Goal: Task Accomplishment & Management: Manage account settings

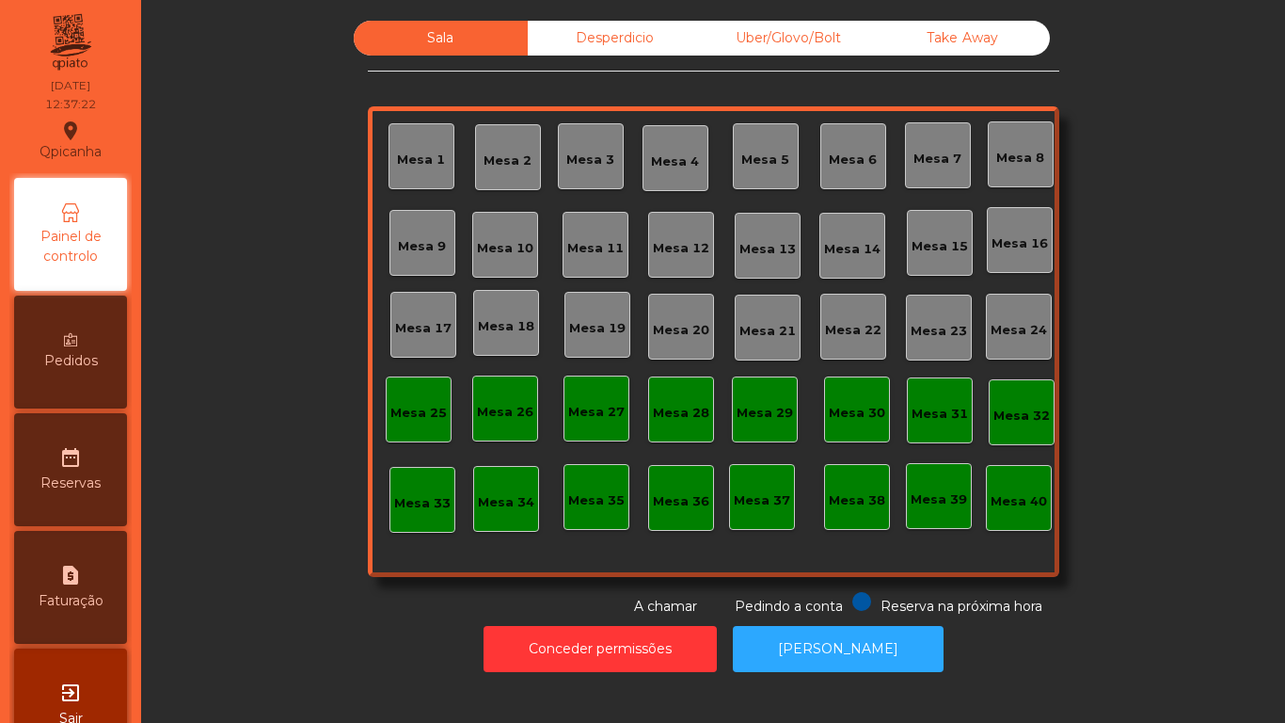
click at [577, 155] on div "Mesa 3" at bounding box center [590, 160] width 48 height 19
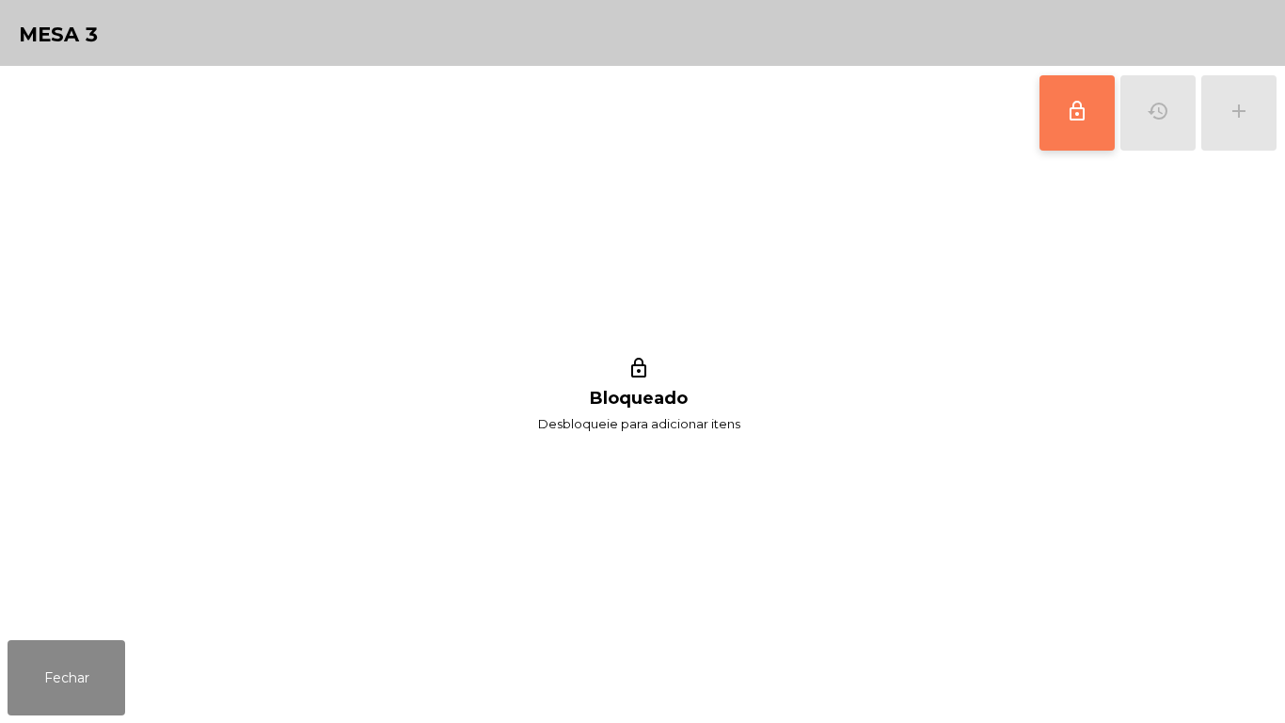
click at [1085, 109] on span "lock_outline" at bounding box center [1077, 111] width 23 height 23
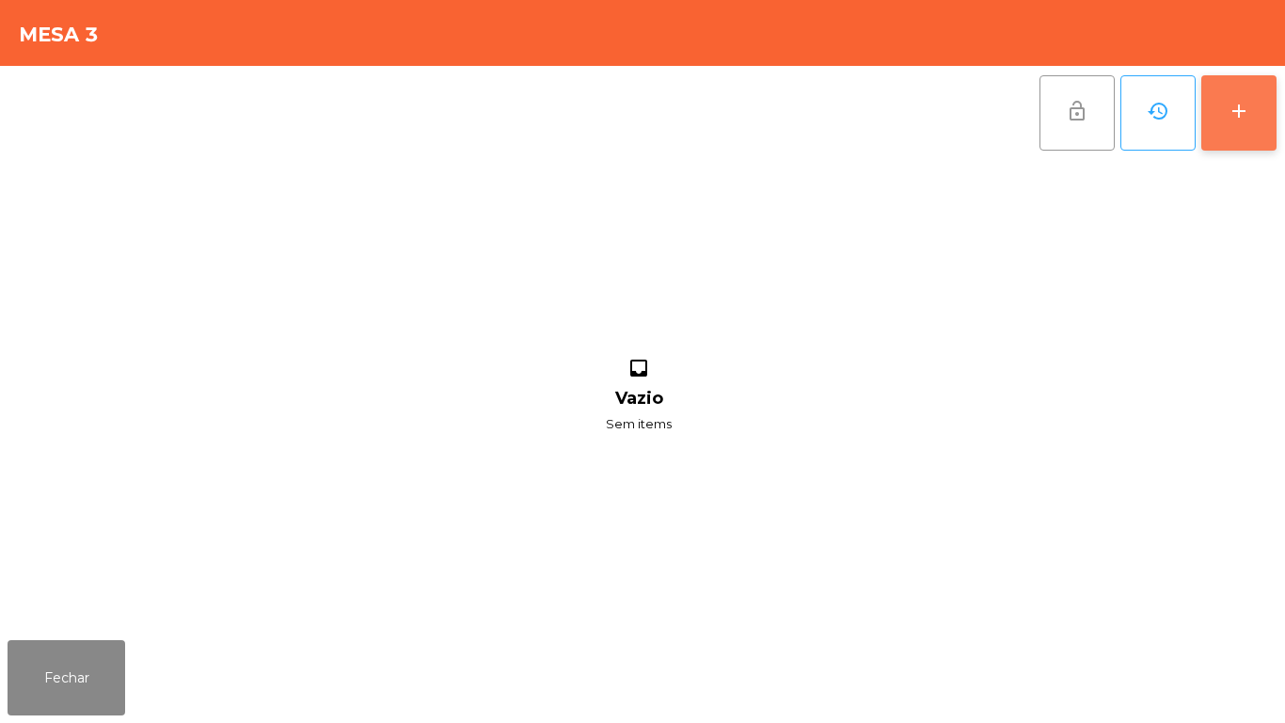
click at [1247, 120] on div "add" at bounding box center [1239, 111] width 23 height 23
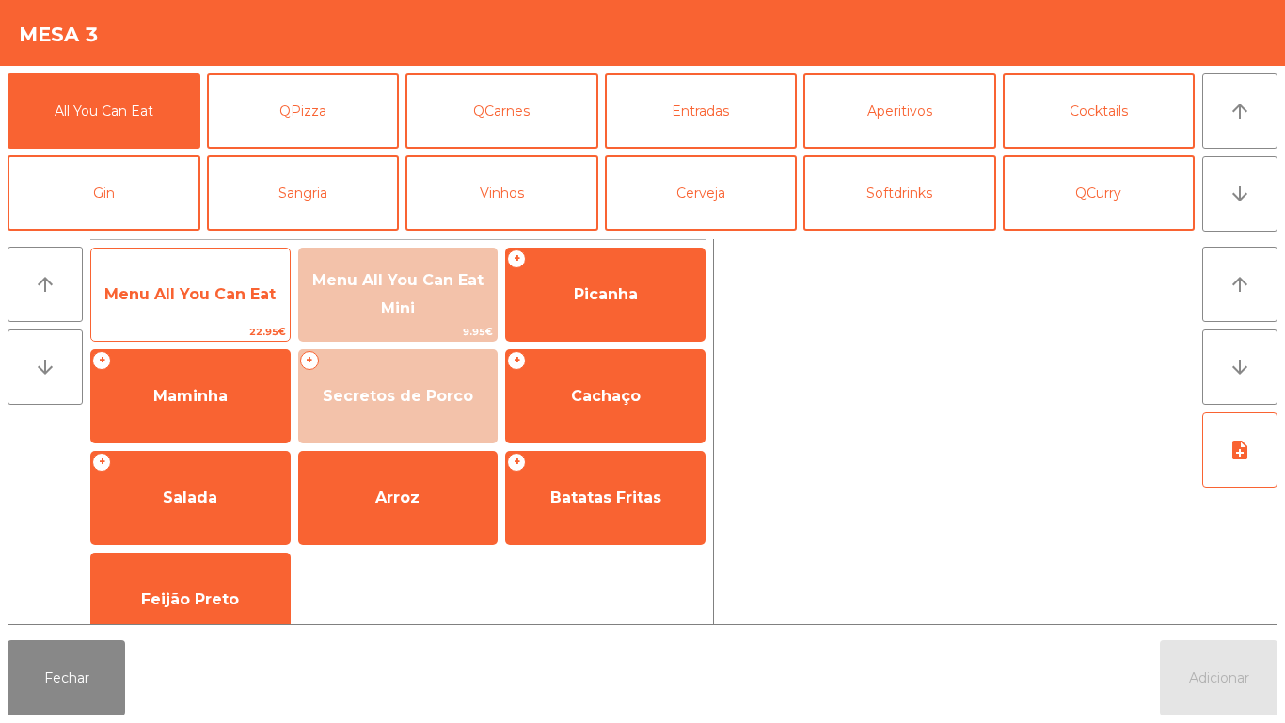
click at [203, 293] on span "Menu All You Can Eat" at bounding box center [189, 294] width 171 height 18
click at [208, 295] on span "Menu All You Can Eat" at bounding box center [189, 294] width 171 height 18
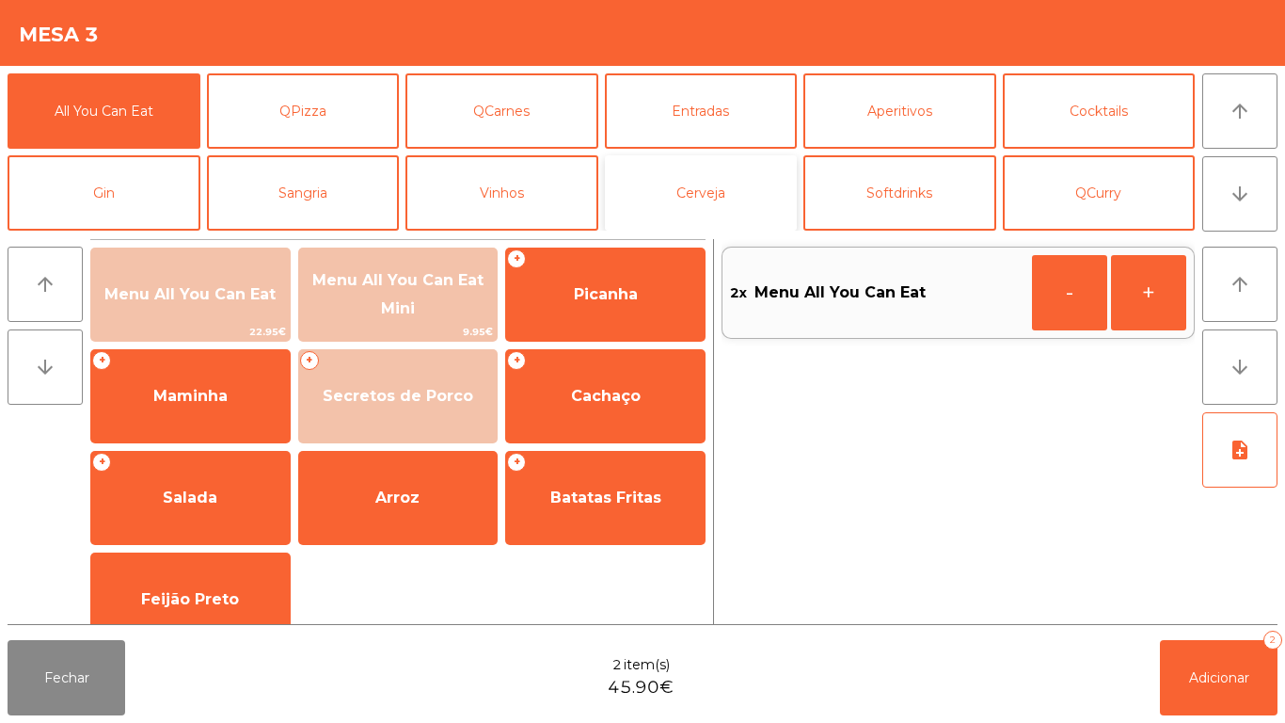
click at [733, 188] on button "Cerveja" at bounding box center [701, 192] width 193 height 75
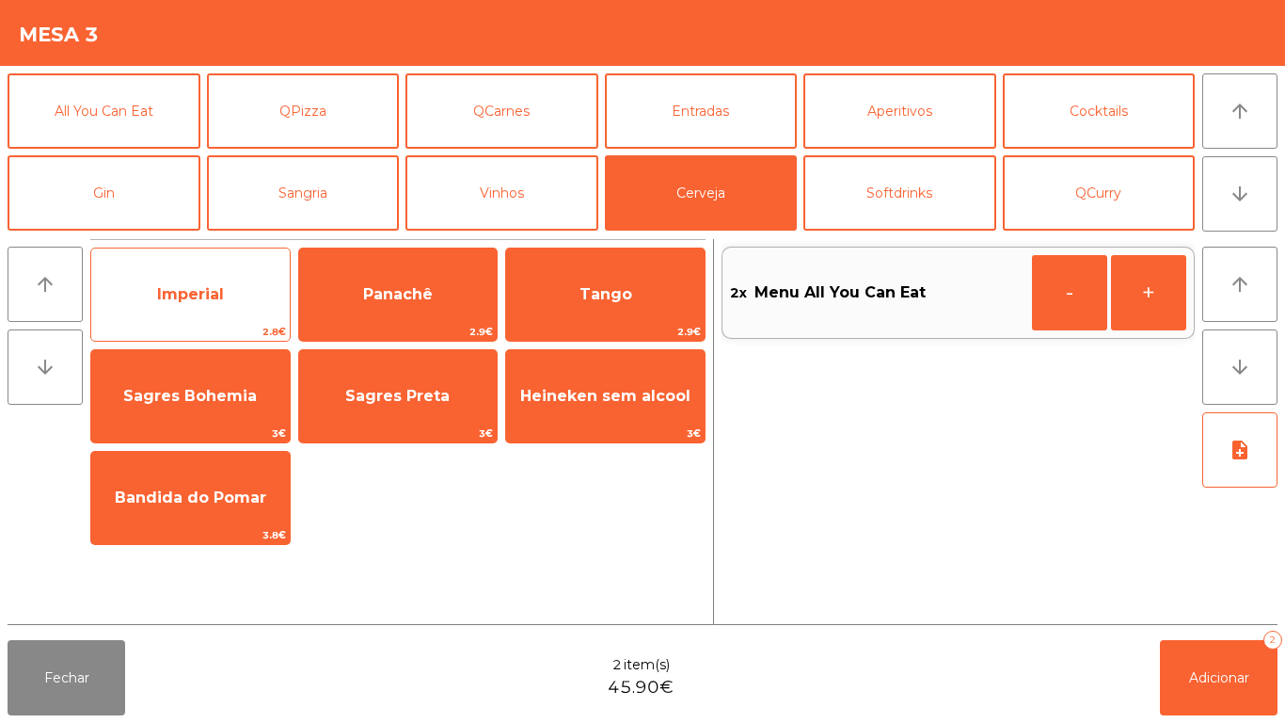
click at [225, 310] on span "Imperial" at bounding box center [190, 294] width 199 height 51
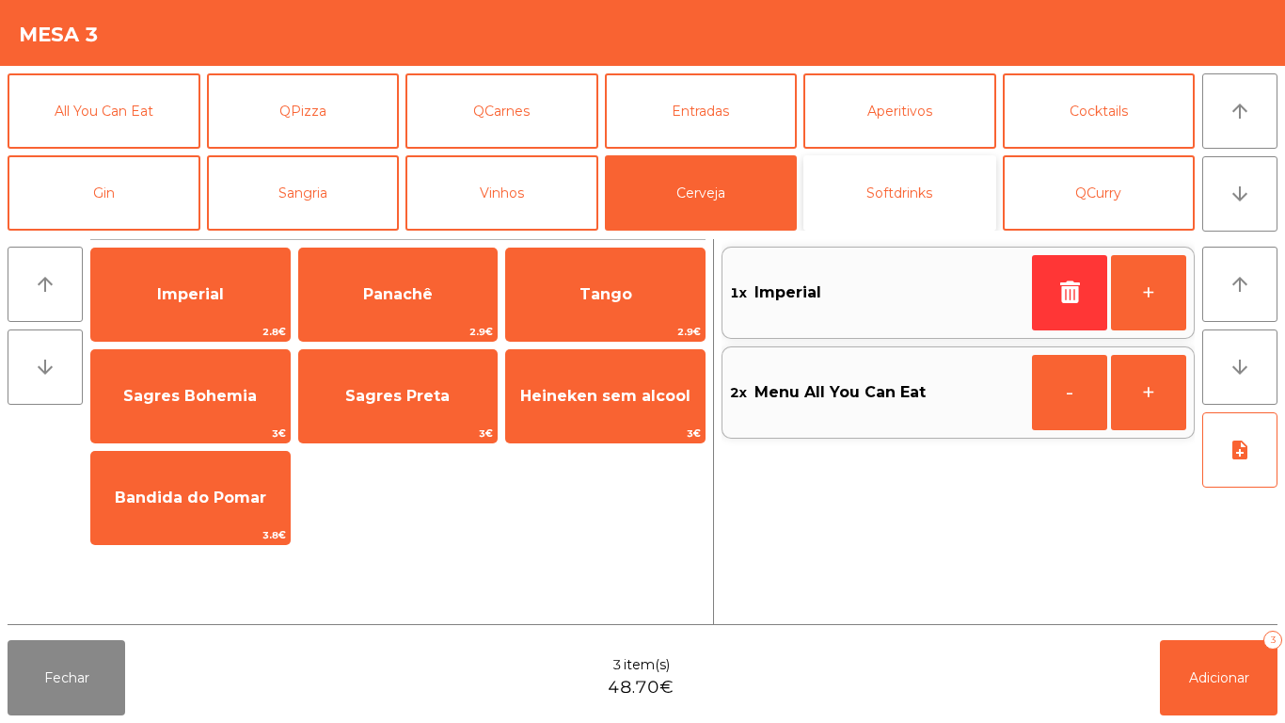
click at [896, 194] on button "Softdrinks" at bounding box center [900, 192] width 193 height 75
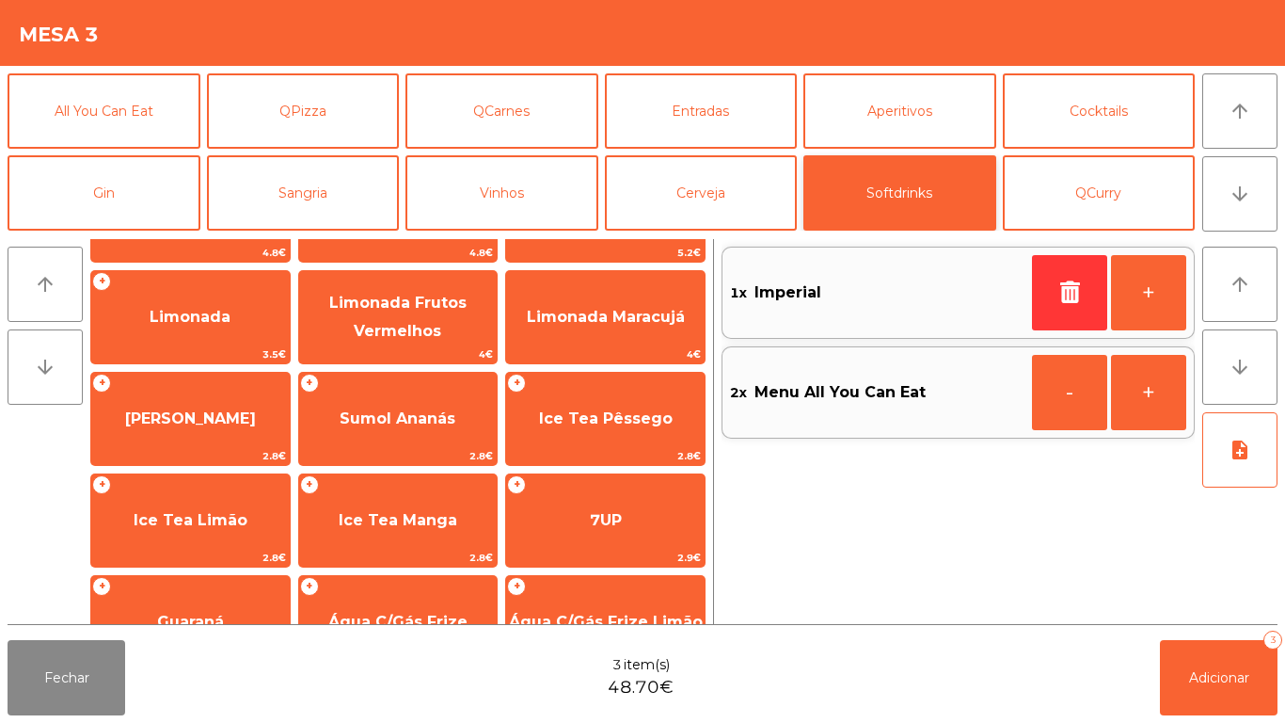
scroll to position [335, 0]
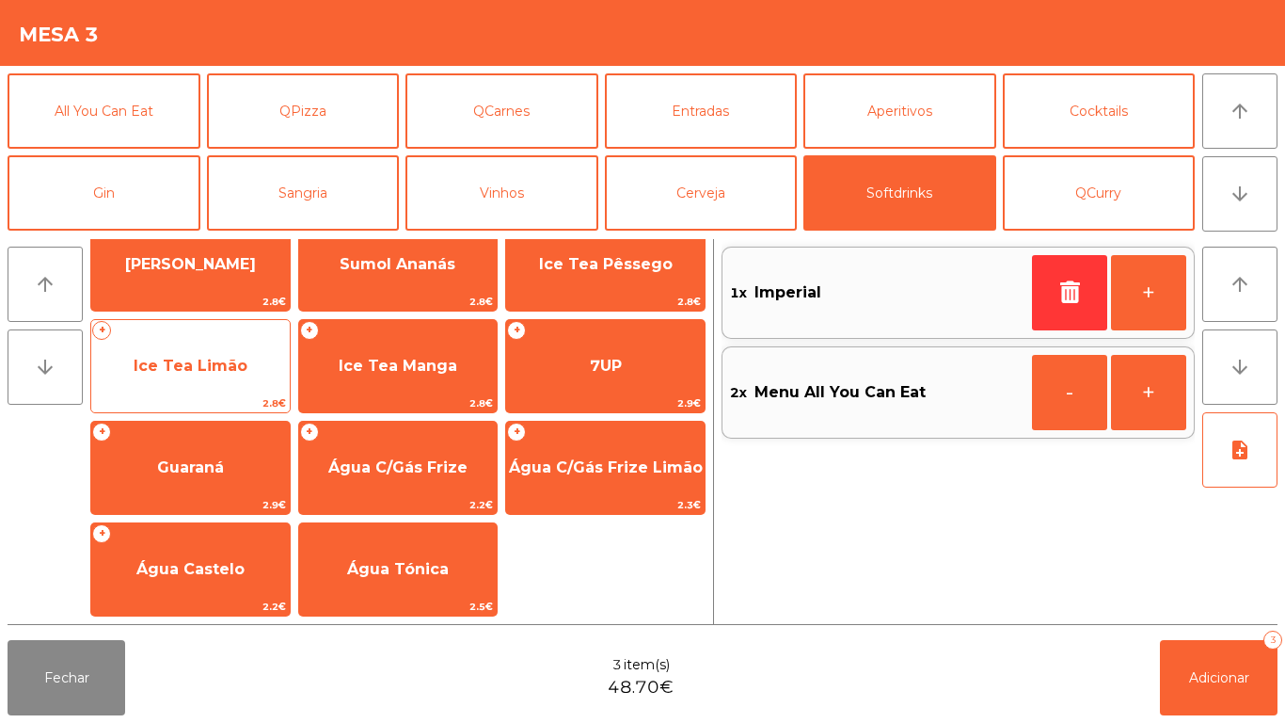
click at [228, 362] on span "Ice Tea Limão" at bounding box center [191, 366] width 114 height 18
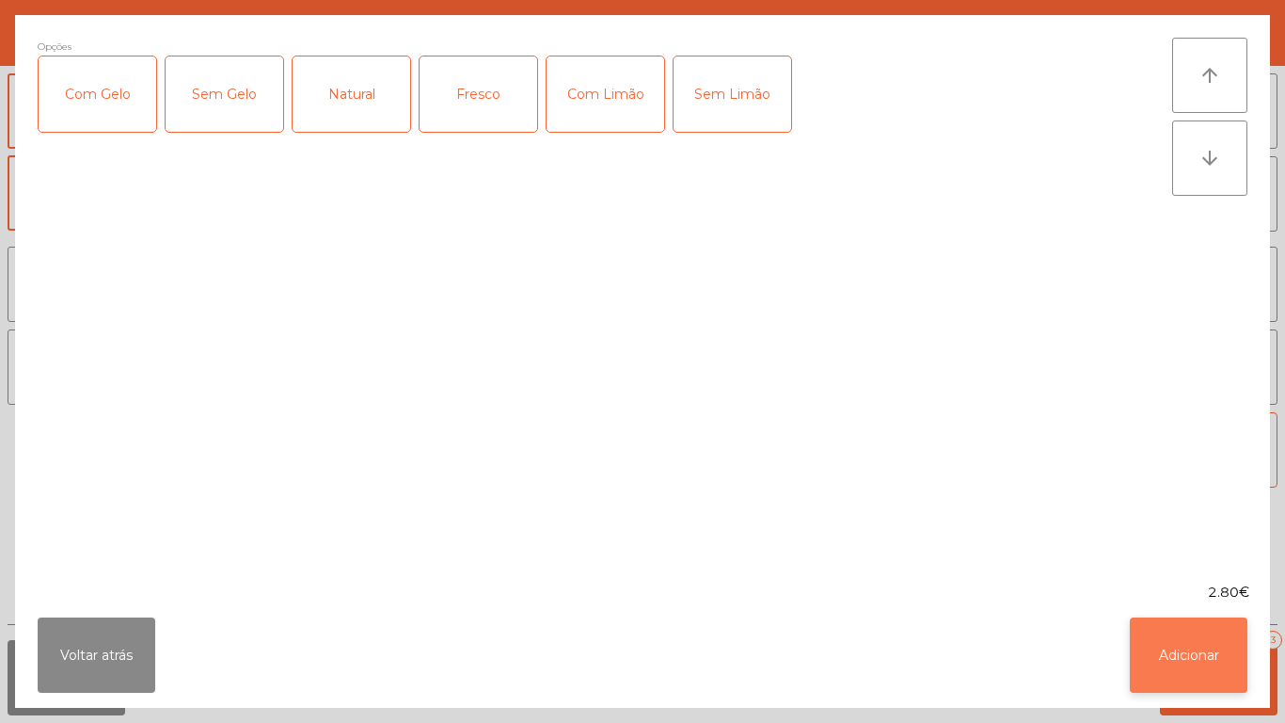
click at [1219, 651] on button "Adicionar" at bounding box center [1189, 654] width 118 height 75
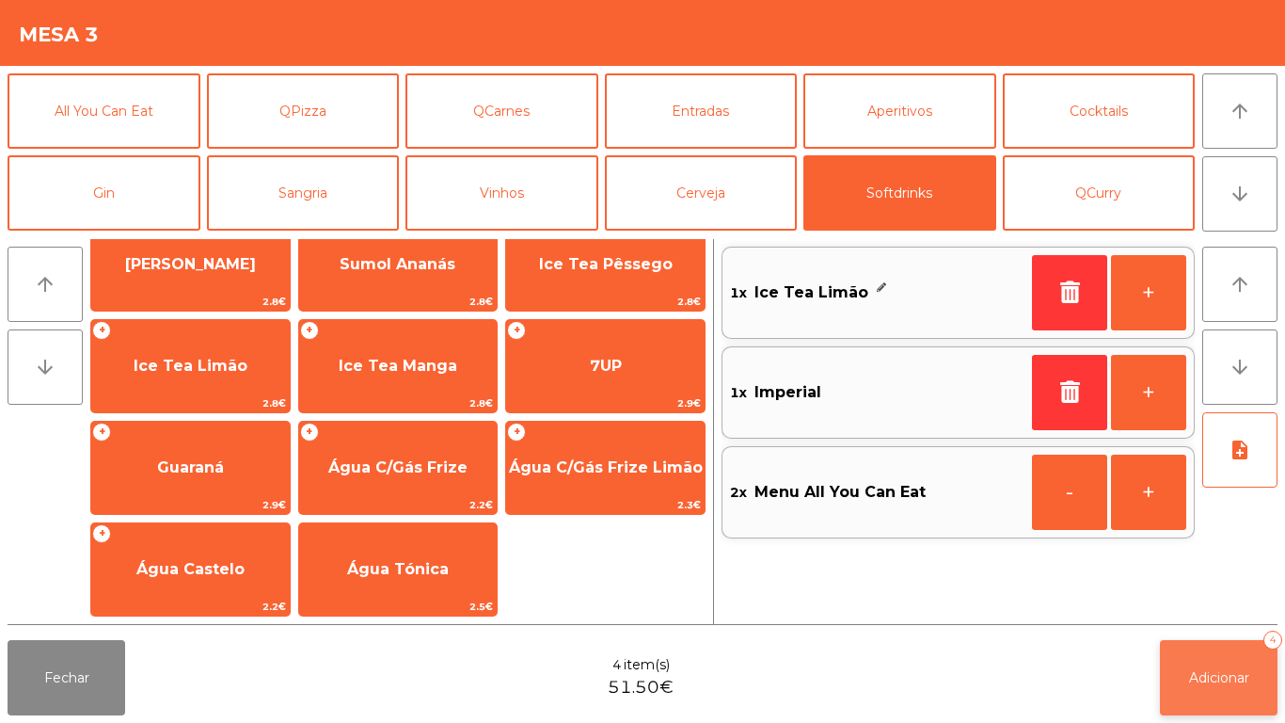
click at [1234, 669] on span "Adicionar" at bounding box center [1219, 677] width 60 height 17
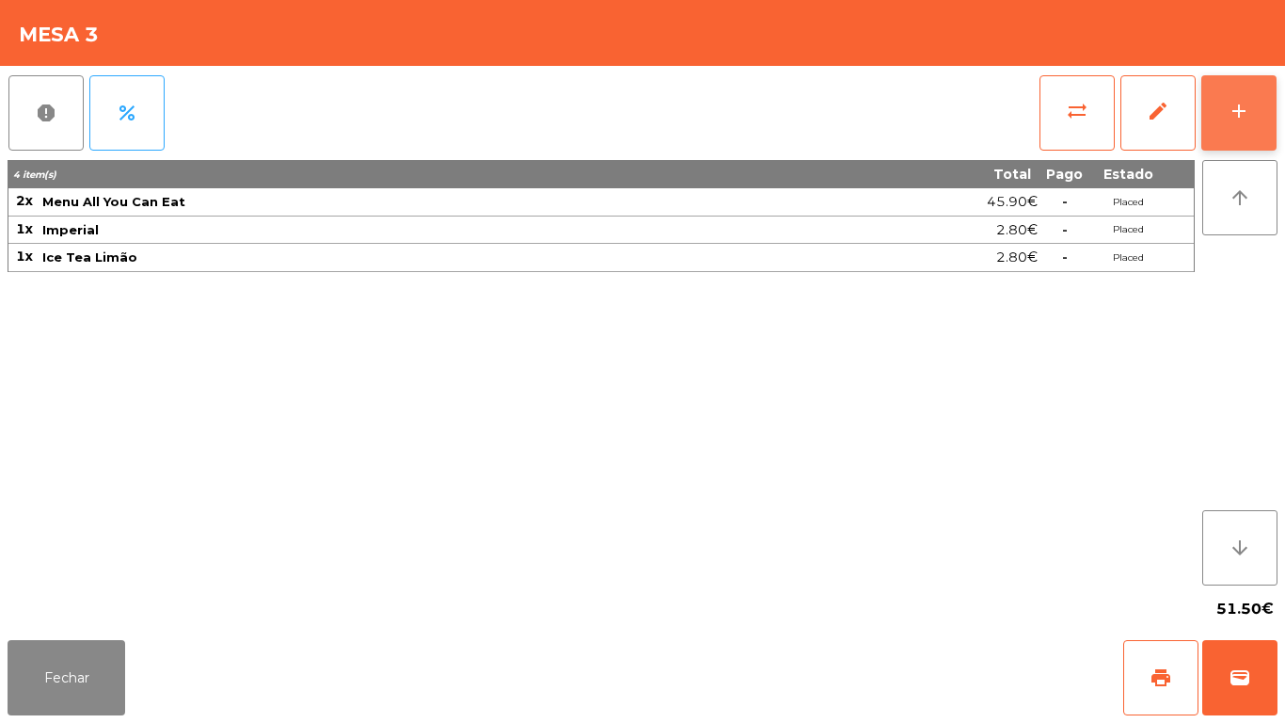
click at [1227, 127] on button "add" at bounding box center [1239, 112] width 75 height 75
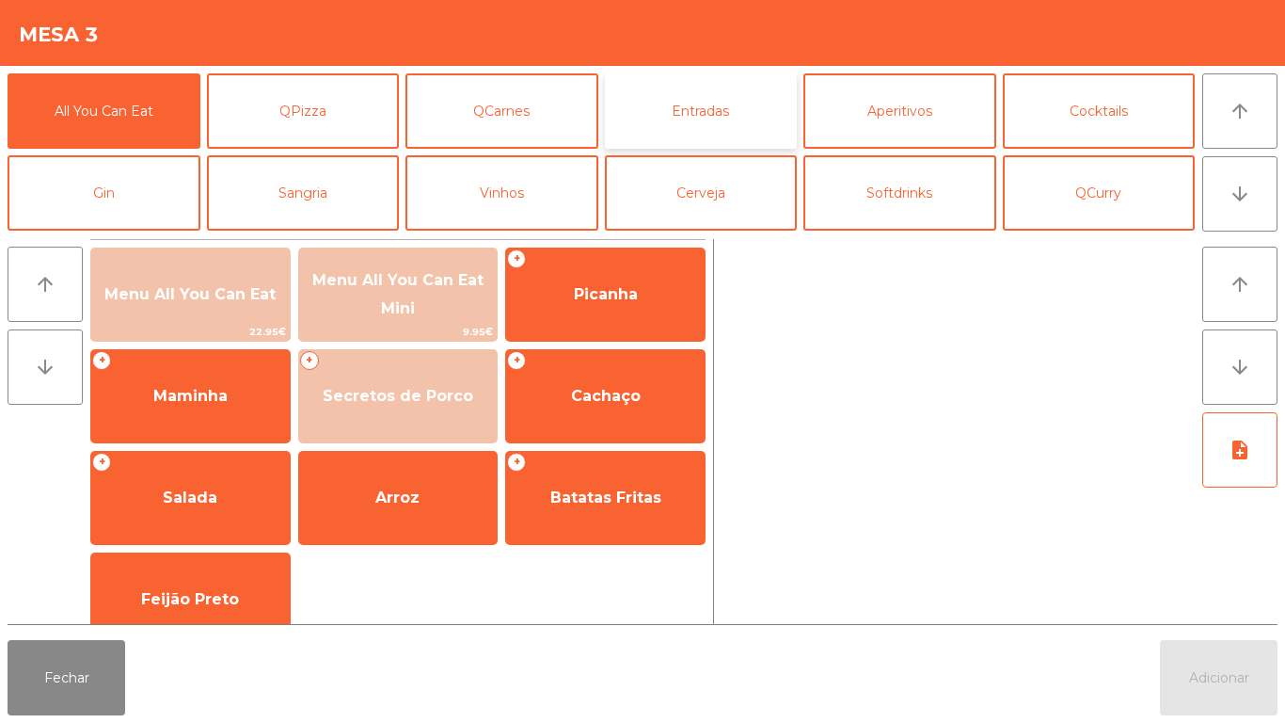
click at [697, 122] on button "Entradas" at bounding box center [701, 110] width 193 height 75
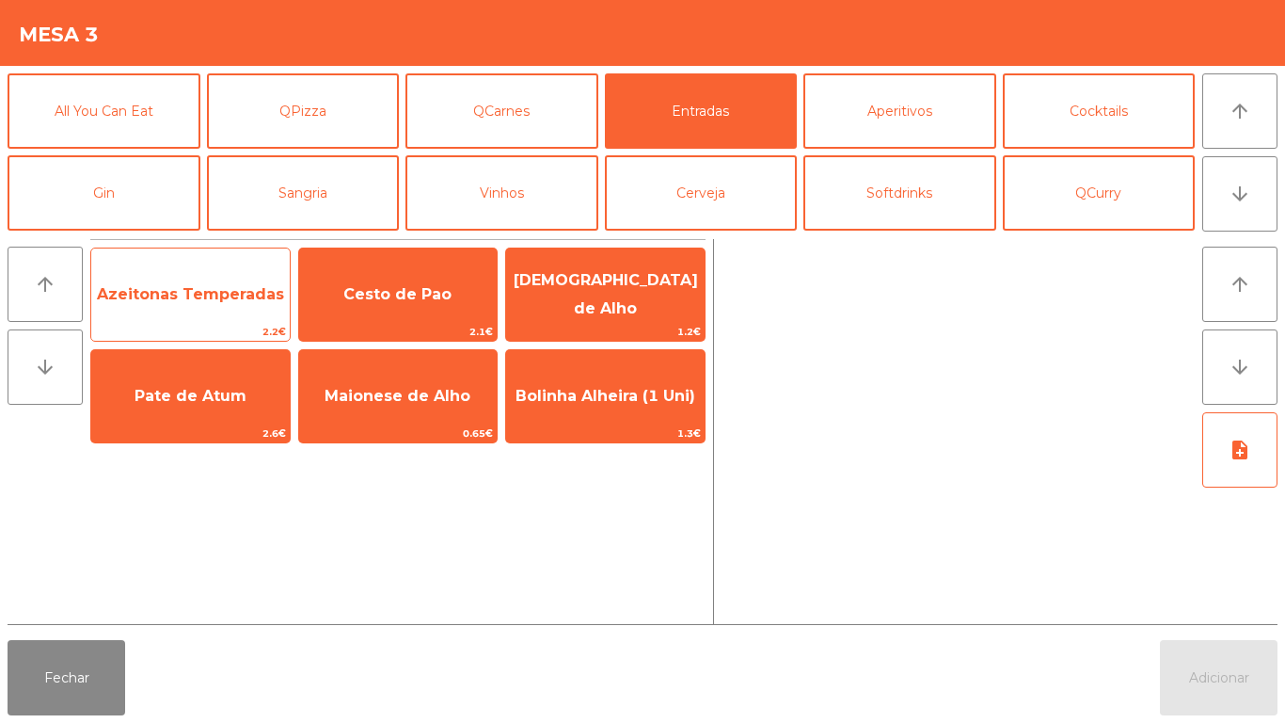
click at [198, 302] on span "Azeitonas Temperadas" at bounding box center [190, 294] width 187 height 18
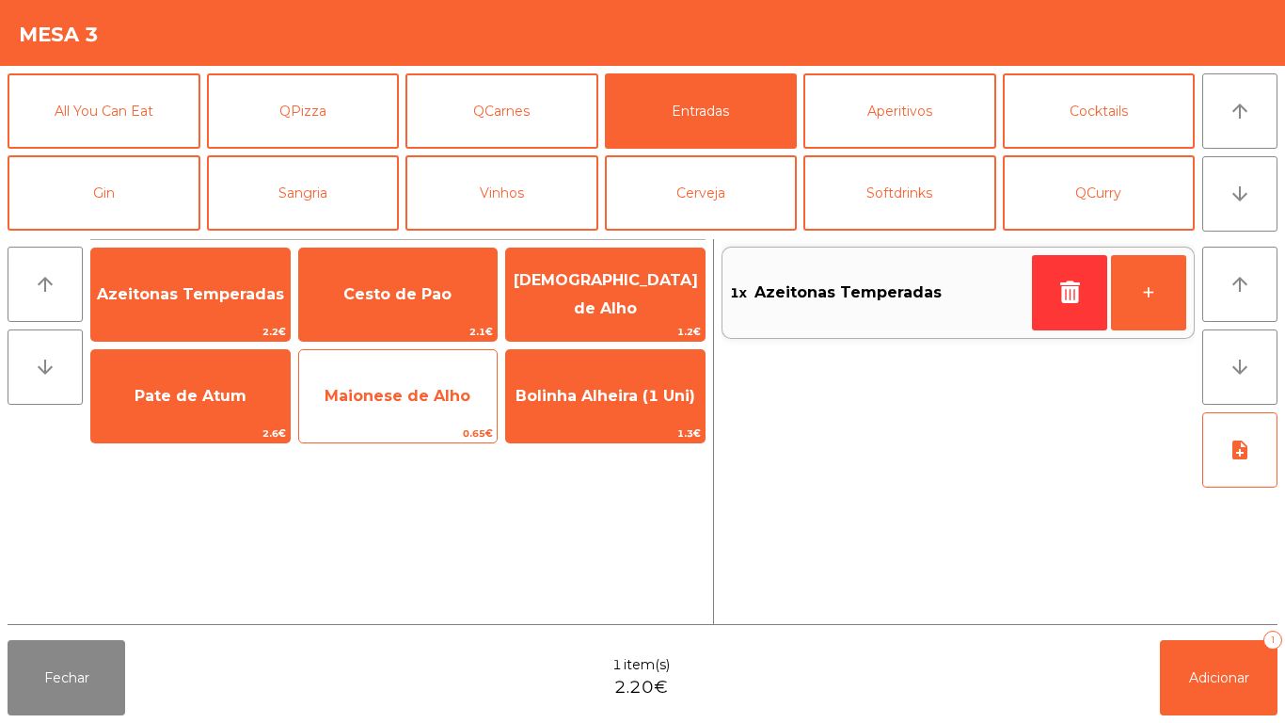
click at [398, 402] on span "Maionese de Alho" at bounding box center [398, 396] width 146 height 18
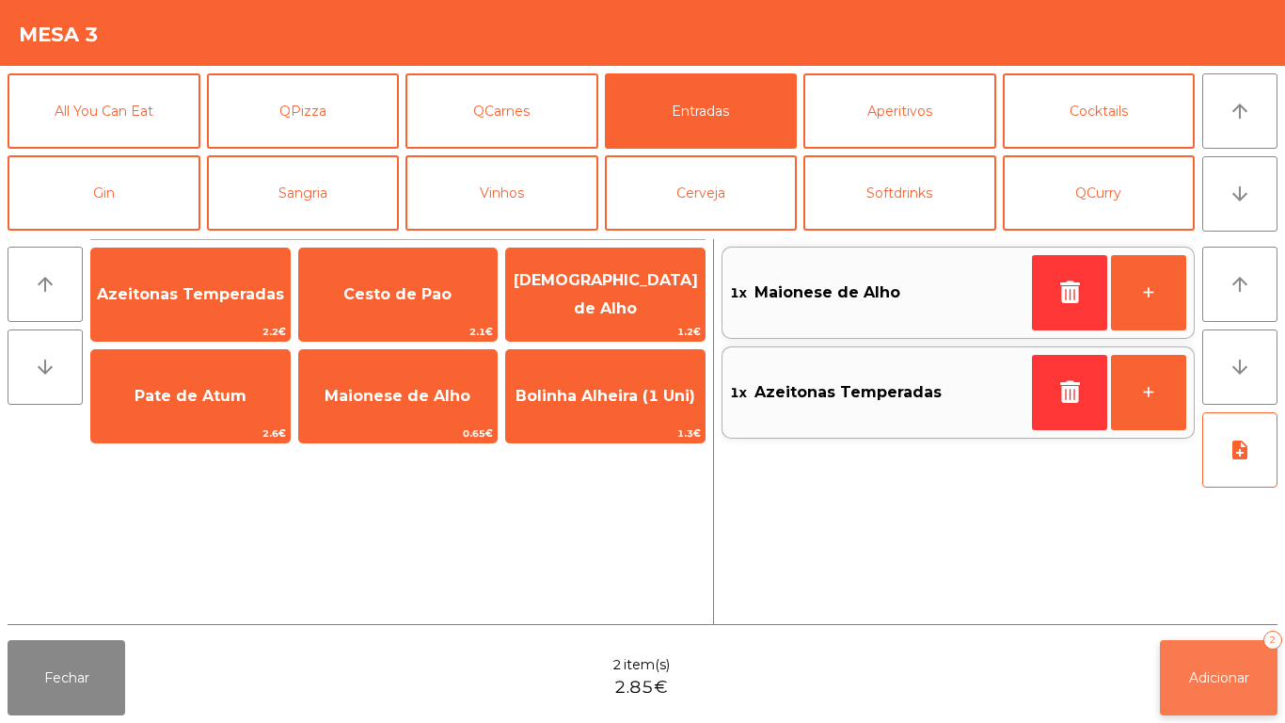
click at [1224, 703] on button "Adicionar 2" at bounding box center [1219, 677] width 118 height 75
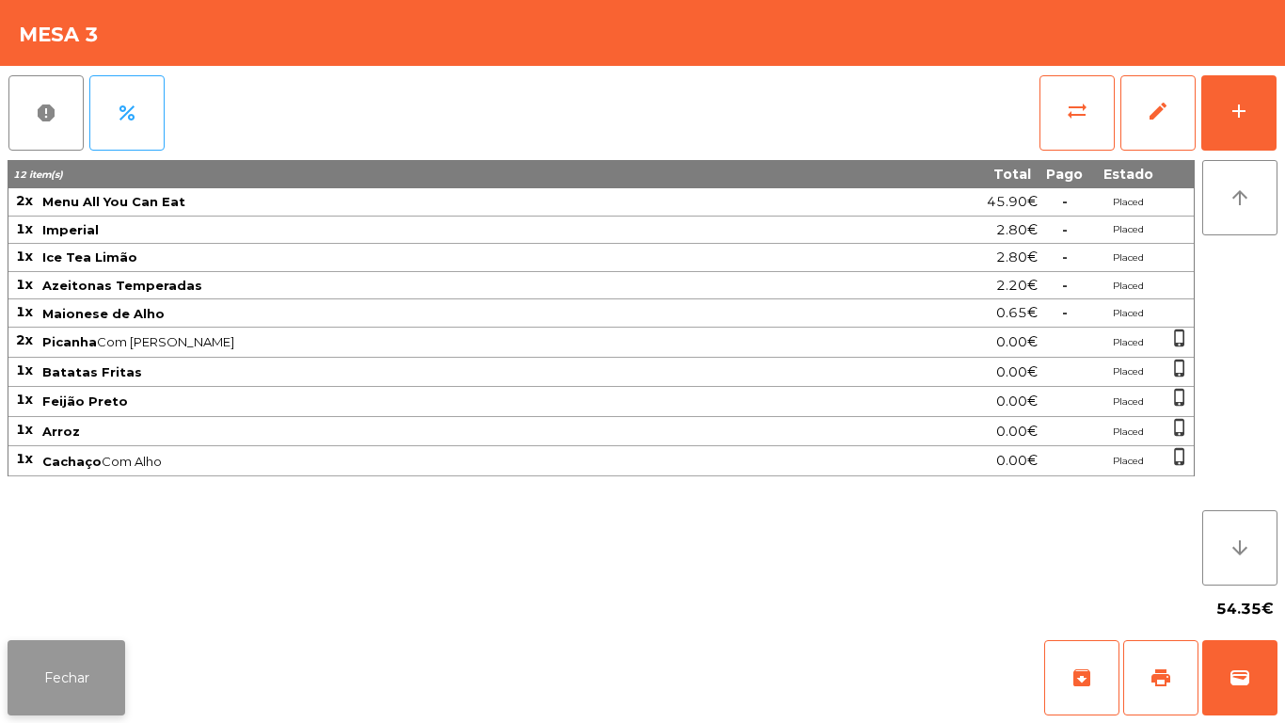
click at [89, 673] on button "Fechar" at bounding box center [67, 677] width 118 height 75
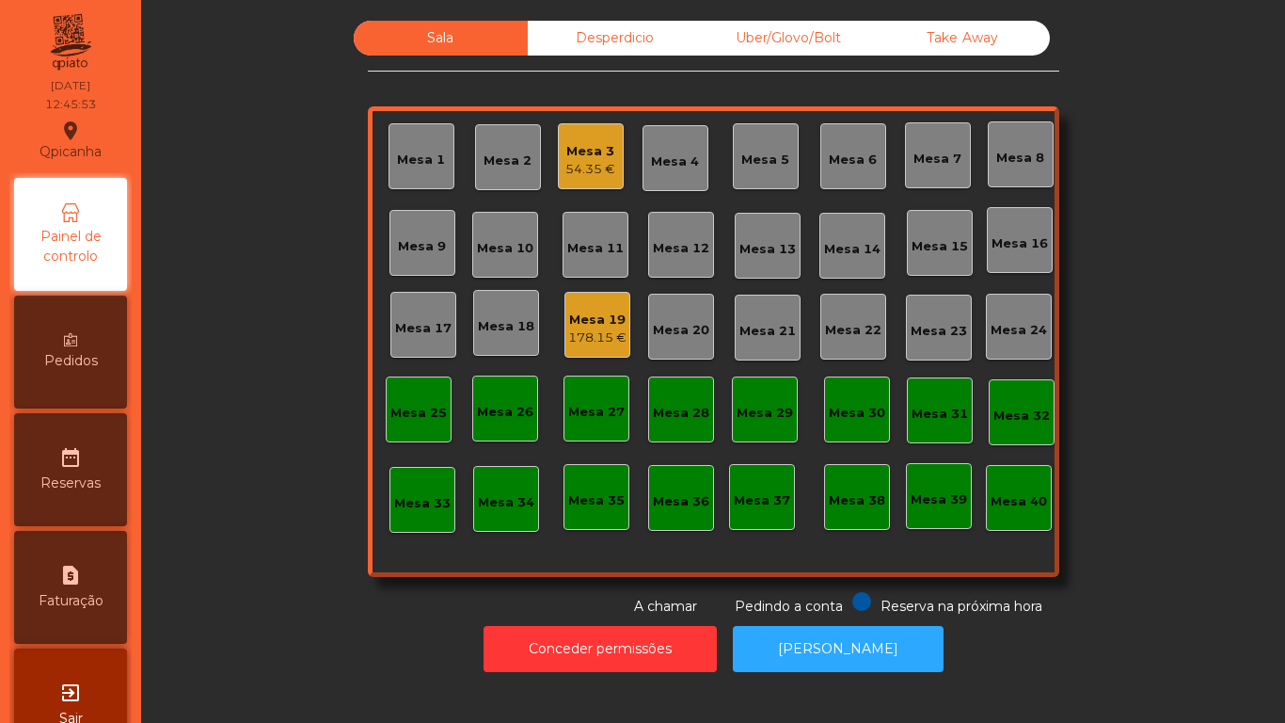
click at [584, 304] on div "Mesa 19 178.15 €" at bounding box center [597, 325] width 58 height 44
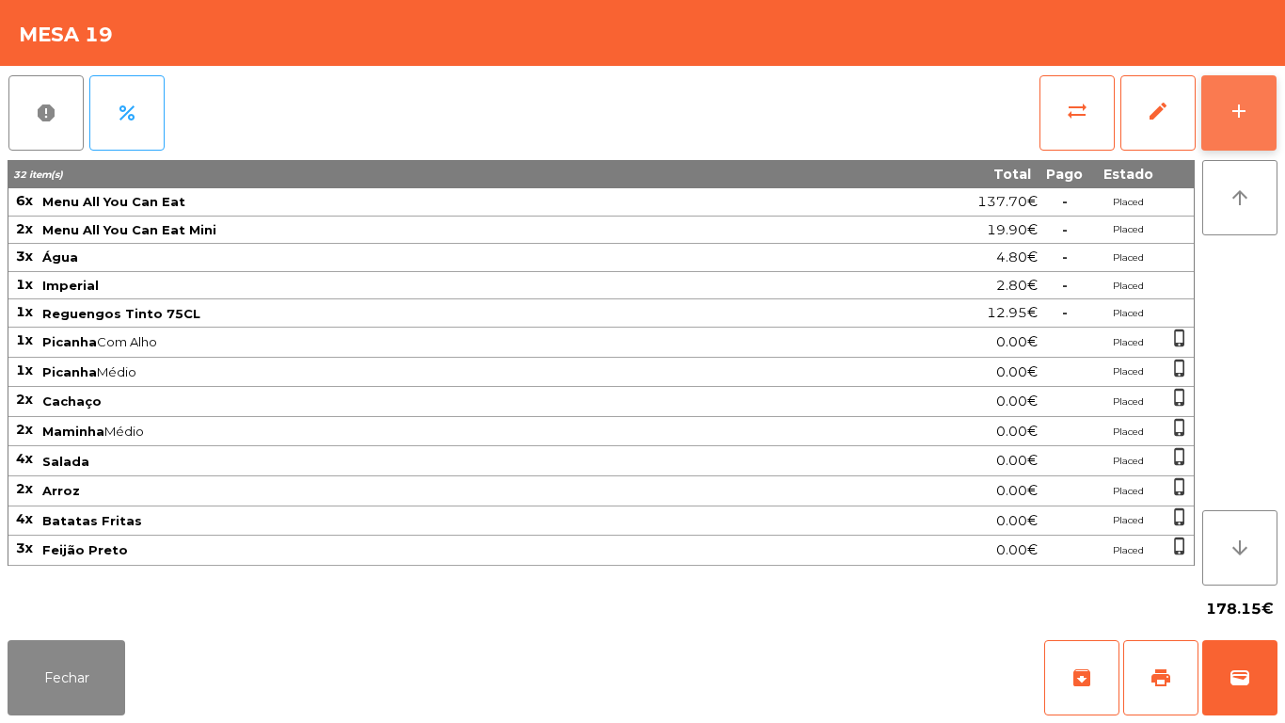
click at [1246, 134] on button "add" at bounding box center [1239, 112] width 75 height 75
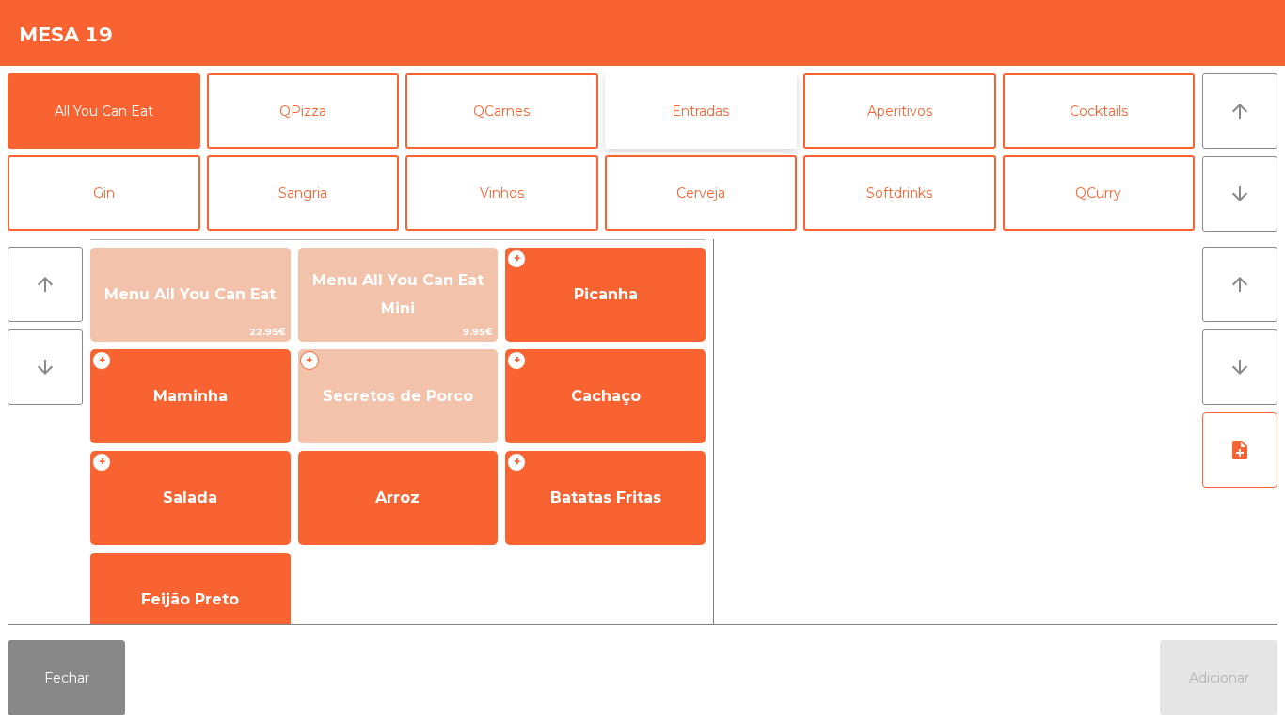
click at [715, 130] on button "Entradas" at bounding box center [701, 110] width 193 height 75
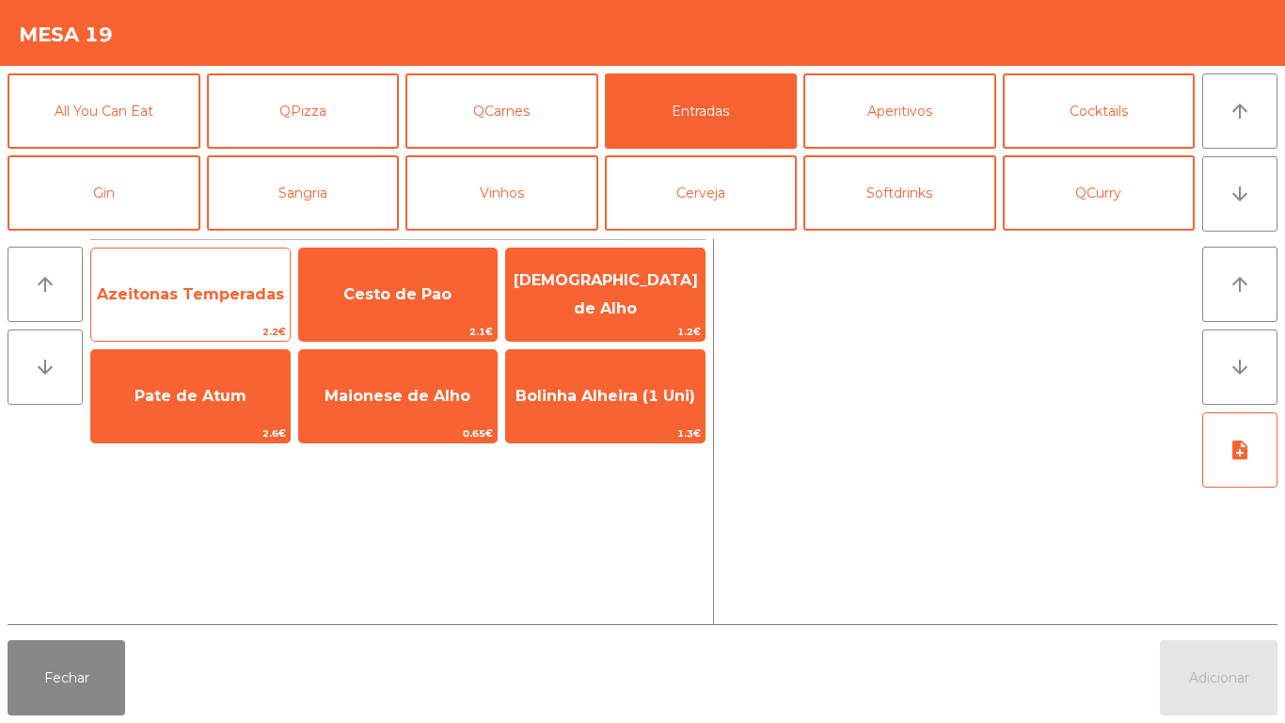
click at [197, 311] on span "Azeitonas Temperadas" at bounding box center [190, 294] width 199 height 51
click at [209, 311] on span "Azeitonas Temperadas" at bounding box center [190, 294] width 199 height 51
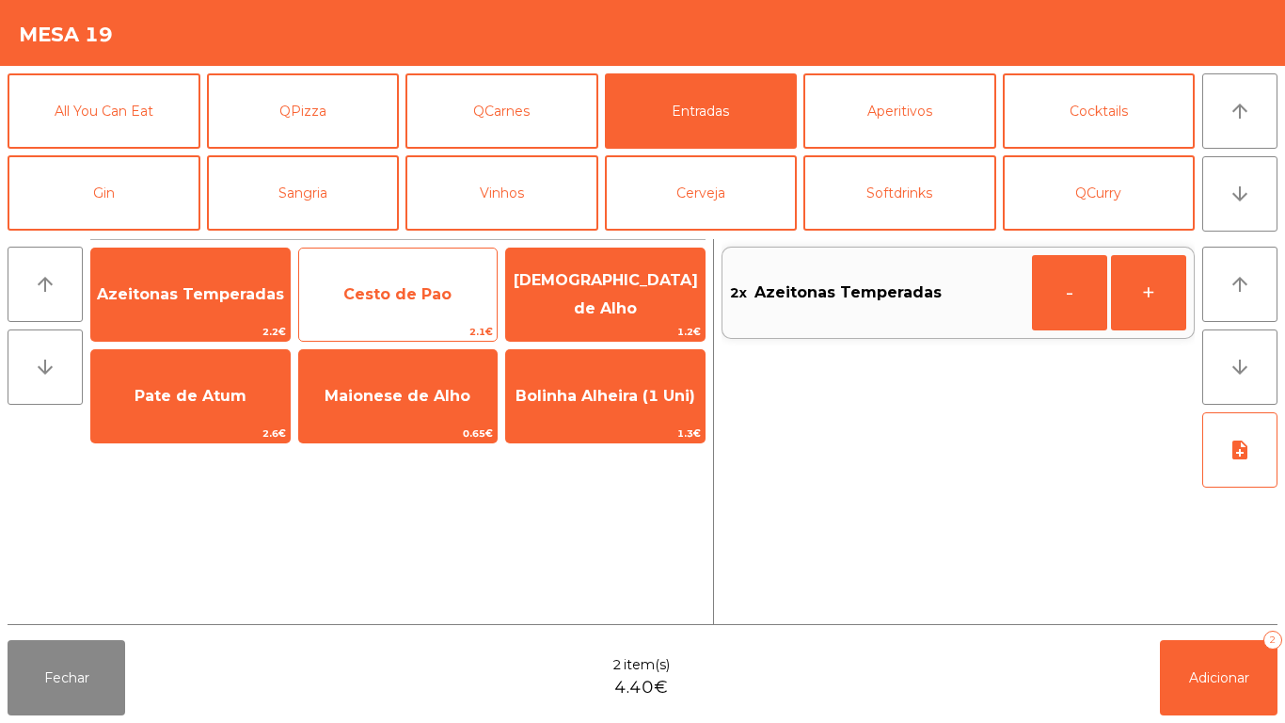
click at [411, 299] on span "Cesto de Pao" at bounding box center [397, 294] width 108 height 18
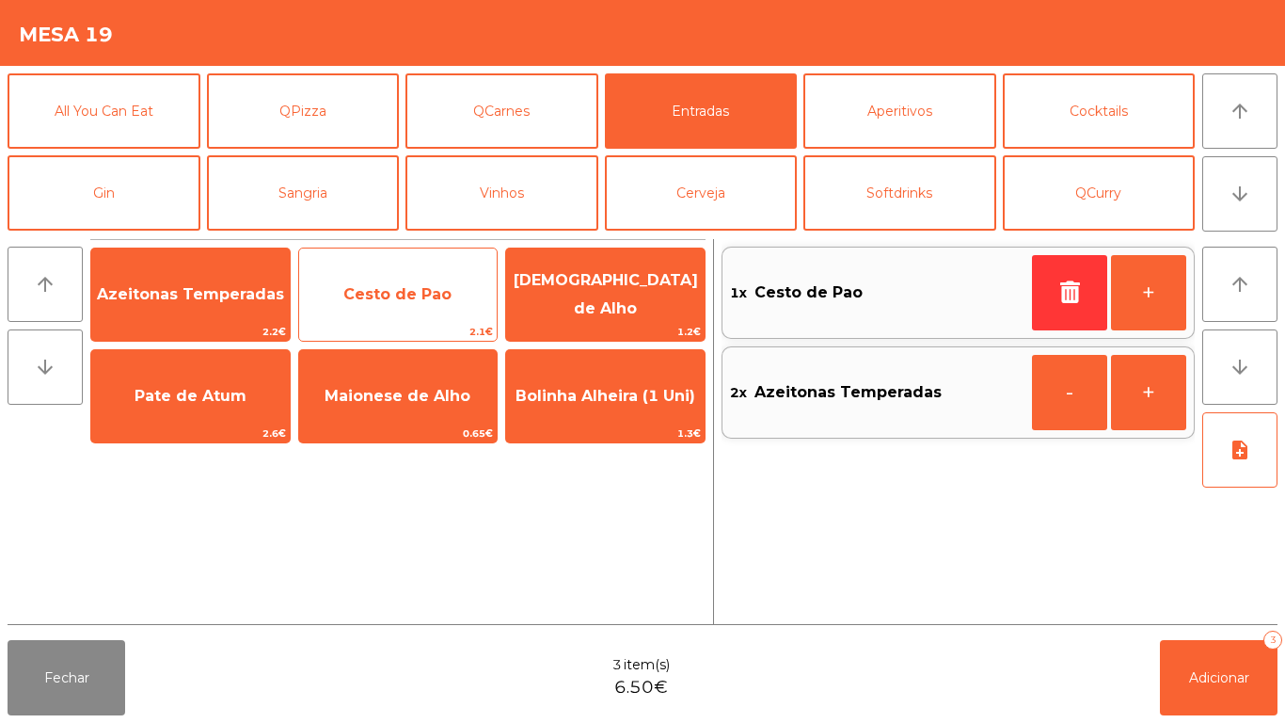
click at [419, 304] on span "Cesto de Pao" at bounding box center [398, 294] width 199 height 51
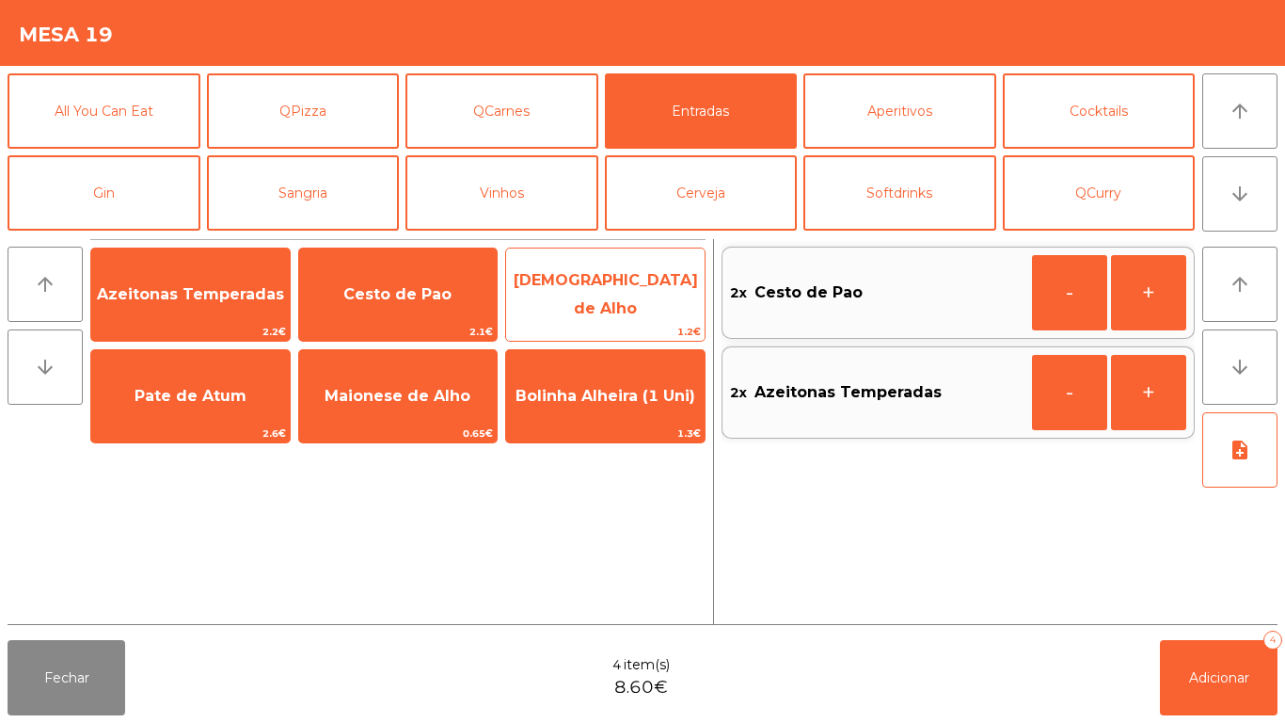
click at [645, 294] on span "[DEMOGRAPHIC_DATA] de Alho" at bounding box center [606, 294] width 184 height 46
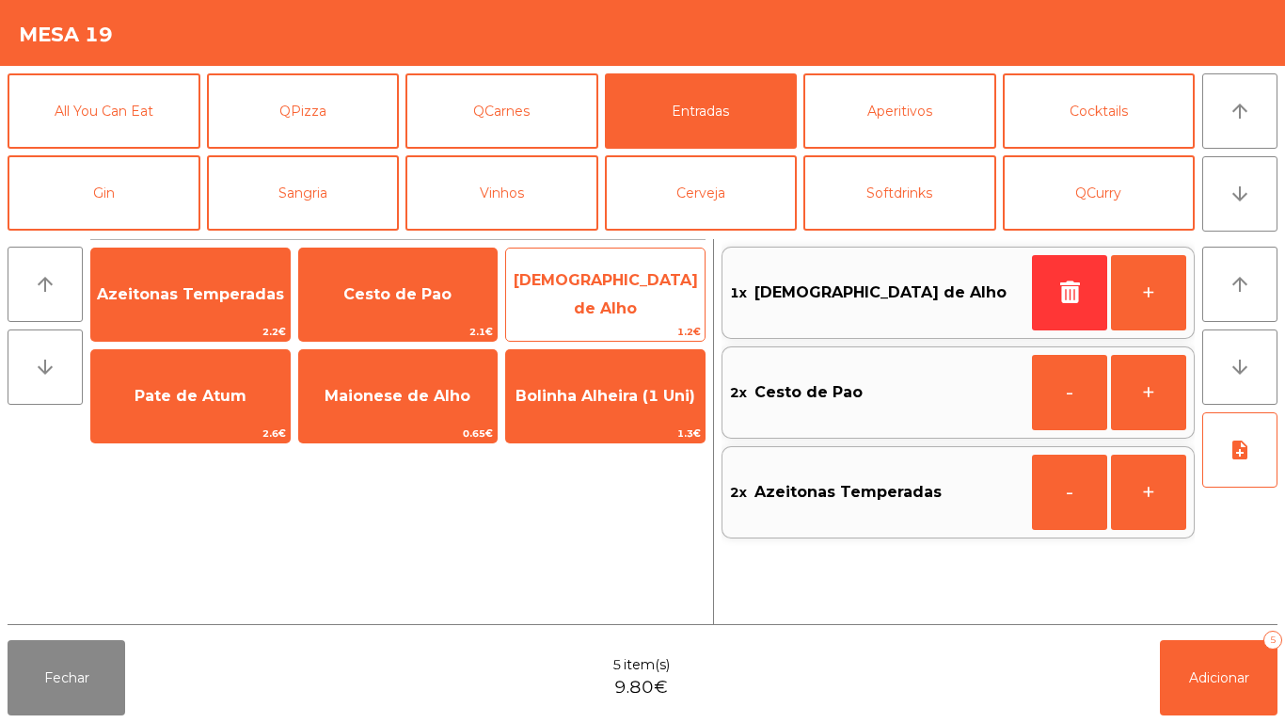
click at [642, 295] on span "[DEMOGRAPHIC_DATA] de Alho" at bounding box center [606, 294] width 184 height 46
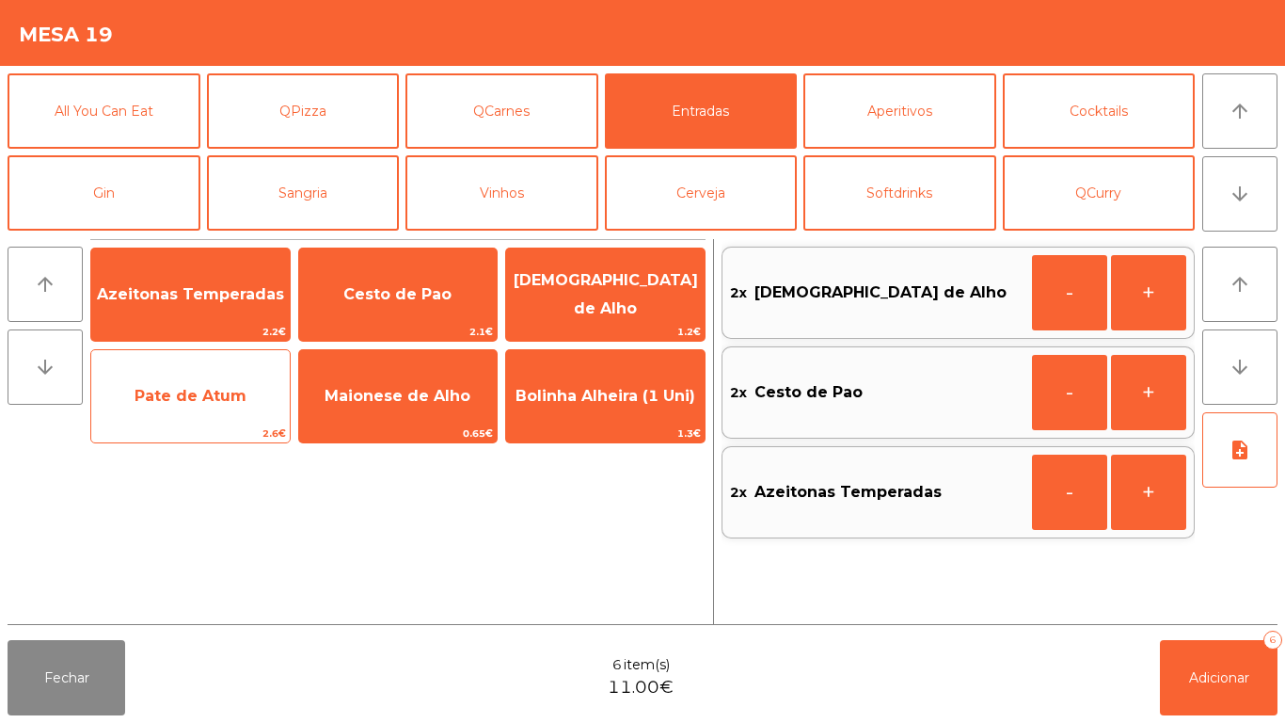
click at [198, 406] on span "Pate de Atum" at bounding box center [190, 396] width 199 height 51
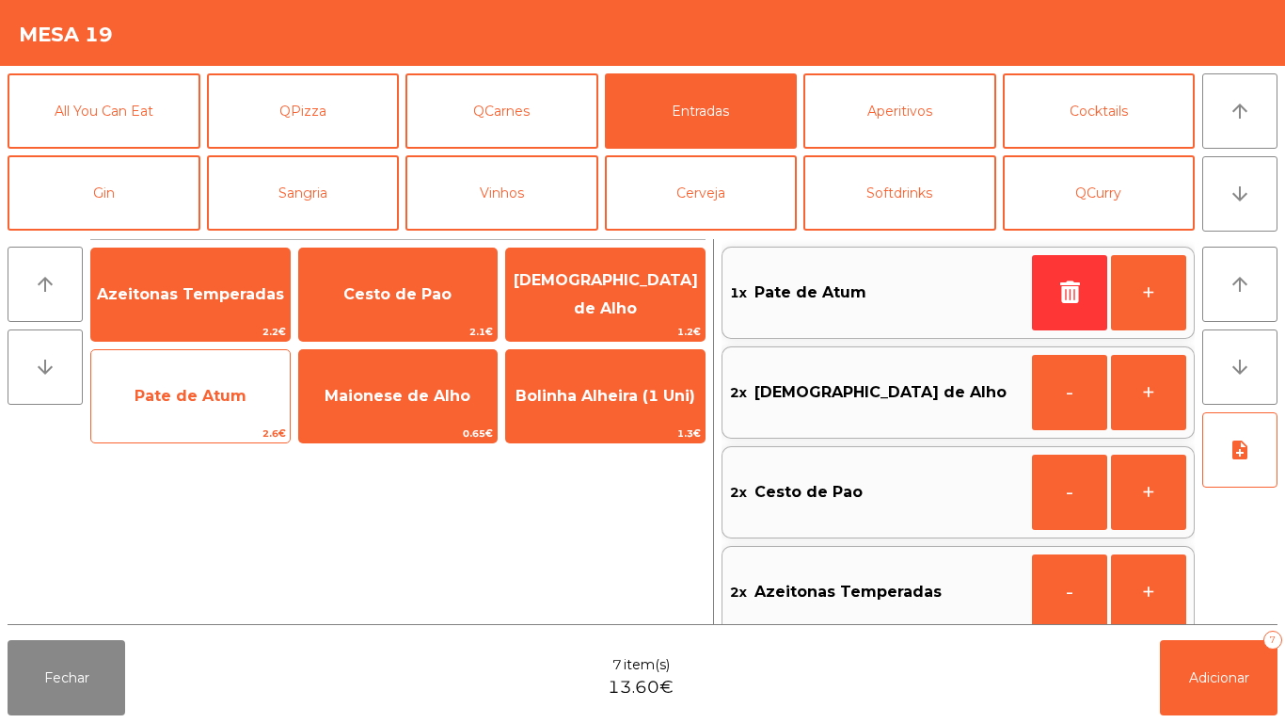
click at [195, 404] on span "Pate de Atum" at bounding box center [191, 396] width 112 height 18
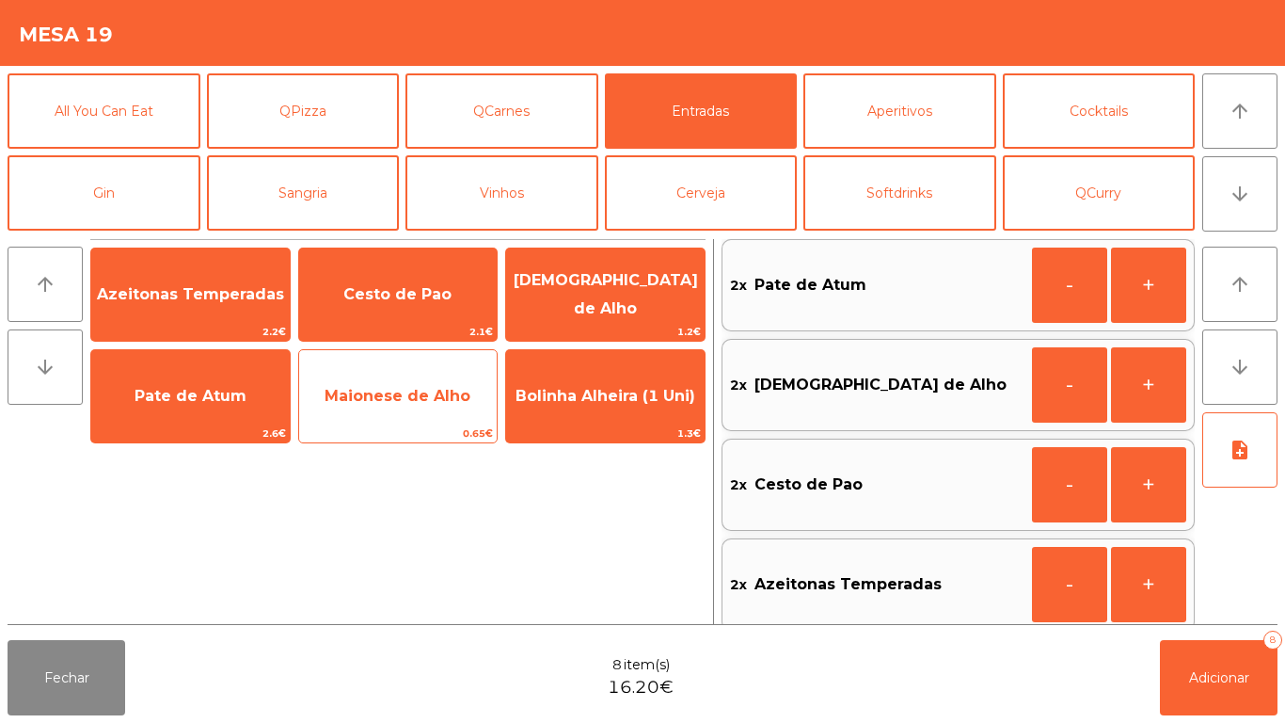
click at [404, 412] on span "Maionese de Alho" at bounding box center [398, 396] width 199 height 51
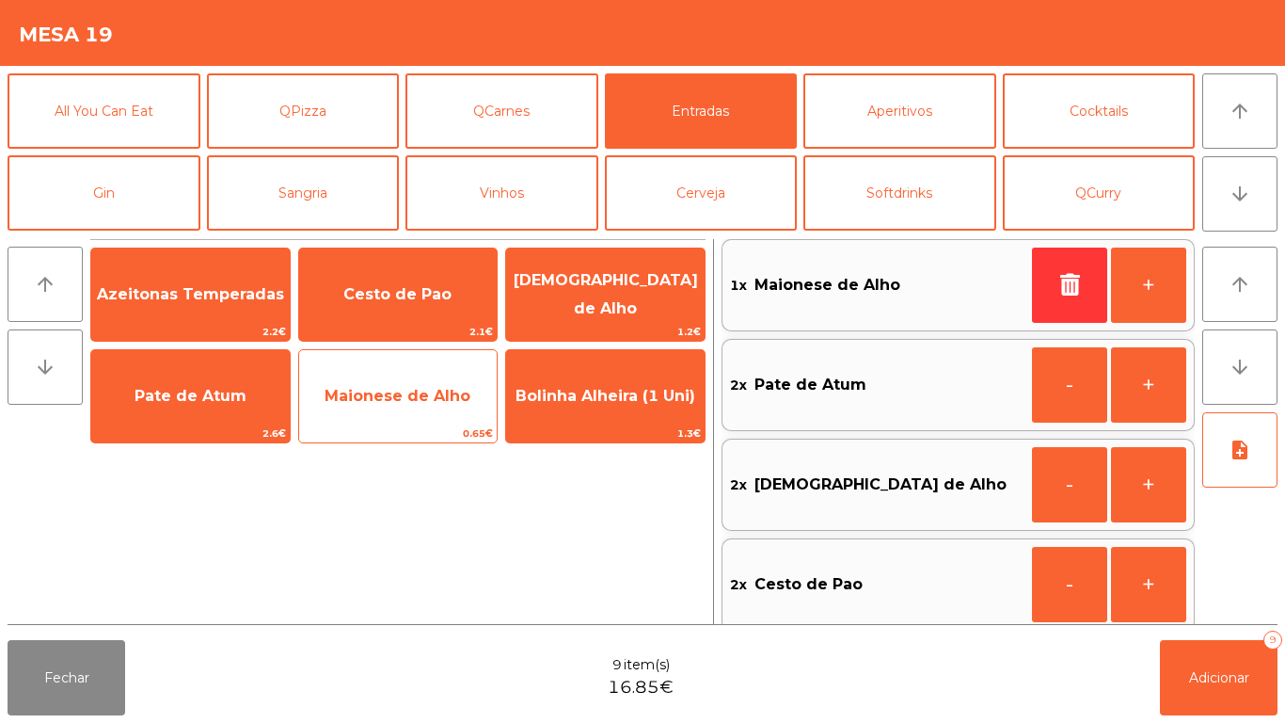
click at [399, 405] on span "Maionese de Alho" at bounding box center [398, 396] width 199 height 51
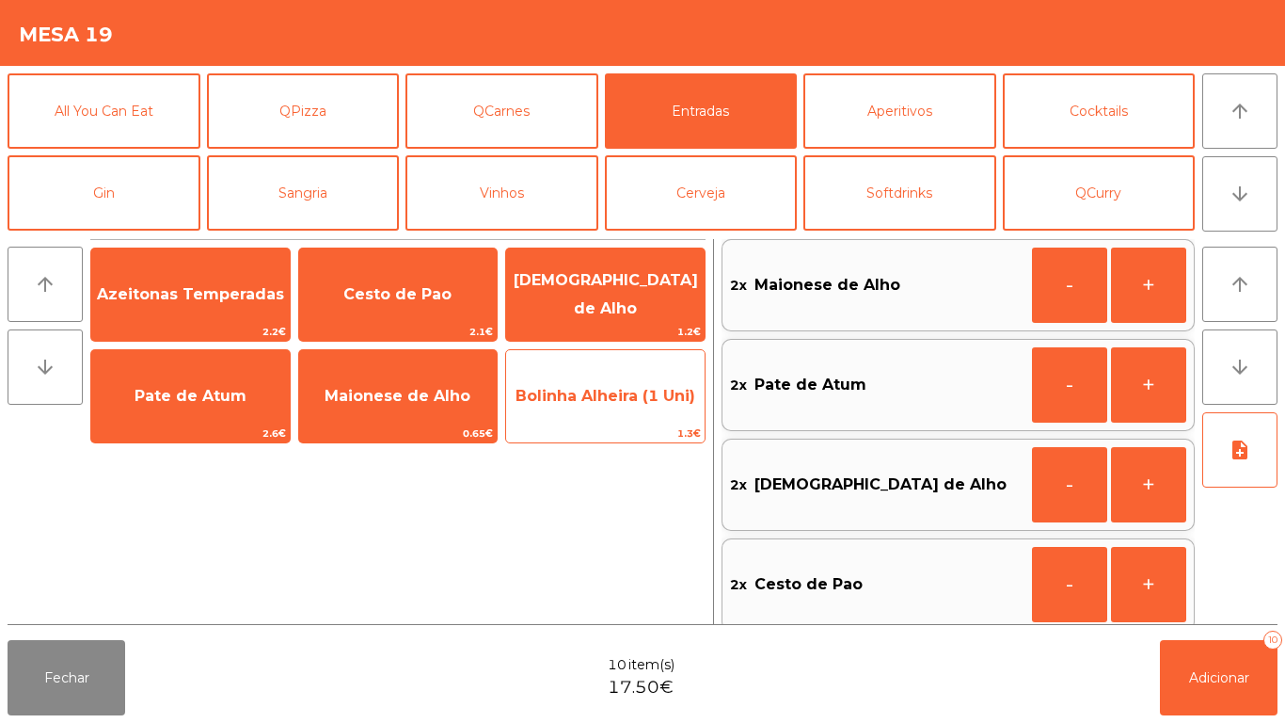
click at [606, 407] on span "Bolinha Alheira (1 Uni)" at bounding box center [605, 396] width 199 height 51
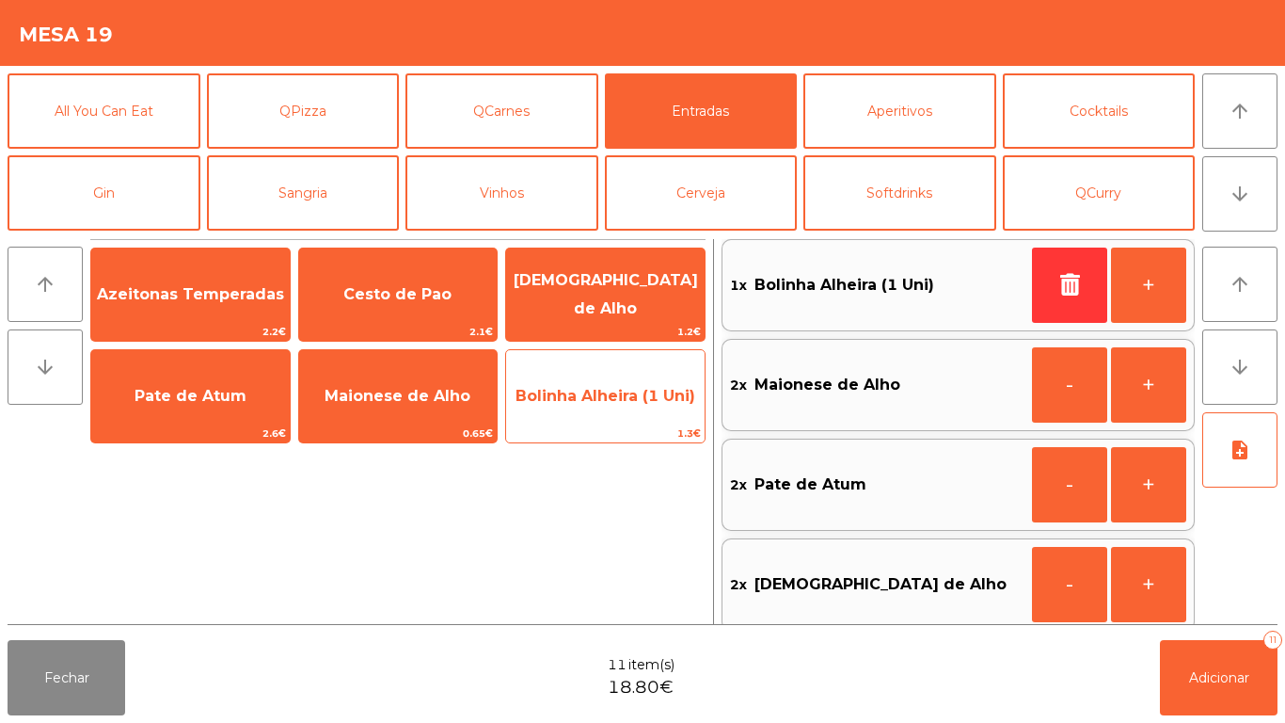
click at [605, 400] on span "Bolinha Alheira (1 Uni)" at bounding box center [606, 396] width 180 height 18
click at [606, 407] on span "Bolinha Alheira (1 Uni)" at bounding box center [605, 396] width 199 height 51
click at [602, 401] on span "Bolinha Alheira (1 Uni)" at bounding box center [606, 396] width 180 height 18
click at [604, 401] on span "Bolinha Alheira (1 Uni)" at bounding box center [606, 396] width 180 height 18
click at [603, 398] on span "Bolinha Alheira (1 Uni)" at bounding box center [606, 396] width 180 height 18
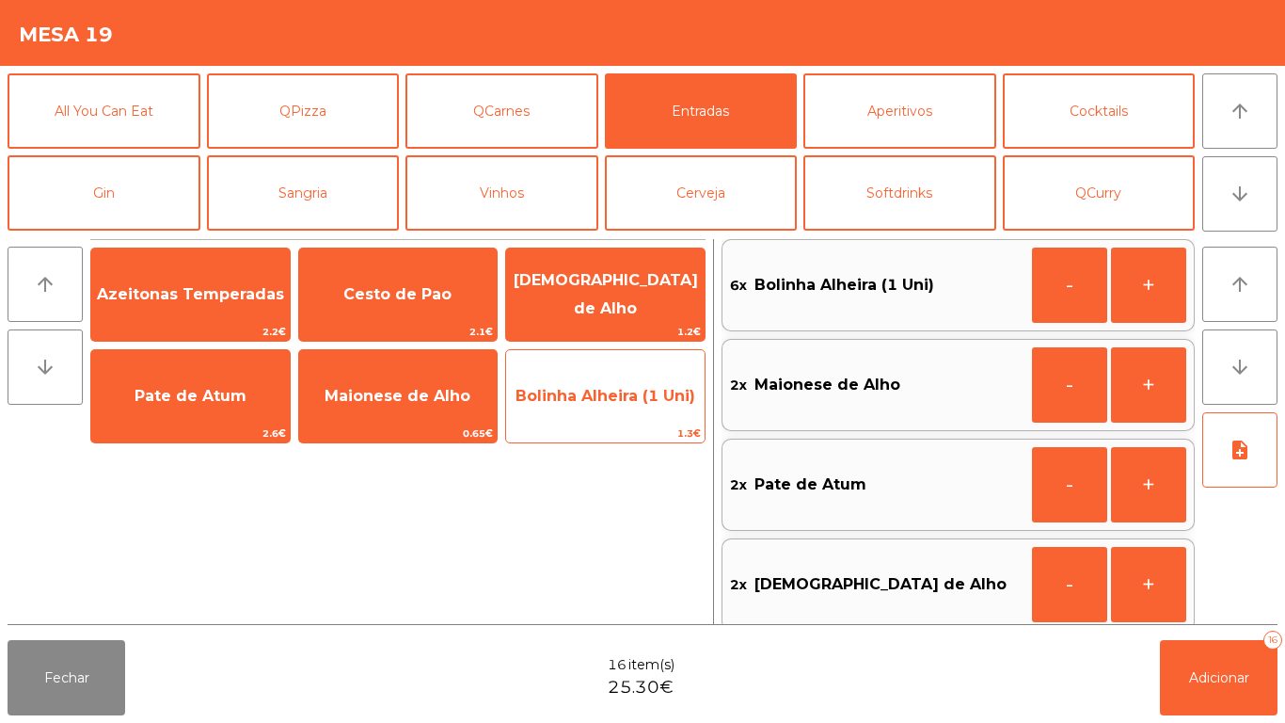
click at [596, 403] on span "Bolinha Alheira (1 Uni)" at bounding box center [606, 396] width 180 height 18
click at [627, 392] on span "Bolinha Alheira (1 Uni)" at bounding box center [606, 396] width 180 height 18
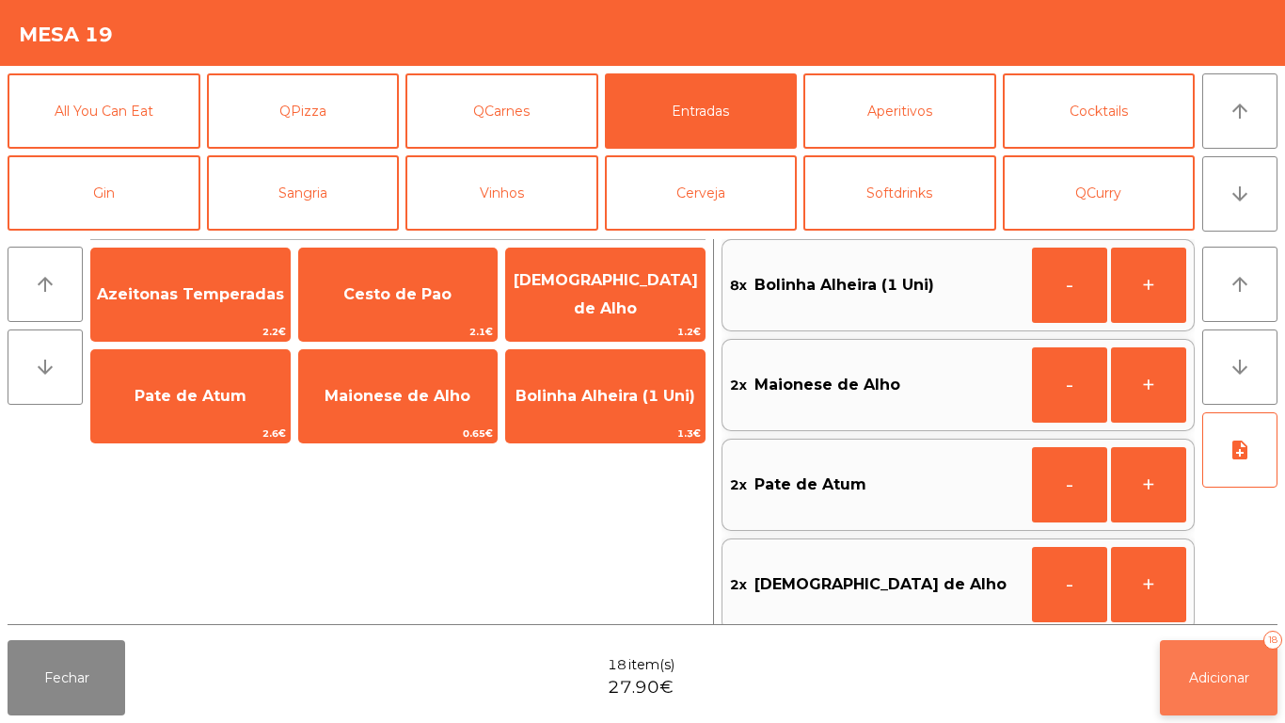
click at [1214, 690] on button "Adicionar 18" at bounding box center [1219, 677] width 118 height 75
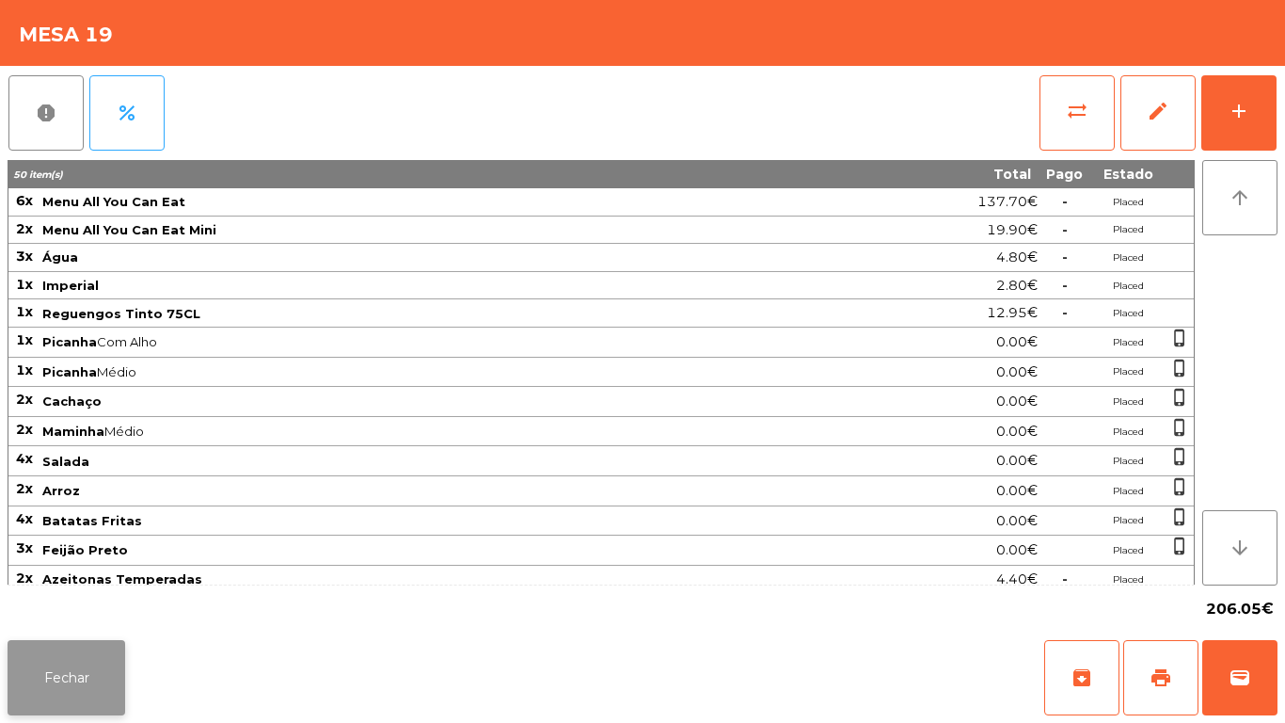
click at [86, 657] on button "Fechar" at bounding box center [67, 677] width 118 height 75
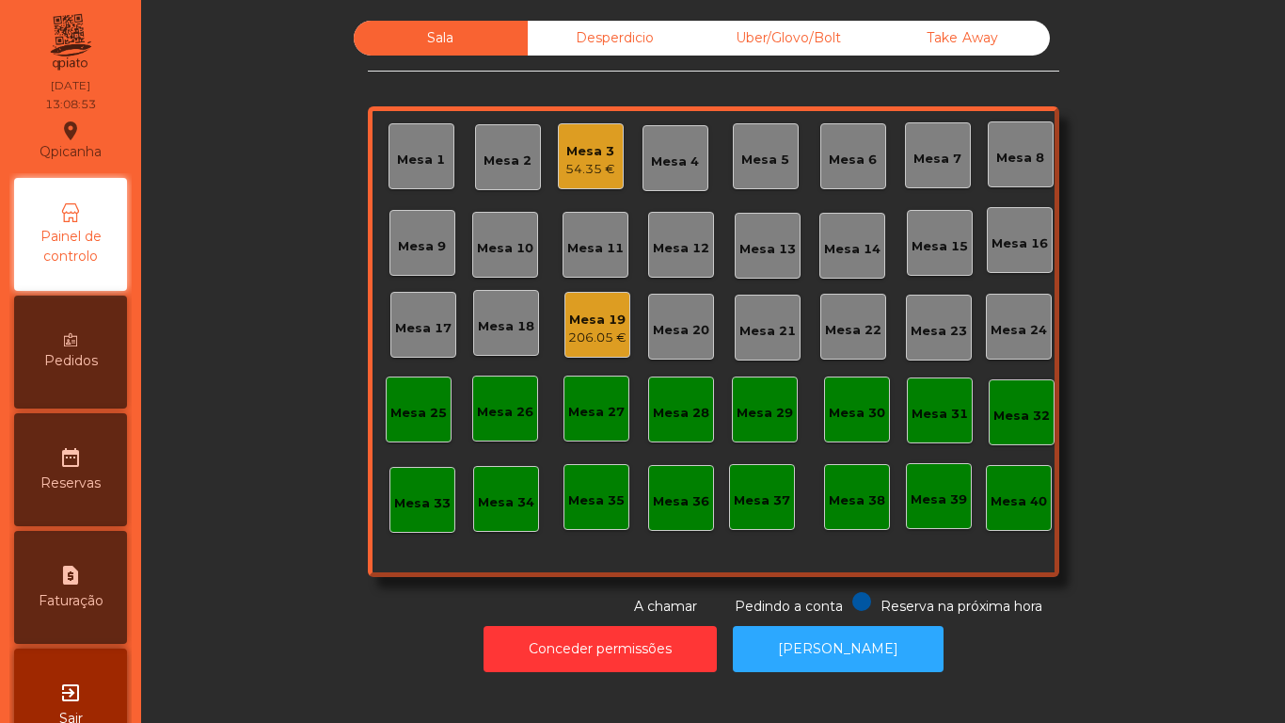
click at [574, 168] on div "54.35 €" at bounding box center [591, 169] width 50 height 19
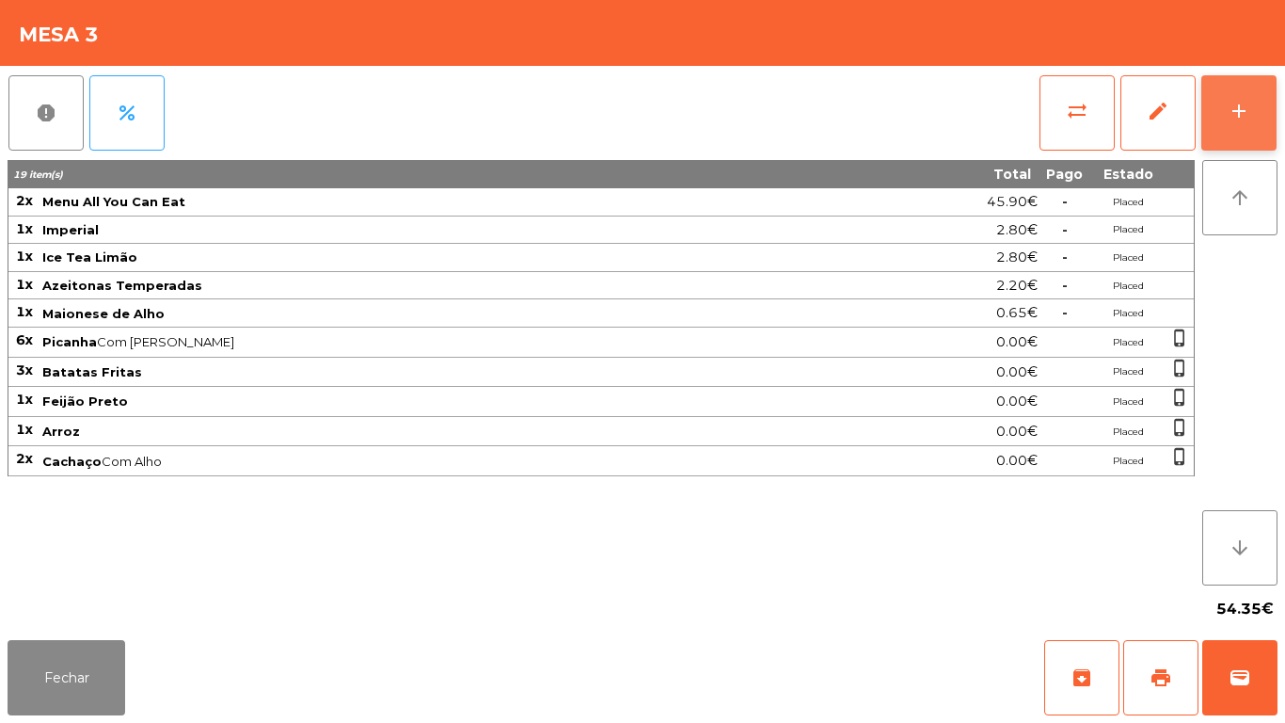
click at [1252, 113] on button "add" at bounding box center [1239, 112] width 75 height 75
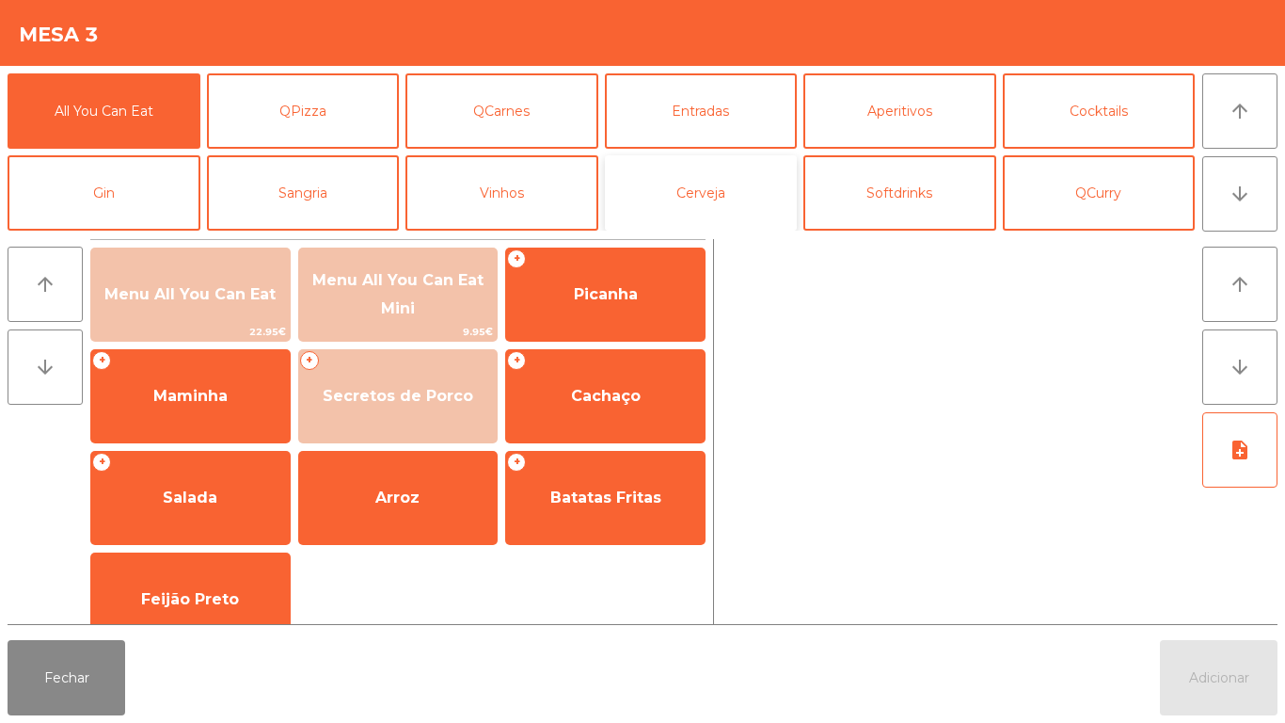
click at [706, 191] on button "Cerveja" at bounding box center [701, 192] width 193 height 75
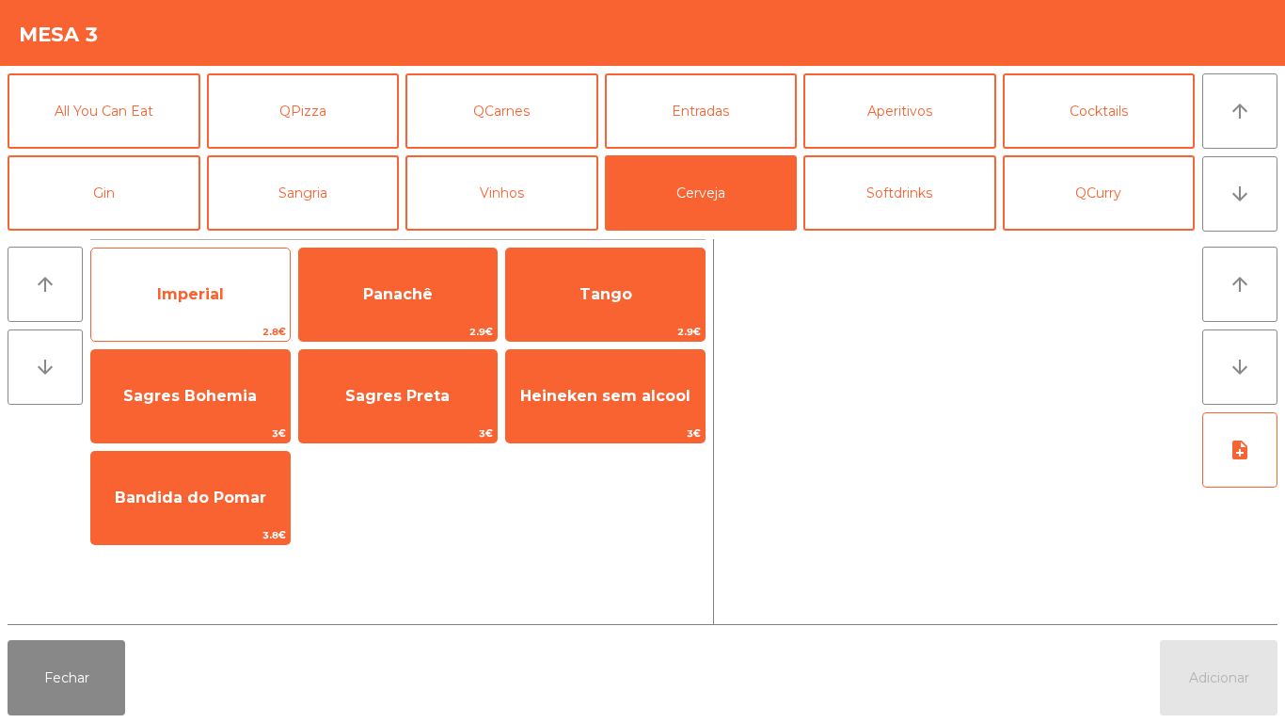
click at [215, 295] on span "Imperial" at bounding box center [190, 294] width 67 height 18
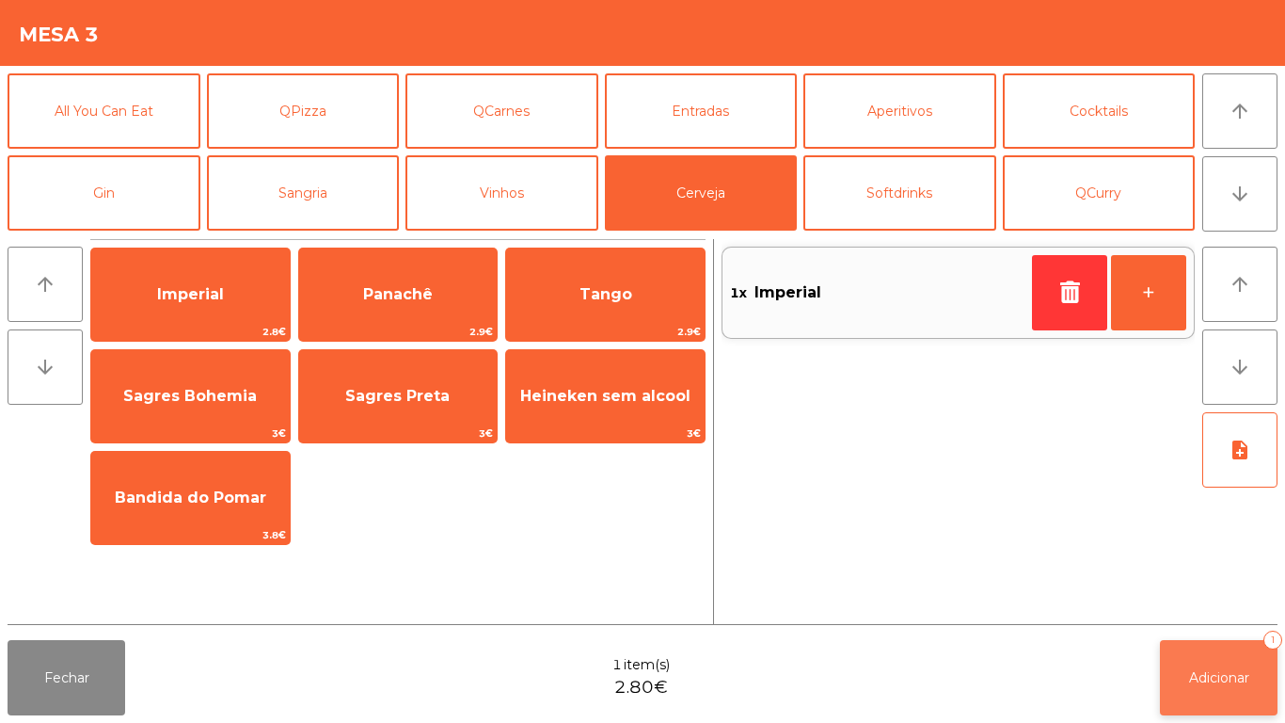
click at [1214, 672] on span "Adicionar" at bounding box center [1219, 677] width 60 height 17
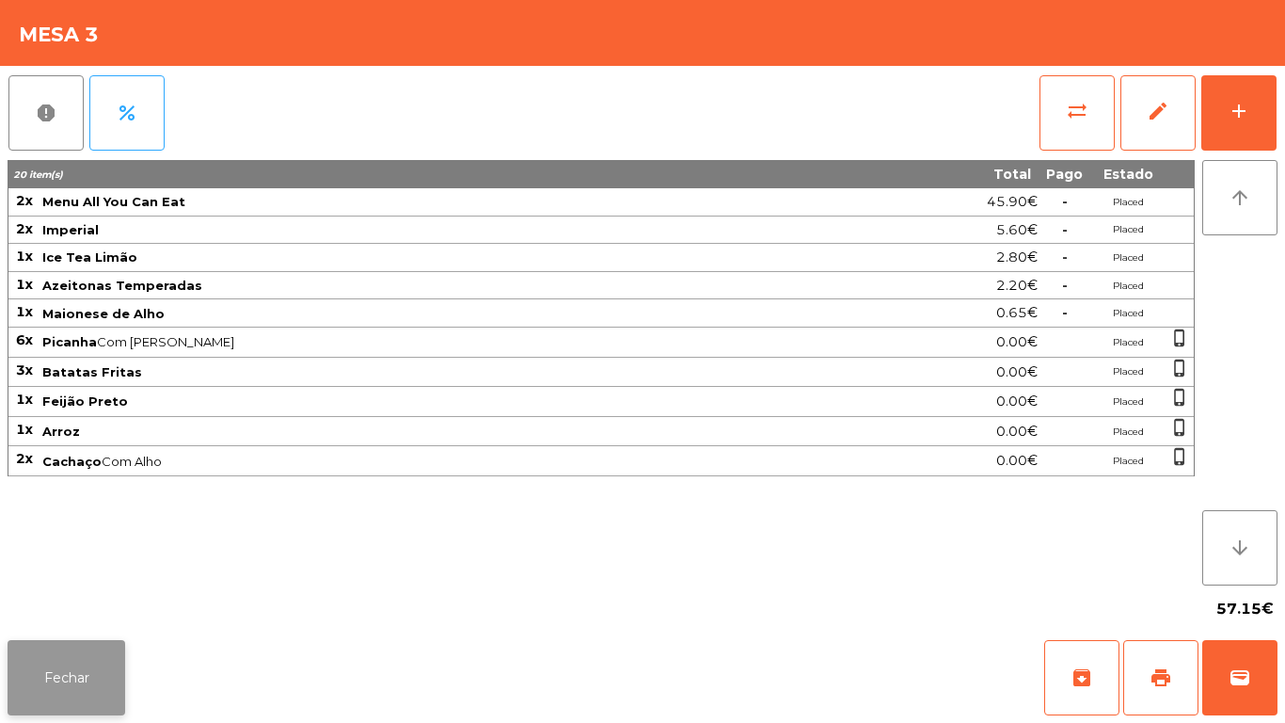
click at [76, 678] on button "Fechar" at bounding box center [67, 677] width 118 height 75
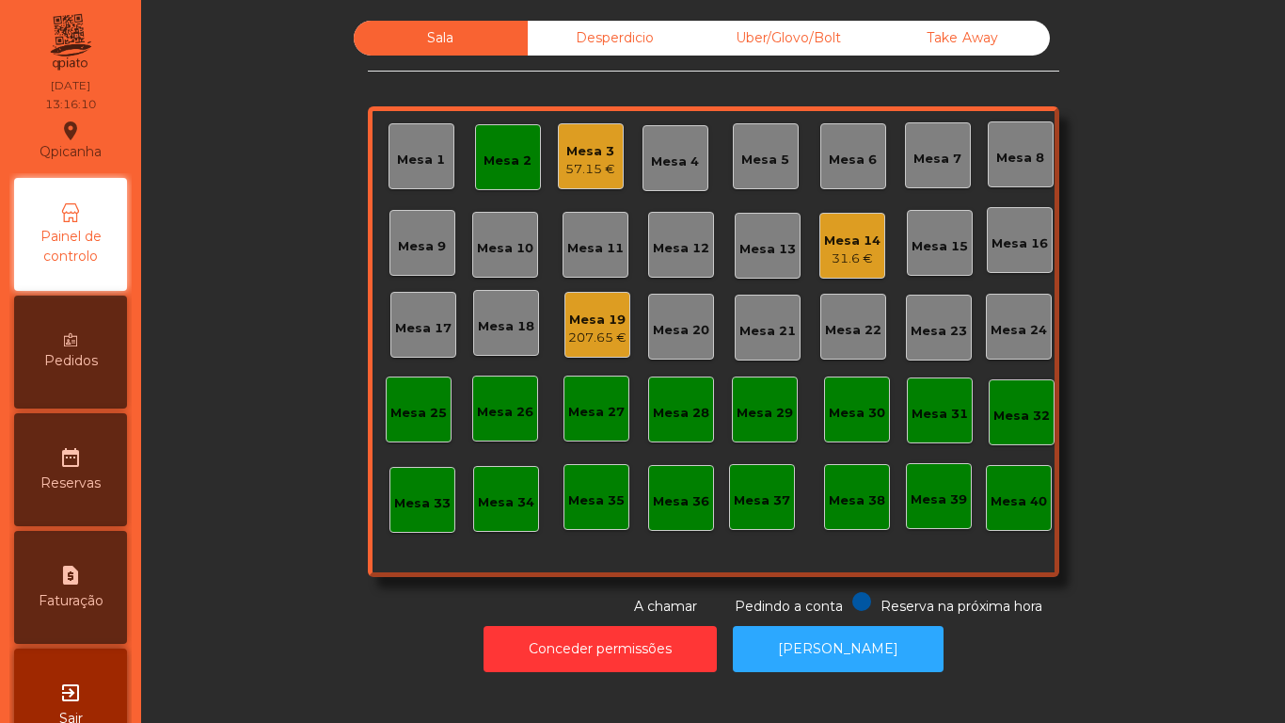
click at [509, 174] on div "Mesa 2" at bounding box center [508, 157] width 66 height 66
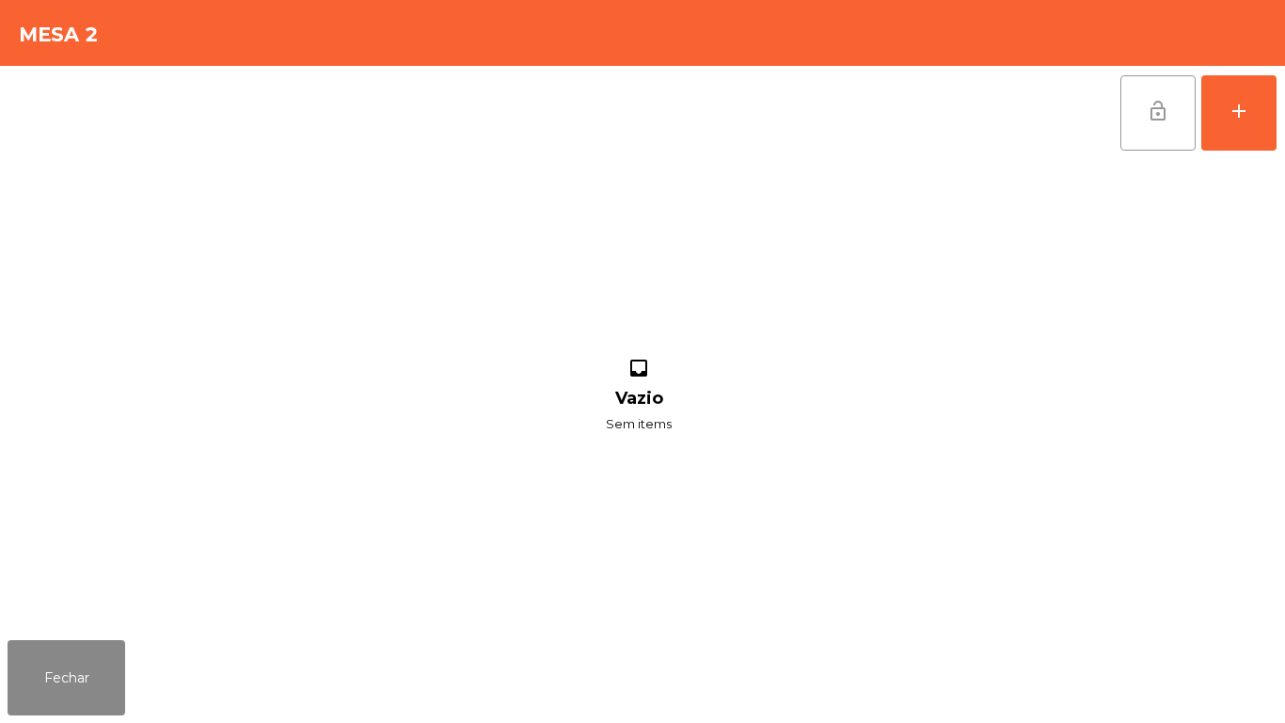
click at [1161, 114] on span "lock_open" at bounding box center [1158, 111] width 23 height 23
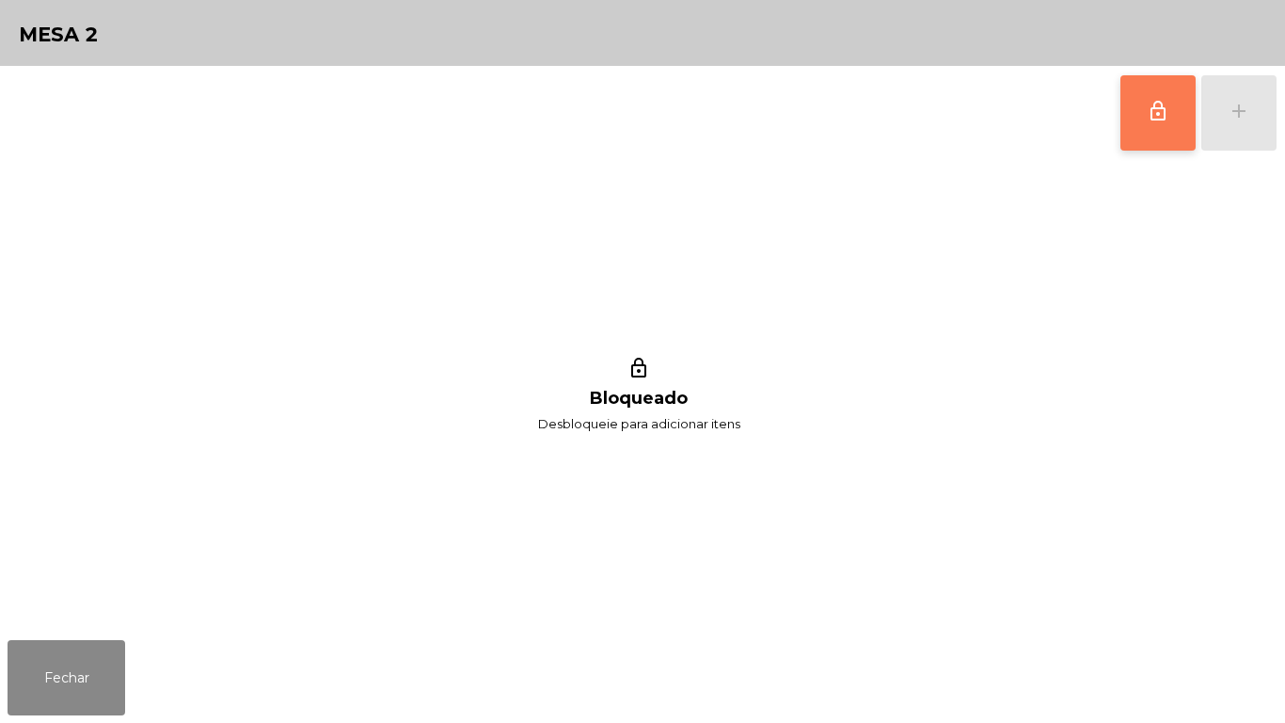
click at [1155, 118] on span "lock_outline" at bounding box center [1158, 111] width 23 height 23
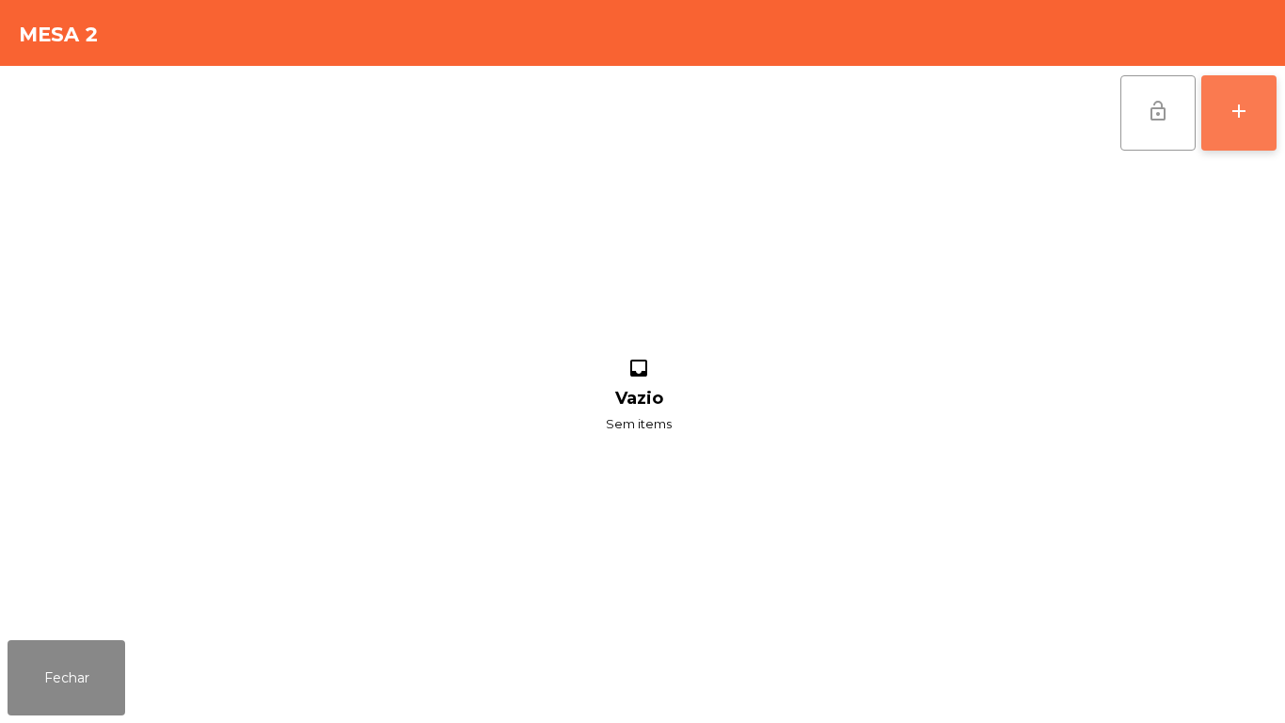
click at [1235, 131] on button "add" at bounding box center [1239, 112] width 75 height 75
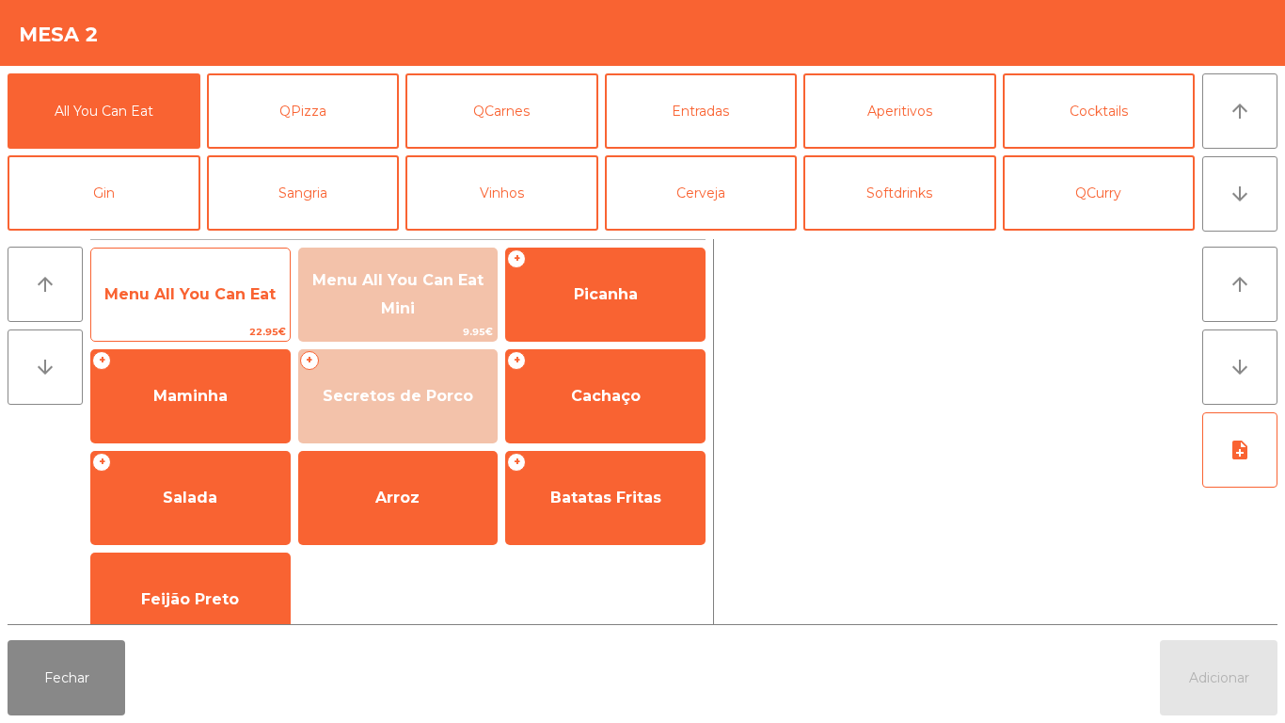
click at [171, 298] on span "Menu All You Can Eat" at bounding box center [189, 294] width 171 height 18
click at [182, 297] on span "Menu All You Can Eat" at bounding box center [189, 294] width 171 height 18
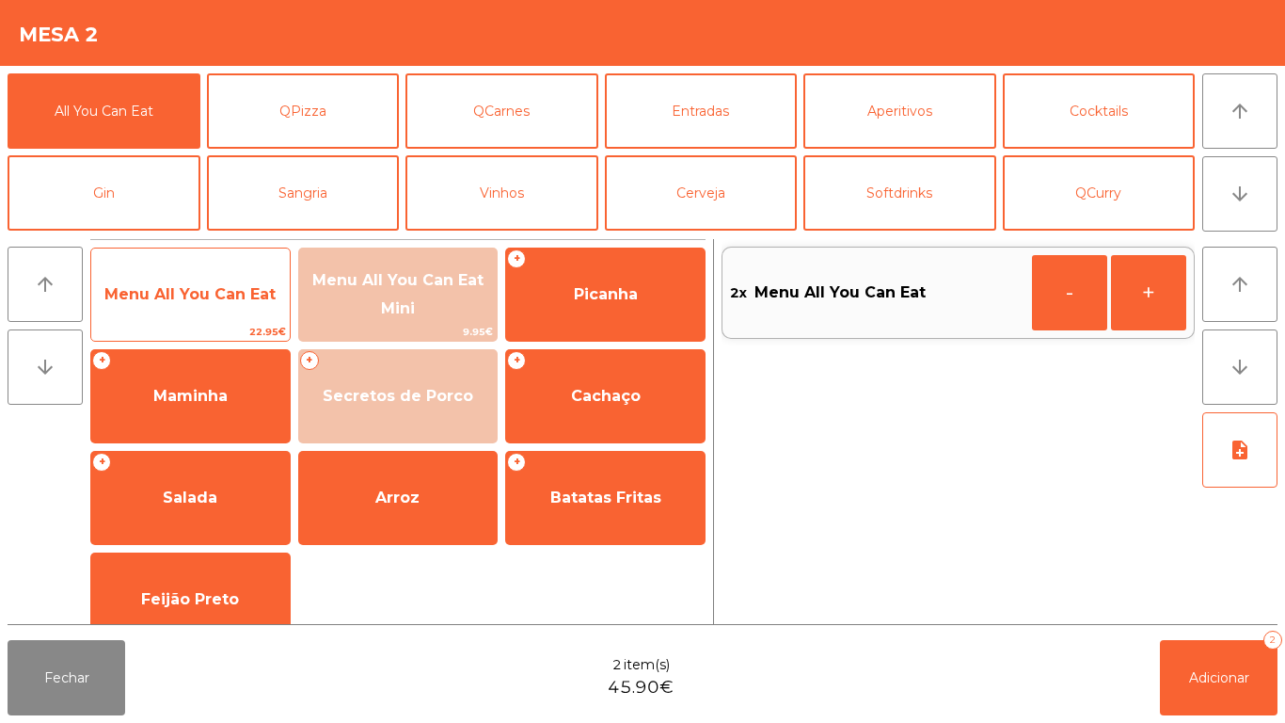
click at [194, 296] on span "Menu All You Can Eat" at bounding box center [189, 294] width 171 height 18
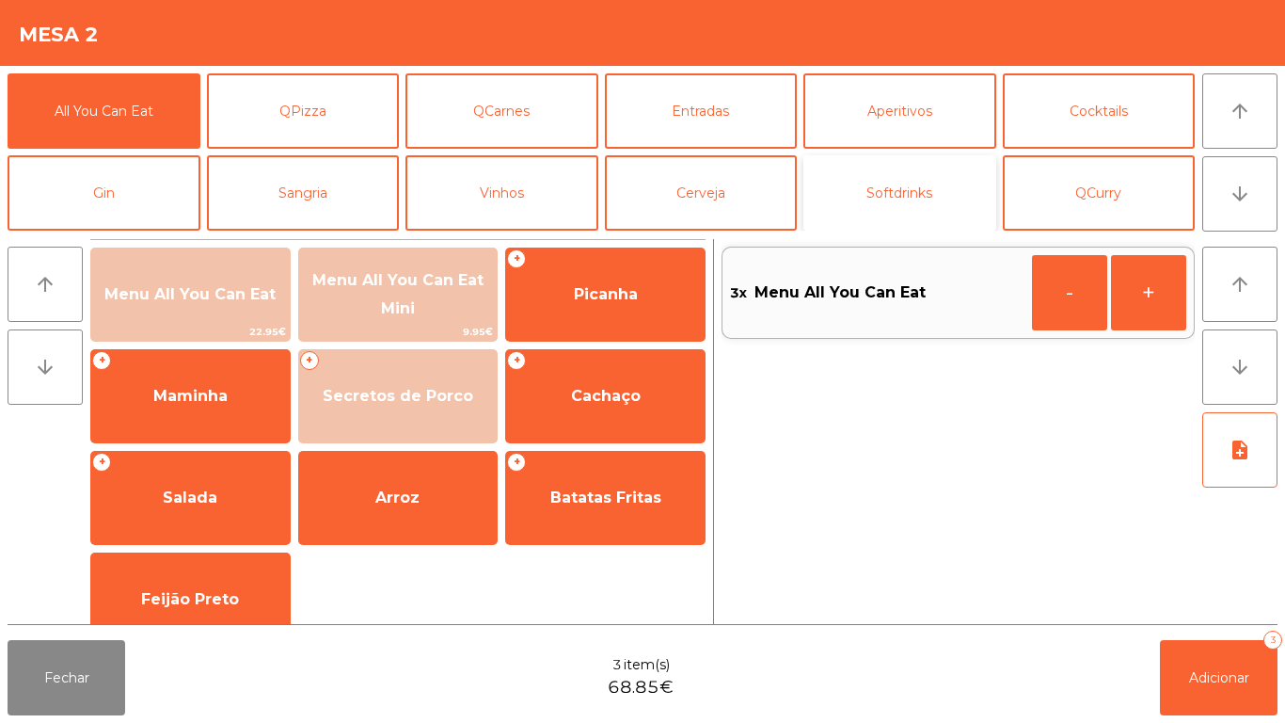
click at [916, 205] on button "Softdrinks" at bounding box center [900, 192] width 193 height 75
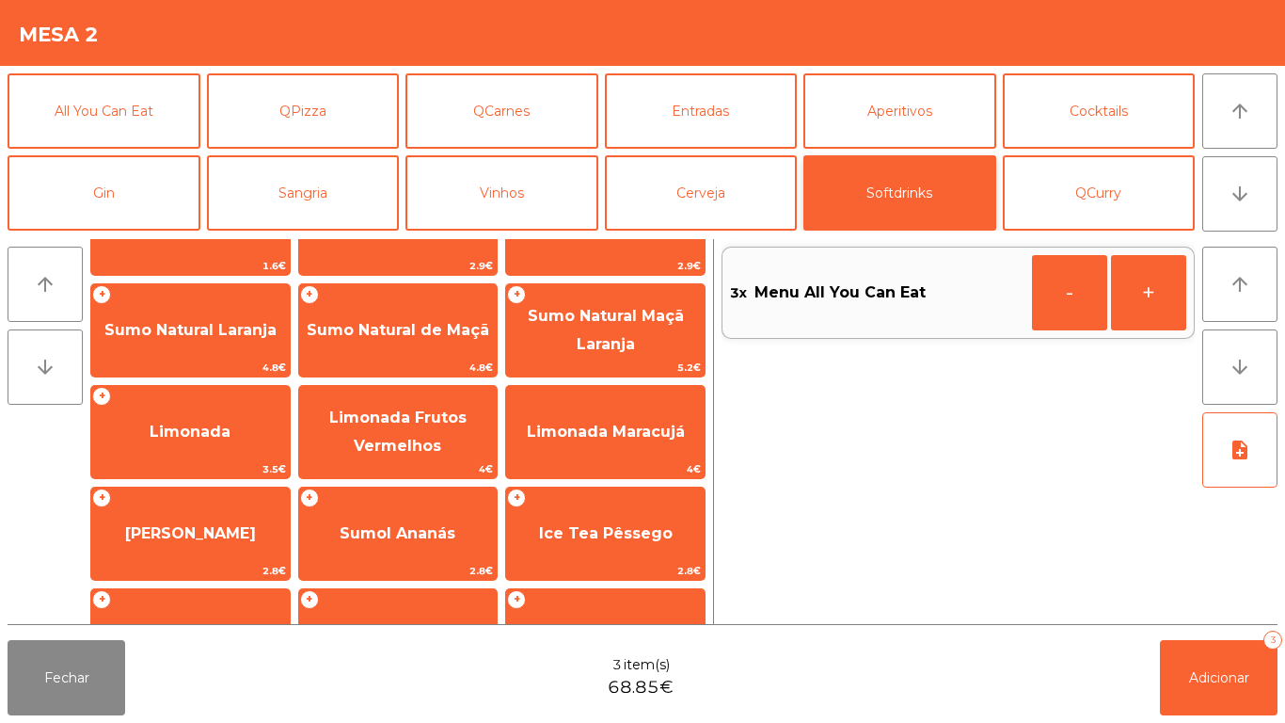
scroll to position [135, 0]
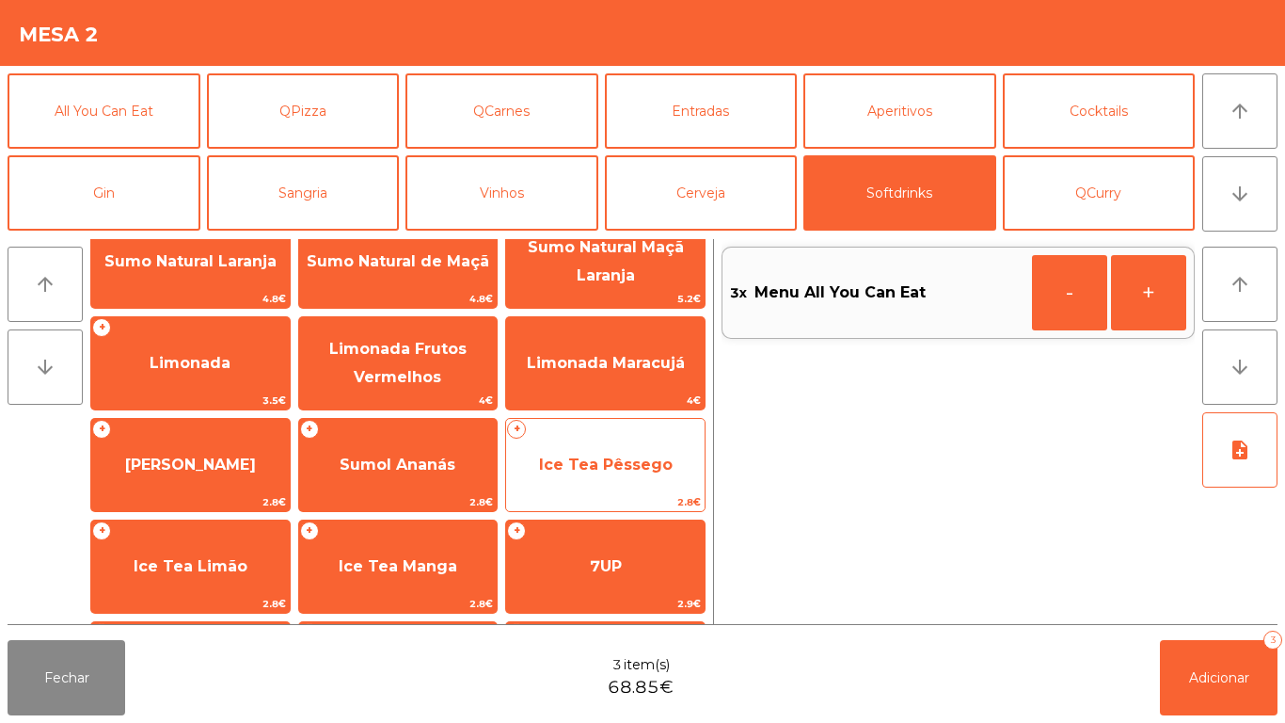
click at [594, 468] on span "Ice Tea Pêssego" at bounding box center [606, 464] width 134 height 18
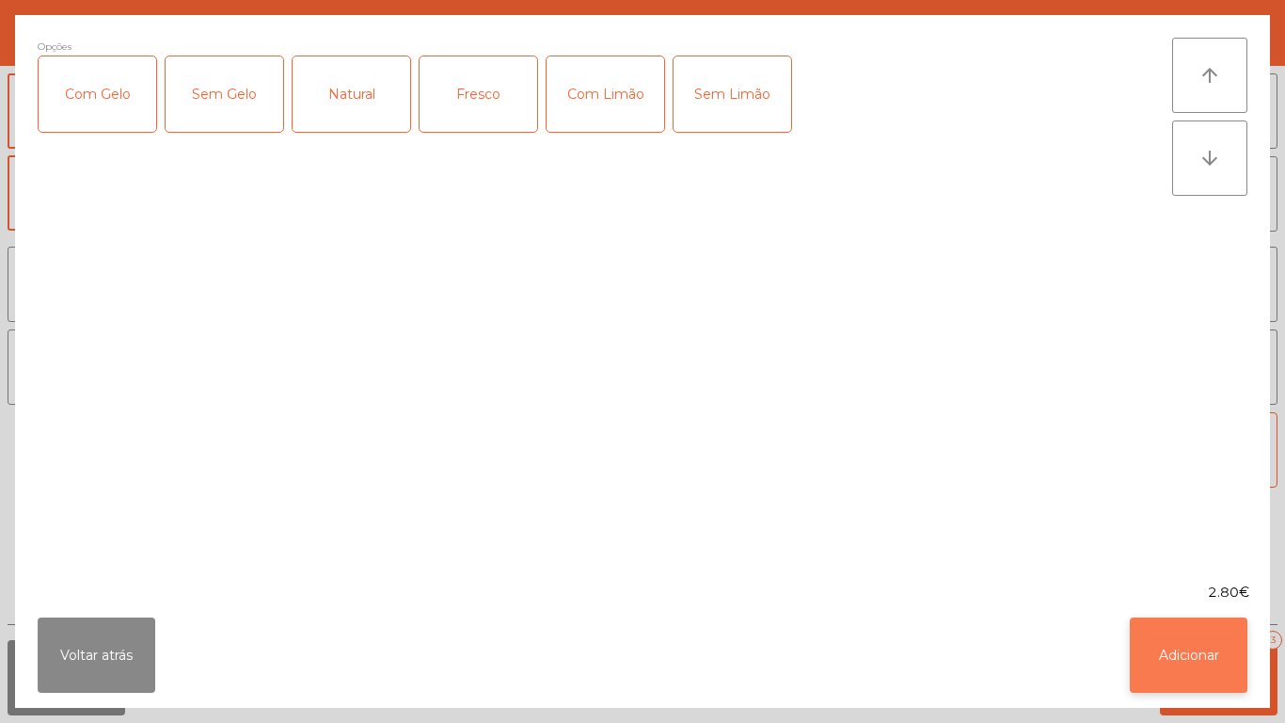
click at [1166, 664] on button "Adicionar" at bounding box center [1189, 654] width 118 height 75
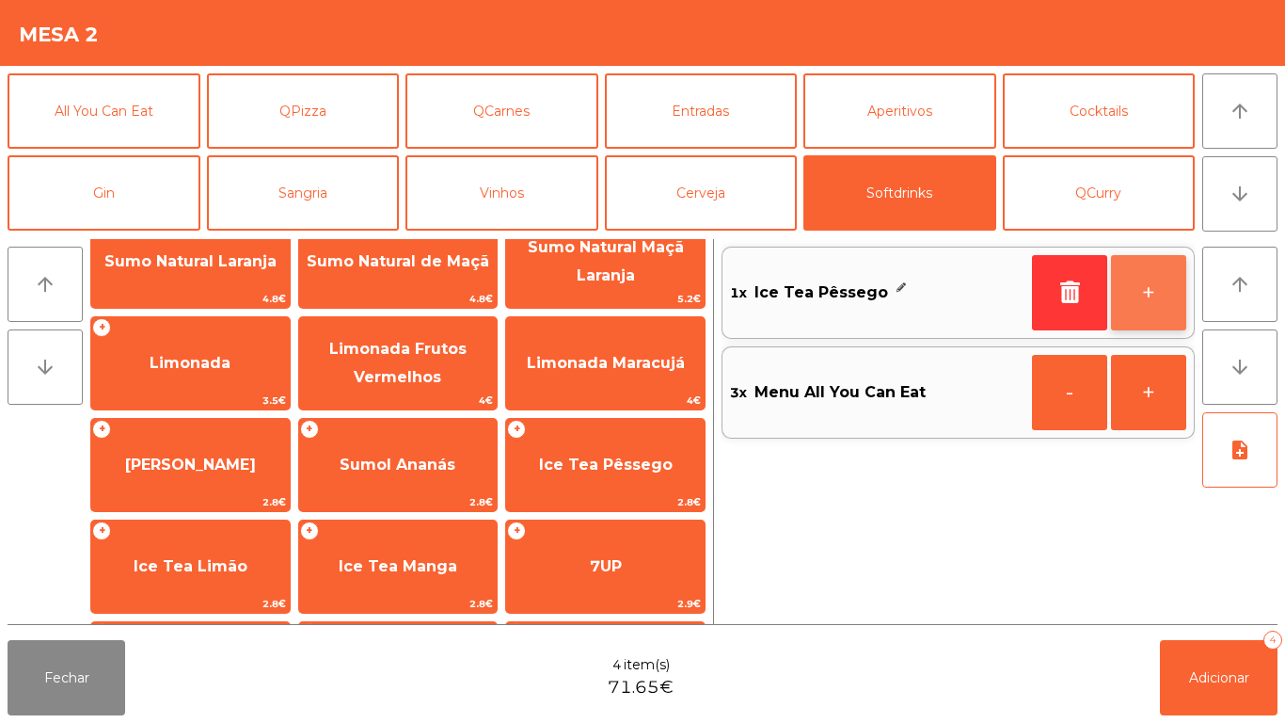
click at [1139, 288] on button "+" at bounding box center [1148, 292] width 75 height 75
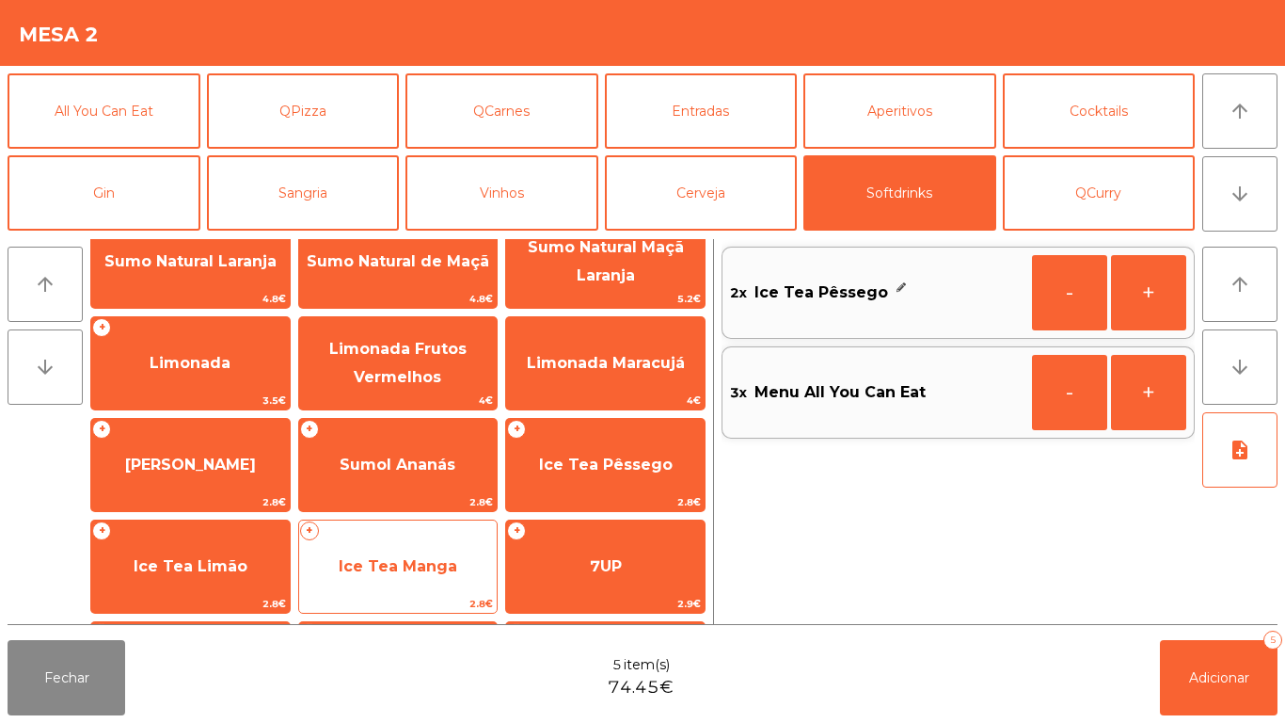
click at [386, 566] on span "Ice Tea Manga" at bounding box center [398, 566] width 119 height 18
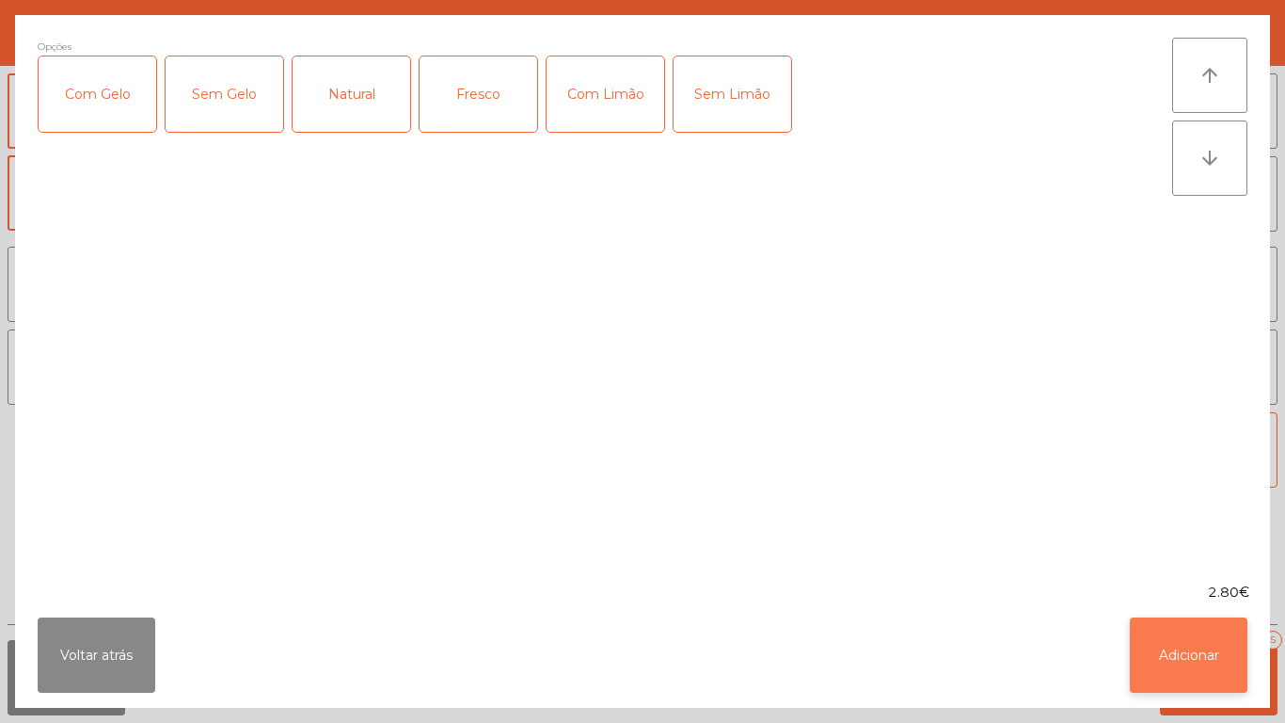
click at [1171, 662] on button "Adicionar" at bounding box center [1189, 654] width 118 height 75
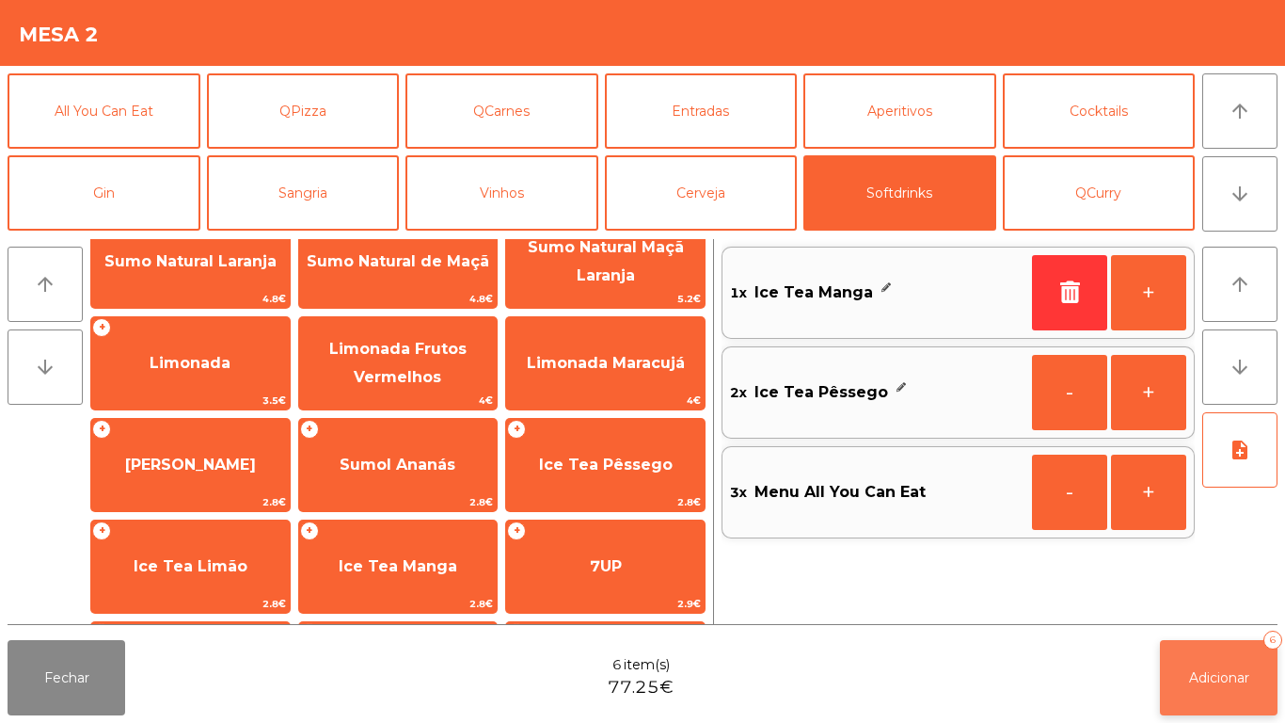
click at [1203, 674] on span "Adicionar" at bounding box center [1219, 677] width 60 height 17
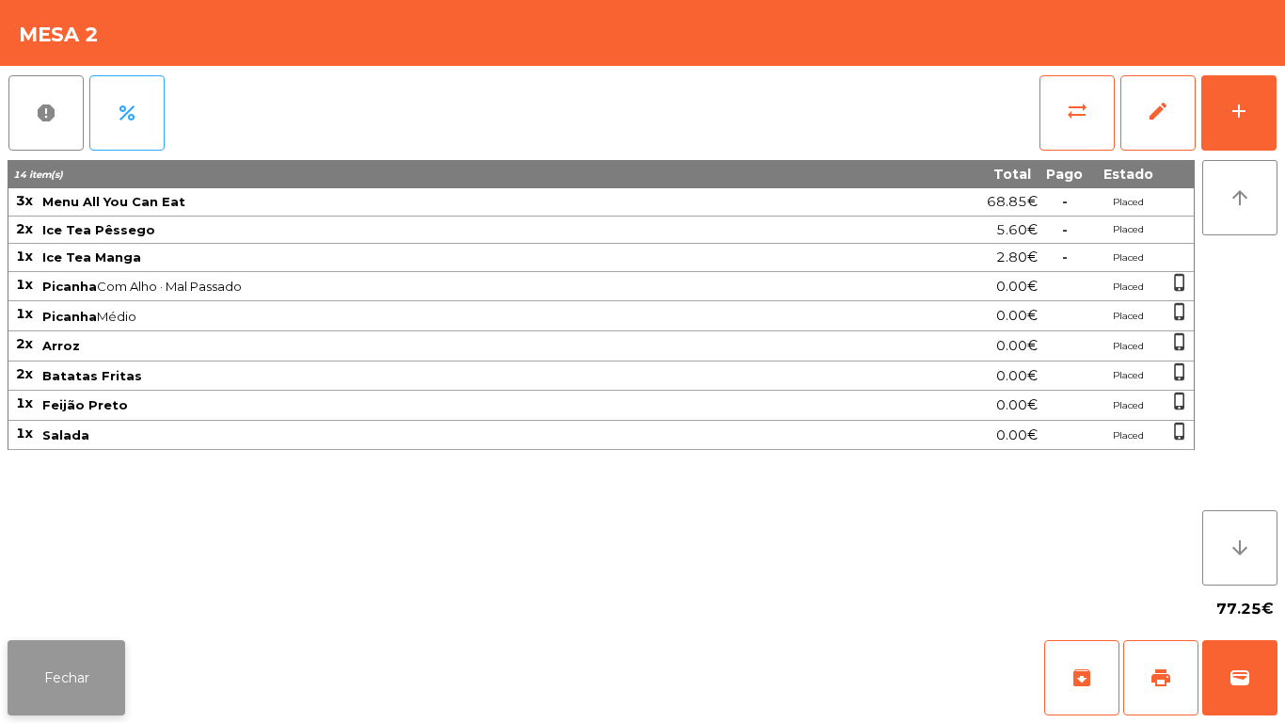
click at [69, 667] on button "Fechar" at bounding box center [67, 677] width 118 height 75
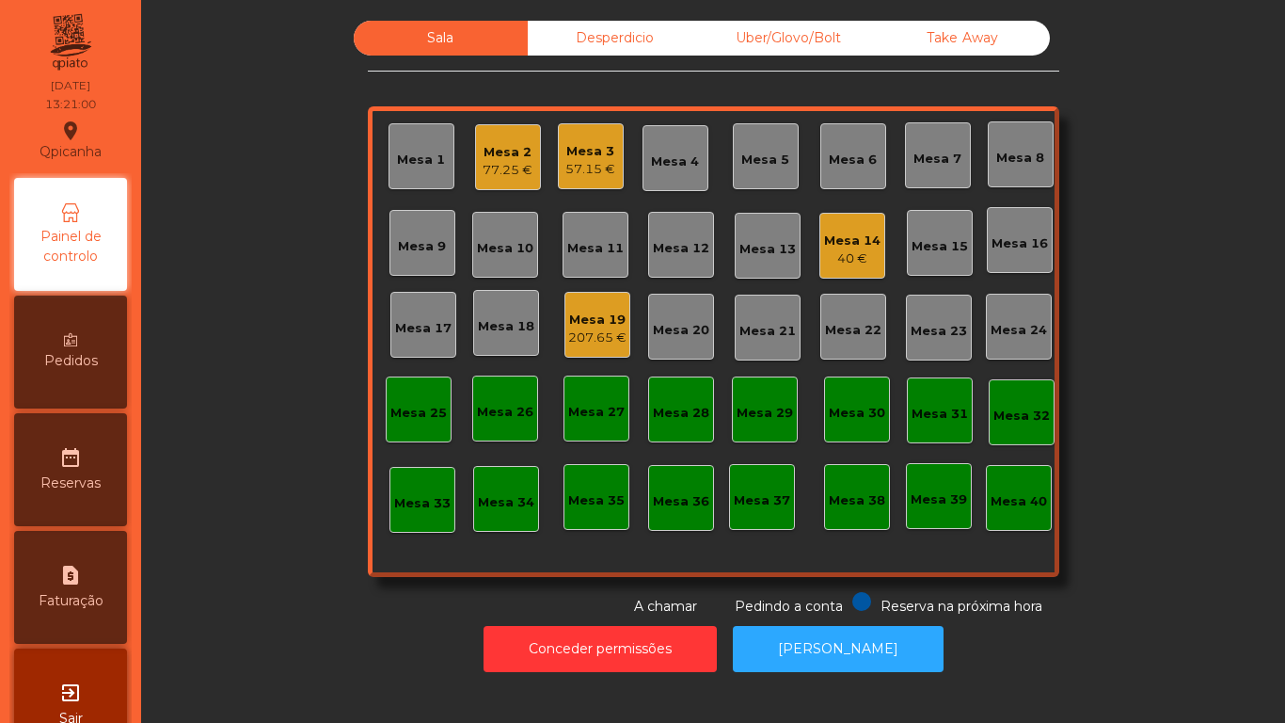
click at [846, 267] on div "40 €" at bounding box center [852, 258] width 56 height 19
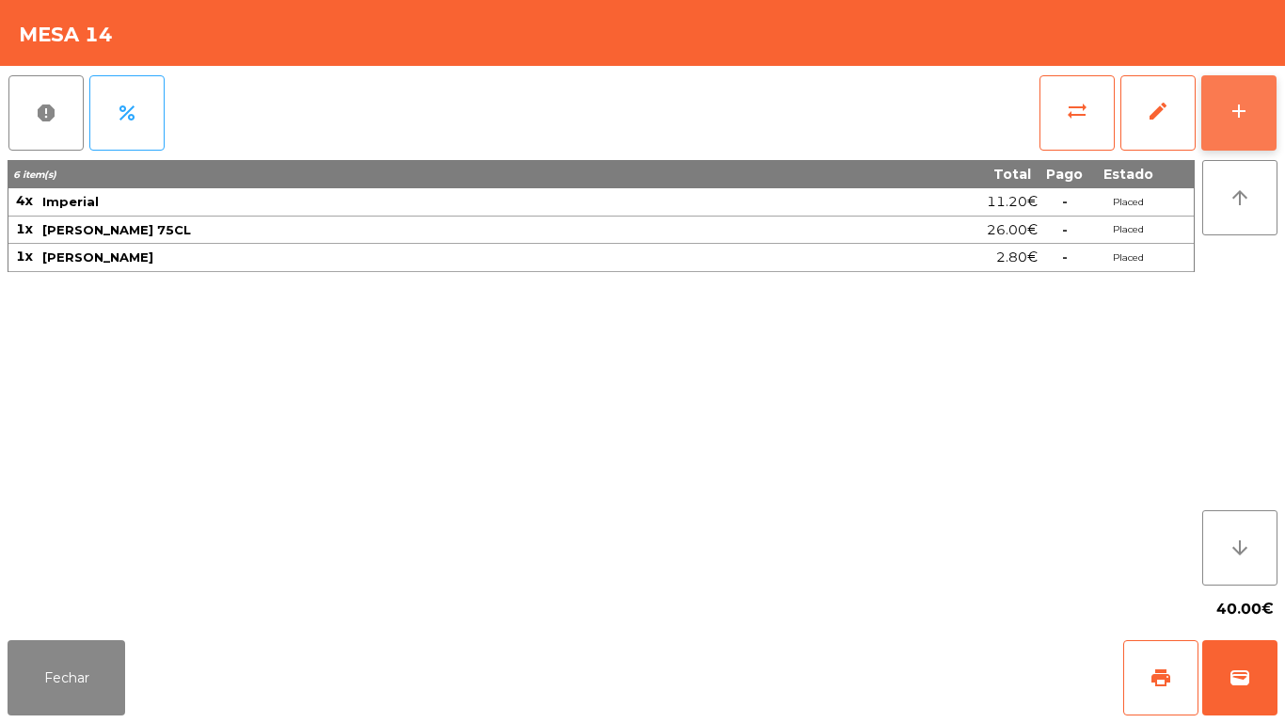
click at [1253, 125] on button "add" at bounding box center [1239, 112] width 75 height 75
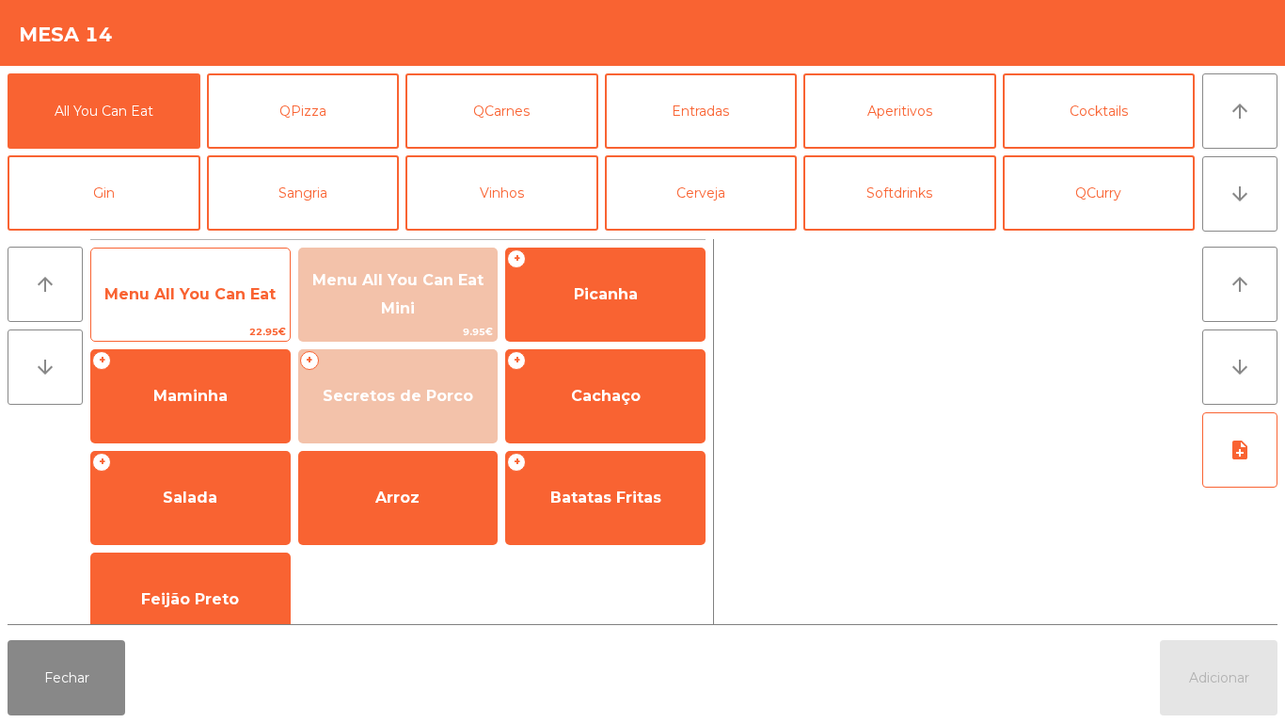
click at [256, 282] on span "Menu All You Can Eat" at bounding box center [190, 294] width 199 height 51
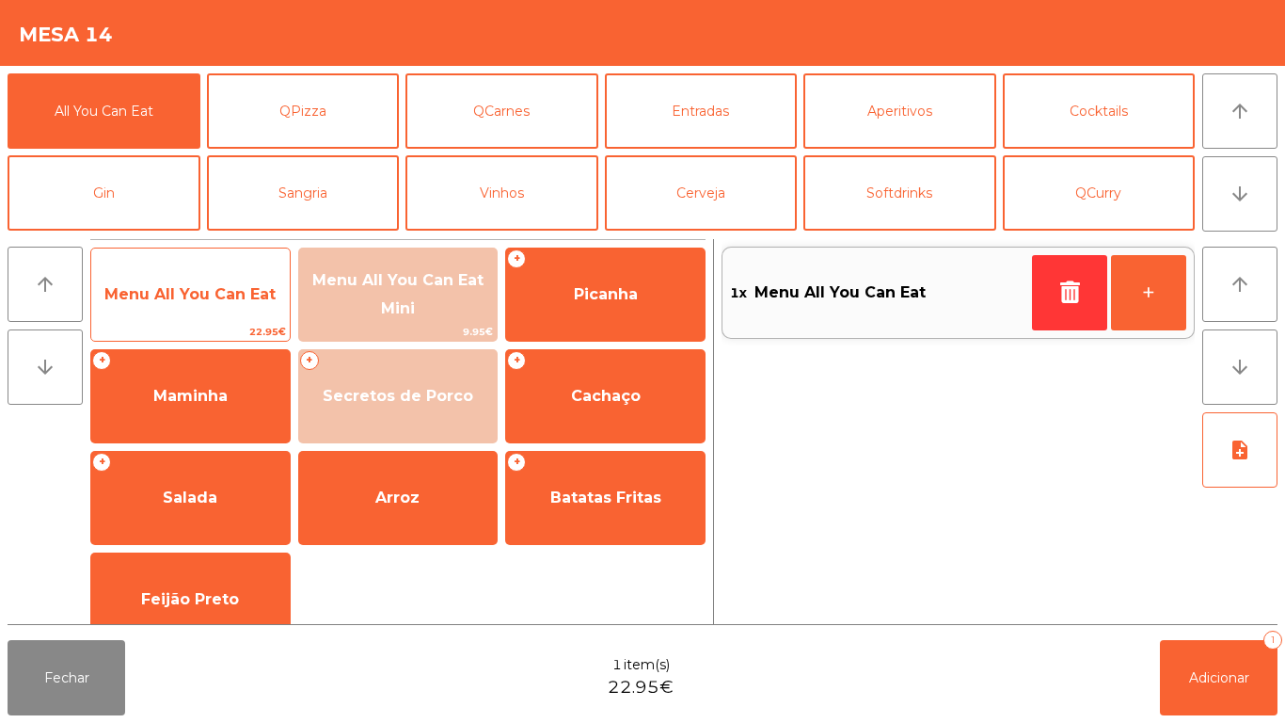
click at [249, 288] on span "Menu All You Can Eat" at bounding box center [189, 294] width 171 height 18
click at [247, 292] on span "Menu All You Can Eat" at bounding box center [189, 294] width 171 height 18
click at [247, 287] on span "Menu All You Can Eat" at bounding box center [189, 294] width 171 height 18
click at [245, 295] on span "Menu All You Can Eat" at bounding box center [189, 294] width 171 height 18
click at [238, 288] on span "Menu All You Can Eat" at bounding box center [189, 294] width 171 height 18
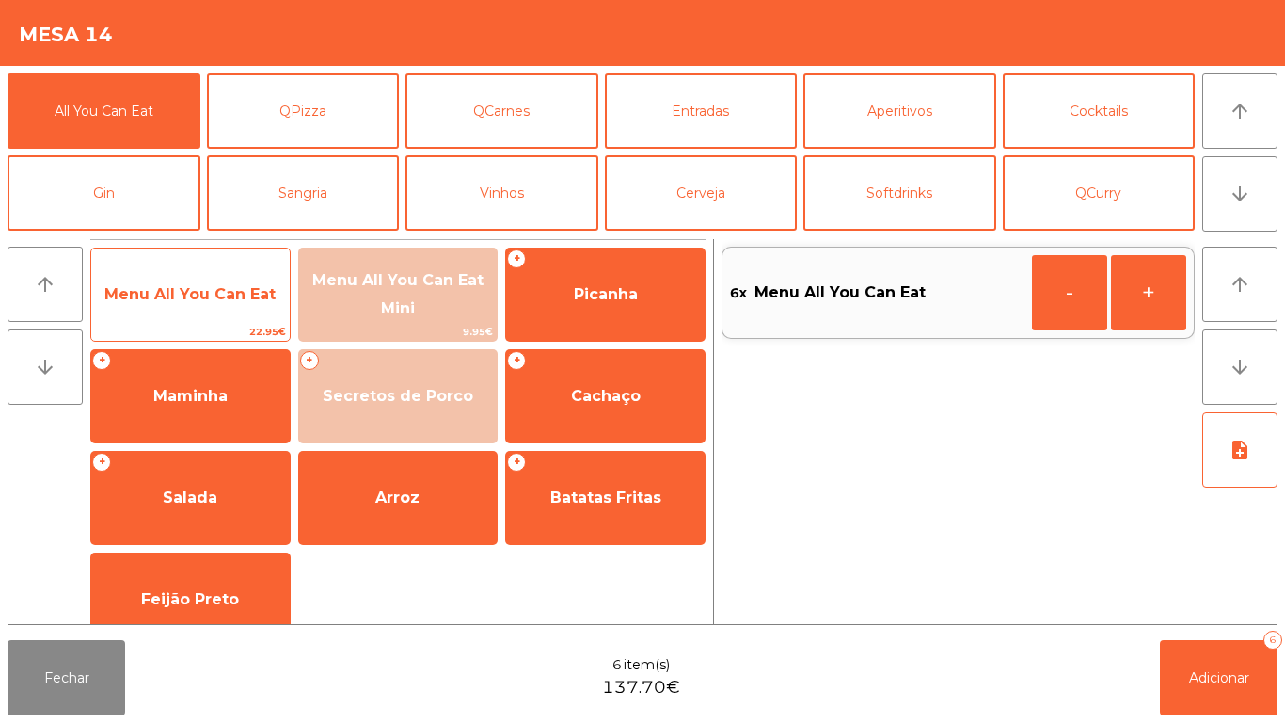
click at [204, 288] on span "Menu All You Can Eat" at bounding box center [189, 294] width 171 height 18
click at [209, 291] on span "Menu All You Can Eat" at bounding box center [189, 294] width 171 height 18
click at [207, 295] on span "Menu All You Can Eat" at bounding box center [189, 294] width 171 height 18
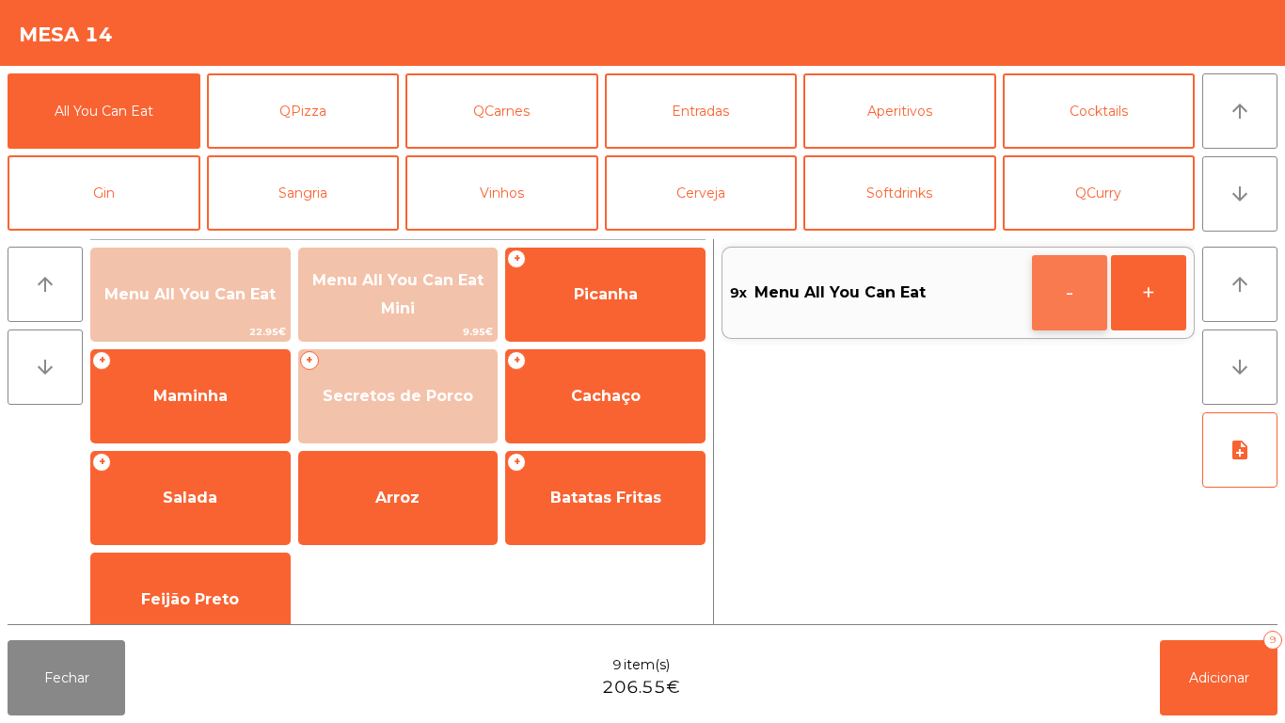
click at [1072, 298] on button "-" at bounding box center [1069, 292] width 75 height 75
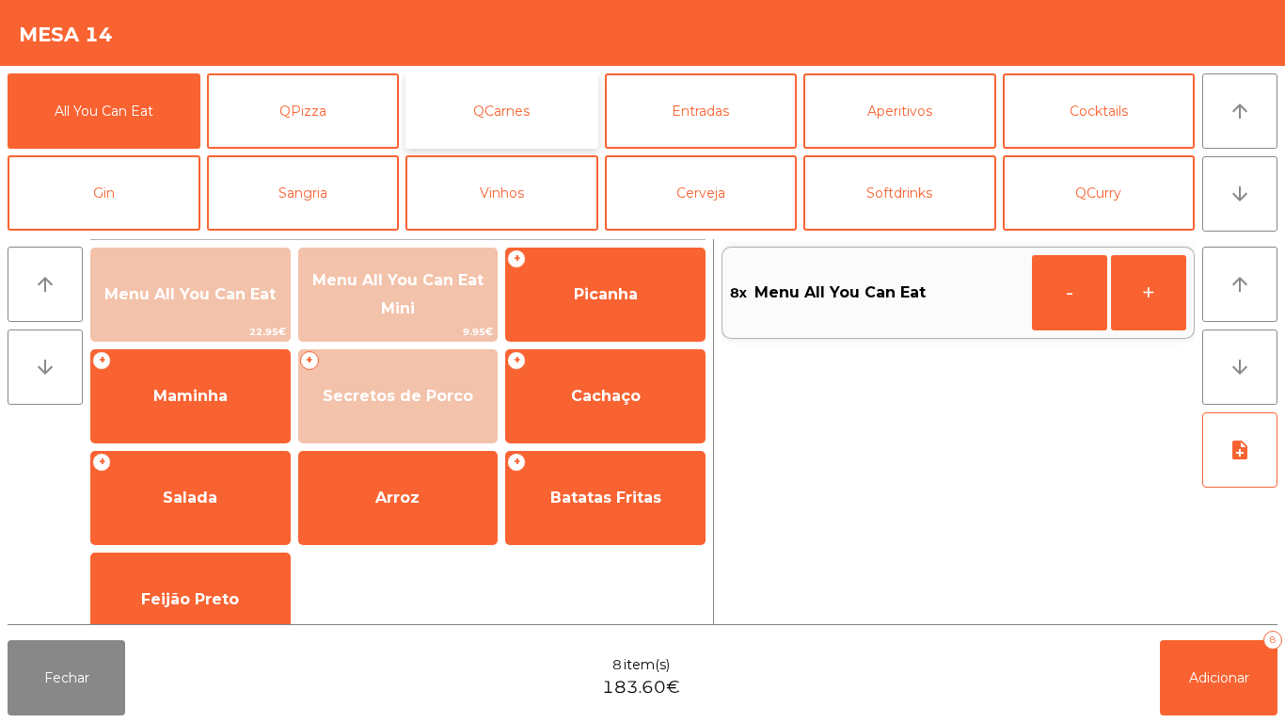
click at [507, 108] on button "QCarnes" at bounding box center [502, 110] width 193 height 75
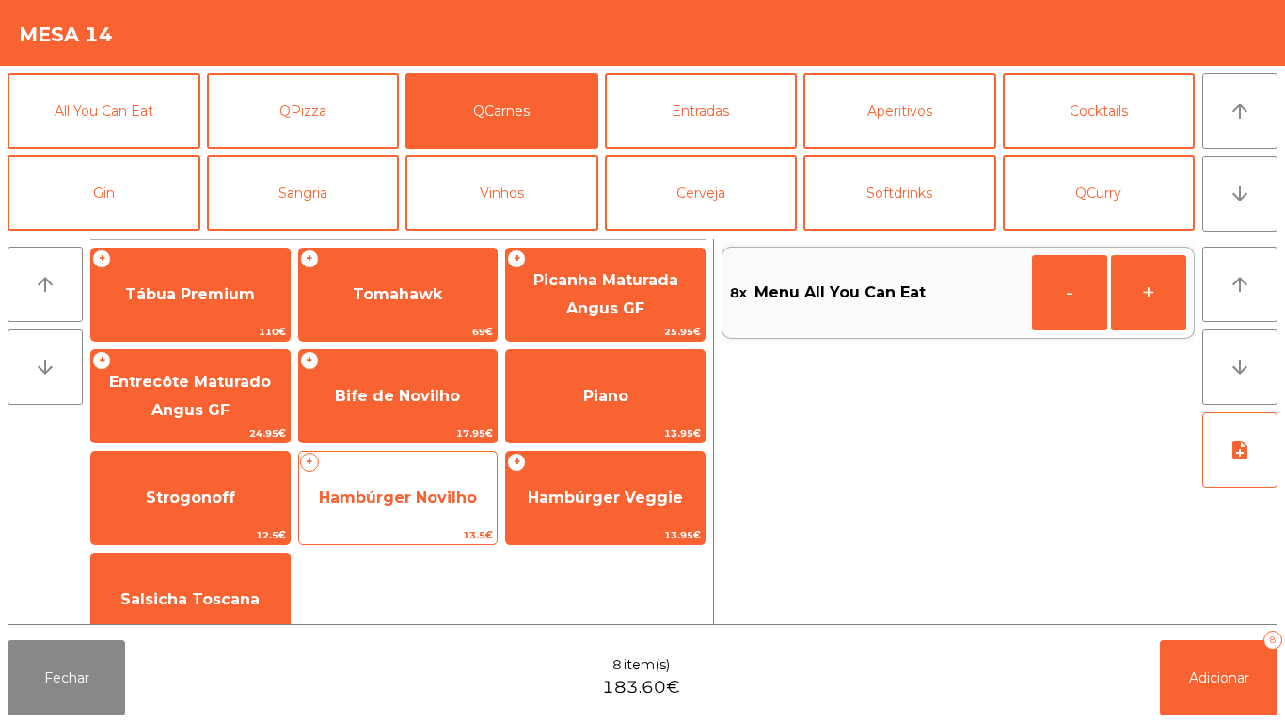
click at [400, 476] on span "Hambúrger Novilho" at bounding box center [398, 497] width 199 height 51
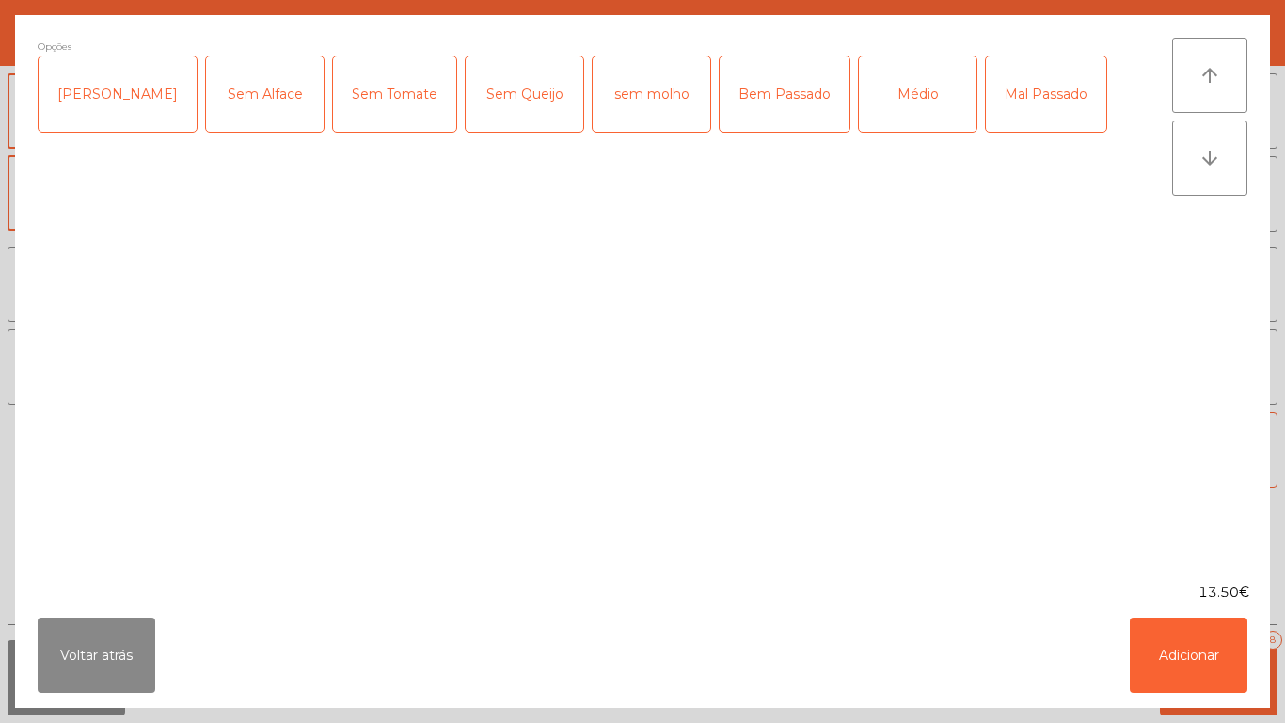
click at [864, 87] on div "Médio" at bounding box center [918, 93] width 118 height 75
click at [1183, 670] on button "Adicionar" at bounding box center [1189, 654] width 118 height 75
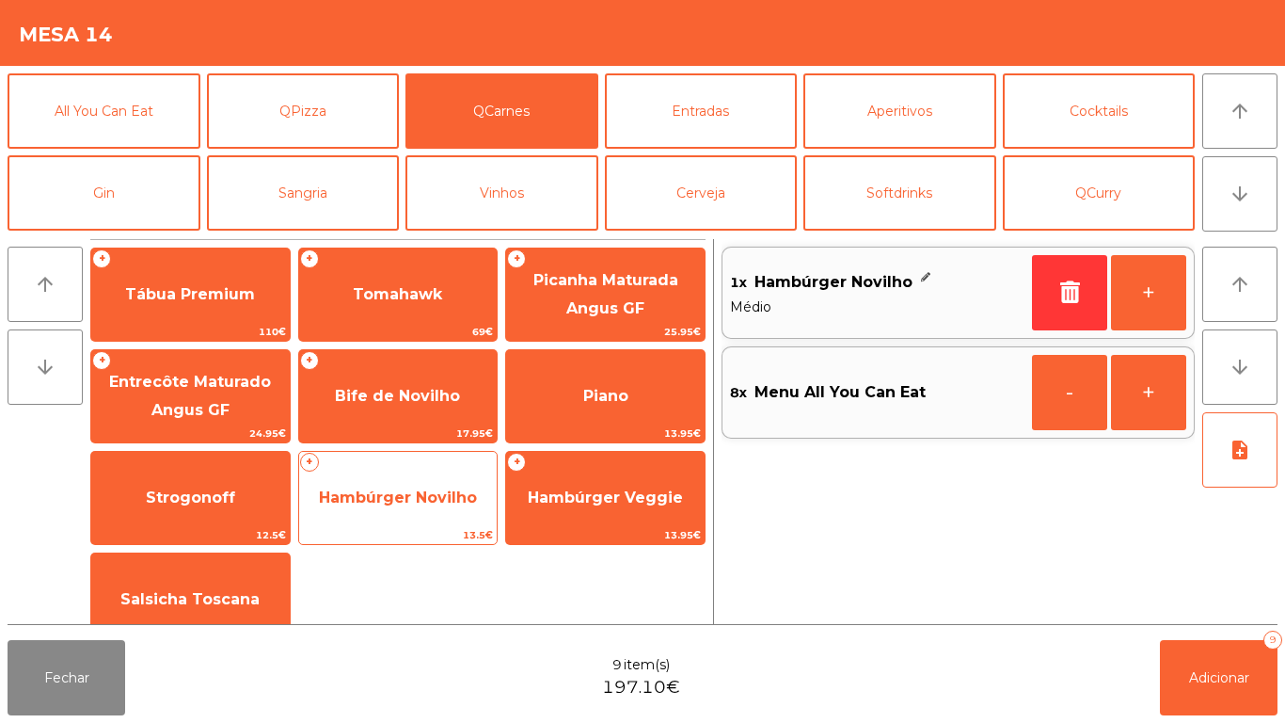
click at [411, 499] on span "Hambúrger Novilho" at bounding box center [398, 497] width 158 height 18
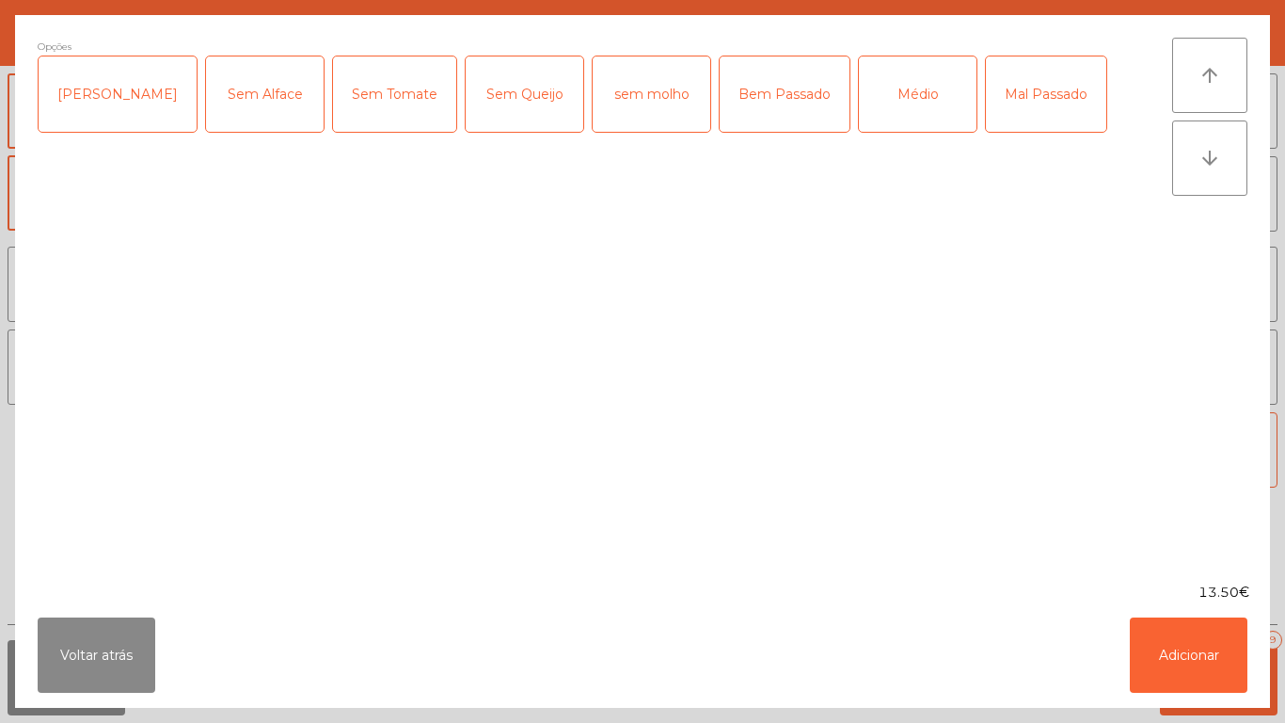
click at [862, 120] on div "Médio" at bounding box center [918, 93] width 118 height 75
click at [989, 89] on div "Mal Passado" at bounding box center [1046, 93] width 120 height 75
click at [1205, 658] on button "Adicionar" at bounding box center [1189, 654] width 118 height 75
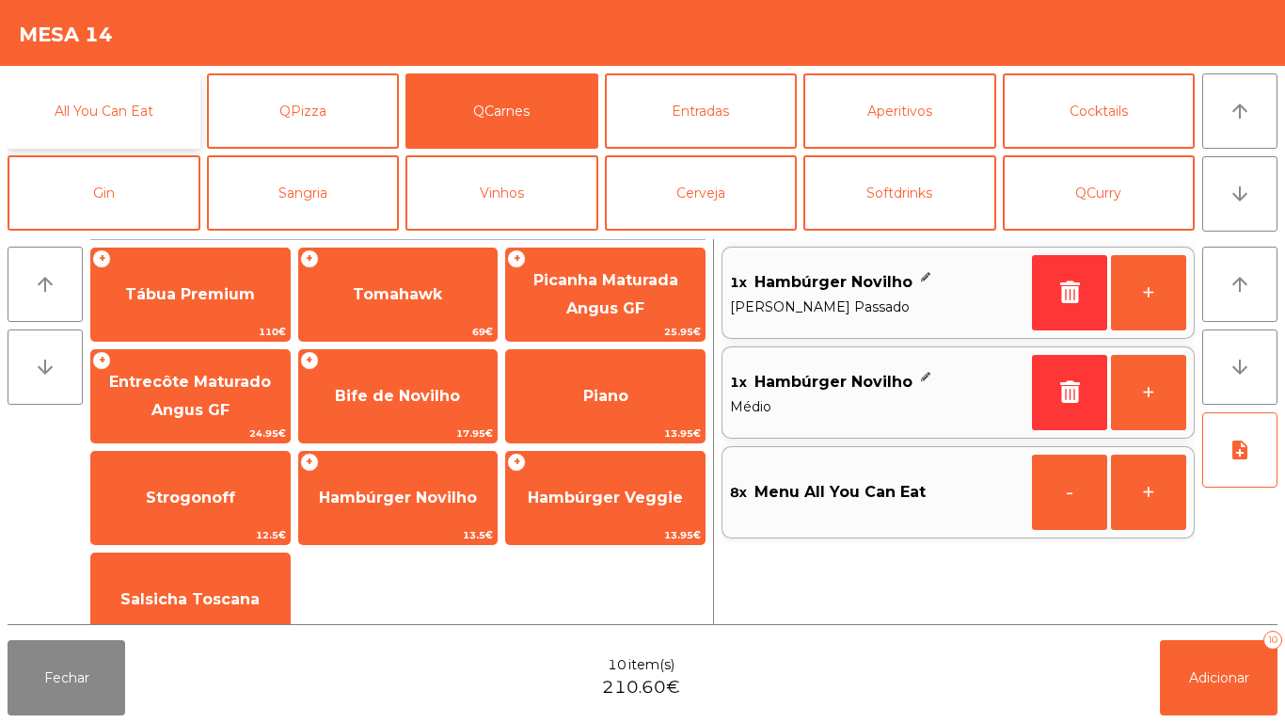
click at [130, 112] on button "All You Can Eat" at bounding box center [104, 110] width 193 height 75
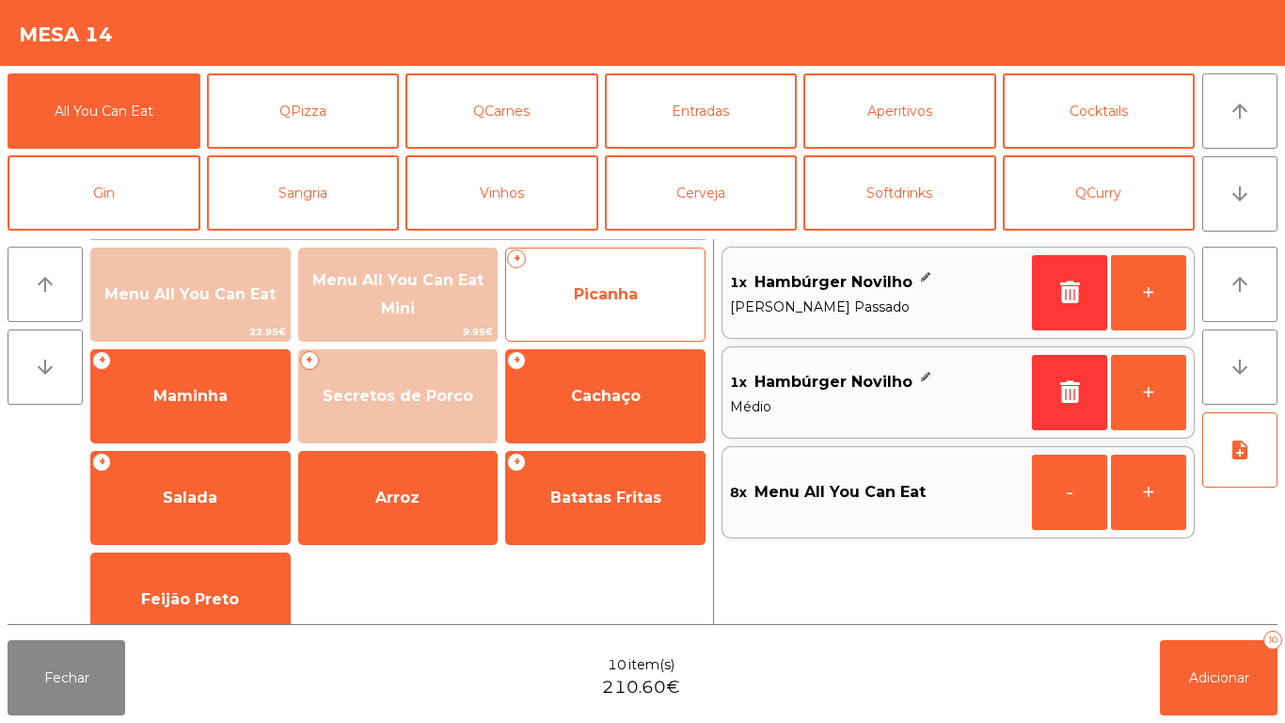
click at [612, 290] on span "Picanha" at bounding box center [606, 294] width 64 height 18
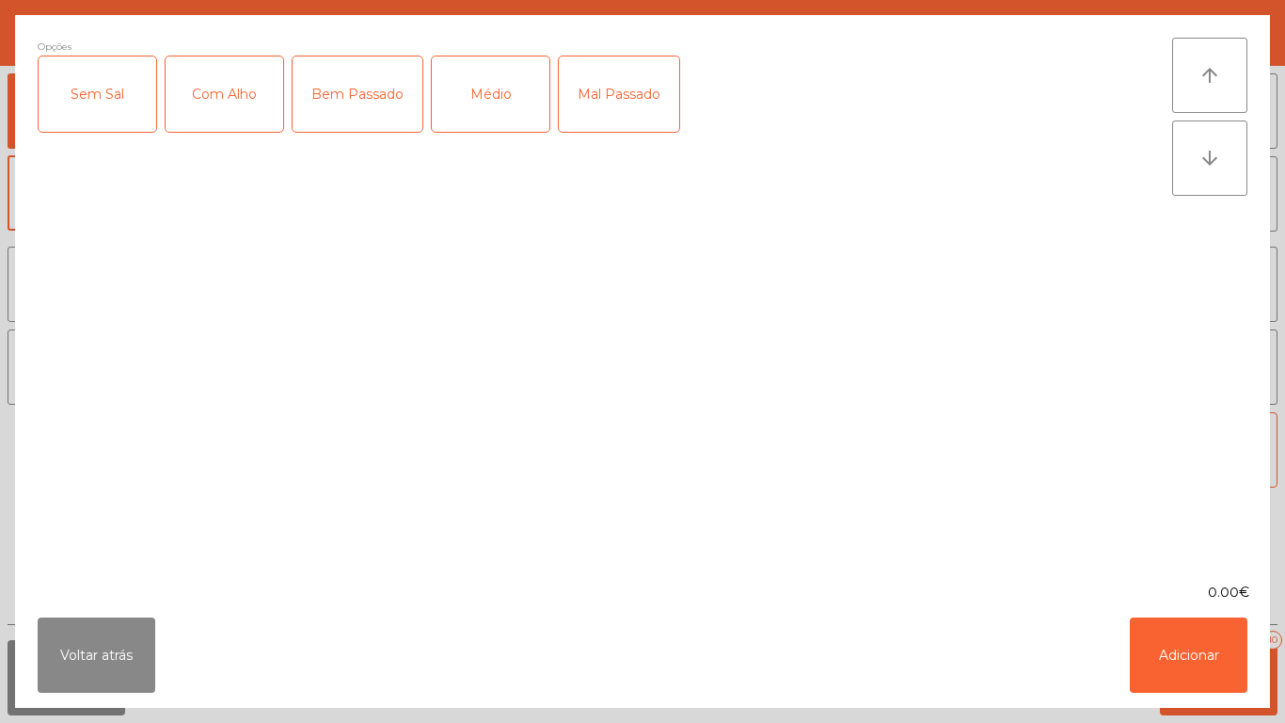
click at [500, 110] on div "Médio" at bounding box center [491, 93] width 118 height 75
click at [247, 95] on div "Com Alho" at bounding box center [225, 93] width 118 height 75
click at [1174, 647] on button "Adicionar" at bounding box center [1189, 654] width 118 height 75
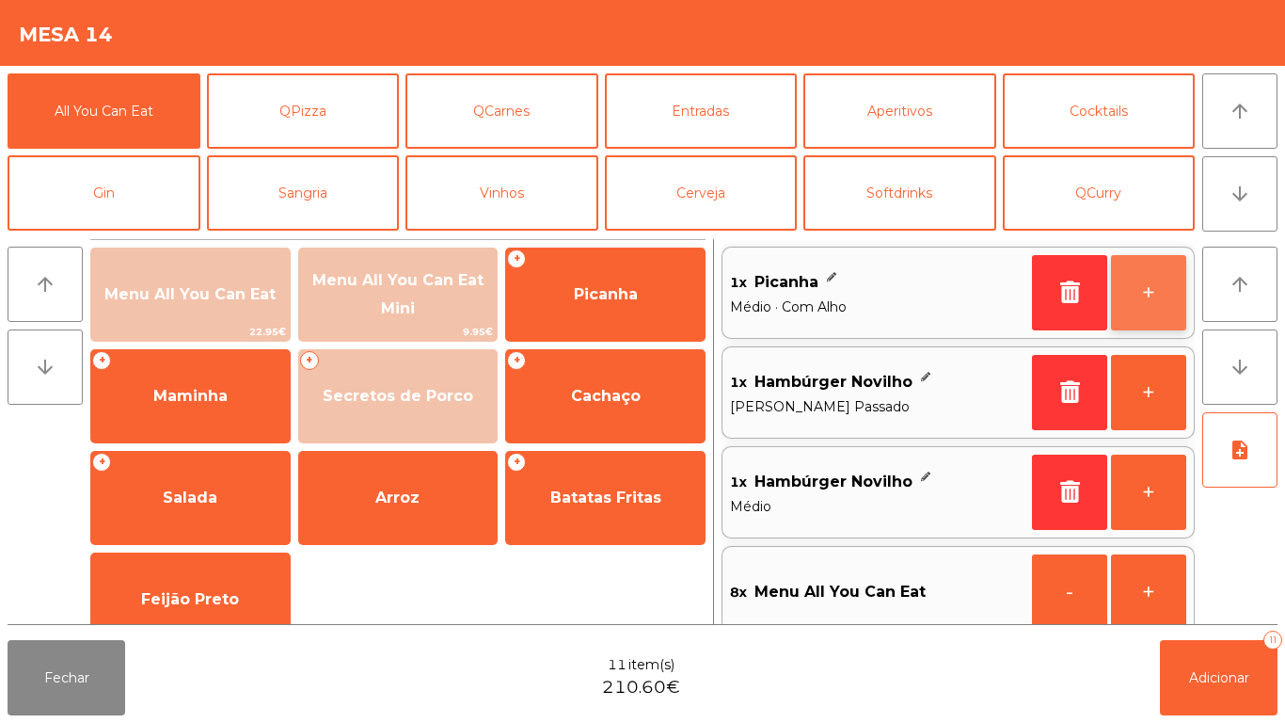
click at [1165, 304] on button "+" at bounding box center [1148, 292] width 75 height 75
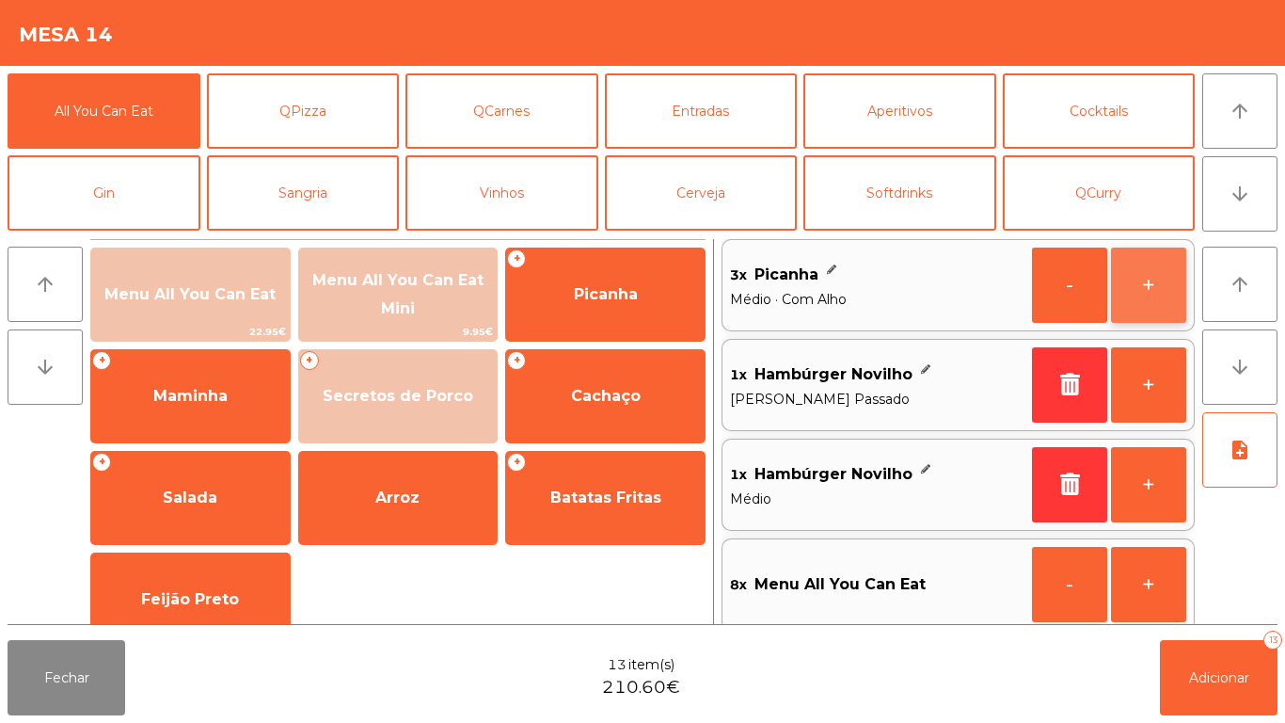
click at [1149, 298] on button "+" at bounding box center [1148, 284] width 75 height 75
click at [1150, 296] on button "+" at bounding box center [1148, 284] width 75 height 75
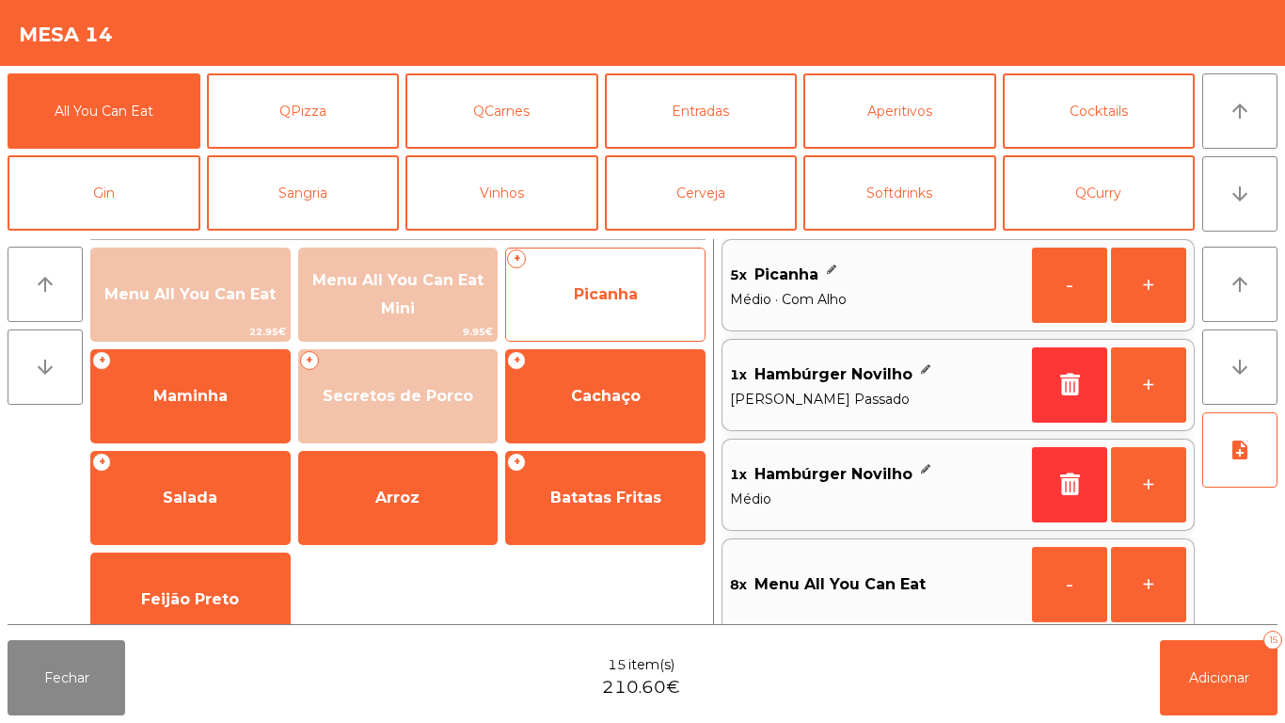
click at [622, 298] on span "Picanha" at bounding box center [606, 294] width 64 height 18
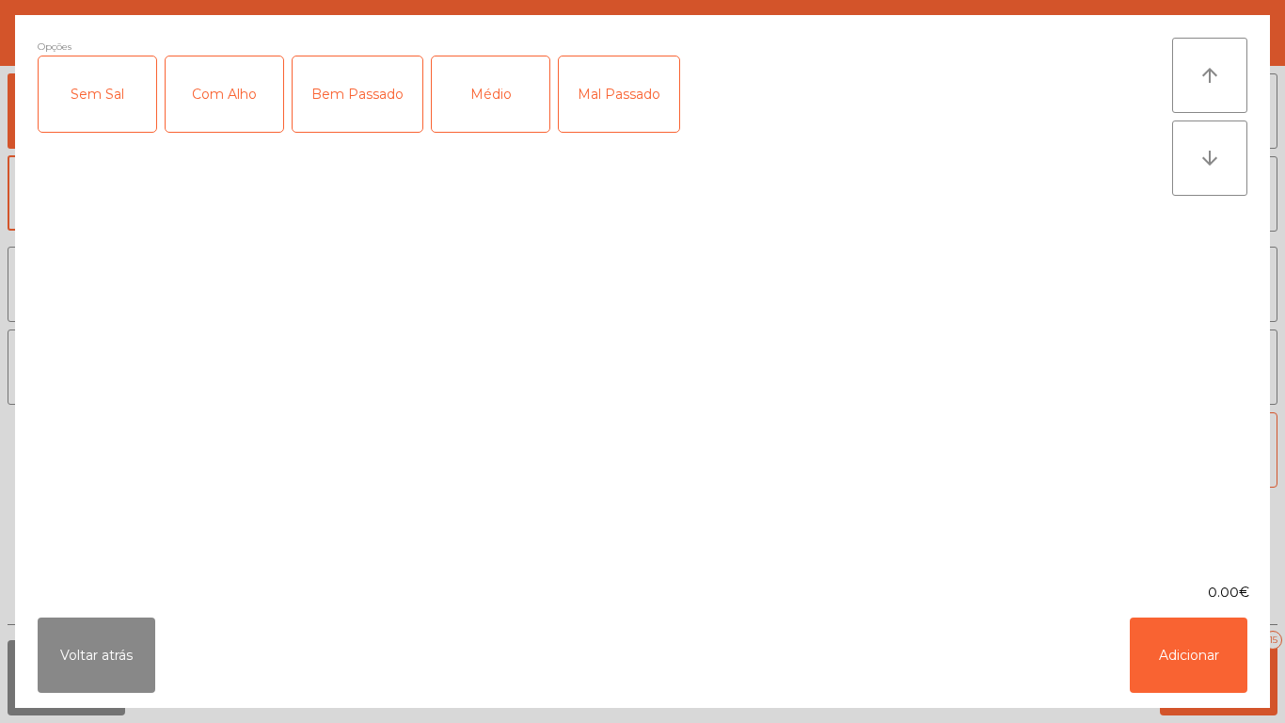
click at [488, 119] on div "Médio" at bounding box center [491, 93] width 118 height 75
click at [1173, 649] on button "Adicionar" at bounding box center [1189, 654] width 118 height 75
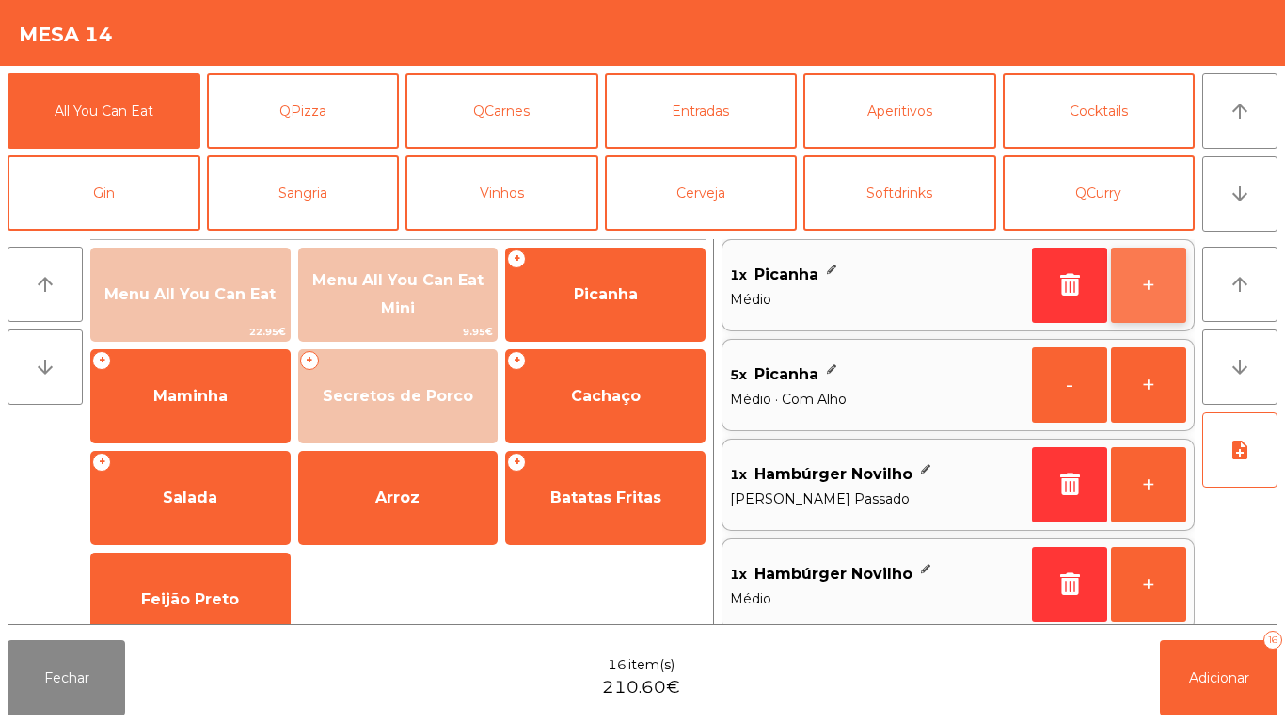
click at [1135, 291] on button "+" at bounding box center [1148, 284] width 75 height 75
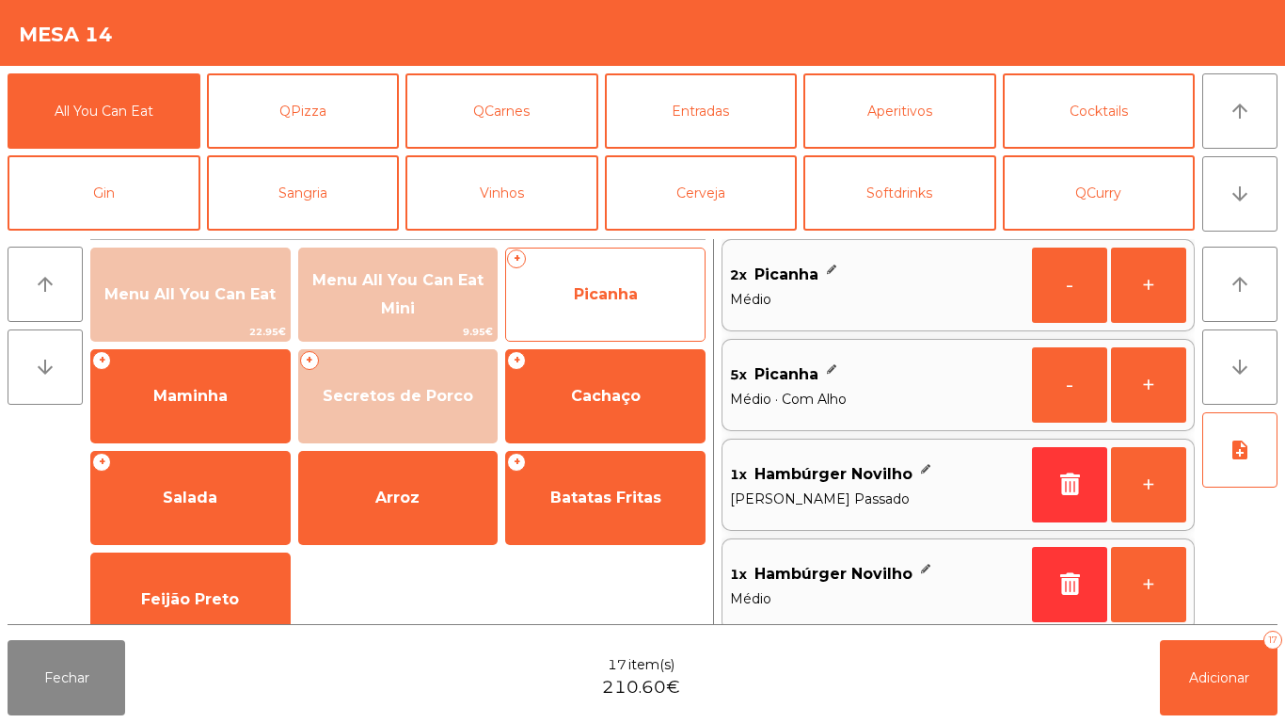
click at [620, 302] on span "Picanha" at bounding box center [606, 294] width 64 height 18
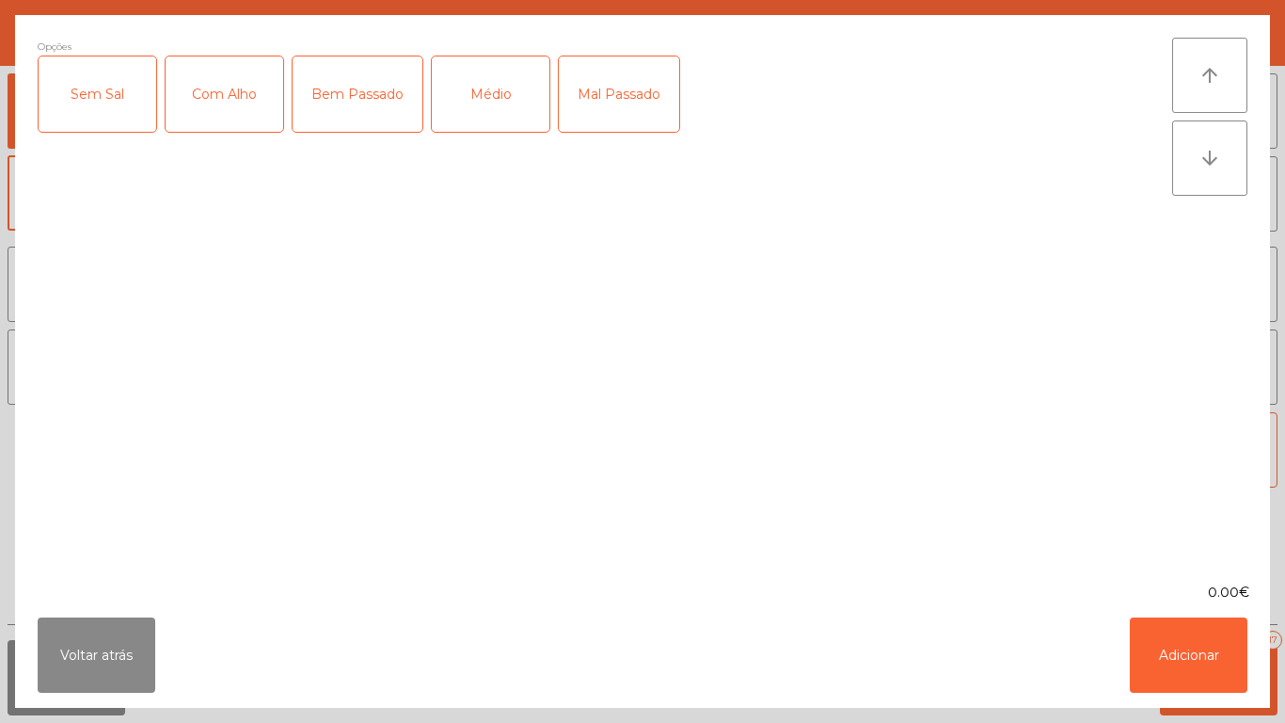
click at [614, 95] on div "Mal Passado" at bounding box center [619, 93] width 120 height 75
click at [1201, 657] on button "Adicionar" at bounding box center [1189, 654] width 118 height 75
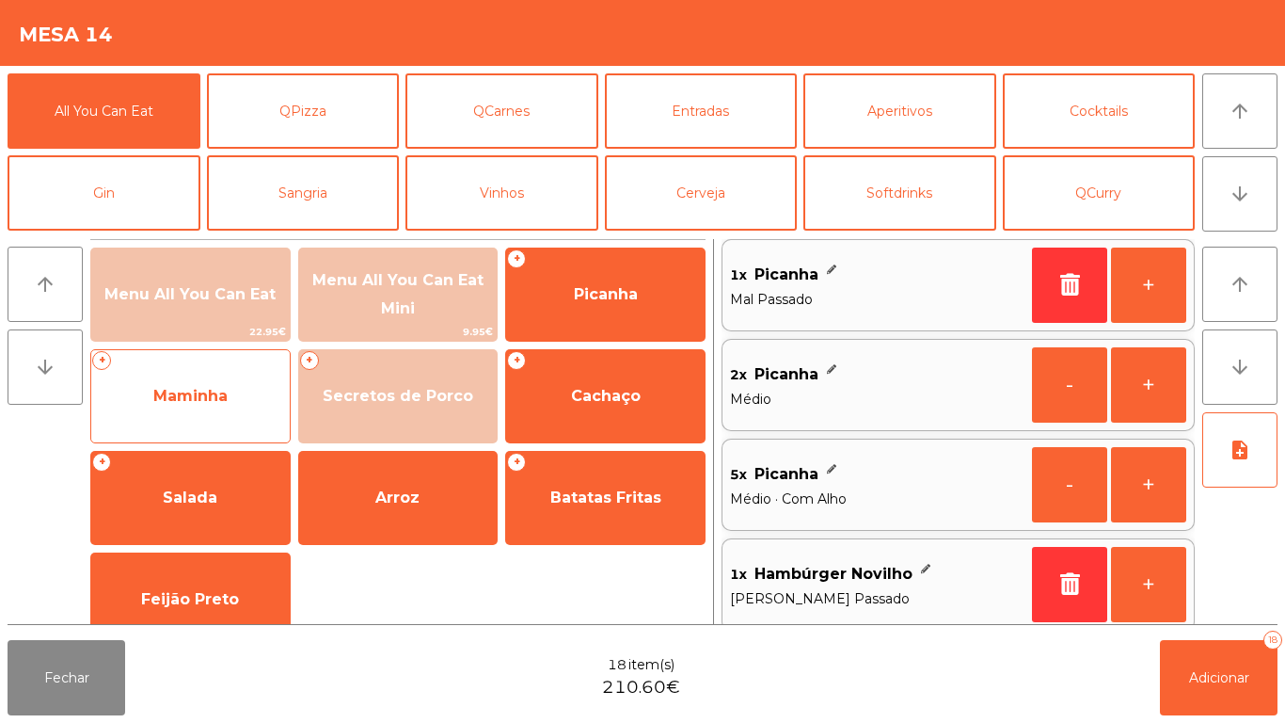
click at [220, 384] on span "Maminha" at bounding box center [190, 396] width 199 height 51
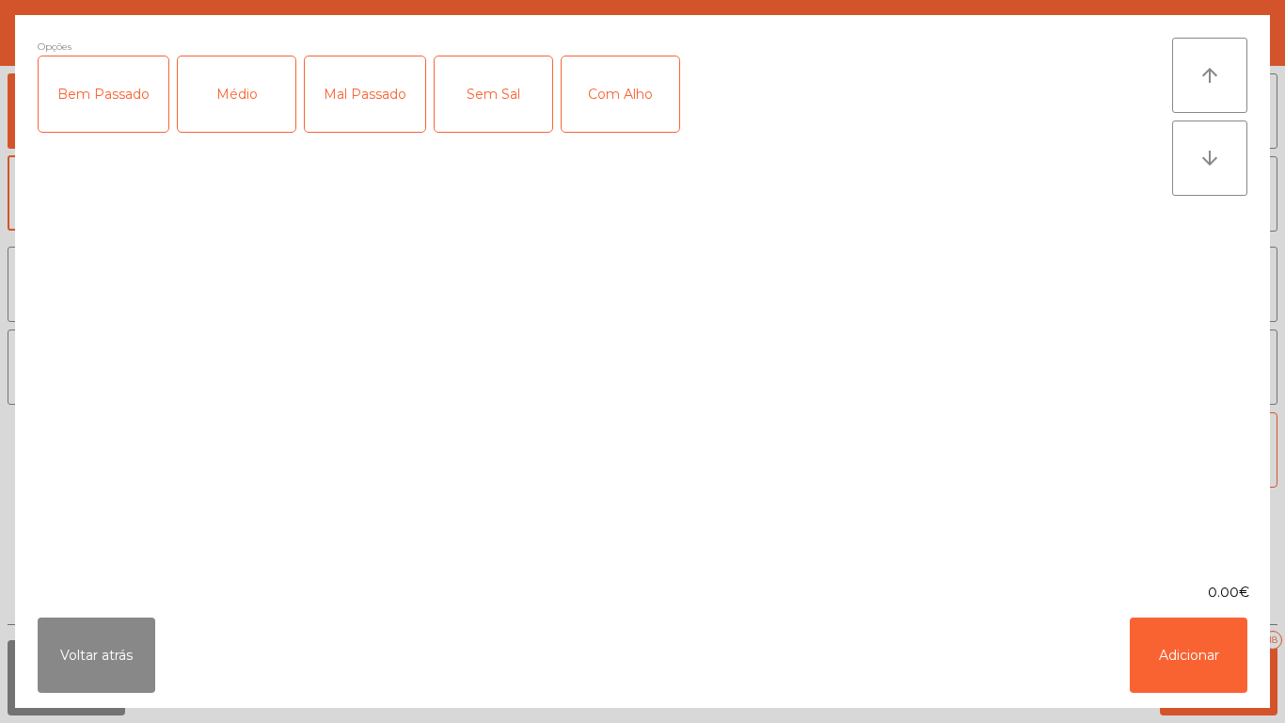
click at [234, 104] on div "Médio" at bounding box center [237, 93] width 118 height 75
click at [602, 111] on div "Com Alho" at bounding box center [621, 93] width 118 height 75
click at [1185, 649] on button "Adicionar" at bounding box center [1189, 654] width 118 height 75
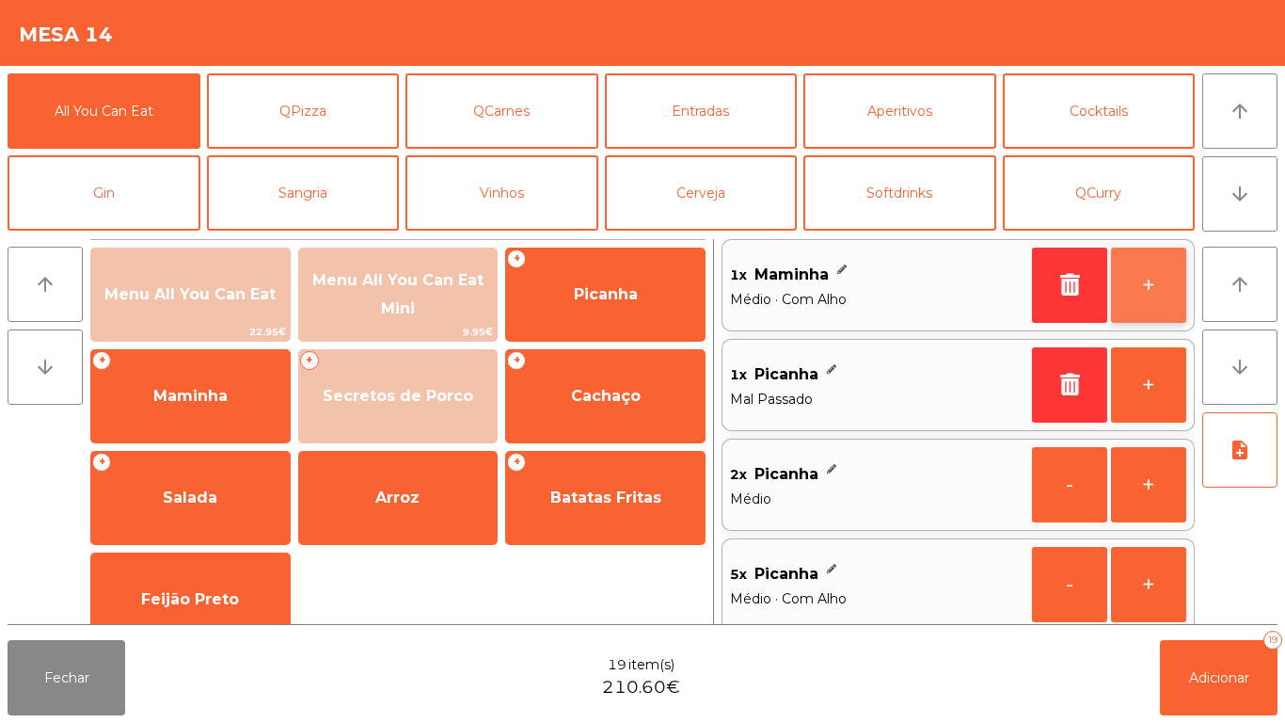
click at [1157, 270] on button "+" at bounding box center [1148, 284] width 75 height 75
click at [1142, 283] on button "+" at bounding box center [1148, 284] width 75 height 75
click at [1147, 301] on button "+" at bounding box center [1148, 284] width 75 height 75
click at [1143, 298] on button "+" at bounding box center [1148, 284] width 75 height 75
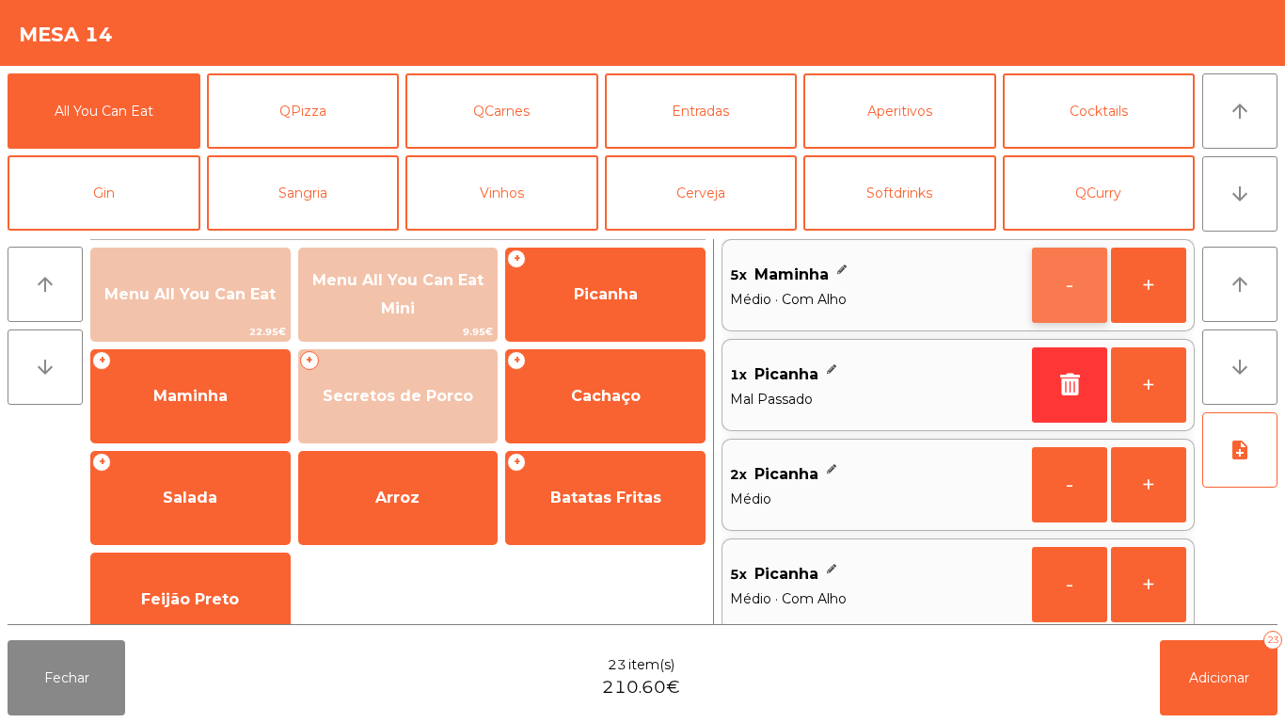
click at [1058, 282] on button "-" at bounding box center [1069, 284] width 75 height 75
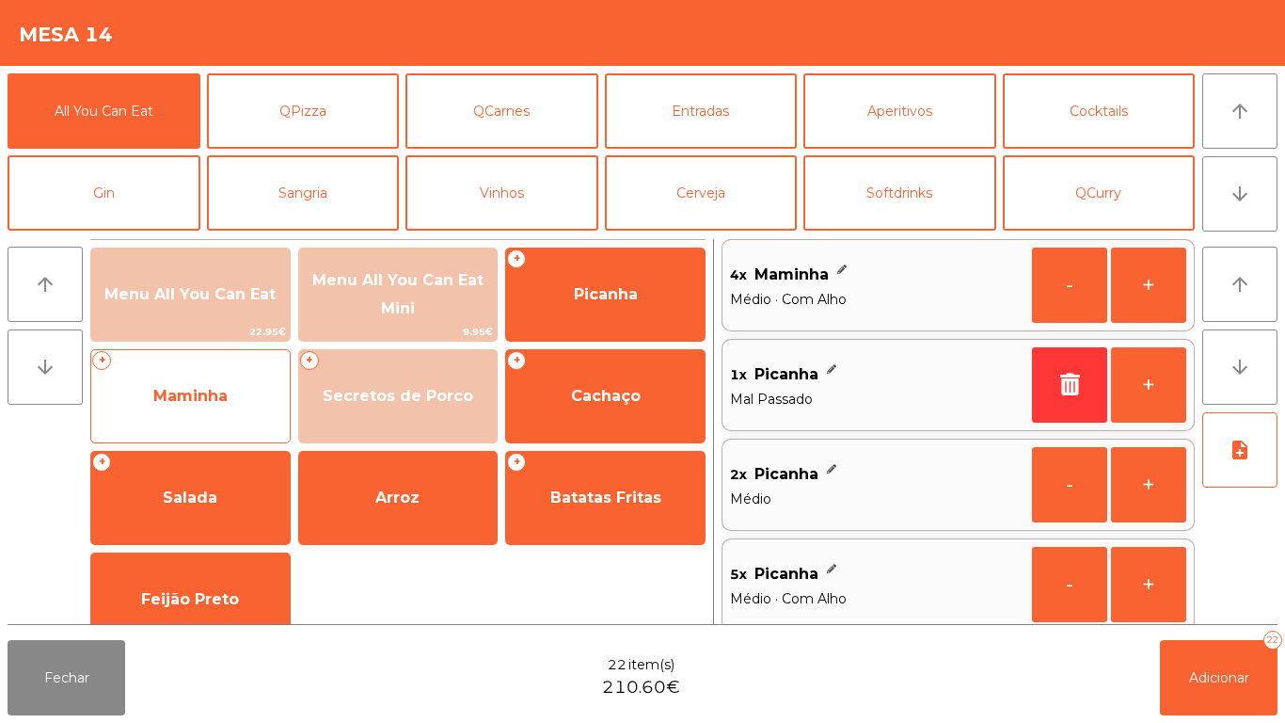
click at [238, 389] on span "Maminha" at bounding box center [190, 396] width 199 height 51
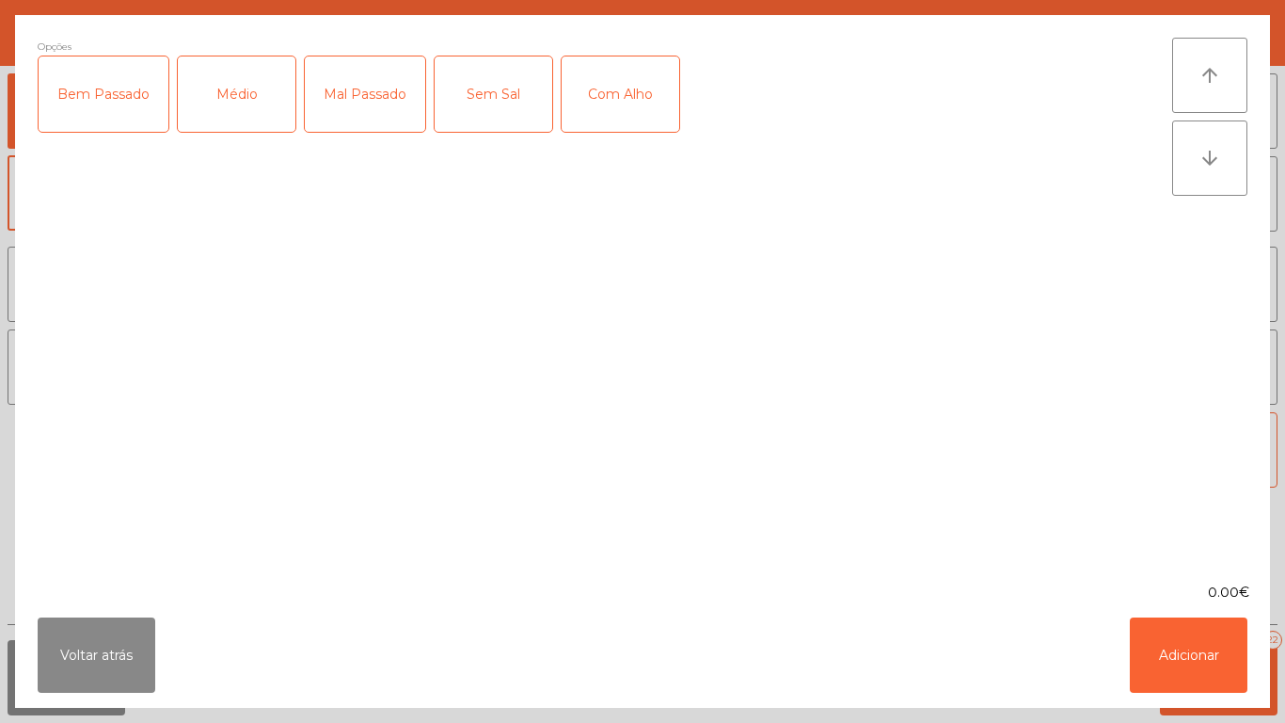
click at [234, 102] on div "Médio" at bounding box center [237, 93] width 118 height 75
click at [1183, 644] on button "Adicionar" at bounding box center [1189, 654] width 118 height 75
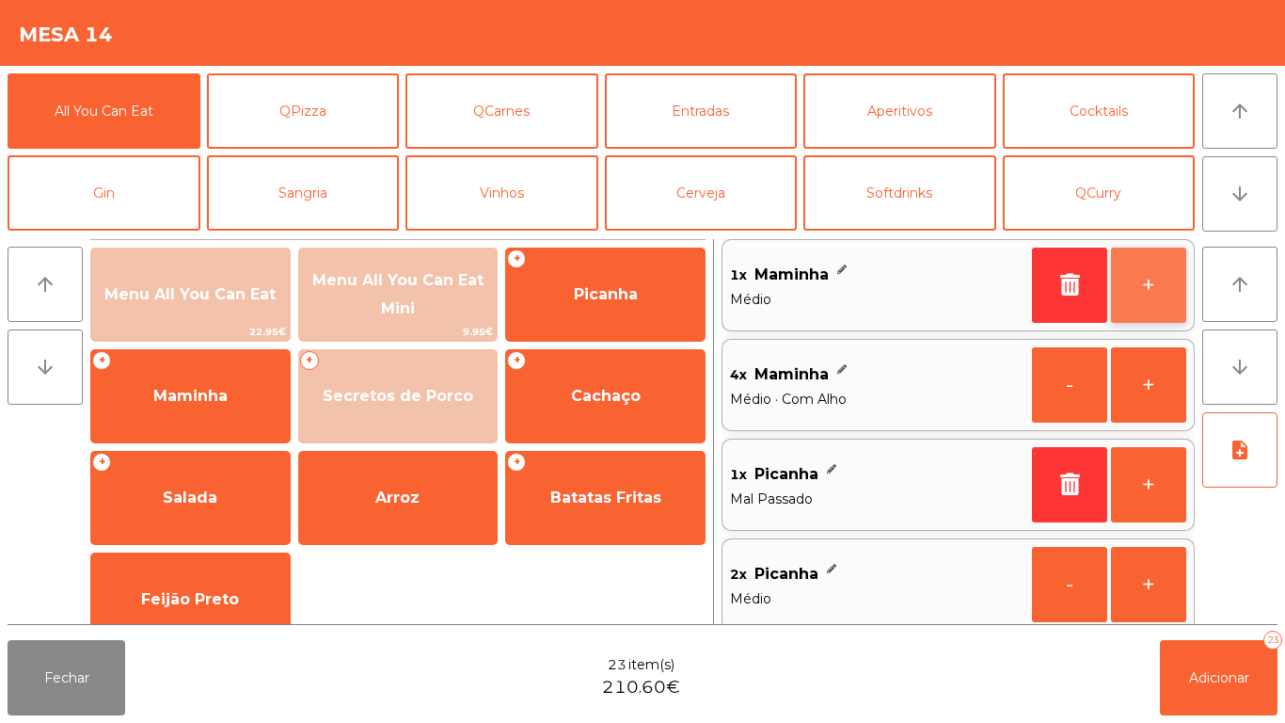
click at [1143, 287] on button "+" at bounding box center [1148, 284] width 75 height 75
click at [1133, 280] on button "+" at bounding box center [1148, 284] width 75 height 75
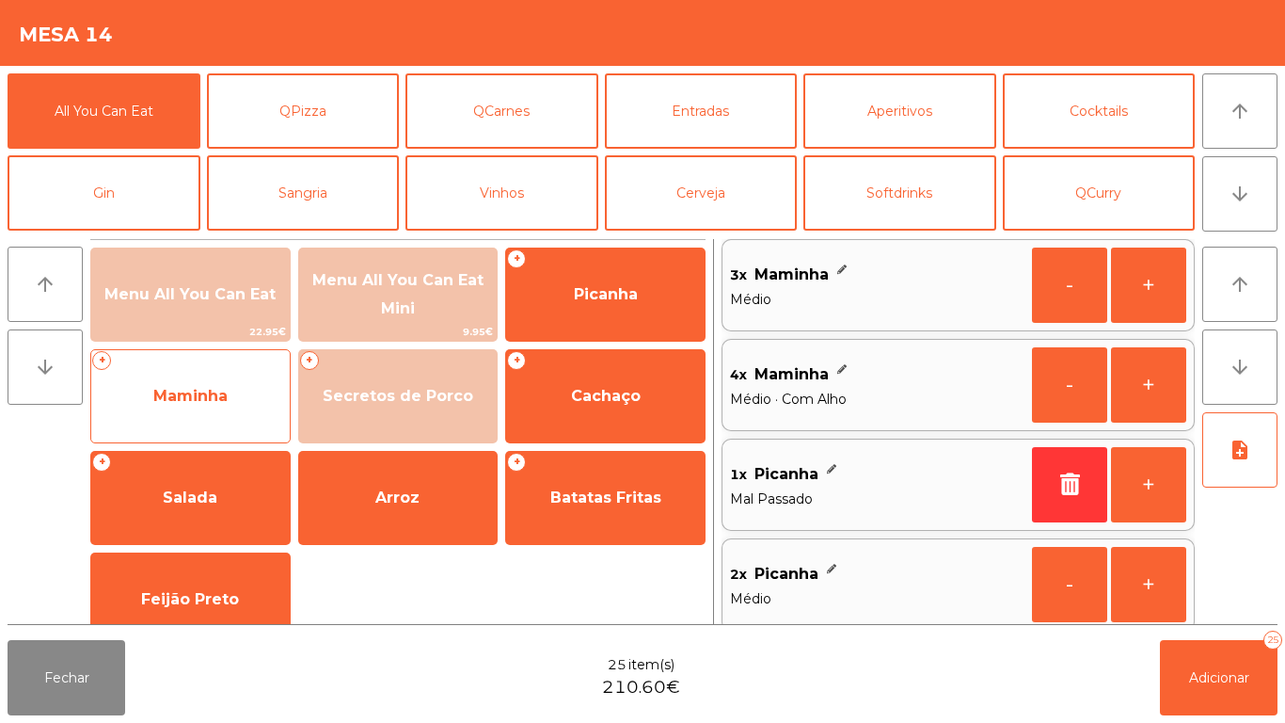
click at [254, 393] on span "Maminha" at bounding box center [190, 396] width 199 height 51
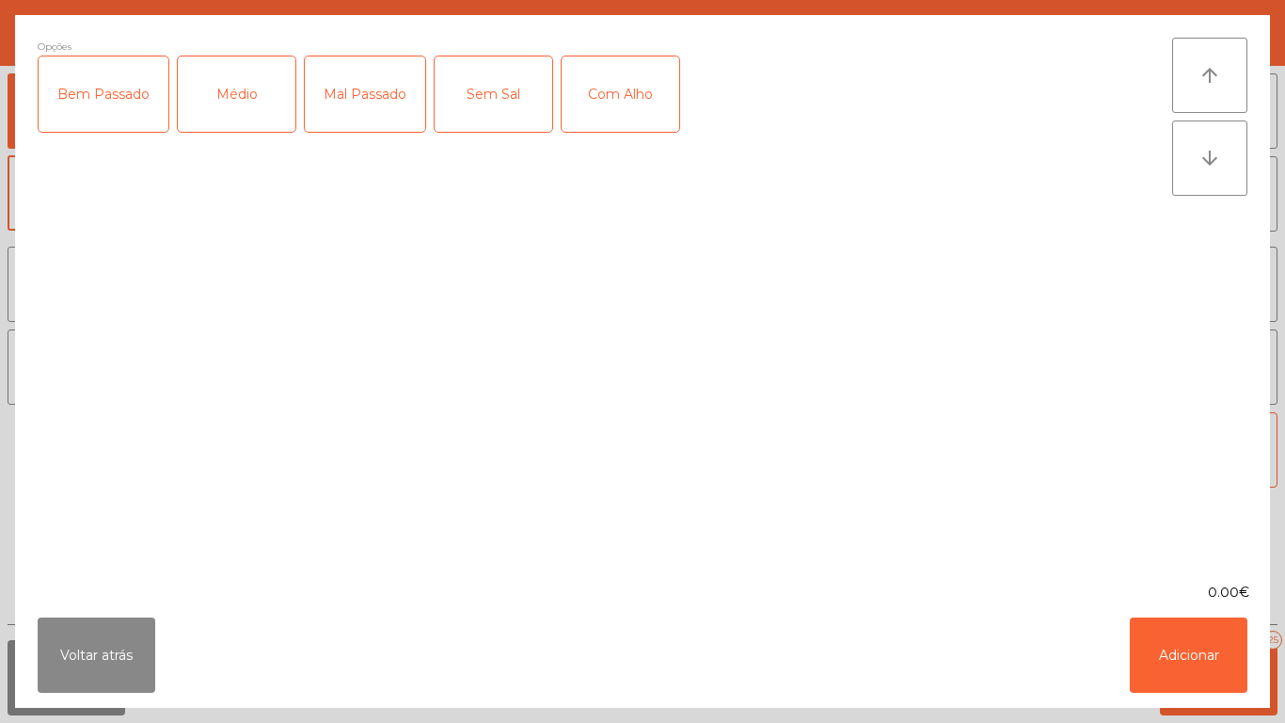
click at [381, 105] on div "Mal Passado" at bounding box center [365, 93] width 120 height 75
click at [1207, 646] on button "Adicionar" at bounding box center [1189, 654] width 118 height 75
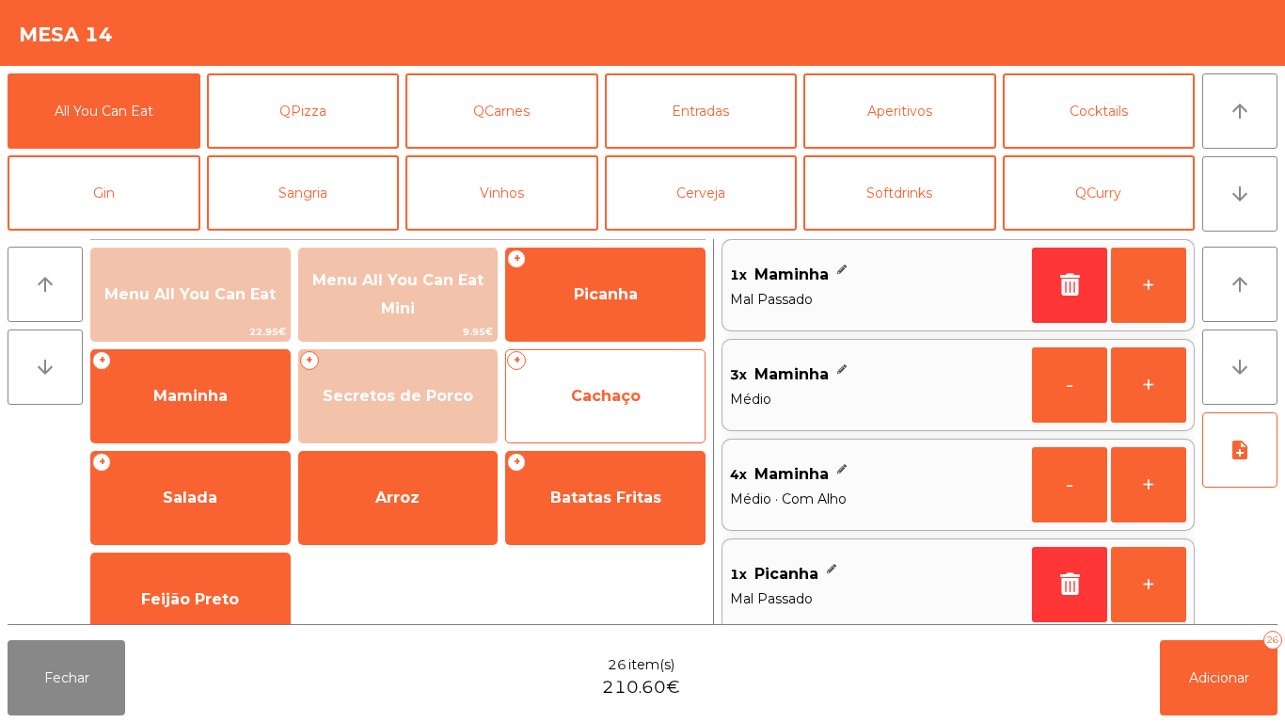
click at [617, 381] on span "Cachaço" at bounding box center [605, 396] width 199 height 51
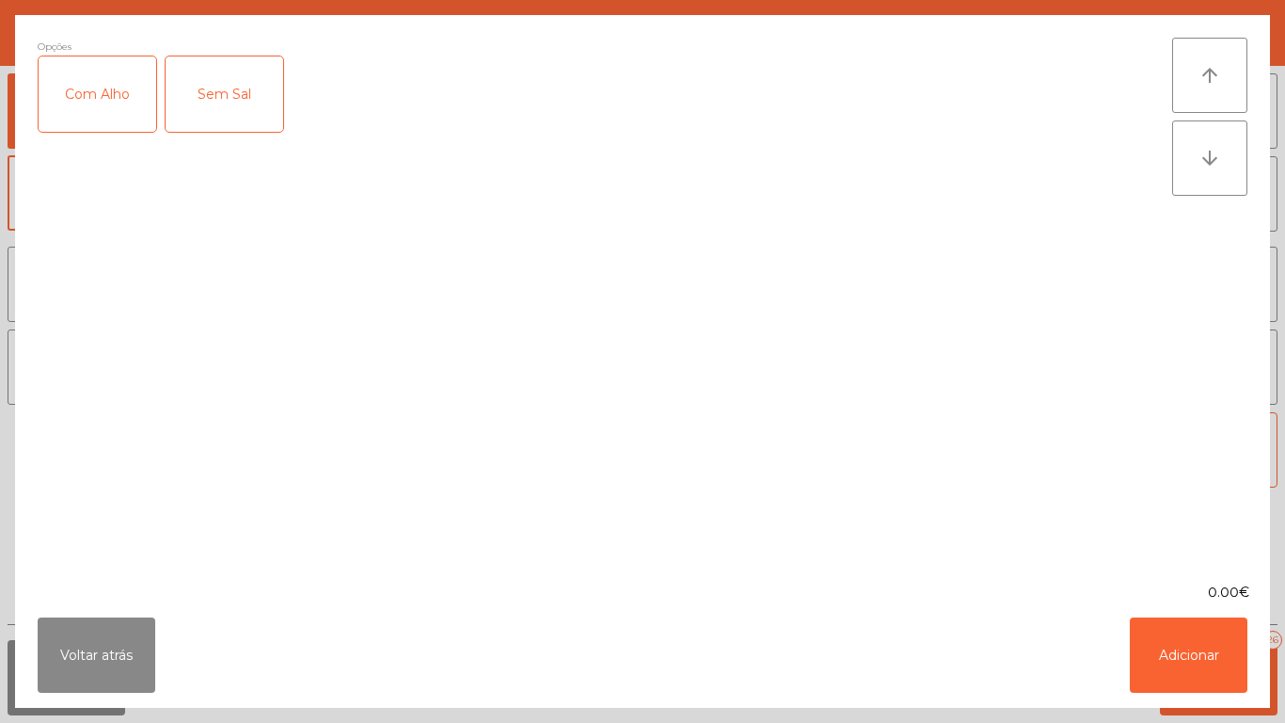
click at [134, 98] on div "Com Alho" at bounding box center [98, 93] width 118 height 75
click at [1171, 648] on button "Adicionar" at bounding box center [1189, 654] width 118 height 75
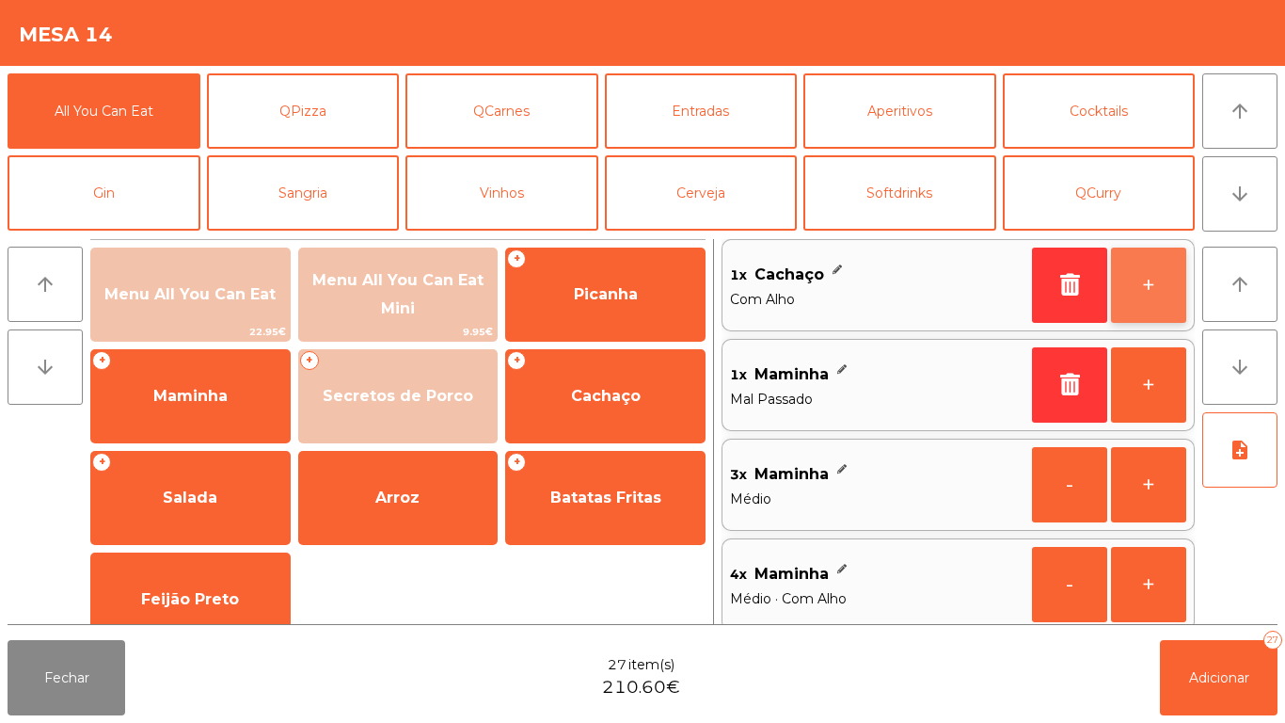
click at [1129, 291] on button "+" at bounding box center [1148, 284] width 75 height 75
click at [1133, 283] on button "+" at bounding box center [1148, 284] width 75 height 75
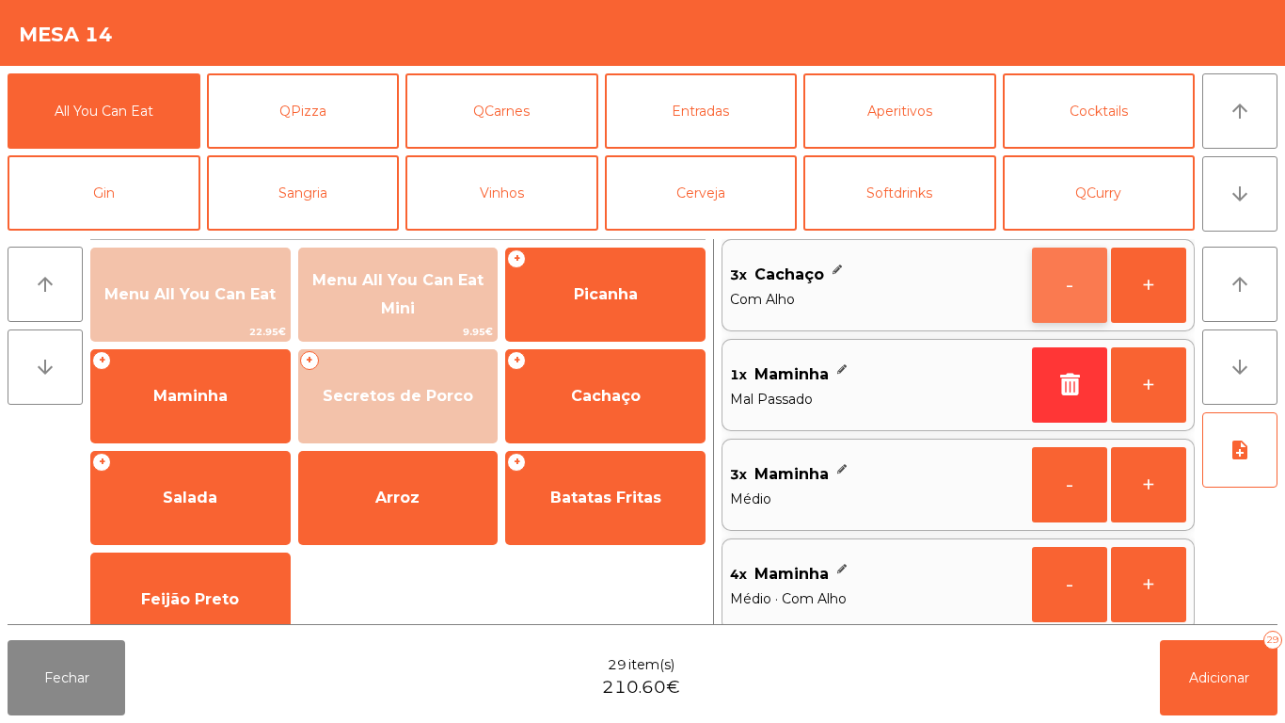
click at [1059, 284] on button "-" at bounding box center [1069, 284] width 75 height 75
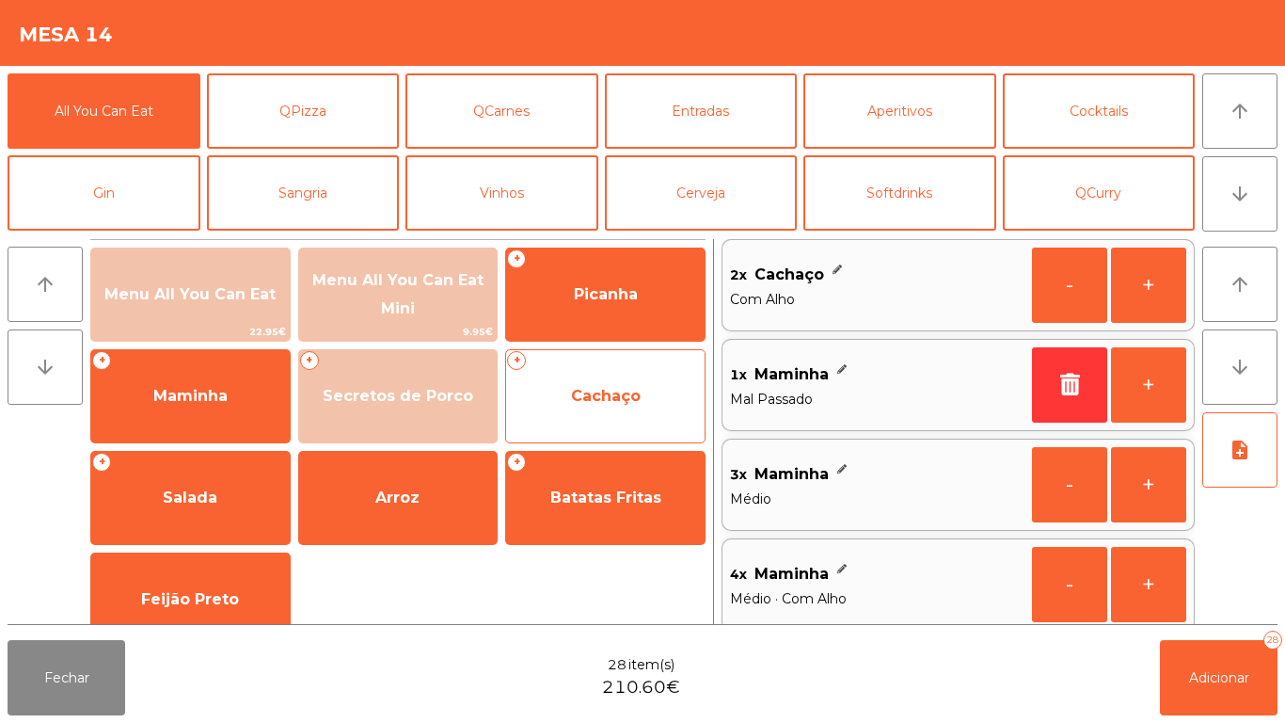
click at [608, 394] on span "Cachaço" at bounding box center [606, 396] width 70 height 18
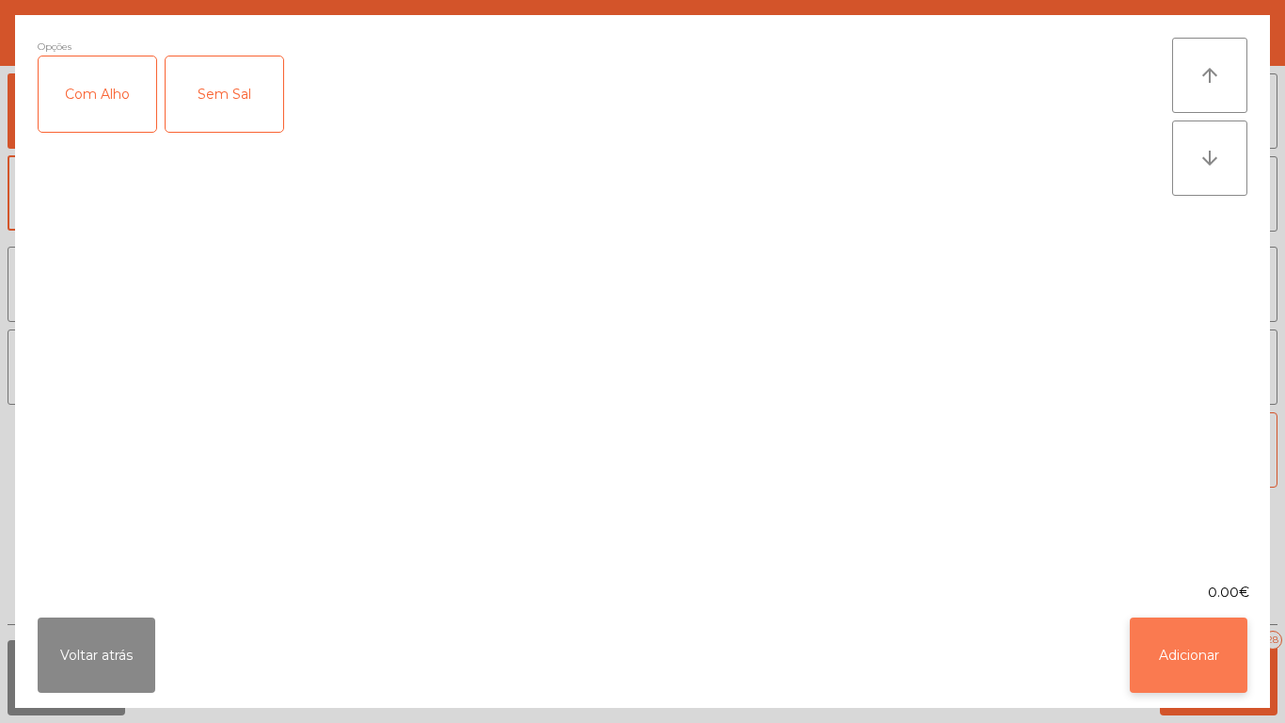
click at [1206, 675] on button "Adicionar" at bounding box center [1189, 654] width 118 height 75
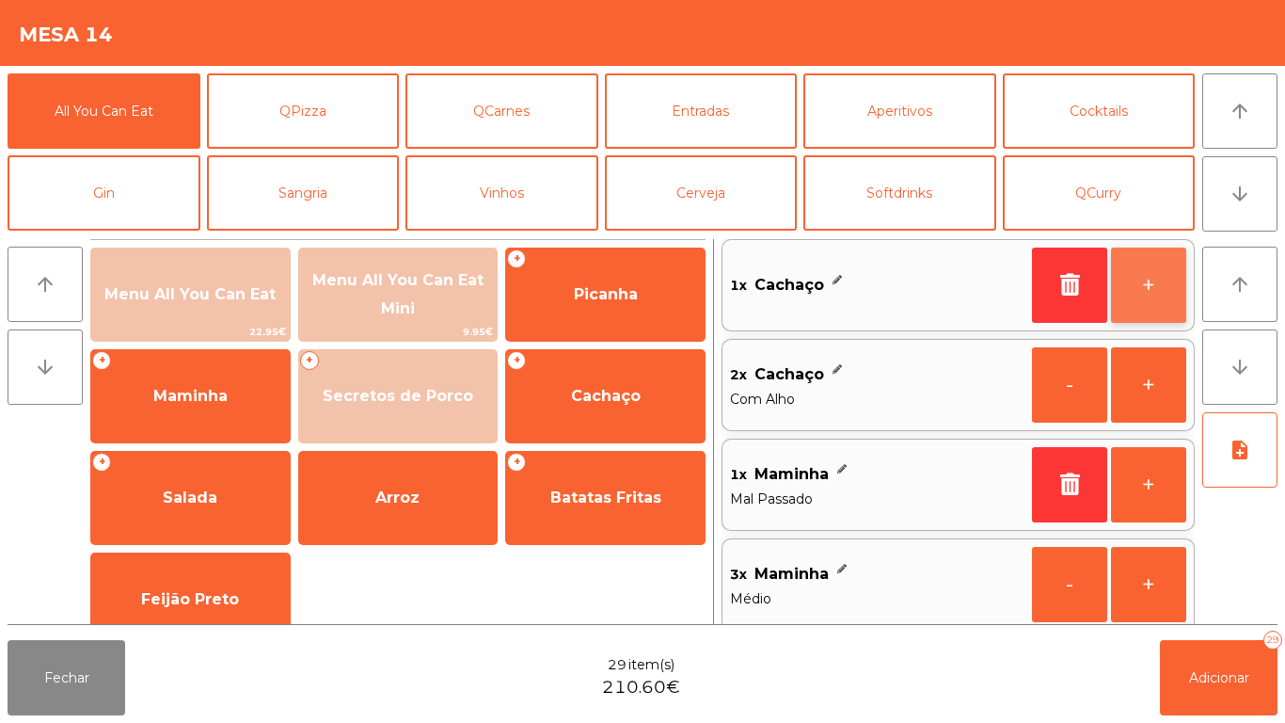
click at [1142, 286] on button "+" at bounding box center [1148, 284] width 75 height 75
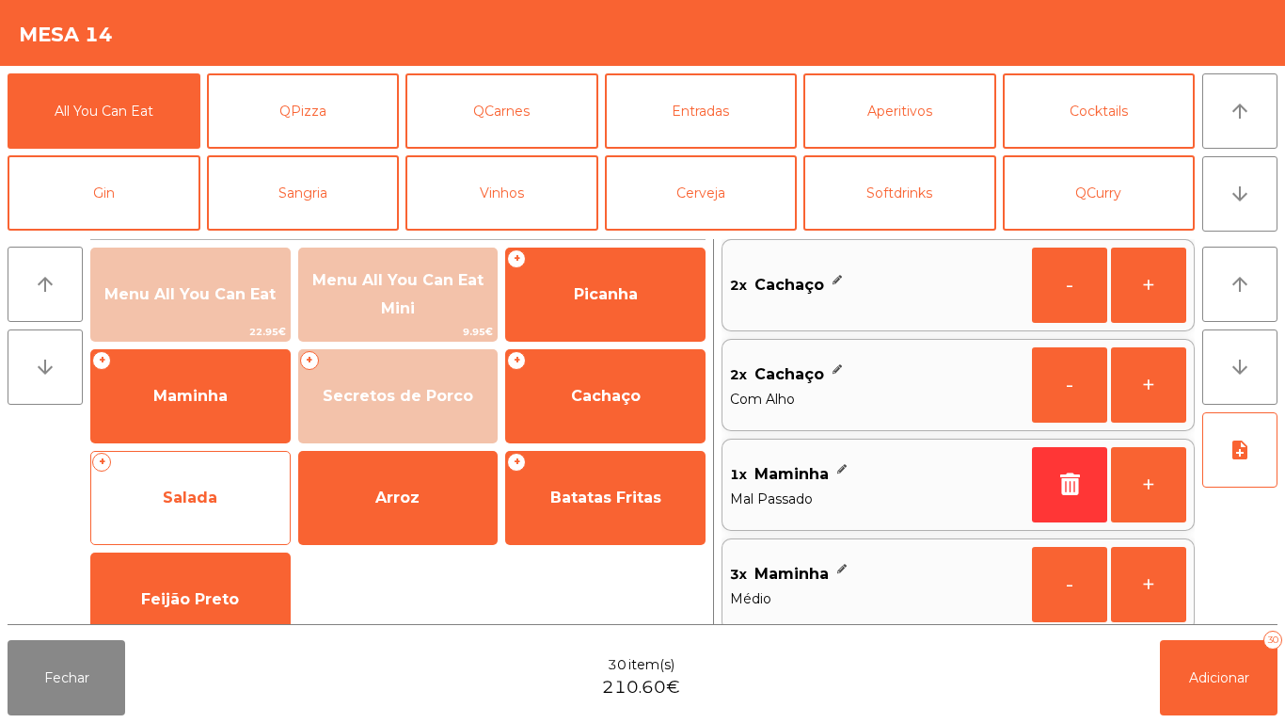
click at [208, 476] on span "Salada" at bounding box center [190, 497] width 199 height 51
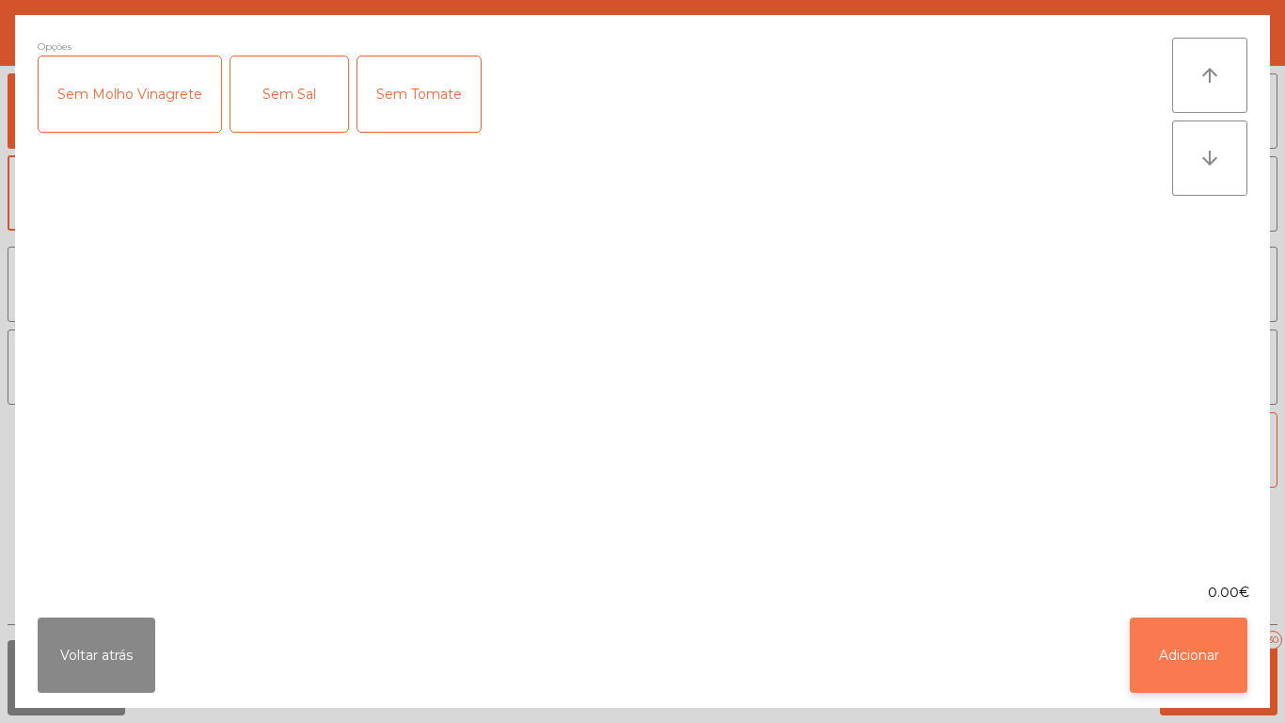
click at [1163, 621] on button "Adicionar" at bounding box center [1189, 654] width 118 height 75
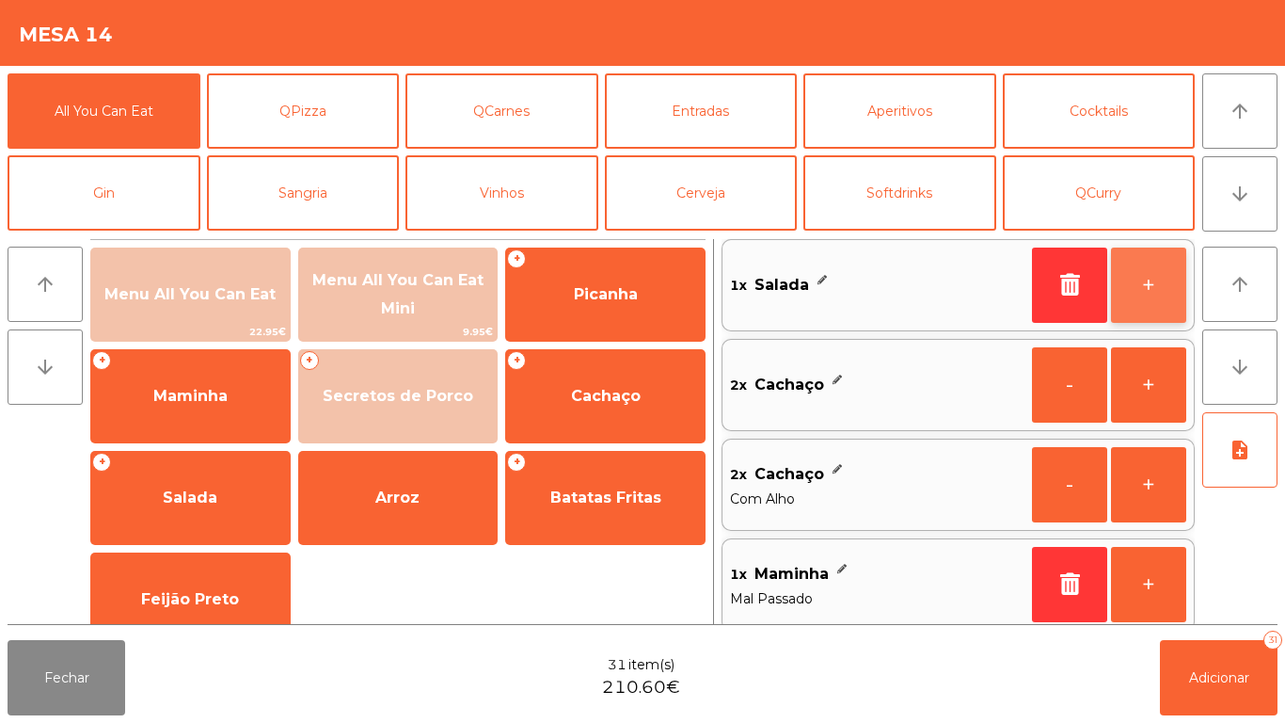
click at [1136, 297] on button "+" at bounding box center [1148, 284] width 75 height 75
click at [1155, 296] on button "+" at bounding box center [1148, 284] width 75 height 75
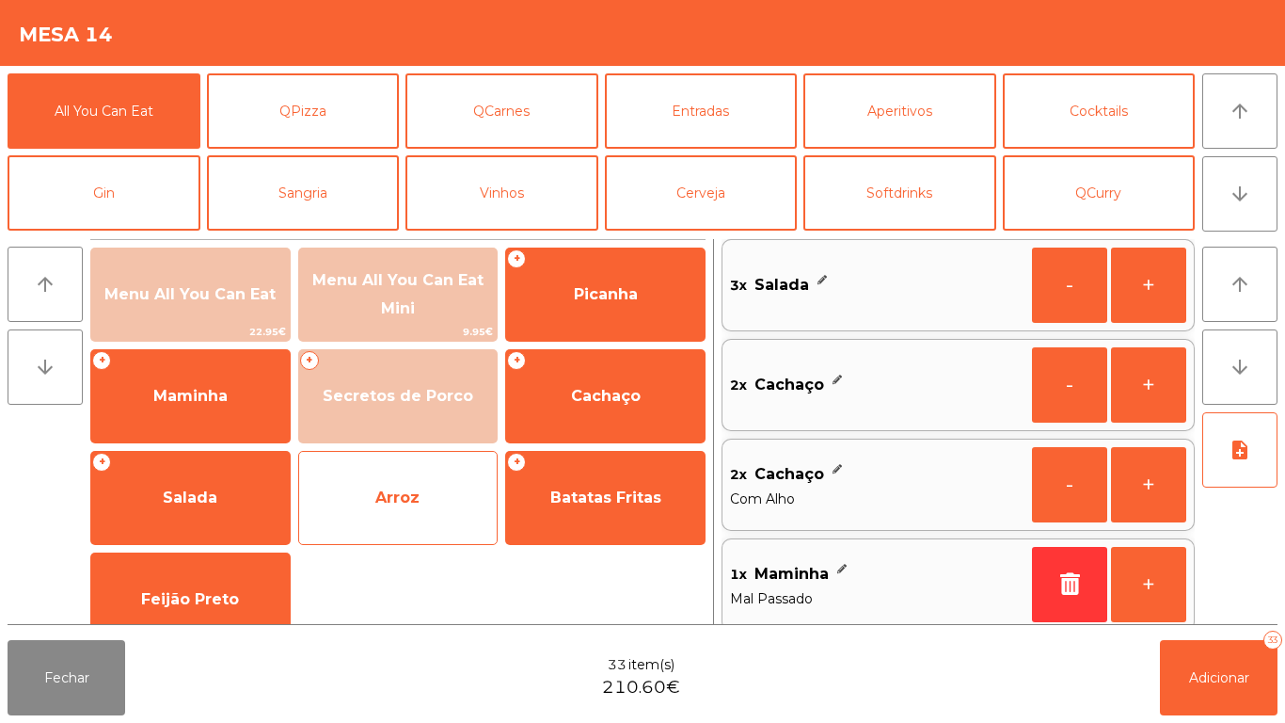
click at [427, 508] on span "Arroz" at bounding box center [398, 497] width 199 height 51
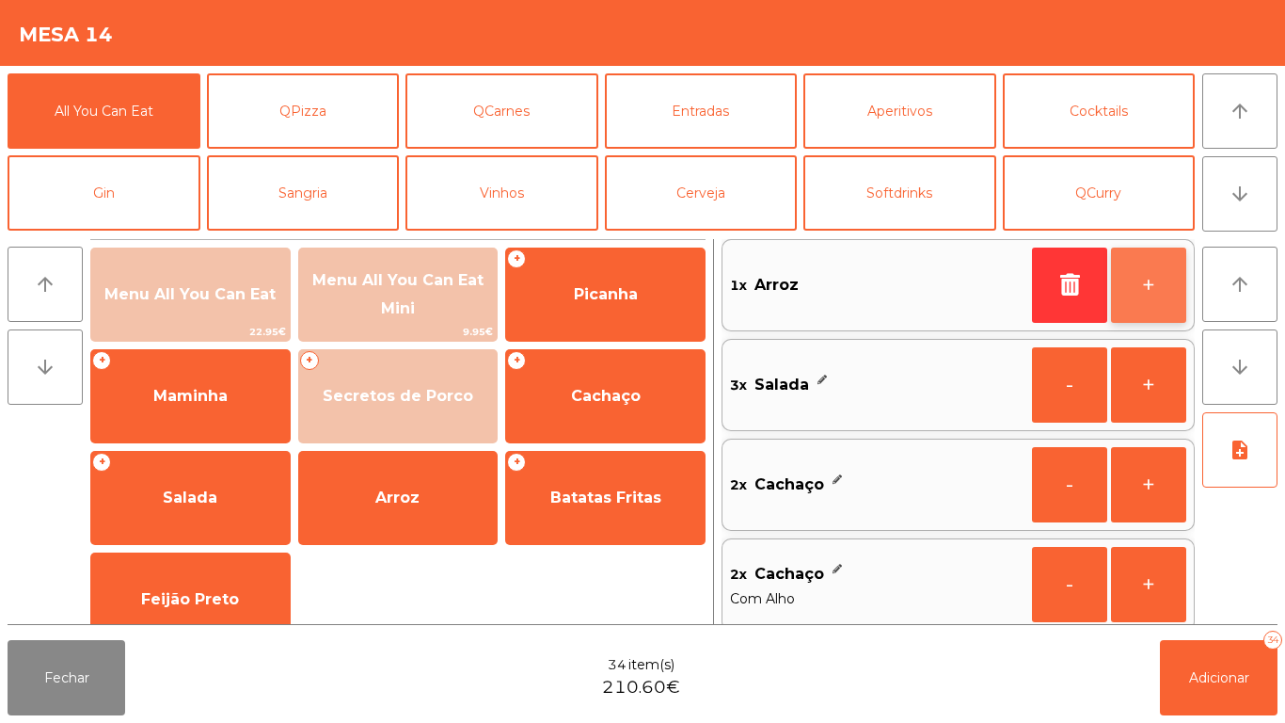
click at [1123, 284] on button "+" at bounding box center [1148, 284] width 75 height 75
click at [1139, 284] on button "+" at bounding box center [1148, 284] width 75 height 75
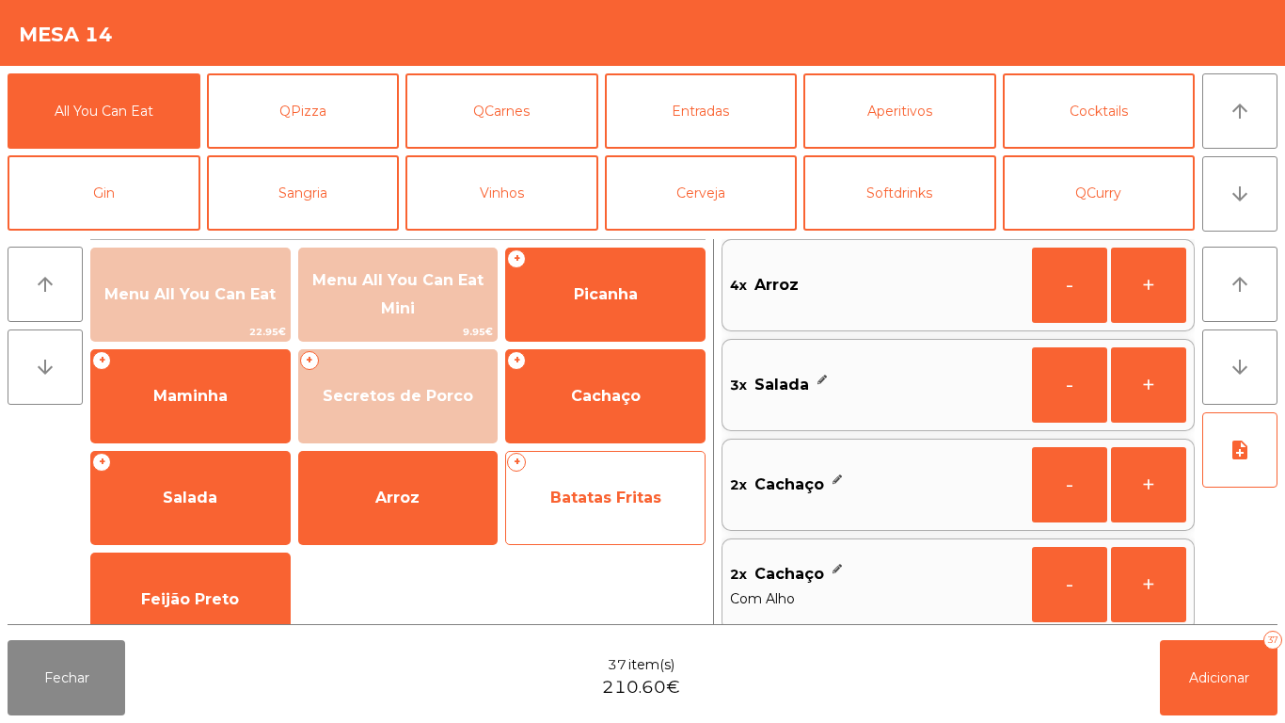
click at [629, 503] on span "Batatas Fritas" at bounding box center [605, 497] width 111 height 18
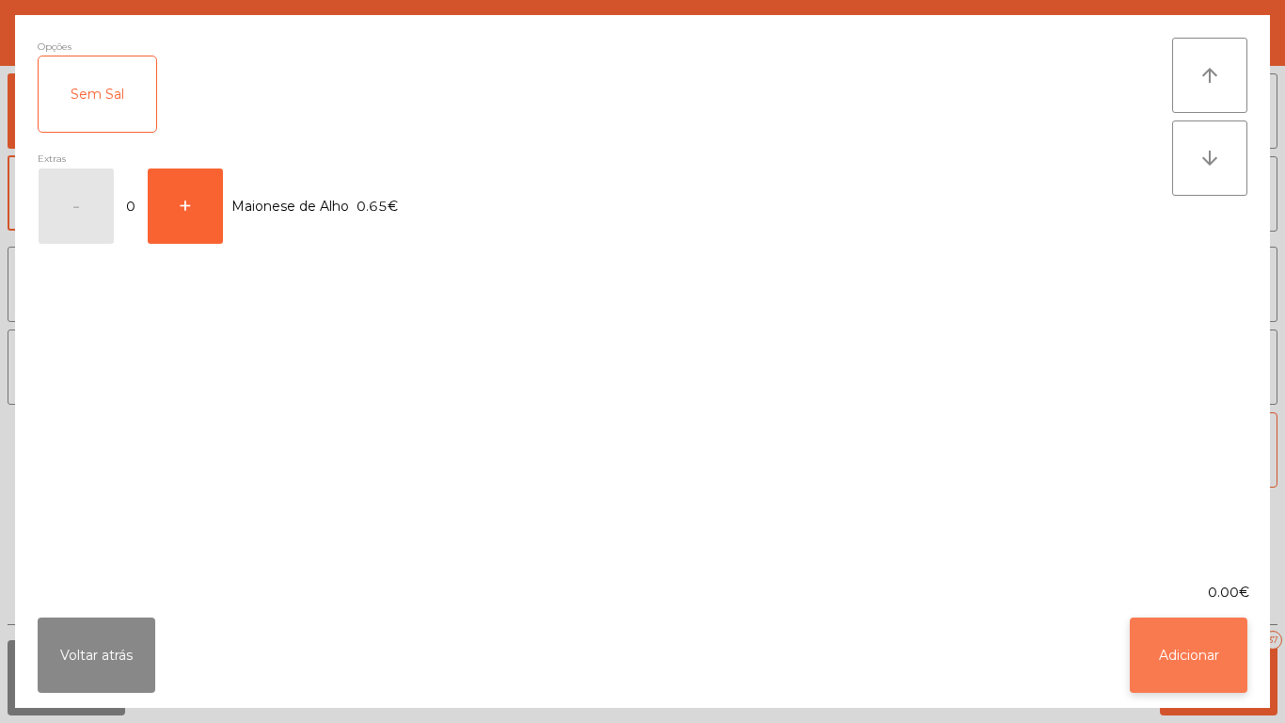
click at [1171, 676] on button "Adicionar" at bounding box center [1189, 654] width 118 height 75
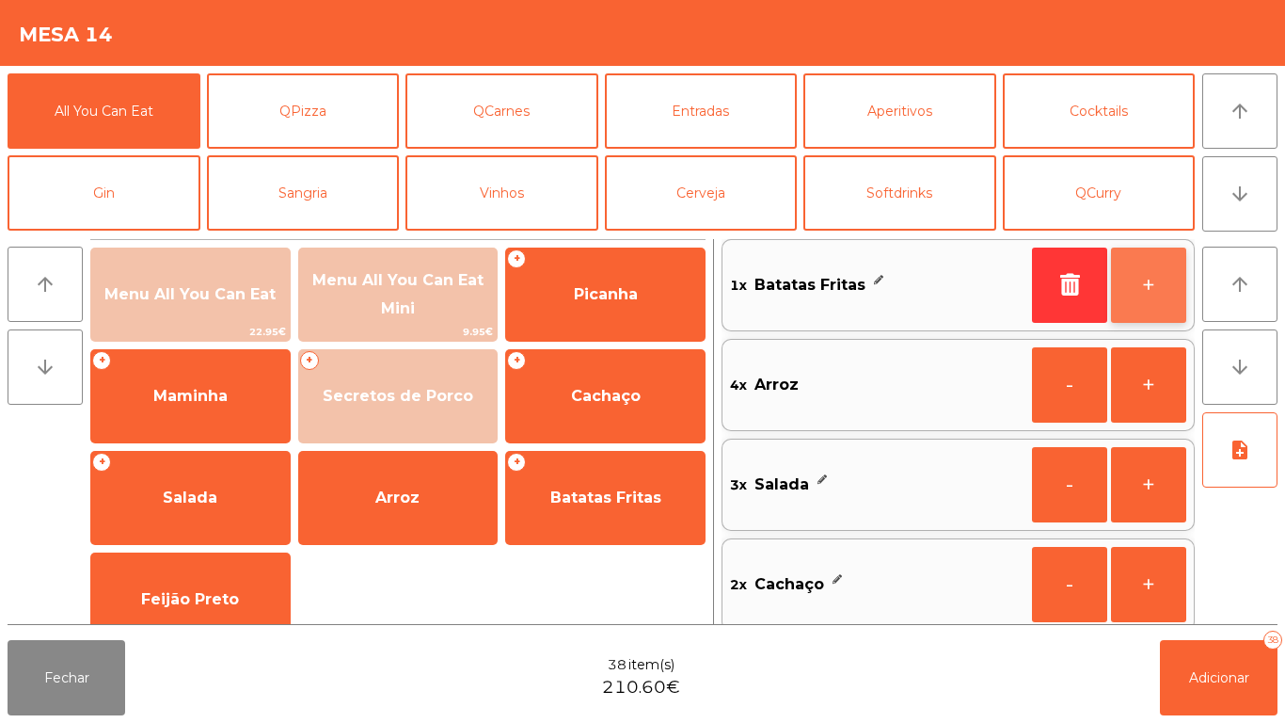
click at [1142, 296] on button "+" at bounding box center [1148, 284] width 75 height 75
click at [1143, 296] on button "+" at bounding box center [1148, 284] width 75 height 75
click at [1141, 298] on button "+" at bounding box center [1148, 284] width 75 height 75
click at [533, 597] on div "Menu All You Can Eat 22.95€ Menu All You Can Eat Mini 9.95€ + Picanha + Maminha…" at bounding box center [397, 446] width 615 height 399
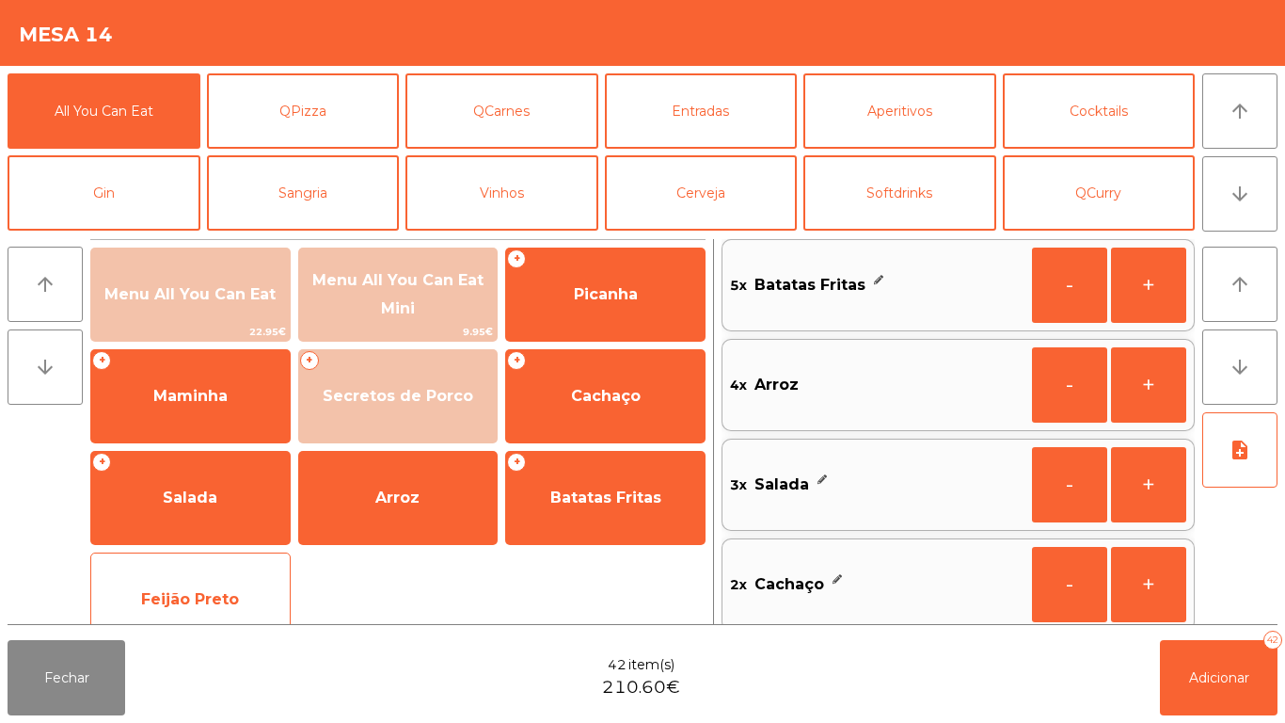
click at [247, 585] on span "Feijão Preto" at bounding box center [190, 599] width 199 height 51
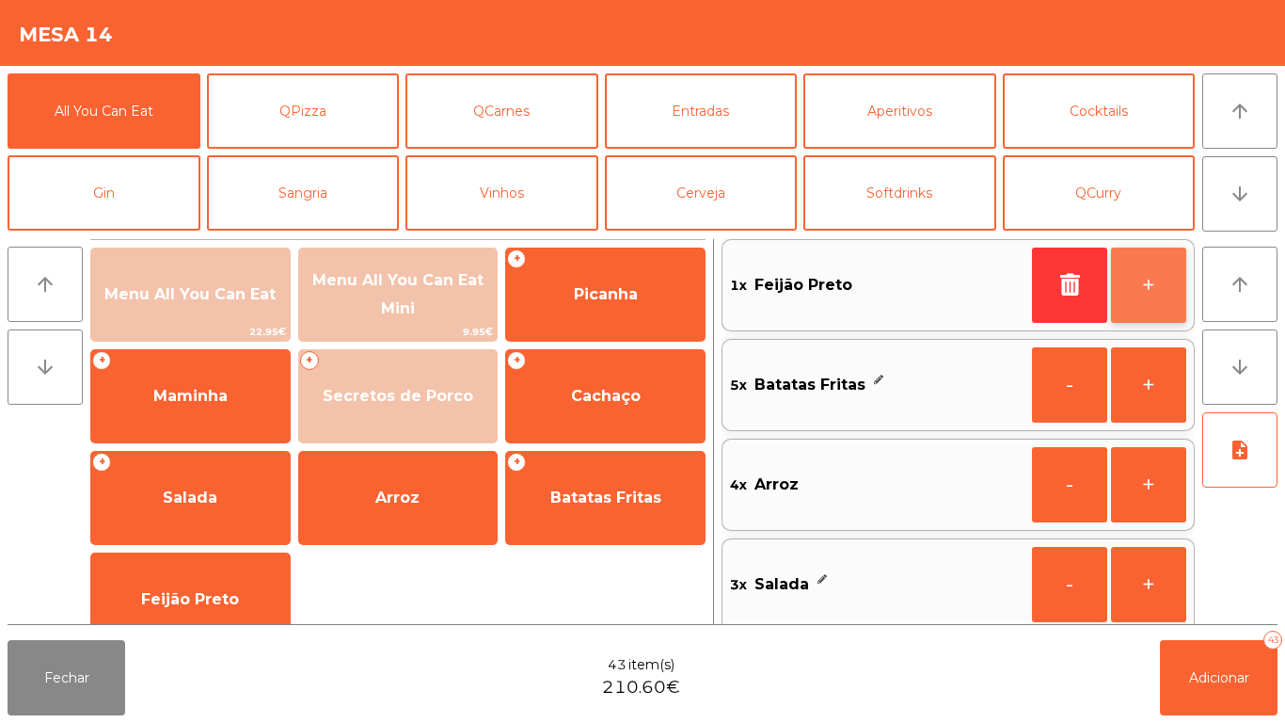
click at [1147, 296] on button "+" at bounding box center [1148, 284] width 75 height 75
click at [1130, 288] on button "+" at bounding box center [1148, 284] width 75 height 75
click at [1136, 286] on button "+" at bounding box center [1148, 284] width 75 height 75
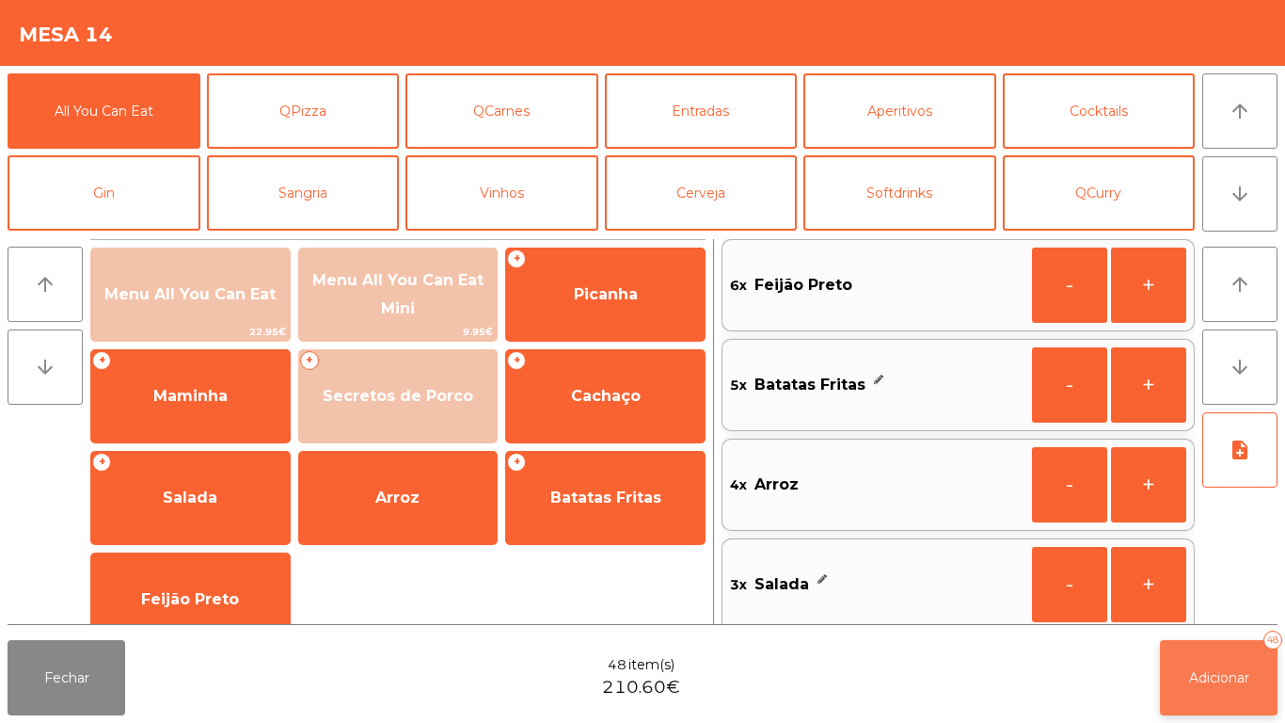
click at [1234, 681] on span "Adicionar" at bounding box center [1219, 677] width 60 height 17
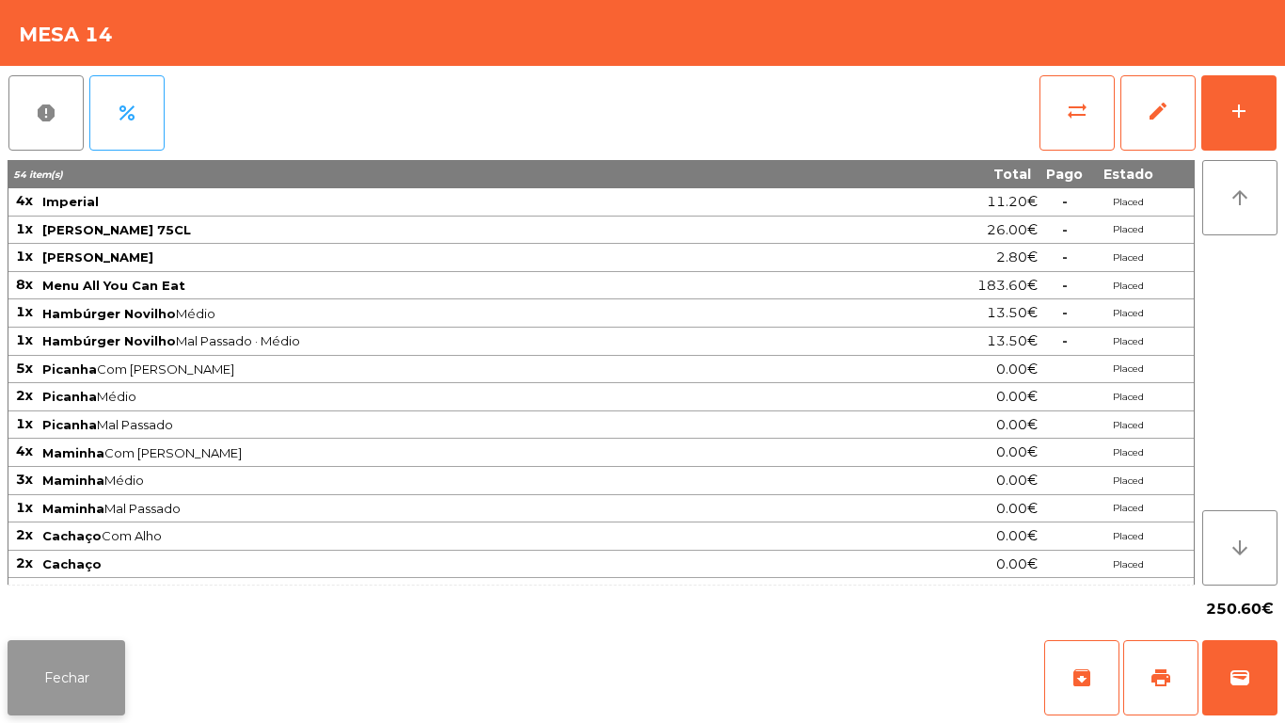
click at [47, 658] on button "Fechar" at bounding box center [67, 677] width 118 height 75
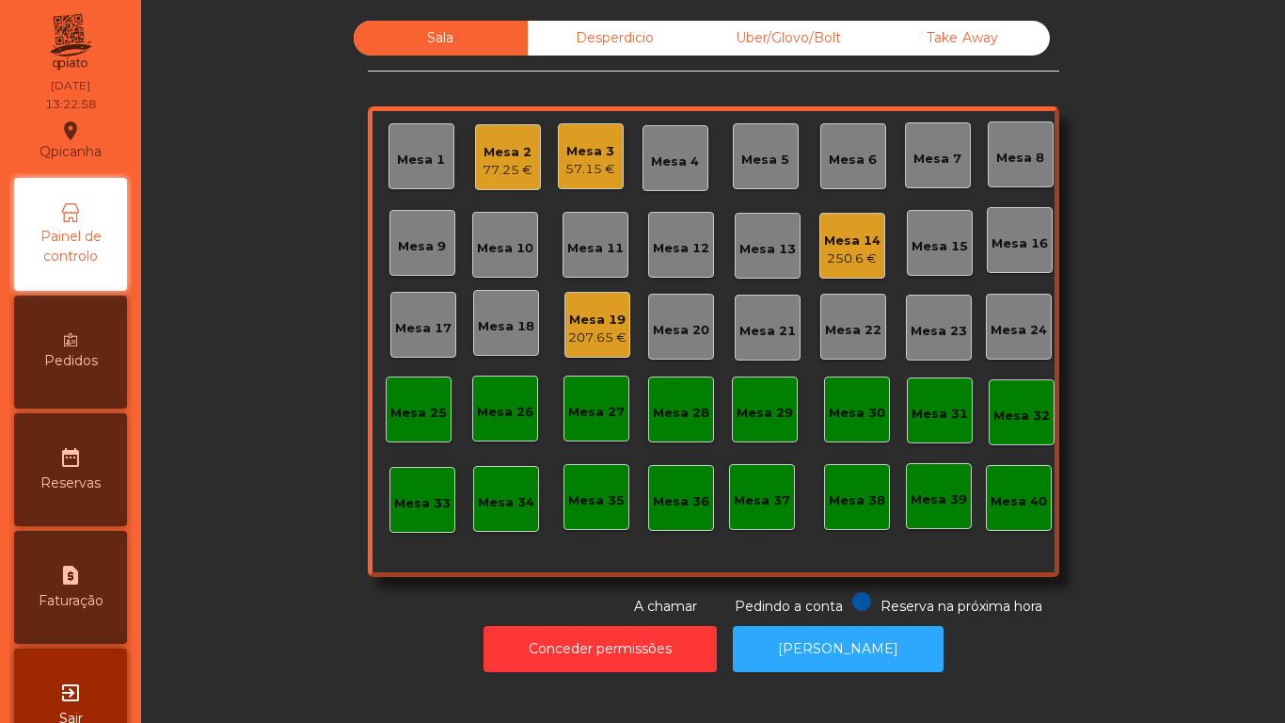
click at [74, 363] on span "Pedidos" at bounding box center [71, 361] width 54 height 20
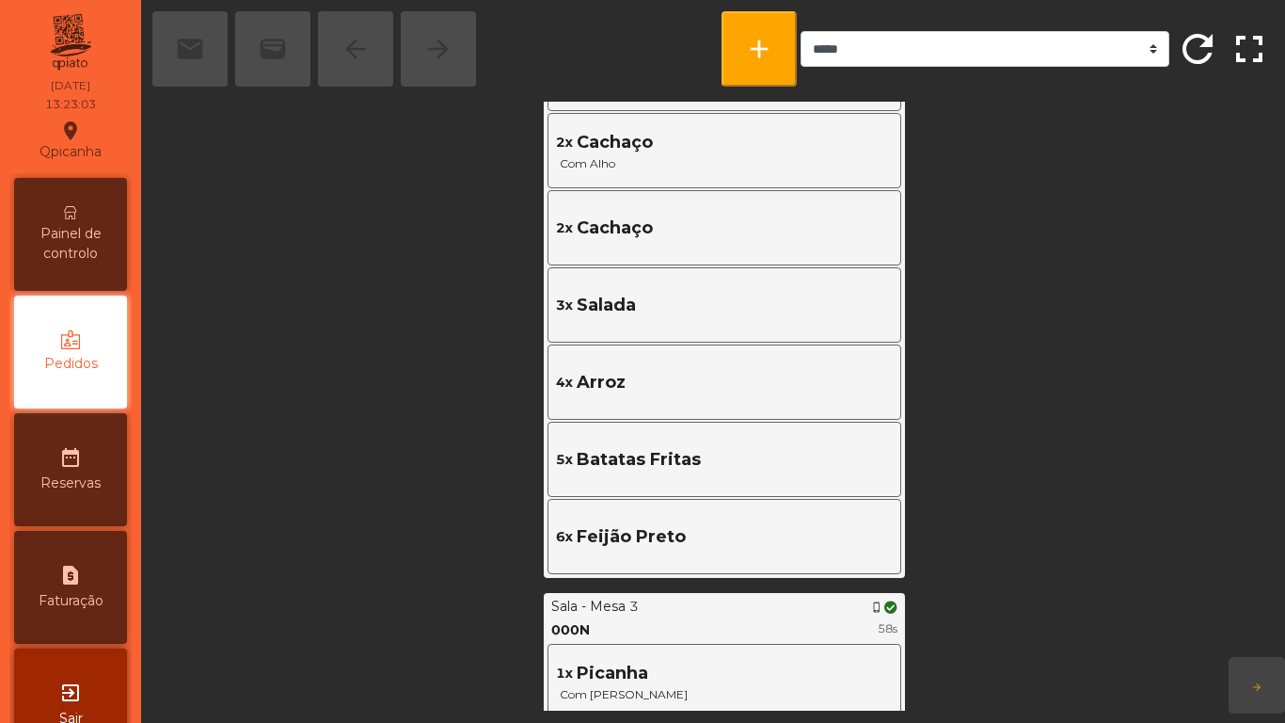
scroll to position [742, 0]
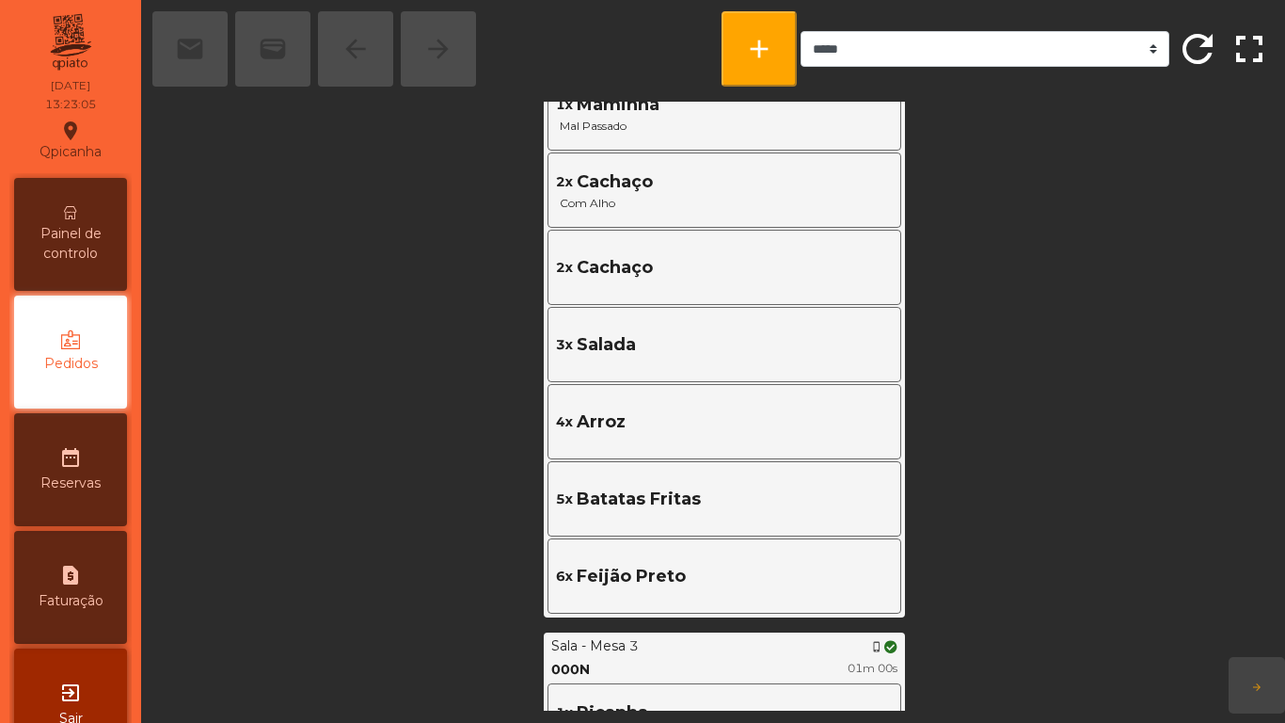
click at [104, 224] on span "Painel de controlo" at bounding box center [71, 244] width 104 height 40
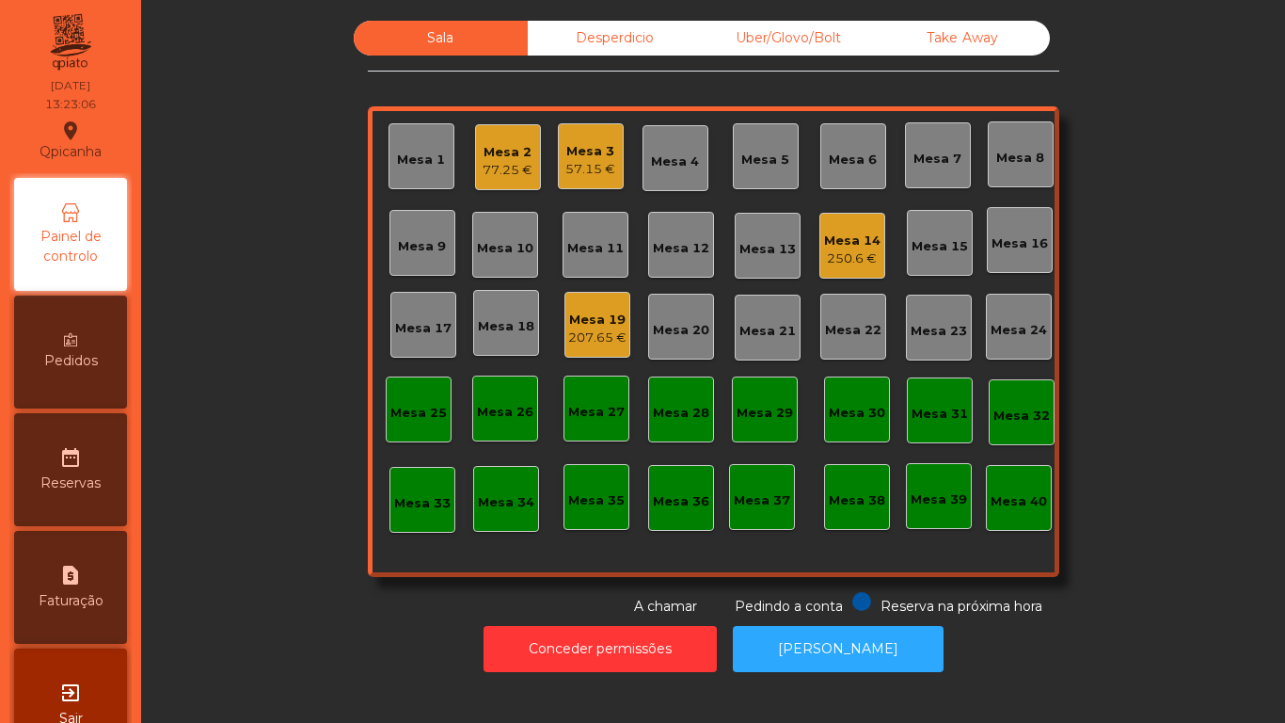
click at [488, 172] on div "77.25 €" at bounding box center [508, 170] width 50 height 19
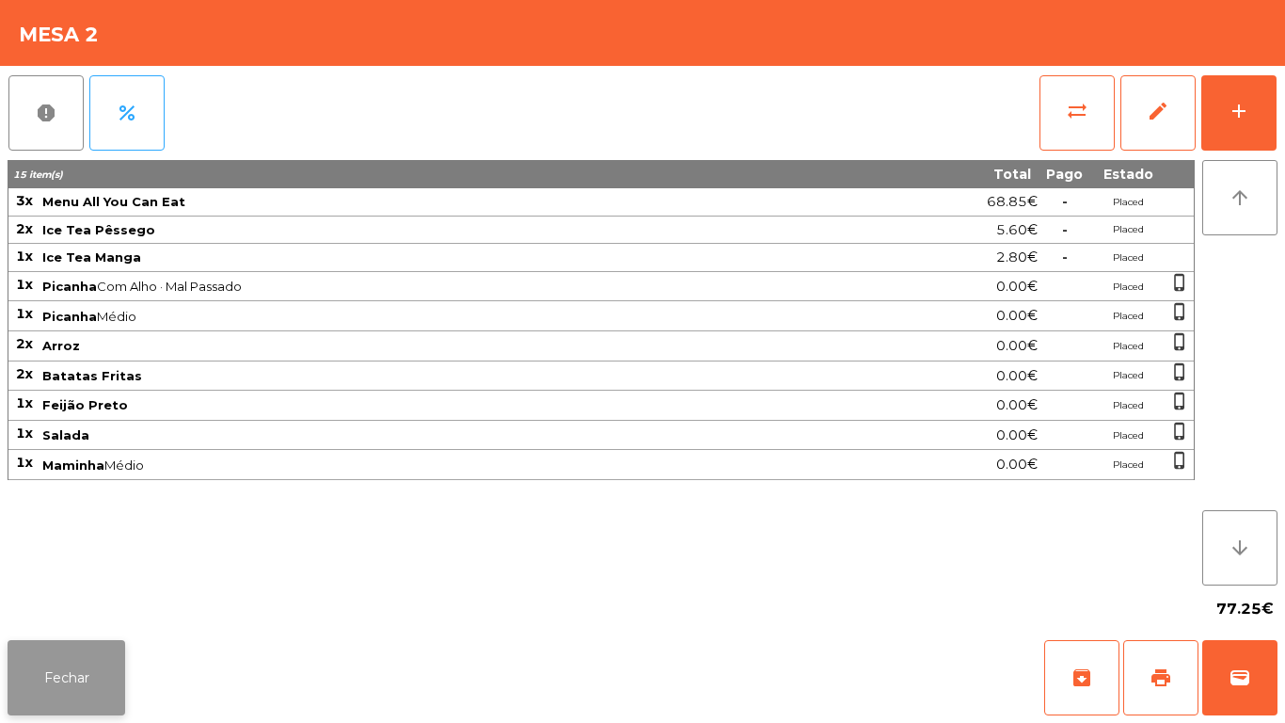
click at [107, 646] on button "Fechar" at bounding box center [67, 677] width 118 height 75
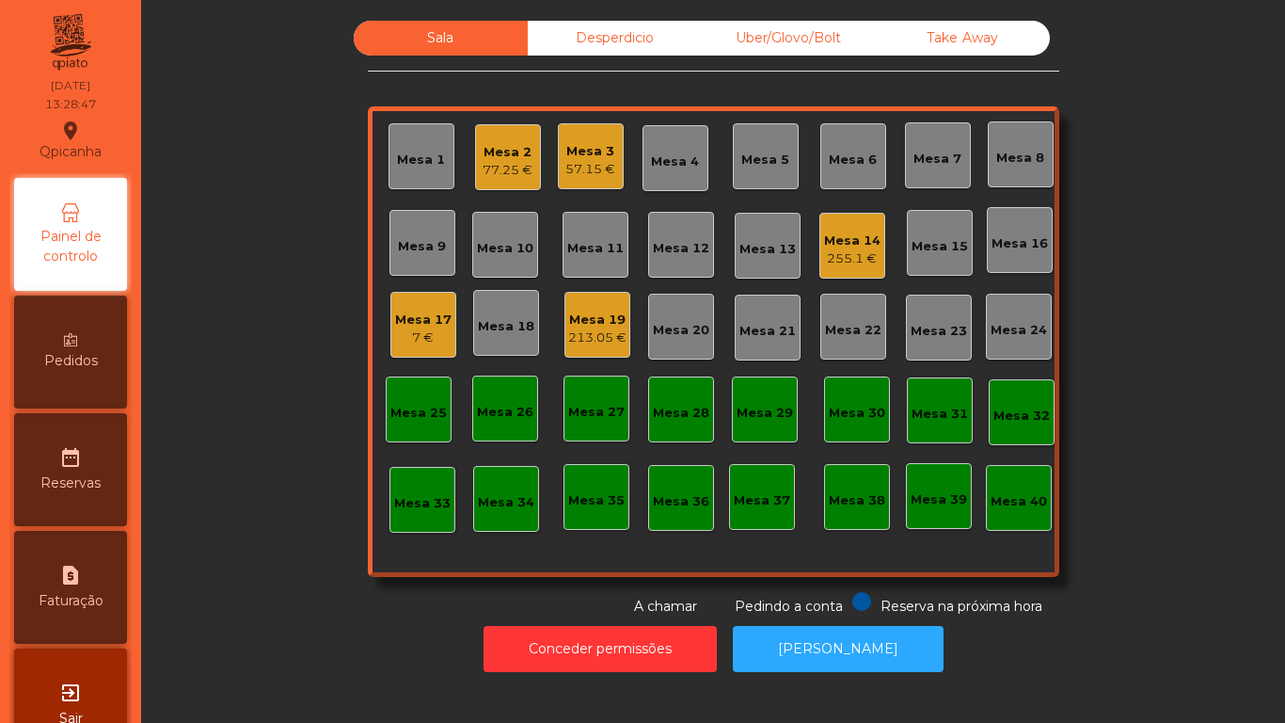
click at [514, 151] on div "Mesa 2" at bounding box center [508, 152] width 50 height 19
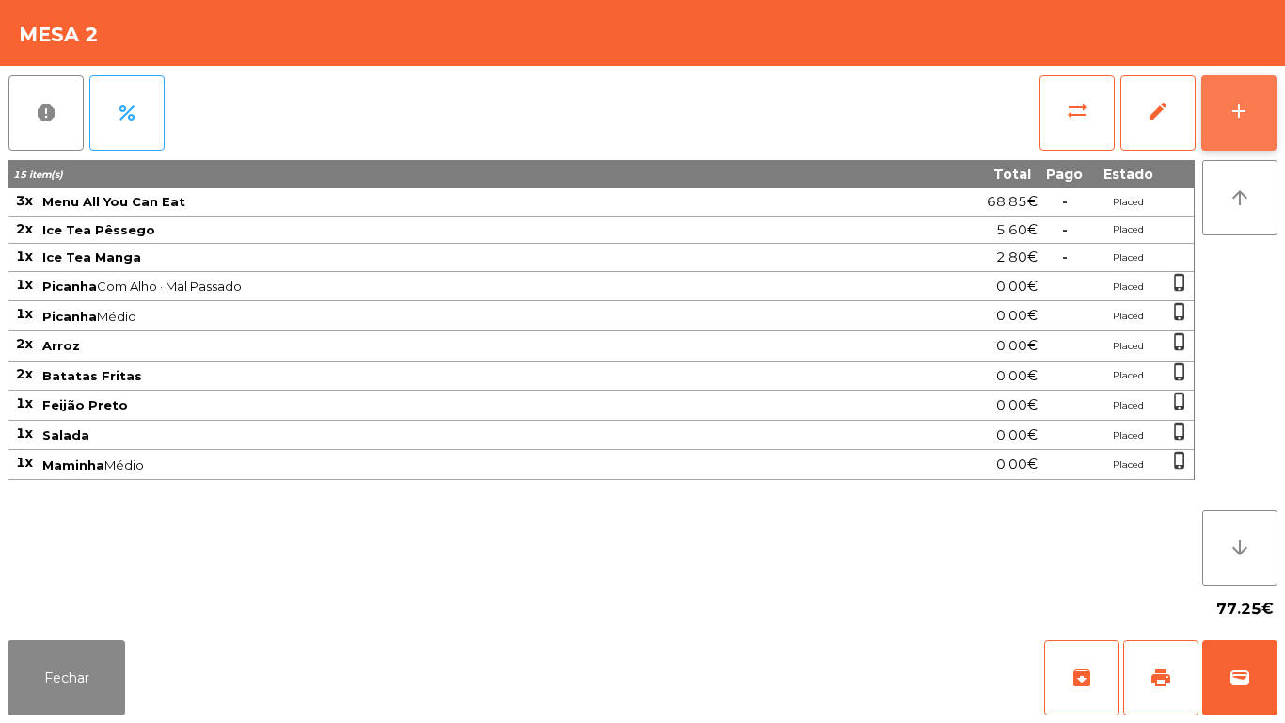
click at [1236, 121] on div "add" at bounding box center [1239, 111] width 23 height 23
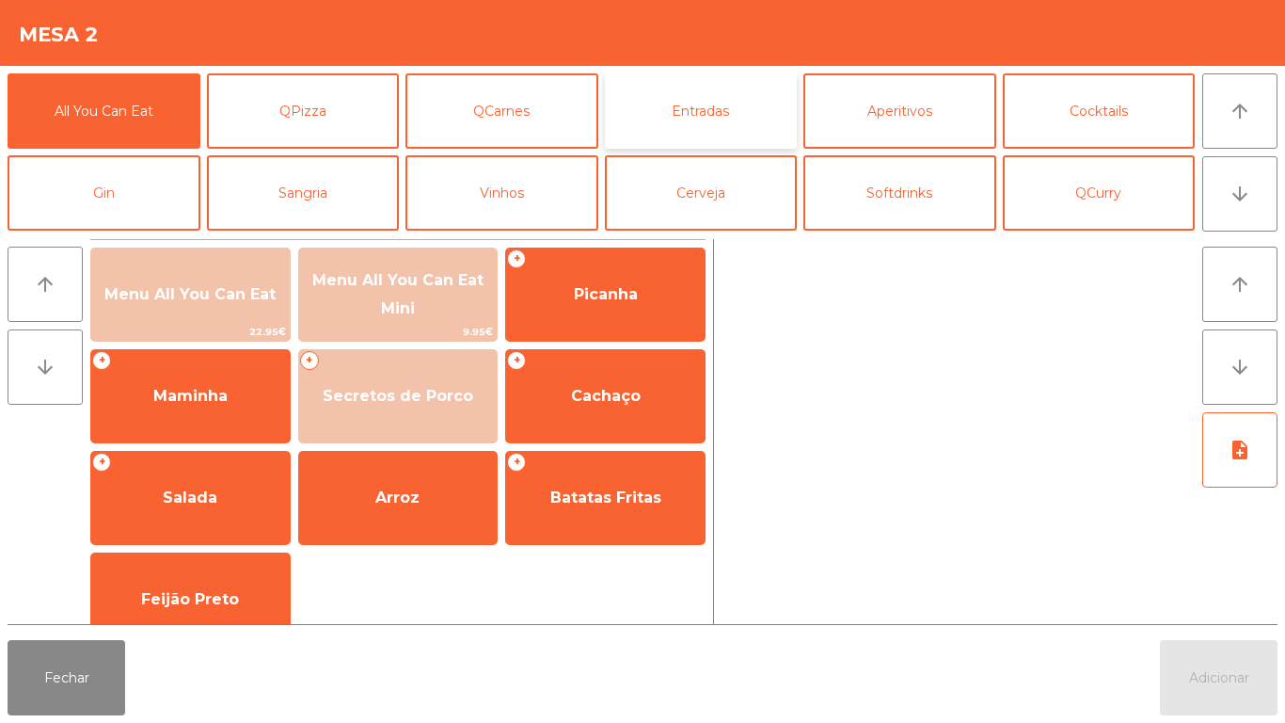
click at [709, 130] on button "Entradas" at bounding box center [701, 110] width 193 height 75
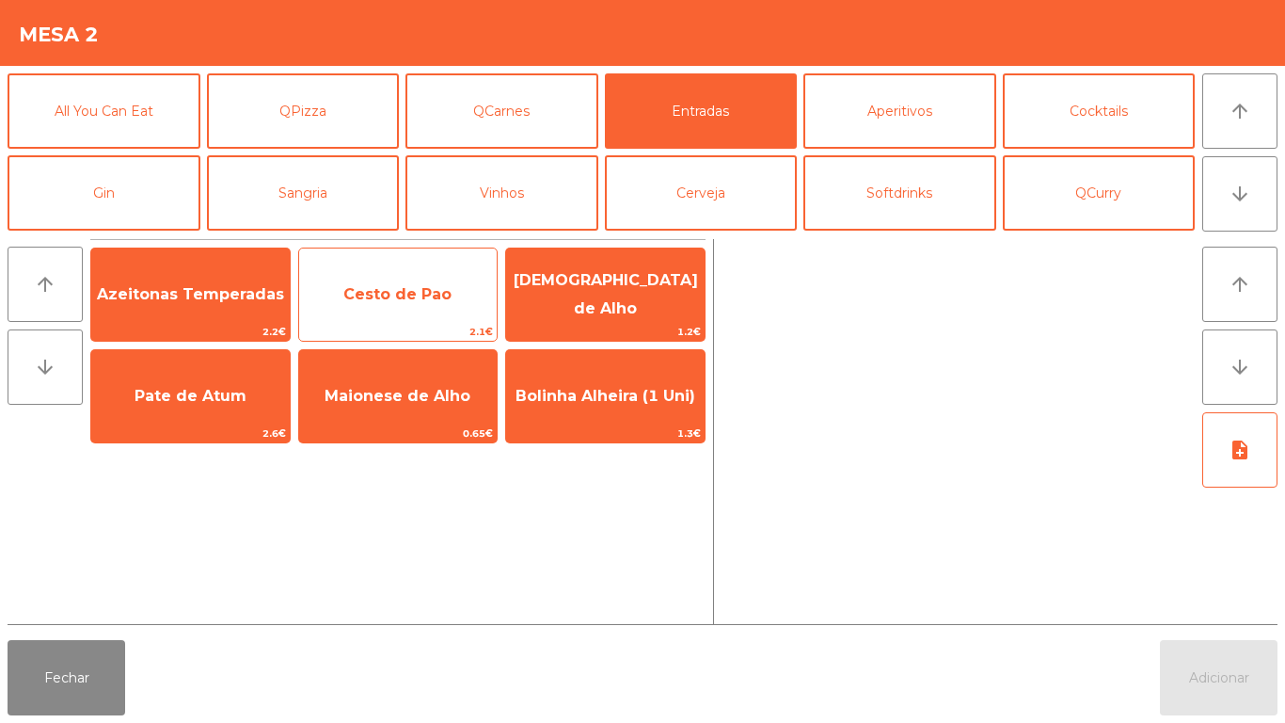
click at [413, 299] on span "Cesto de Pao" at bounding box center [397, 294] width 108 height 18
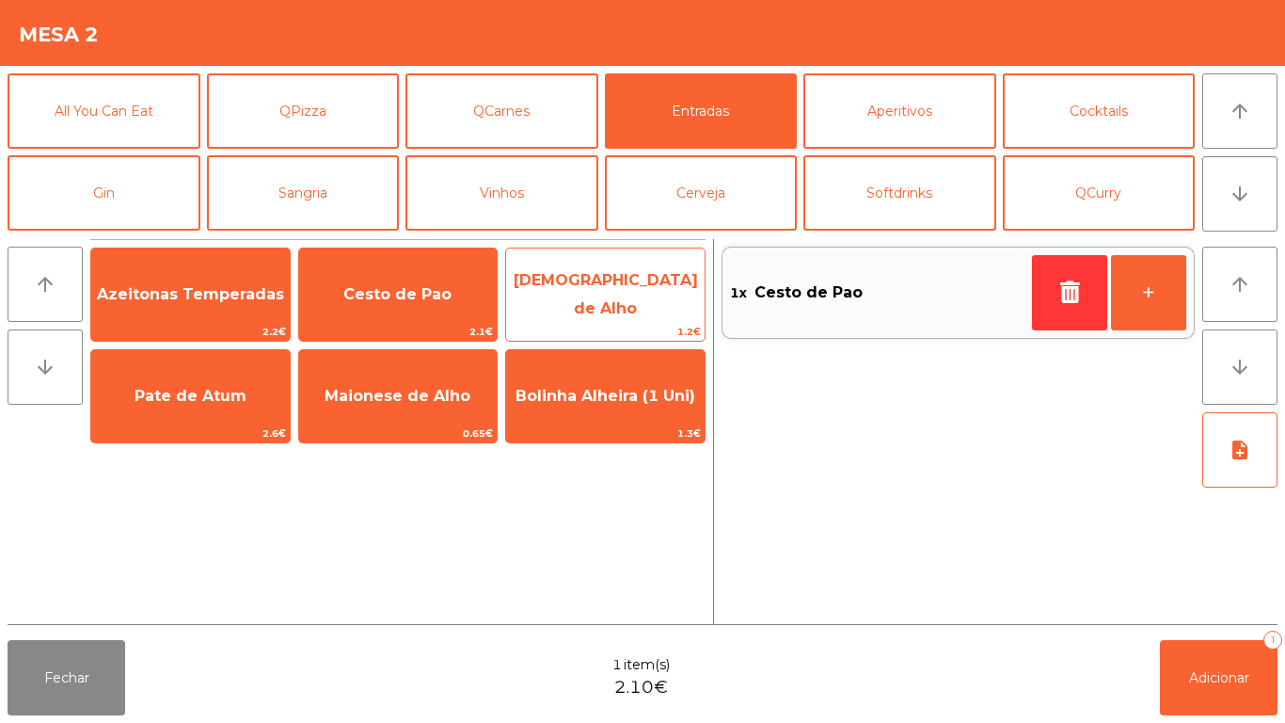
click at [609, 299] on span "[DEMOGRAPHIC_DATA] de Alho" at bounding box center [606, 294] width 184 height 46
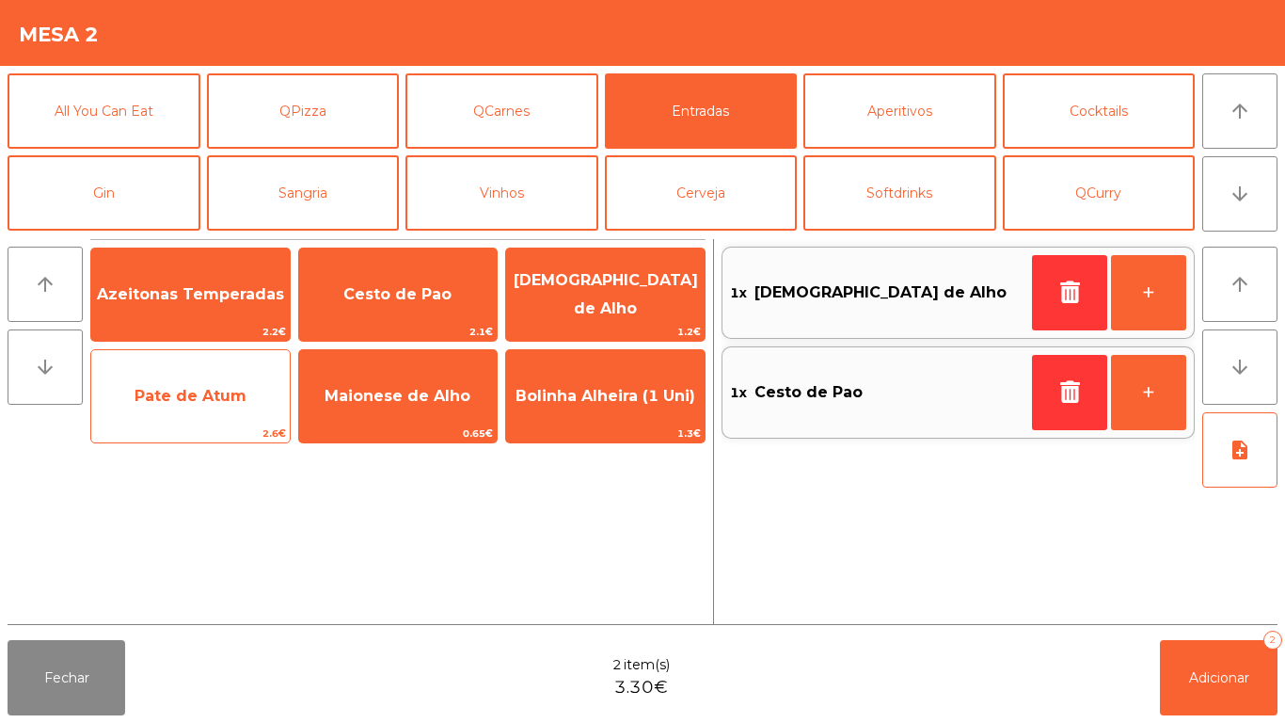
click at [255, 403] on span "Pate de Atum" at bounding box center [190, 396] width 199 height 51
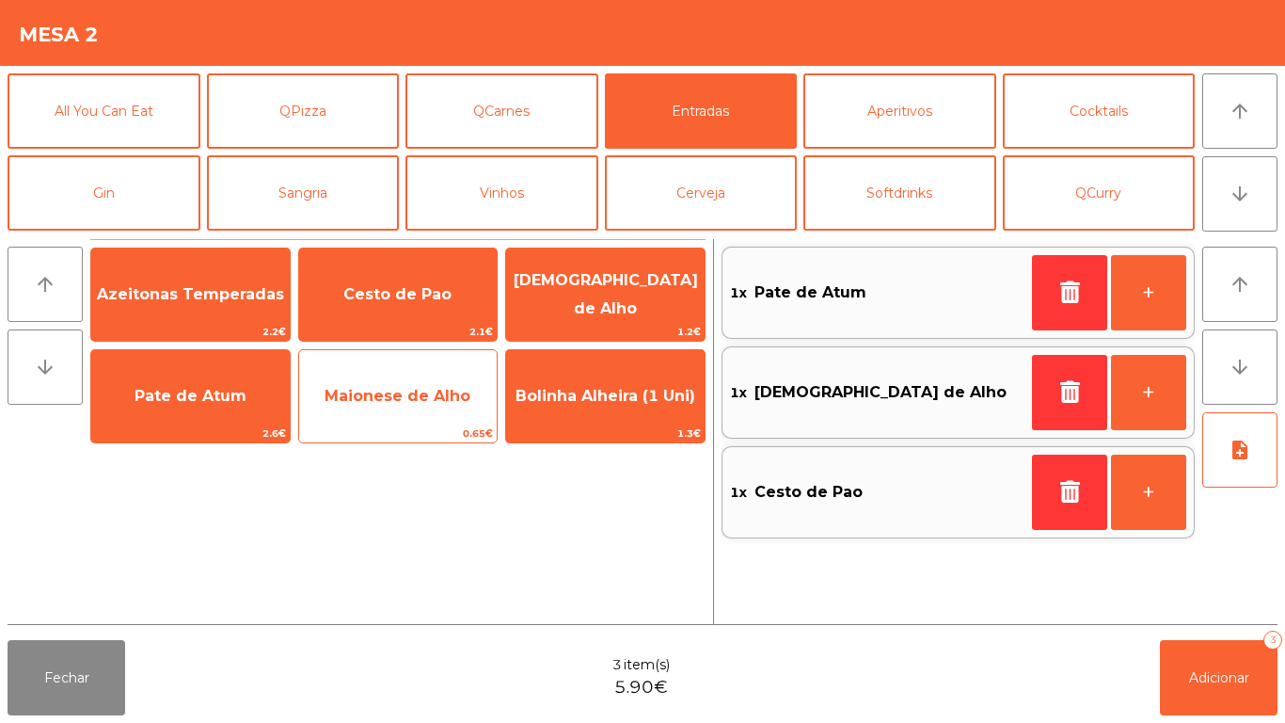
click at [429, 384] on span "Maionese de Alho" at bounding box center [398, 396] width 199 height 51
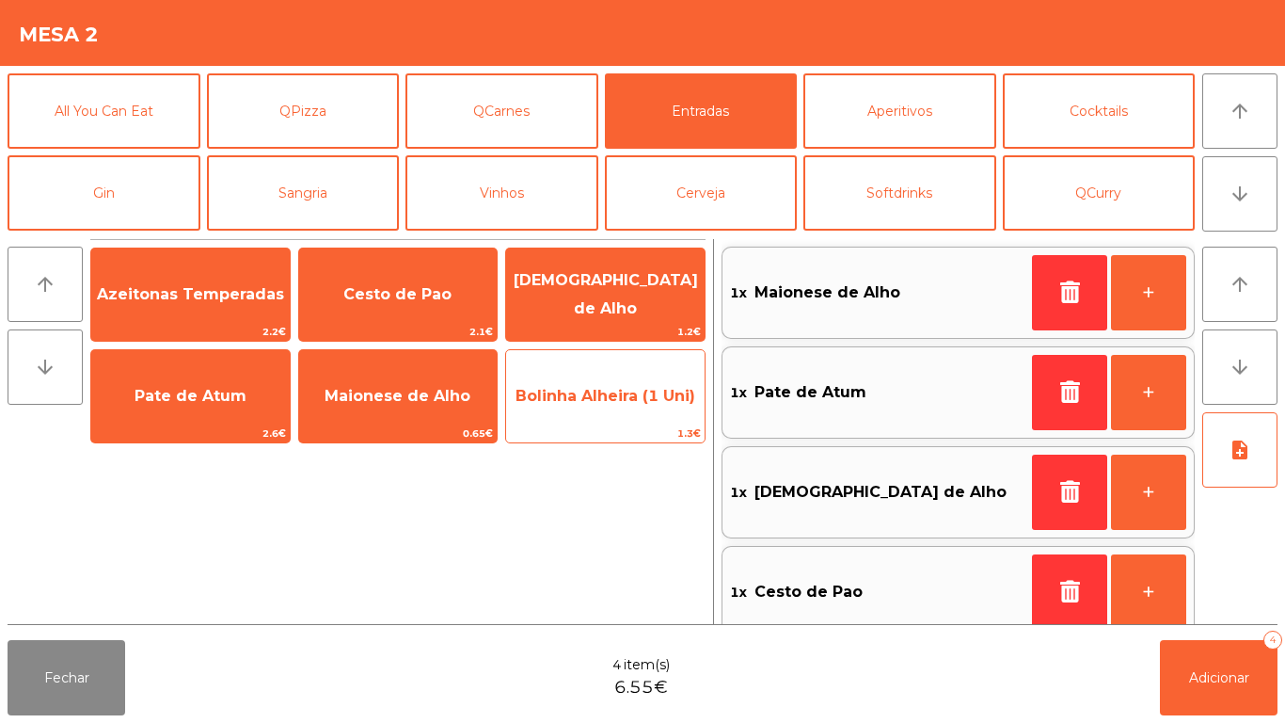
click at [652, 411] on span "Bolinha Alheira (1 Uni)" at bounding box center [605, 396] width 199 height 51
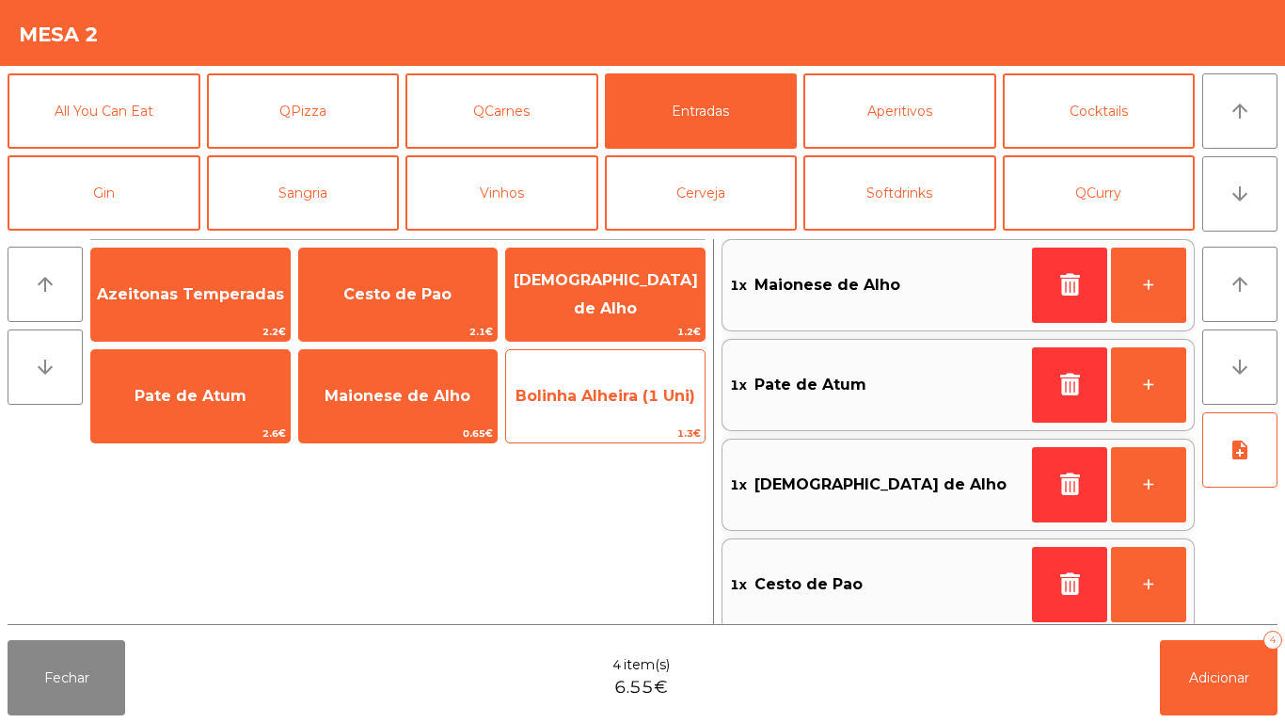
click at [644, 416] on span "Bolinha Alheira (1 Uni)" at bounding box center [605, 396] width 199 height 51
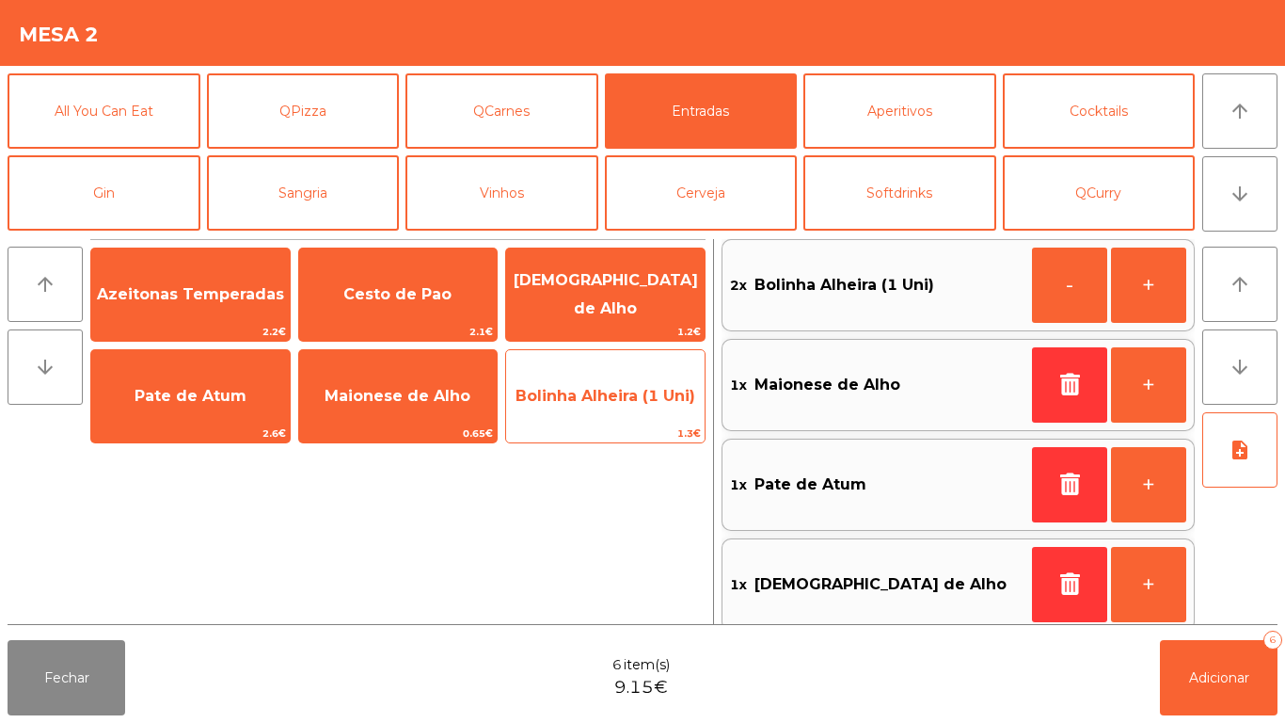
click at [641, 415] on span "Bolinha Alheira (1 Uni)" at bounding box center [605, 396] width 199 height 51
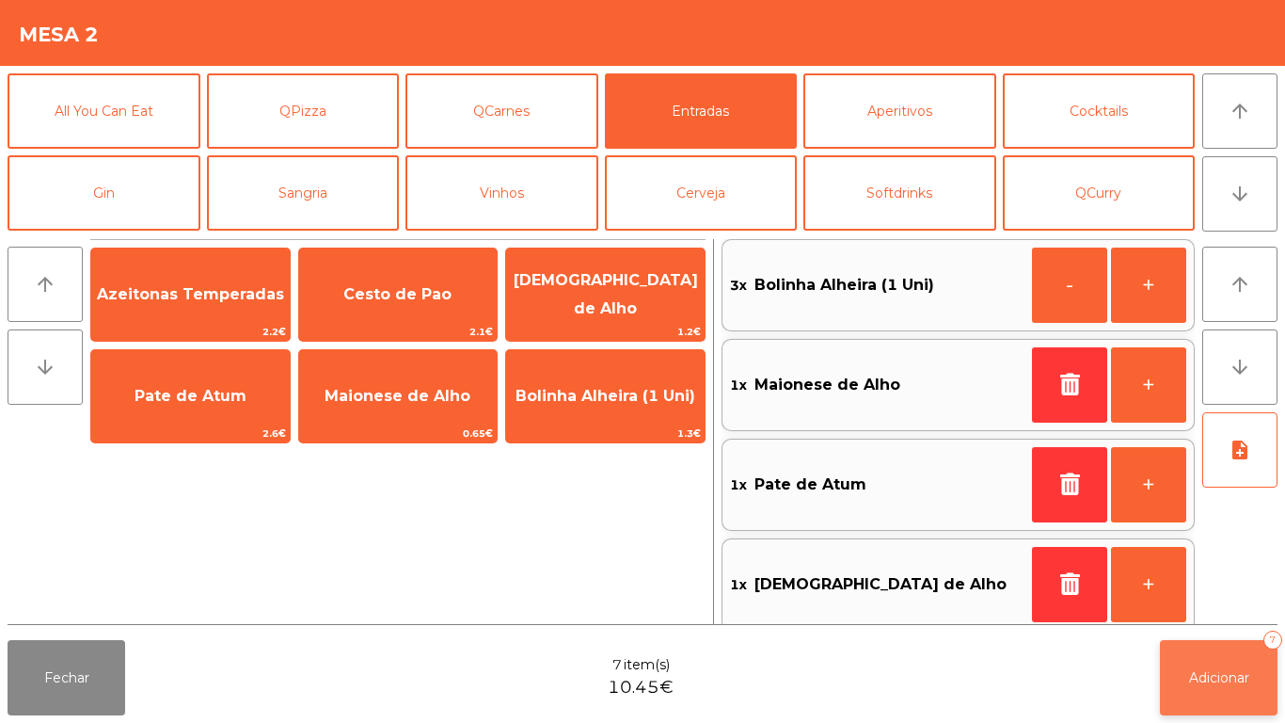
click at [1235, 665] on button "Adicionar 7" at bounding box center [1219, 677] width 118 height 75
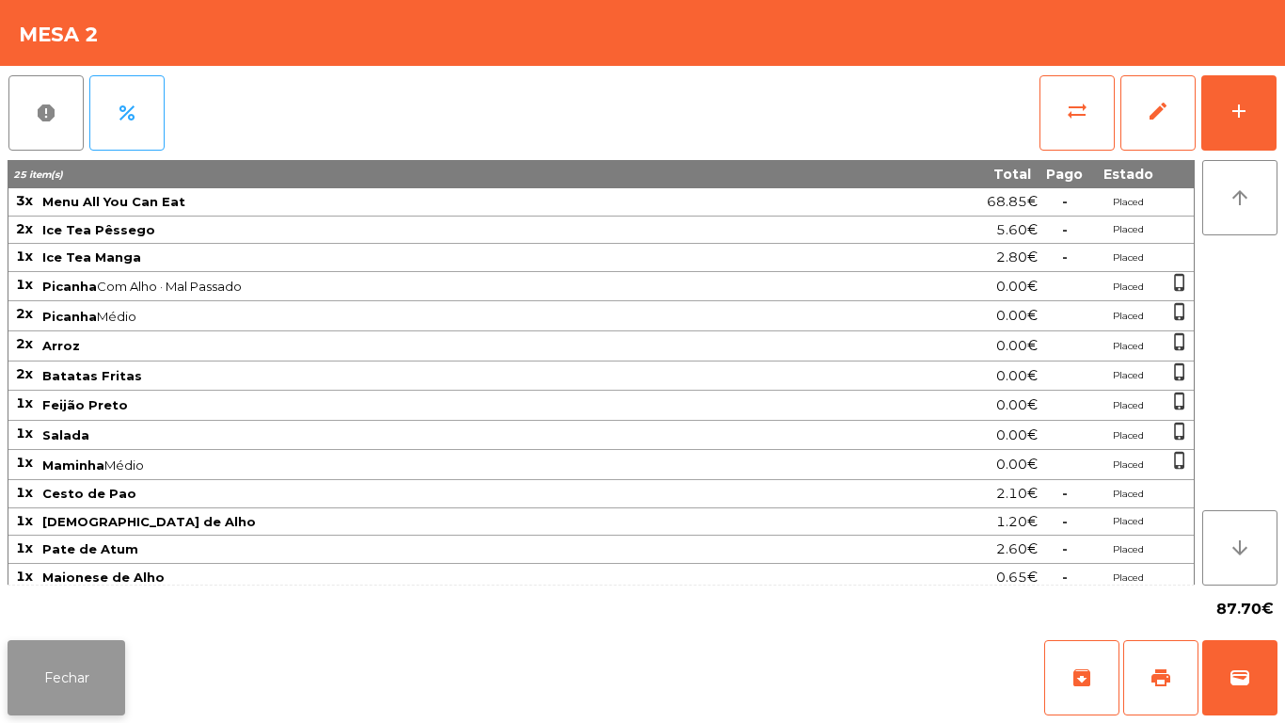
click at [53, 661] on button "Fechar" at bounding box center [67, 677] width 118 height 75
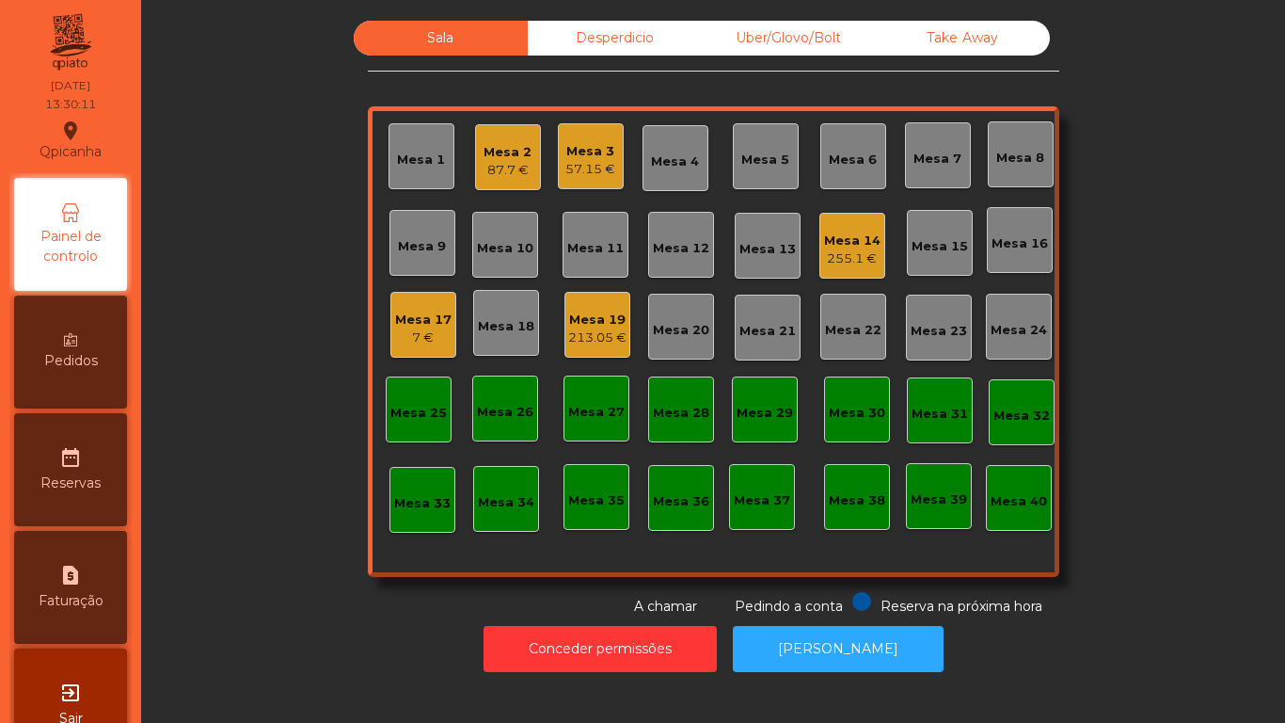
click at [847, 254] on div "255.1 €" at bounding box center [852, 258] width 56 height 19
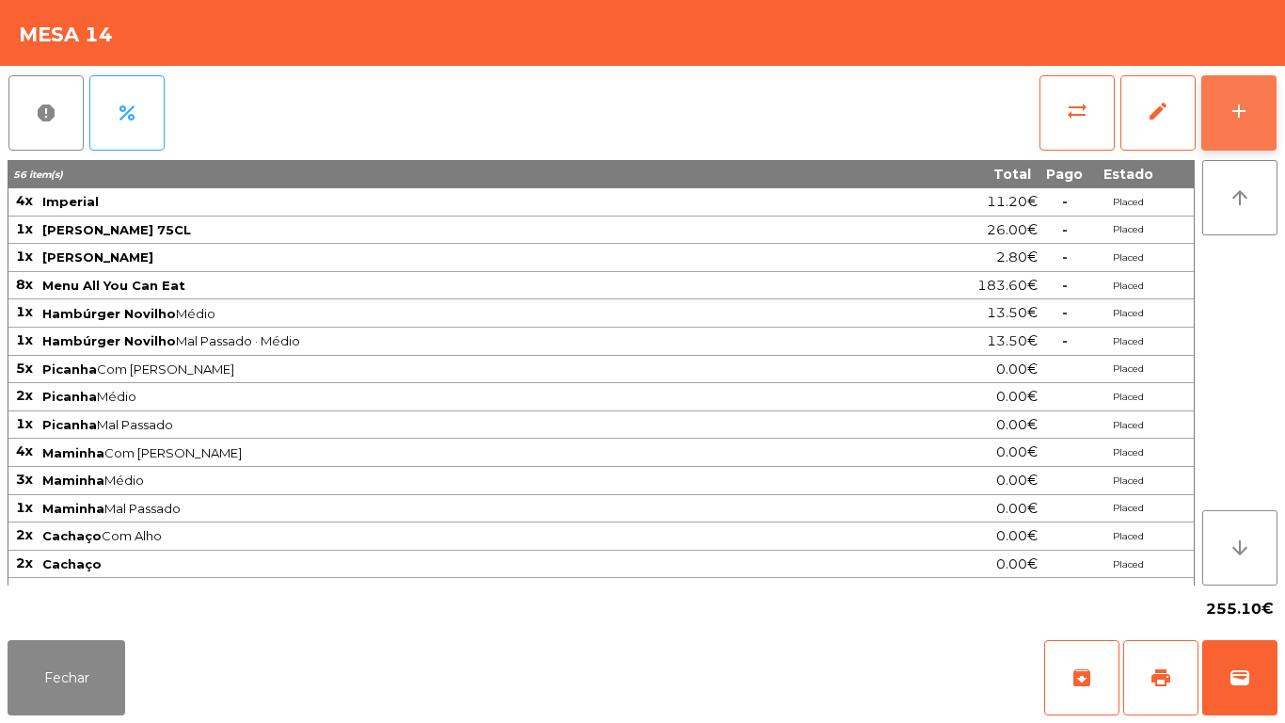
click at [1238, 110] on div "add" at bounding box center [1239, 111] width 23 height 23
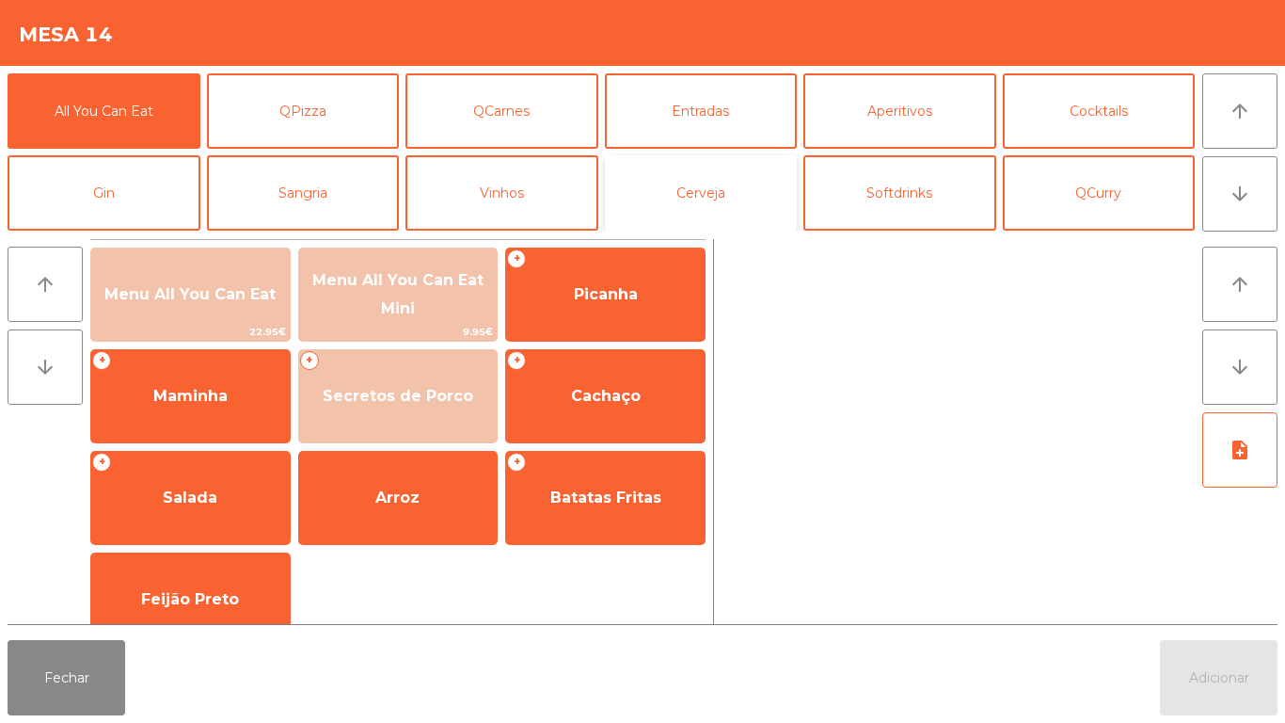
click at [731, 189] on button "Cerveja" at bounding box center [701, 192] width 193 height 75
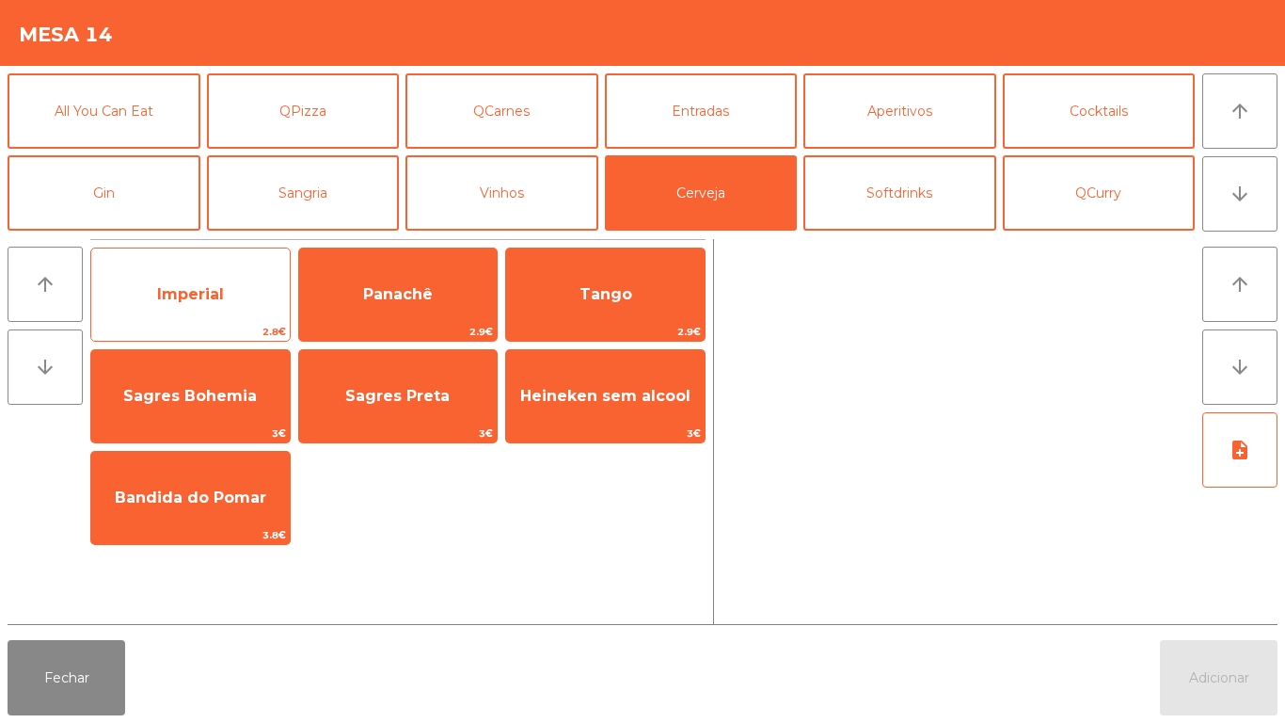
click at [223, 295] on span "Imperial" at bounding box center [190, 294] width 67 height 18
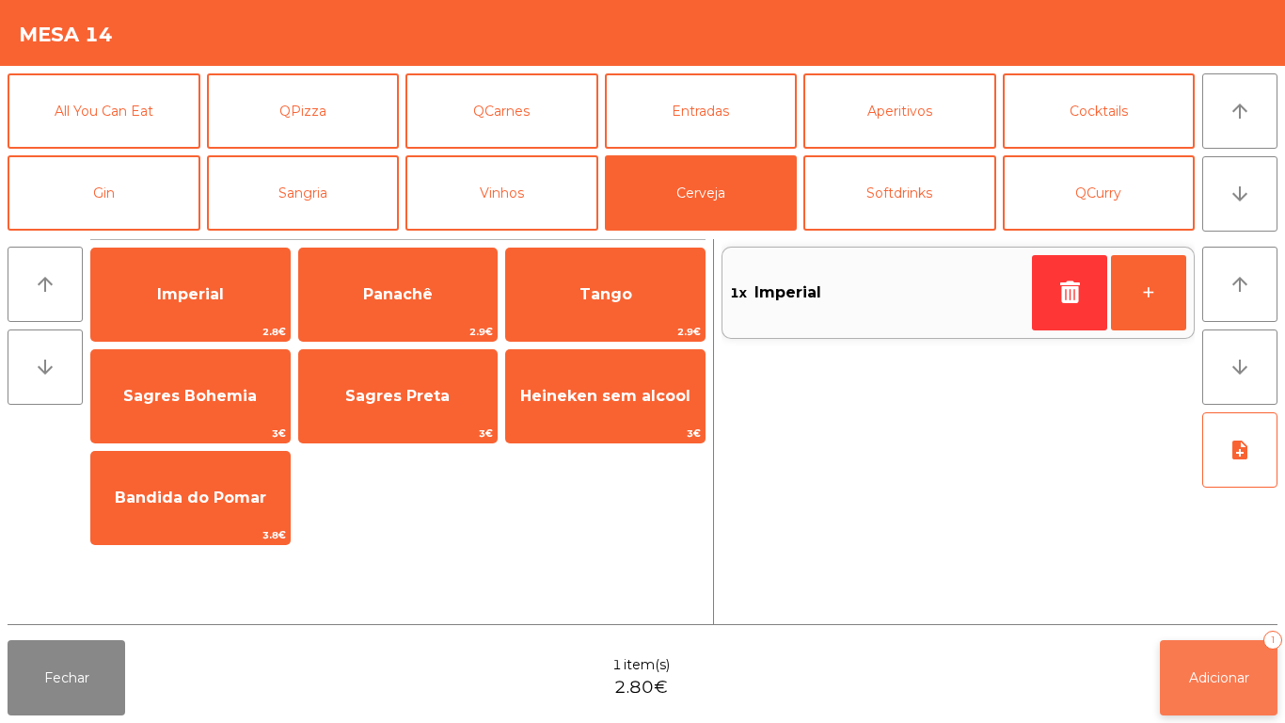
click at [1228, 652] on button "Adicionar 1" at bounding box center [1219, 677] width 118 height 75
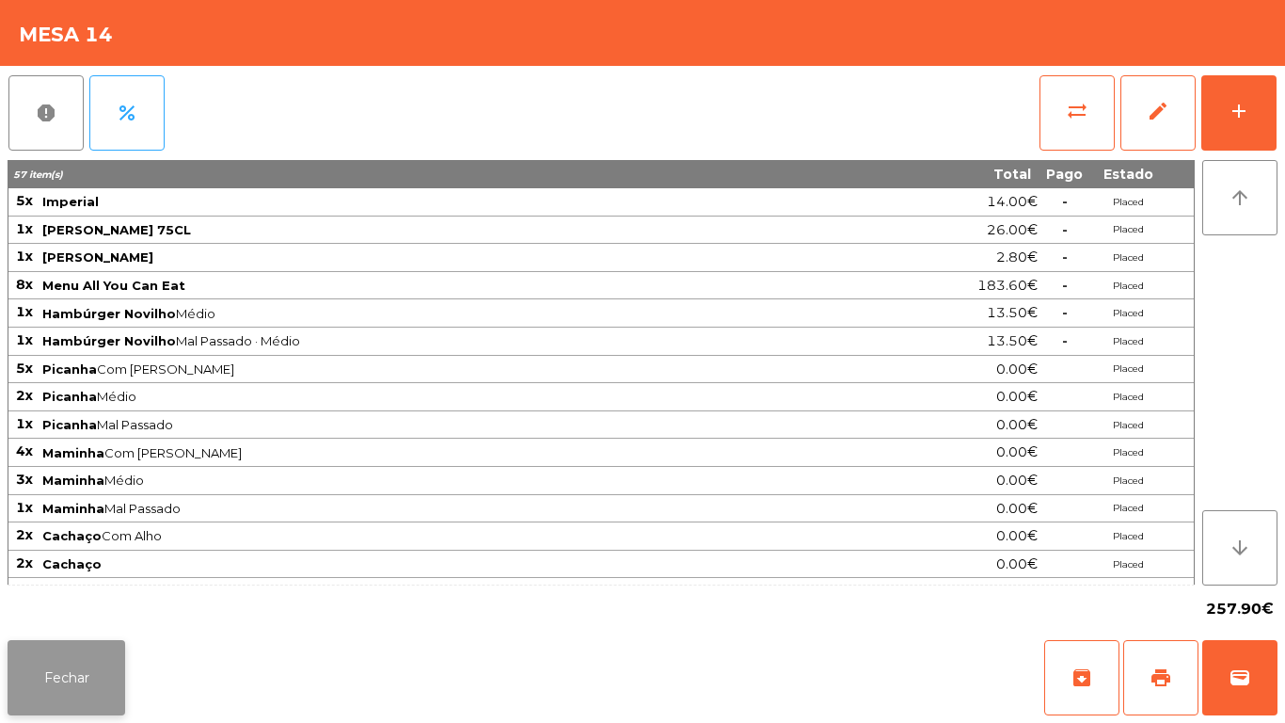
click at [79, 652] on button "Fechar" at bounding box center [67, 677] width 118 height 75
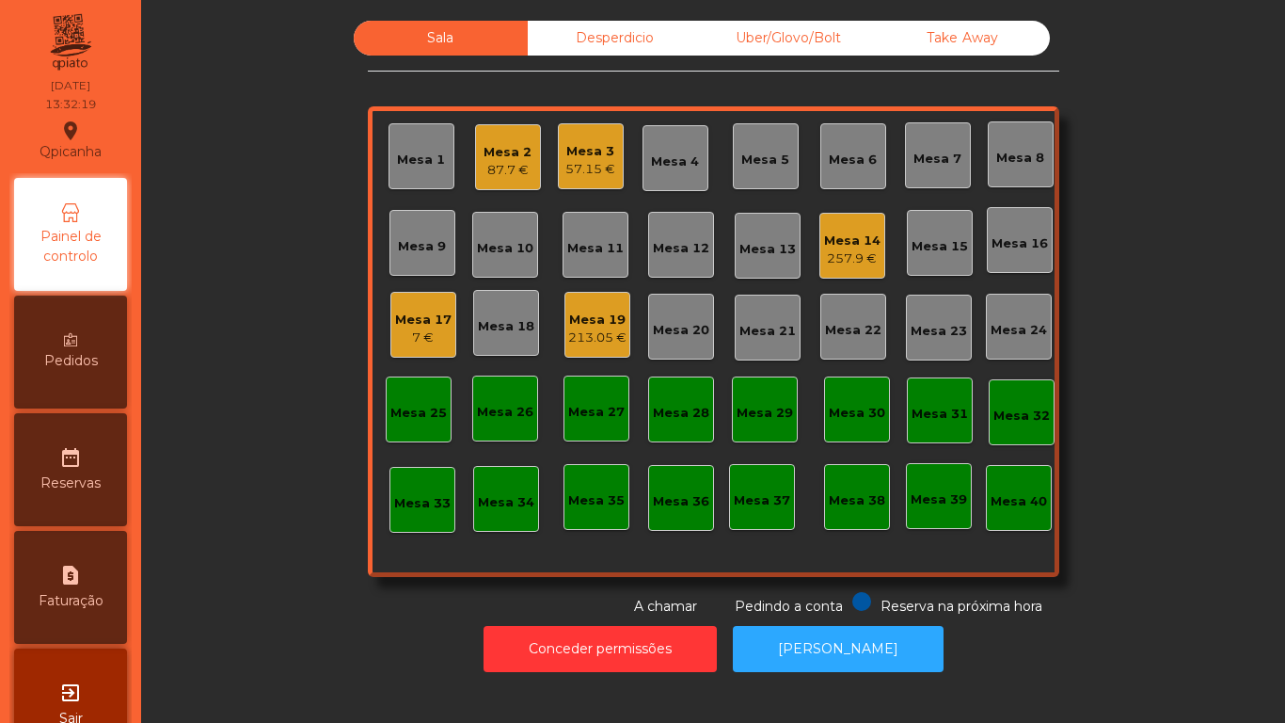
click at [589, 159] on div "Mesa 3" at bounding box center [591, 151] width 50 height 19
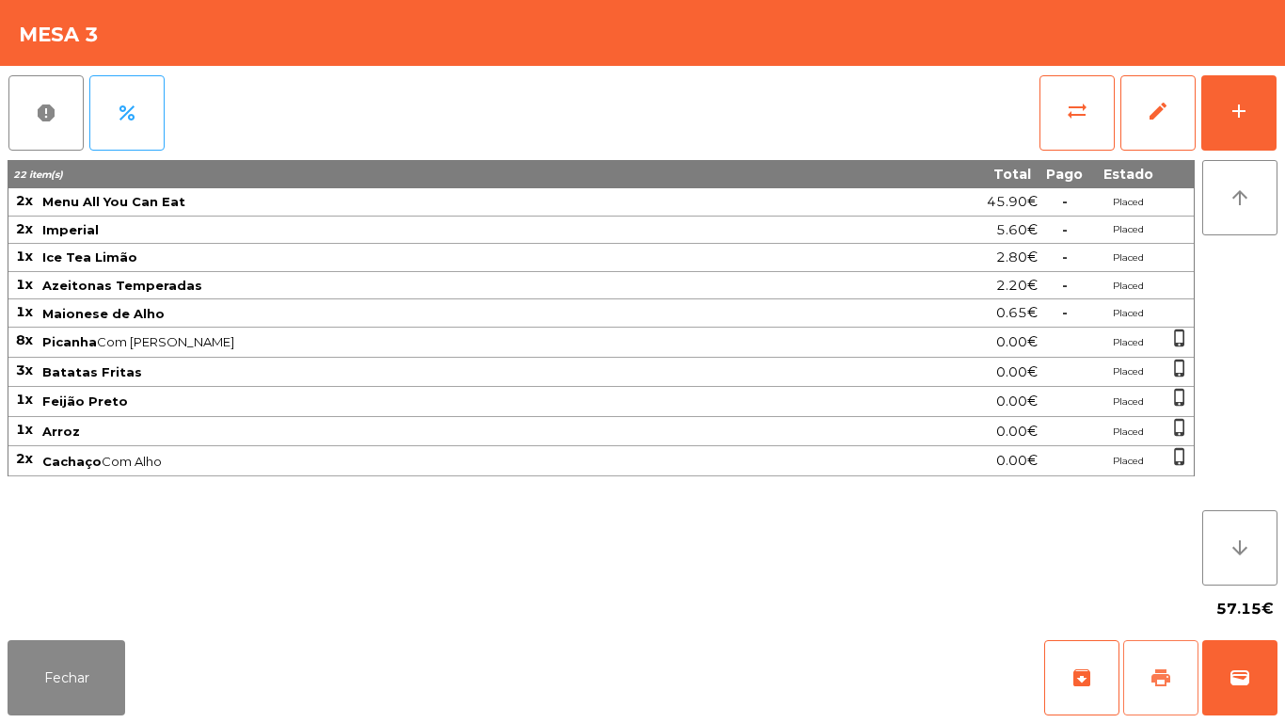
click at [1145, 677] on button "print" at bounding box center [1160, 677] width 75 height 75
click at [86, 677] on button "Fechar" at bounding box center [67, 677] width 118 height 75
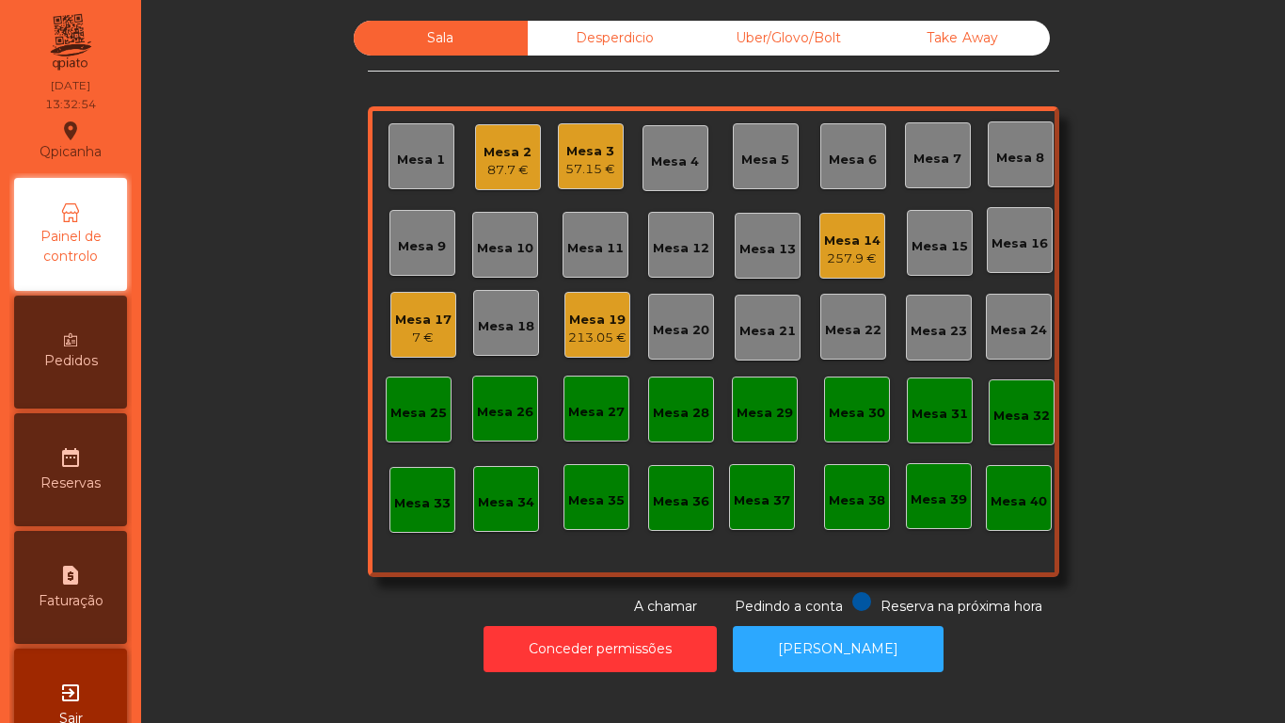
click at [507, 165] on div "87.7 €" at bounding box center [508, 170] width 48 height 19
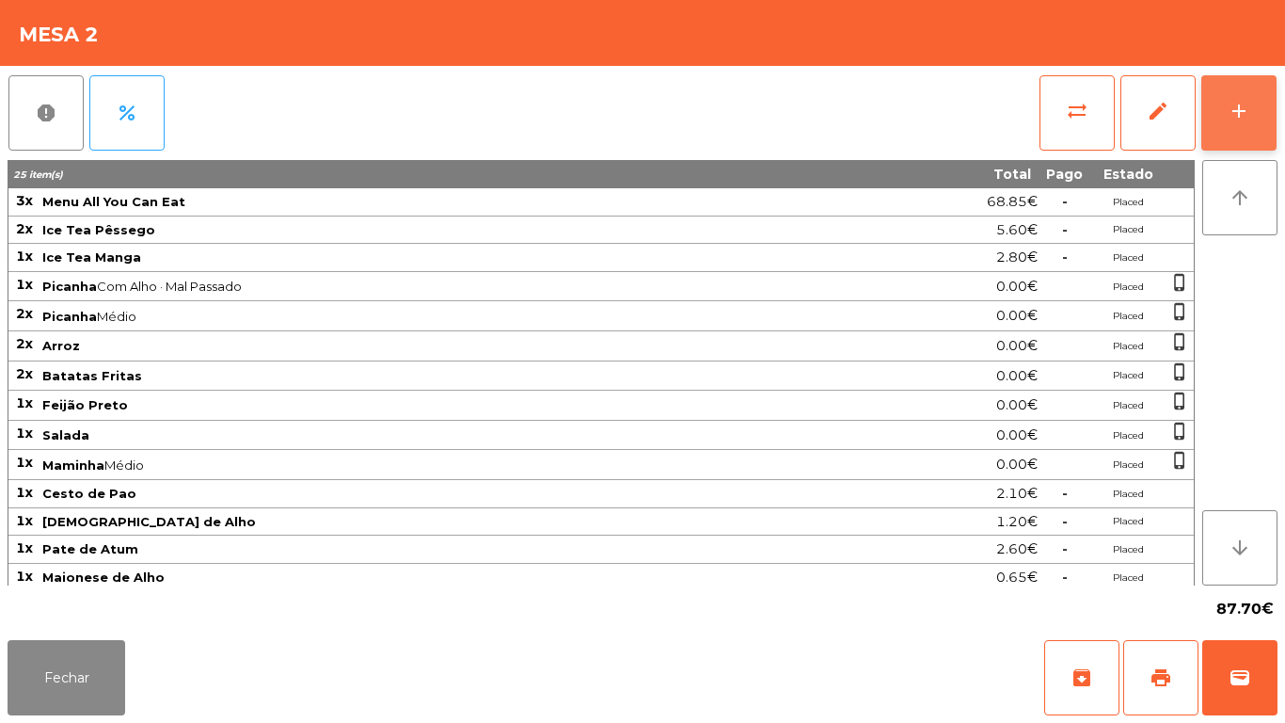
click at [1258, 129] on button "add" at bounding box center [1239, 112] width 75 height 75
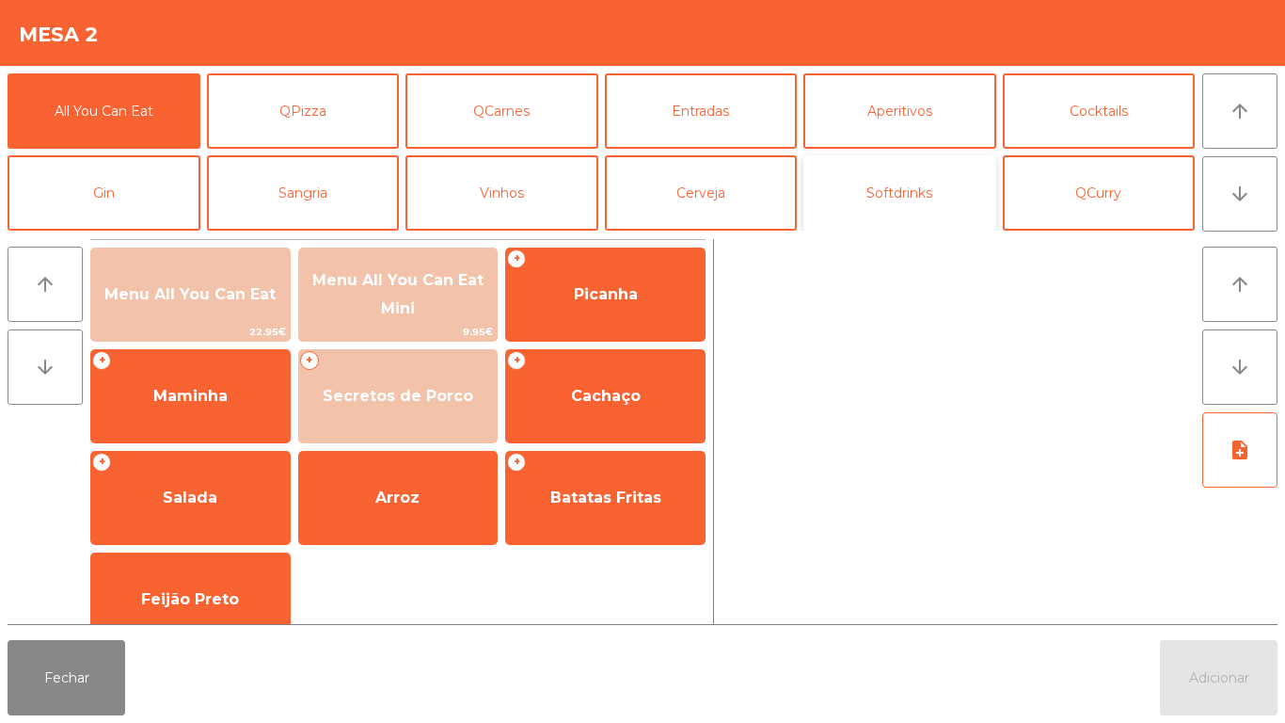
click at [912, 212] on button "Softdrinks" at bounding box center [900, 192] width 193 height 75
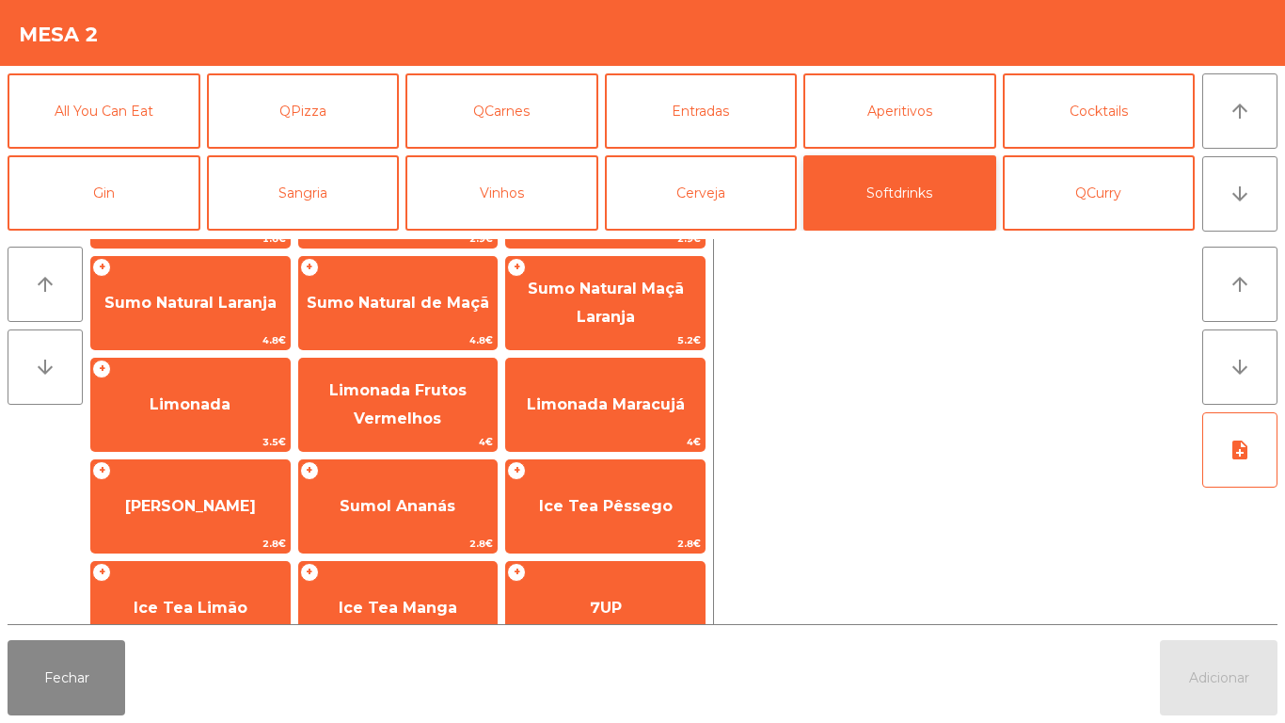
scroll to position [95, 0]
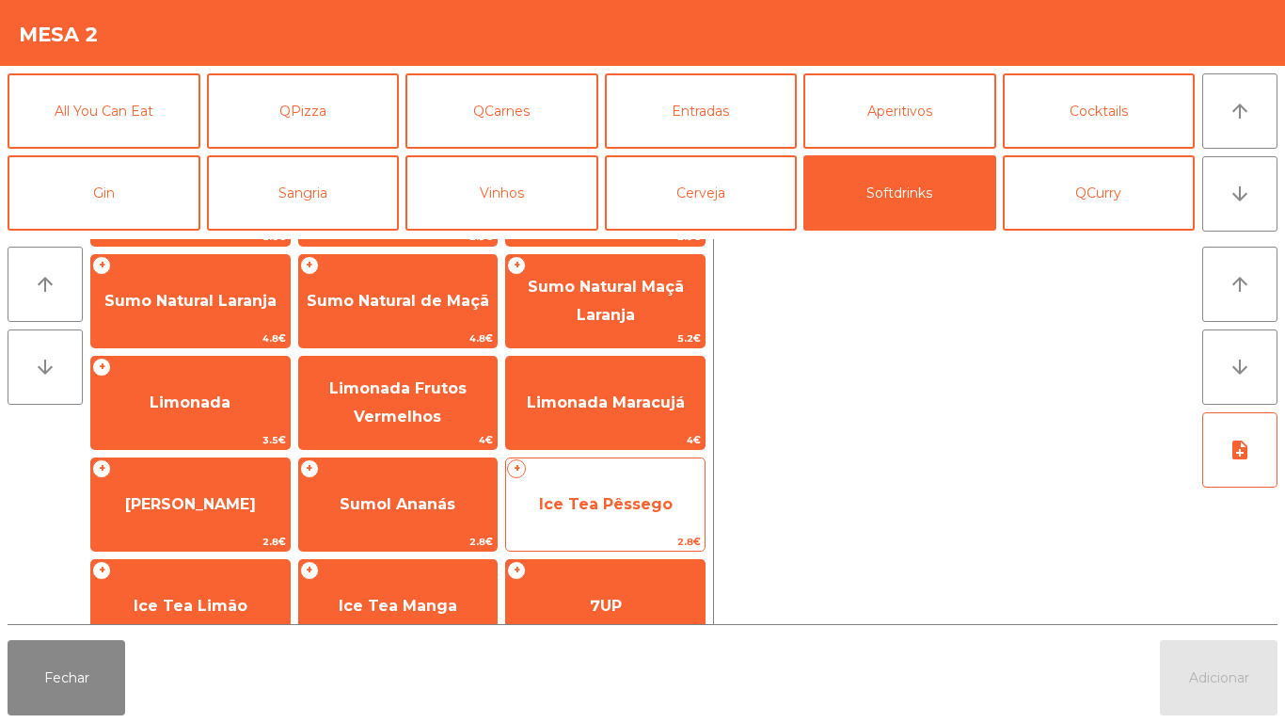
click at [592, 501] on span "Ice Tea Pêssego" at bounding box center [606, 504] width 134 height 18
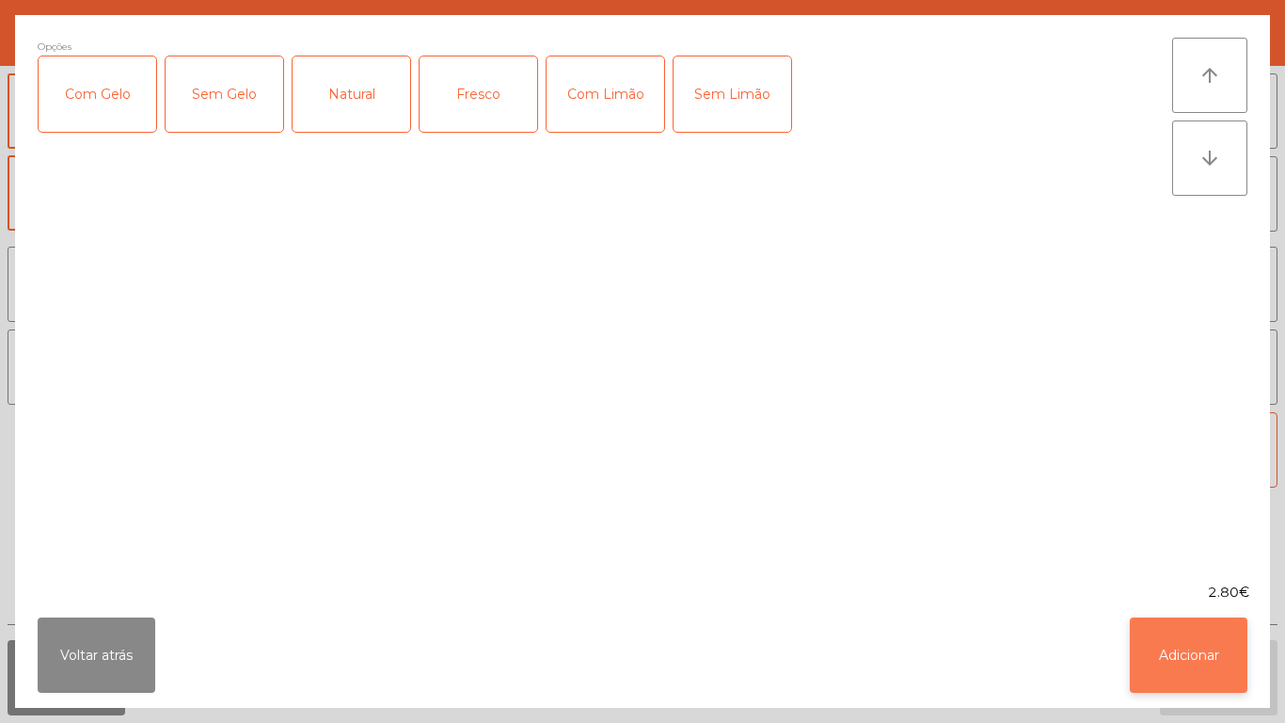
click at [1180, 650] on button "Adicionar" at bounding box center [1189, 654] width 118 height 75
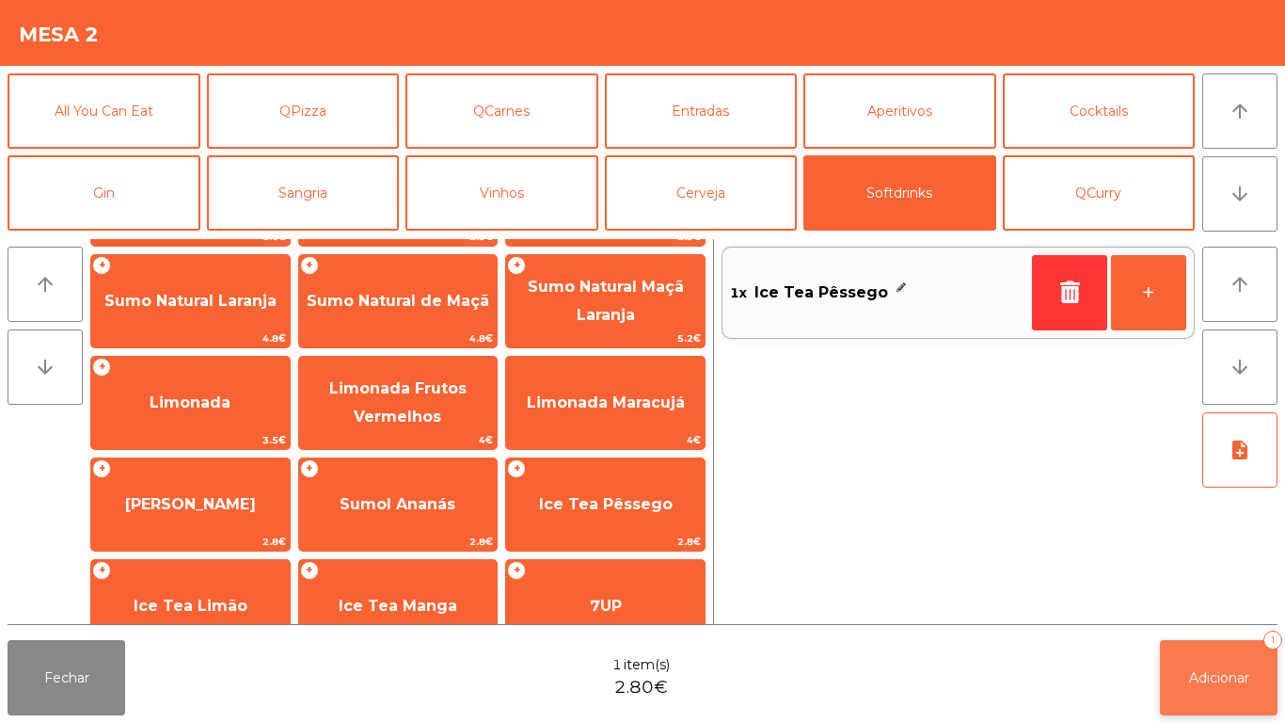
click at [1227, 674] on span "Adicionar" at bounding box center [1219, 677] width 60 height 17
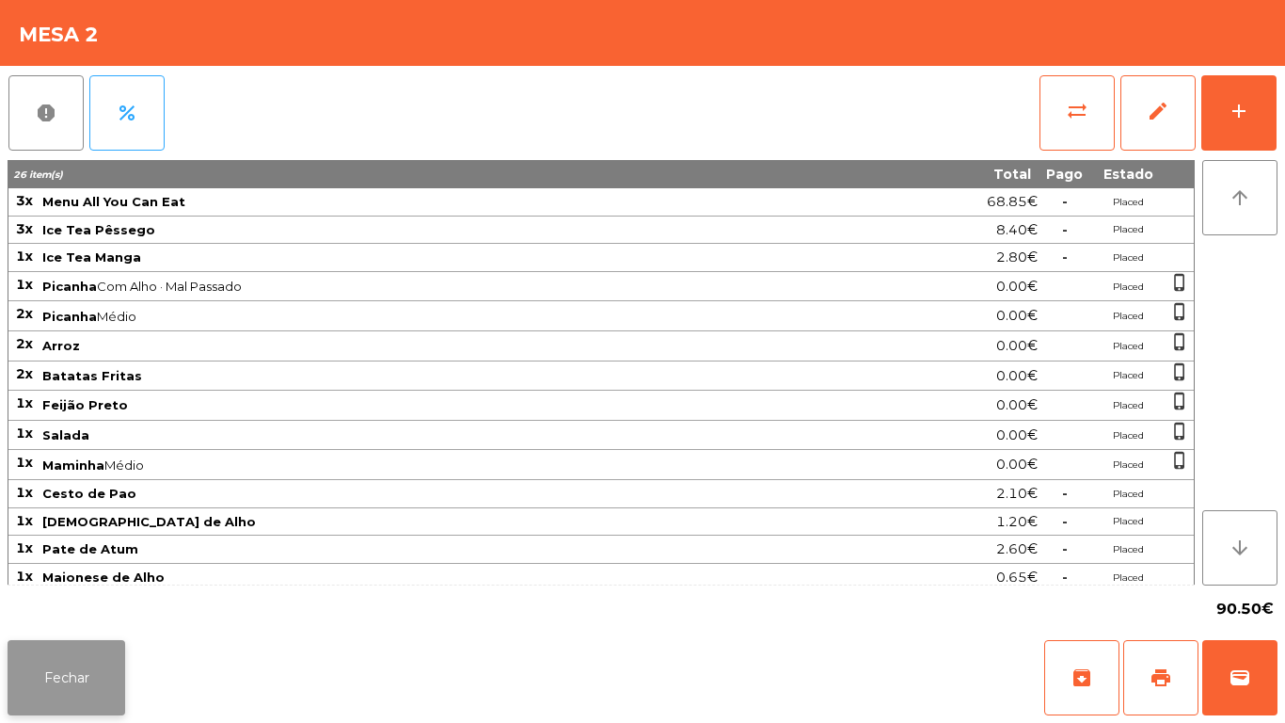
click at [68, 665] on button "Fechar" at bounding box center [67, 677] width 118 height 75
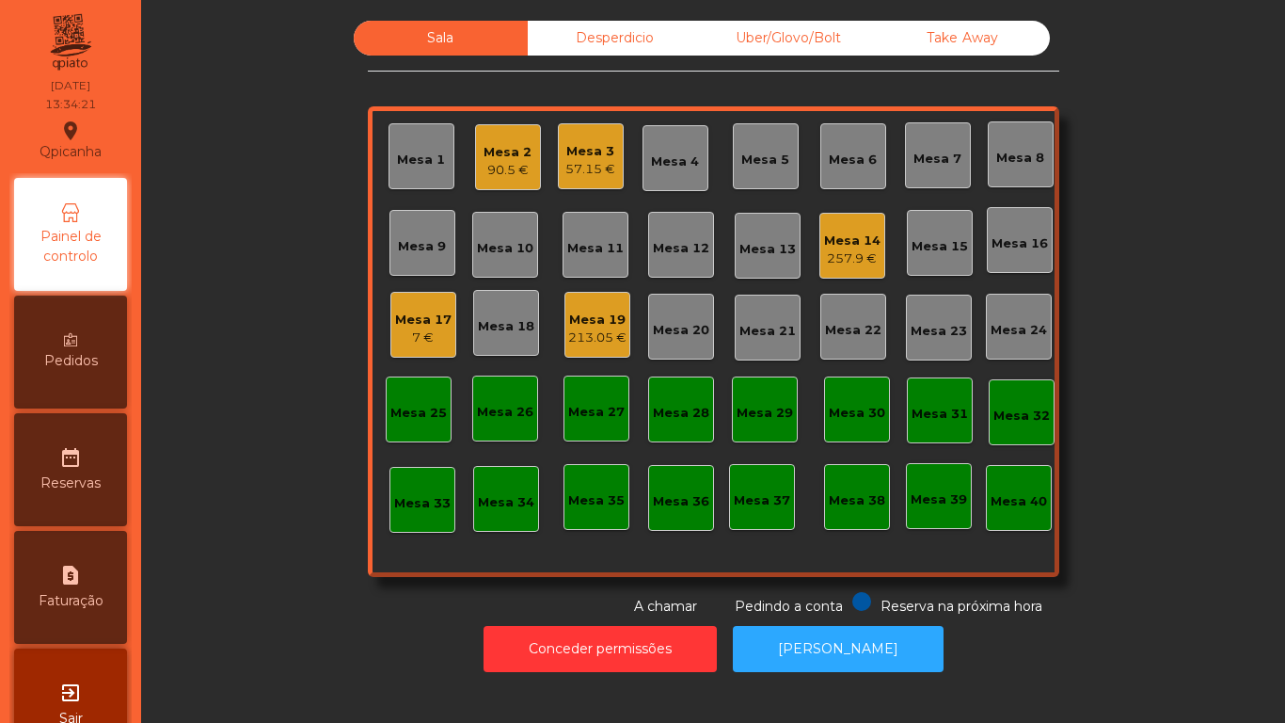
click at [578, 160] on div "57.15 €" at bounding box center [591, 169] width 50 height 19
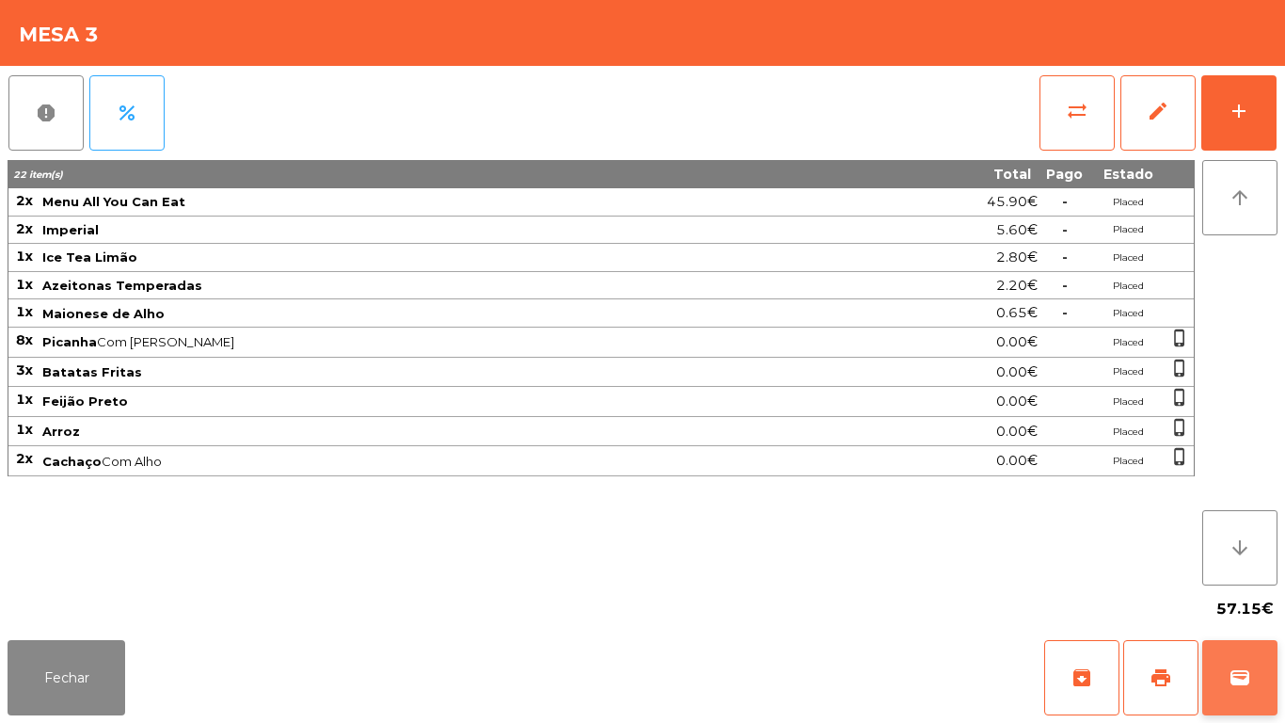
click at [1241, 660] on button "wallet" at bounding box center [1240, 677] width 75 height 75
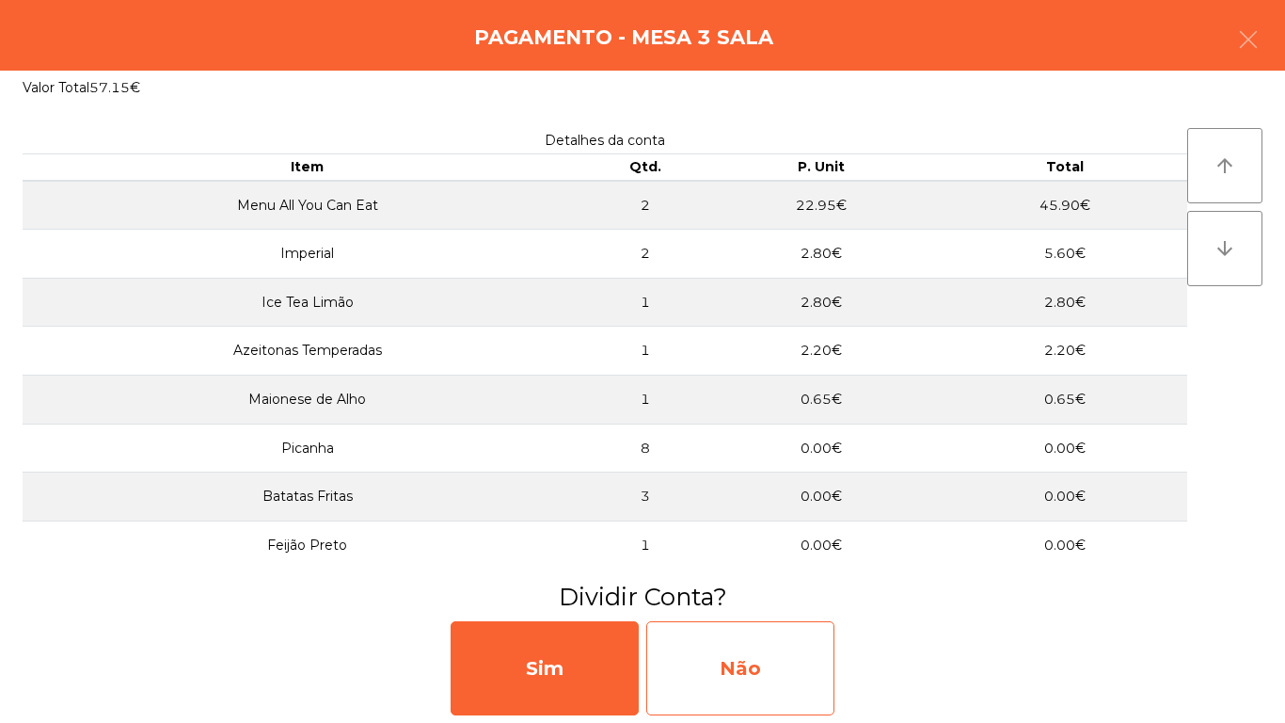
click at [781, 659] on div "Não" at bounding box center [740, 668] width 188 height 94
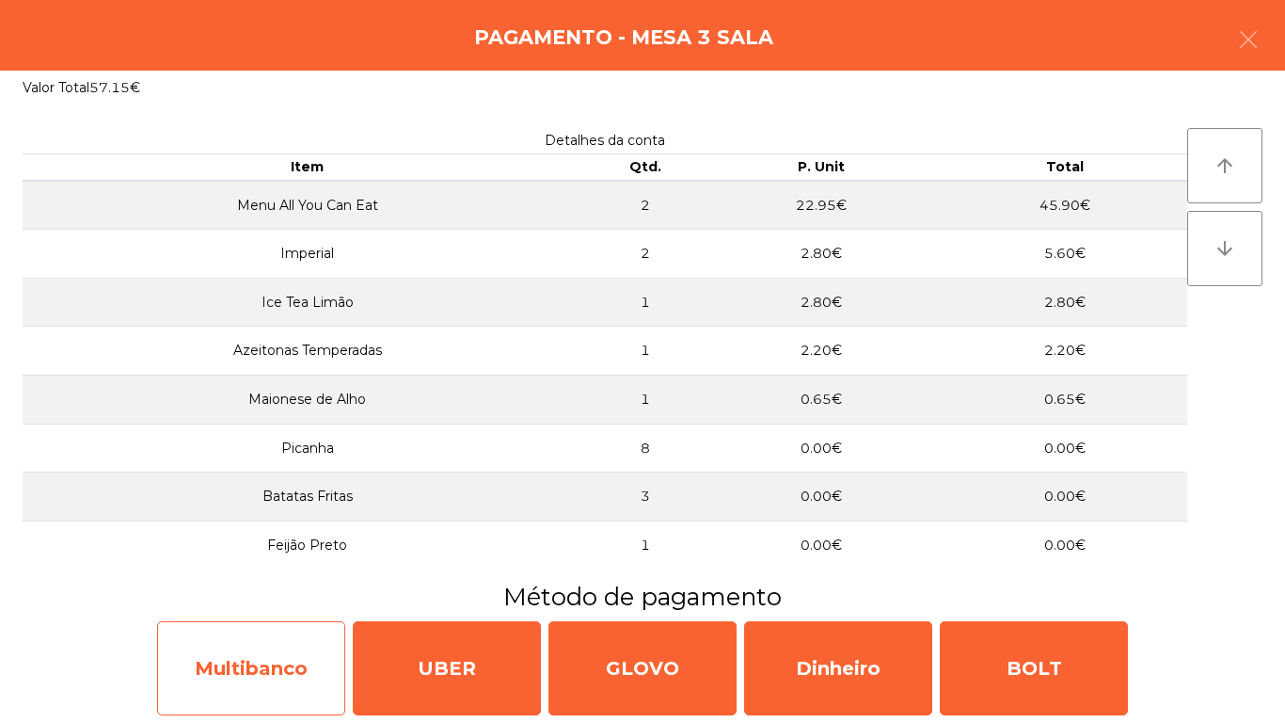
click at [293, 652] on div "Multibanco" at bounding box center [251, 668] width 188 height 94
select select "**"
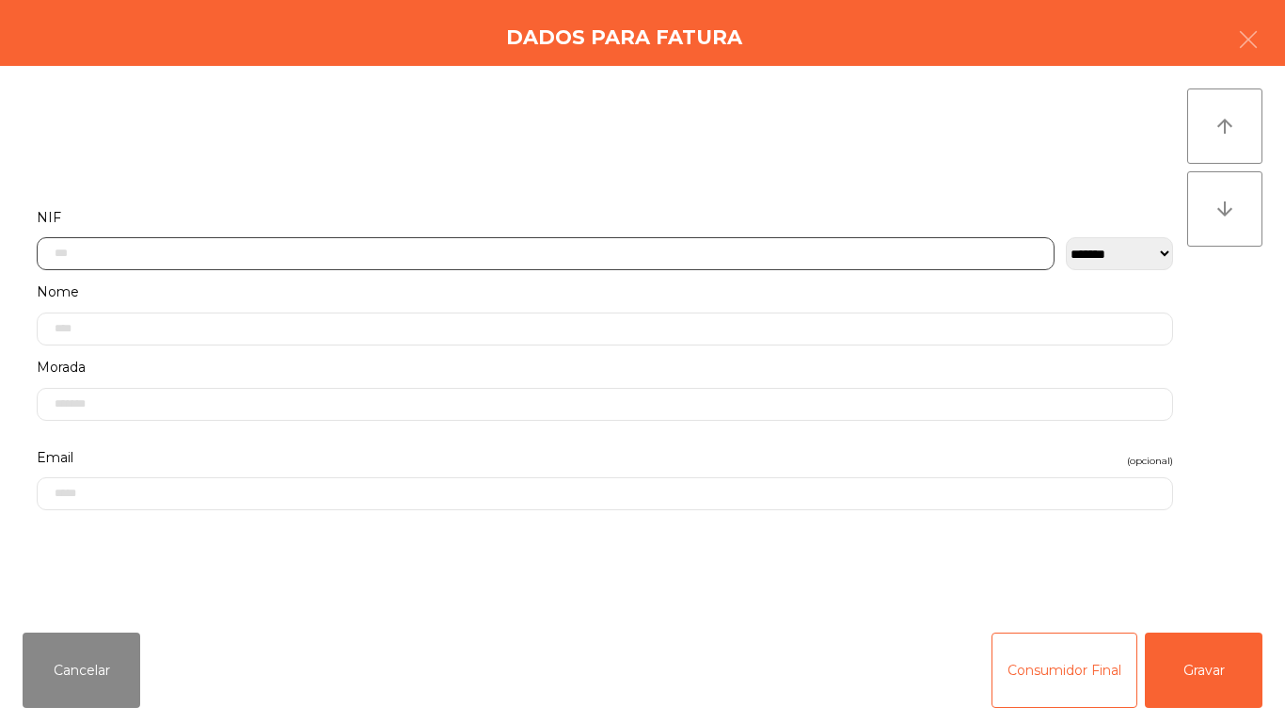
click at [344, 246] on input "text" at bounding box center [546, 253] width 1018 height 33
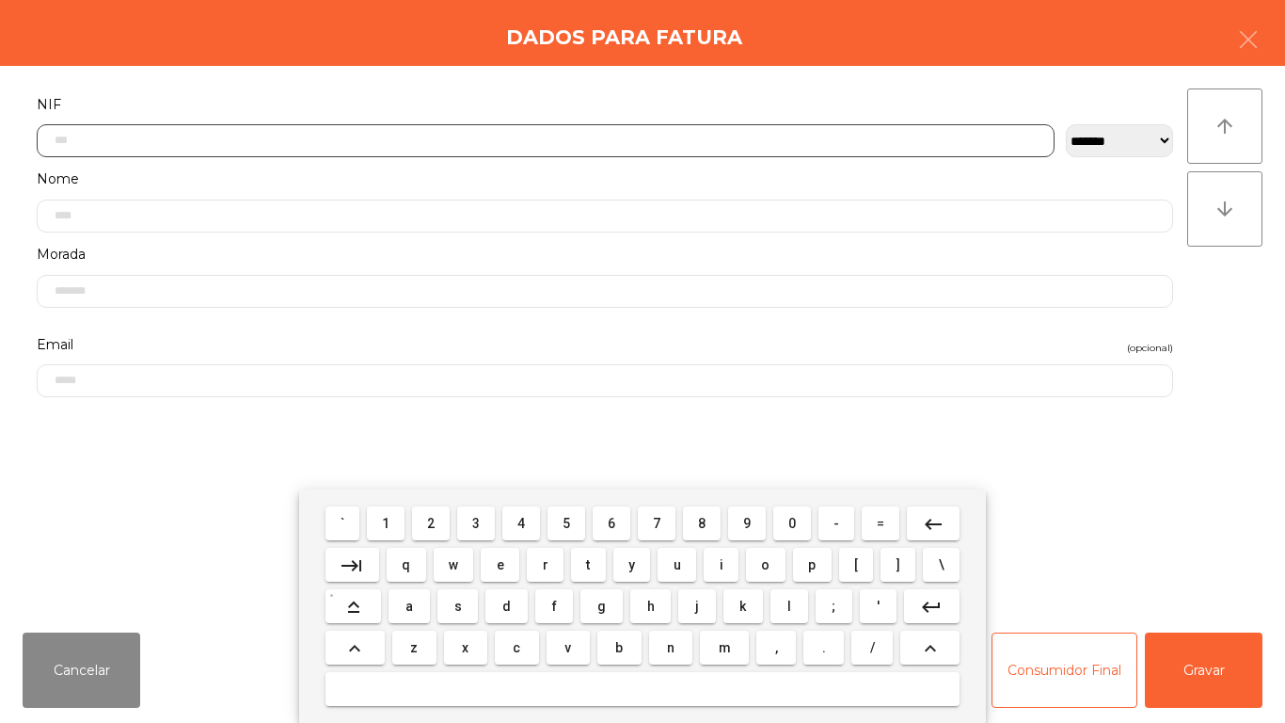
scroll to position [115, 0]
click at [432, 517] on span "2" at bounding box center [431, 523] width 8 height 15
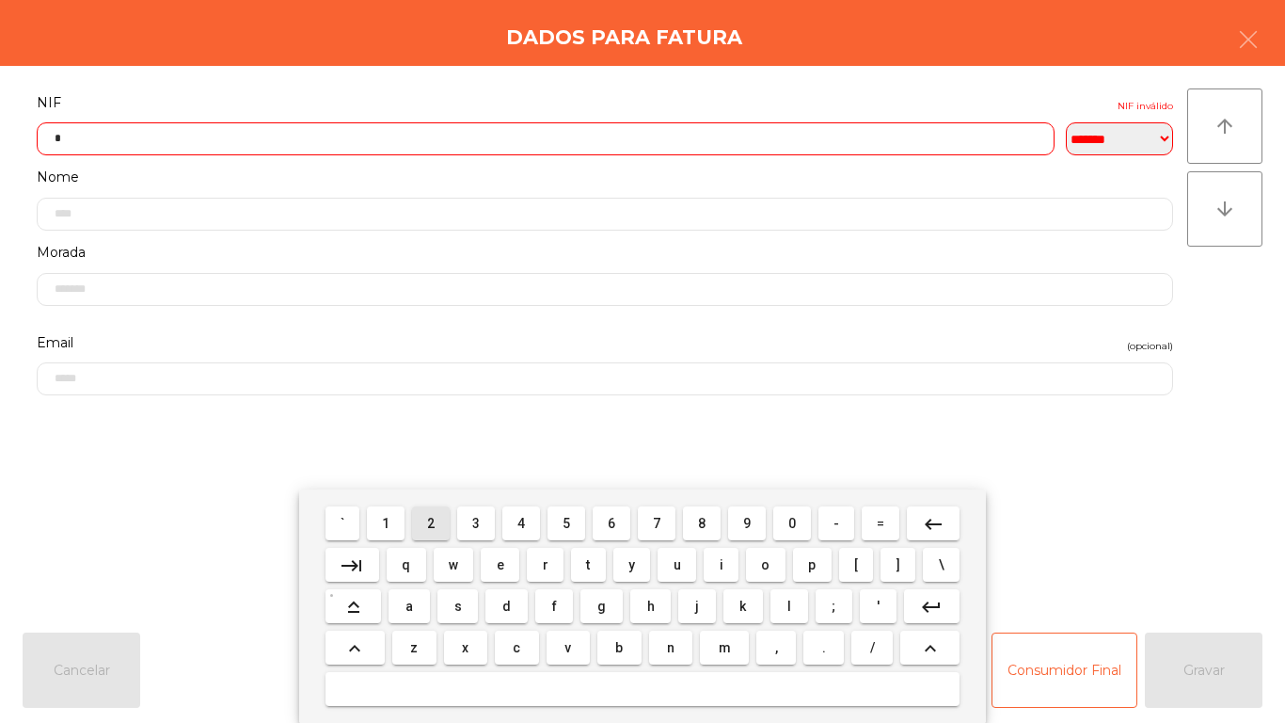
click at [477, 522] on span "3" at bounding box center [476, 523] width 8 height 15
click at [432, 522] on span "2" at bounding box center [431, 523] width 8 height 15
click at [746, 521] on span "9" at bounding box center [747, 523] width 8 height 15
click at [566, 520] on span "5" at bounding box center [567, 523] width 8 height 15
click at [659, 525] on span "7" at bounding box center [657, 523] width 8 height 15
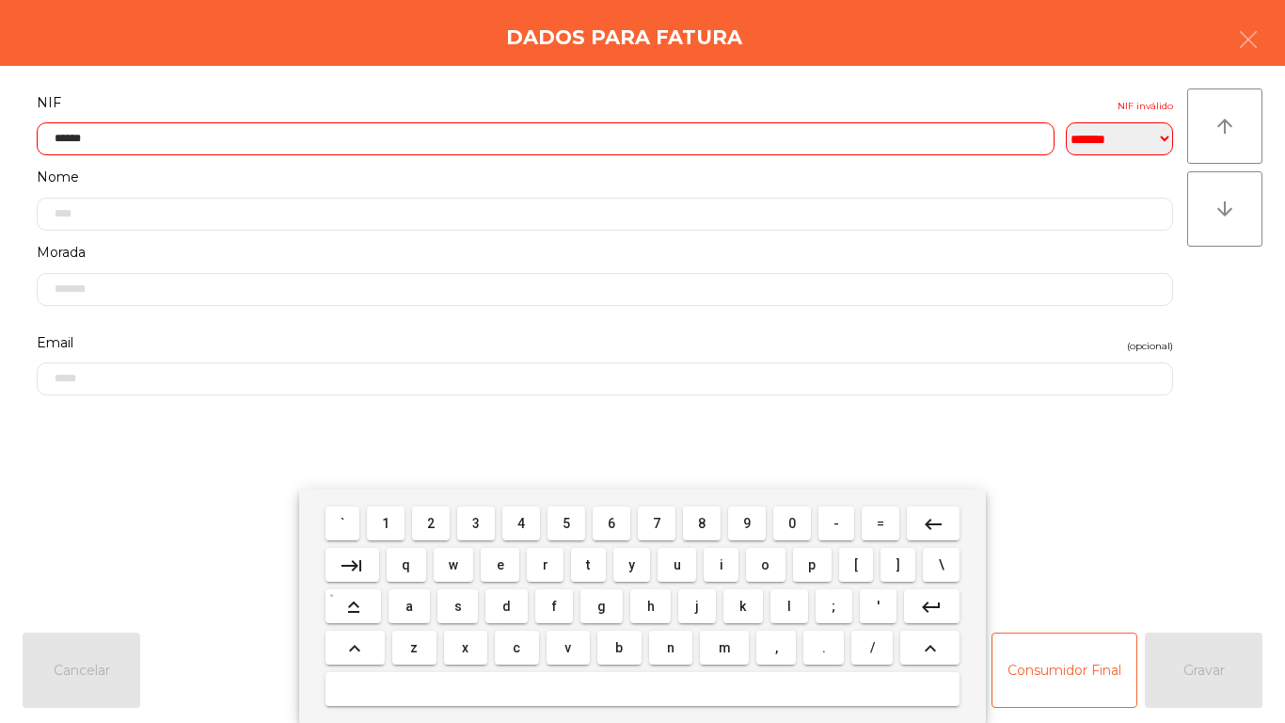
click at [792, 522] on span "0" at bounding box center [793, 523] width 8 height 15
click at [654, 518] on span "7" at bounding box center [657, 523] width 8 height 15
click at [789, 518] on span "0" at bounding box center [793, 523] width 8 height 15
type input "*********"
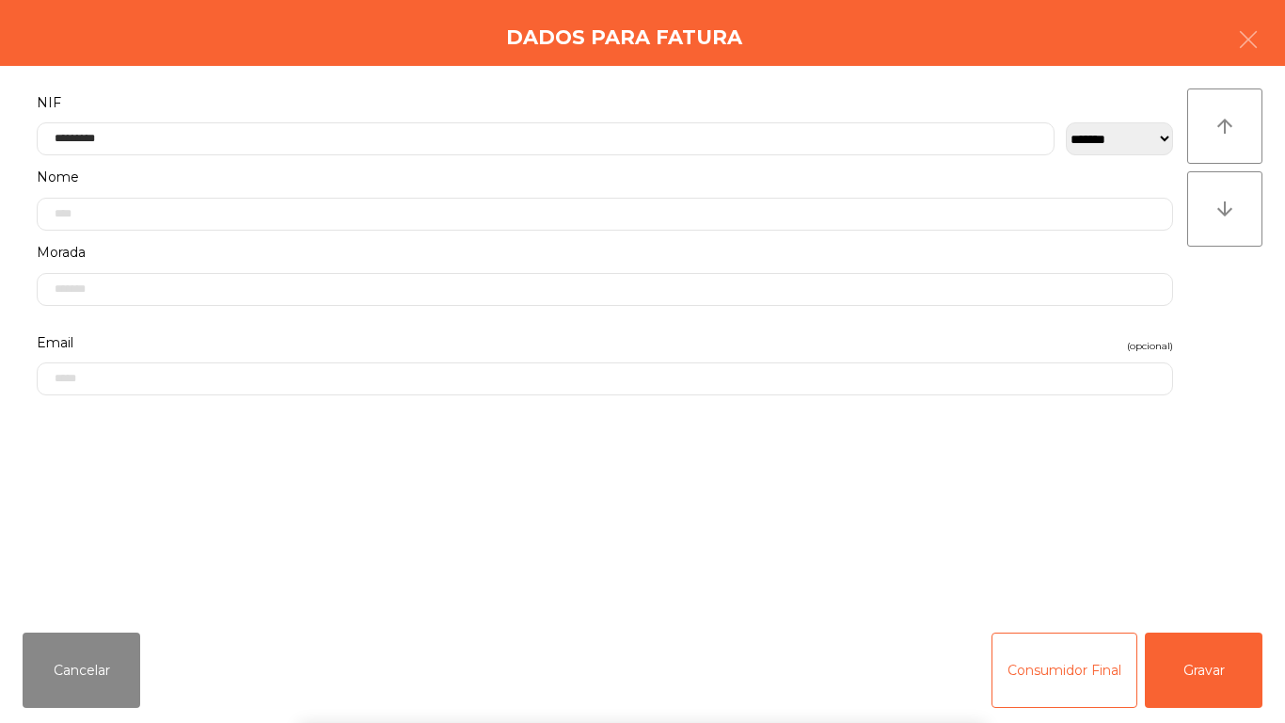
click at [1209, 661] on div "` 1 2 3 4 5 6 7 8 9 0 - = keyboard_backspace keyboard_tab q w e r t y u i o p […" at bounding box center [642, 605] width 1285 height 233
click at [1206, 674] on button "Gravar" at bounding box center [1204, 669] width 118 height 75
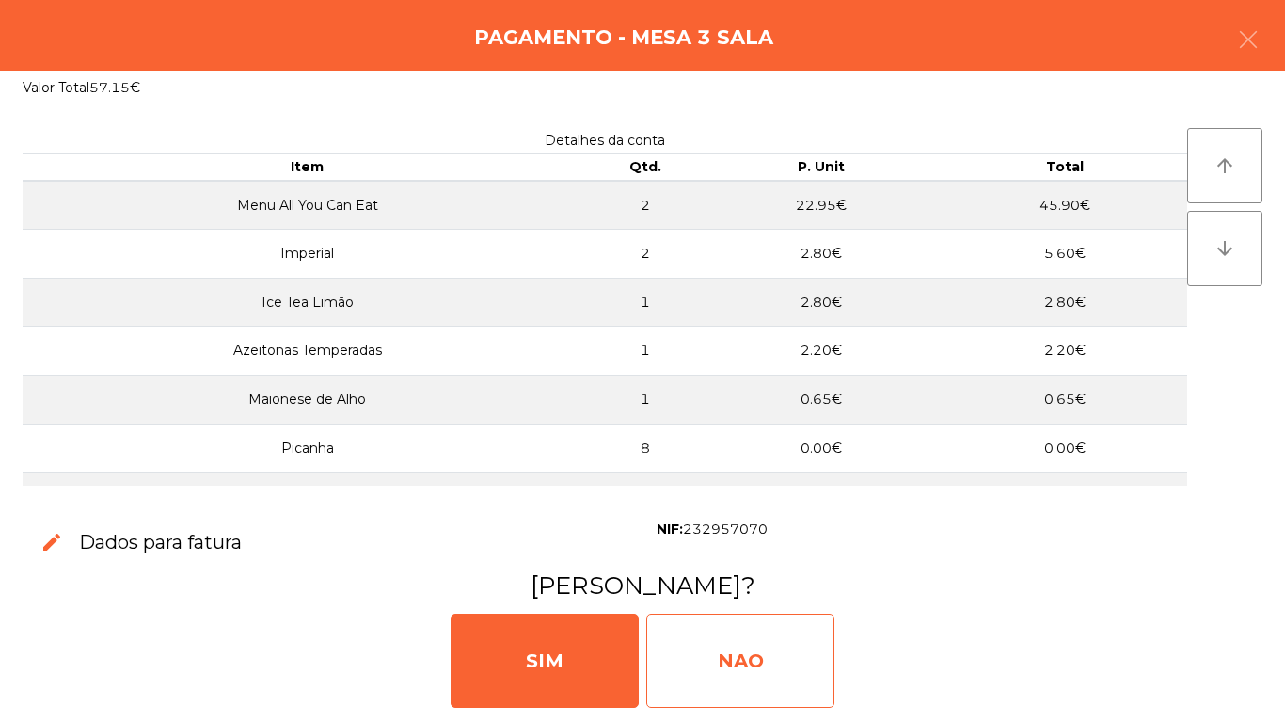
click at [746, 650] on div "NAO" at bounding box center [740, 660] width 188 height 94
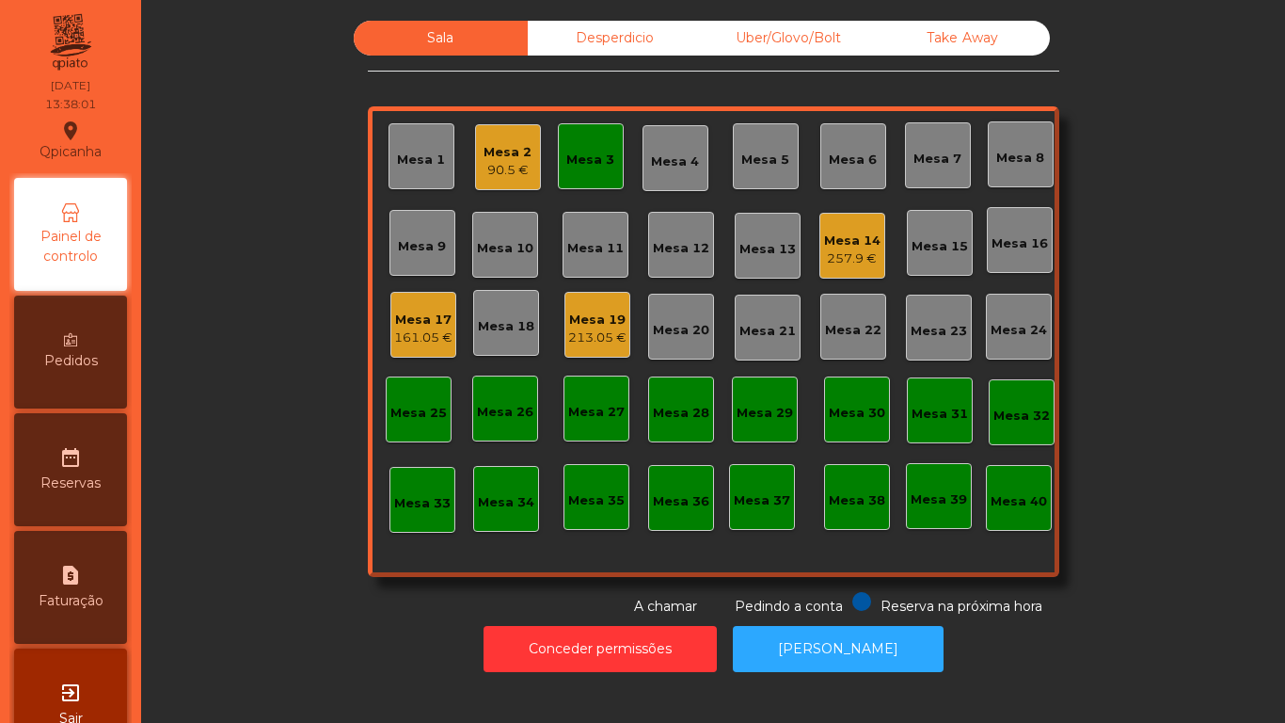
click at [846, 256] on div "257.9 €" at bounding box center [852, 258] width 56 height 19
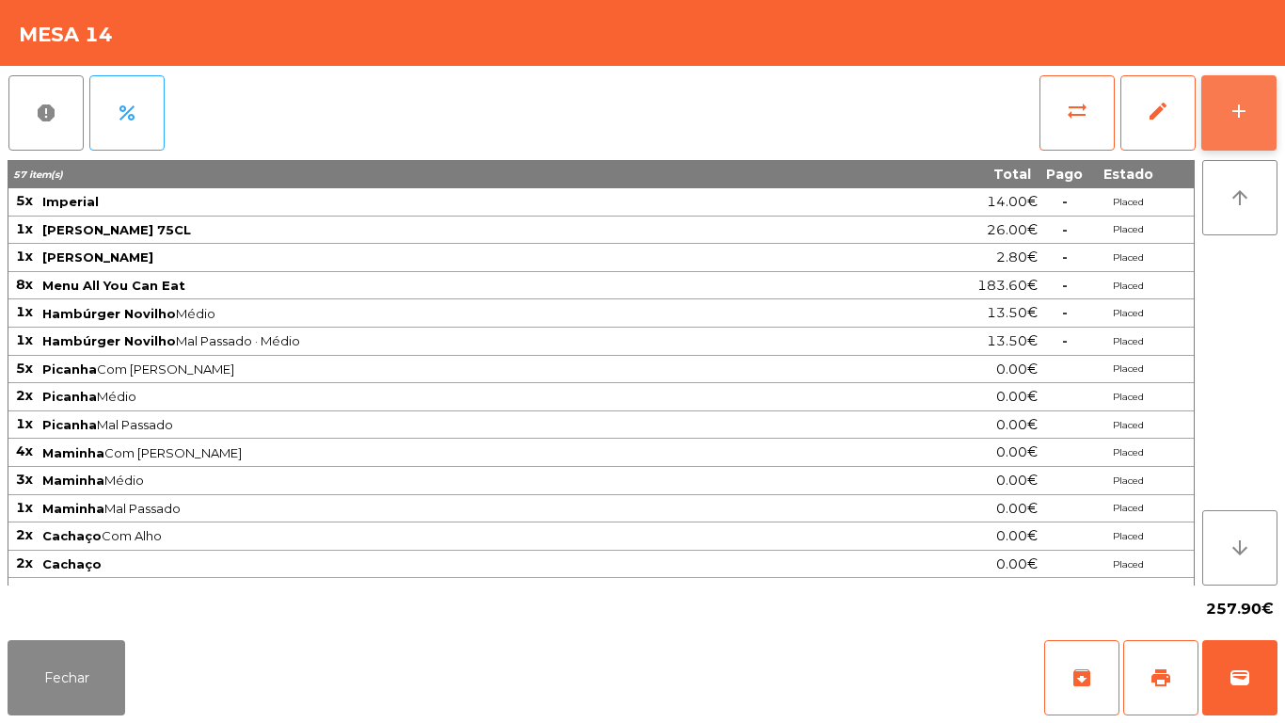
click at [1245, 125] on button "add" at bounding box center [1239, 112] width 75 height 75
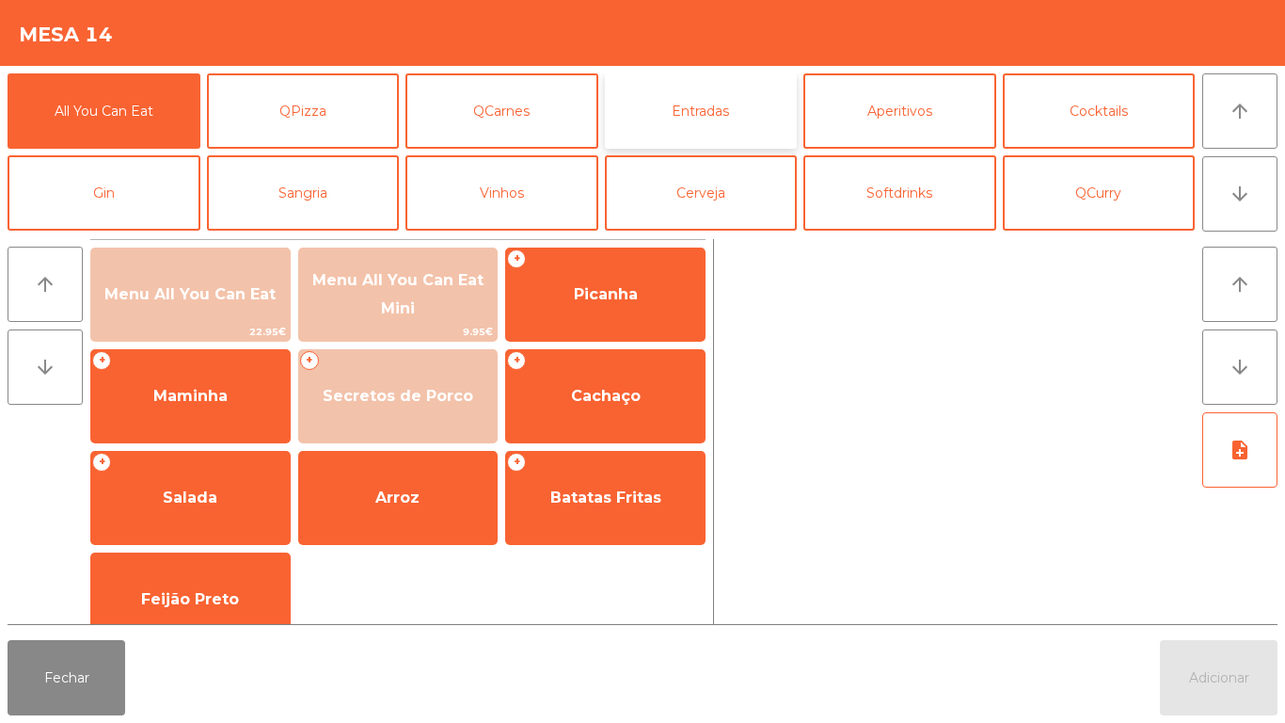
click at [707, 136] on button "Entradas" at bounding box center [701, 110] width 193 height 75
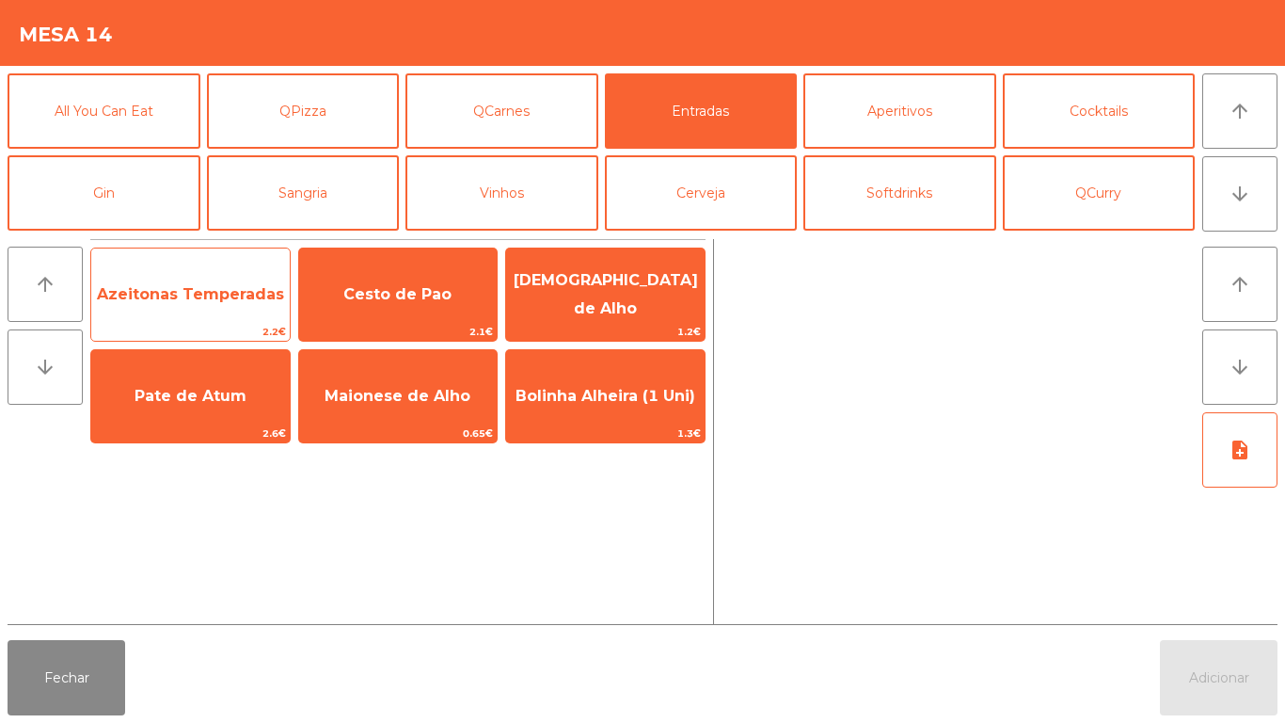
click at [209, 301] on span "Azeitonas Temperadas" at bounding box center [190, 294] width 187 height 18
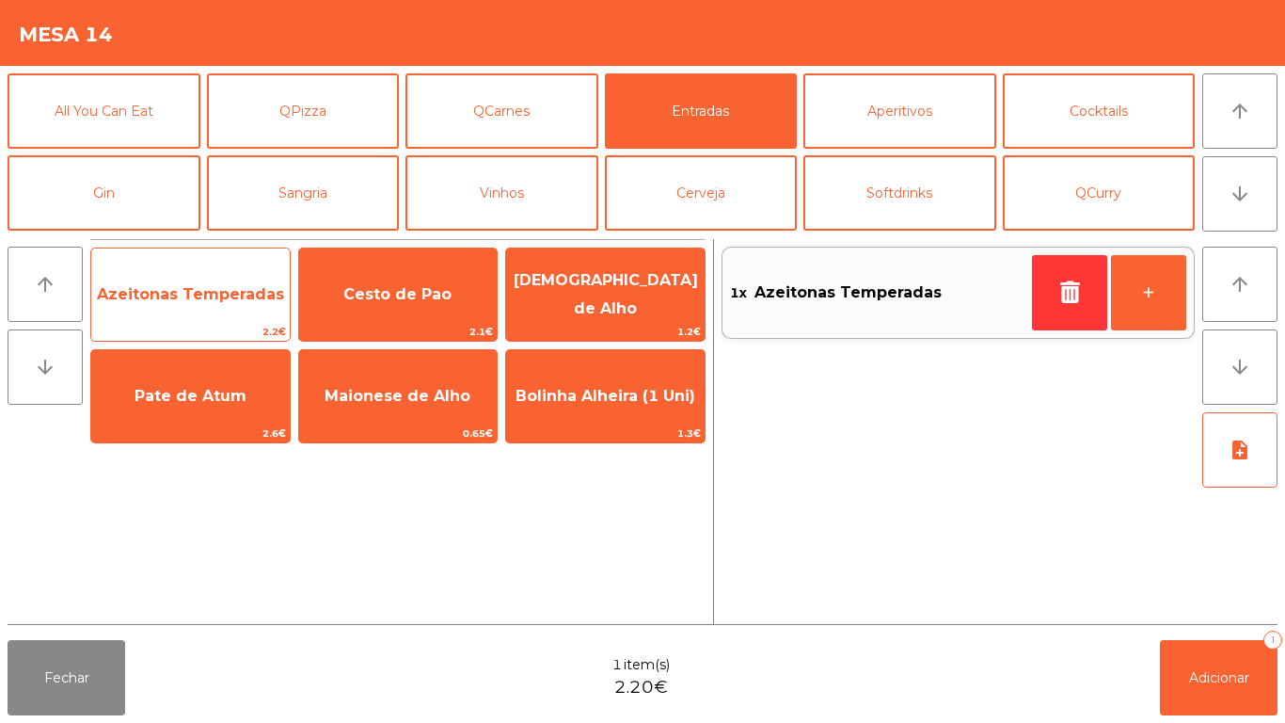
click at [208, 298] on span "Azeitonas Temperadas" at bounding box center [190, 294] width 187 height 18
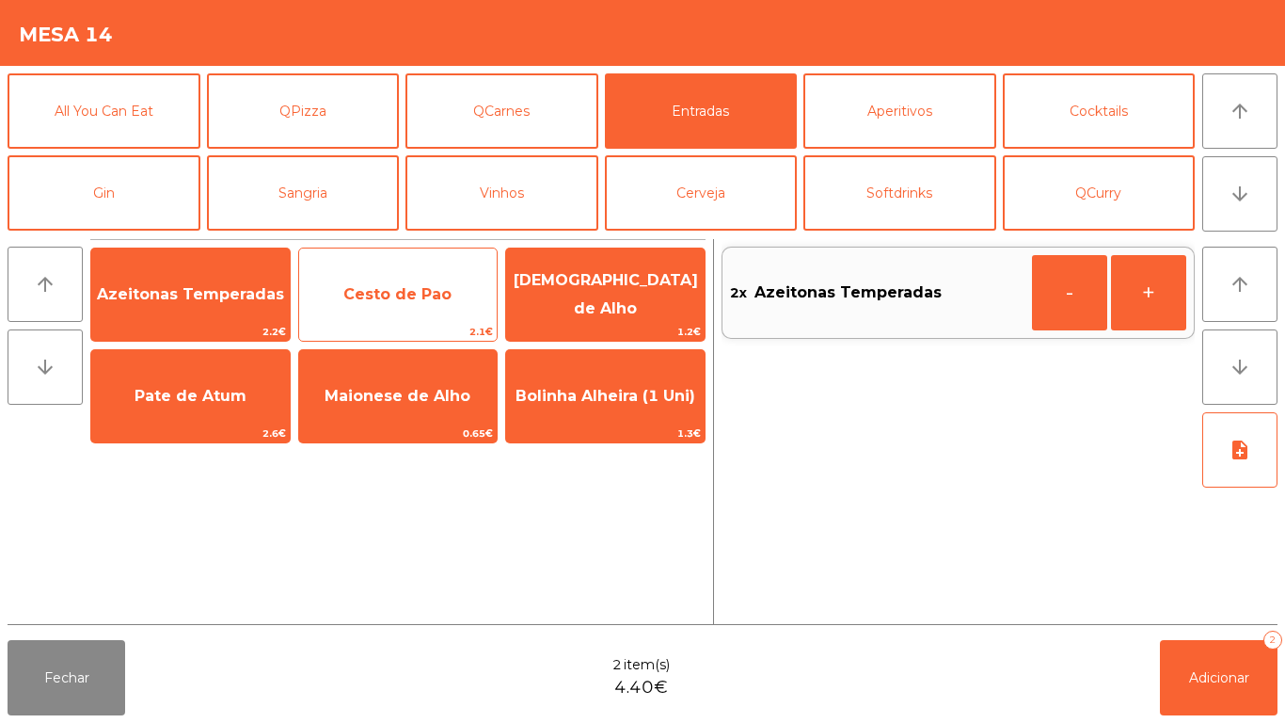
click at [406, 300] on span "Cesto de Pao" at bounding box center [397, 294] width 108 height 18
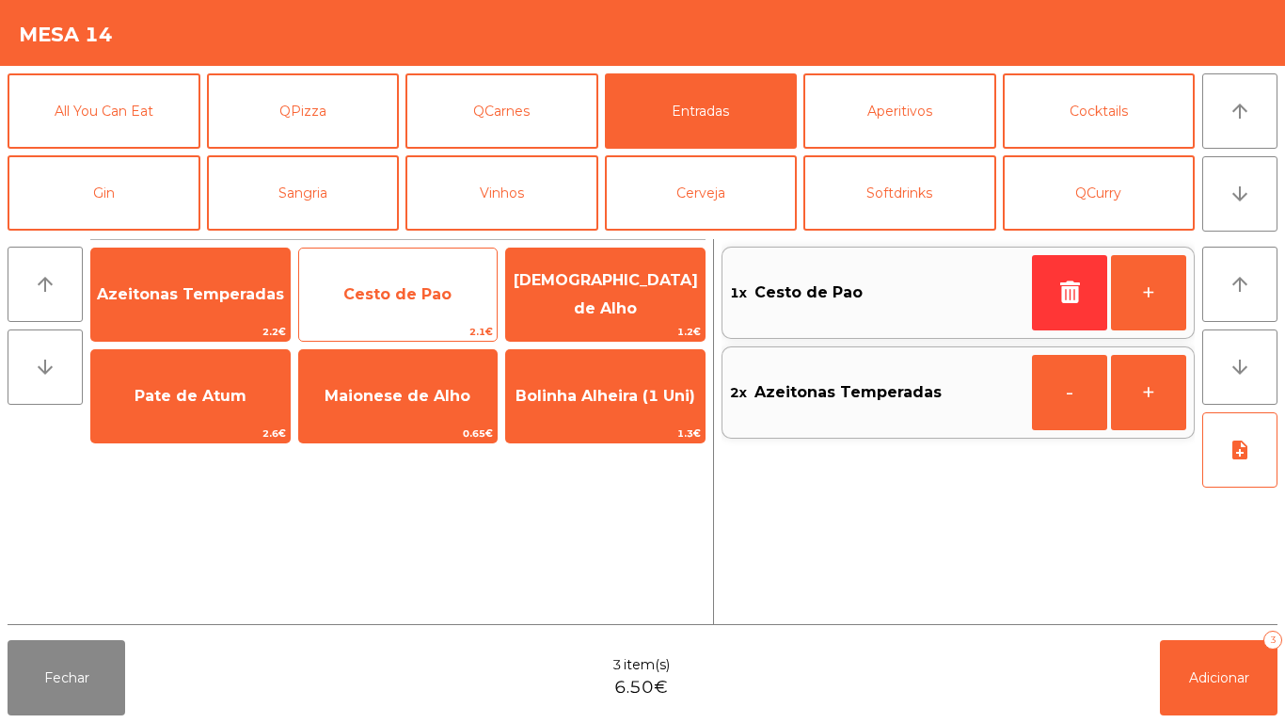
click at [414, 295] on span "Cesto de Pao" at bounding box center [397, 294] width 108 height 18
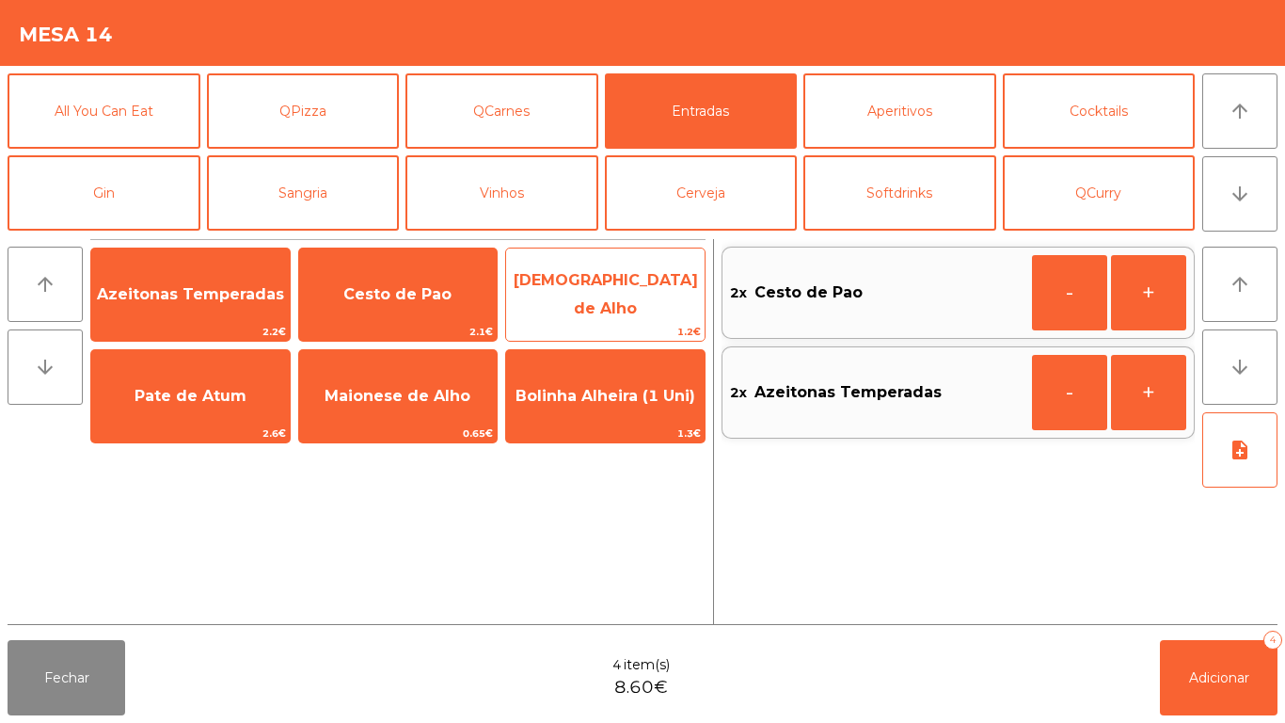
click at [619, 299] on span "[DEMOGRAPHIC_DATA] de Alho" at bounding box center [606, 294] width 184 height 46
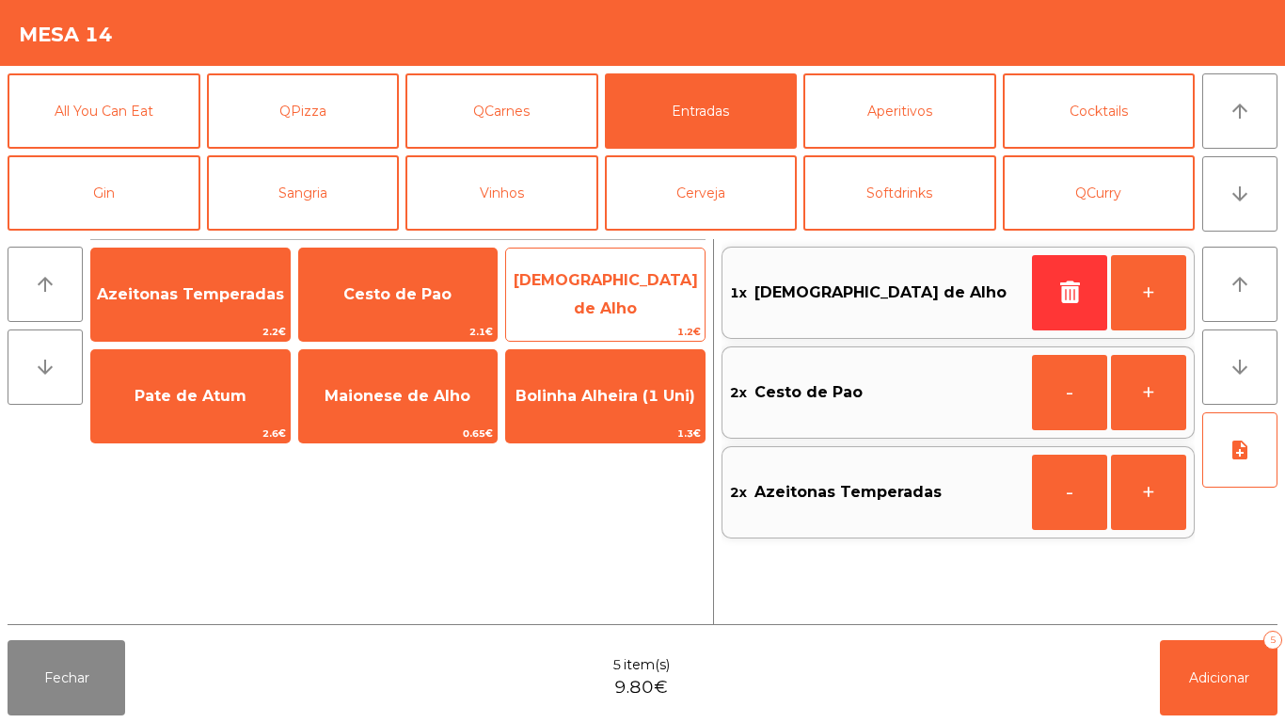
click at [618, 298] on span "[DEMOGRAPHIC_DATA] de Alho" at bounding box center [606, 294] width 184 height 46
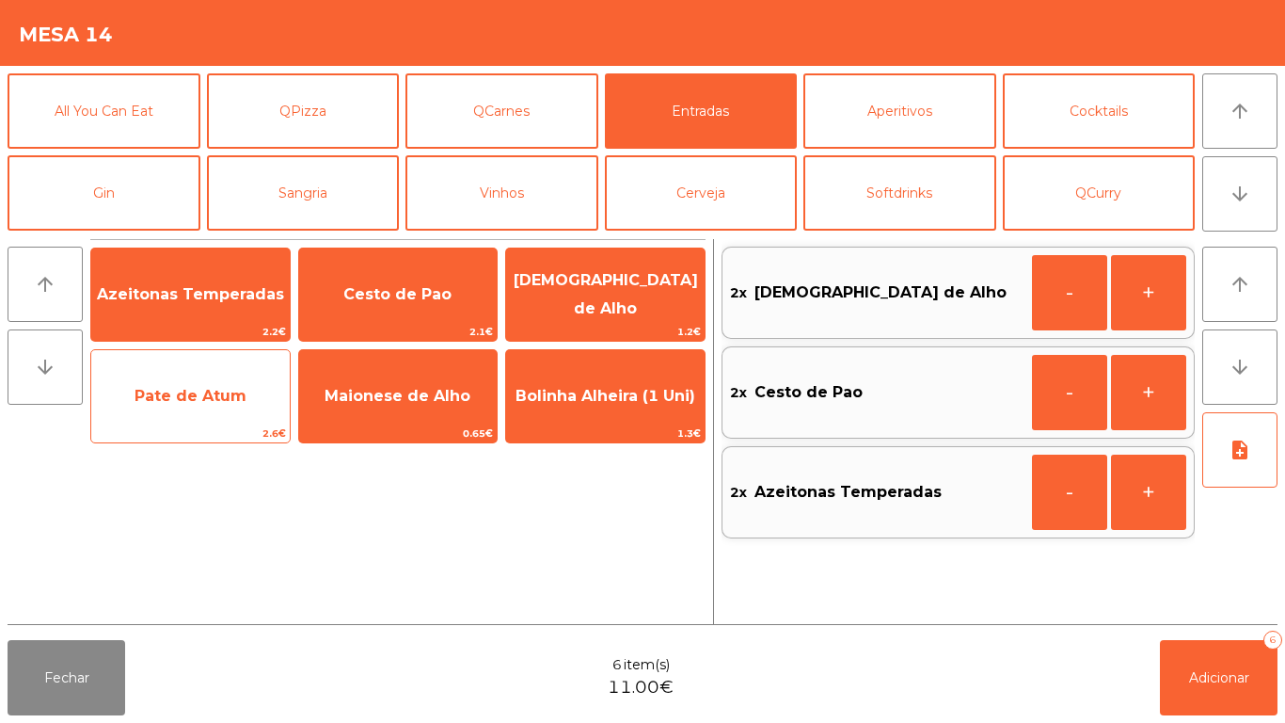
click at [212, 405] on span "Pate de Atum" at bounding box center [190, 396] width 199 height 51
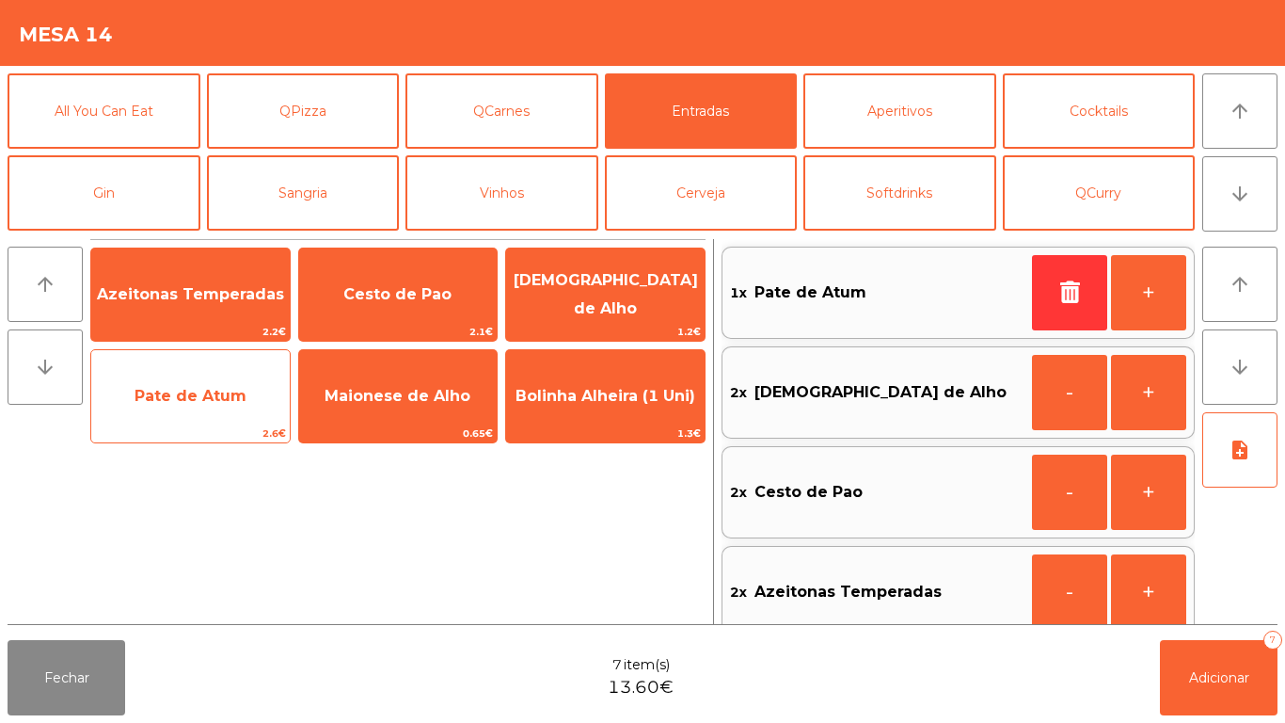
click at [206, 416] on span "Pate de Atum" at bounding box center [190, 396] width 199 height 51
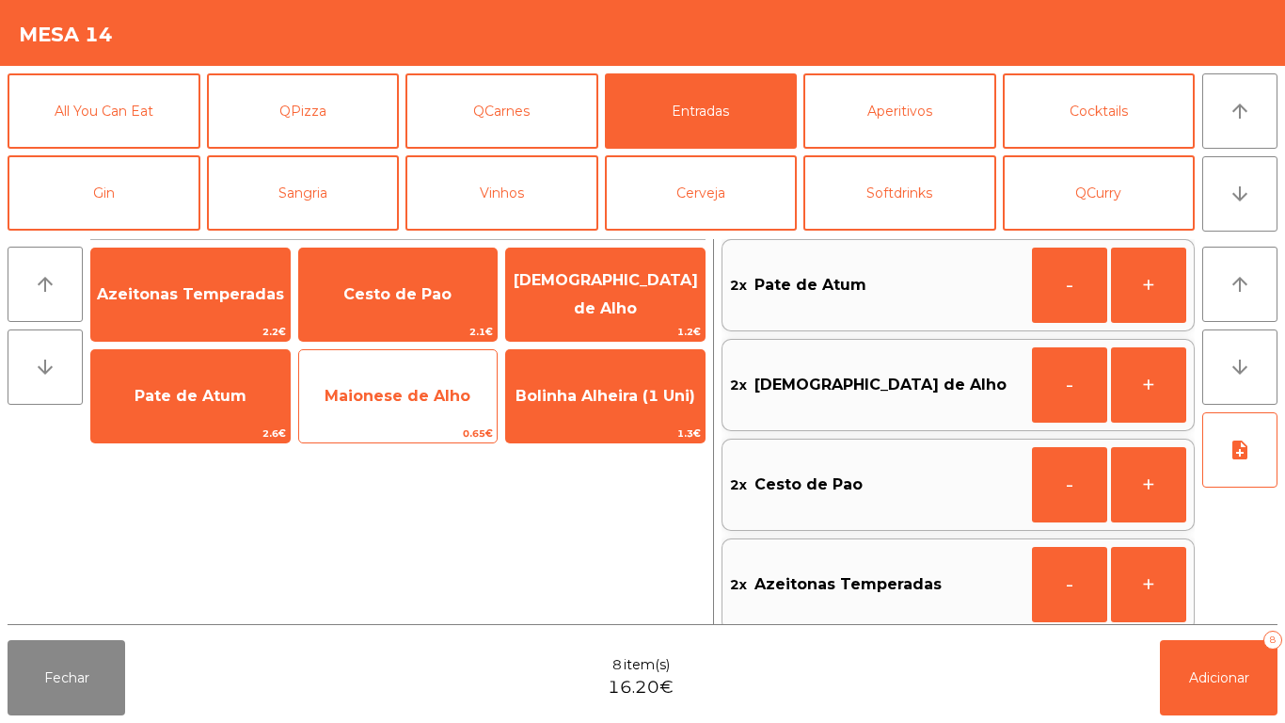
click at [405, 407] on span "Maionese de Alho" at bounding box center [398, 396] width 199 height 51
click at [418, 402] on span "Maionese de Alho" at bounding box center [398, 396] width 146 height 18
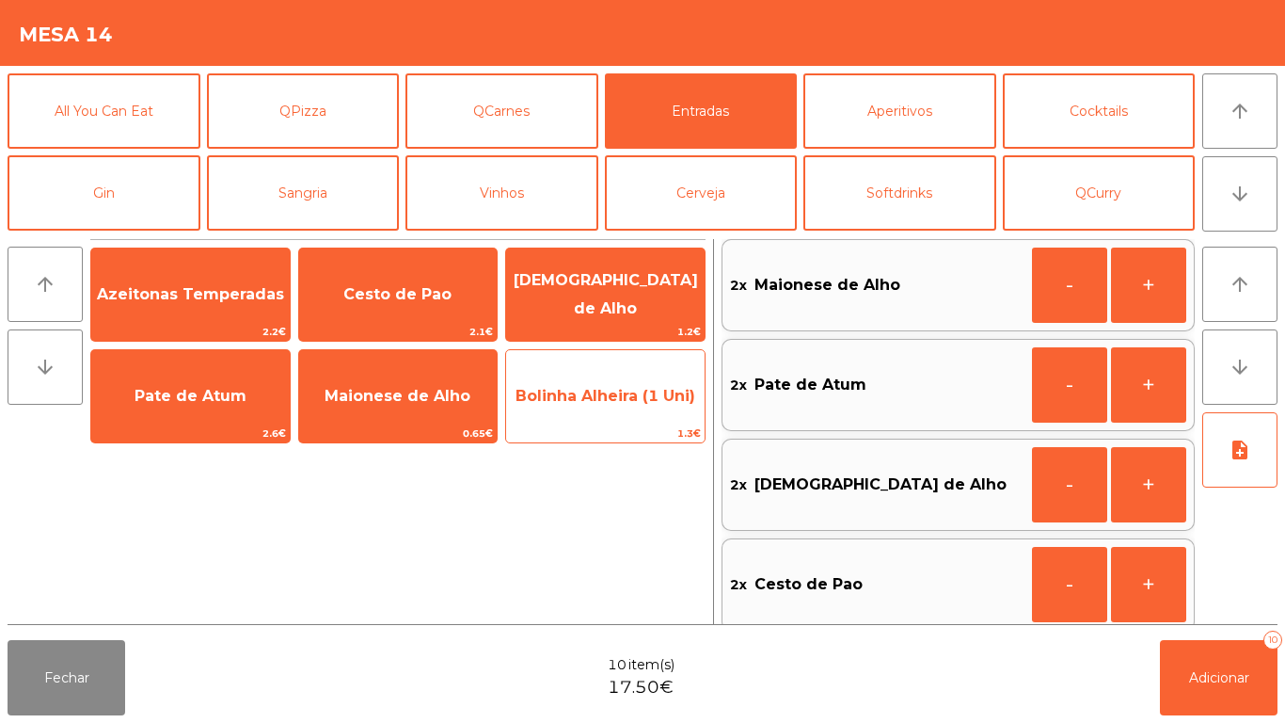
click at [600, 407] on span "Bolinha Alheira (1 Uni)" at bounding box center [605, 396] width 199 height 51
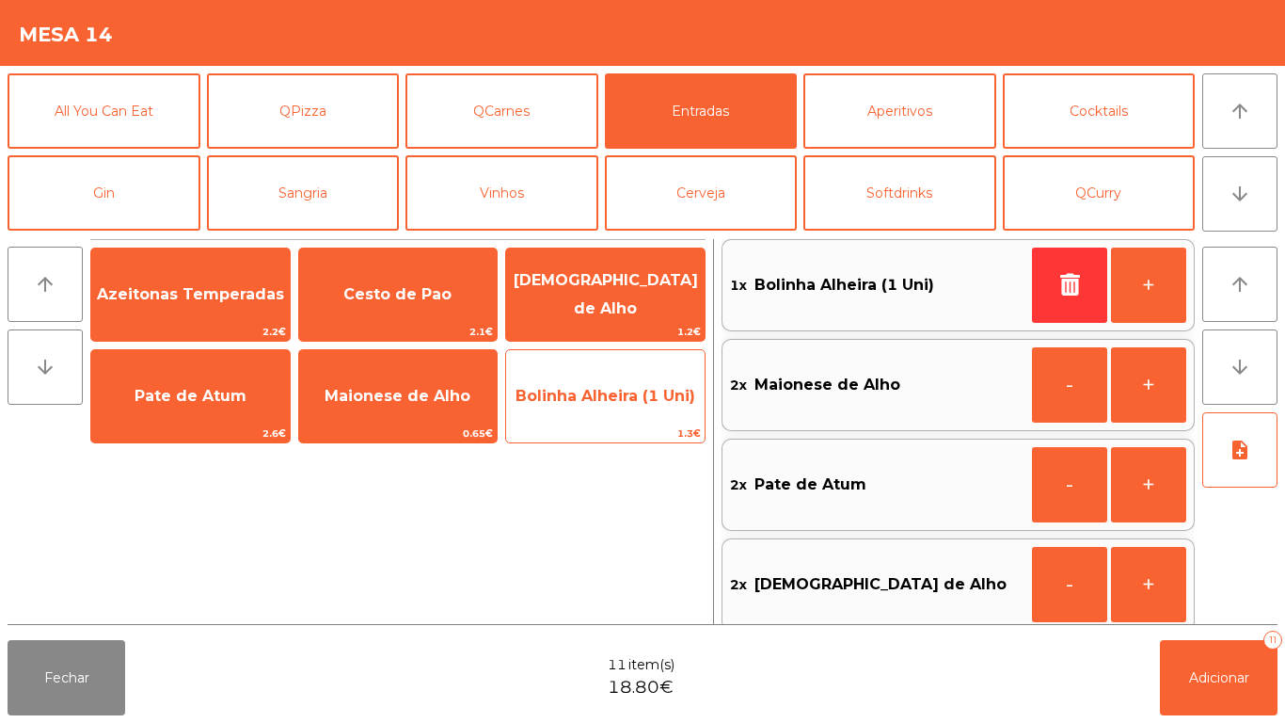
click at [609, 402] on span "Bolinha Alheira (1 Uni)" at bounding box center [606, 396] width 180 height 18
click at [610, 408] on span "Bolinha Alheira (1 Uni)" at bounding box center [605, 396] width 199 height 51
click at [609, 406] on span "Bolinha Alheira (1 Uni)" at bounding box center [605, 396] width 199 height 51
click at [597, 405] on span "Bolinha Alheira (1 Uni)" at bounding box center [605, 396] width 199 height 51
click at [596, 403] on span "Bolinha Alheira (1 Uni)" at bounding box center [606, 396] width 180 height 18
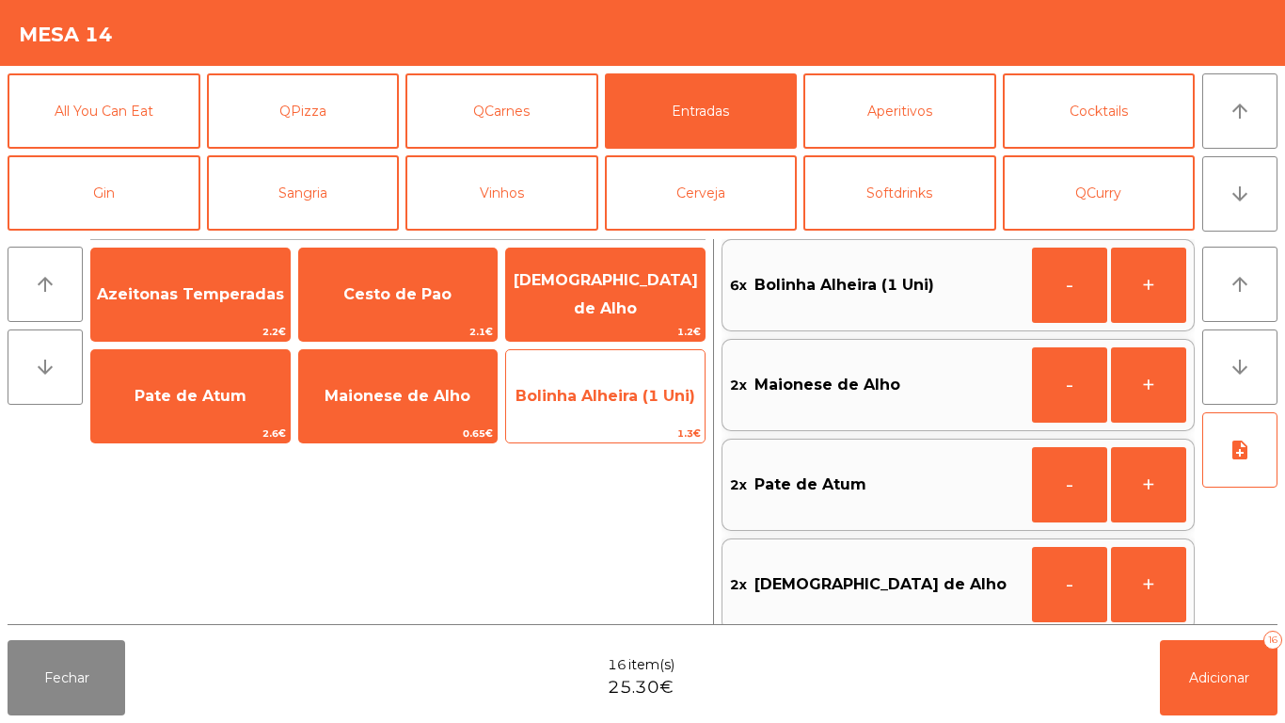
click at [599, 407] on span "Bolinha Alheira (1 Uni)" at bounding box center [605, 396] width 199 height 51
click at [598, 409] on span "Bolinha Alheira (1 Uni)" at bounding box center [605, 396] width 199 height 51
click at [595, 410] on span "Bolinha Alheira (1 Uni)" at bounding box center [605, 396] width 199 height 51
click at [602, 411] on span "Bolinha Alheira (1 Uni)" at bounding box center [605, 396] width 199 height 51
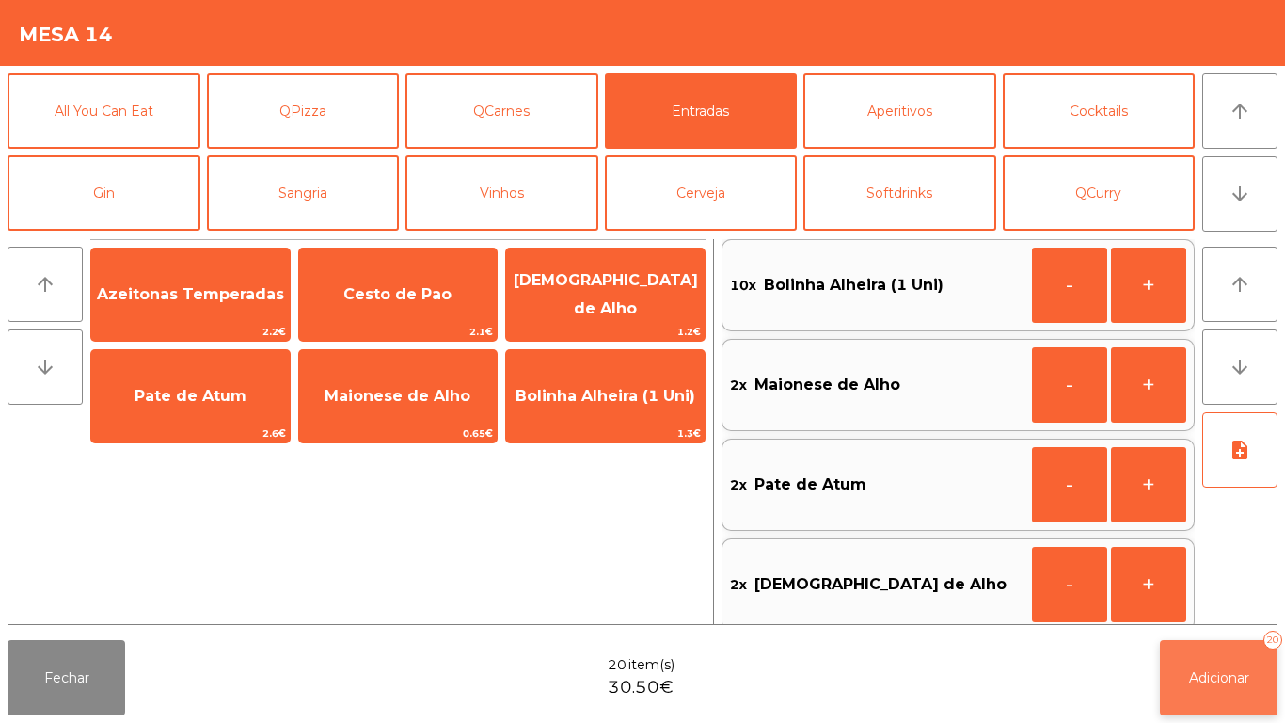
click at [1211, 693] on button "Adicionar 20" at bounding box center [1219, 677] width 118 height 75
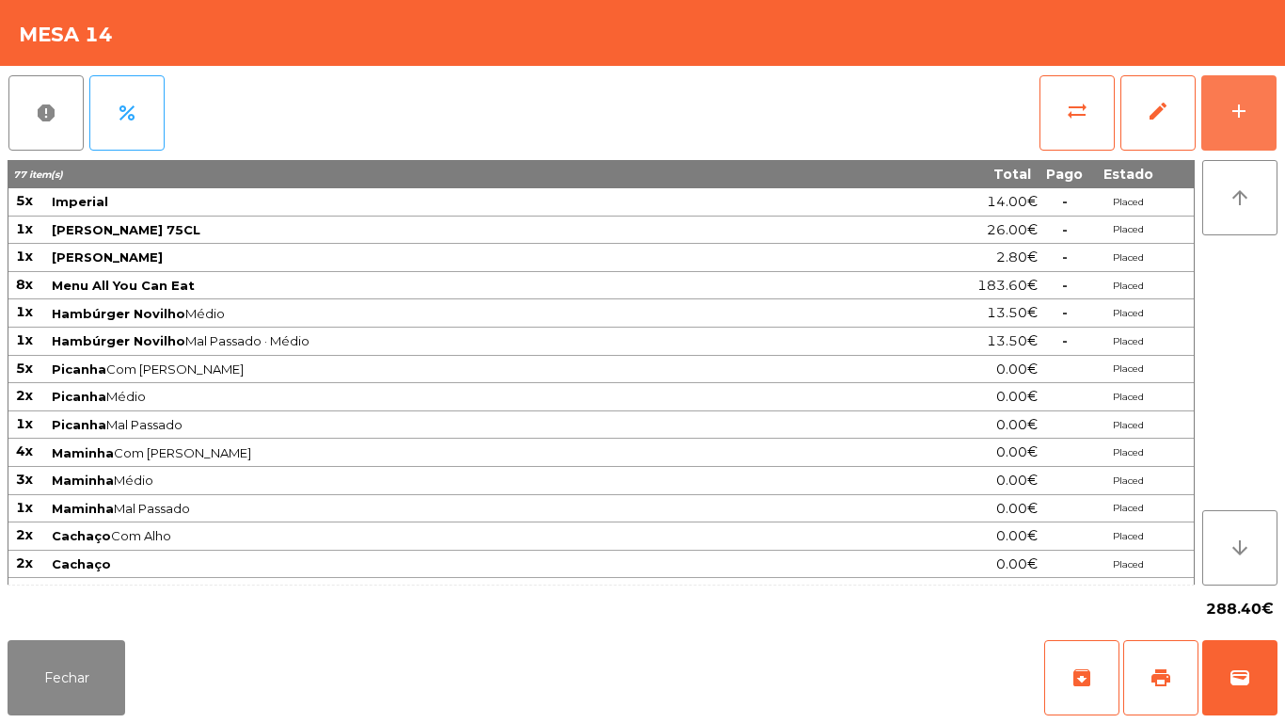
scroll to position [327, 0]
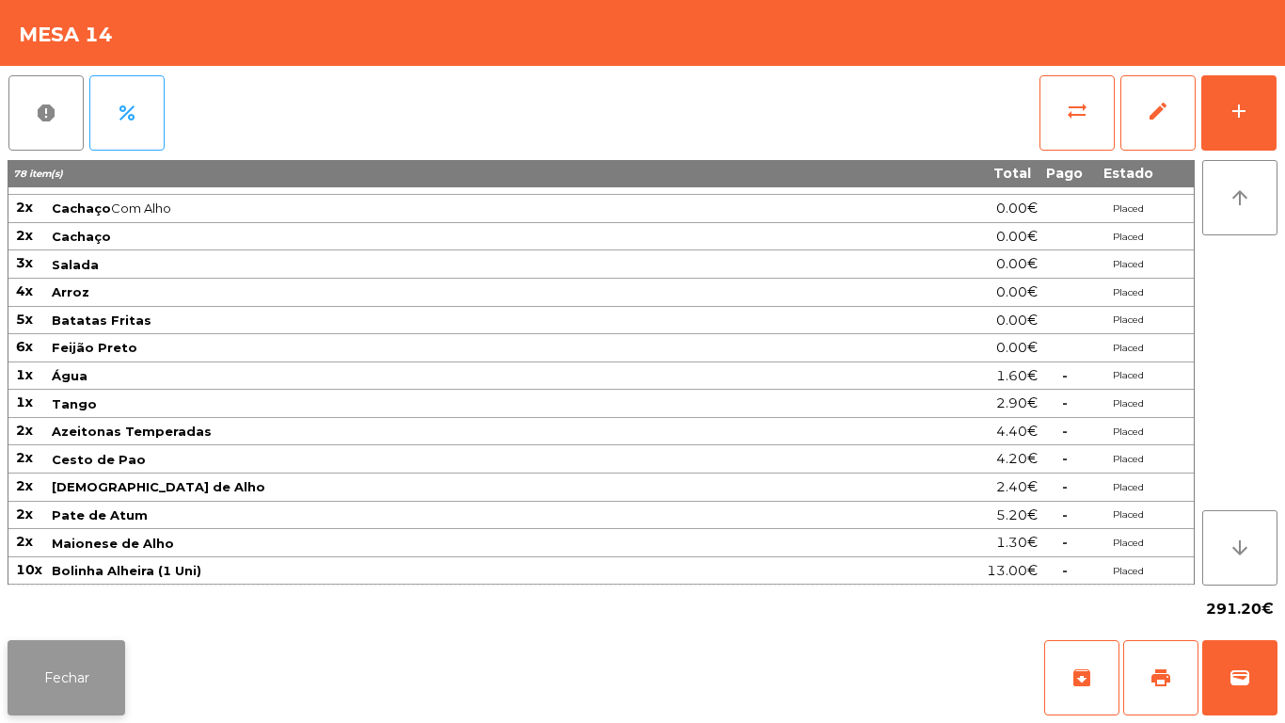
click at [73, 677] on button "Fechar" at bounding box center [67, 677] width 118 height 75
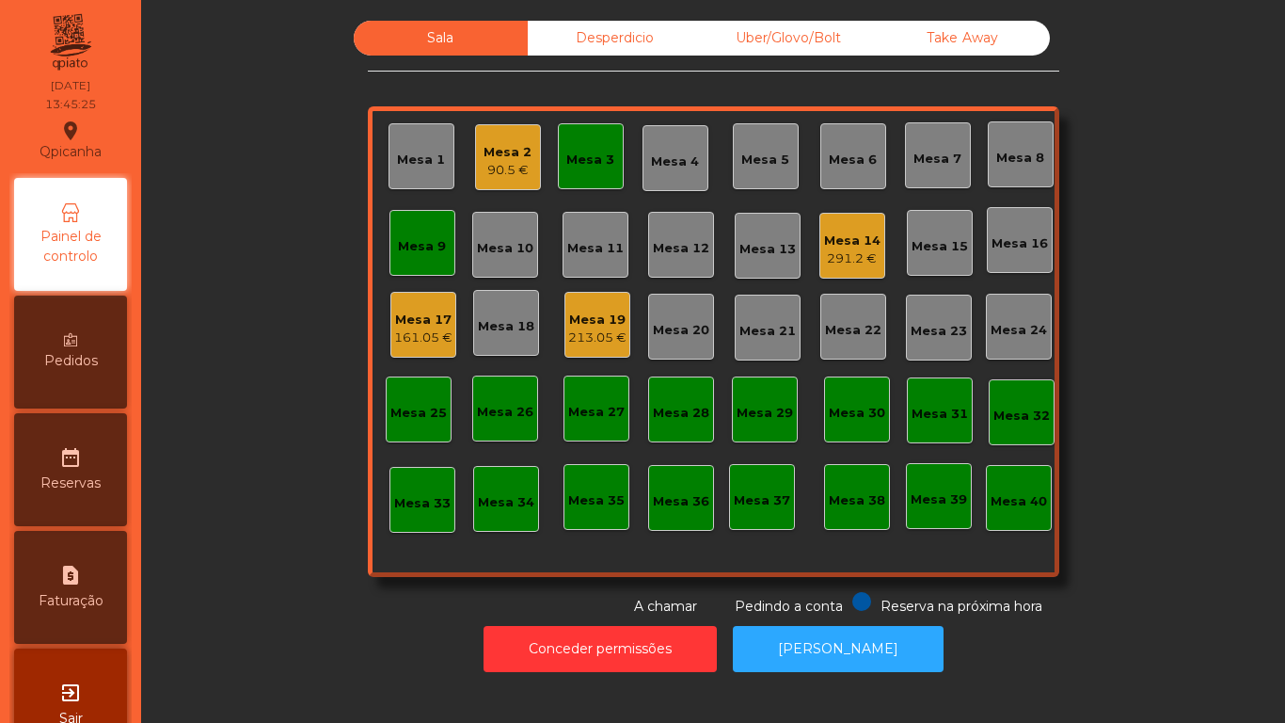
click at [419, 243] on div "Mesa 9" at bounding box center [422, 246] width 48 height 19
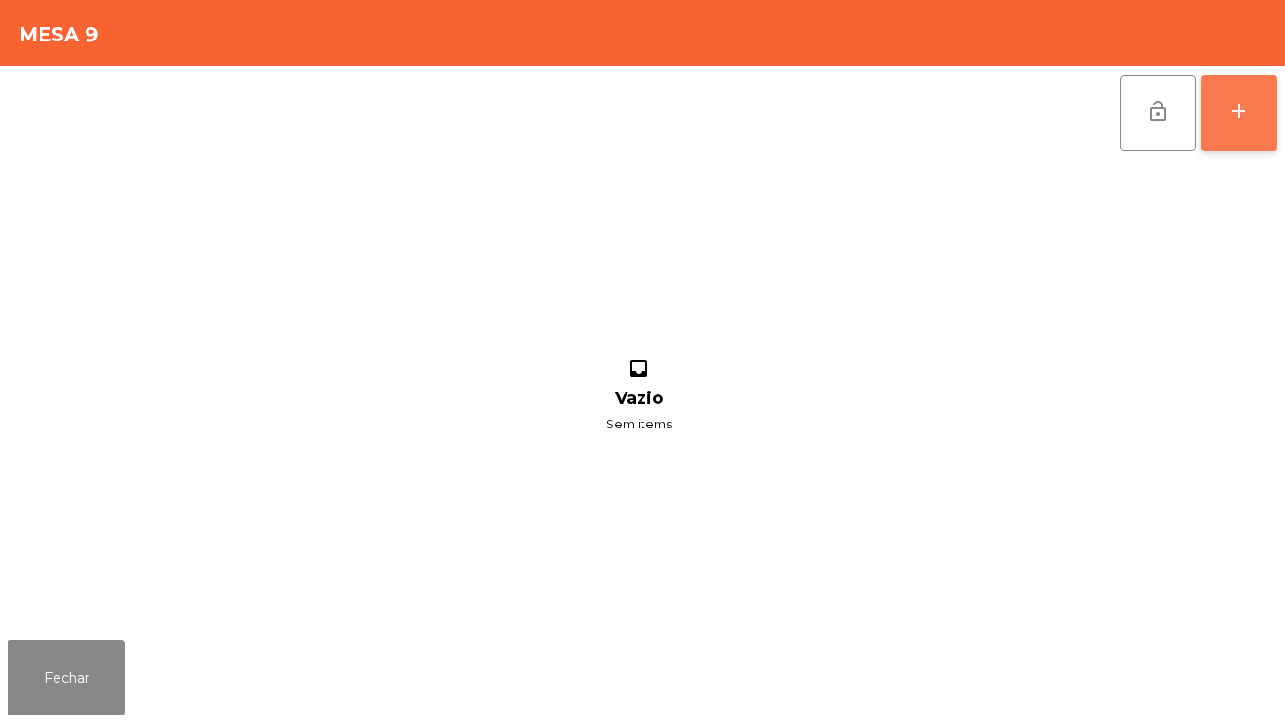
click at [1250, 120] on div "add" at bounding box center [1239, 111] width 23 height 23
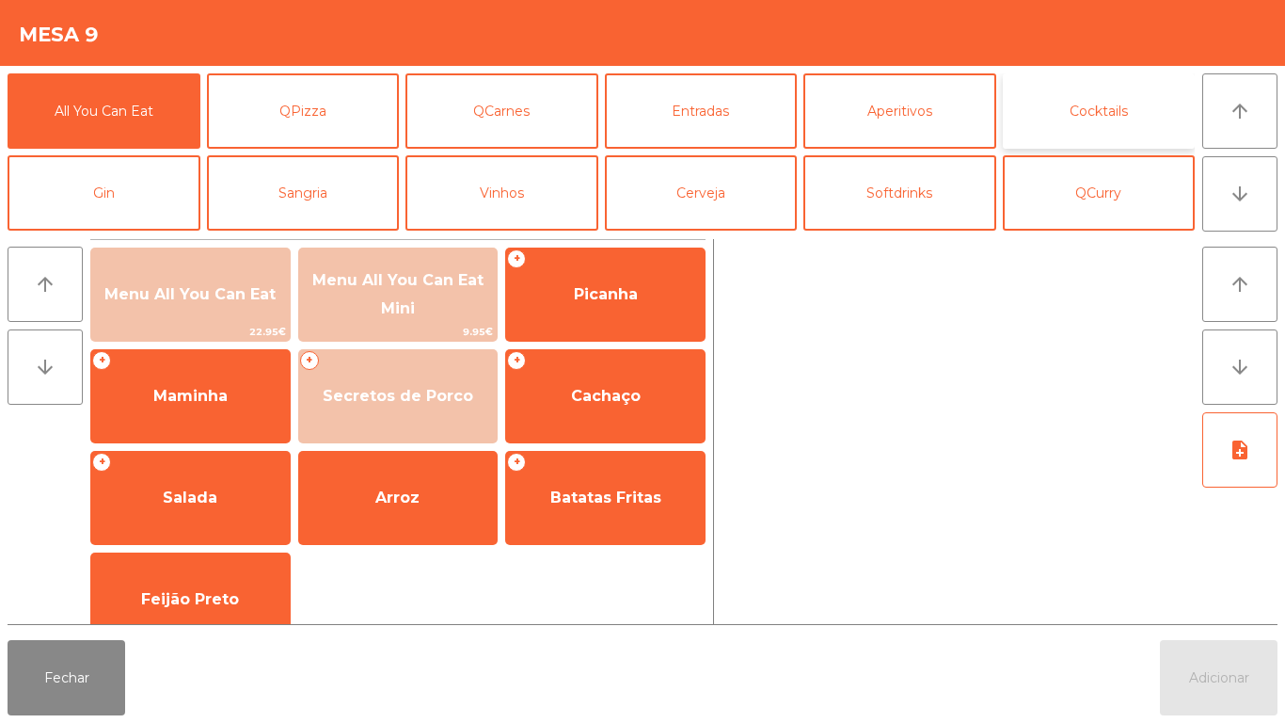
click at [1120, 113] on button "Cocktails" at bounding box center [1099, 110] width 193 height 75
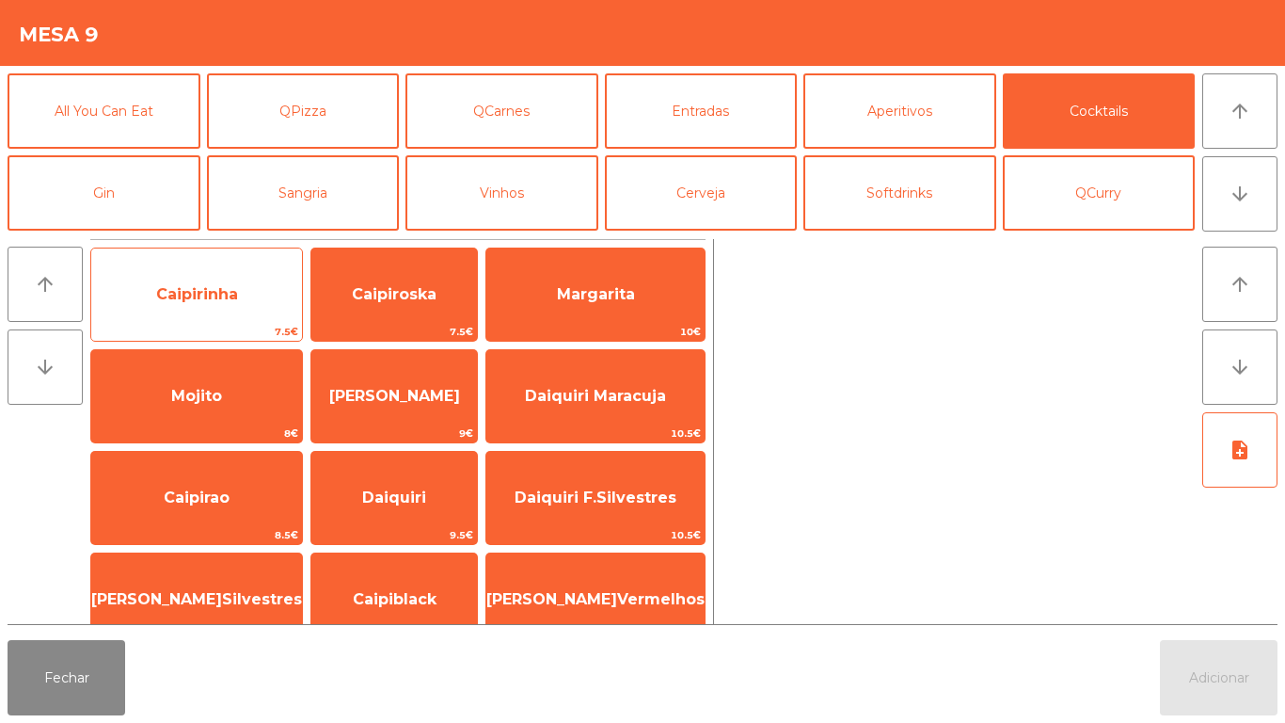
click at [229, 282] on span "Caipirinha" at bounding box center [196, 294] width 211 height 51
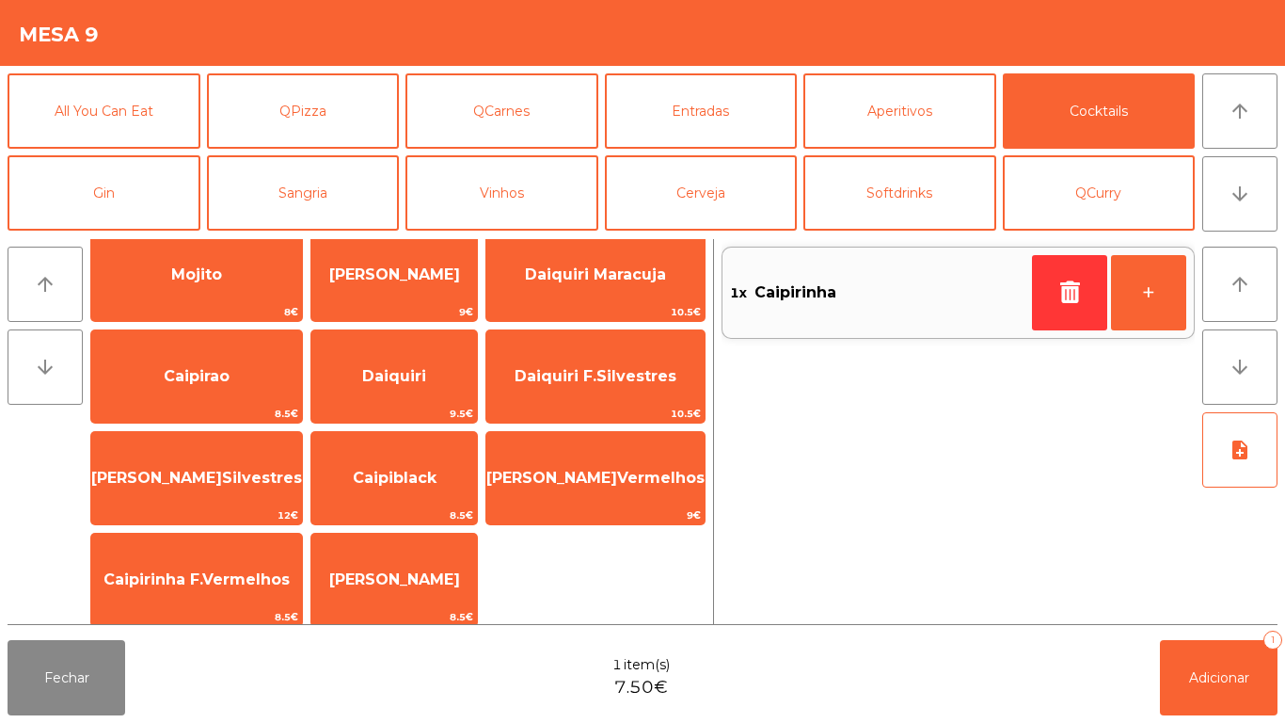
scroll to position [132, 0]
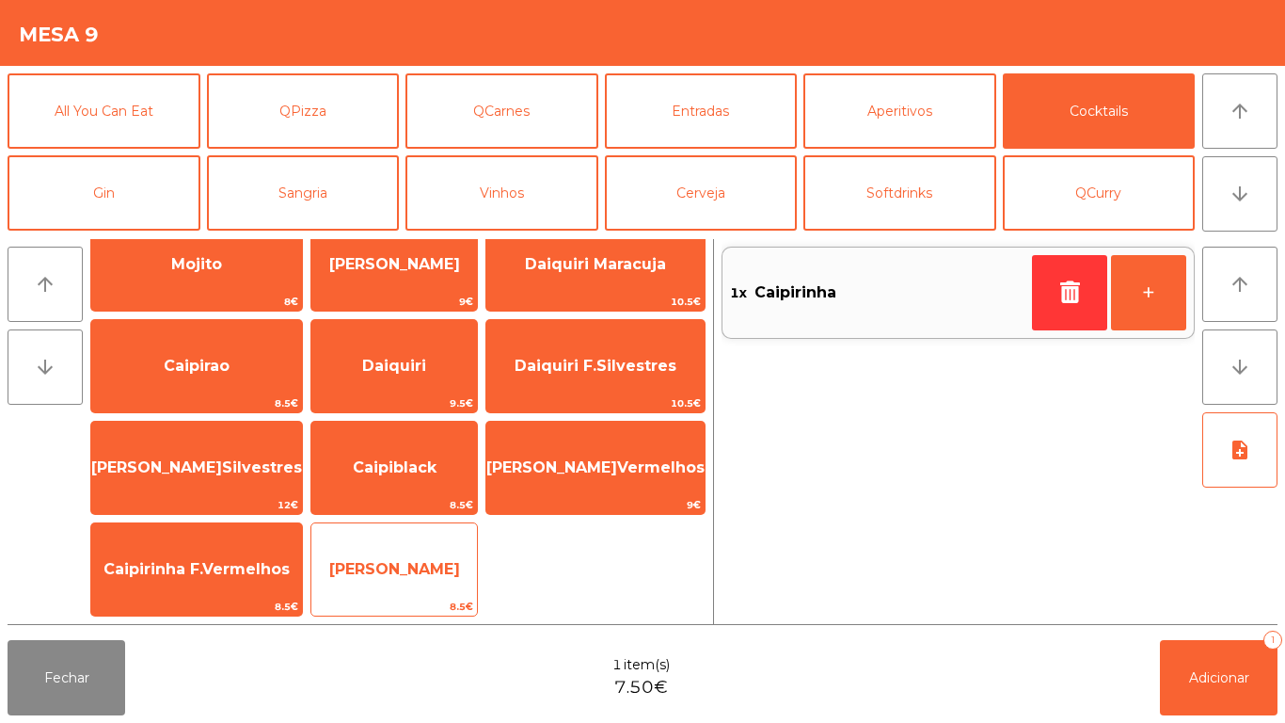
click at [426, 553] on span "[PERSON_NAME]" at bounding box center [394, 569] width 166 height 51
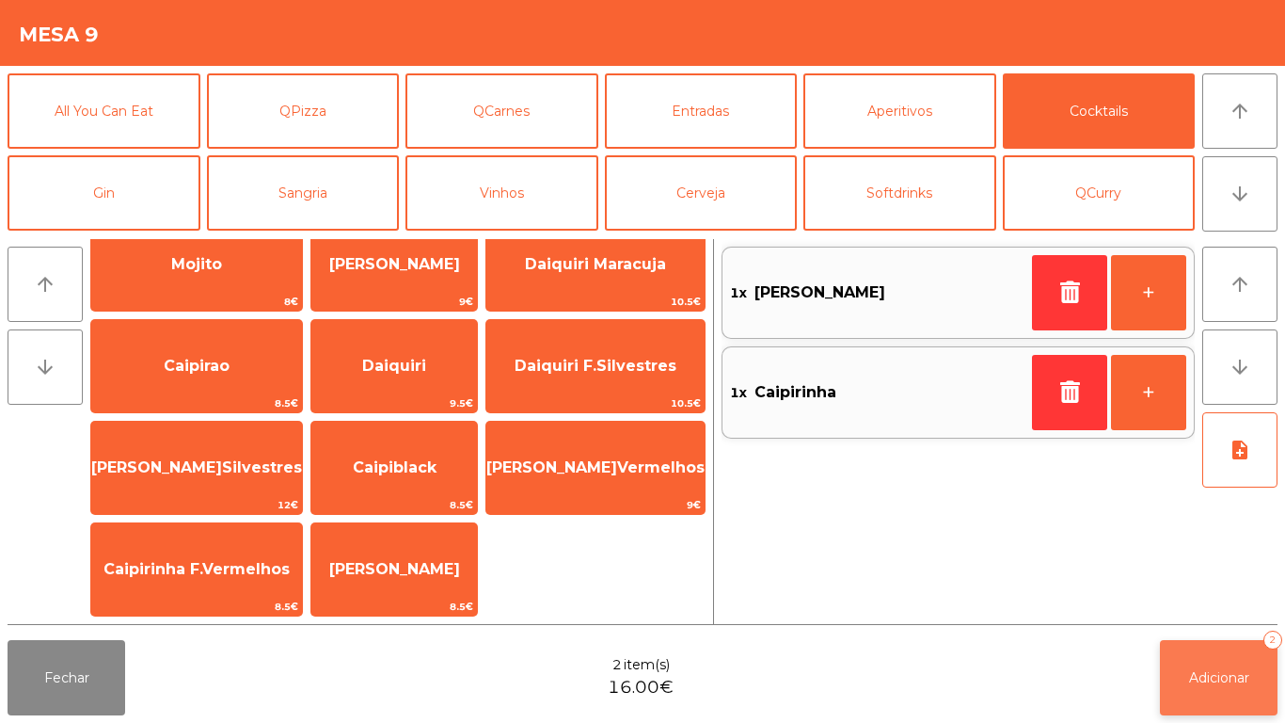
click at [1218, 677] on span "Adicionar" at bounding box center [1219, 677] width 60 height 17
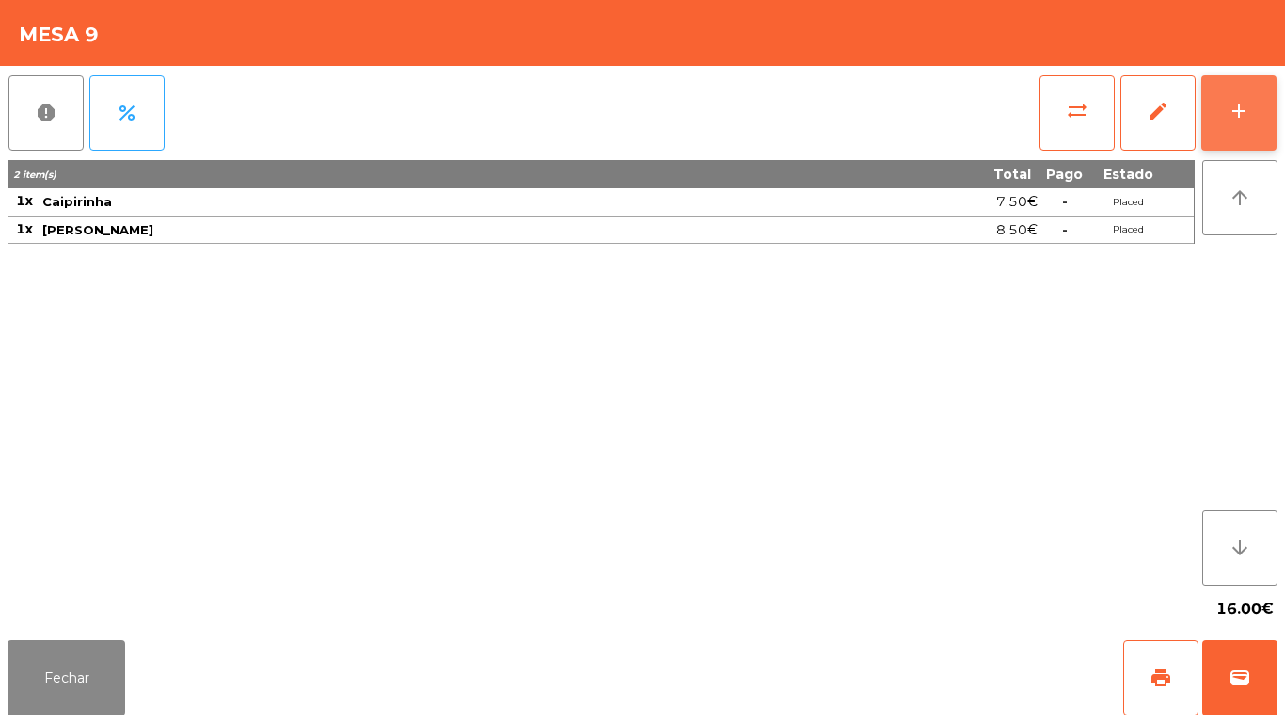
click at [1231, 150] on button "add" at bounding box center [1239, 112] width 75 height 75
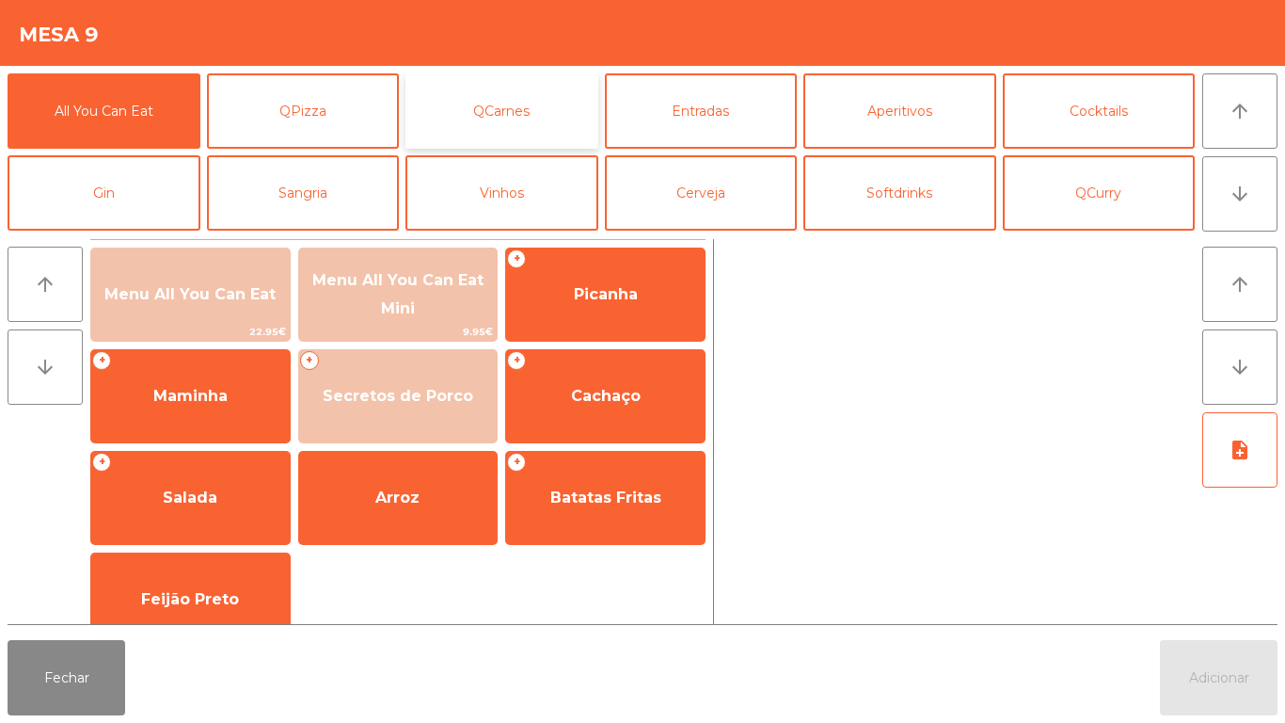
click at [515, 112] on button "QCarnes" at bounding box center [502, 110] width 193 height 75
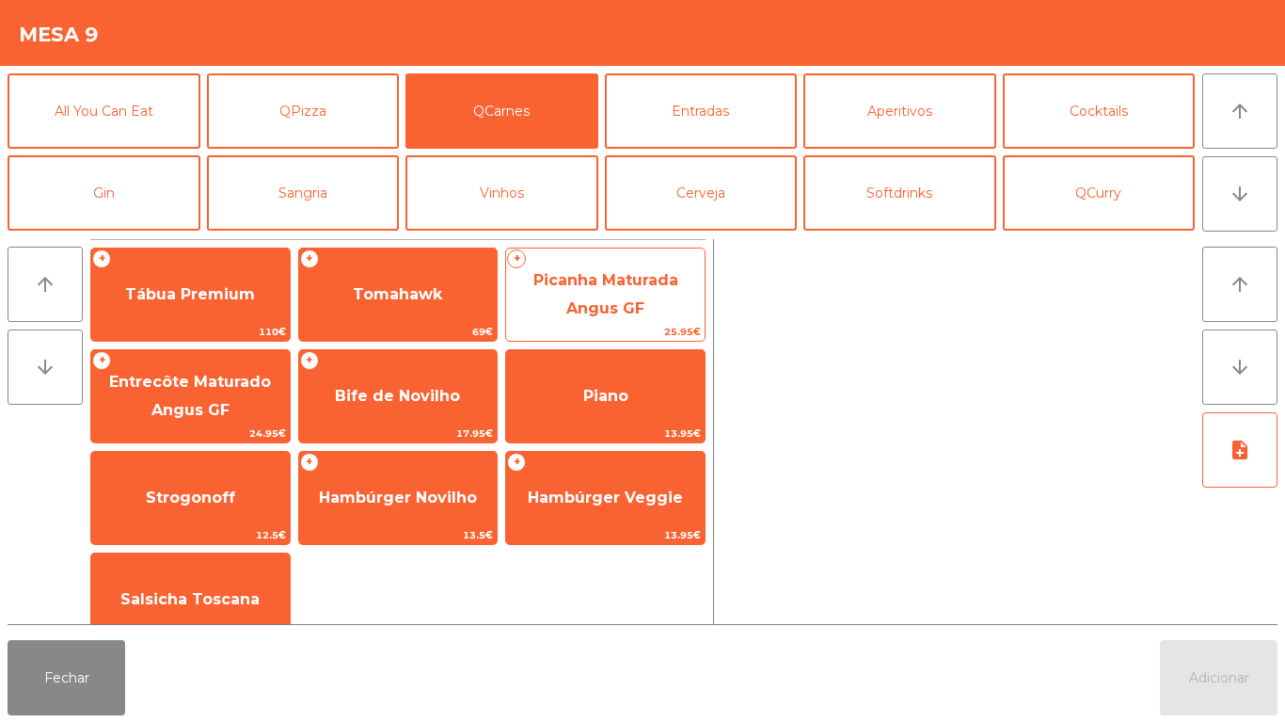
click at [621, 299] on span "Picanha Maturada Angus GF" at bounding box center [606, 294] width 145 height 46
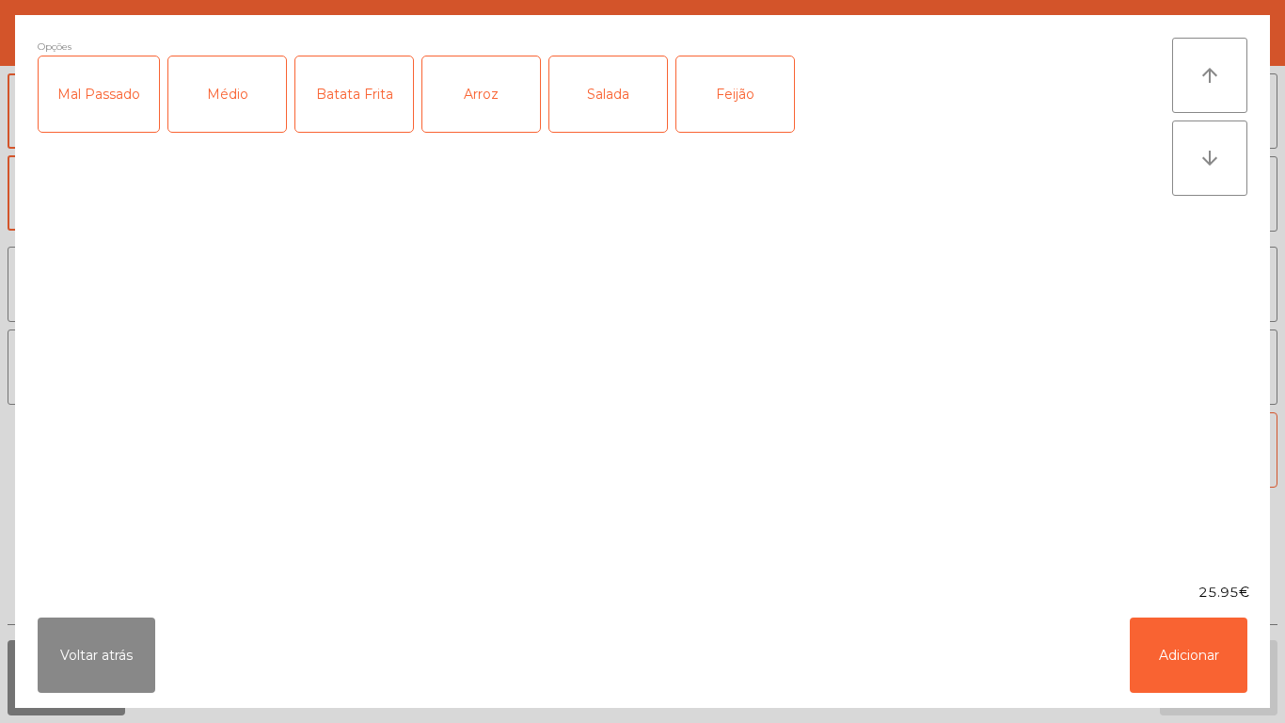
click at [245, 90] on div "Médio" at bounding box center [227, 93] width 118 height 75
click at [105, 109] on div "Mal Passado" at bounding box center [99, 93] width 120 height 75
click at [343, 104] on div "Batata Frita" at bounding box center [354, 93] width 118 height 75
click at [479, 112] on div "Arroz" at bounding box center [481, 93] width 118 height 75
click at [1183, 640] on button "Adicionar" at bounding box center [1189, 654] width 118 height 75
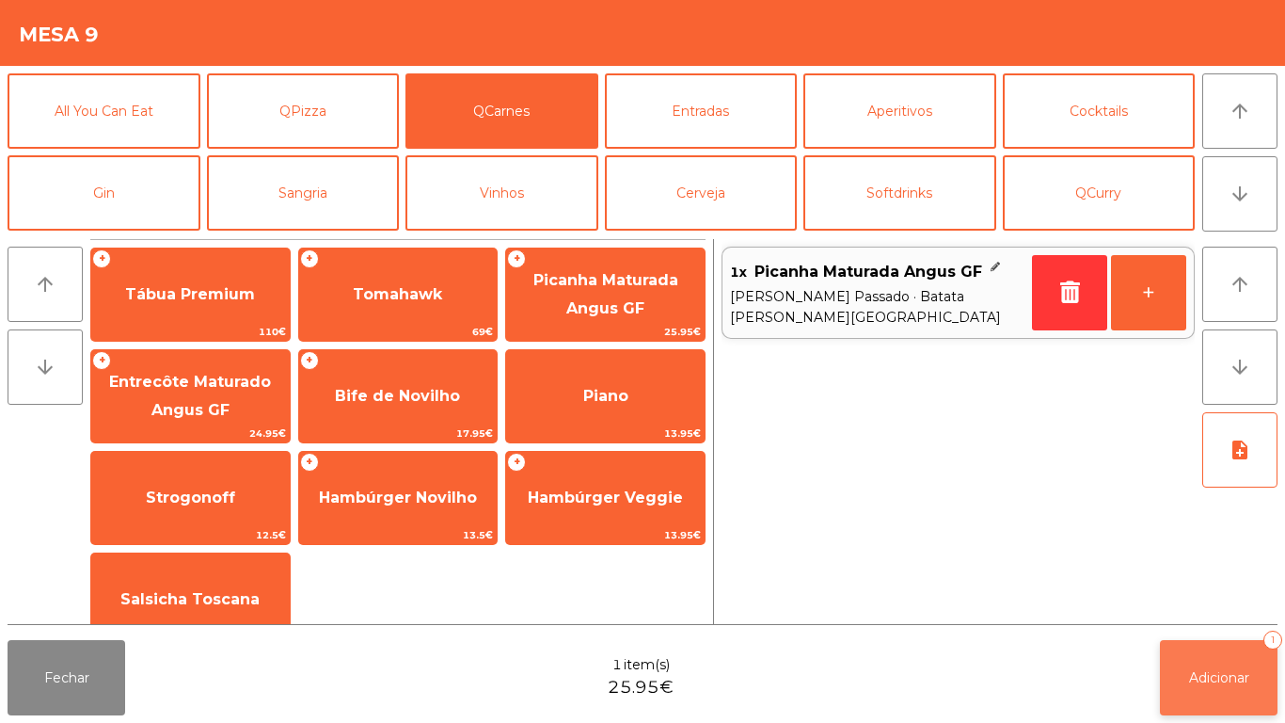
click at [1223, 678] on span "Adicionar" at bounding box center [1219, 677] width 60 height 17
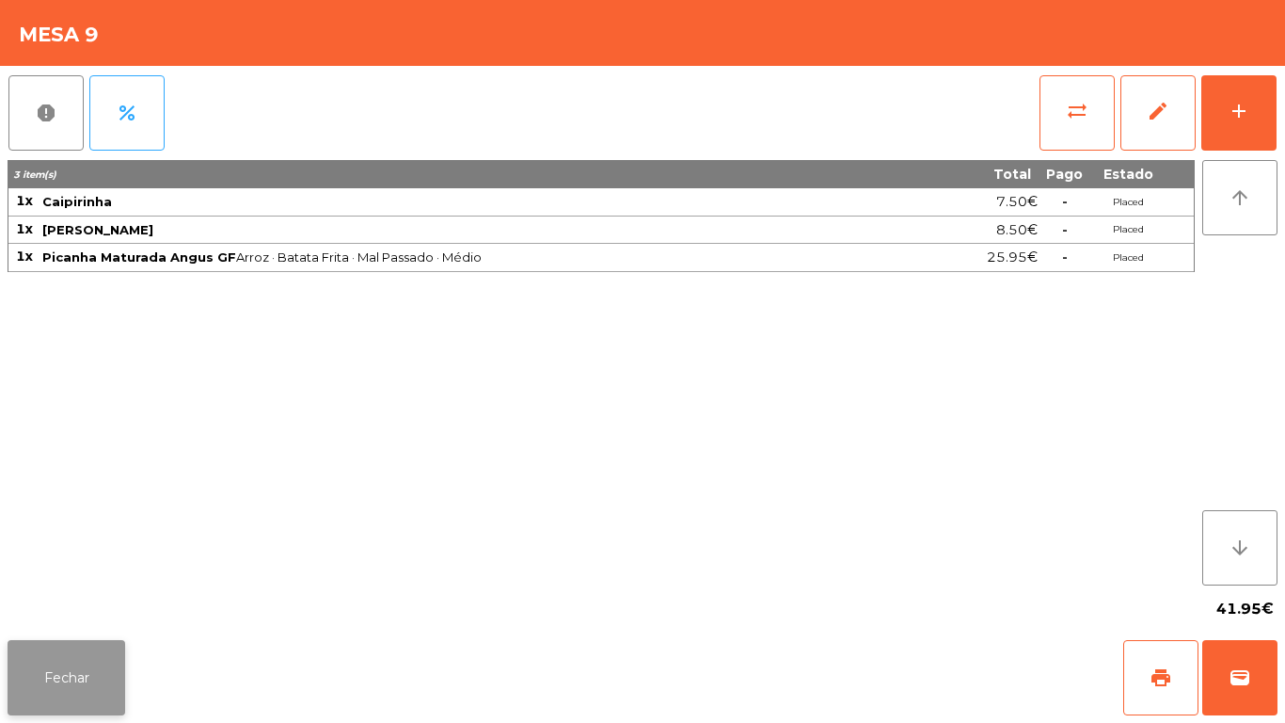
click at [67, 674] on button "Fechar" at bounding box center [67, 677] width 118 height 75
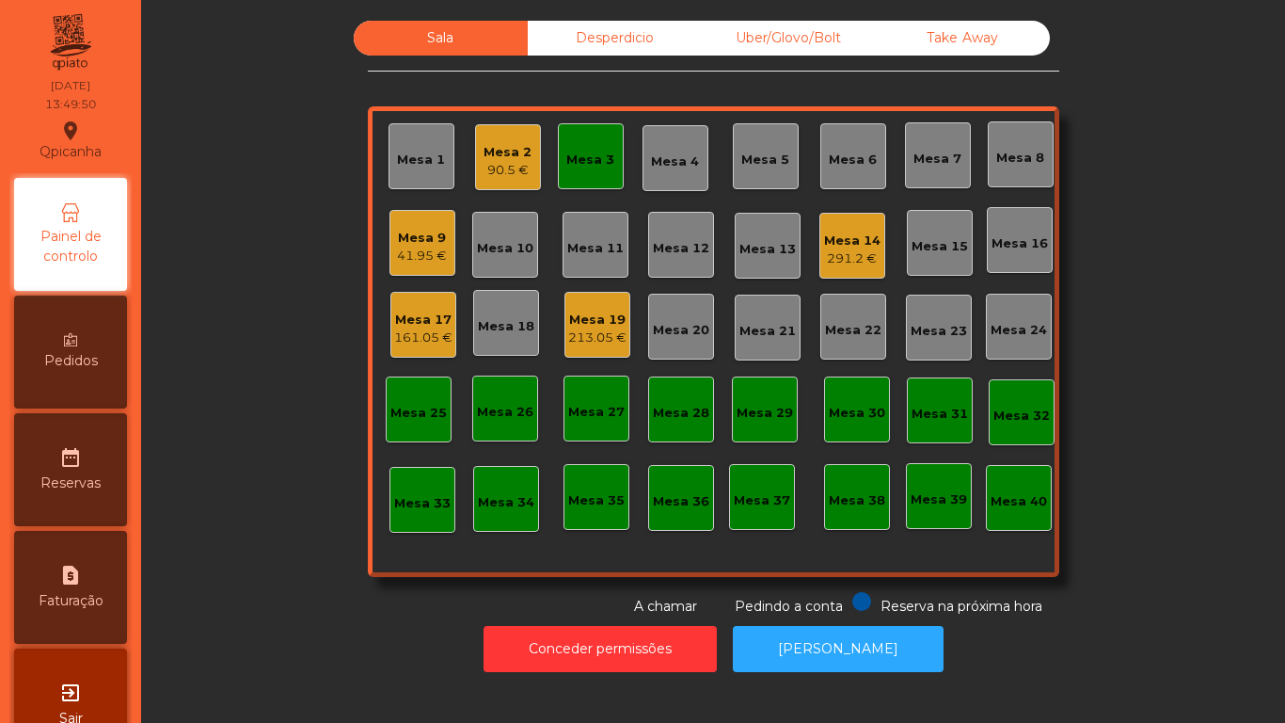
click at [435, 329] on div "161.05 €" at bounding box center [423, 337] width 58 height 19
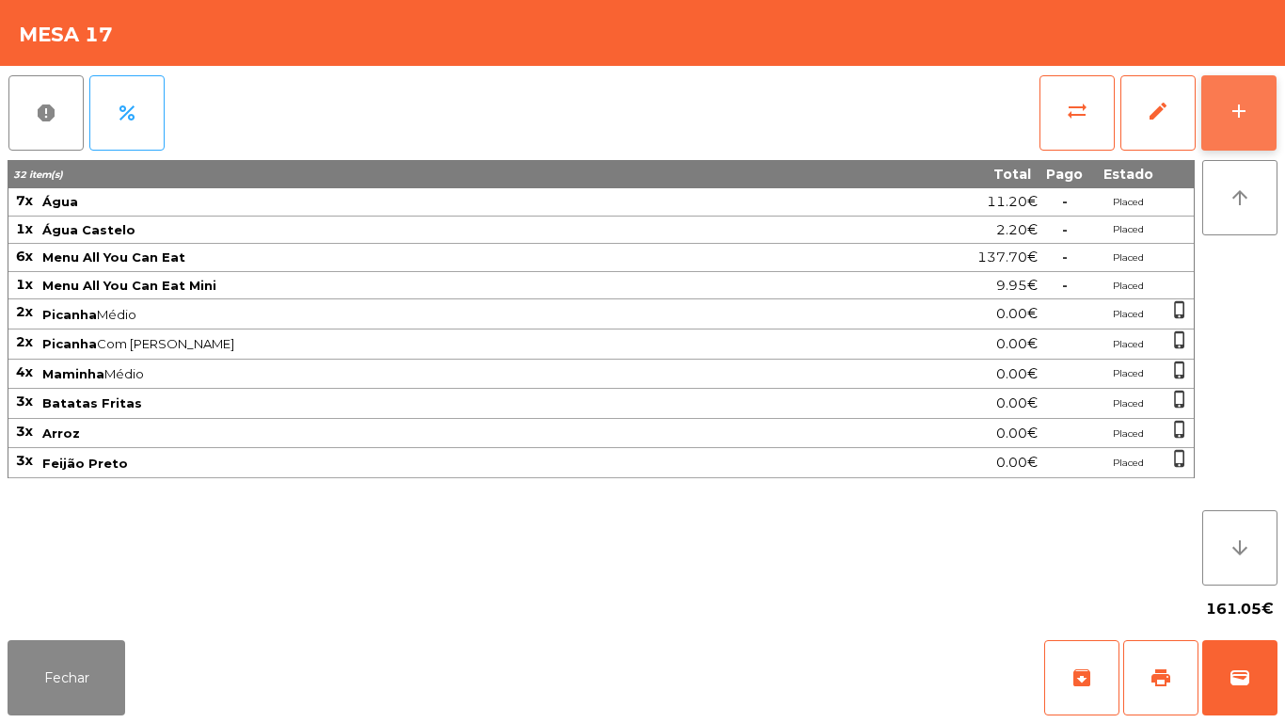
click at [1238, 102] on div "add" at bounding box center [1239, 111] width 23 height 23
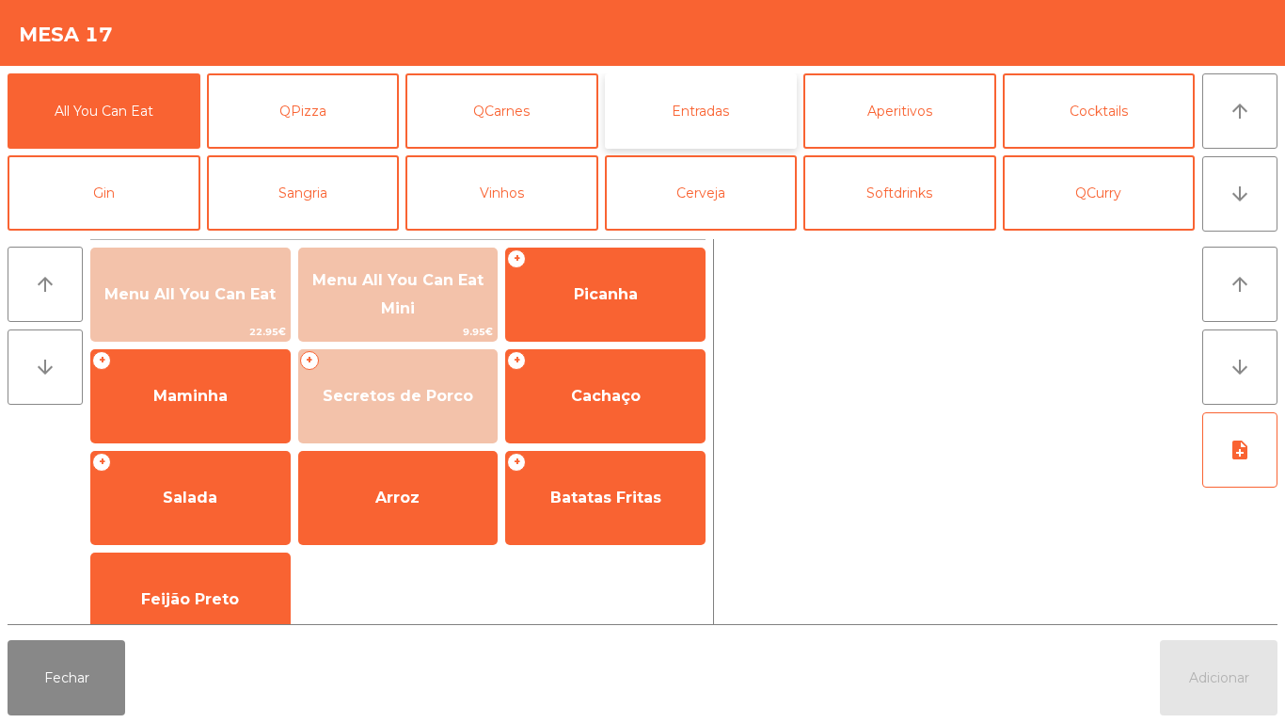
click at [693, 118] on button "Entradas" at bounding box center [701, 110] width 193 height 75
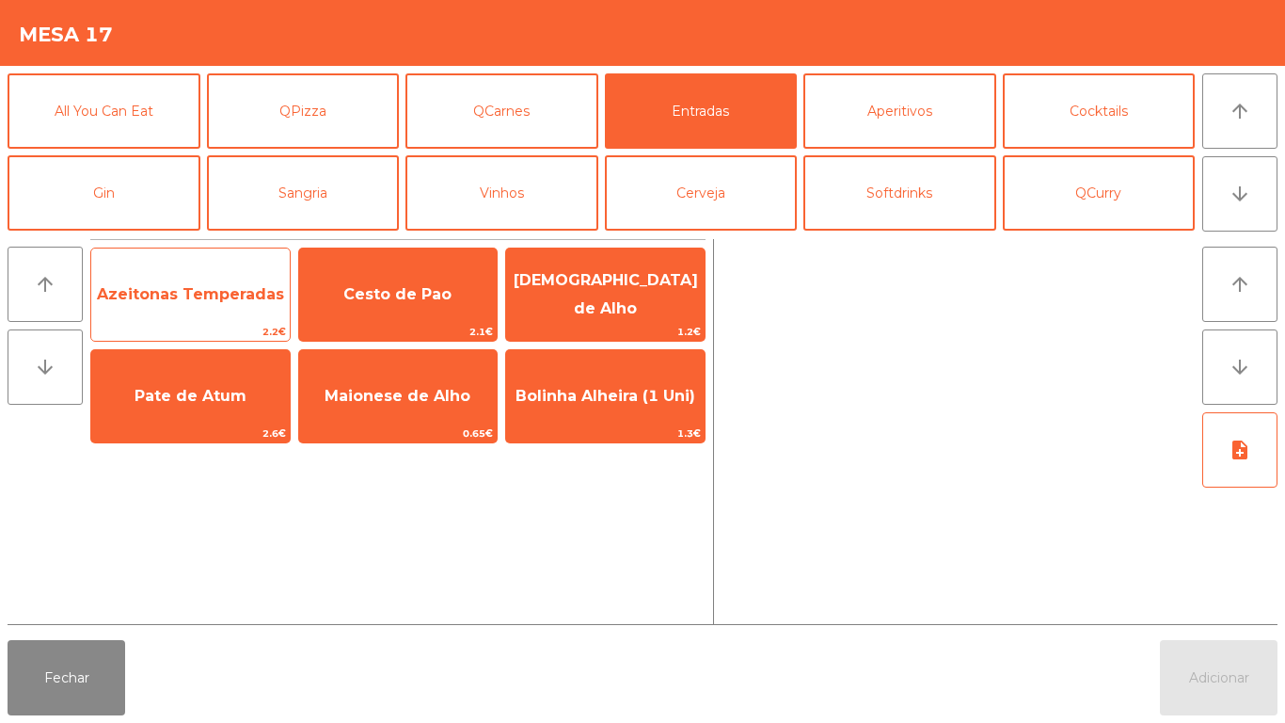
click at [178, 298] on span "Azeitonas Temperadas" at bounding box center [190, 294] width 187 height 18
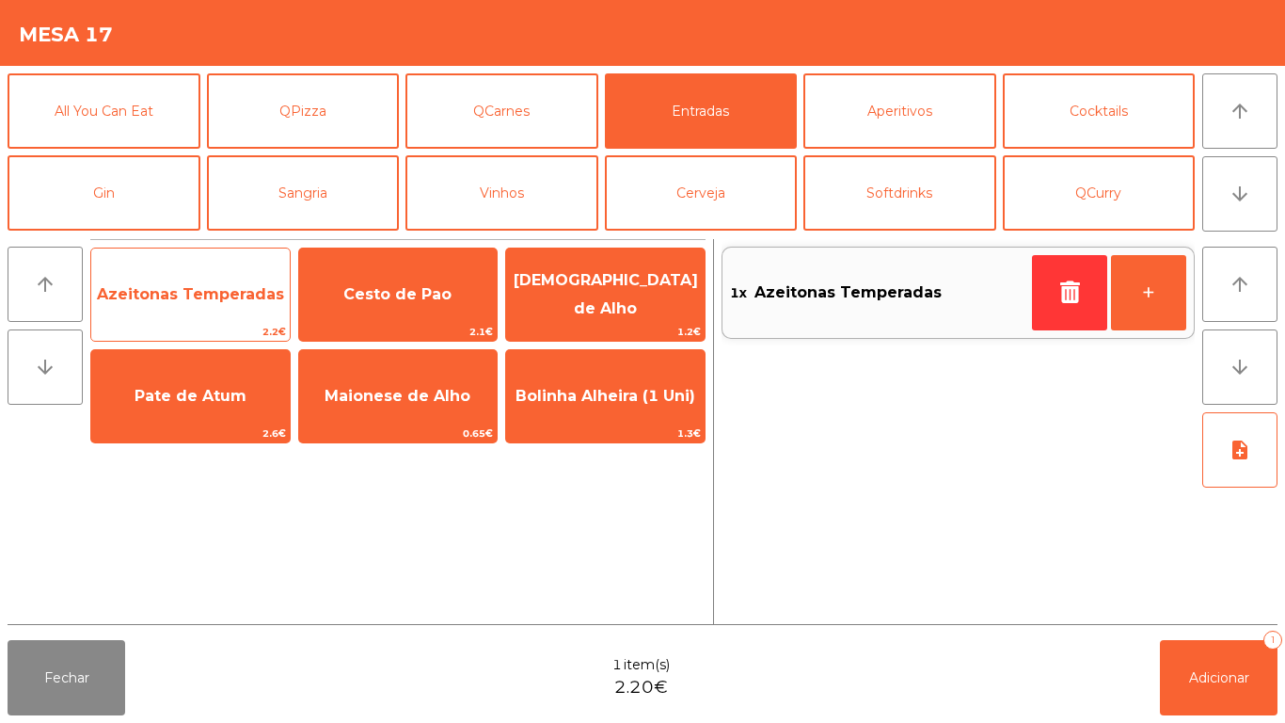
click at [178, 302] on span "Azeitonas Temperadas" at bounding box center [190, 294] width 187 height 18
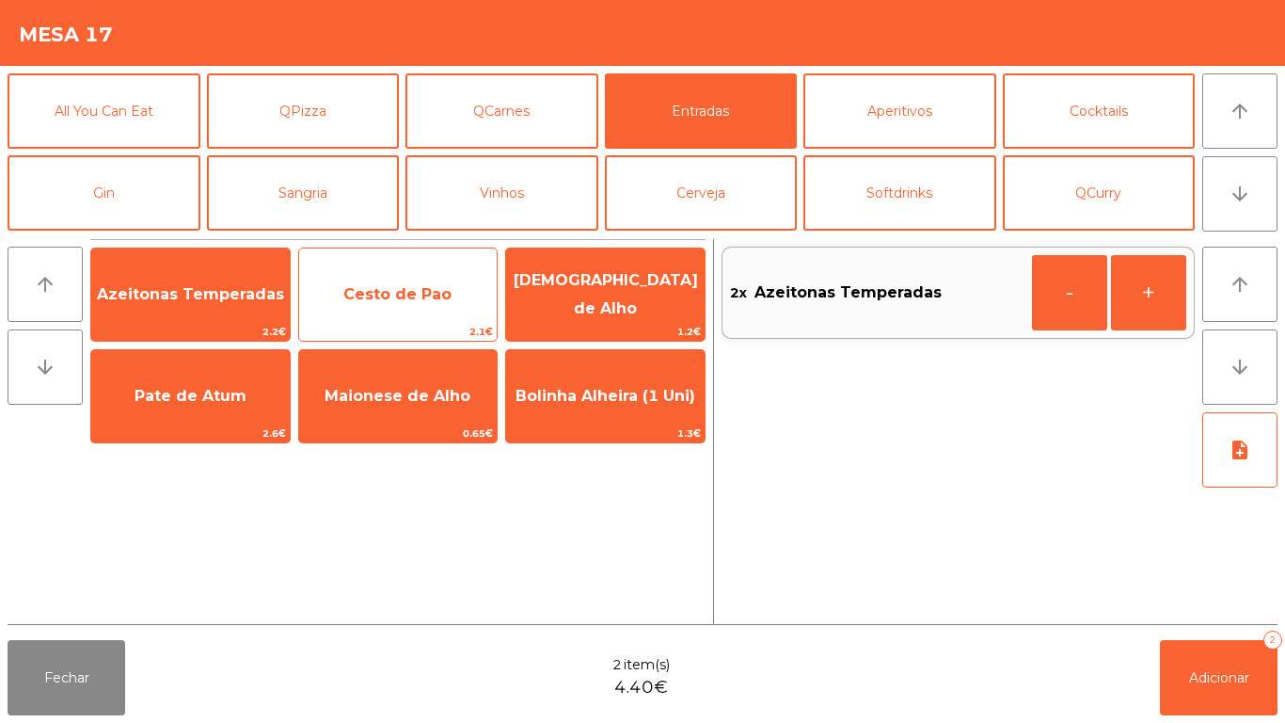
click at [408, 310] on span "Cesto de Pao" at bounding box center [398, 294] width 199 height 51
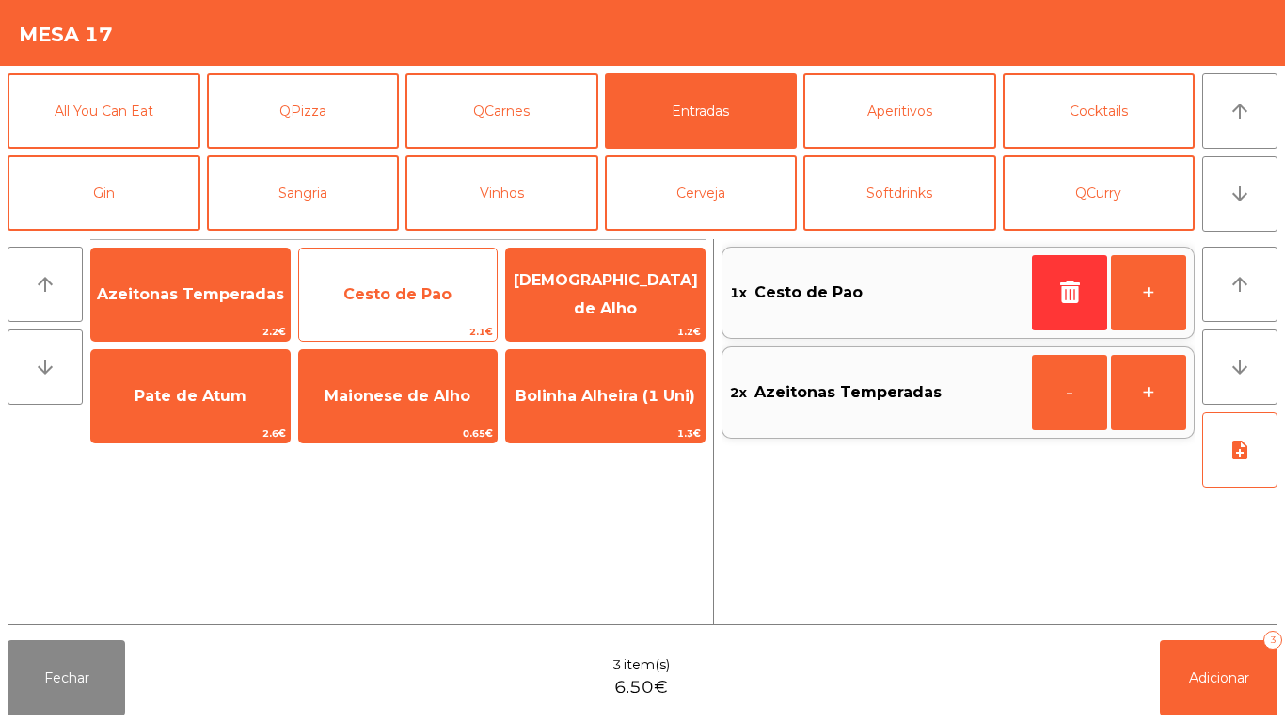
click at [404, 294] on span "Cesto de Pao" at bounding box center [397, 294] width 108 height 18
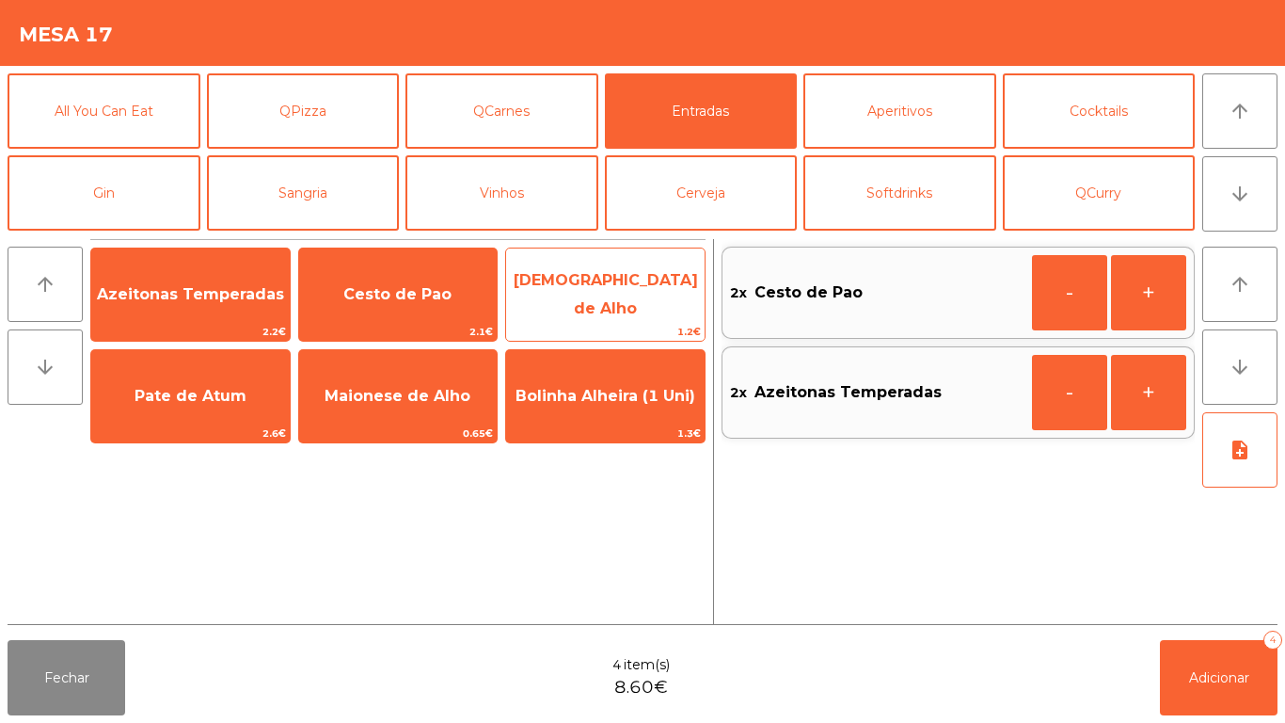
click at [611, 308] on span "[DEMOGRAPHIC_DATA] de Alho" at bounding box center [605, 295] width 199 height 80
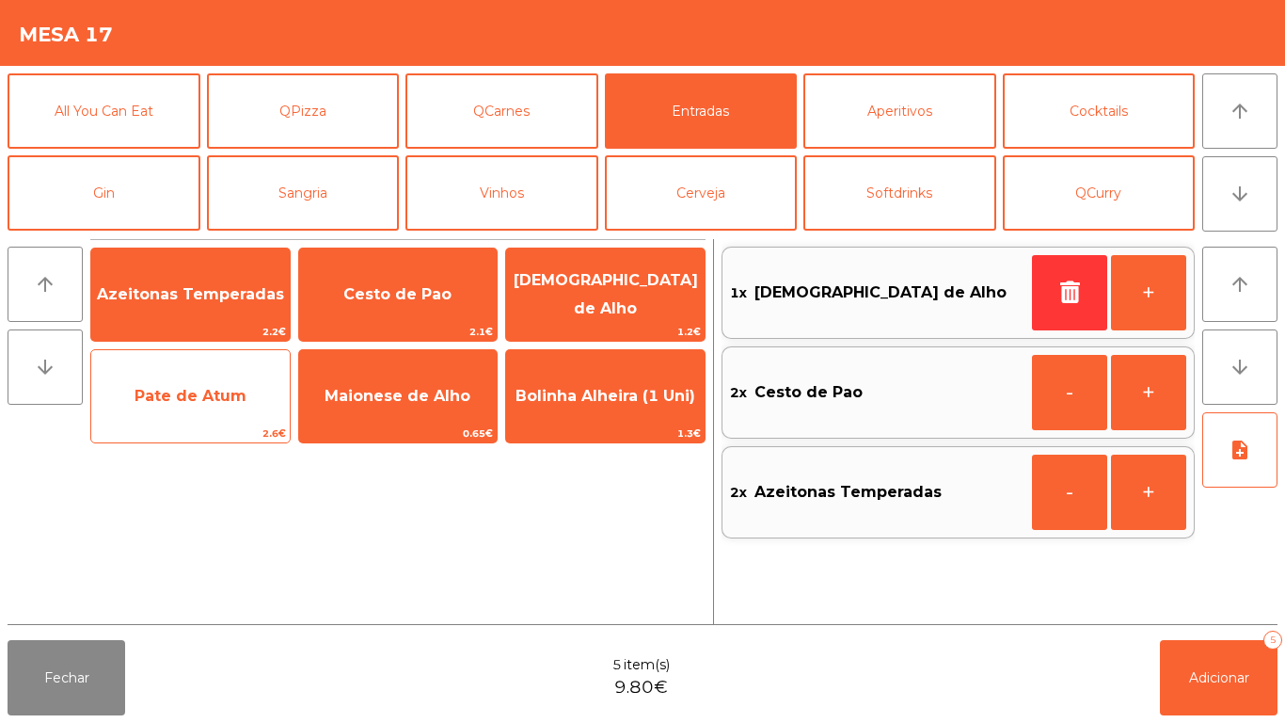
click at [231, 411] on span "Pate de Atum" at bounding box center [190, 396] width 199 height 51
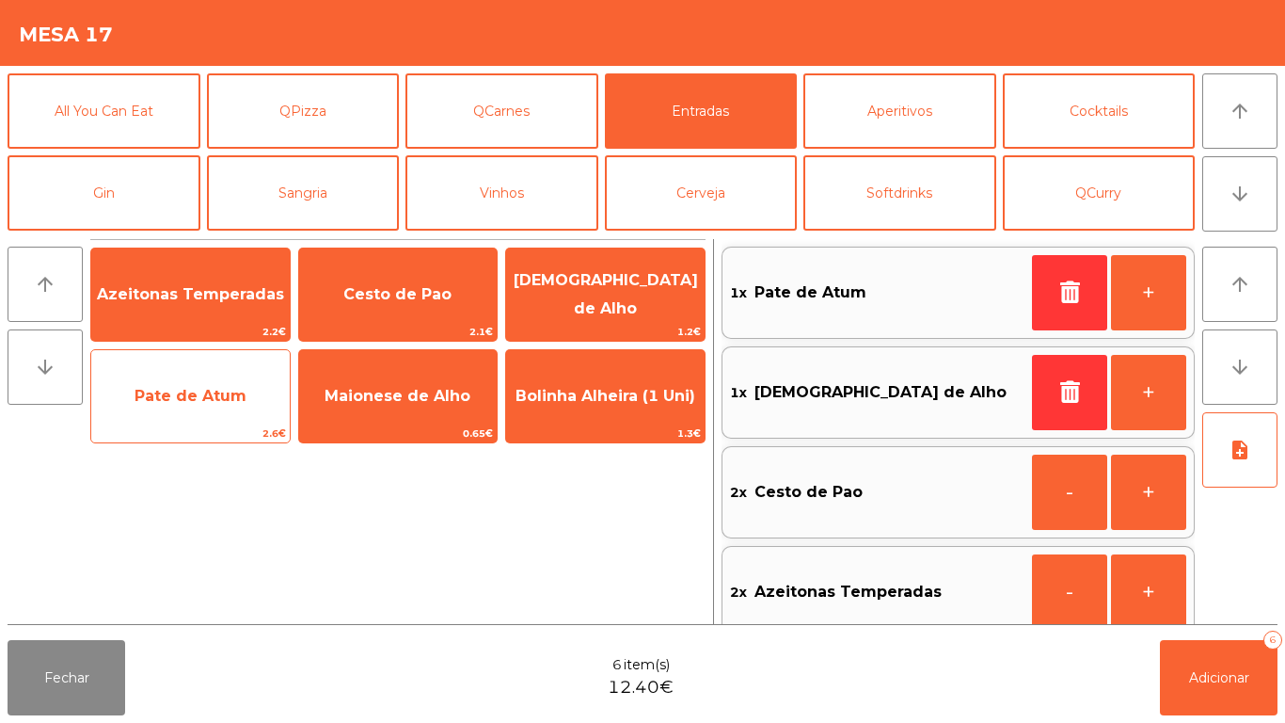
click at [228, 422] on span "Pate de Atum" at bounding box center [190, 396] width 199 height 51
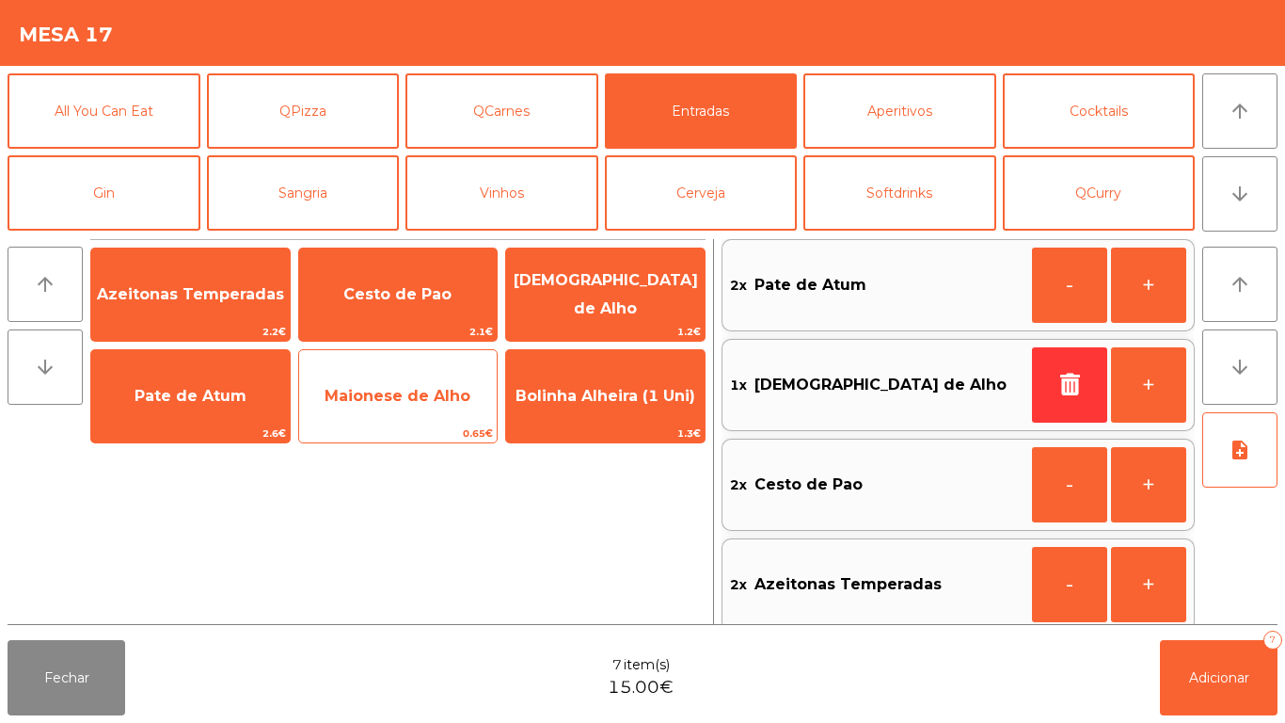
click at [406, 416] on span "Maionese de Alho" at bounding box center [398, 396] width 199 height 51
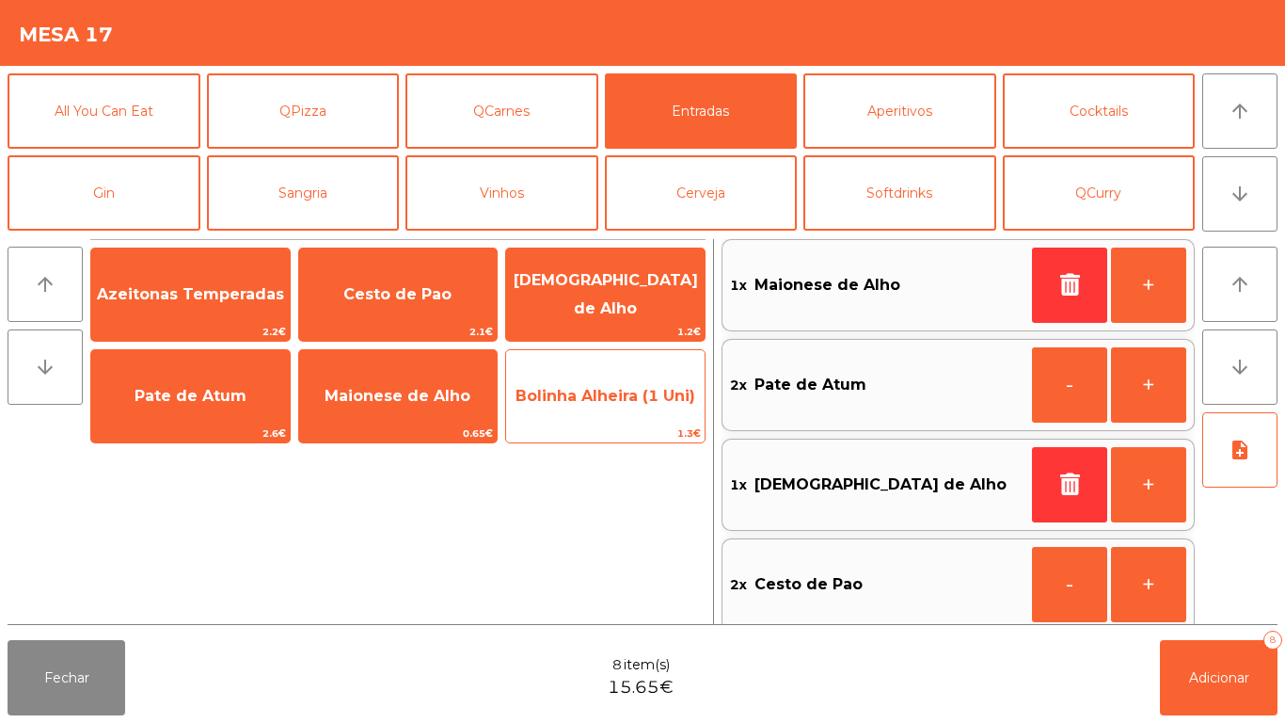
click at [610, 409] on span "Bolinha Alheira (1 Uni)" at bounding box center [605, 396] width 199 height 51
click at [607, 396] on span "Bolinha Alheira (1 Uni)" at bounding box center [606, 396] width 180 height 18
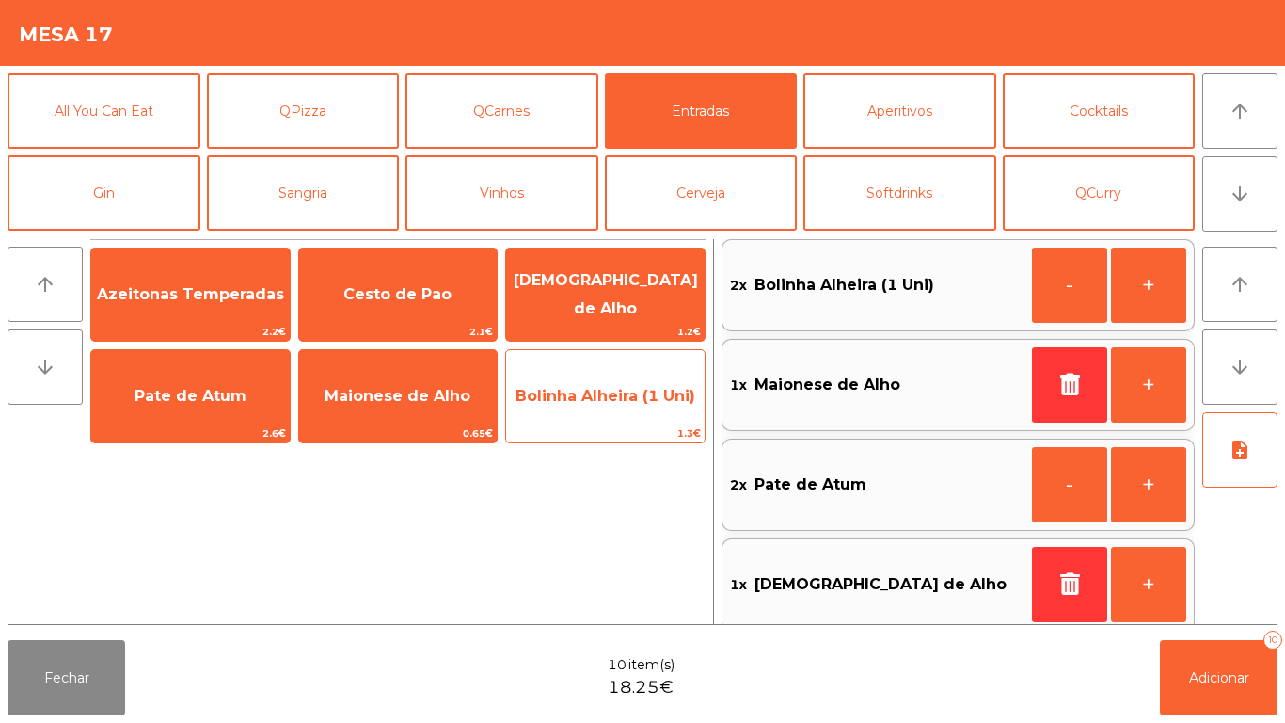
click at [611, 405] on span "Bolinha Alheira (1 Uni)" at bounding box center [605, 396] width 199 height 51
click at [611, 406] on span "Bolinha Alheira (1 Uni)" at bounding box center [605, 396] width 199 height 51
click at [612, 407] on span "Bolinha Alheira (1 Uni)" at bounding box center [605, 396] width 199 height 51
click at [613, 406] on span "Bolinha Alheira (1 Uni)" at bounding box center [605, 396] width 199 height 51
click at [615, 410] on span "Bolinha Alheira (1 Uni)" at bounding box center [605, 396] width 199 height 51
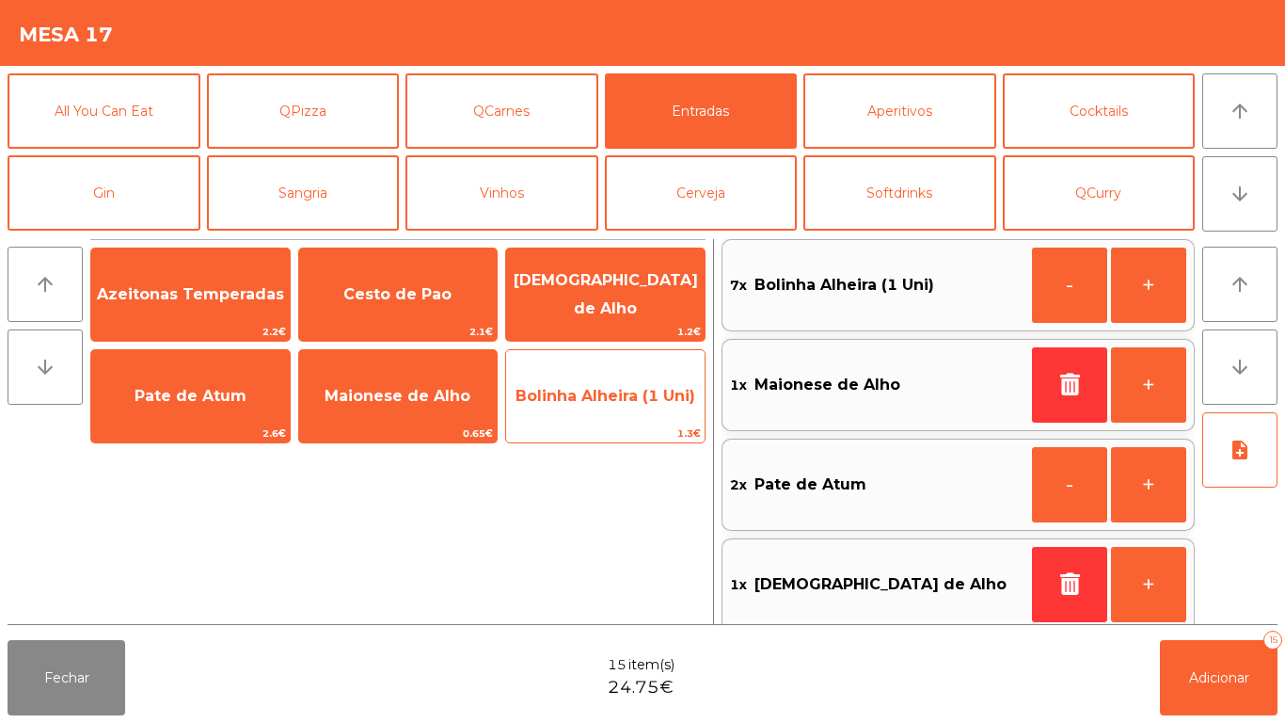
click at [624, 407] on span "Bolinha Alheira (1 Uni)" at bounding box center [605, 396] width 199 height 51
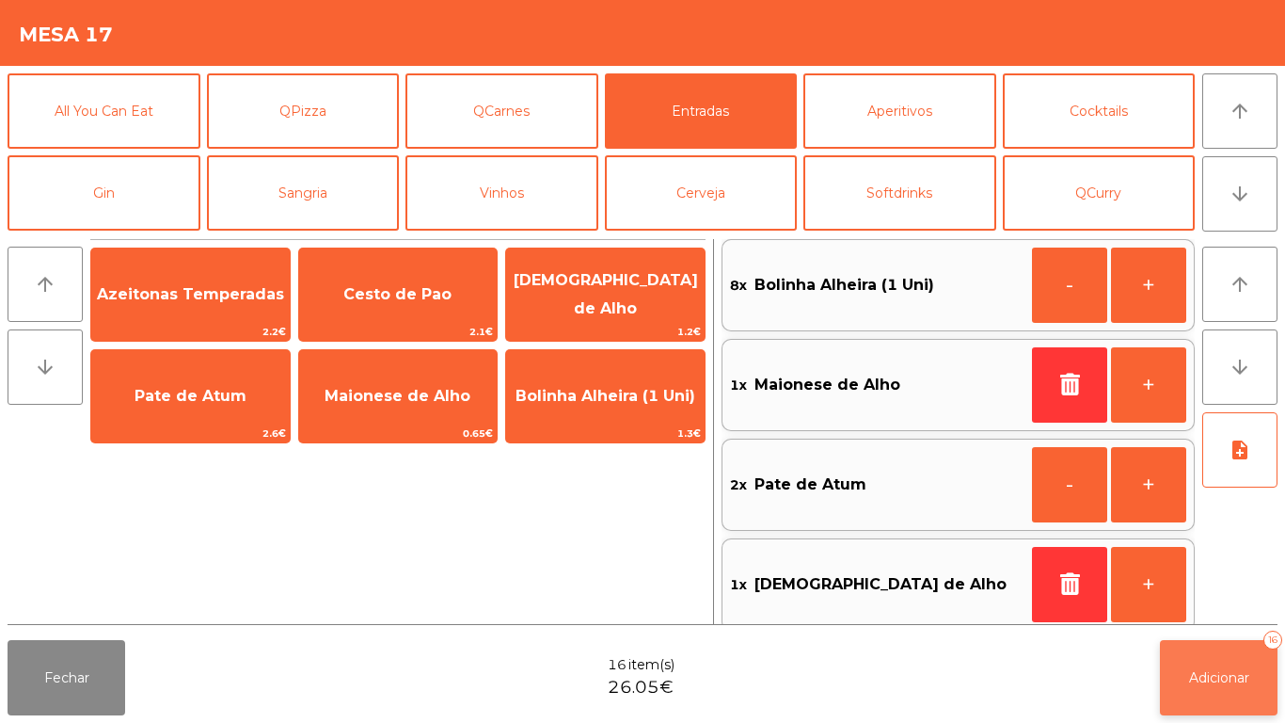
click at [1190, 700] on button "Adicionar 16" at bounding box center [1219, 677] width 118 height 75
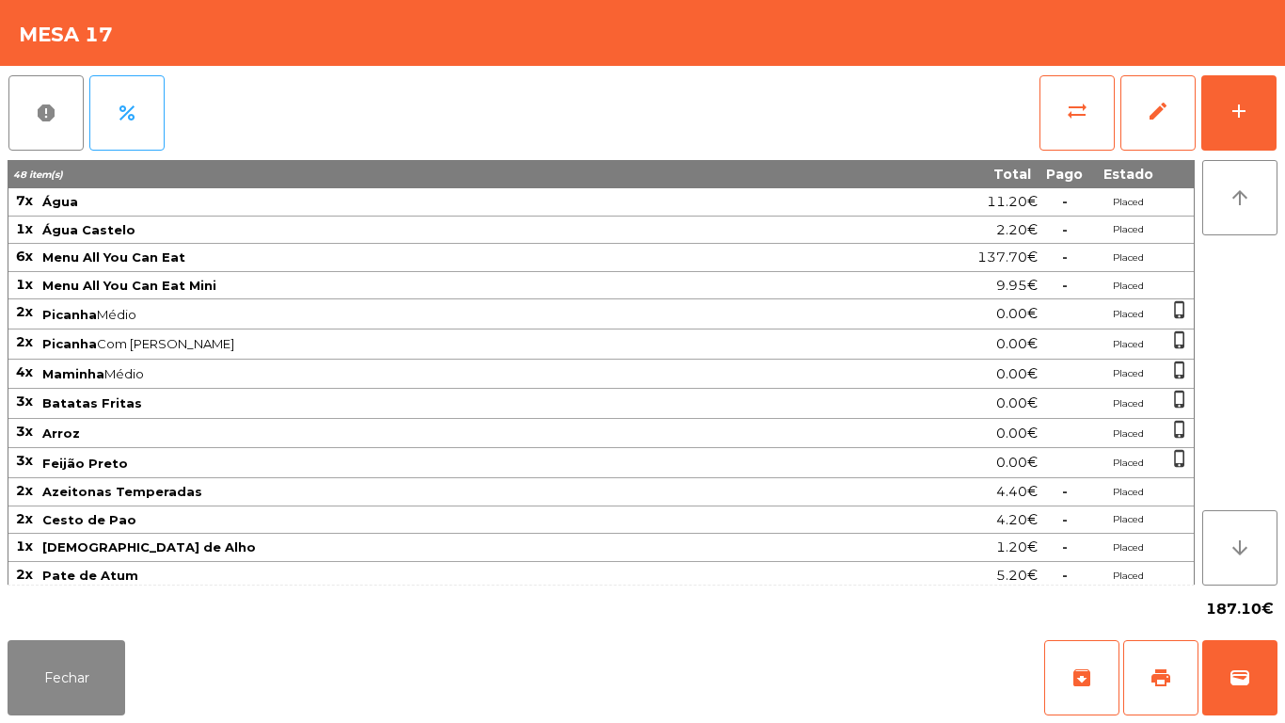
click at [85, 722] on div "Fechar archive print wallet" at bounding box center [642, 677] width 1285 height 90
click at [67, 669] on button "Fechar" at bounding box center [67, 677] width 118 height 75
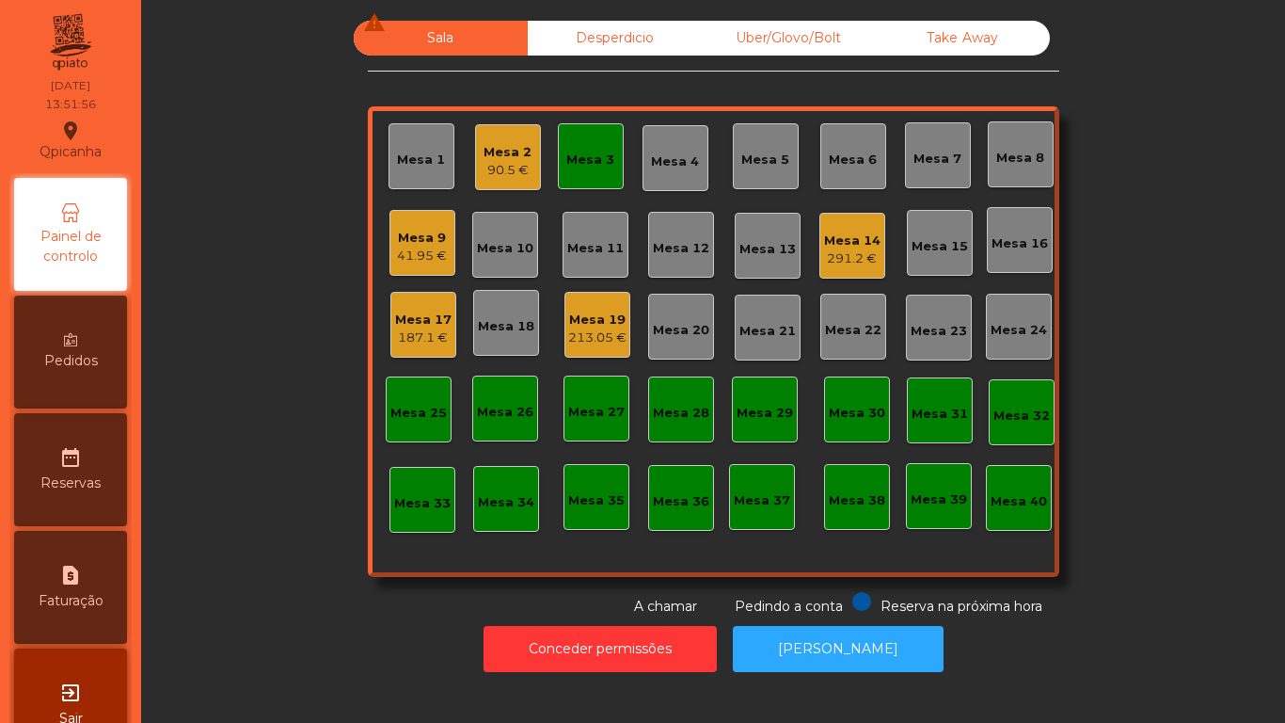
click at [584, 331] on div "213.05 €" at bounding box center [597, 337] width 58 height 19
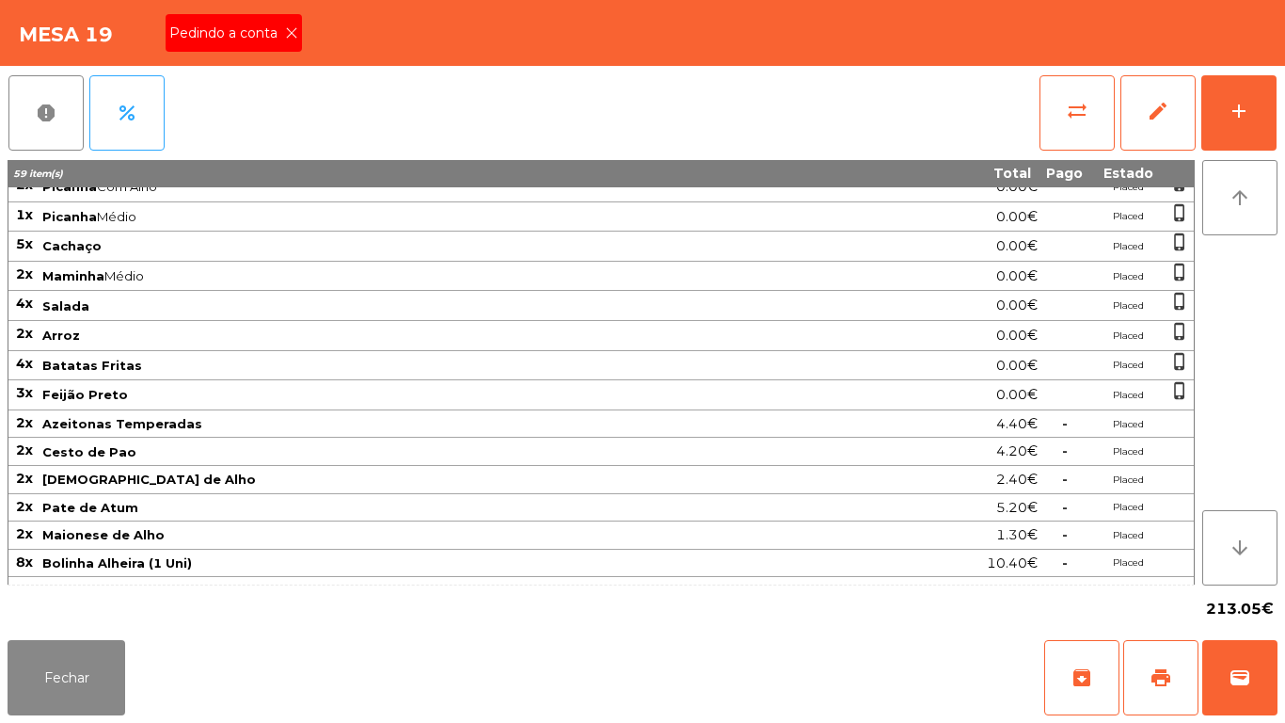
scroll to position [176, 0]
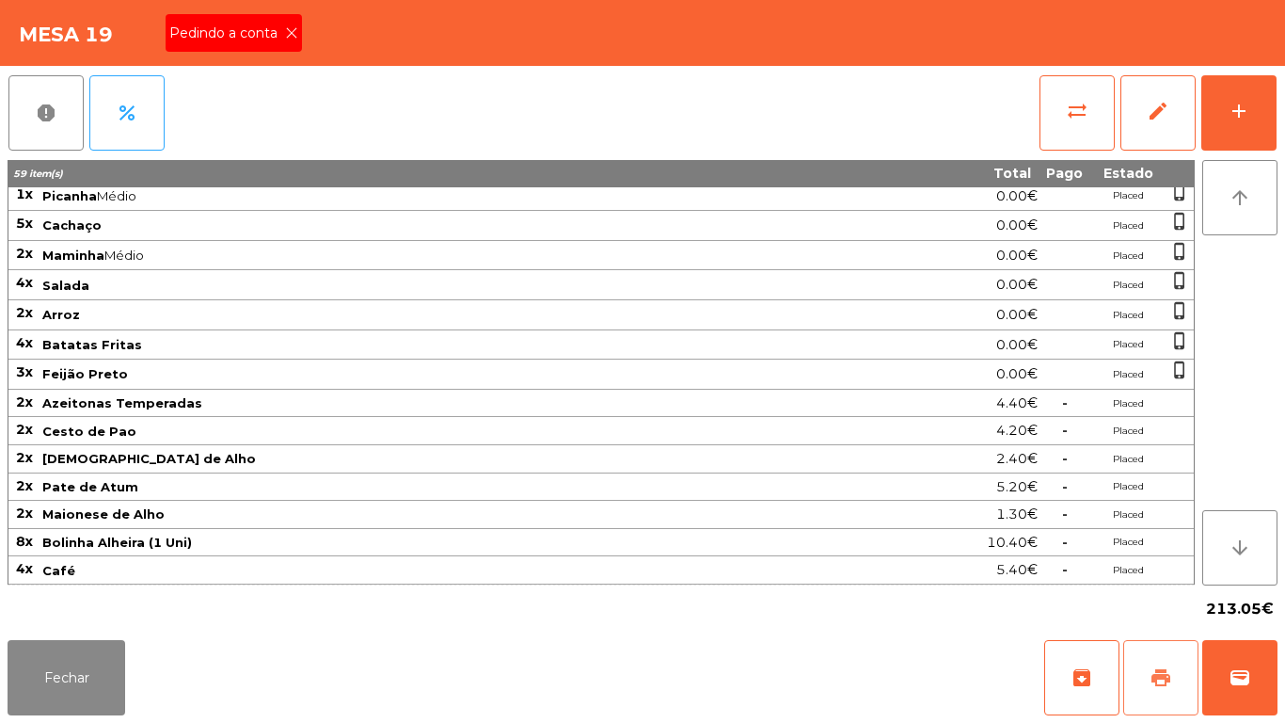
click at [1156, 668] on span "print" at bounding box center [1161, 677] width 23 height 23
click at [77, 662] on button "Fechar" at bounding box center [67, 677] width 118 height 75
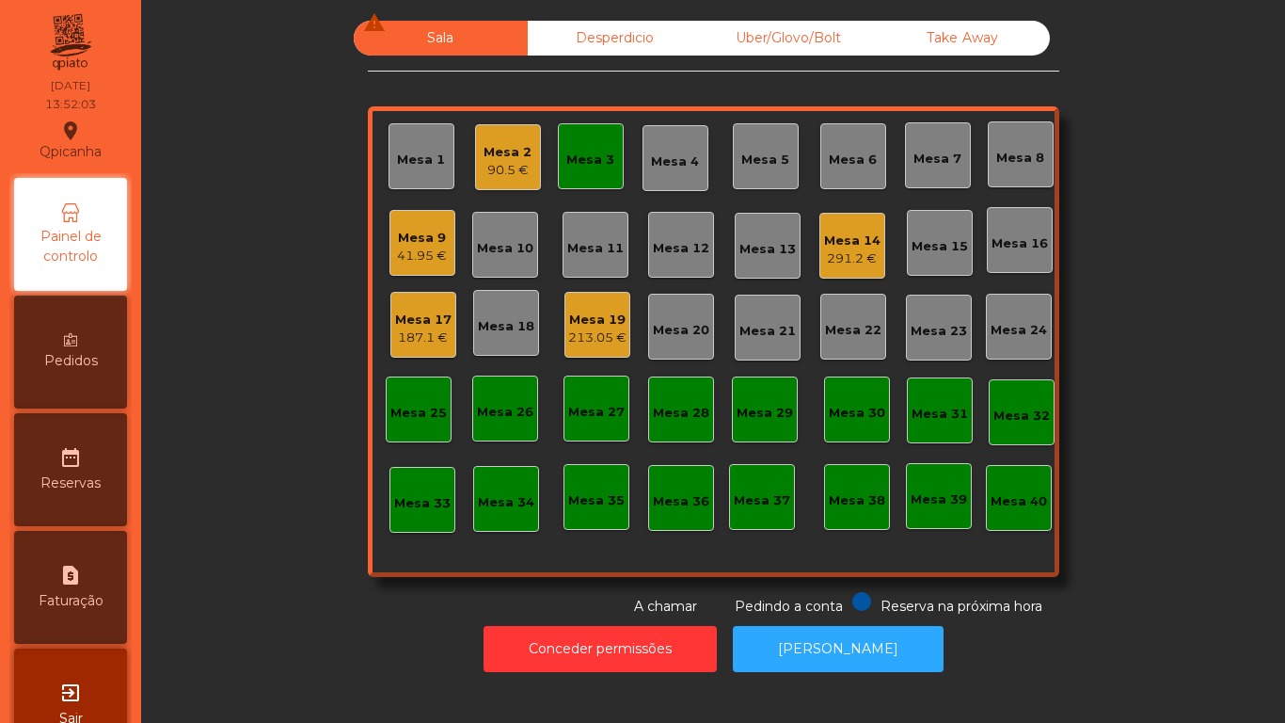
click at [585, 329] on div "213.05 €" at bounding box center [597, 337] width 58 height 19
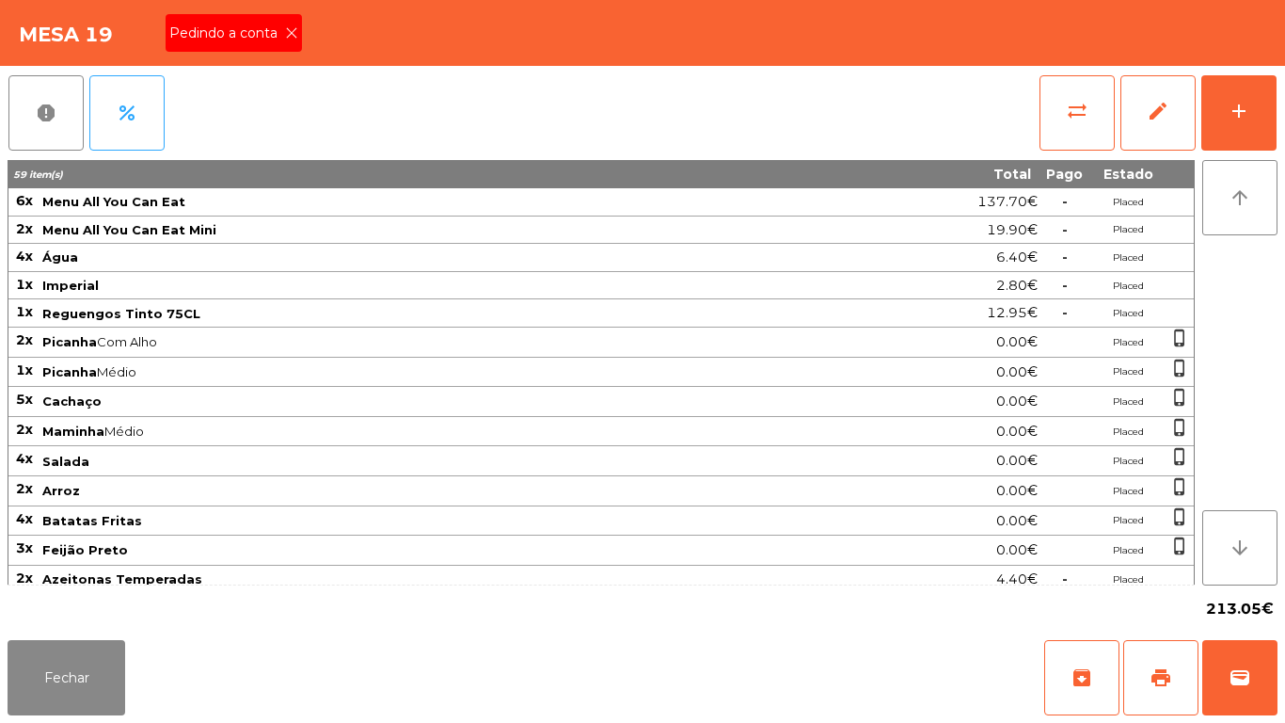
click at [293, 34] on icon at bounding box center [291, 32] width 13 height 13
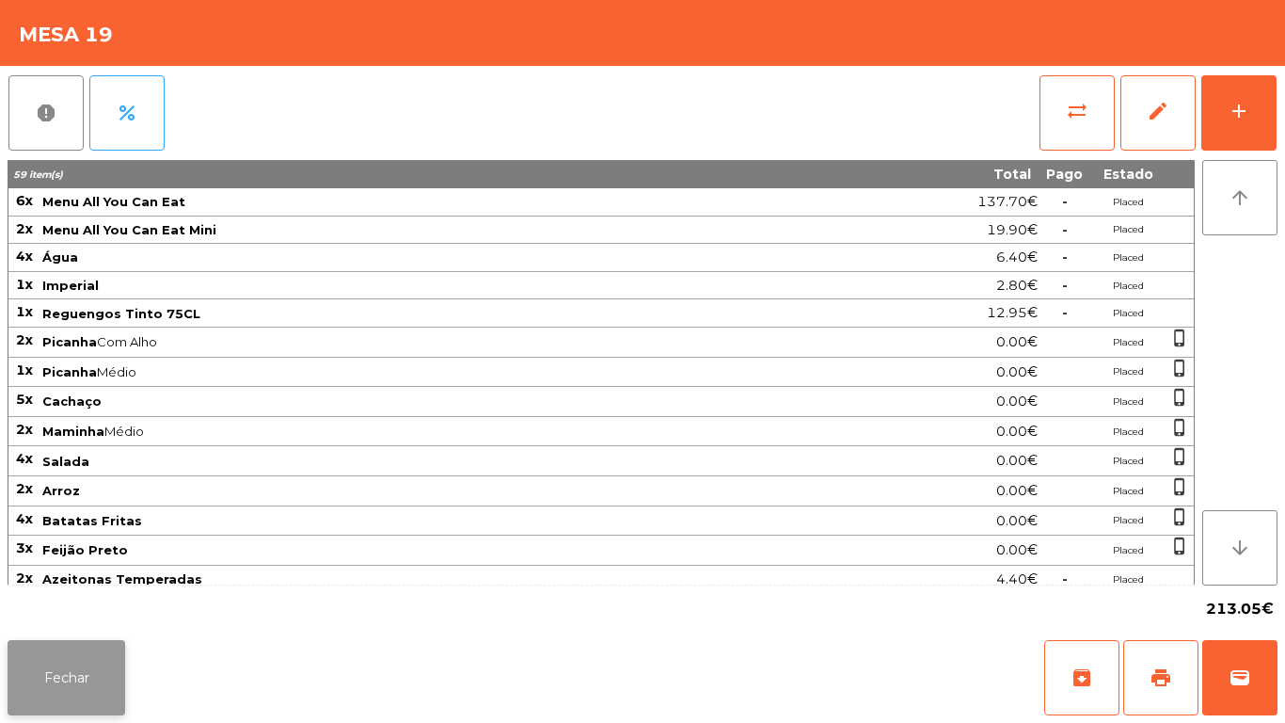
click at [89, 674] on button "Fechar" at bounding box center [67, 677] width 118 height 75
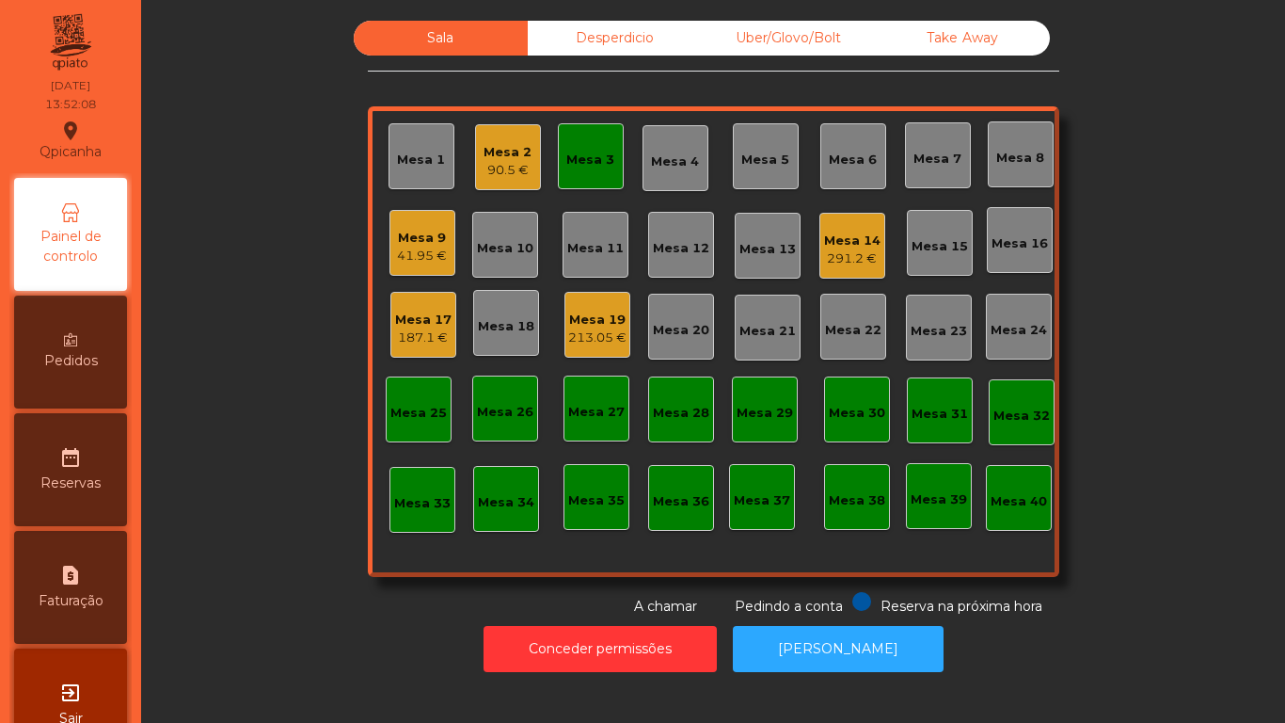
click at [849, 255] on div "291.2 €" at bounding box center [852, 258] width 56 height 19
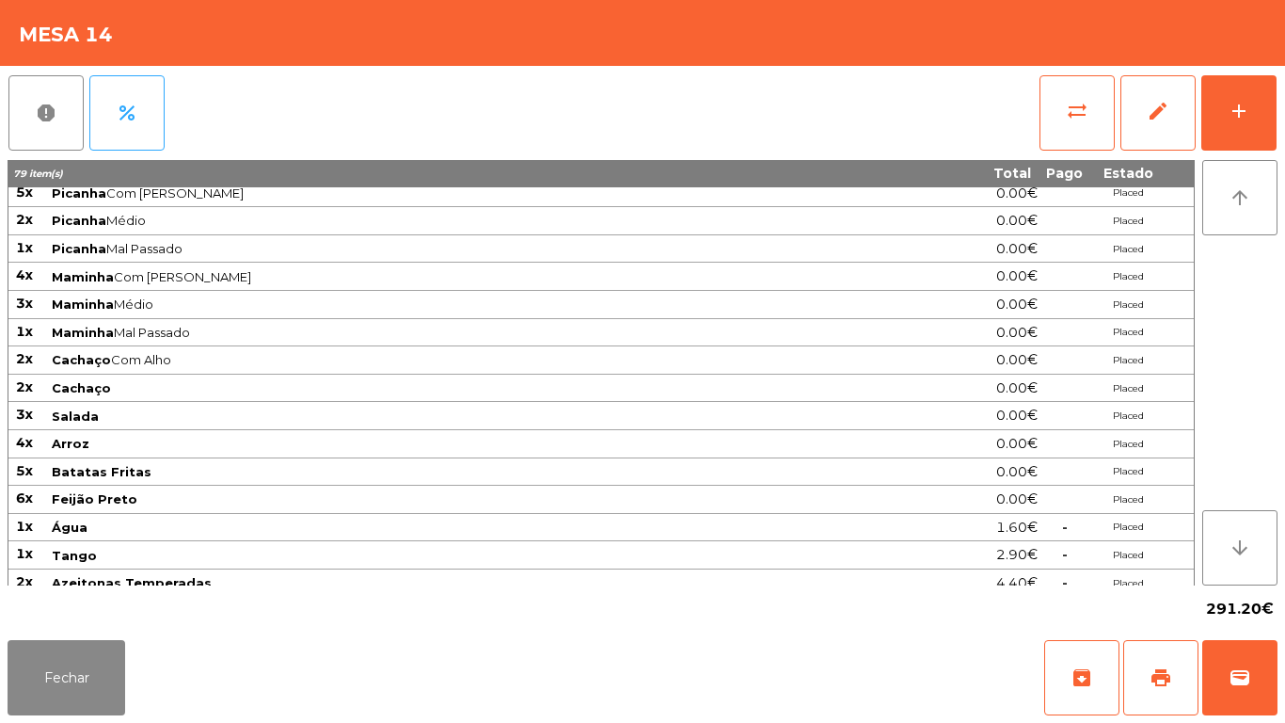
scroll to position [355, 0]
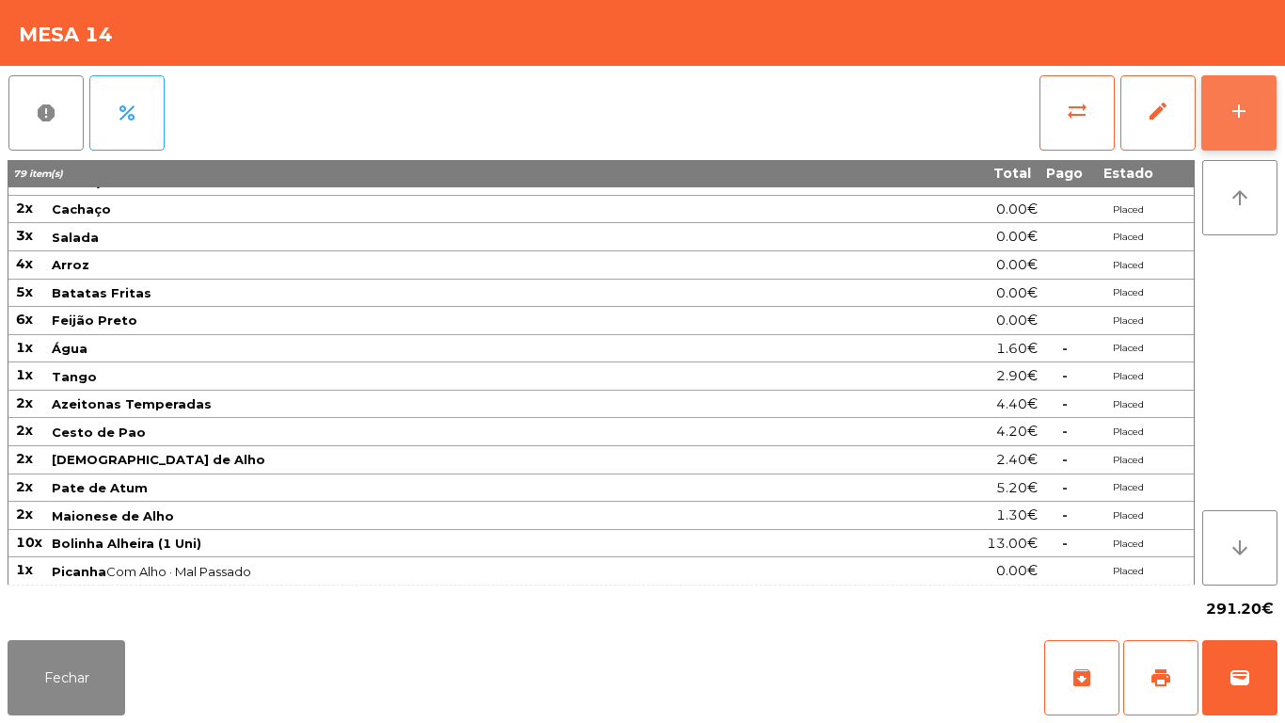
click at [1227, 122] on button "add" at bounding box center [1239, 112] width 75 height 75
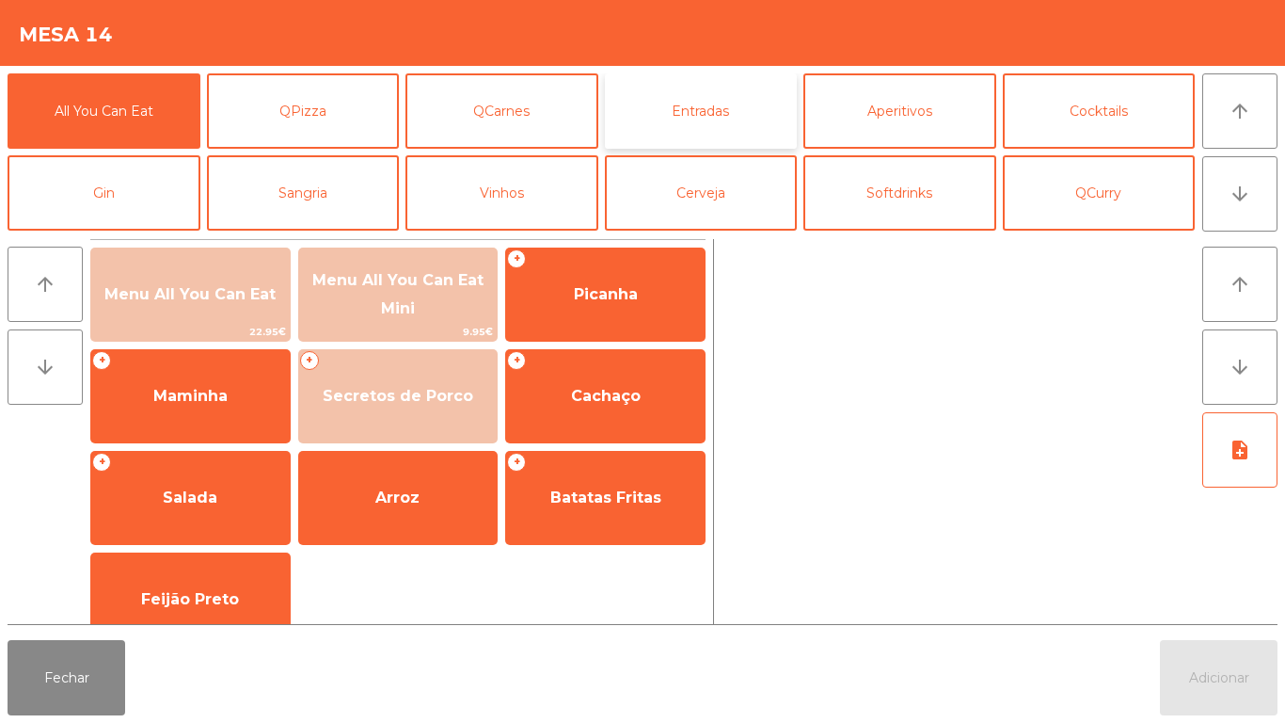
click at [707, 120] on button "Entradas" at bounding box center [701, 110] width 193 height 75
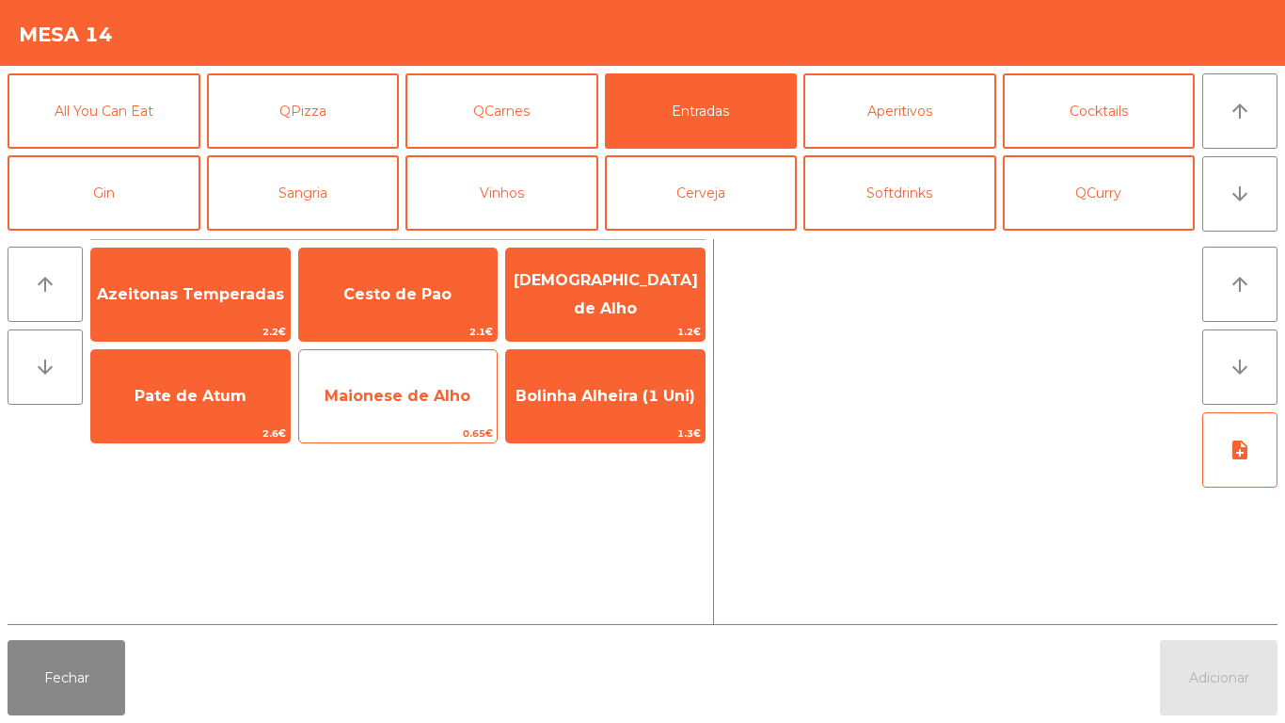
click at [425, 406] on span "Maionese de Alho" at bounding box center [398, 396] width 199 height 51
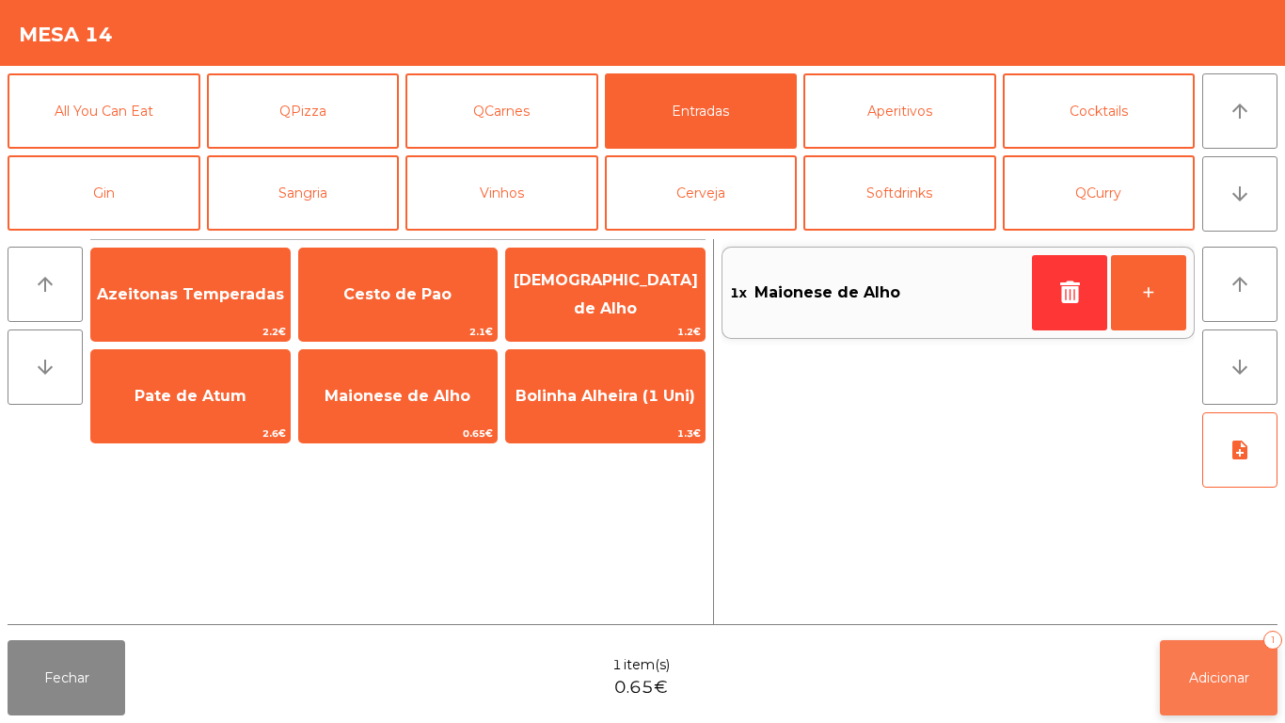
click at [1195, 676] on span "Adicionar" at bounding box center [1219, 677] width 60 height 17
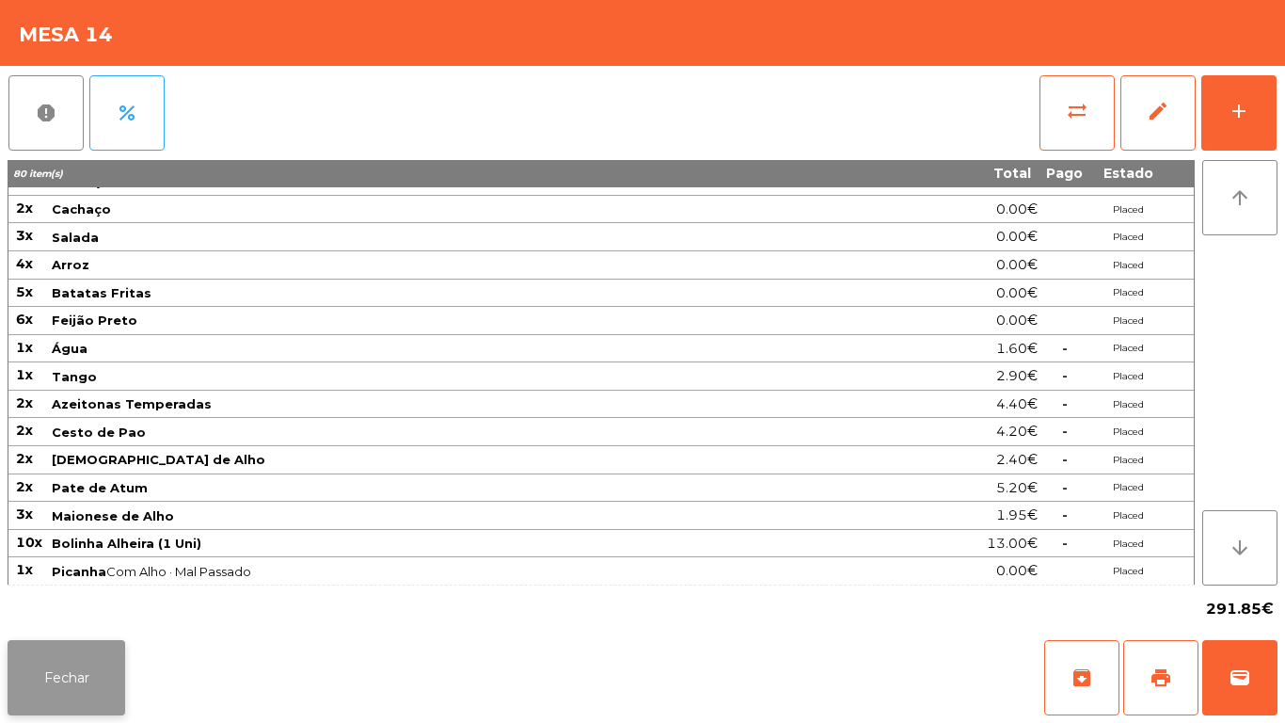
click at [100, 673] on button "Fechar" at bounding box center [67, 677] width 118 height 75
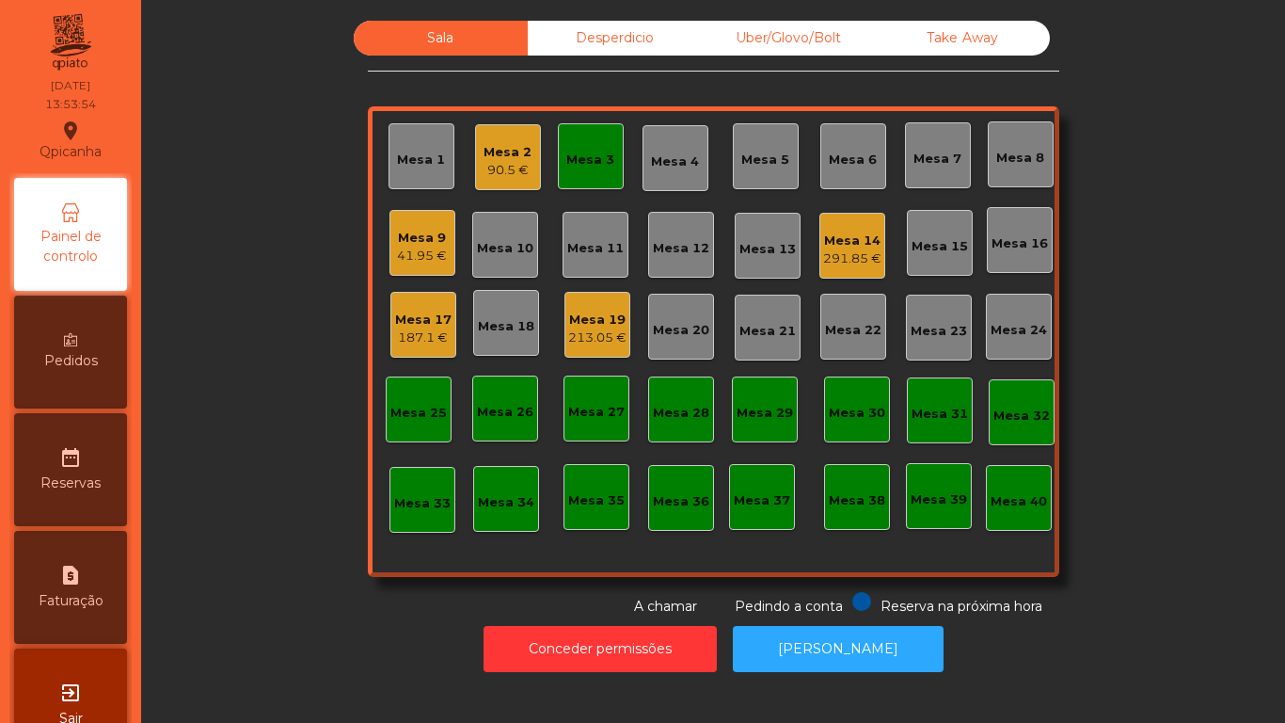
click at [592, 328] on div "213.05 €" at bounding box center [597, 337] width 58 height 19
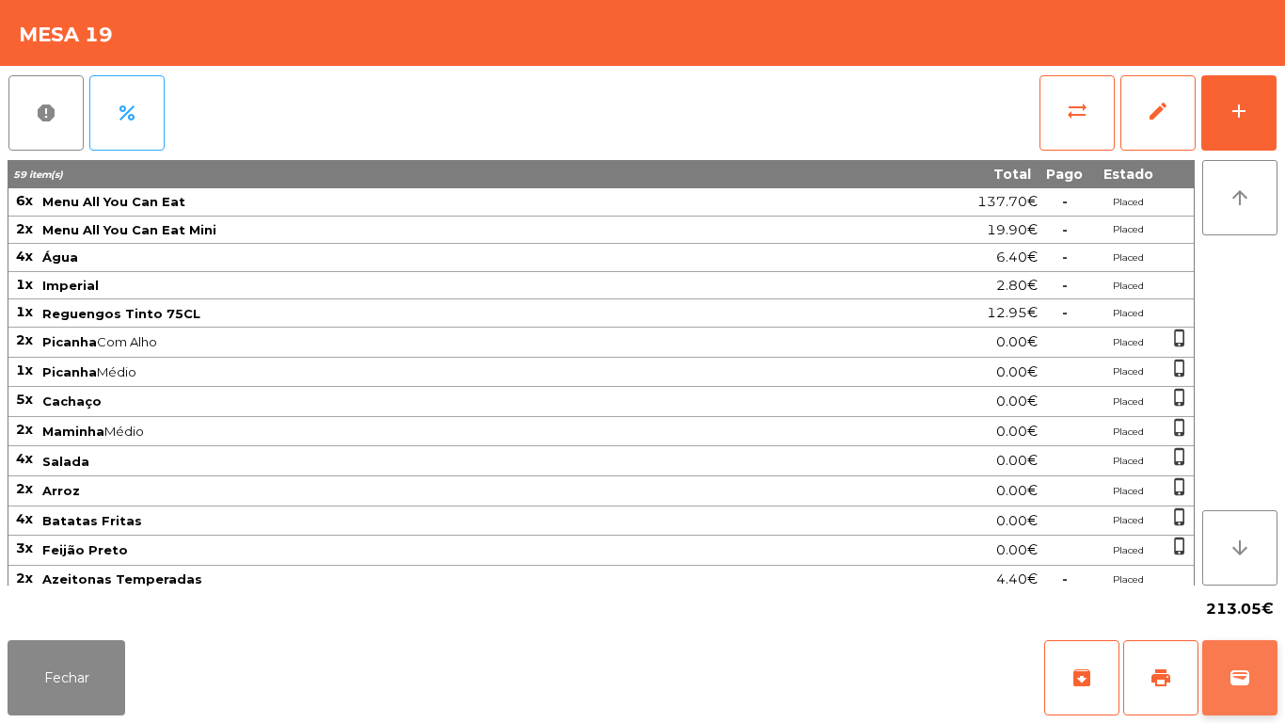
click at [1245, 692] on button "wallet" at bounding box center [1240, 677] width 75 height 75
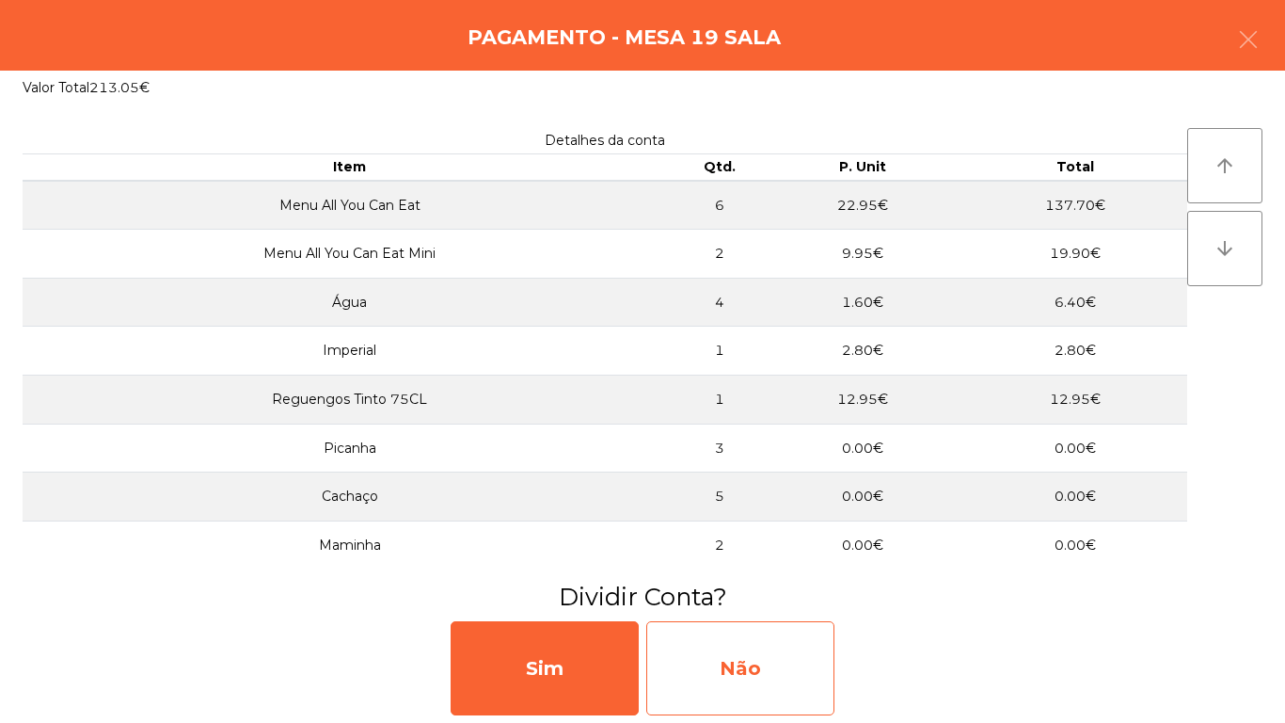
click at [756, 637] on div "Não" at bounding box center [740, 668] width 188 height 94
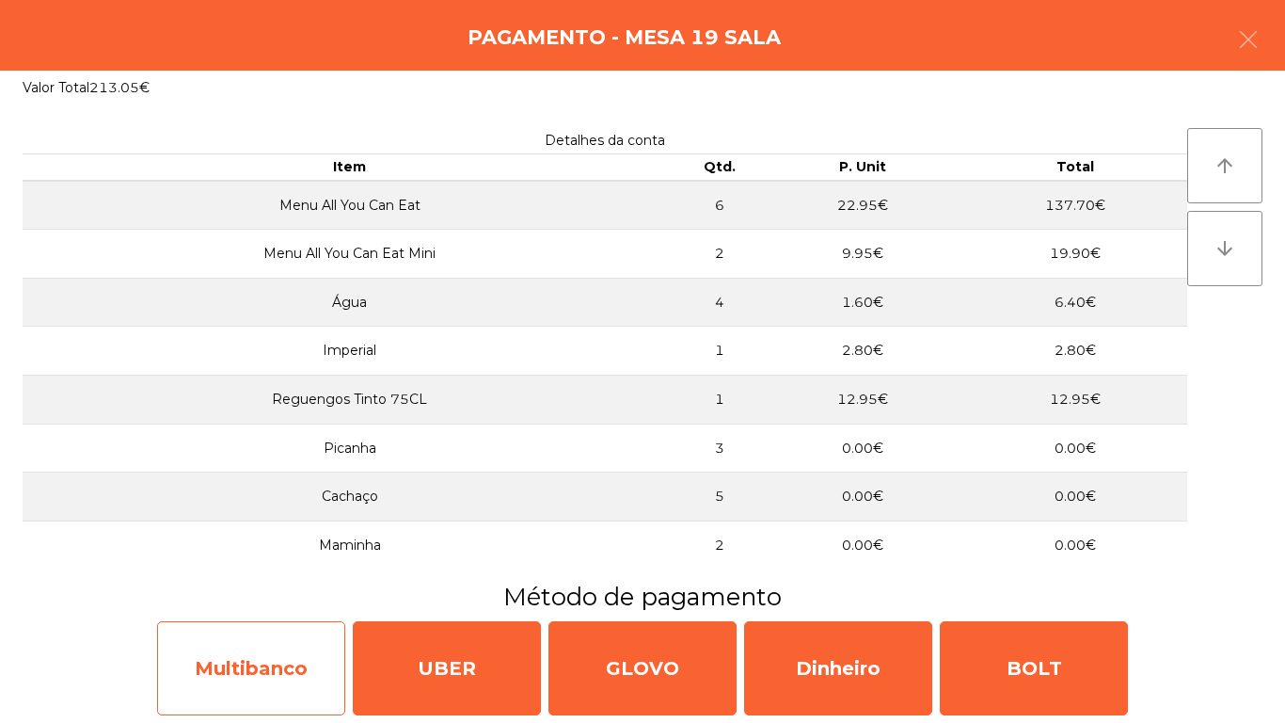
click at [306, 648] on div "Multibanco" at bounding box center [251, 668] width 188 height 94
select select "**"
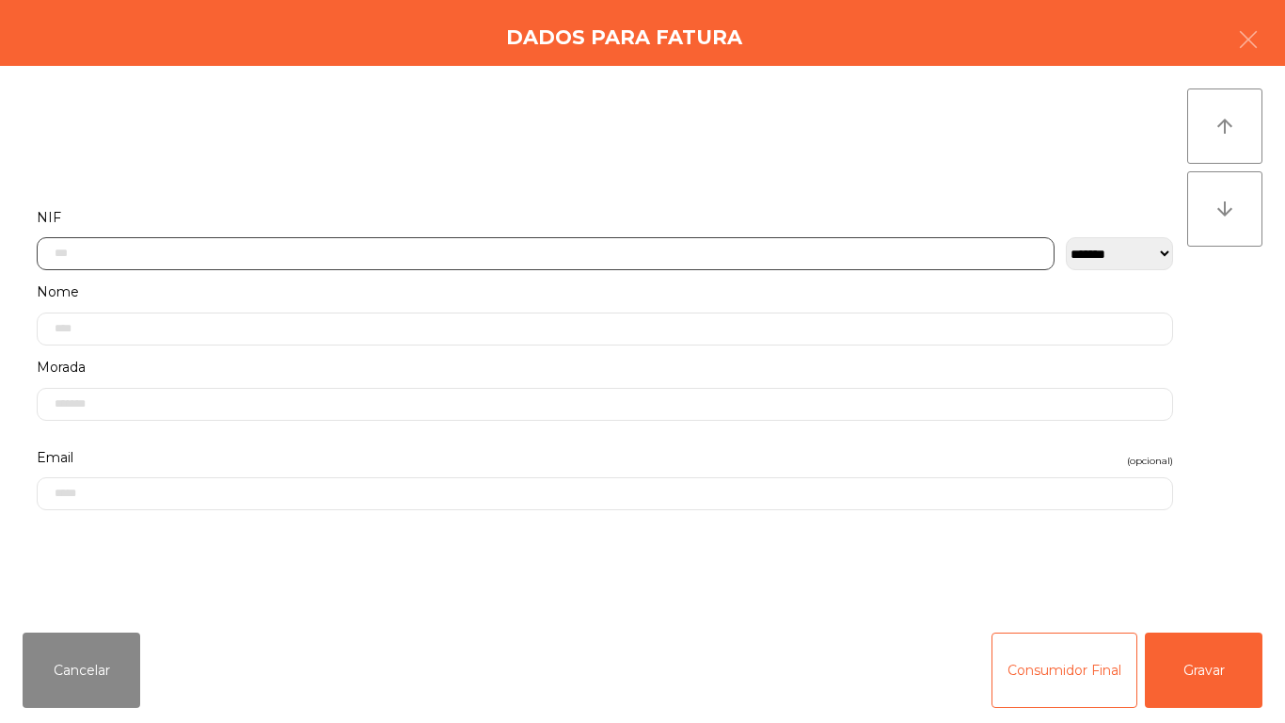
click at [542, 251] on input "text" at bounding box center [546, 253] width 1018 height 33
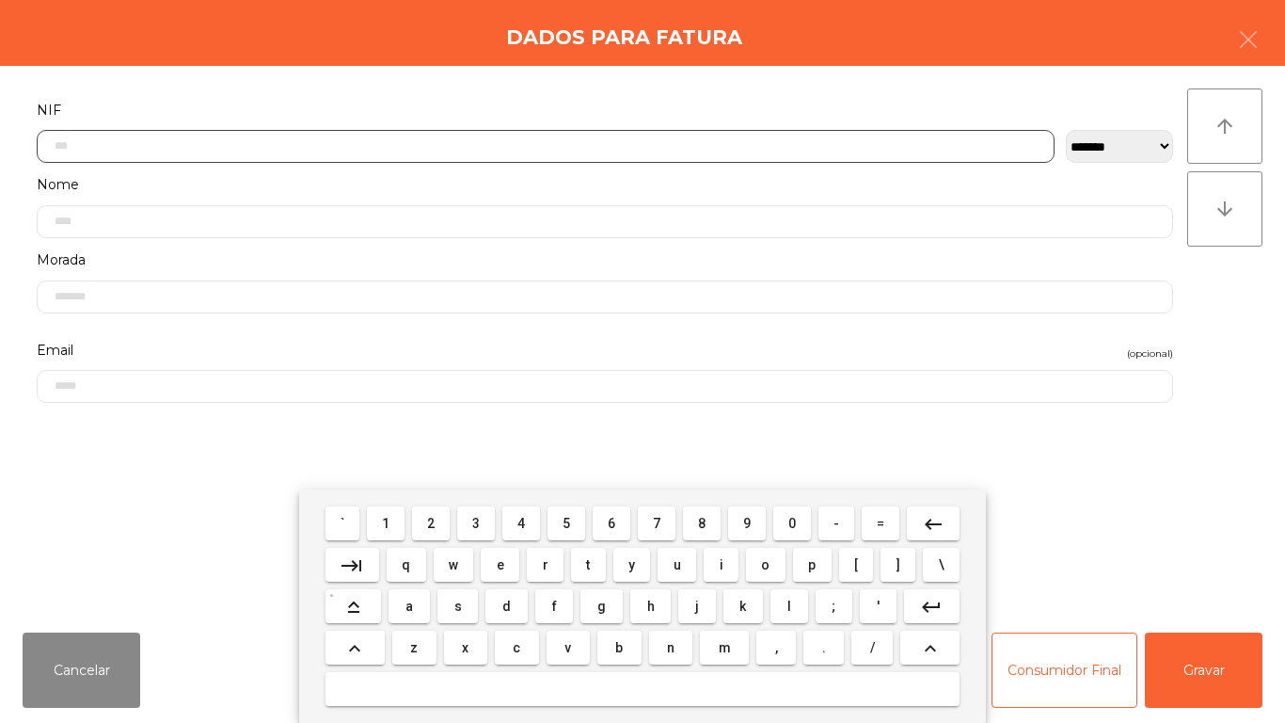
scroll to position [115, 0]
click at [433, 524] on span "2" at bounding box center [431, 523] width 8 height 15
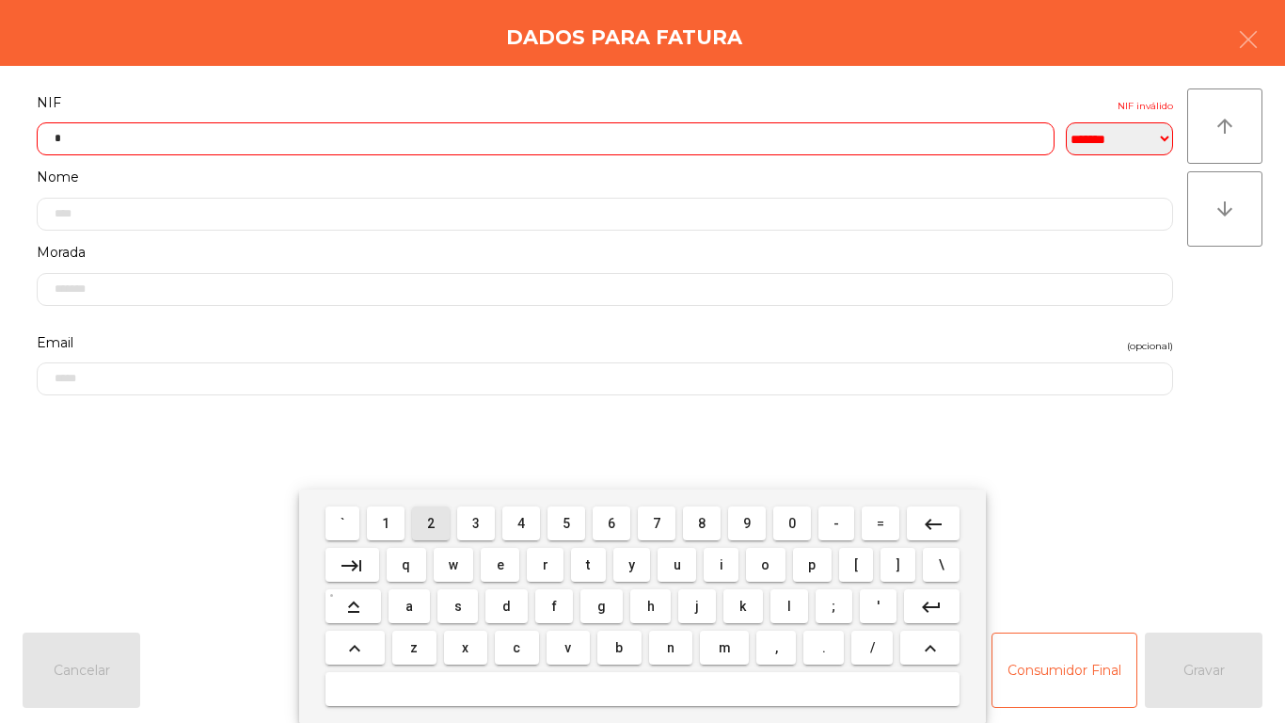
click at [400, 502] on div "` 1 2 3 4 5 6 7 8 9 0 - = keyboard_backspace keyboard_tab q w e r t y u i o p […" at bounding box center [642, 605] width 687 height 233
click at [659, 519] on span "7" at bounding box center [657, 523] width 8 height 15
click at [934, 510] on button "keyboard_backspace" at bounding box center [933, 523] width 53 height 34
click at [388, 517] on span "1" at bounding box center [386, 523] width 8 height 15
click at [669, 518] on button "7" at bounding box center [657, 523] width 38 height 34
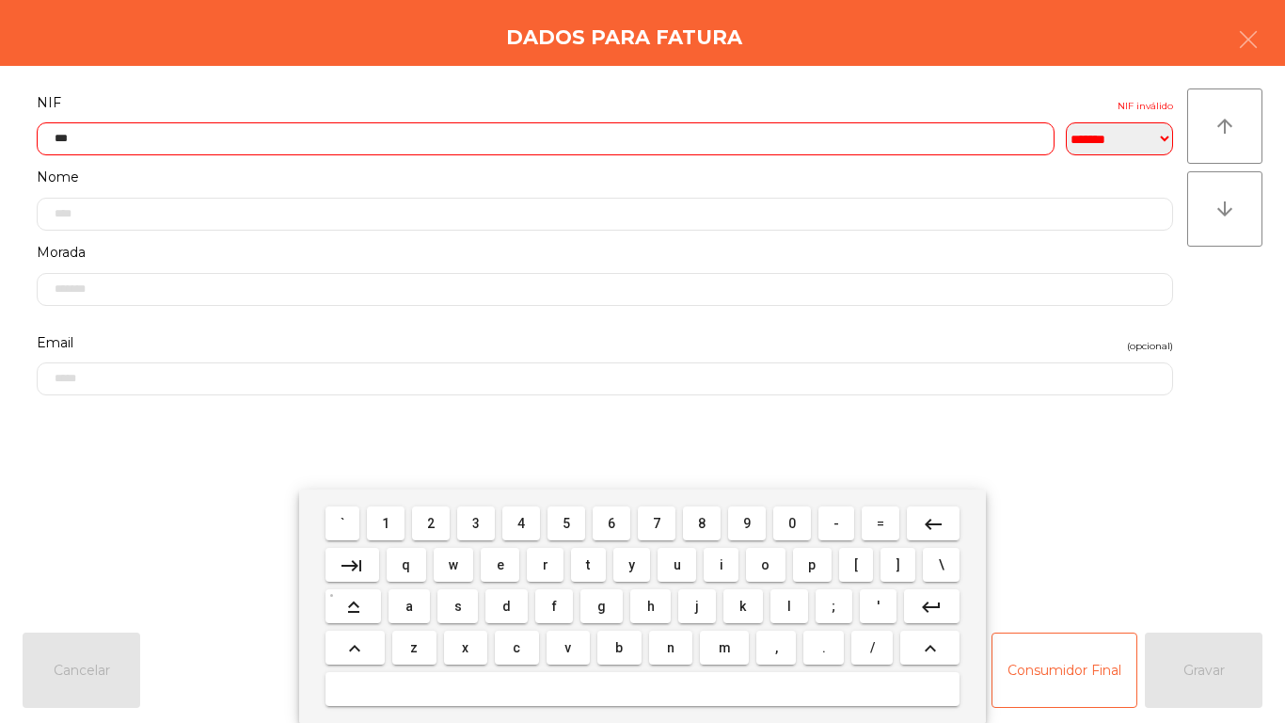
click at [792, 507] on button "0" at bounding box center [792, 523] width 38 height 34
click at [609, 522] on span "6" at bounding box center [612, 523] width 8 height 15
click at [521, 521] on span "4" at bounding box center [522, 523] width 8 height 15
click at [521, 518] on span "4" at bounding box center [522, 523] width 8 height 15
click at [387, 520] on span "1" at bounding box center [386, 523] width 8 height 15
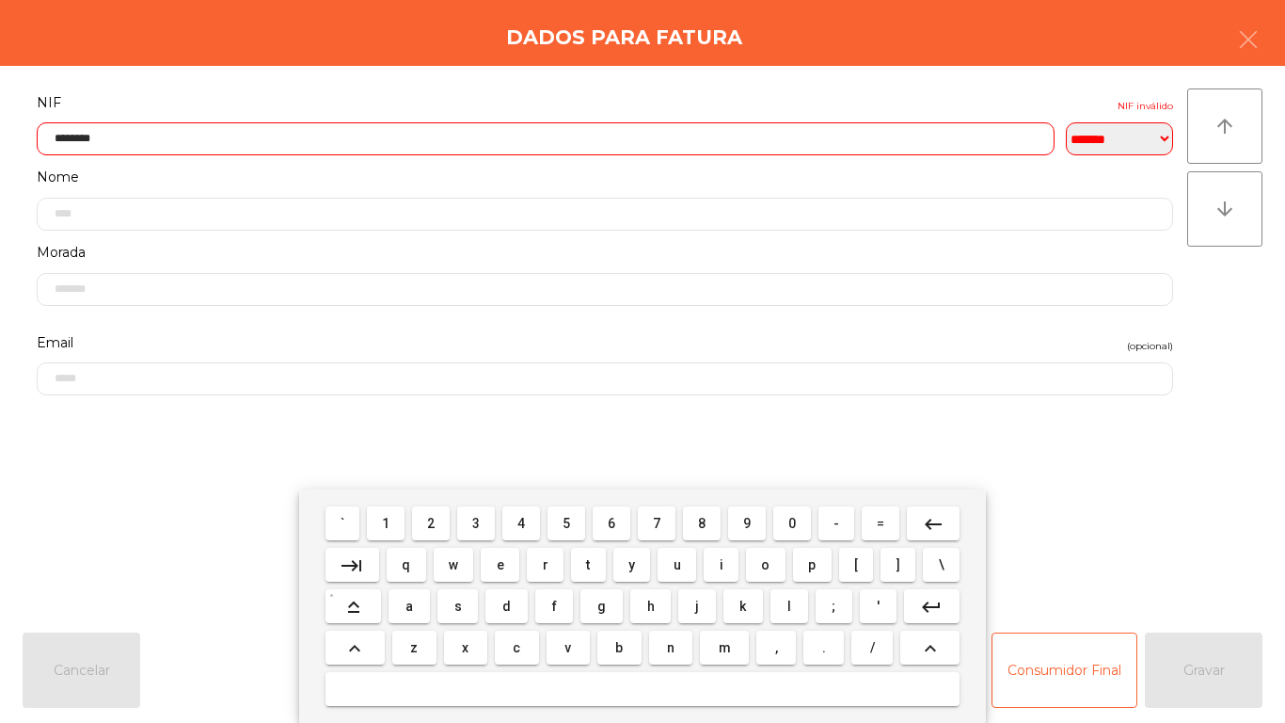
click at [703, 518] on span "8" at bounding box center [702, 523] width 8 height 15
type input "*********"
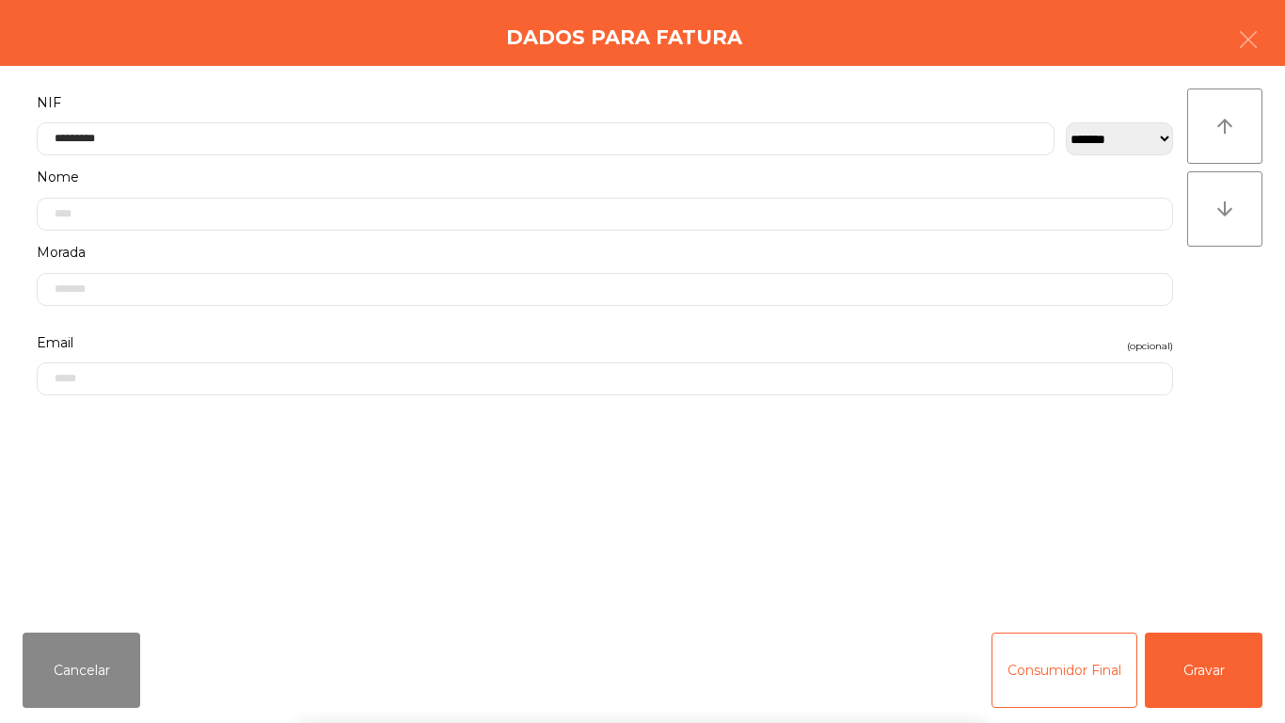
click at [1212, 671] on div "` 1 2 3 4 5 6 7 8 9 0 - = keyboard_backspace keyboard_tab q w e r t y u i o p […" at bounding box center [642, 605] width 1285 height 233
click at [1220, 673] on button "Gravar" at bounding box center [1204, 669] width 118 height 75
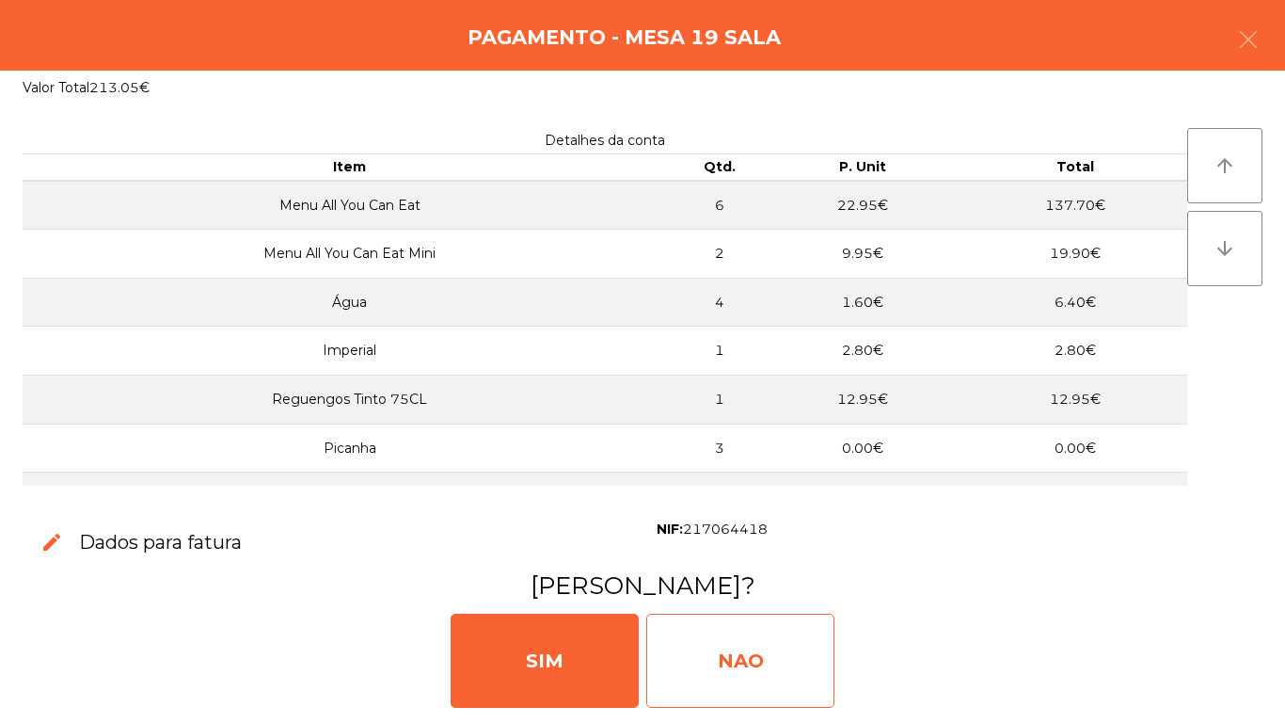
click at [744, 641] on div "NAO" at bounding box center [740, 660] width 188 height 94
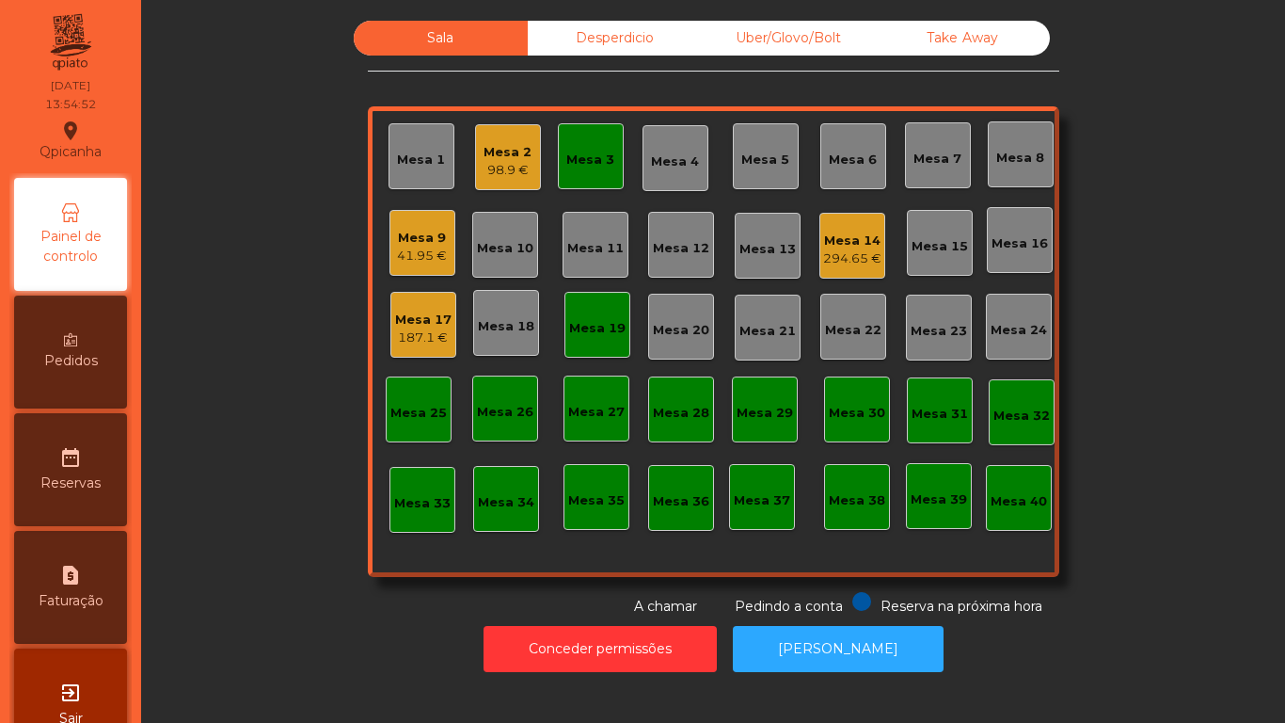
click at [95, 356] on span "Pedidos" at bounding box center [71, 361] width 54 height 20
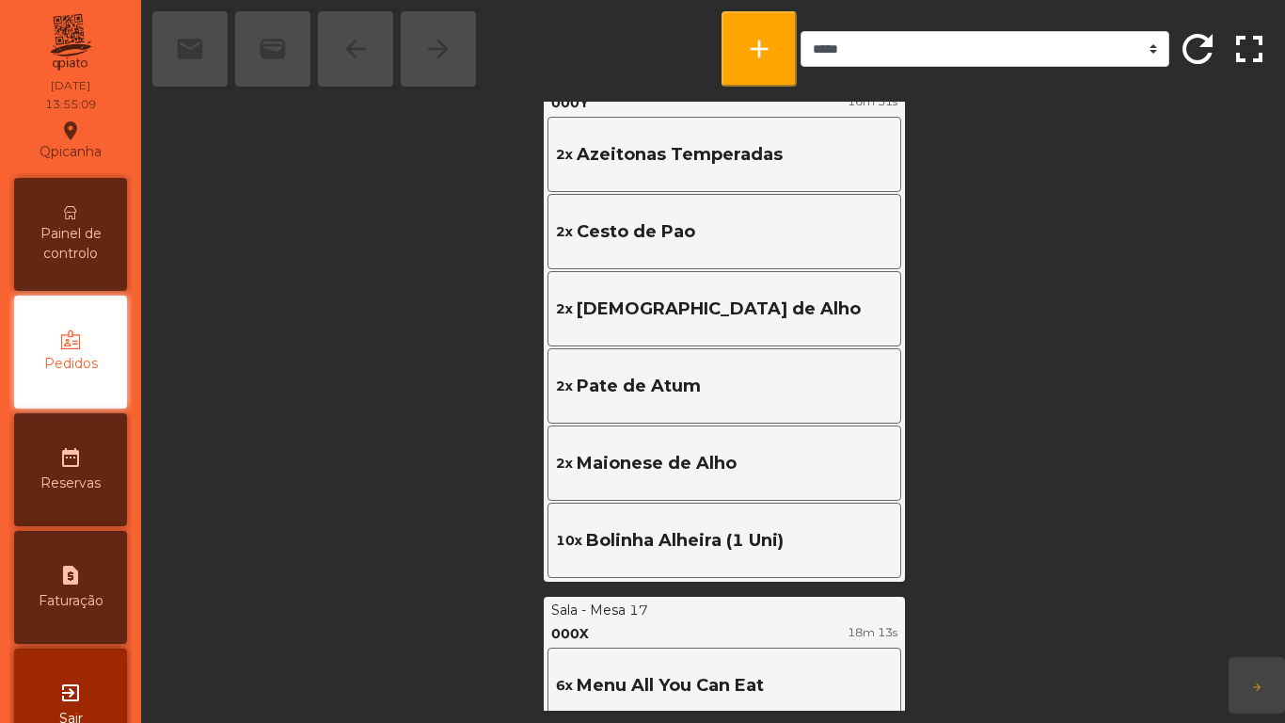
scroll to position [2271, 0]
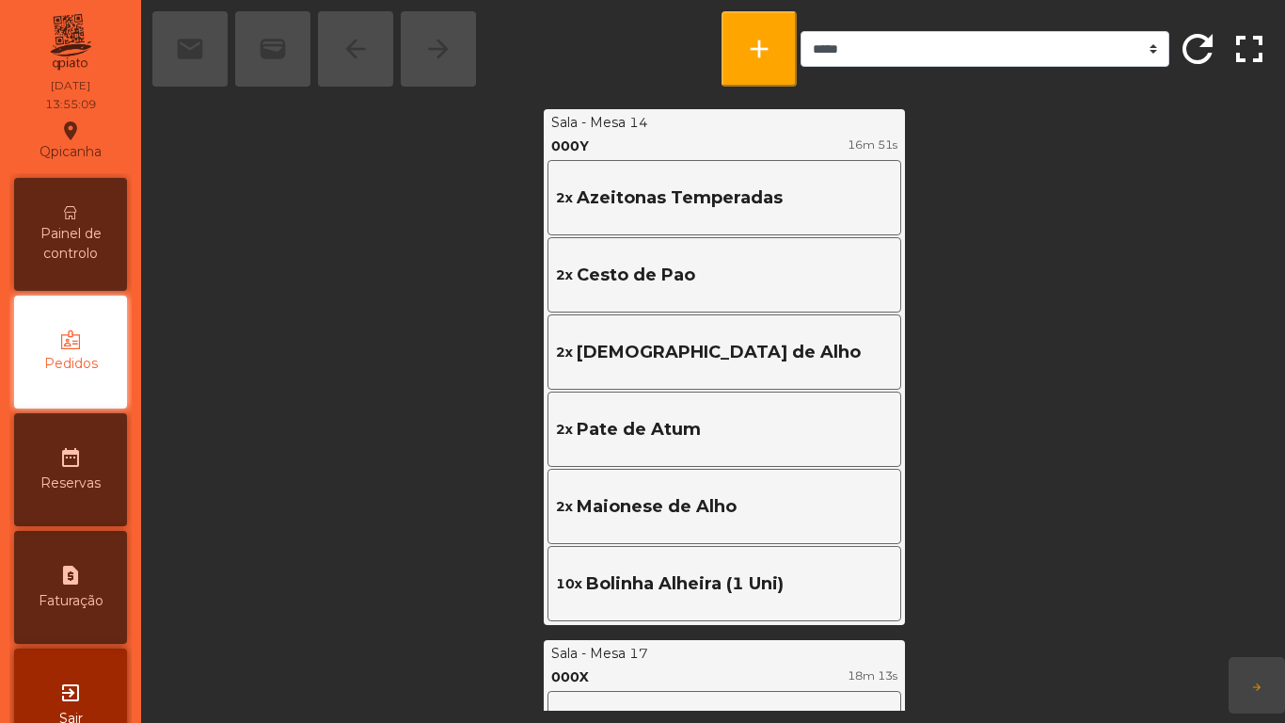
click at [82, 241] on span "Painel de controlo" at bounding box center [71, 244] width 104 height 40
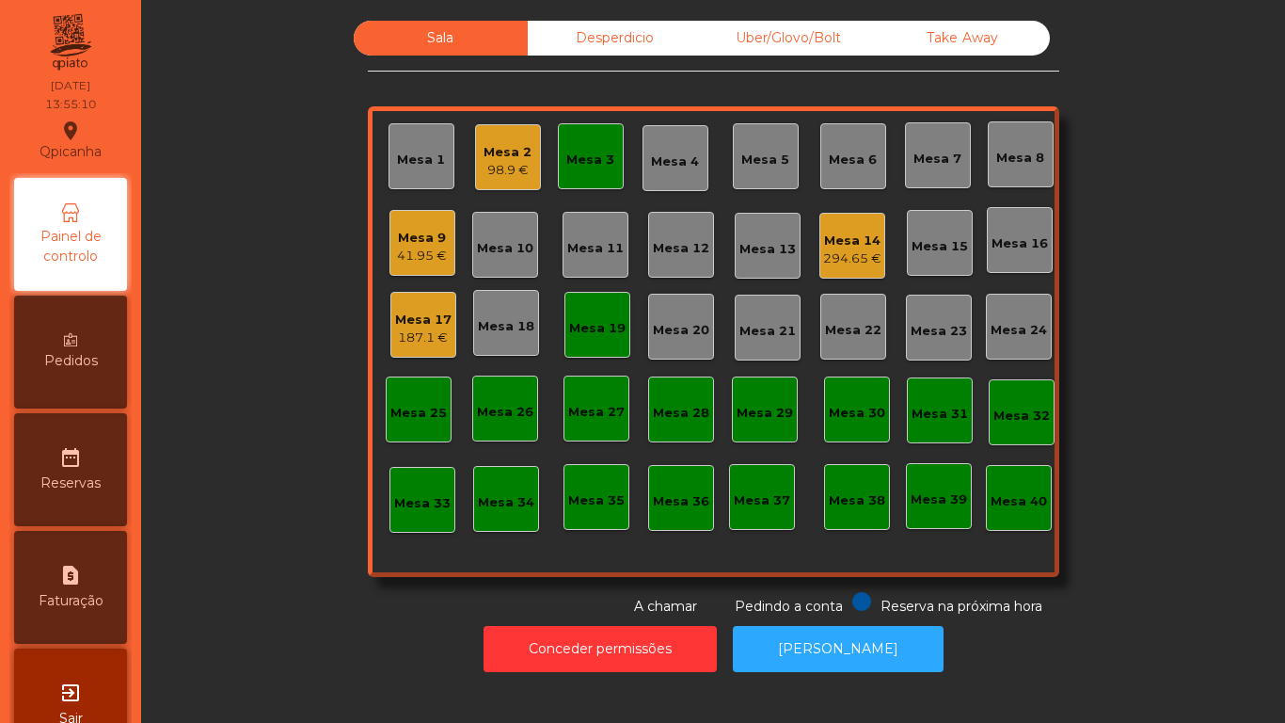
click at [418, 244] on div "Mesa 9" at bounding box center [422, 238] width 50 height 19
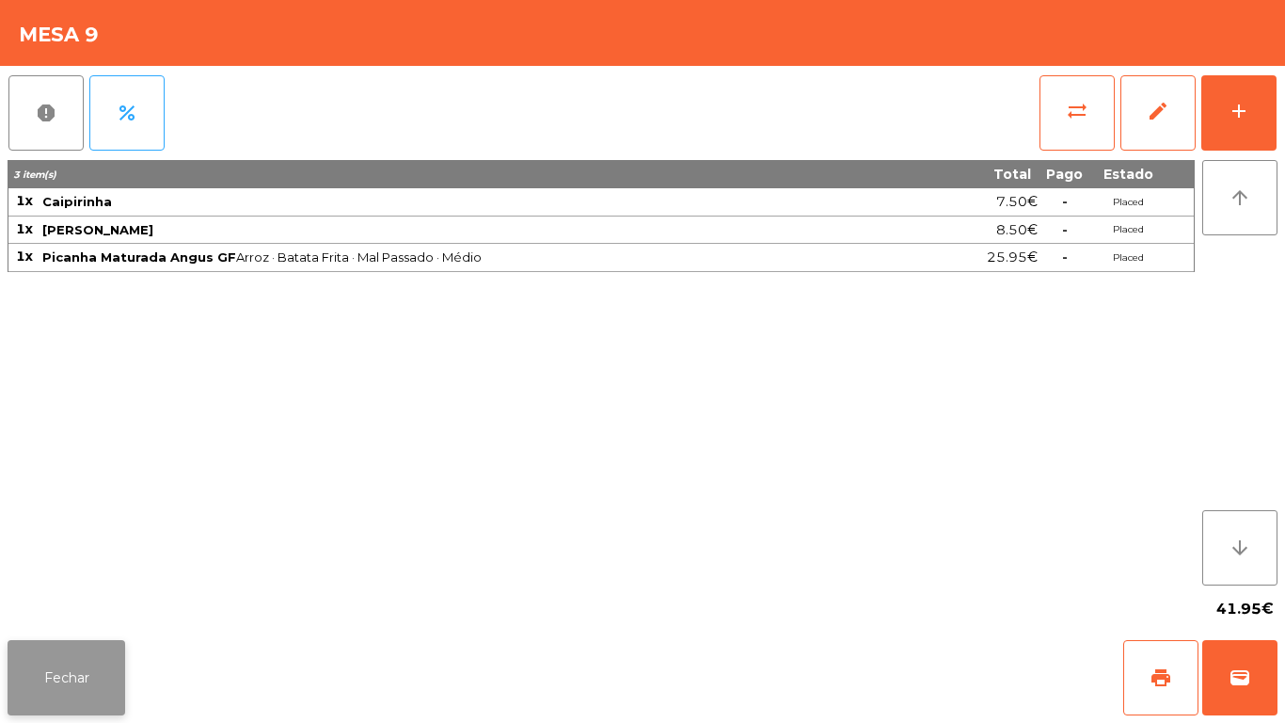
click at [77, 688] on button "Fechar" at bounding box center [67, 677] width 118 height 75
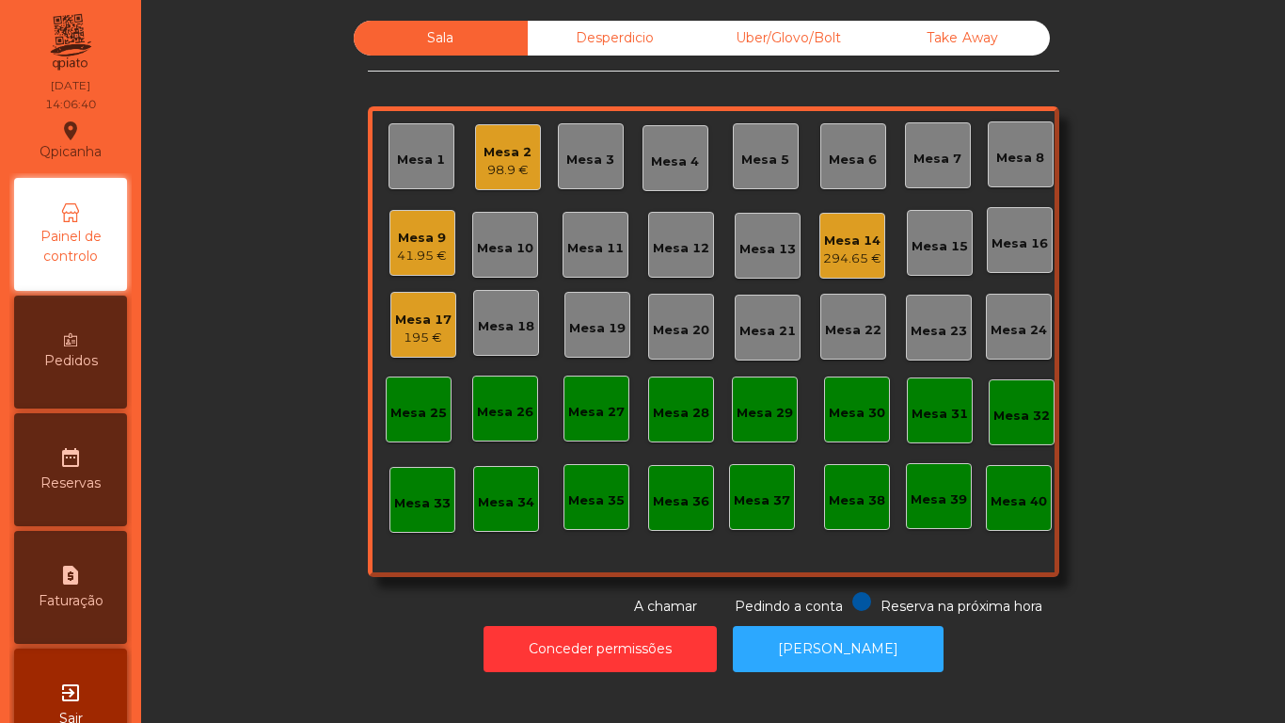
click at [426, 236] on div "Mesa 9" at bounding box center [422, 238] width 50 height 19
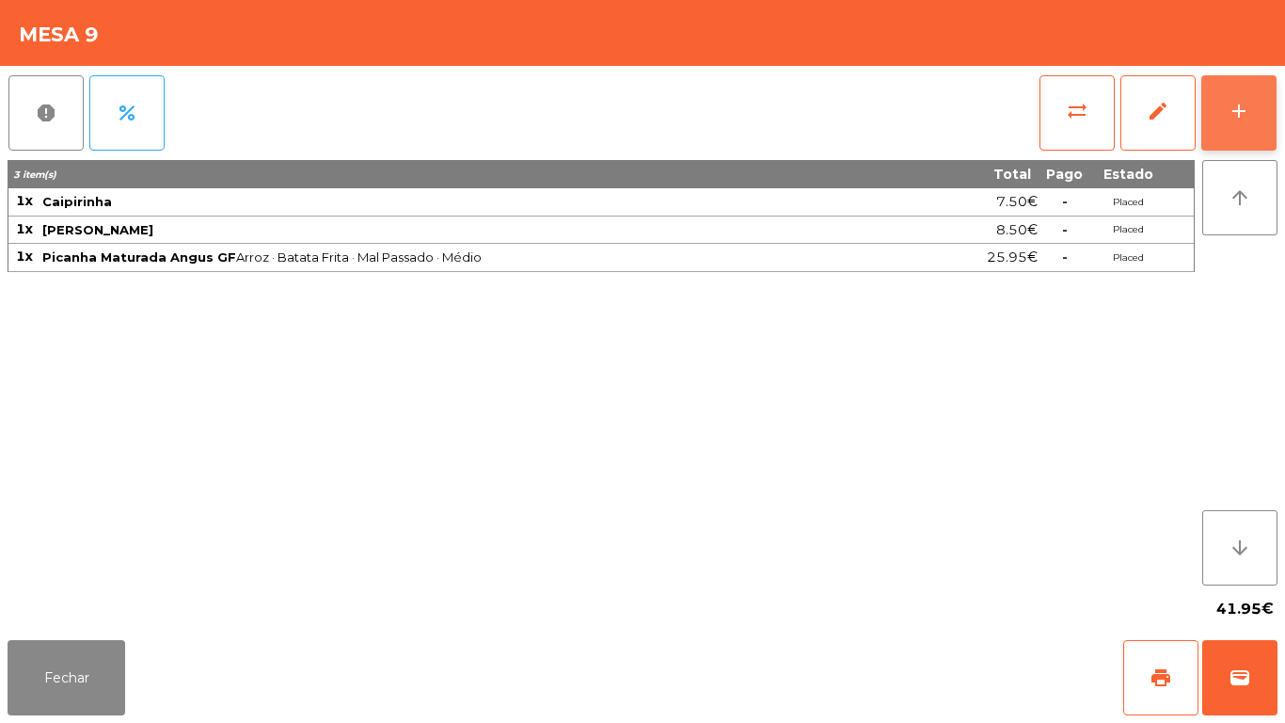
click at [1270, 111] on button "add" at bounding box center [1239, 112] width 75 height 75
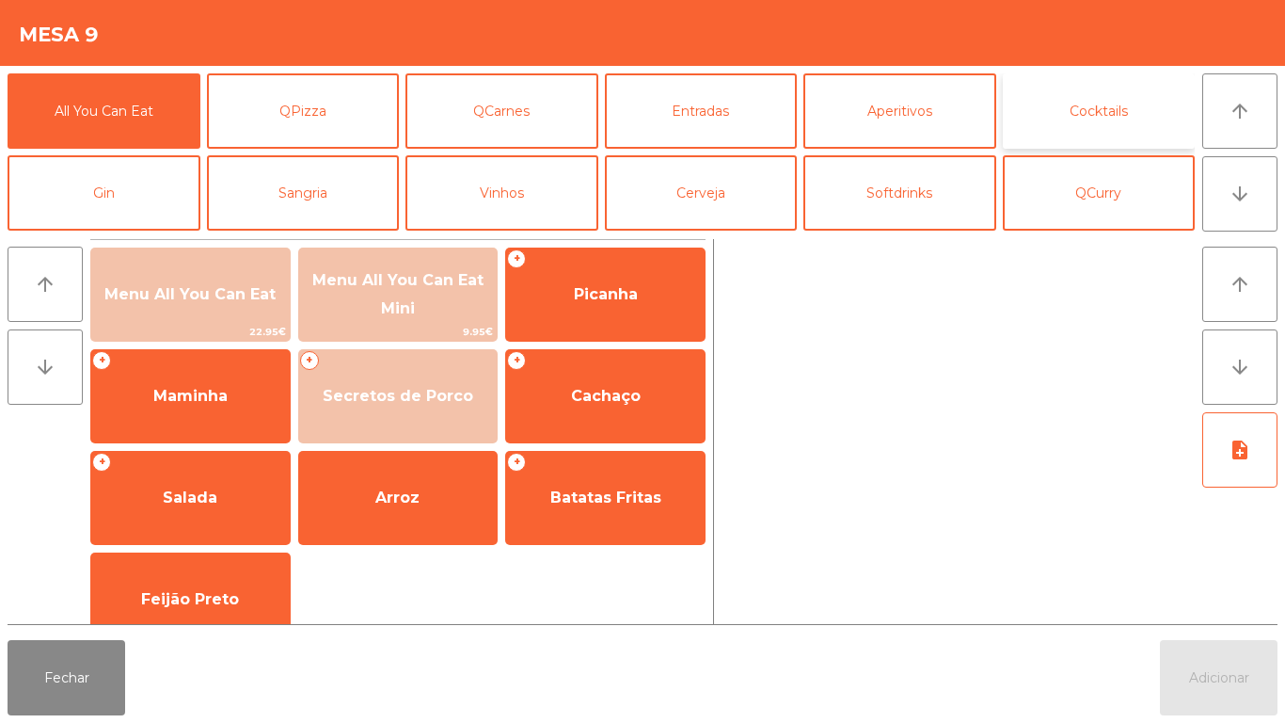
click at [1118, 110] on button "Cocktails" at bounding box center [1099, 110] width 193 height 75
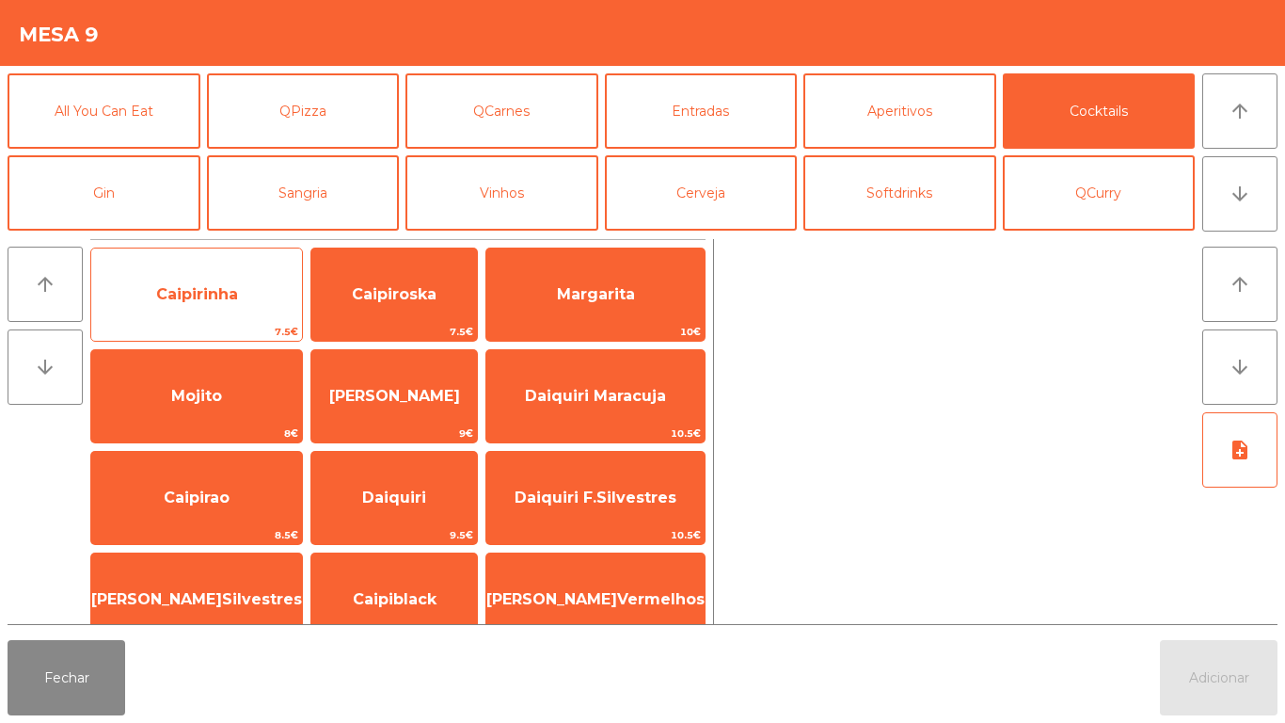
click at [223, 308] on span "Caipirinha" at bounding box center [196, 294] width 211 height 51
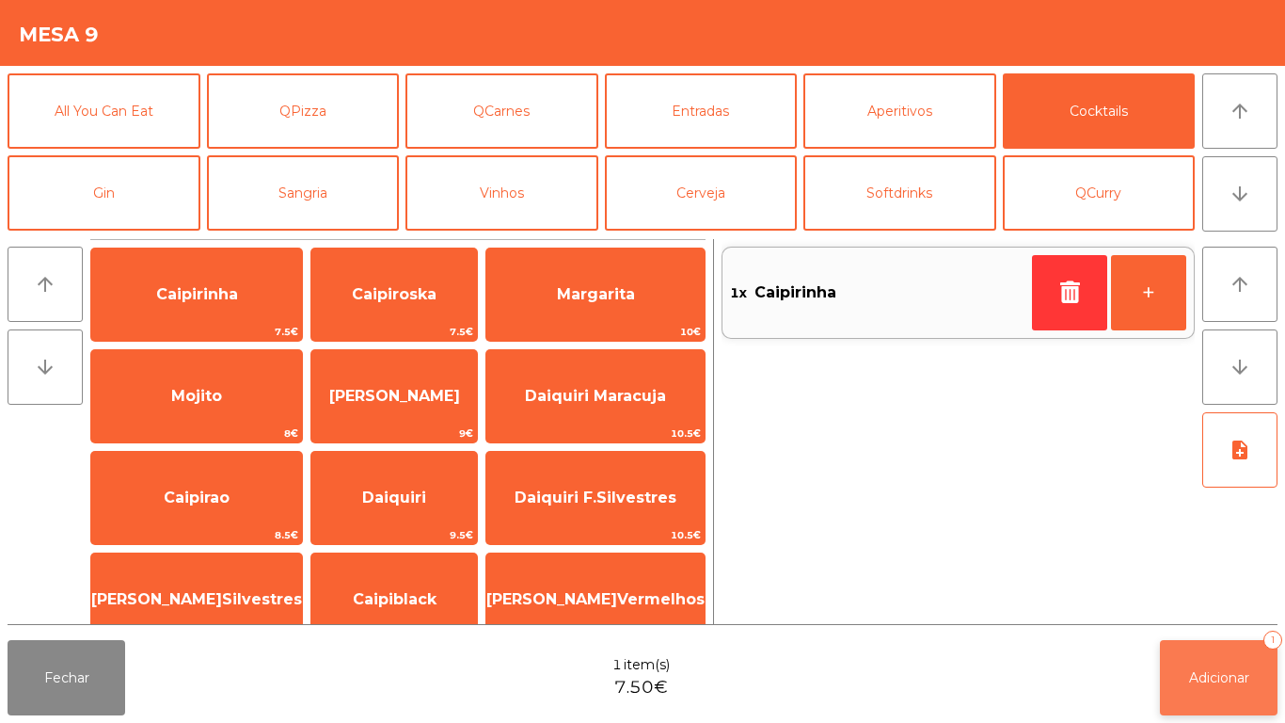
click at [1224, 678] on span "Adicionar" at bounding box center [1219, 677] width 60 height 17
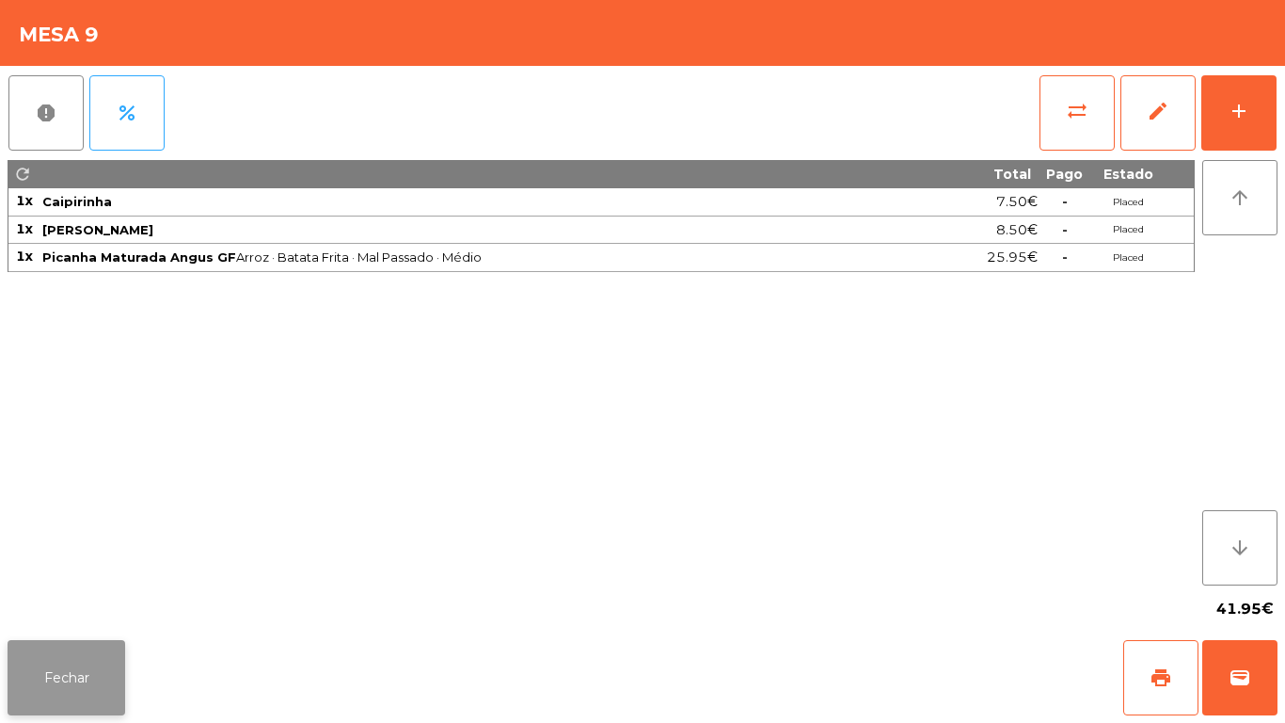
click at [96, 663] on button "Fechar" at bounding box center [67, 677] width 118 height 75
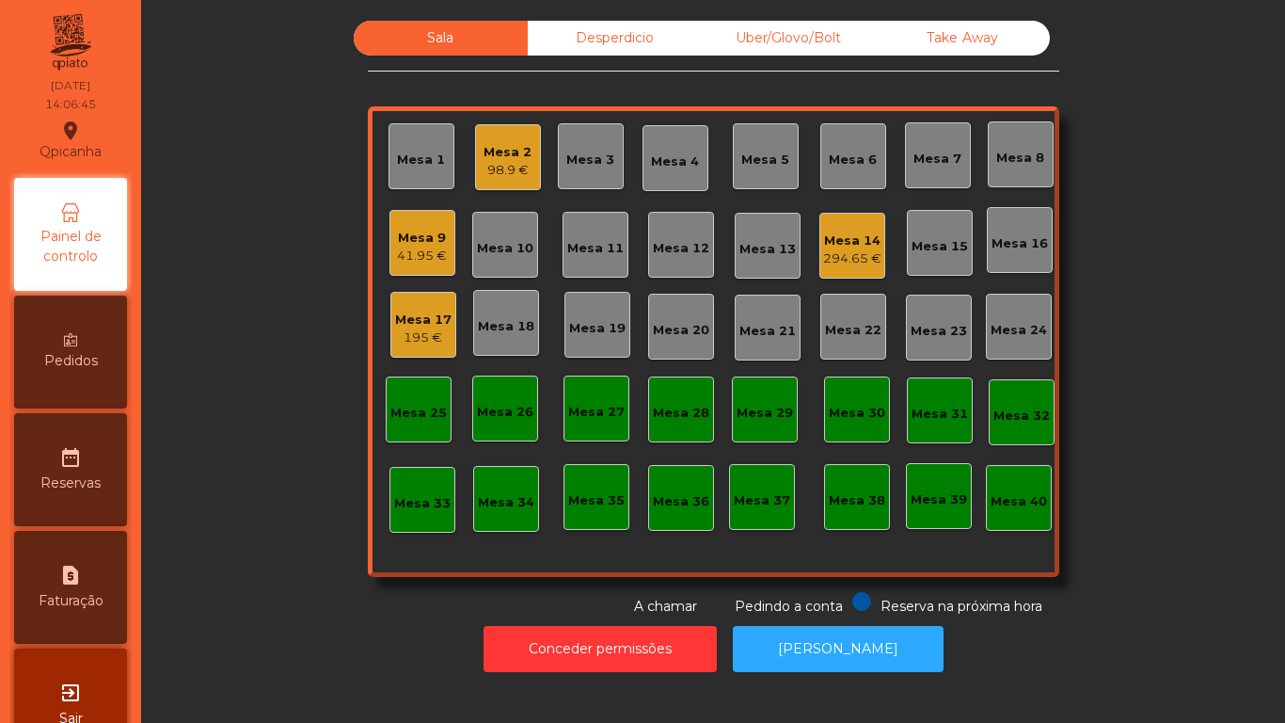
click at [845, 249] on div "294.65 €" at bounding box center [852, 258] width 58 height 19
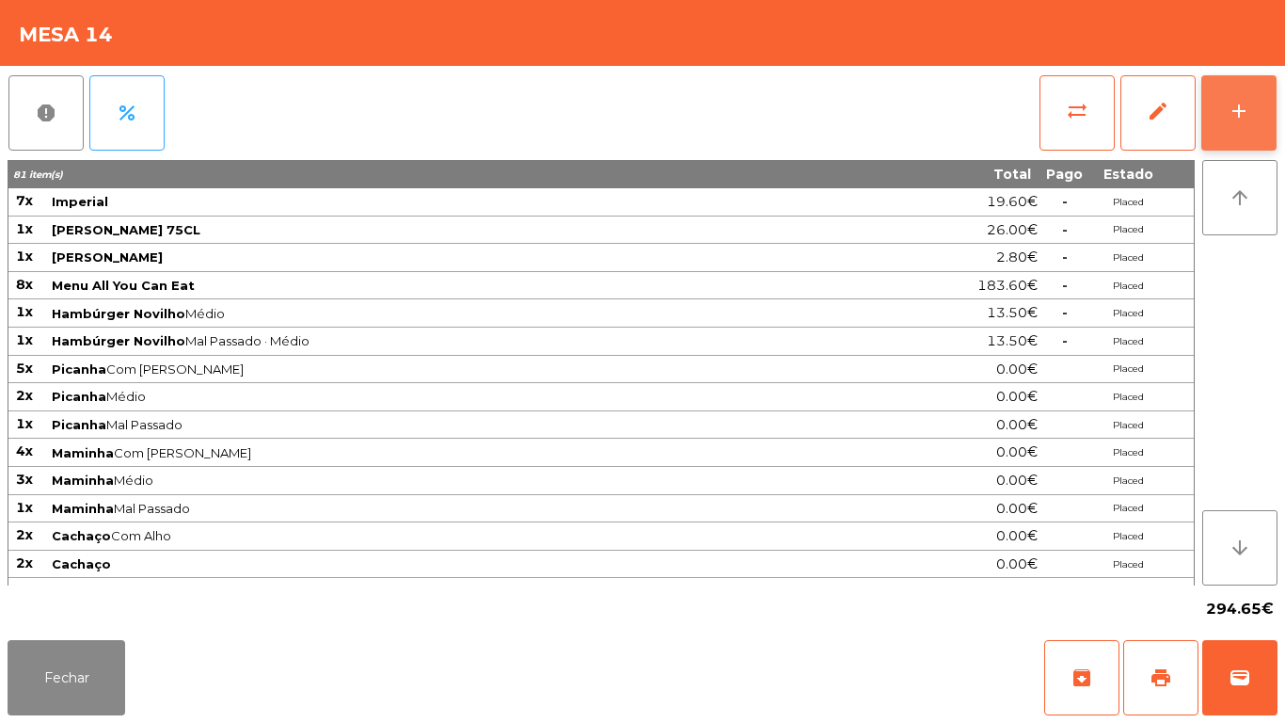
click at [1243, 113] on div "add" at bounding box center [1239, 111] width 23 height 23
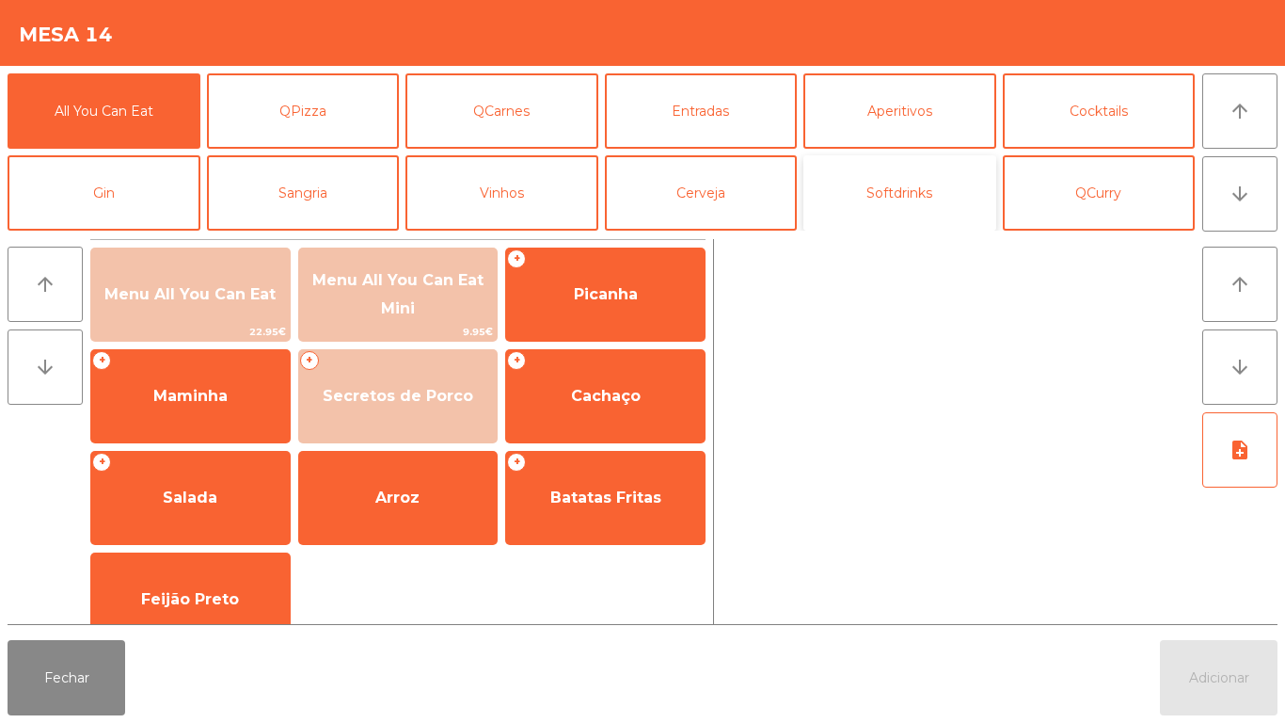
click at [923, 185] on button "Softdrinks" at bounding box center [900, 192] width 193 height 75
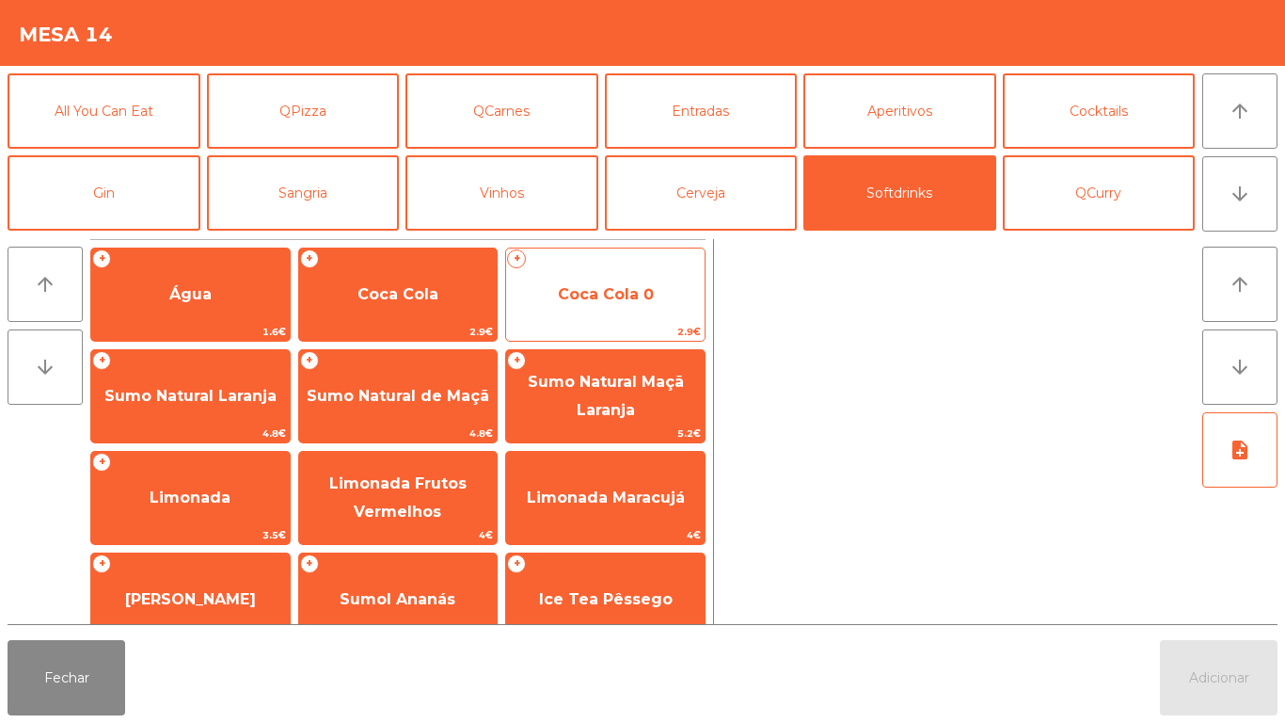
click at [614, 296] on span "Coca Cola 0" at bounding box center [606, 294] width 96 height 18
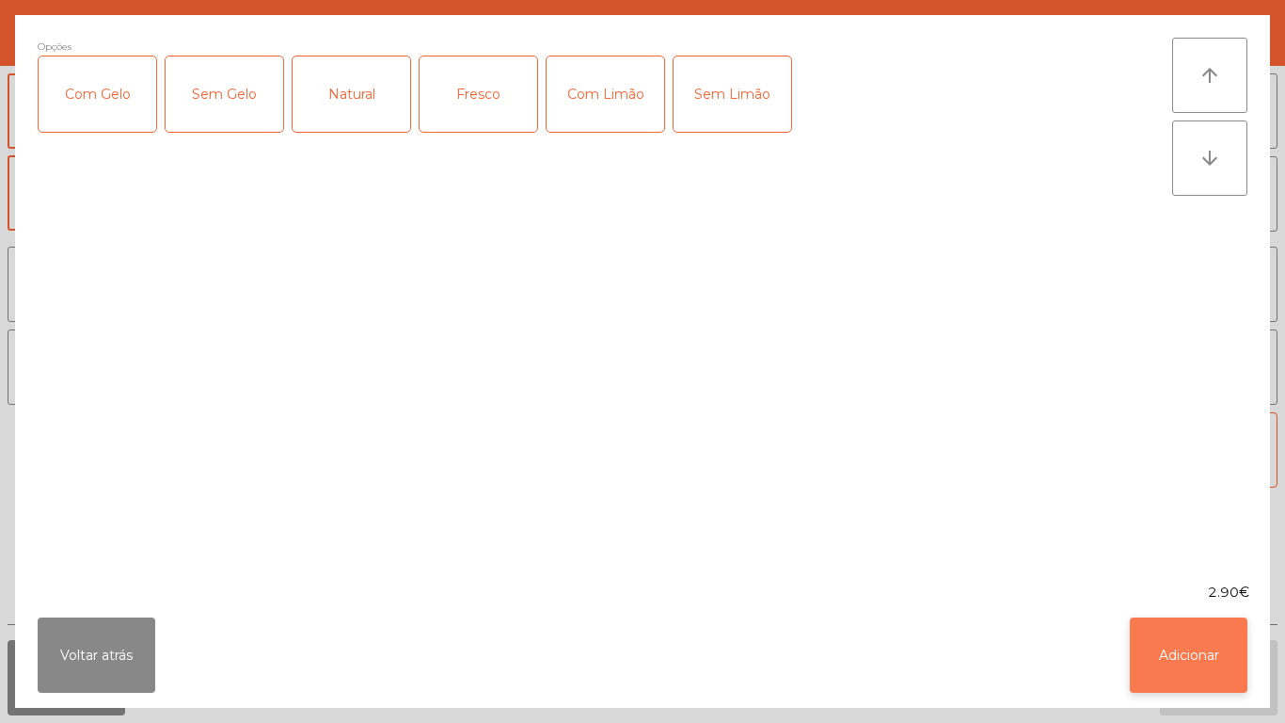
click at [1201, 642] on button "Adicionar" at bounding box center [1189, 654] width 118 height 75
click at [1228, 667] on button "Adicionar" at bounding box center [1219, 677] width 118 height 75
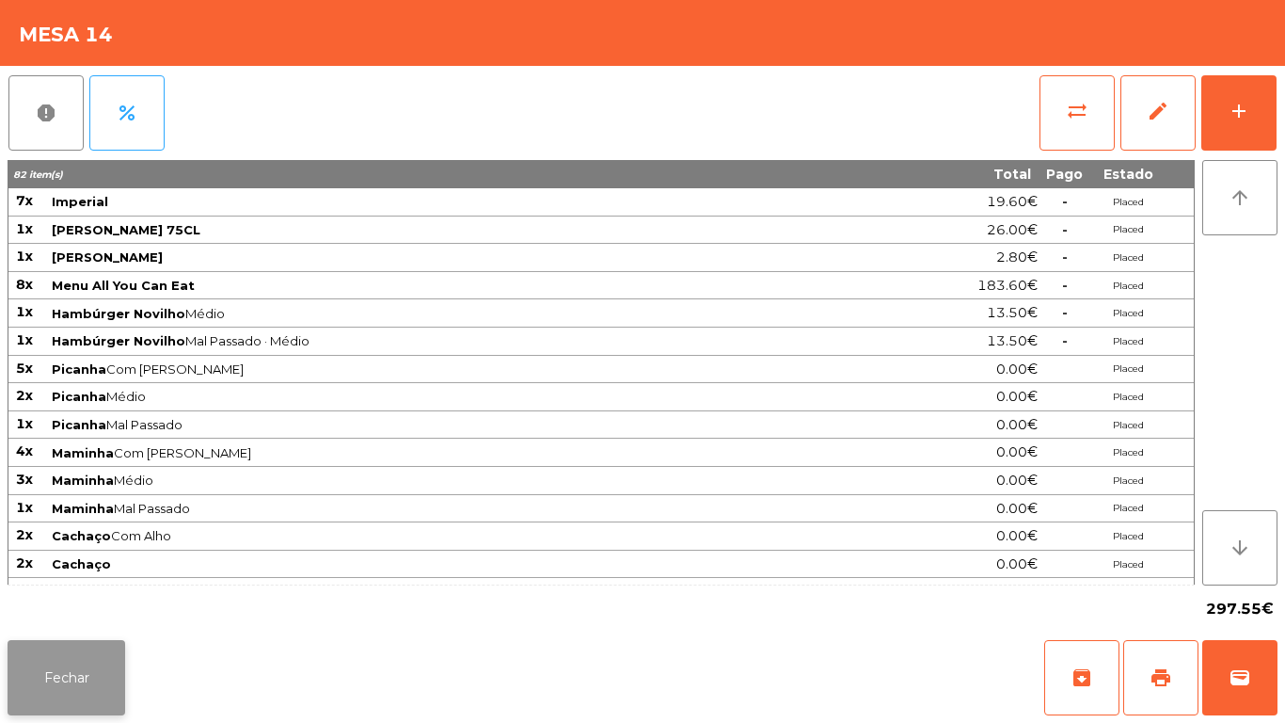
click at [78, 645] on button "Fechar" at bounding box center [67, 677] width 118 height 75
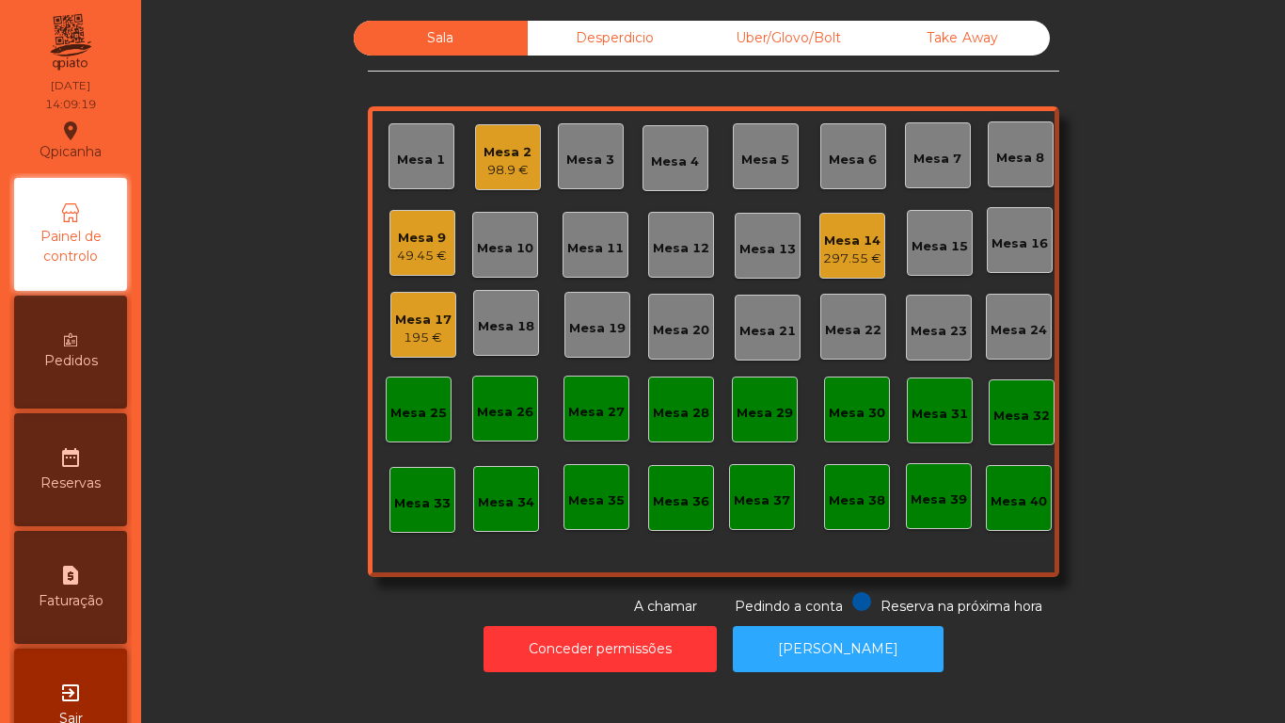
click at [431, 248] on div "49.45 €" at bounding box center [422, 256] width 50 height 19
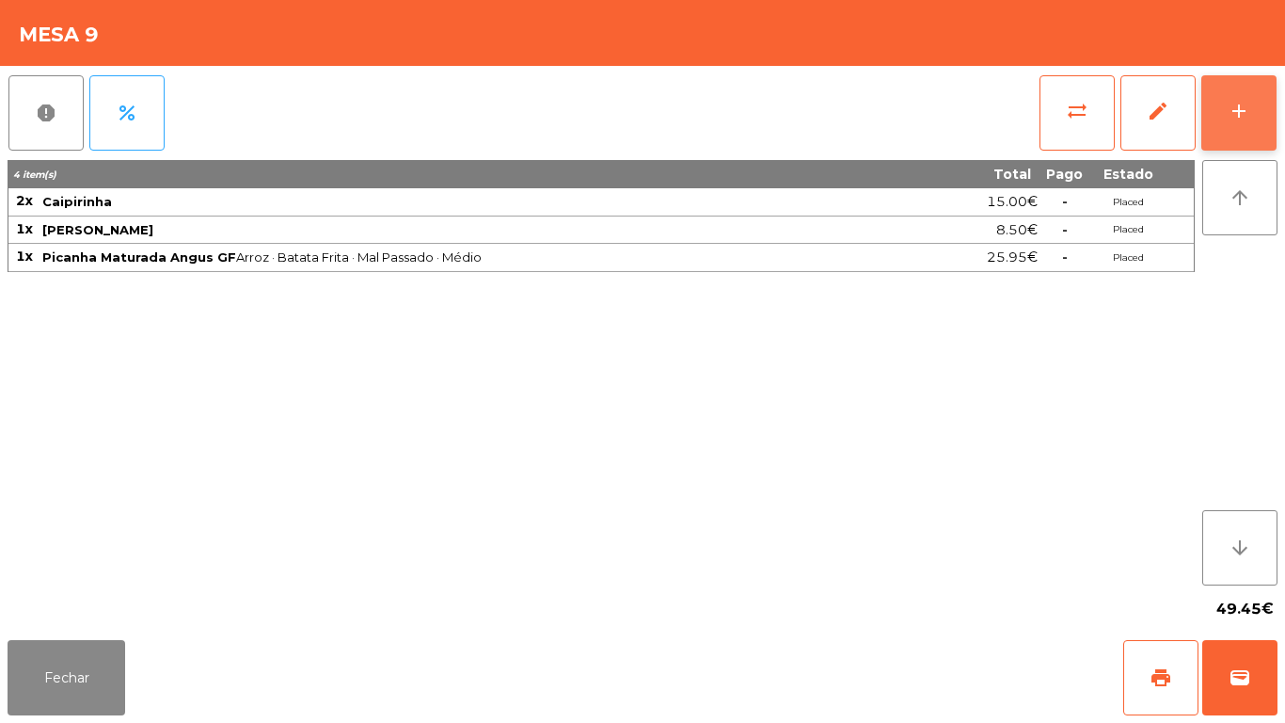
click at [1241, 117] on div "add" at bounding box center [1239, 111] width 23 height 23
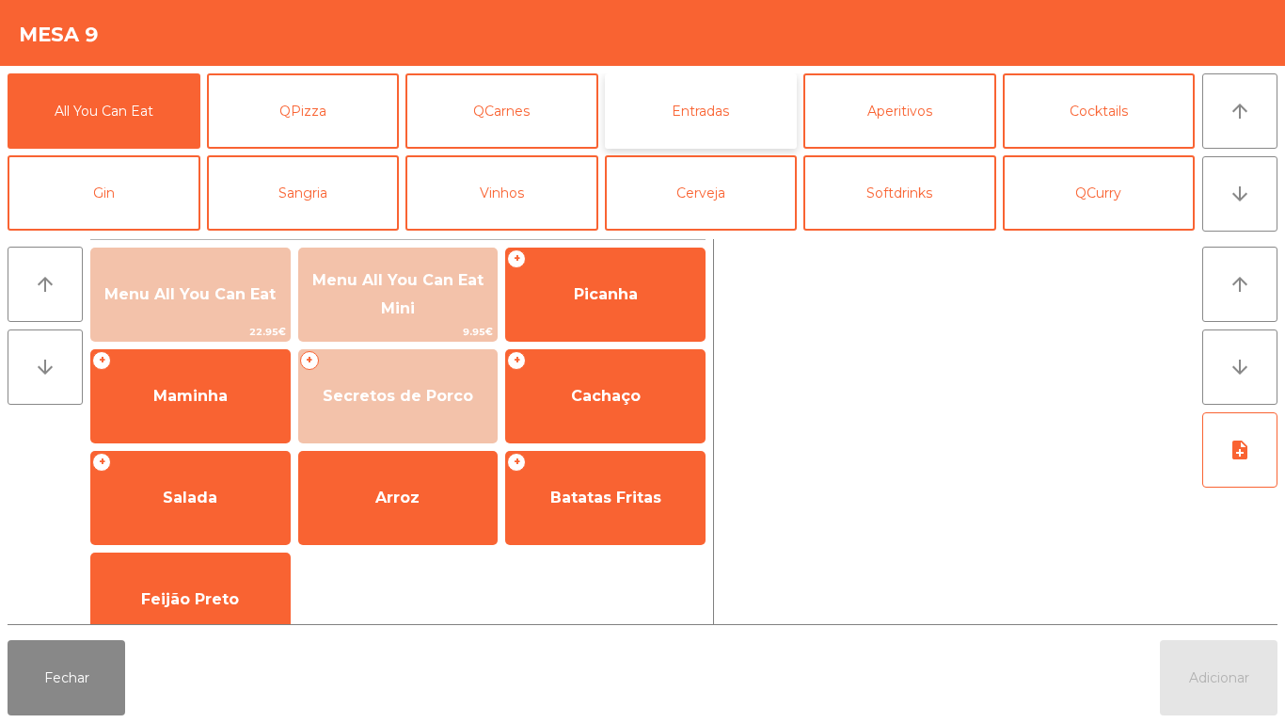
click at [715, 106] on button "Entradas" at bounding box center [701, 110] width 193 height 75
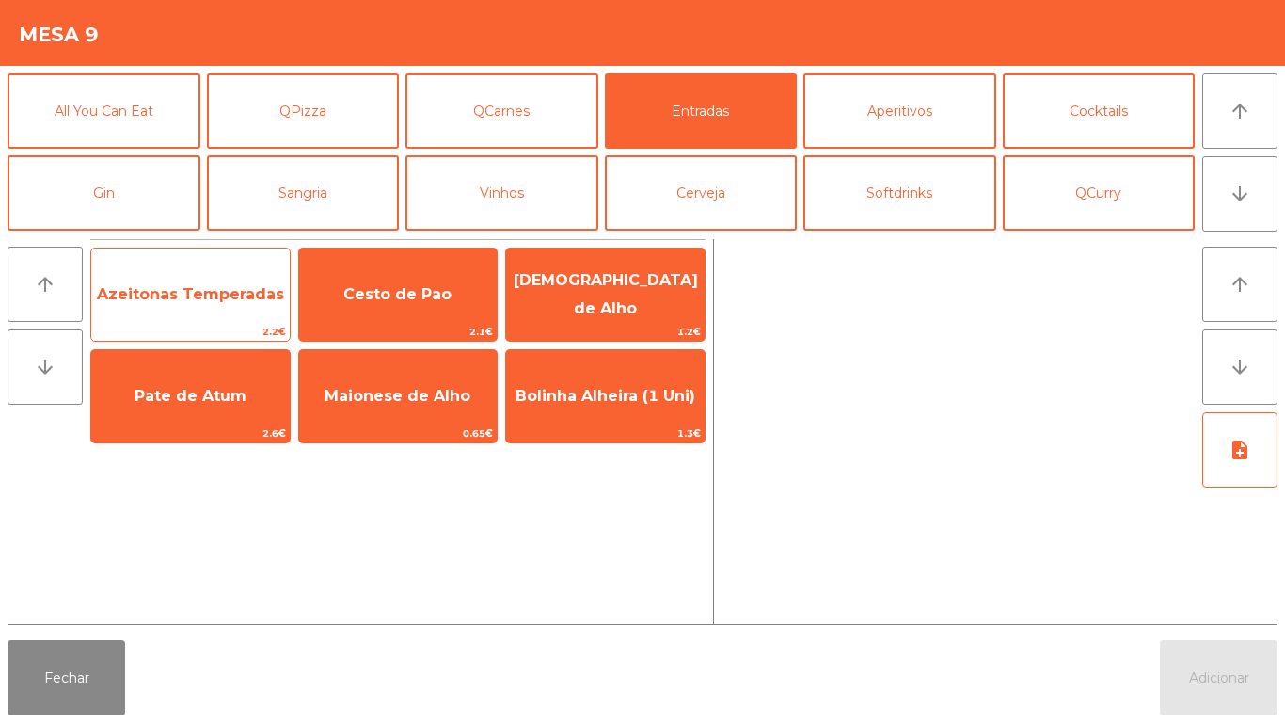
click at [231, 316] on span "Azeitonas Temperadas" at bounding box center [190, 294] width 199 height 51
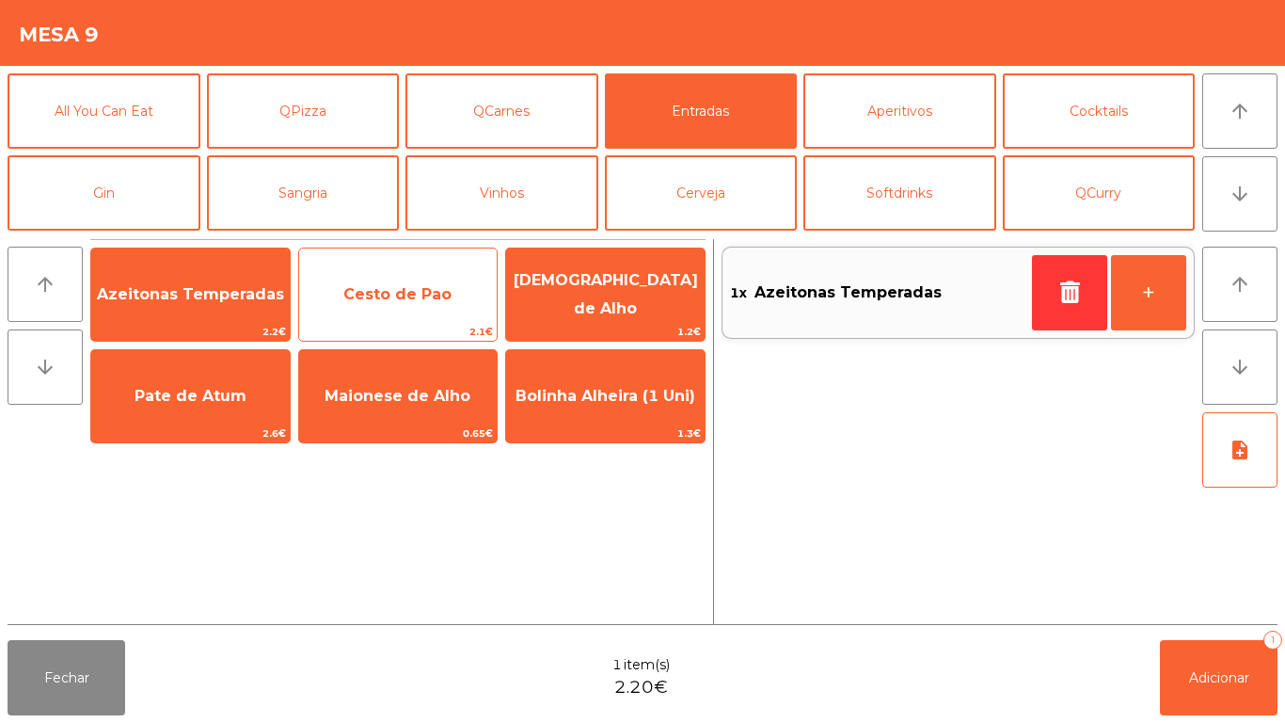
click at [422, 300] on span "Cesto de Pao" at bounding box center [397, 294] width 108 height 18
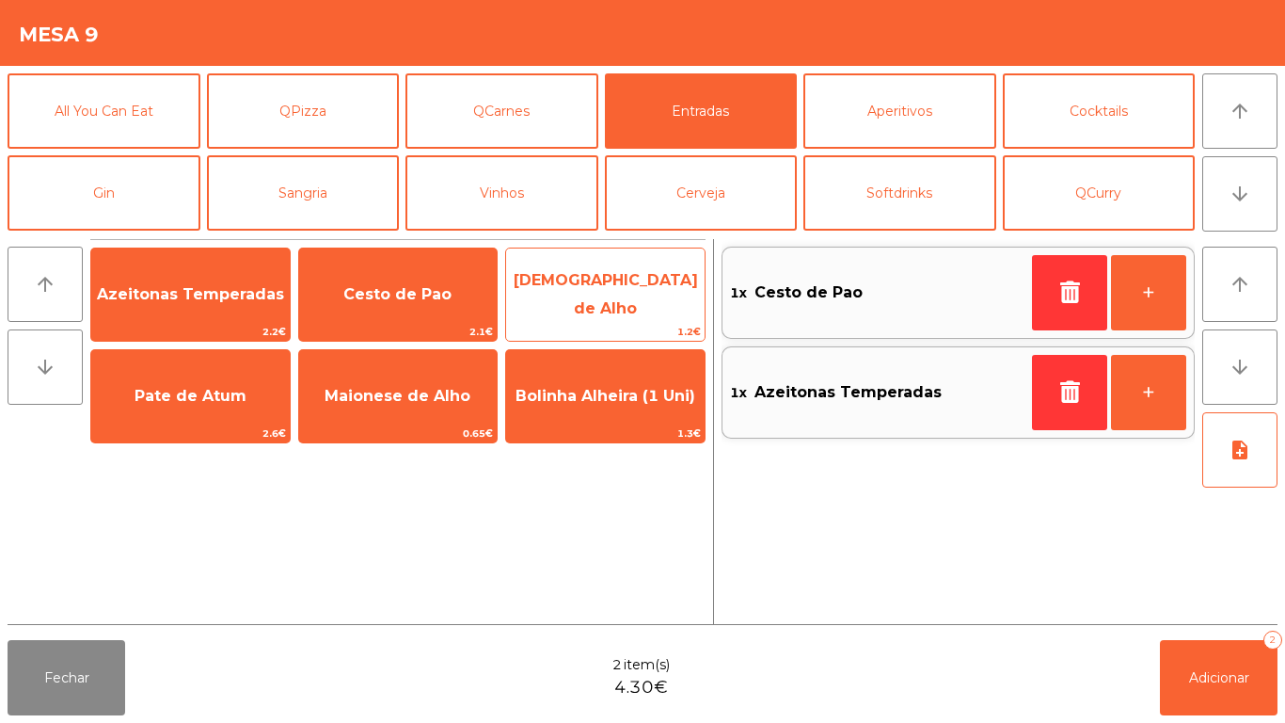
click at [623, 297] on span "[DEMOGRAPHIC_DATA] de Alho" at bounding box center [606, 294] width 184 height 46
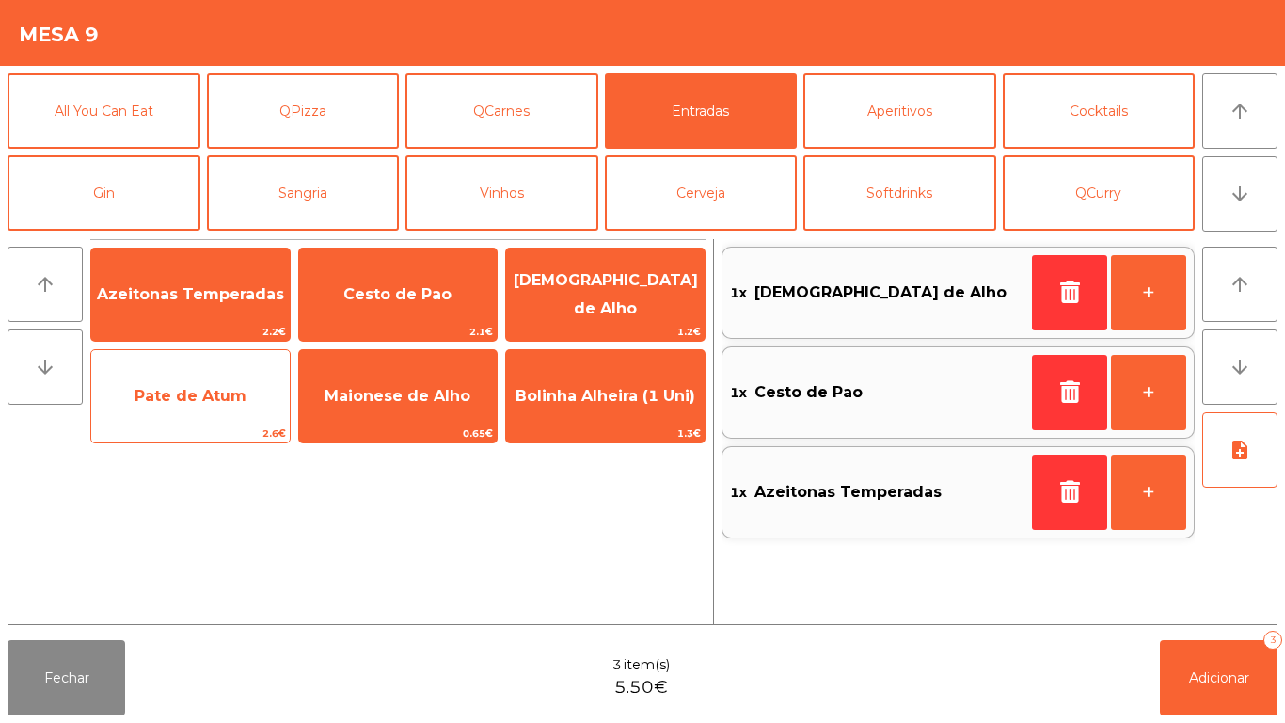
click at [226, 407] on span "Pate de Atum" at bounding box center [190, 396] width 199 height 51
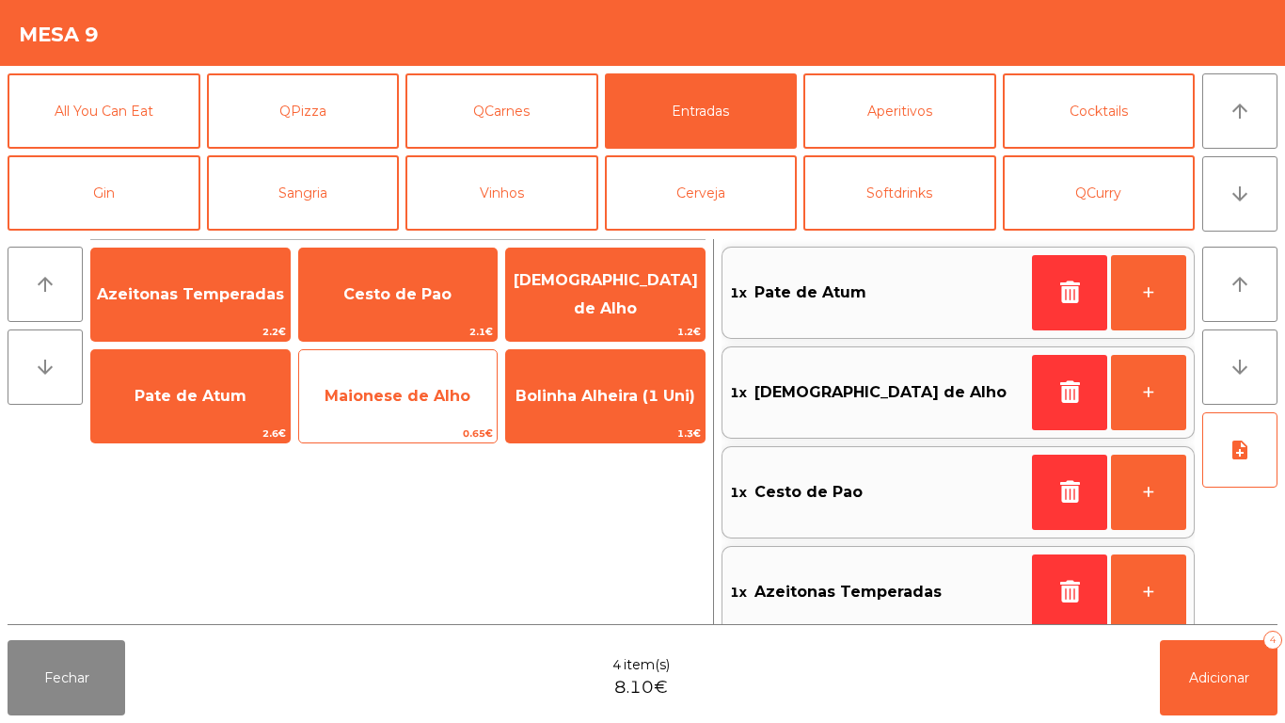
click at [419, 420] on span "Maionese de Alho" at bounding box center [398, 396] width 199 height 51
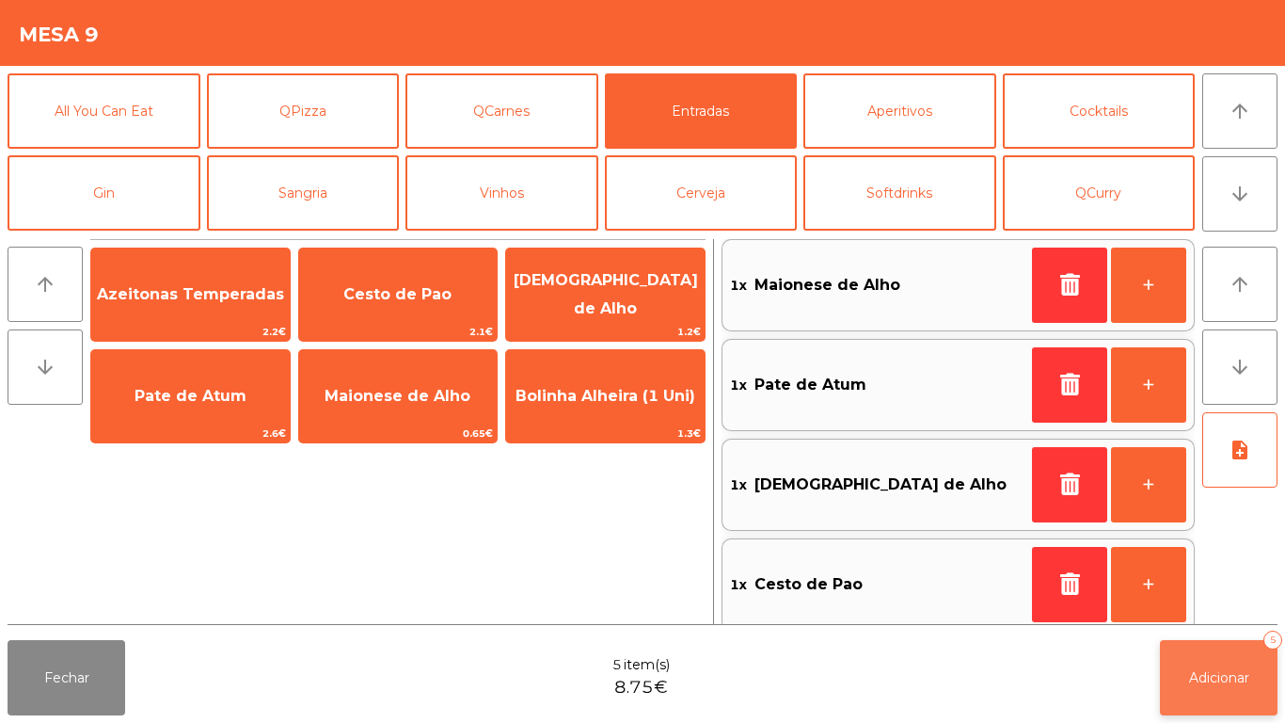
click at [1253, 677] on button "Adicionar 5" at bounding box center [1219, 677] width 118 height 75
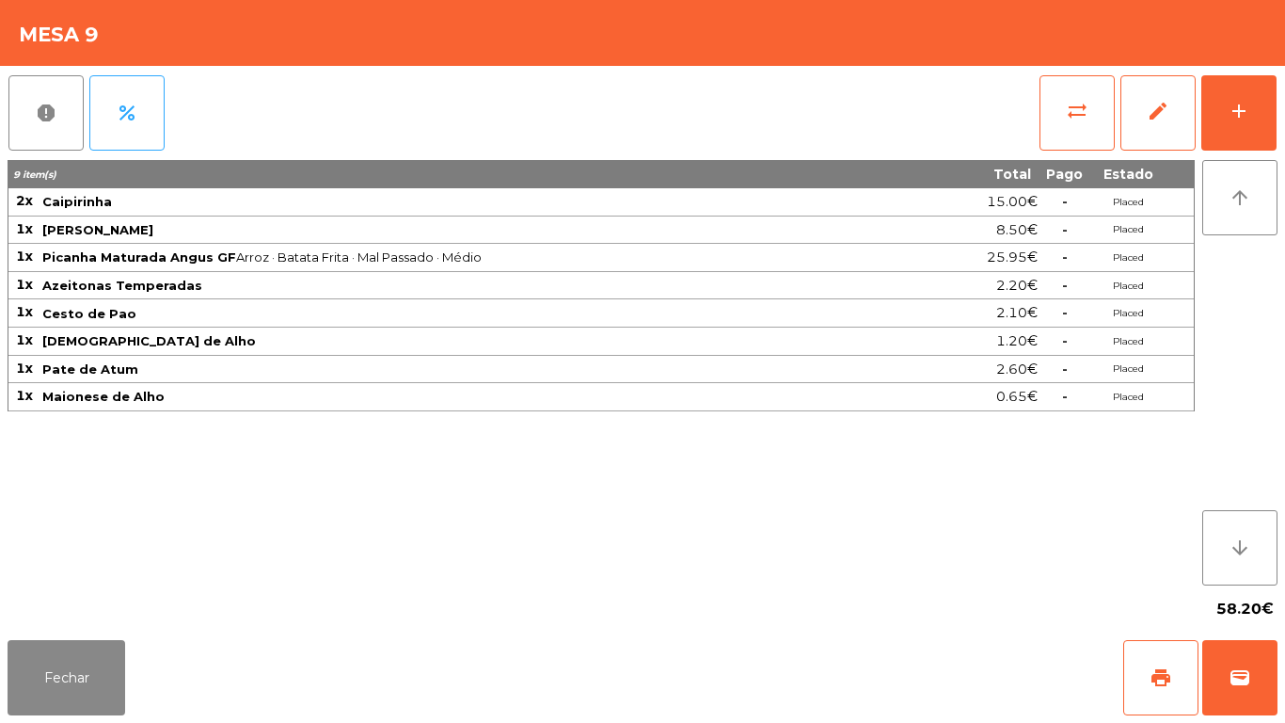
click at [88, 715] on div "Fechar print wallet" at bounding box center [642, 677] width 1285 height 90
click at [103, 676] on button "Fechar" at bounding box center [67, 677] width 118 height 75
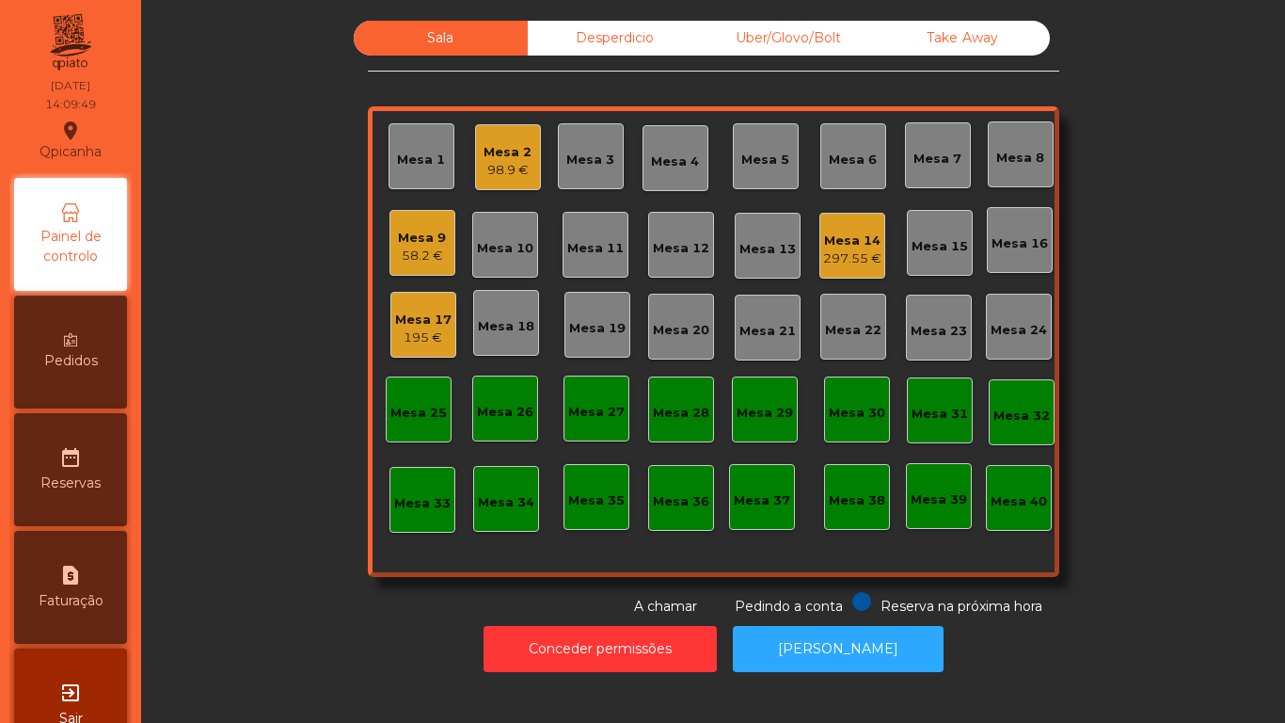
click at [581, 146] on div "Mesa 3" at bounding box center [590, 156] width 48 height 26
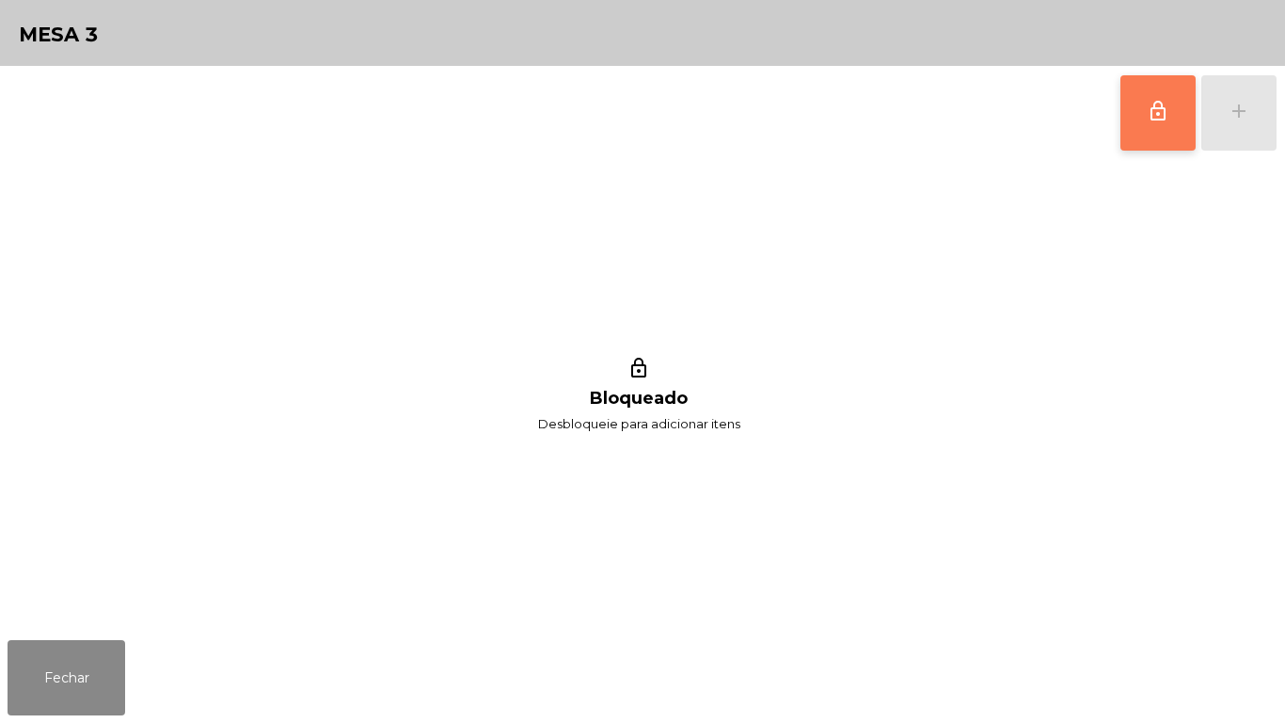
click at [1147, 127] on button "lock_outline" at bounding box center [1158, 112] width 75 height 75
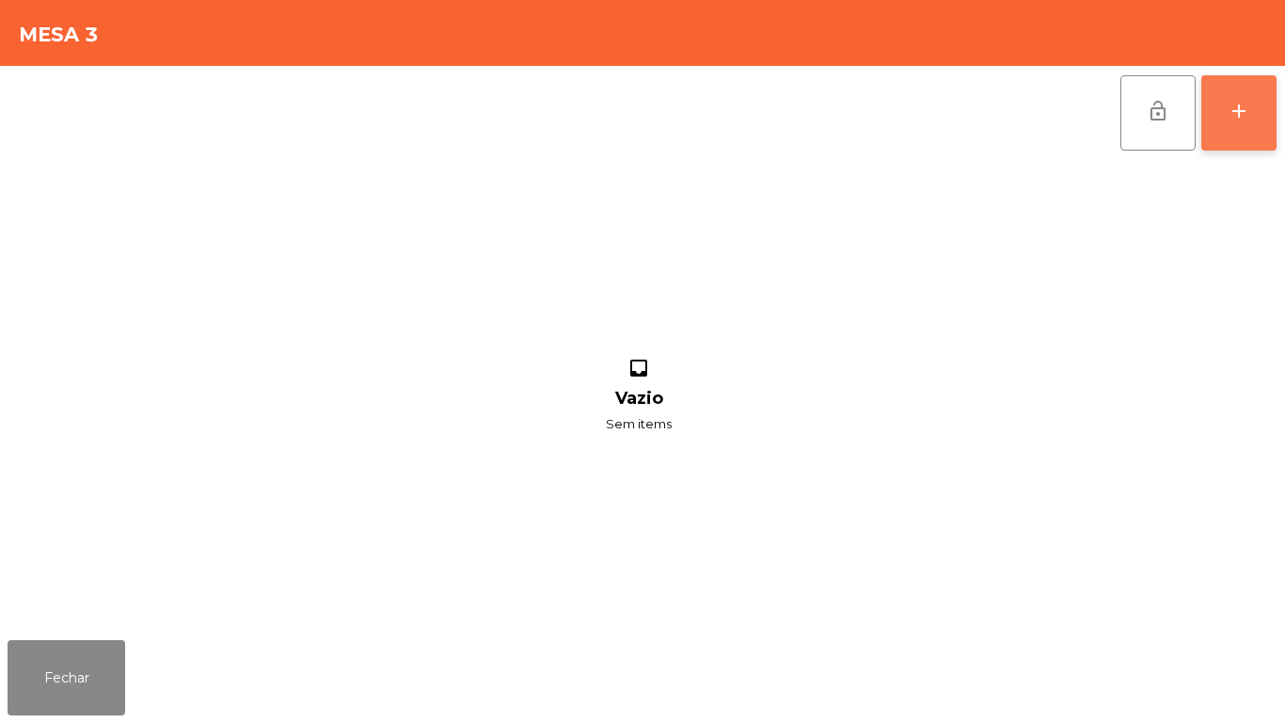
click at [1253, 103] on button "add" at bounding box center [1239, 112] width 75 height 75
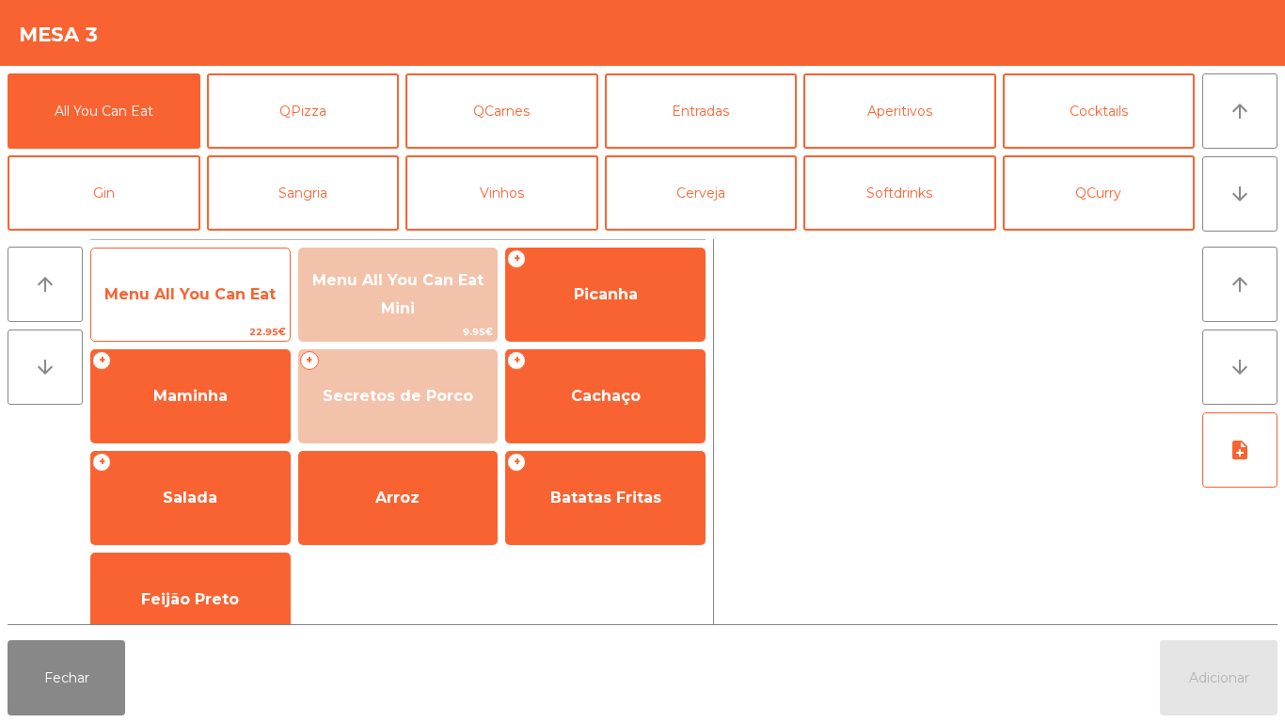
click at [242, 300] on span "Menu All You Can Eat" at bounding box center [189, 294] width 171 height 18
click at [242, 313] on span "Menu All You Can Eat" at bounding box center [190, 294] width 199 height 51
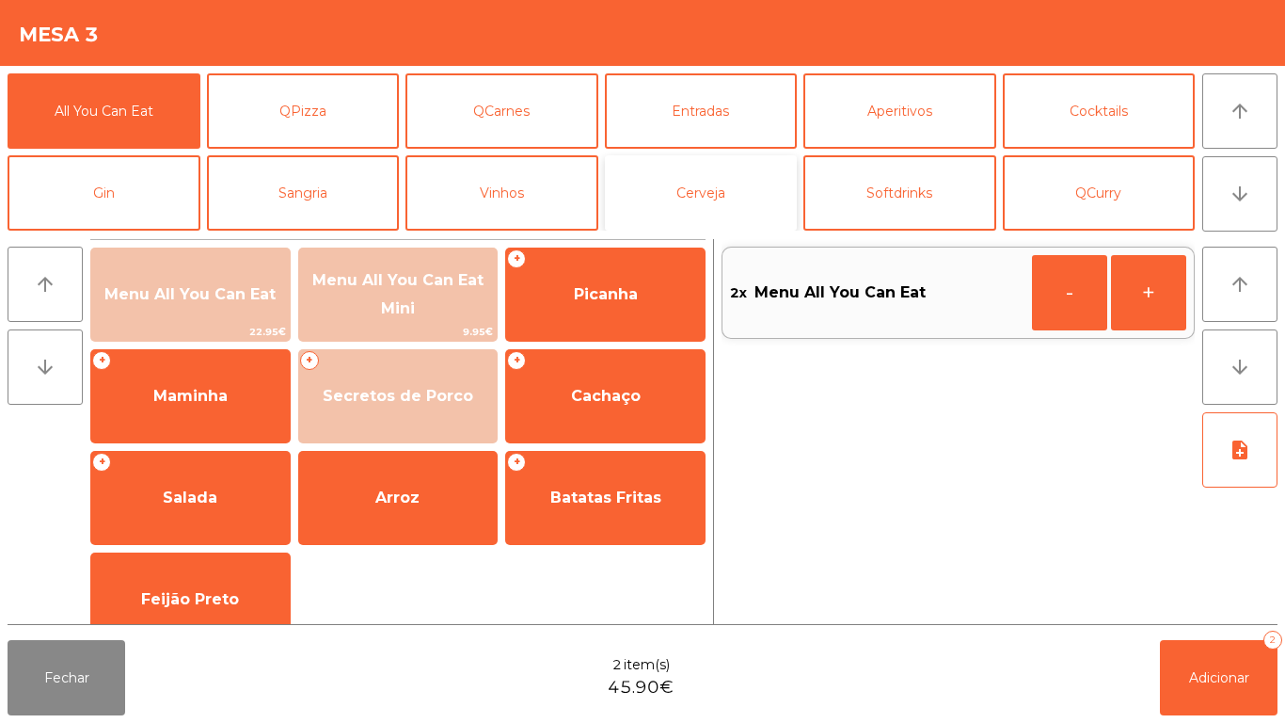
click at [720, 184] on button "Cerveja" at bounding box center [701, 192] width 193 height 75
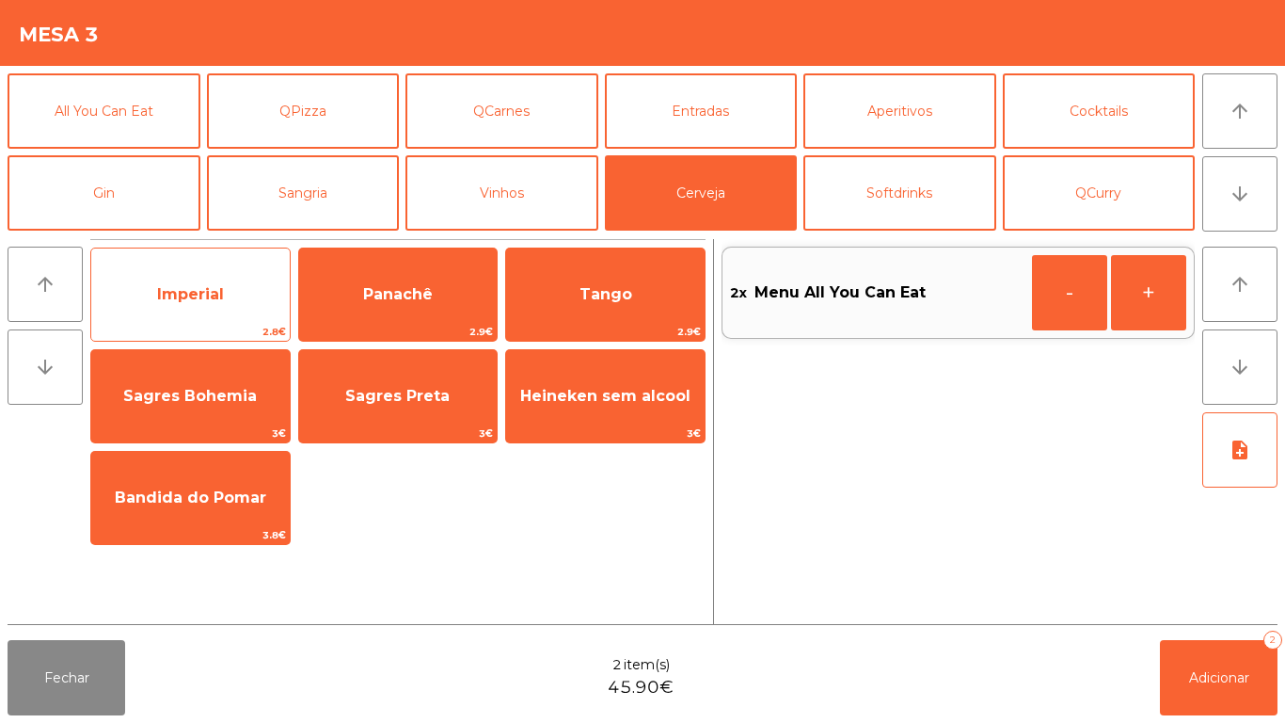
click at [205, 294] on span "Imperial" at bounding box center [190, 294] width 67 height 18
click at [212, 297] on span "Imperial" at bounding box center [190, 294] width 67 height 18
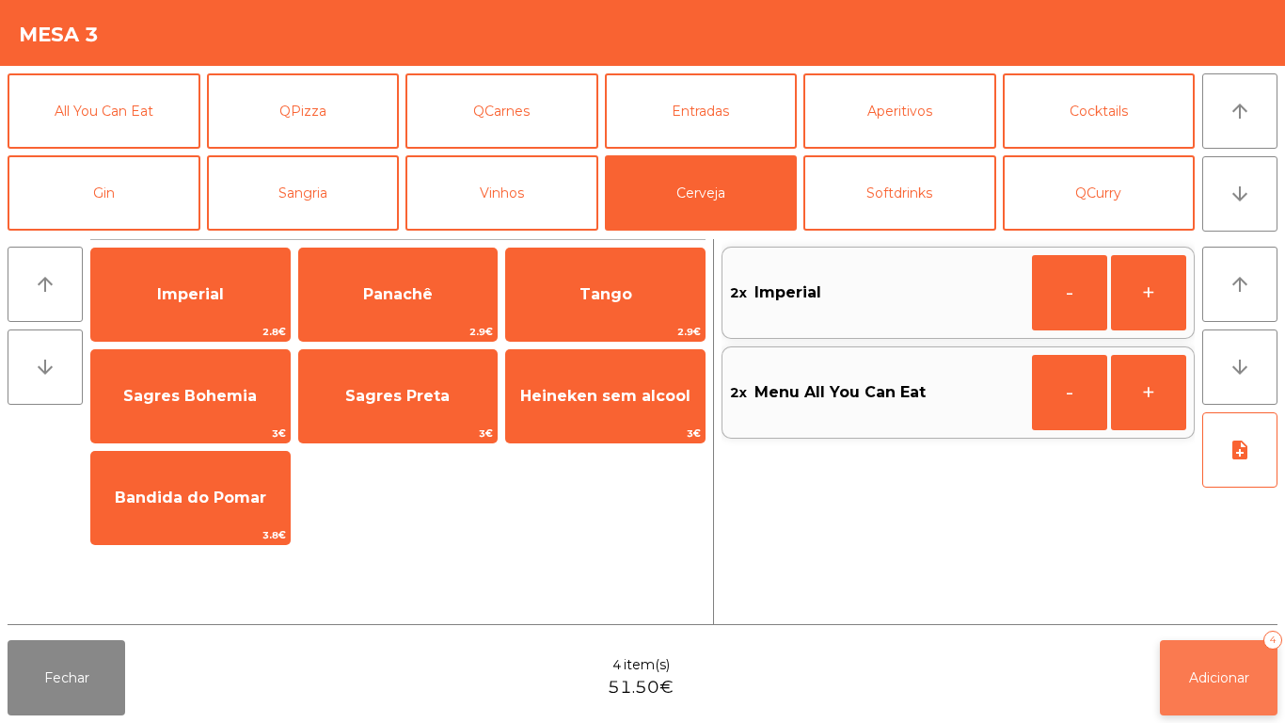
click at [1240, 653] on button "Adicionar 4" at bounding box center [1219, 677] width 118 height 75
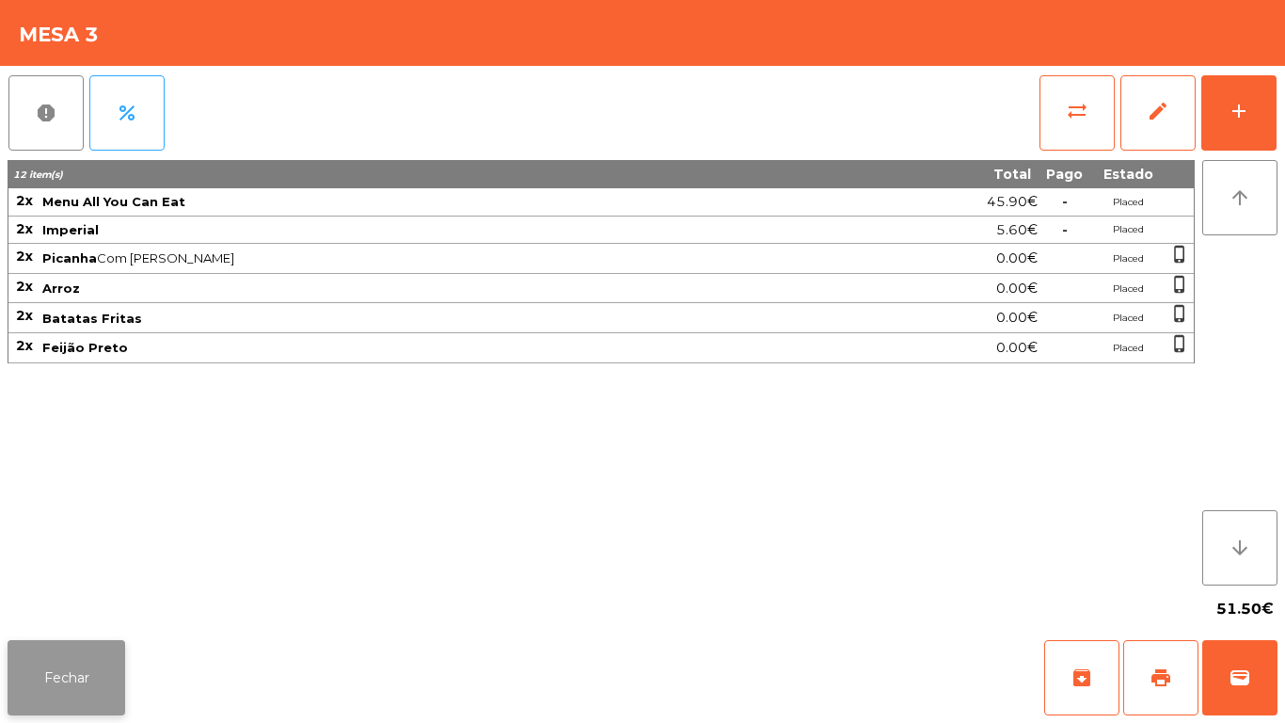
click at [72, 644] on button "Fechar" at bounding box center [67, 677] width 118 height 75
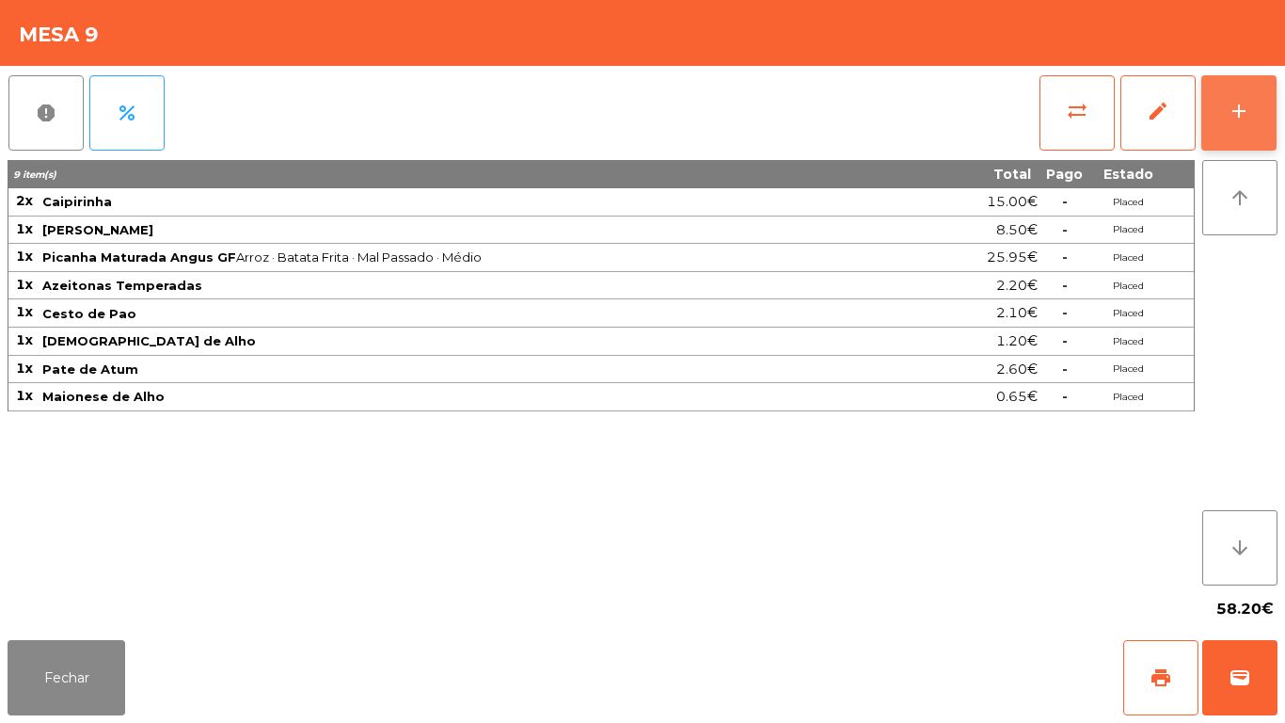
click at [1235, 122] on button "add" at bounding box center [1239, 112] width 75 height 75
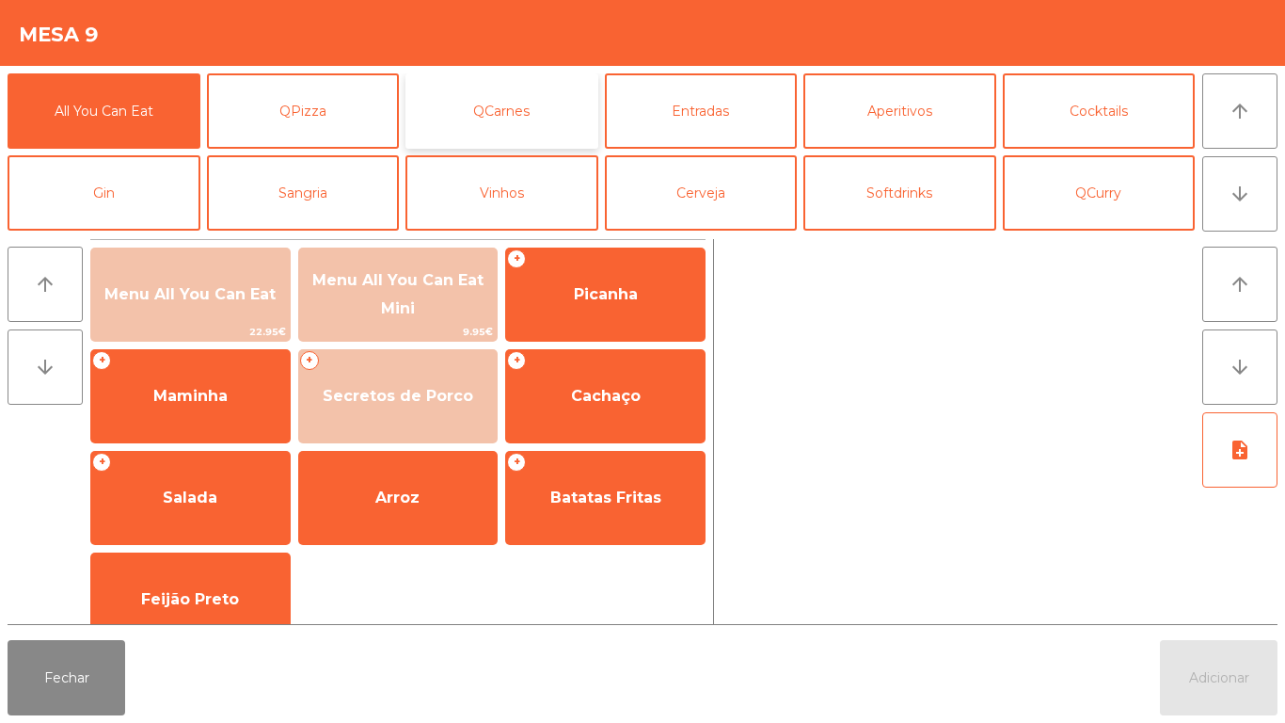
click at [526, 129] on button "QCarnes" at bounding box center [502, 110] width 193 height 75
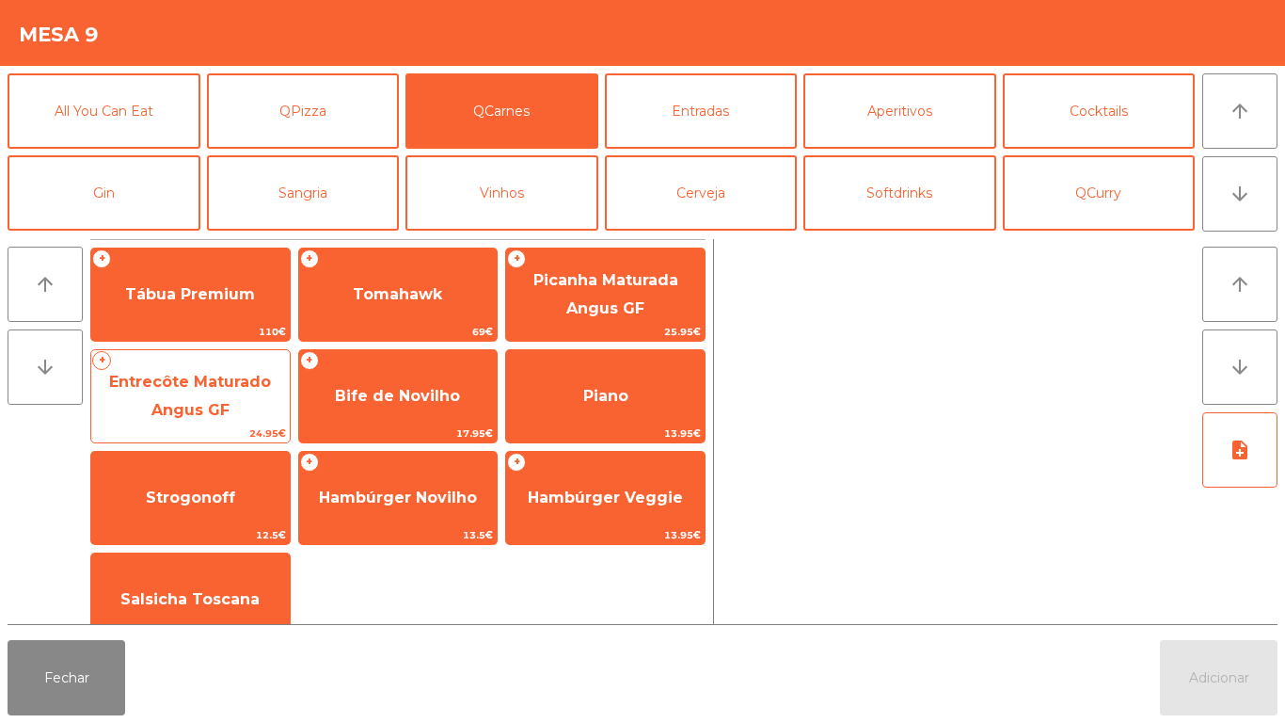
click at [237, 390] on span "Entrecôte Maturado Angus GF" at bounding box center [190, 396] width 162 height 46
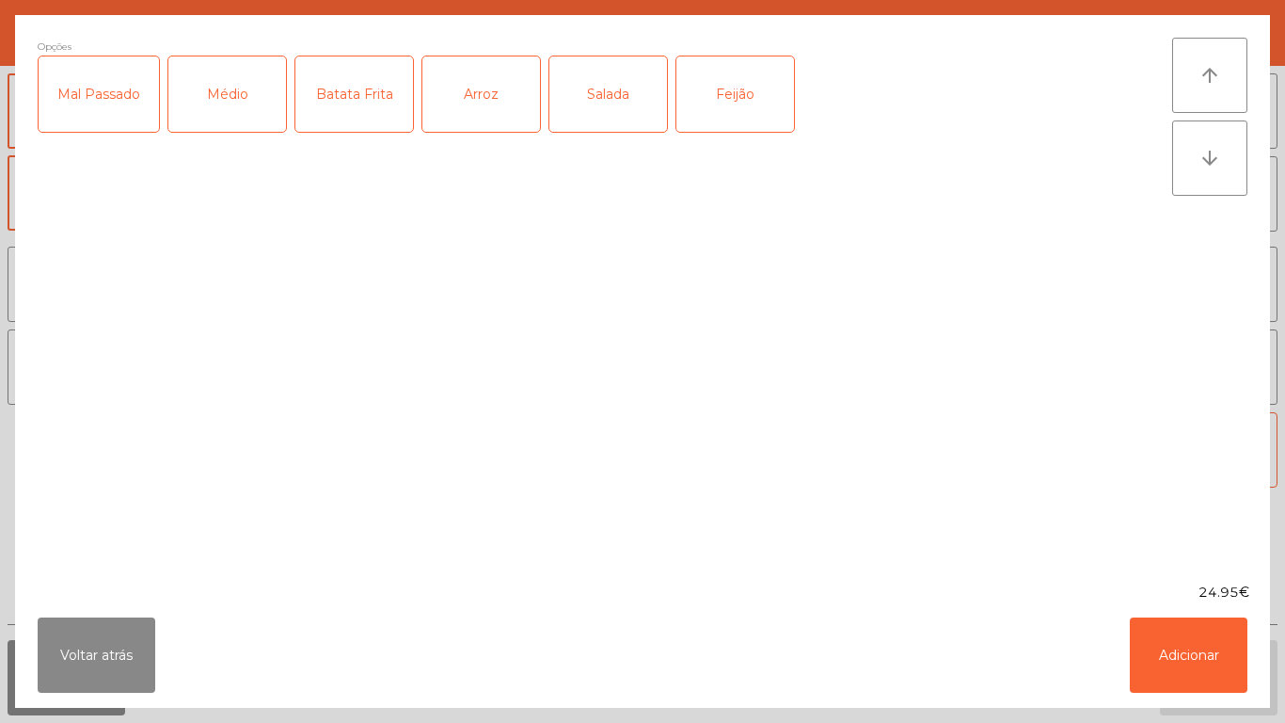
click at [235, 115] on div "Médio" at bounding box center [227, 93] width 118 height 75
click at [97, 108] on div "Mal Passado" at bounding box center [99, 93] width 120 height 75
click at [1183, 620] on button "Adicionar" at bounding box center [1189, 654] width 118 height 75
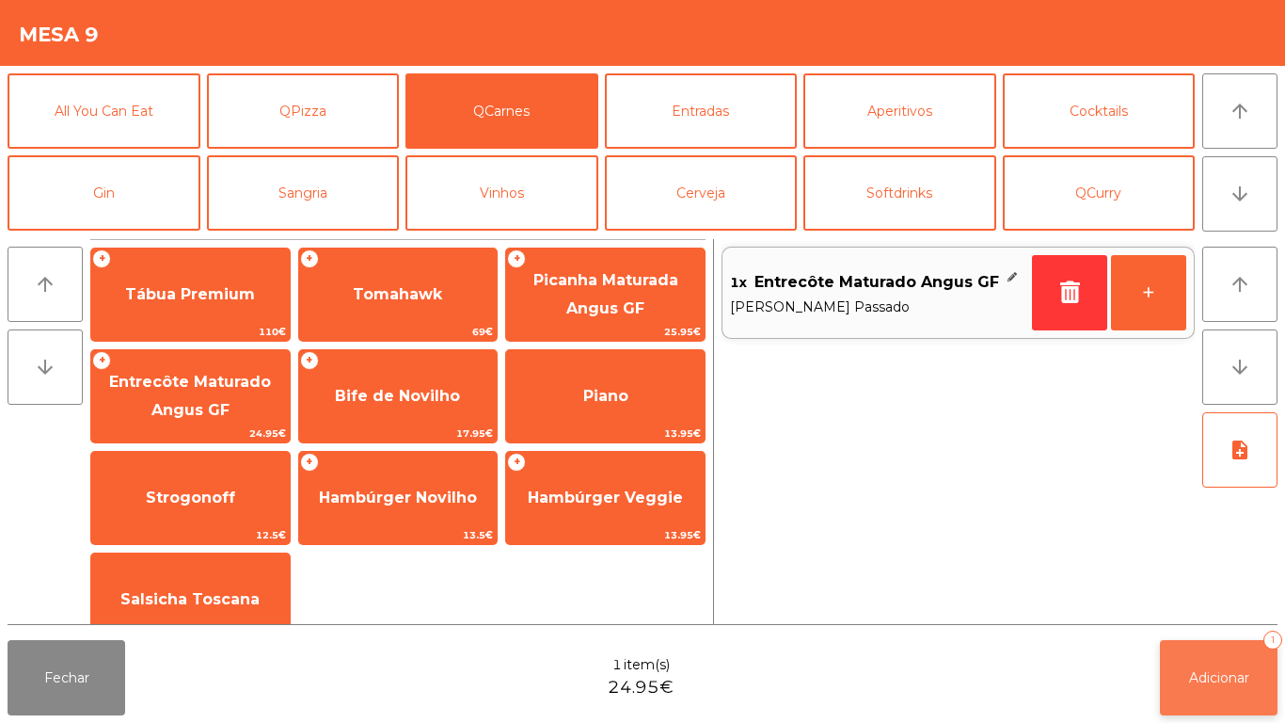
click at [1228, 669] on span "Adicionar" at bounding box center [1219, 677] width 60 height 17
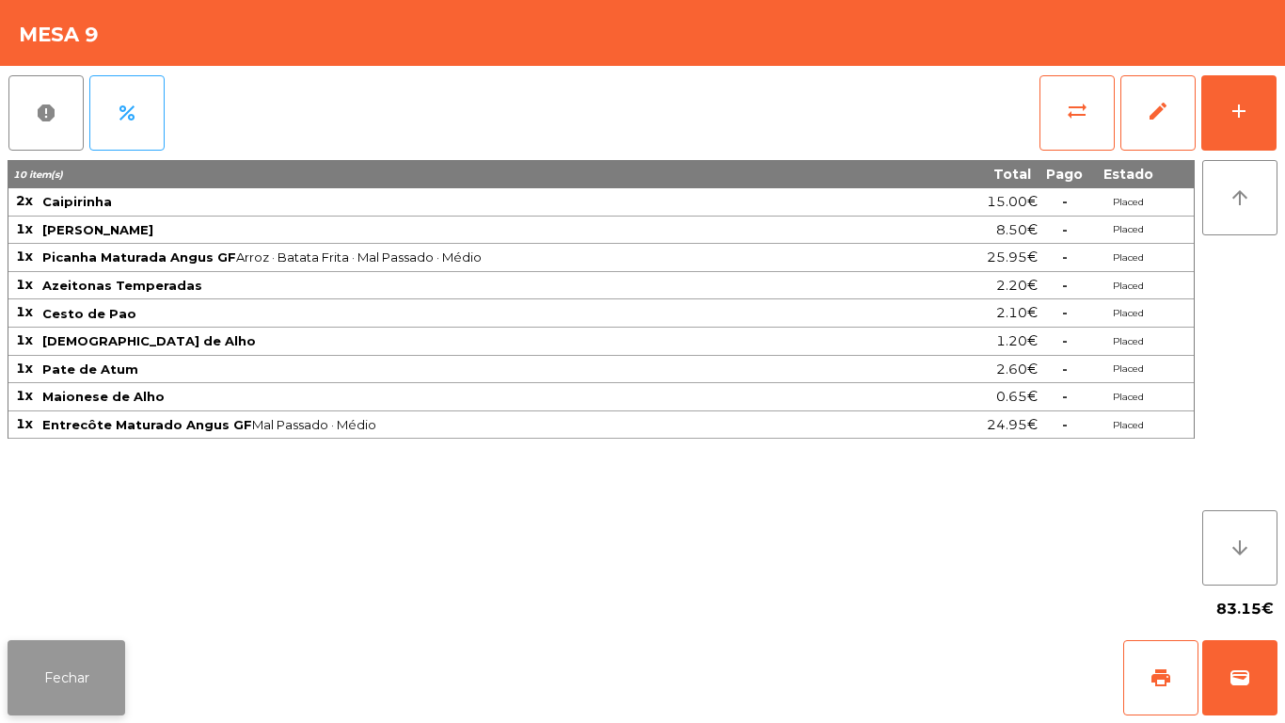
click at [44, 687] on button "Fechar" at bounding box center [67, 677] width 118 height 75
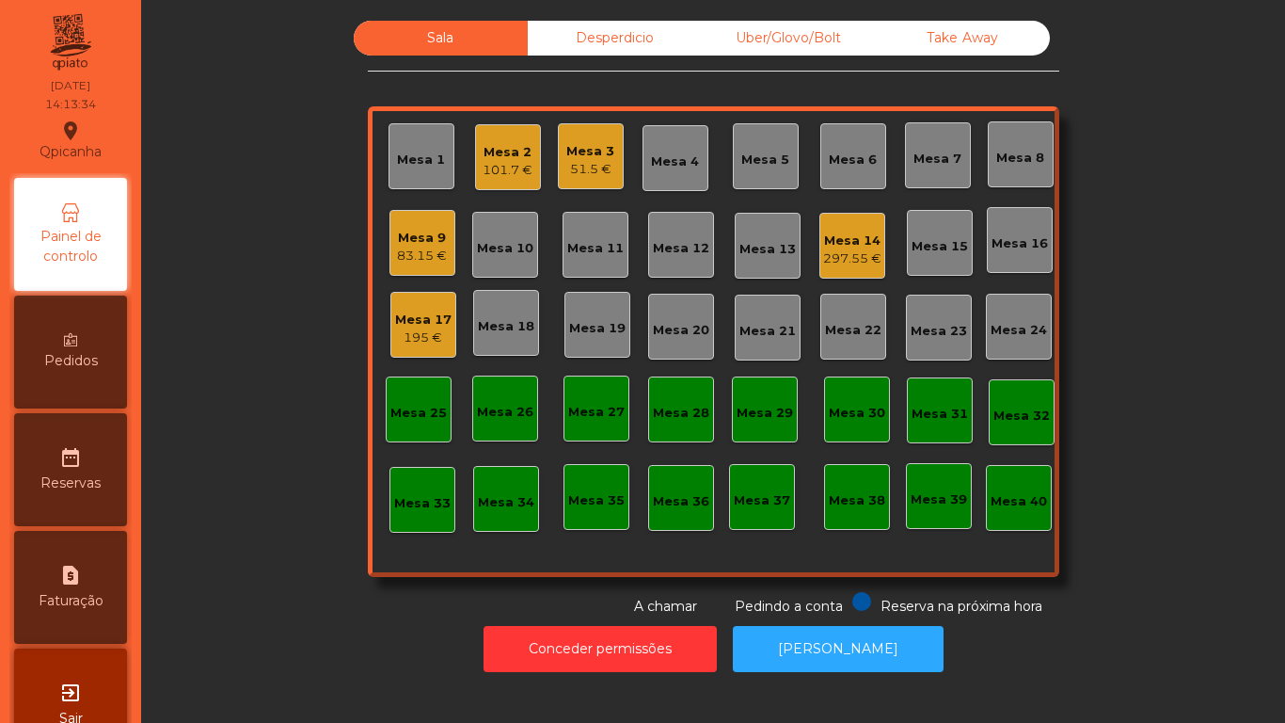
click at [849, 261] on div "297.55 €" at bounding box center [852, 258] width 58 height 19
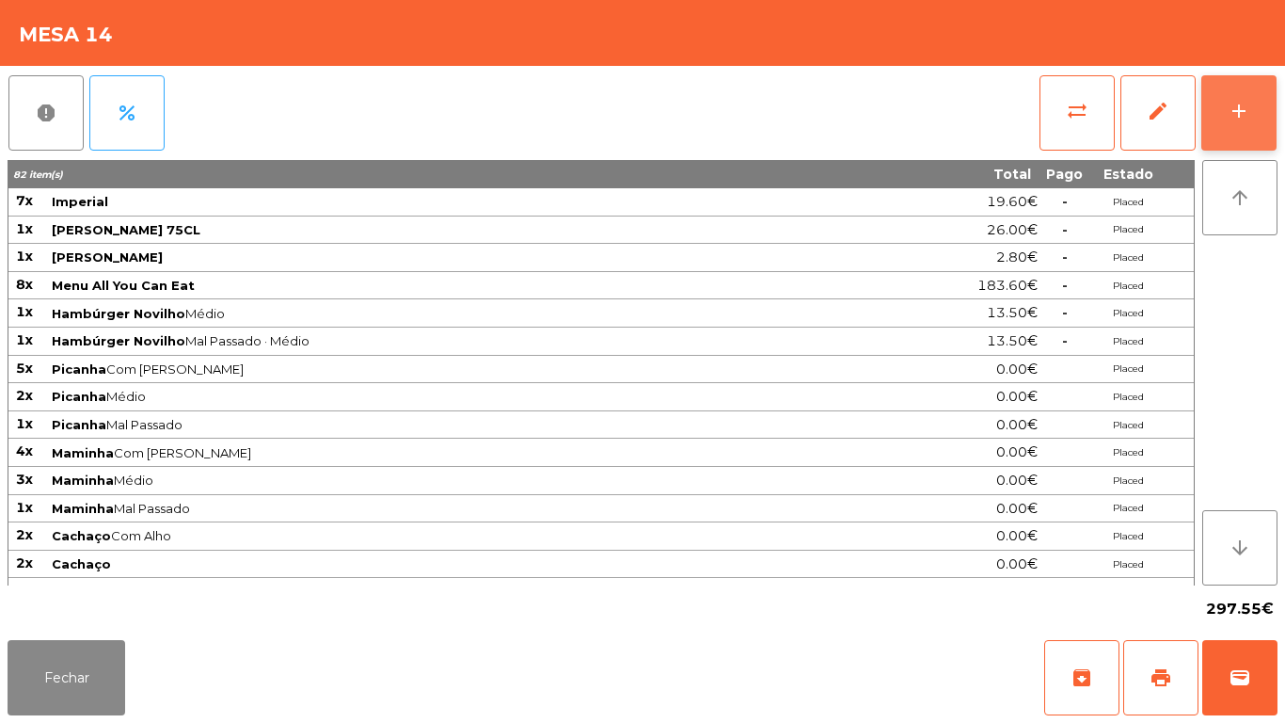
click at [1236, 114] on div "add" at bounding box center [1239, 111] width 23 height 23
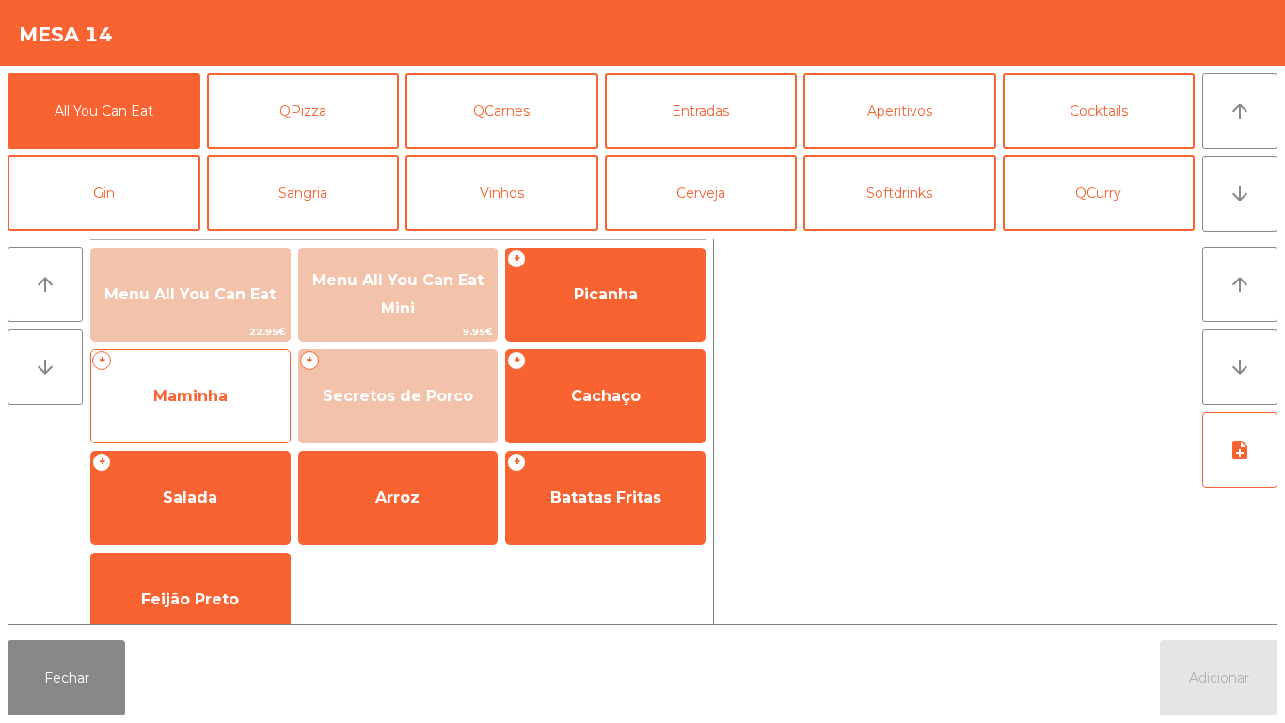
click at [177, 406] on span "Maminha" at bounding box center [190, 396] width 199 height 51
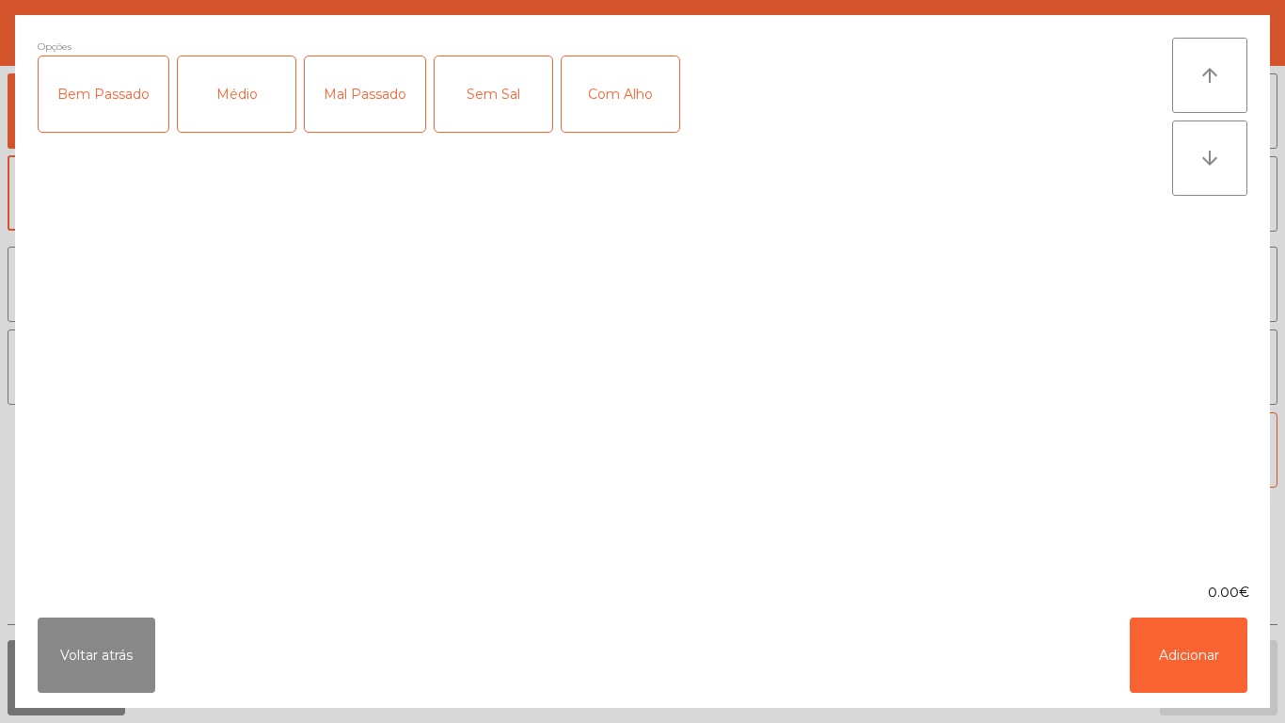
click at [369, 102] on div "Mal Passado" at bounding box center [365, 93] width 120 height 75
click at [620, 116] on div "Com Alho" at bounding box center [621, 93] width 118 height 75
click at [1168, 658] on button "Adicionar" at bounding box center [1189, 654] width 118 height 75
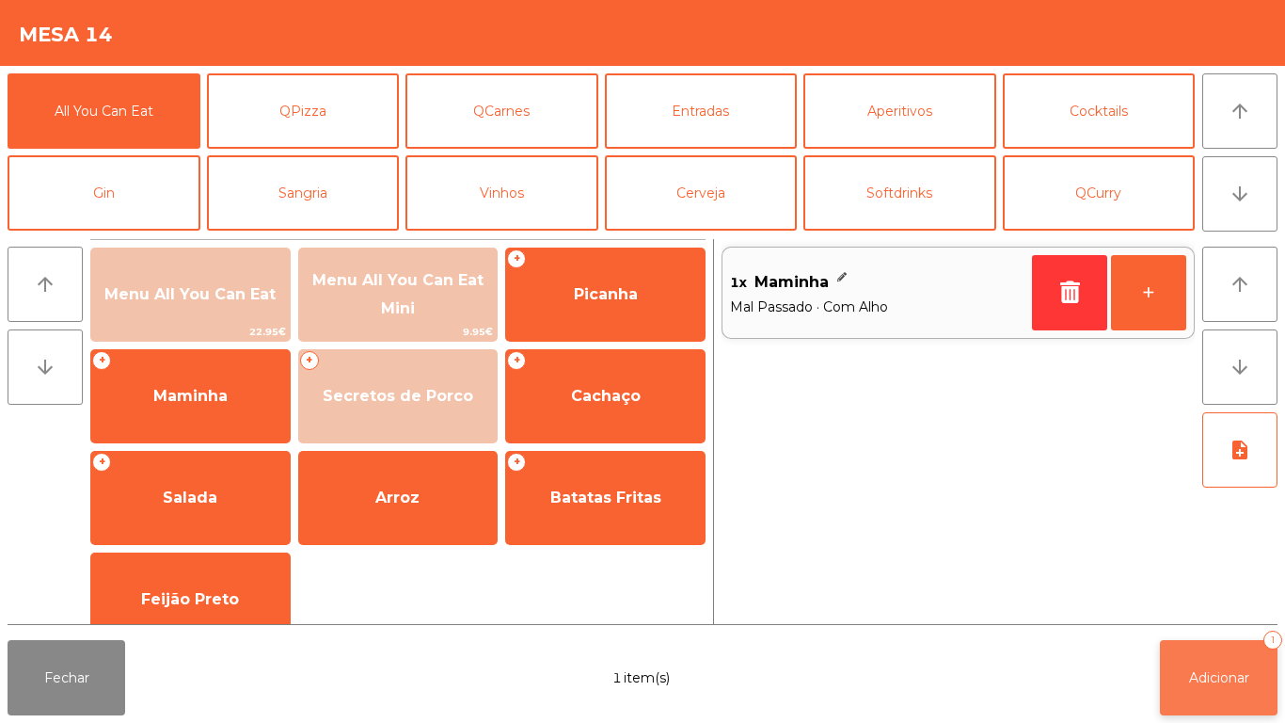
click at [1228, 687] on button "Adicionar 1" at bounding box center [1219, 677] width 118 height 75
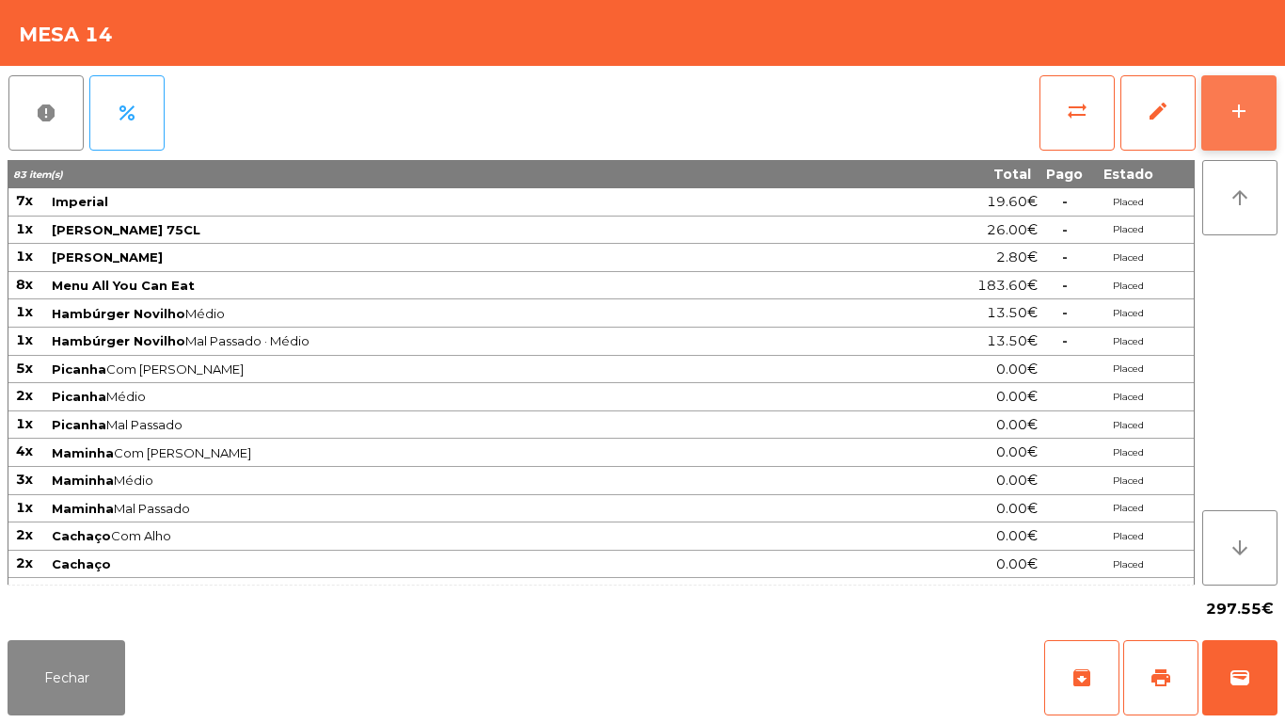
click at [1256, 129] on button "add" at bounding box center [1239, 112] width 75 height 75
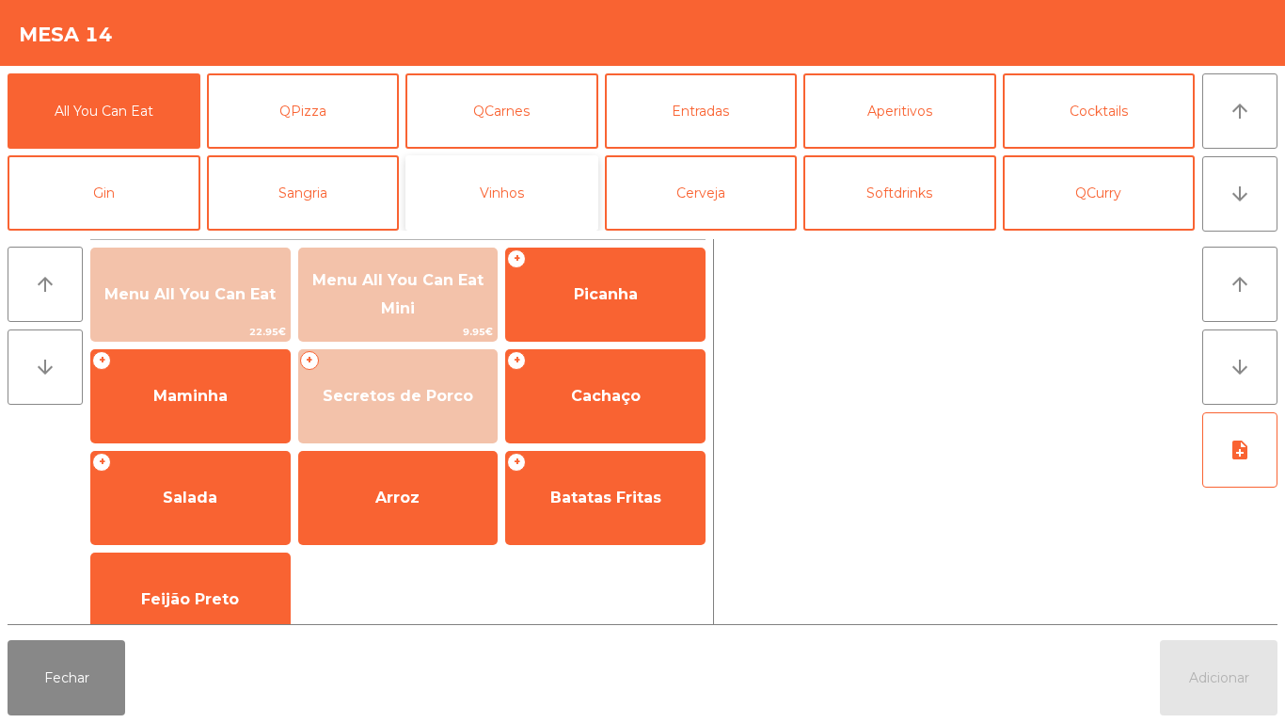
click at [489, 207] on button "Vinhos" at bounding box center [502, 192] width 193 height 75
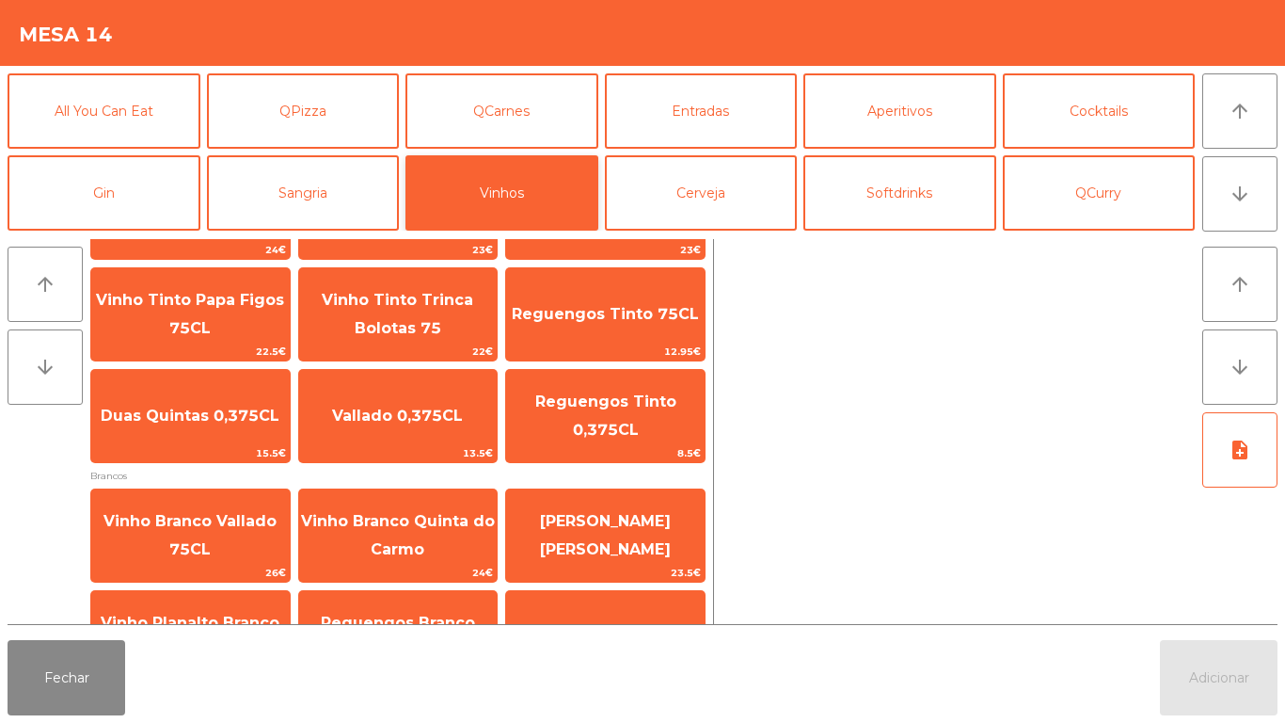
scroll to position [204, 0]
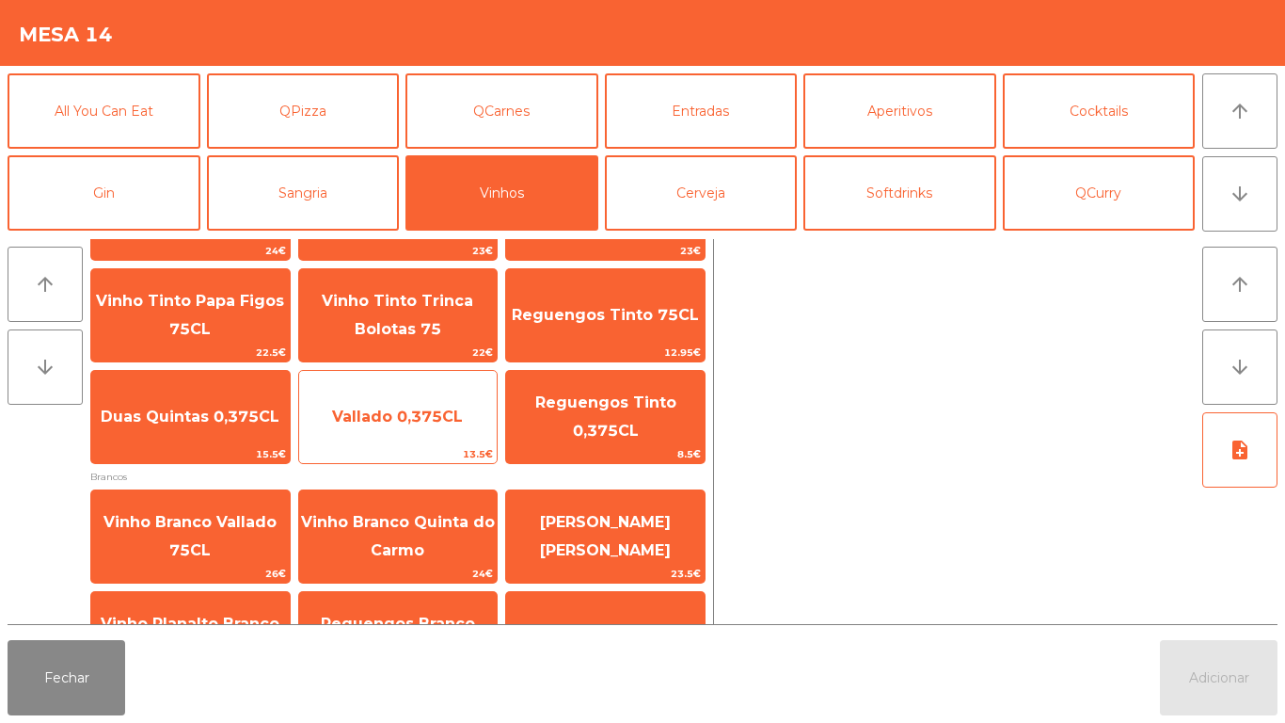
click at [408, 417] on span "Vallado 0,375CL" at bounding box center [397, 416] width 131 height 18
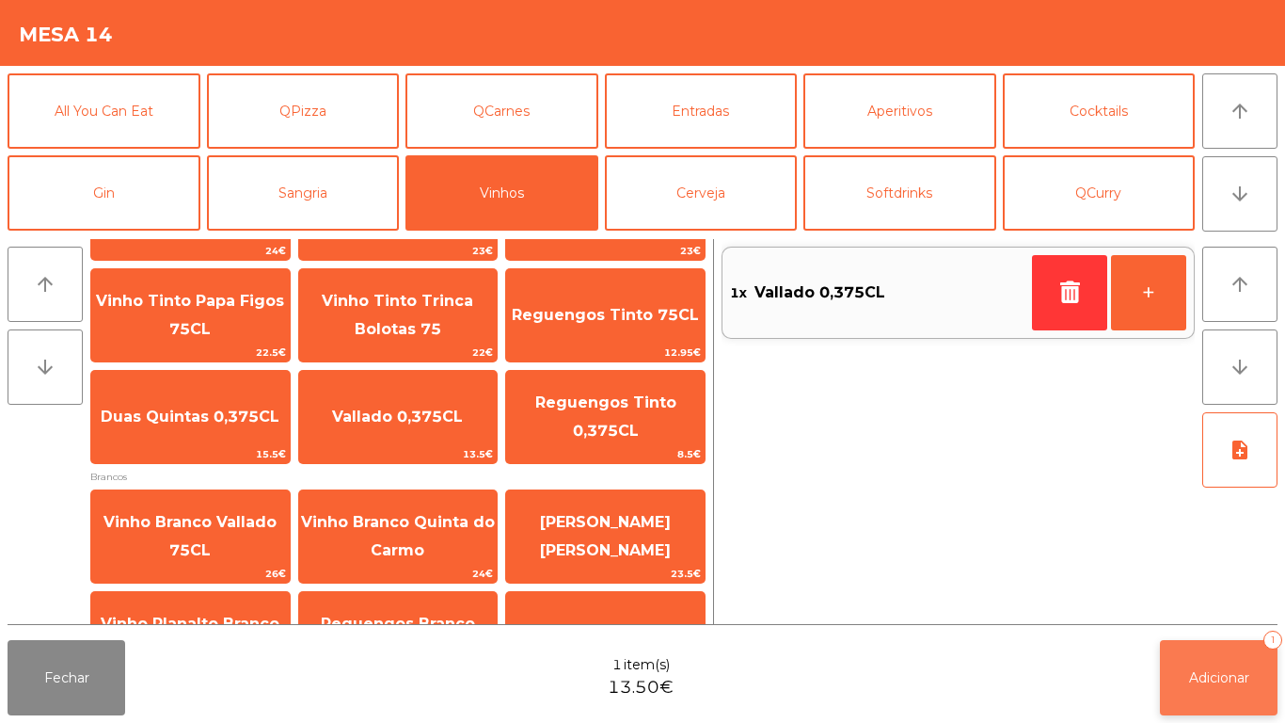
click at [1211, 676] on span "Adicionar" at bounding box center [1219, 677] width 60 height 17
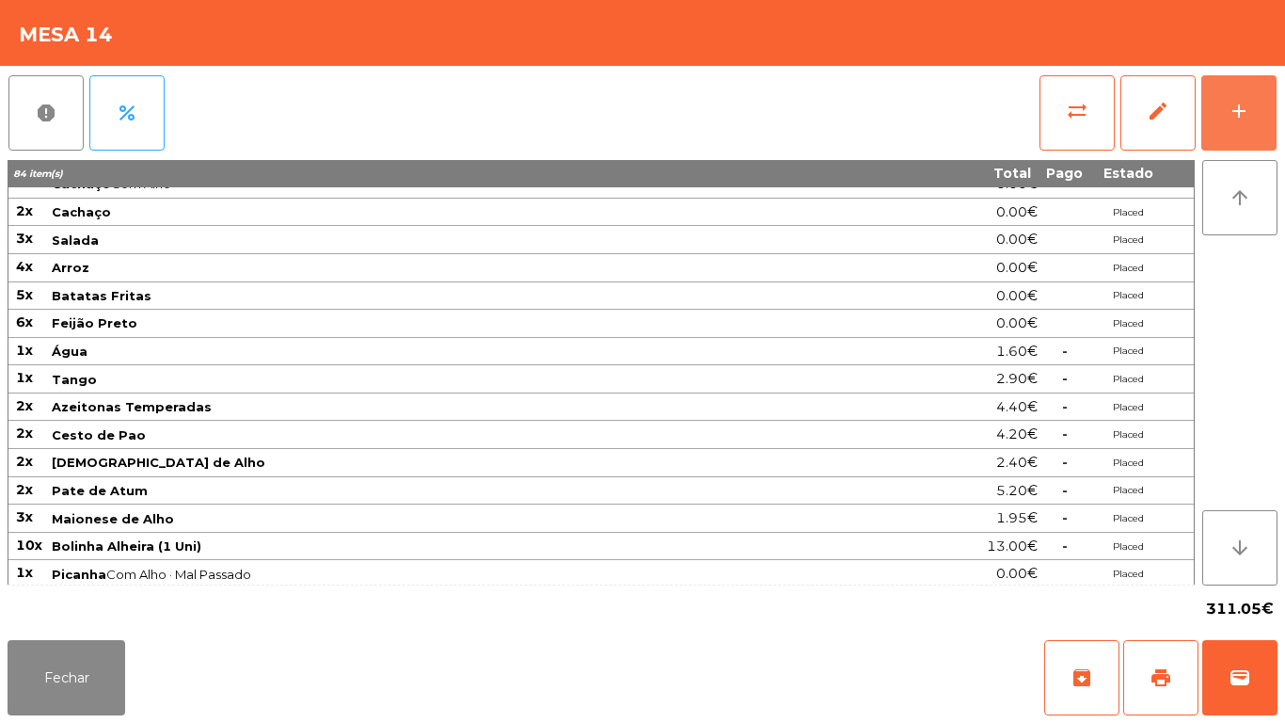
scroll to position [439, 0]
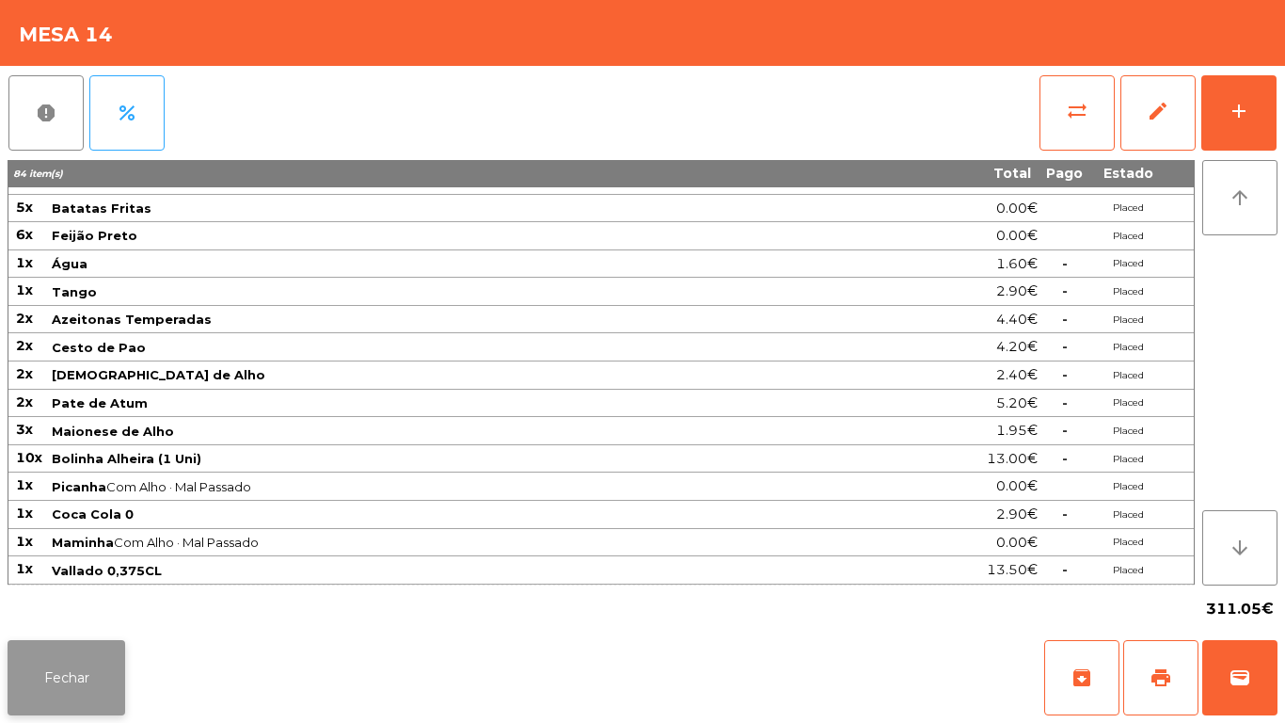
click at [73, 676] on button "Fechar" at bounding box center [67, 677] width 118 height 75
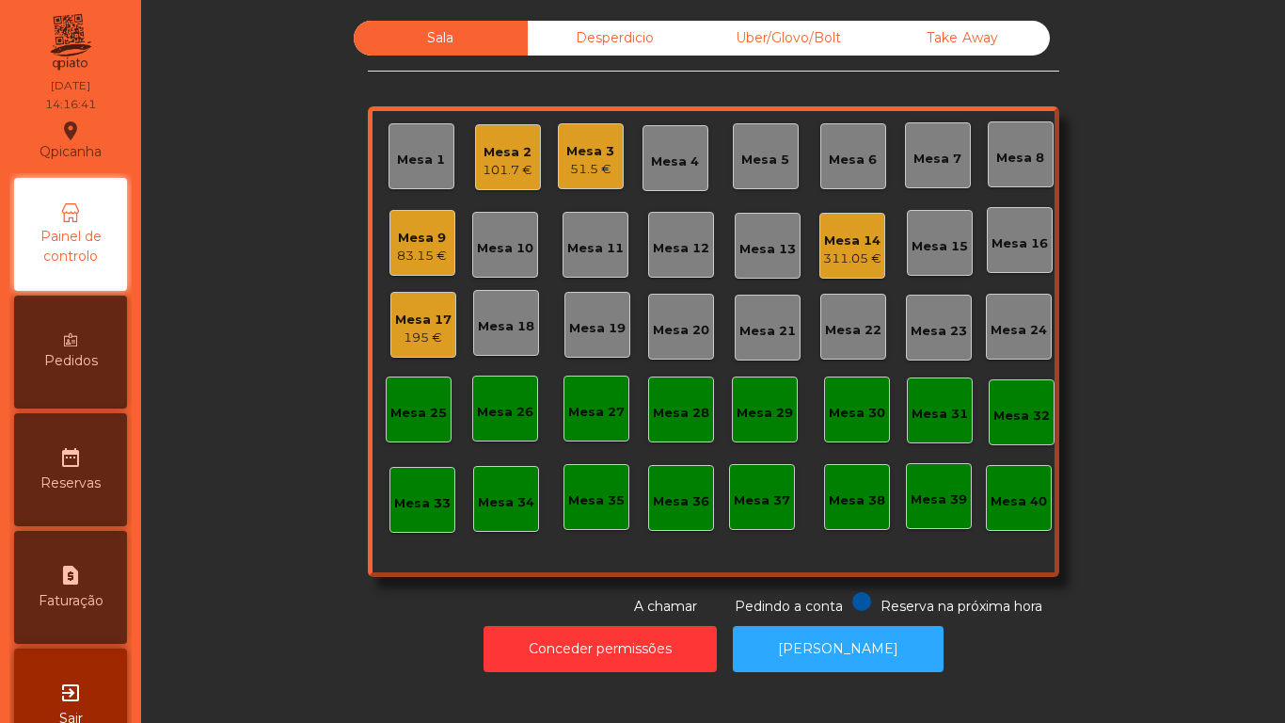
click at [848, 268] on div "Mesa 14 311.05 €" at bounding box center [853, 246] width 66 height 66
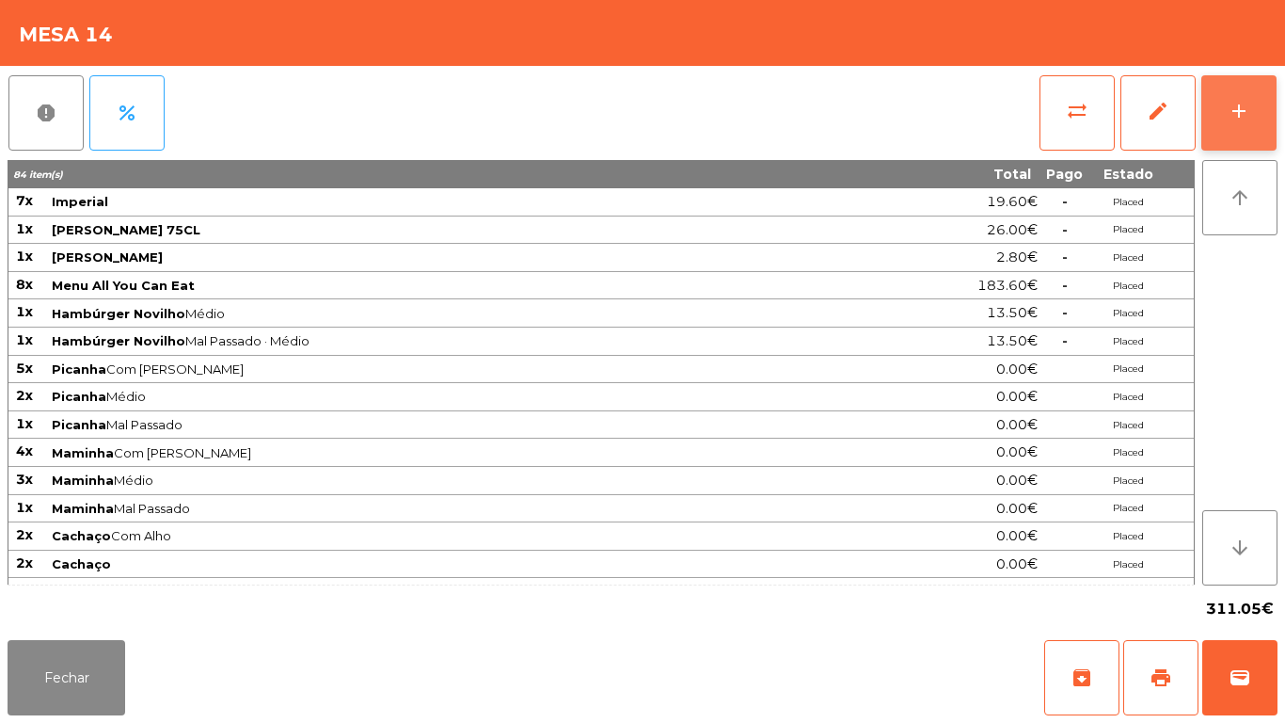
click at [1246, 138] on button "add" at bounding box center [1239, 112] width 75 height 75
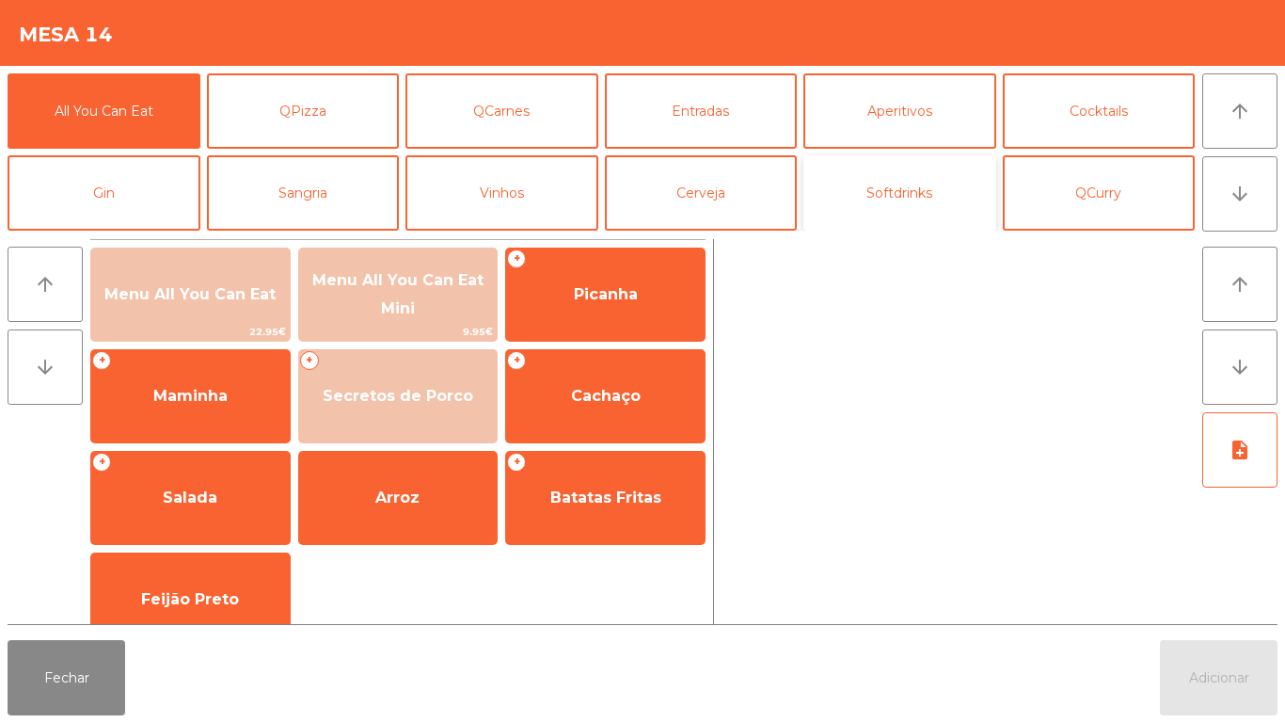
click at [884, 210] on button "Softdrinks" at bounding box center [900, 192] width 193 height 75
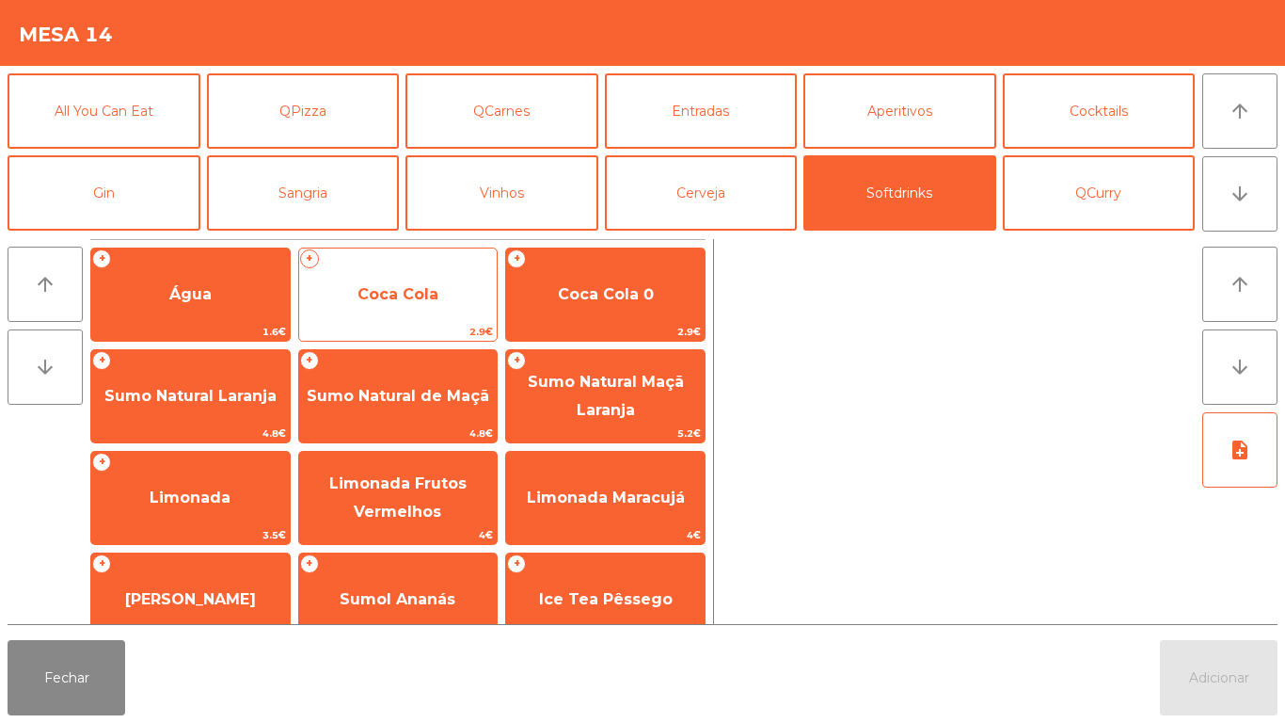
click at [396, 292] on span "Coca Cola" at bounding box center [398, 294] width 81 height 18
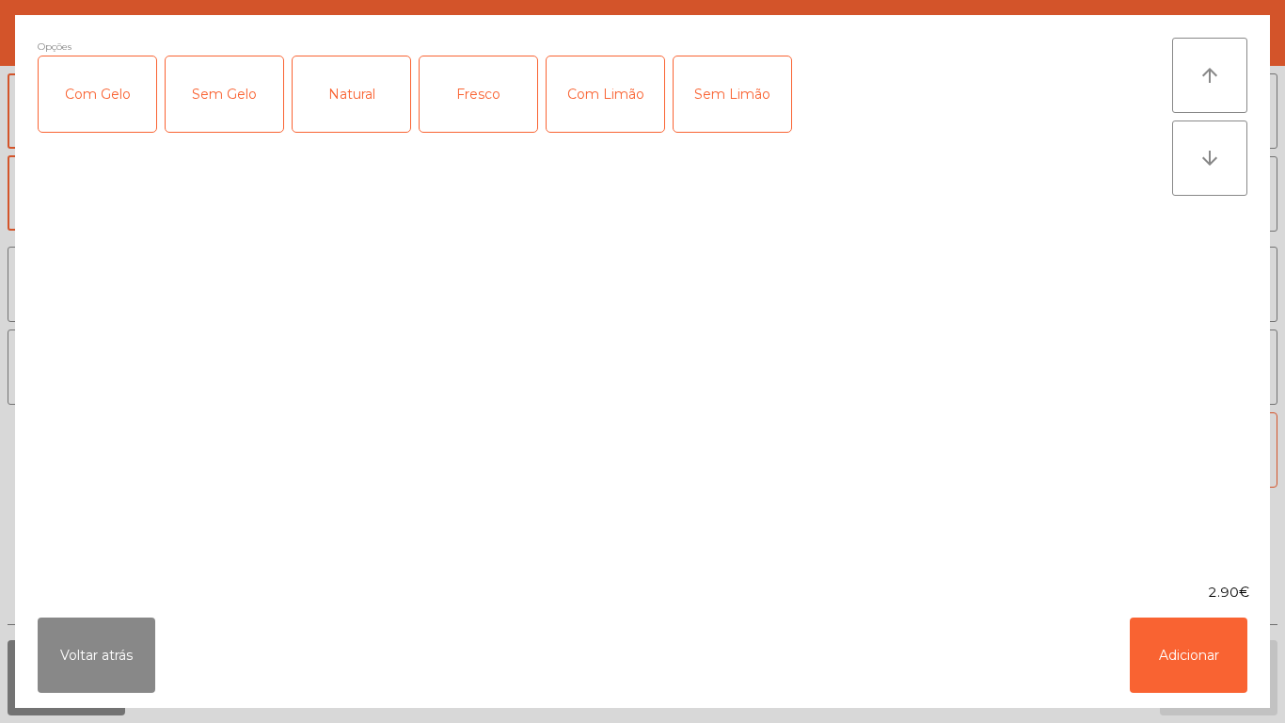
click at [109, 101] on div "Com Gelo" at bounding box center [98, 93] width 118 height 75
click at [623, 96] on div "Com Limão" at bounding box center [606, 93] width 118 height 75
click at [1187, 641] on button "Adicionar" at bounding box center [1189, 654] width 118 height 75
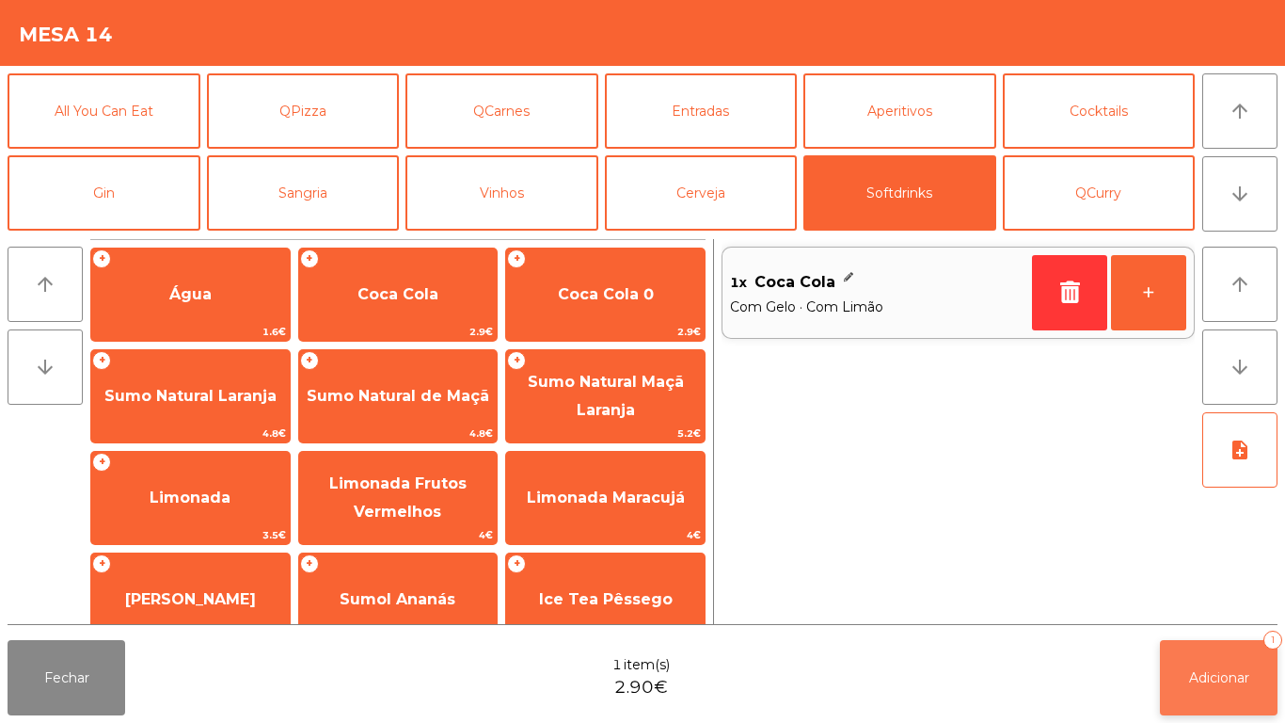
click at [1237, 669] on span "Adicionar" at bounding box center [1219, 677] width 60 height 17
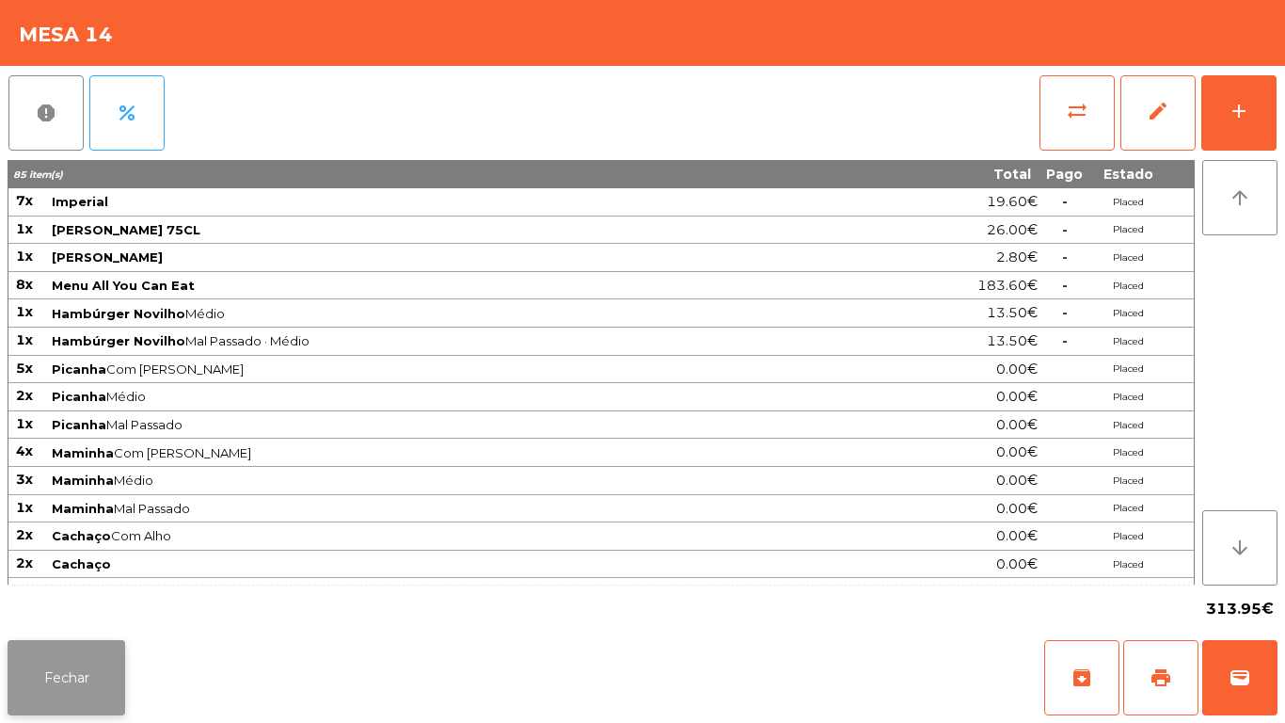
click at [81, 661] on button "Fechar" at bounding box center [67, 677] width 118 height 75
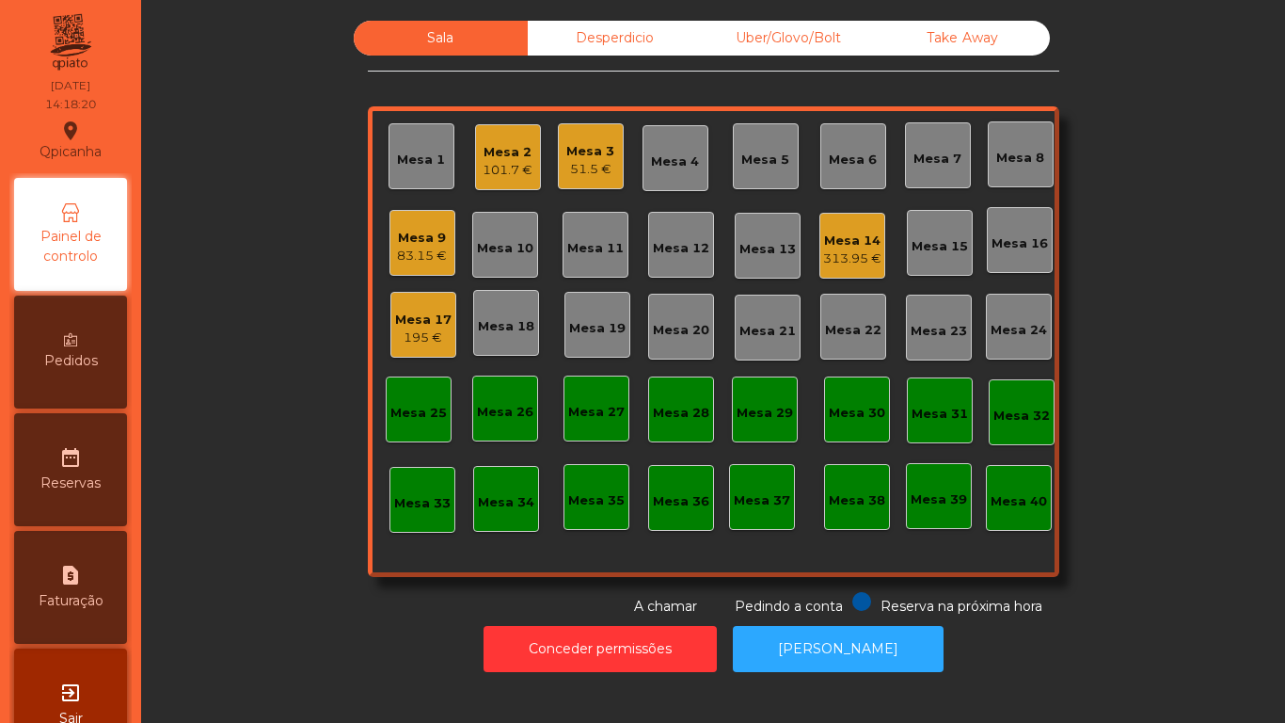
click at [675, 162] on div "Mesa 4" at bounding box center [675, 161] width 48 height 19
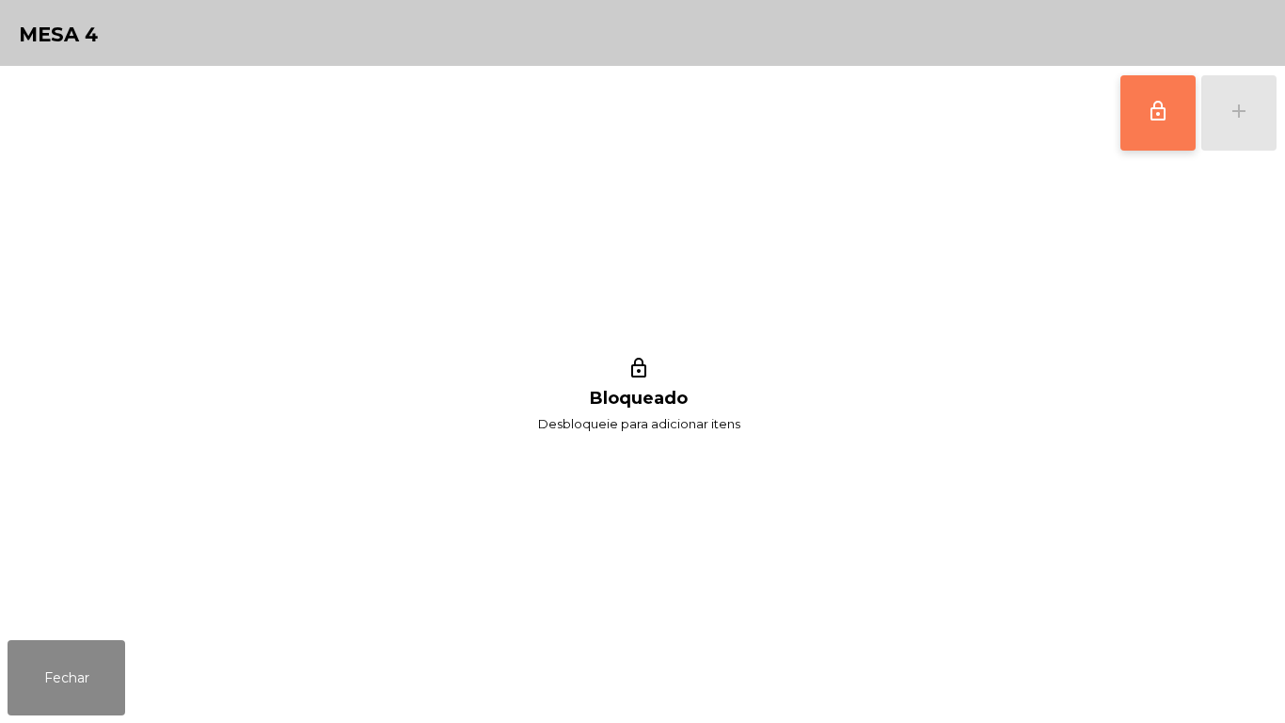
click at [1139, 125] on button "lock_outline" at bounding box center [1158, 112] width 75 height 75
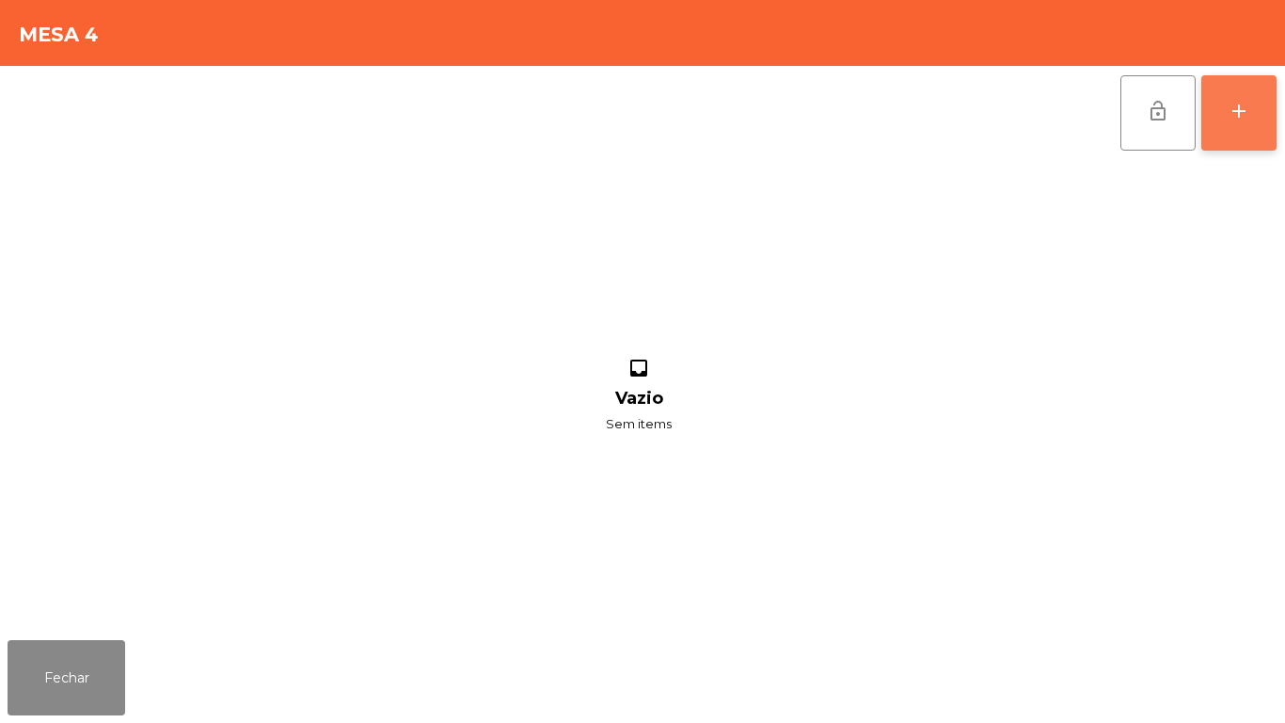
click at [1254, 124] on button "add" at bounding box center [1239, 112] width 75 height 75
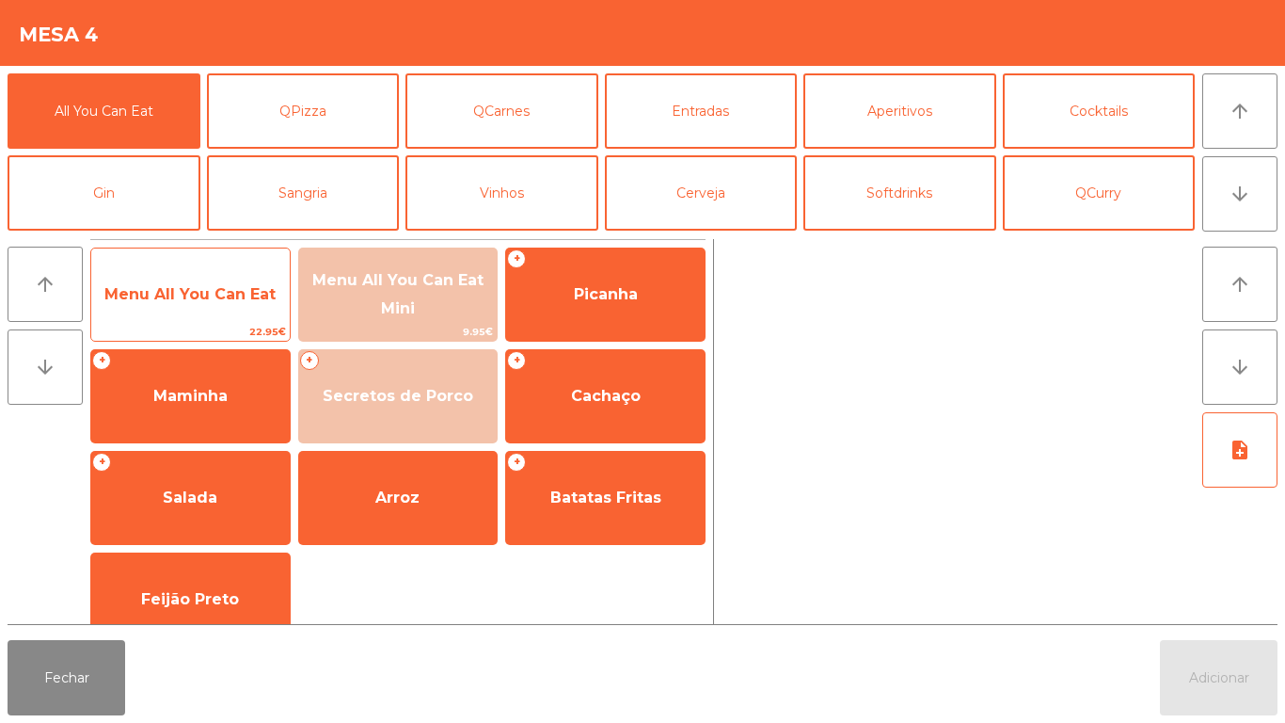
click at [174, 295] on span "Menu All You Can Eat" at bounding box center [189, 294] width 171 height 18
click at [190, 298] on span "Menu All You Can Eat" at bounding box center [189, 294] width 171 height 18
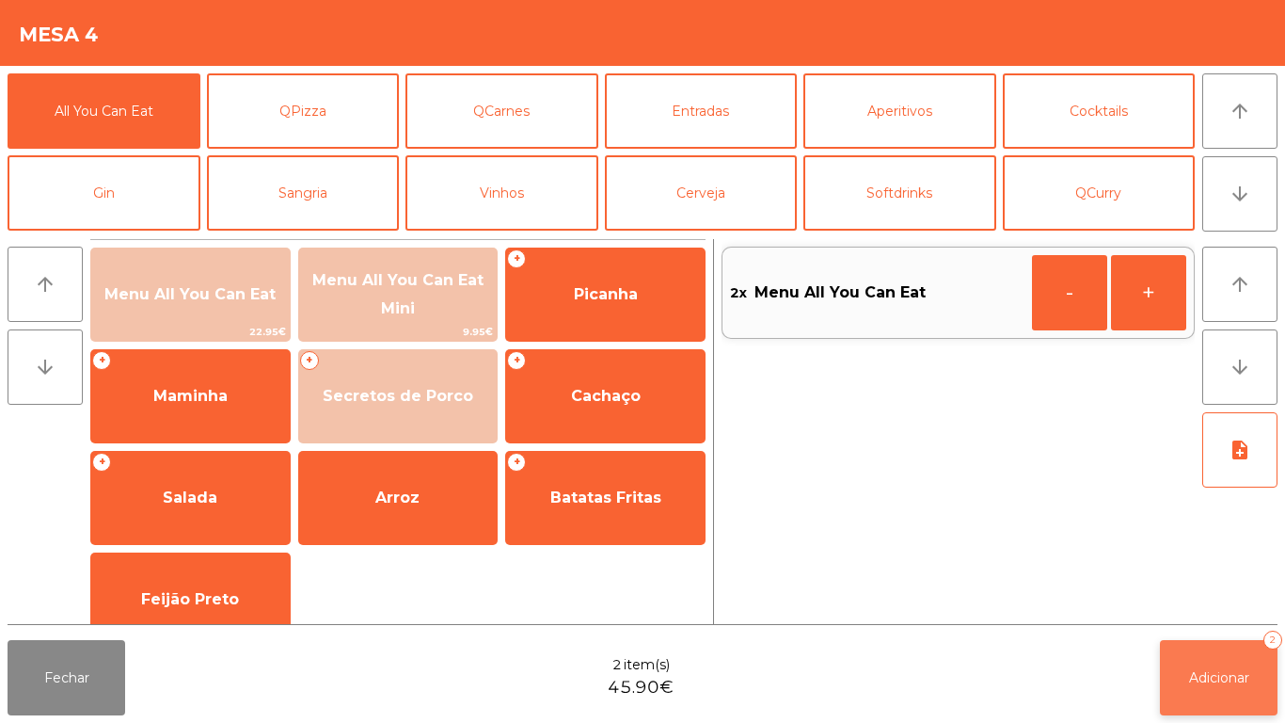
click at [1204, 687] on button "Adicionar 2" at bounding box center [1219, 677] width 118 height 75
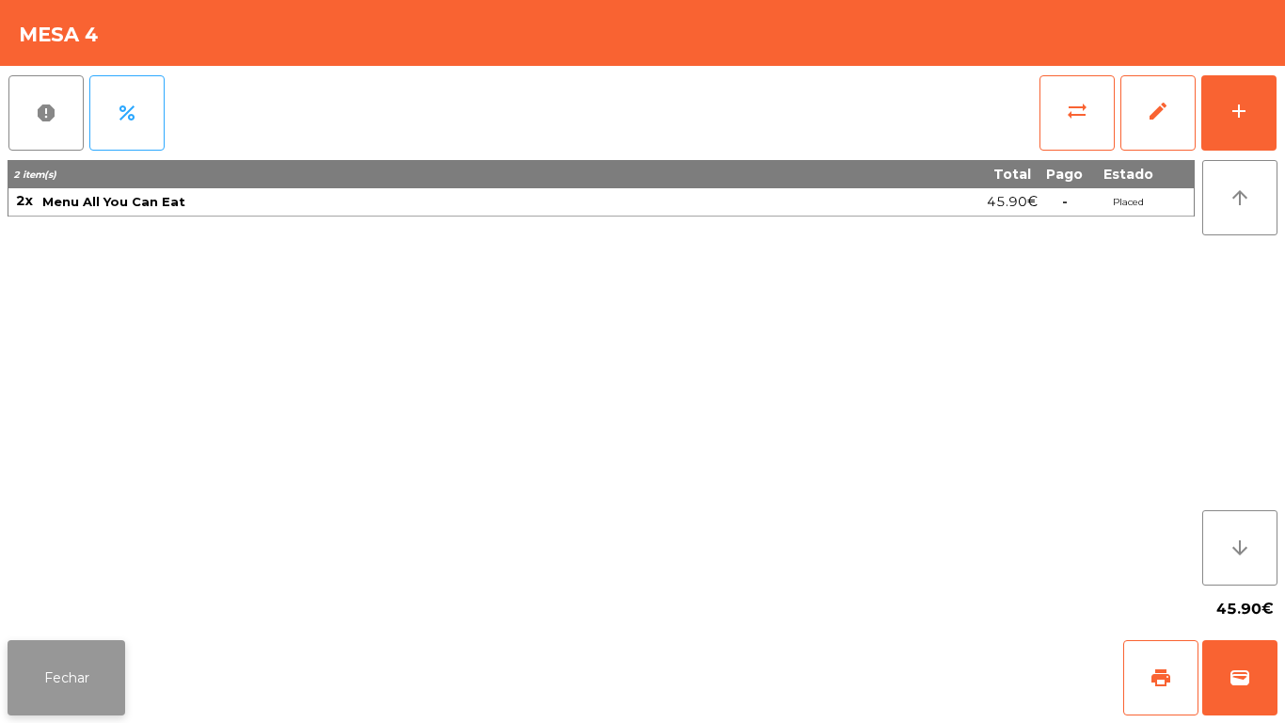
click at [71, 675] on button "Fechar" at bounding box center [67, 677] width 118 height 75
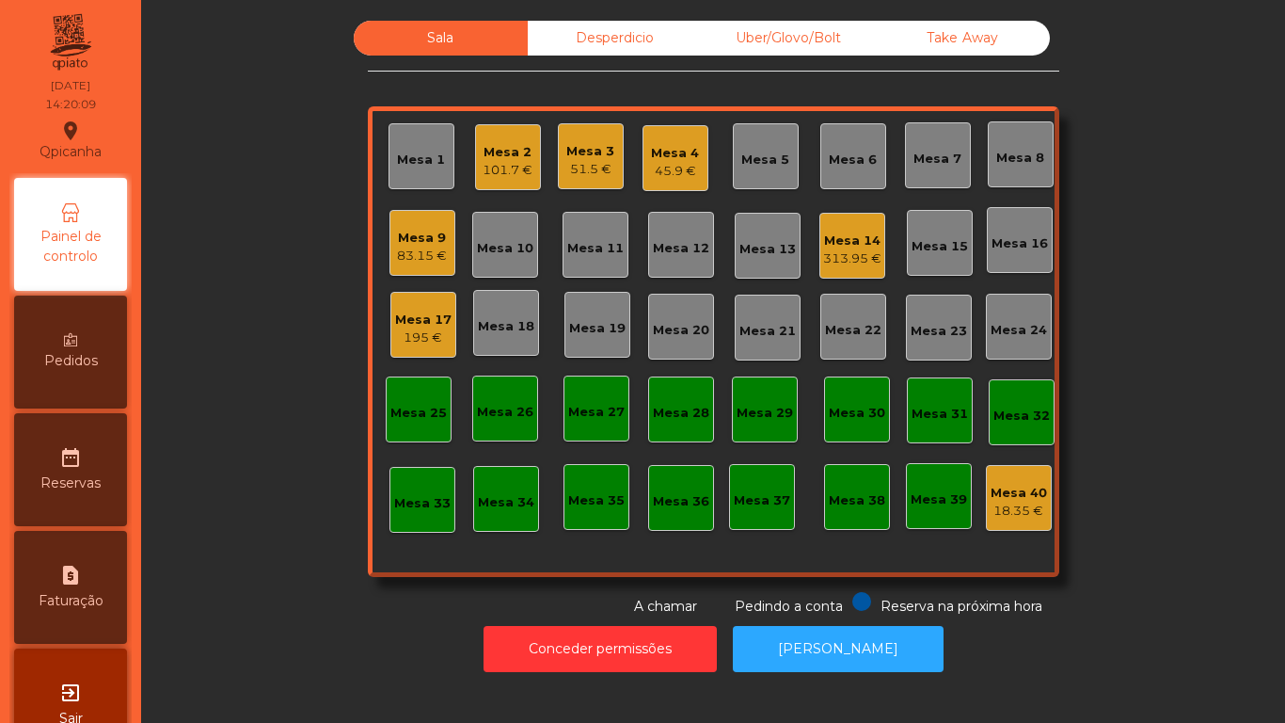
click at [658, 160] on div "Mesa 4" at bounding box center [675, 153] width 48 height 19
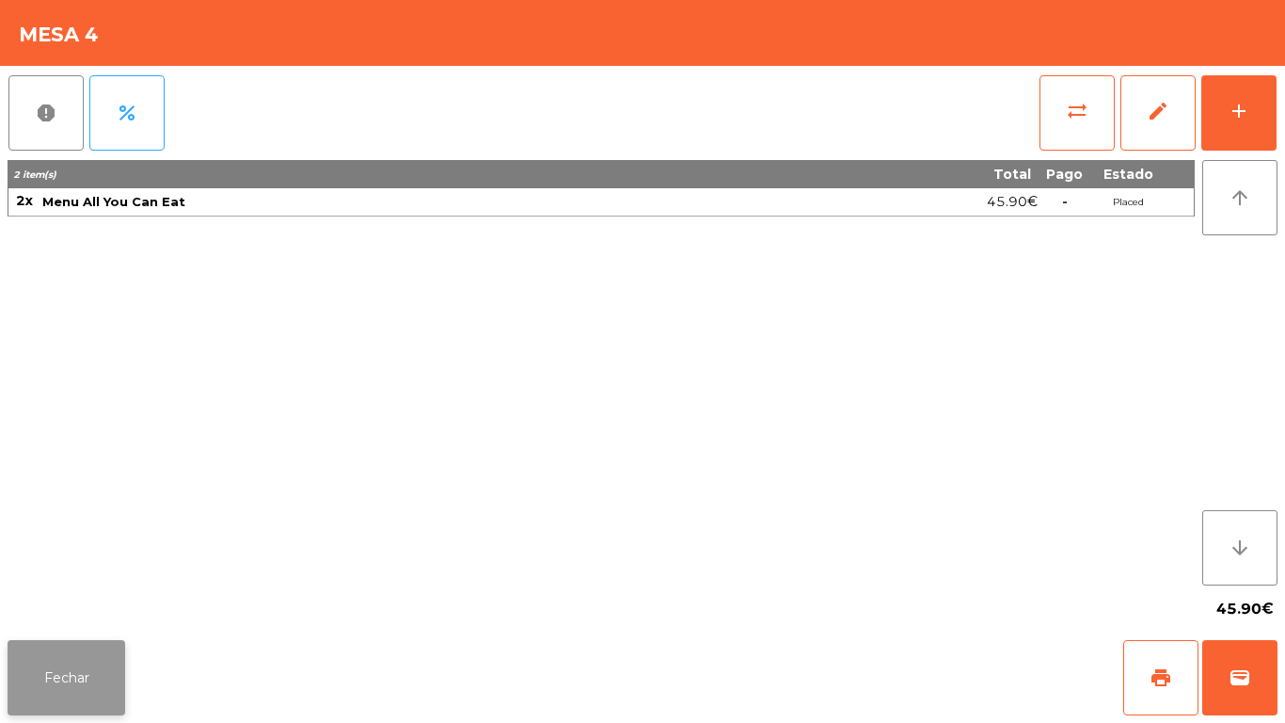
click at [82, 645] on button "Fechar" at bounding box center [67, 677] width 118 height 75
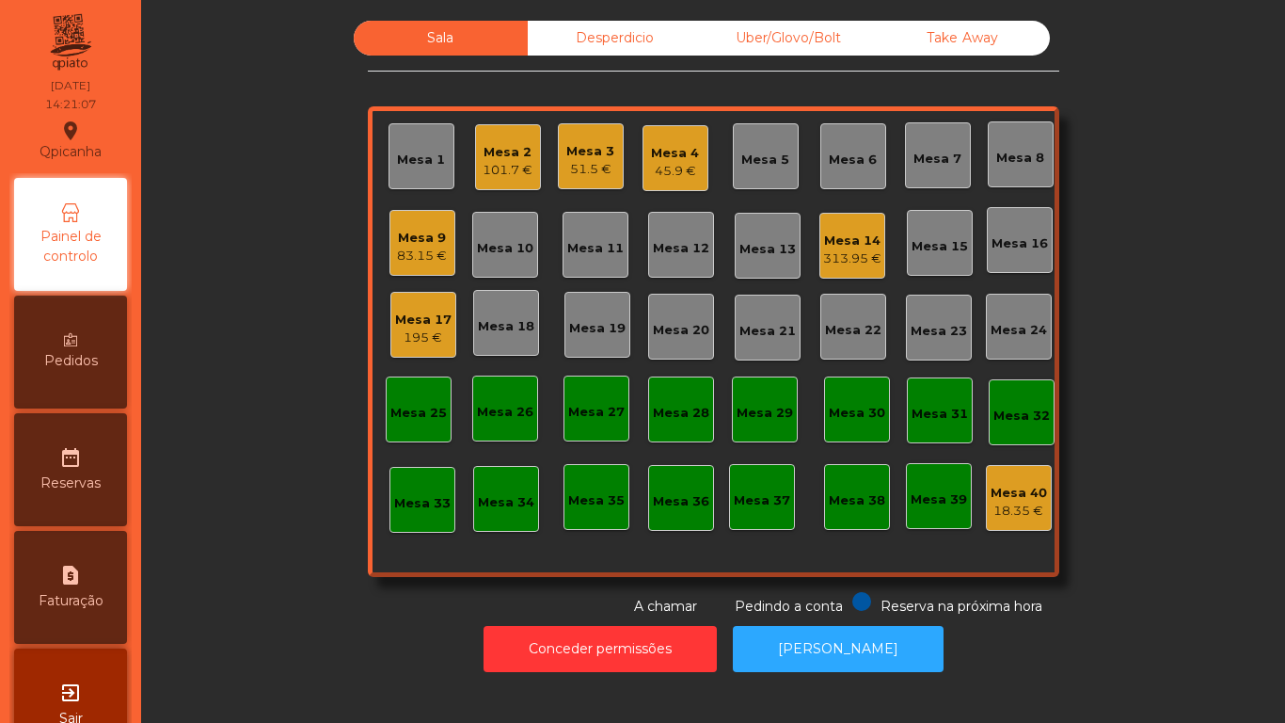
click at [416, 244] on div "Mesa 9" at bounding box center [422, 238] width 50 height 19
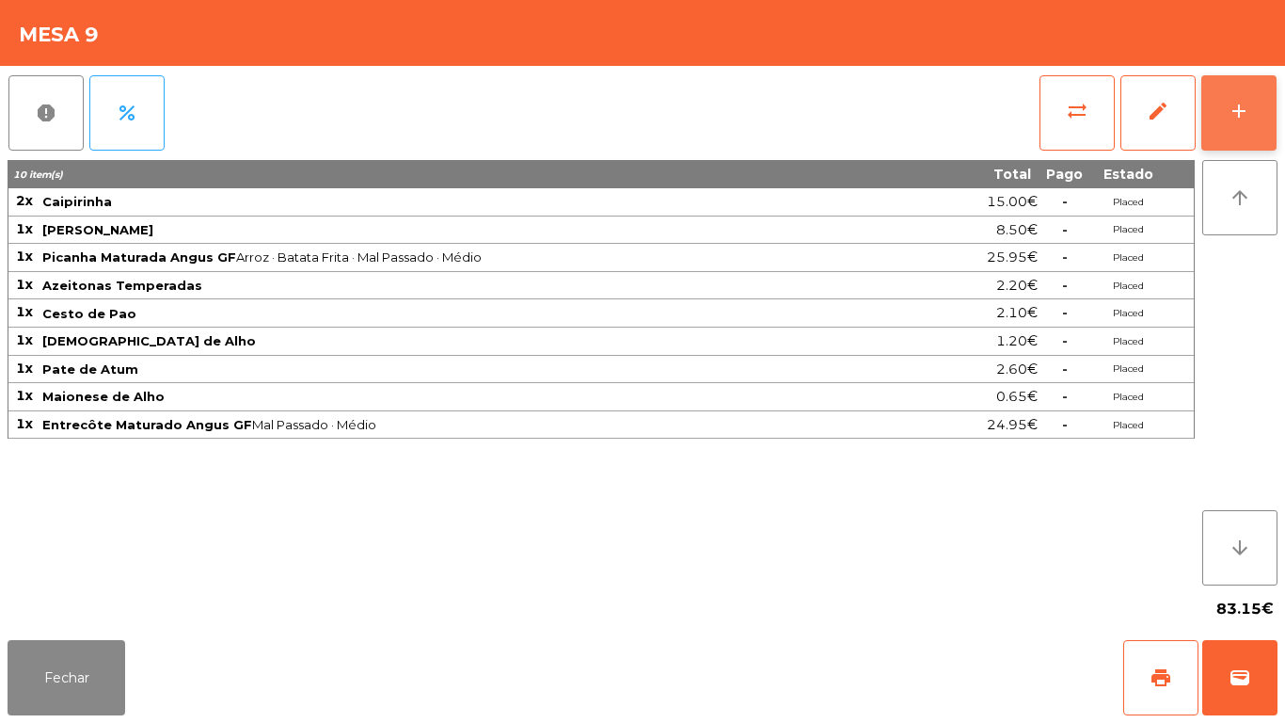
click at [1246, 129] on button "add" at bounding box center [1239, 112] width 75 height 75
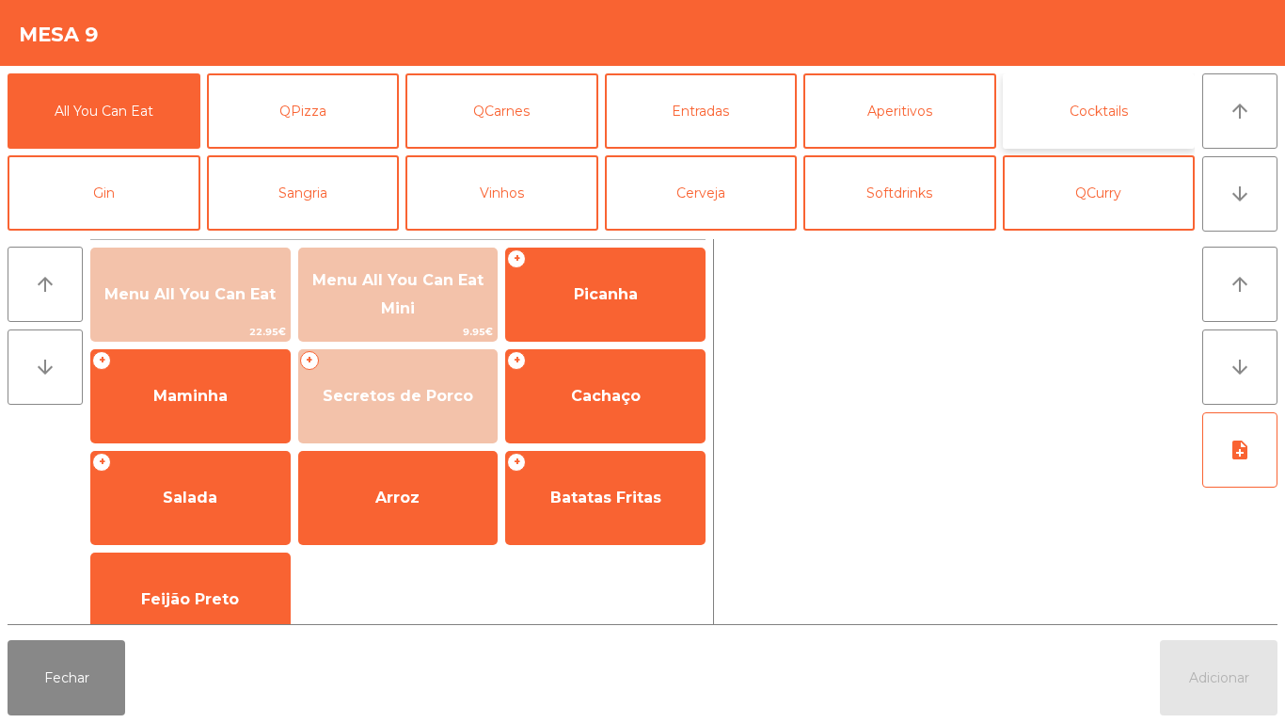
click at [1116, 112] on button "Cocktails" at bounding box center [1099, 110] width 193 height 75
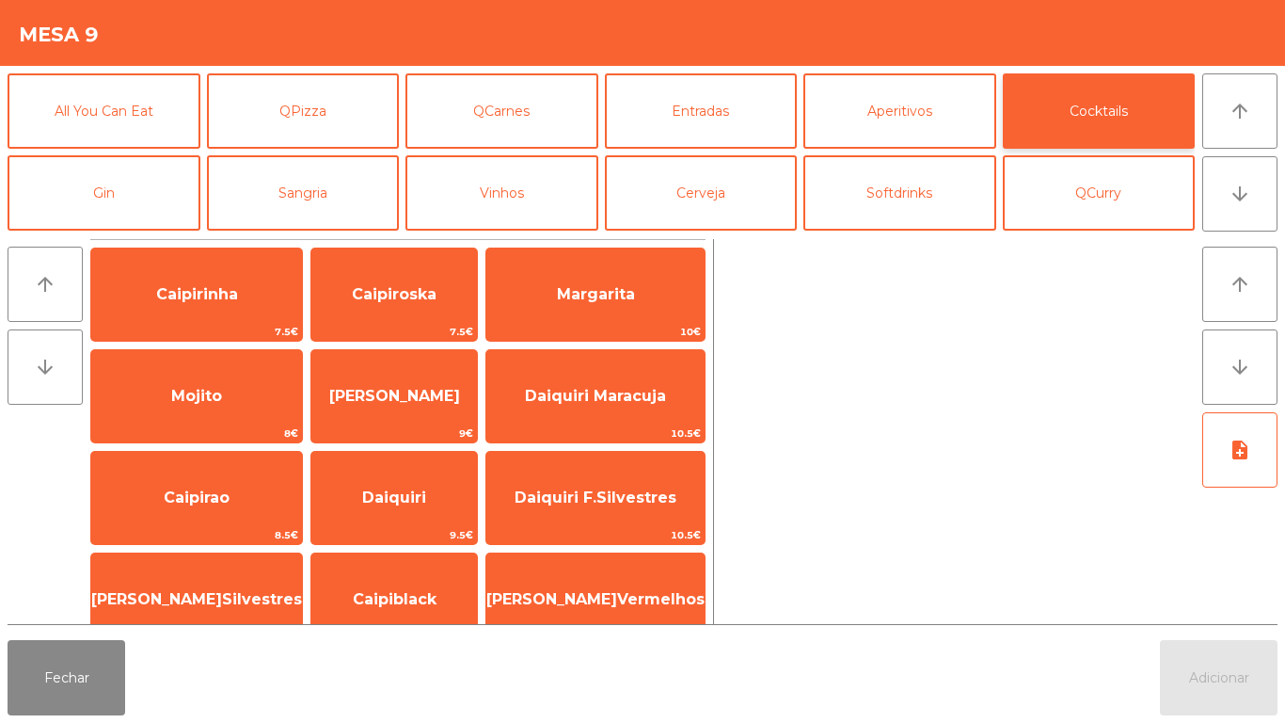
scroll to position [132, 0]
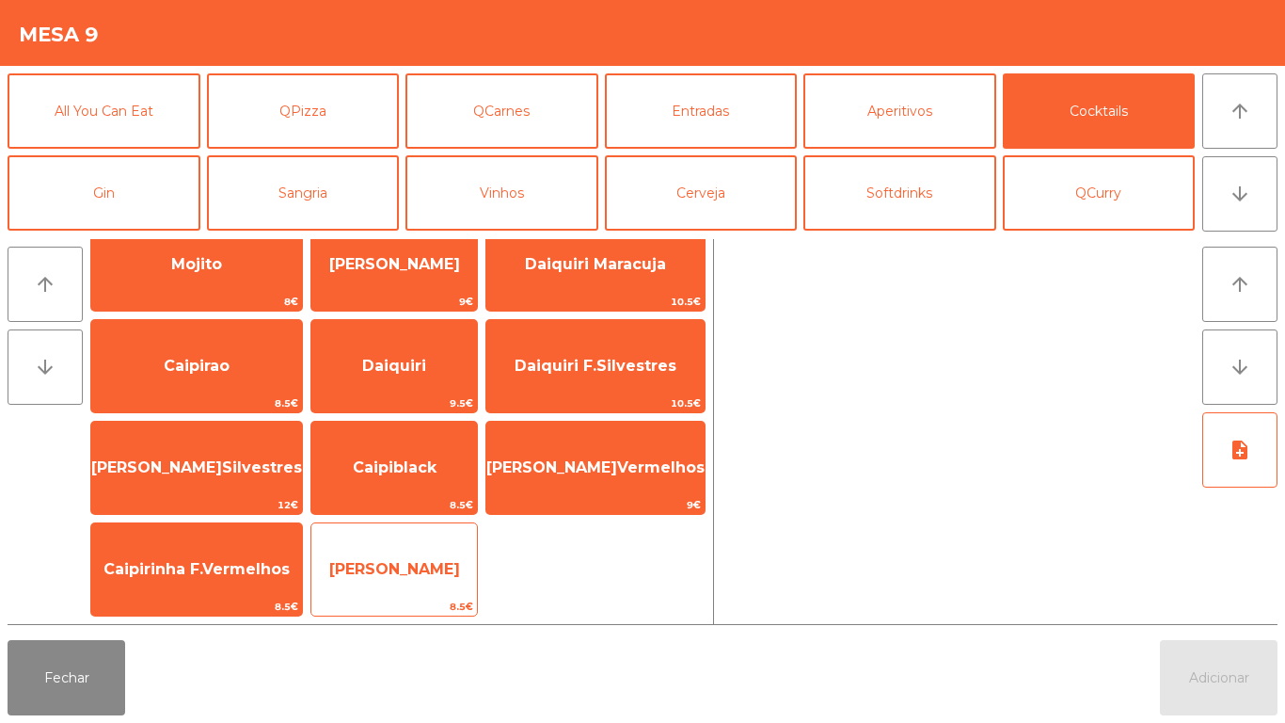
click at [374, 567] on span "[PERSON_NAME]" at bounding box center [394, 569] width 131 height 18
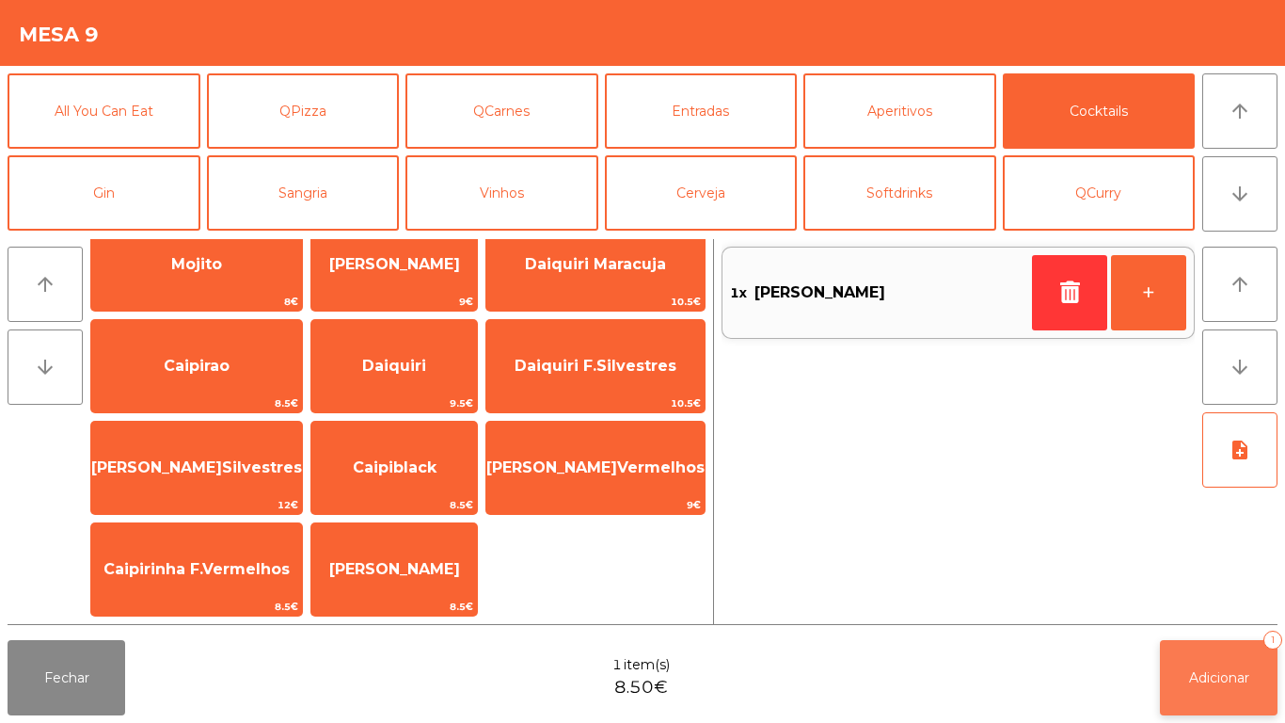
click at [1215, 673] on span "Adicionar" at bounding box center [1219, 677] width 60 height 17
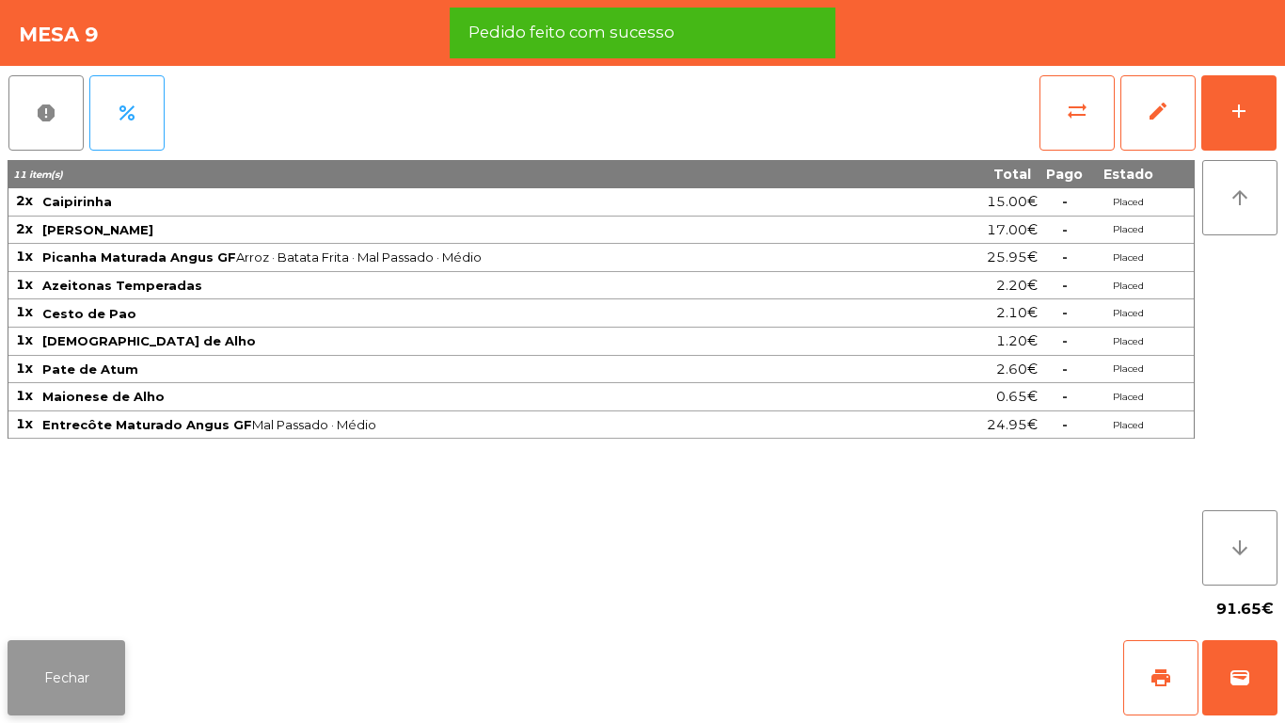
click at [104, 677] on button "Fechar" at bounding box center [67, 677] width 118 height 75
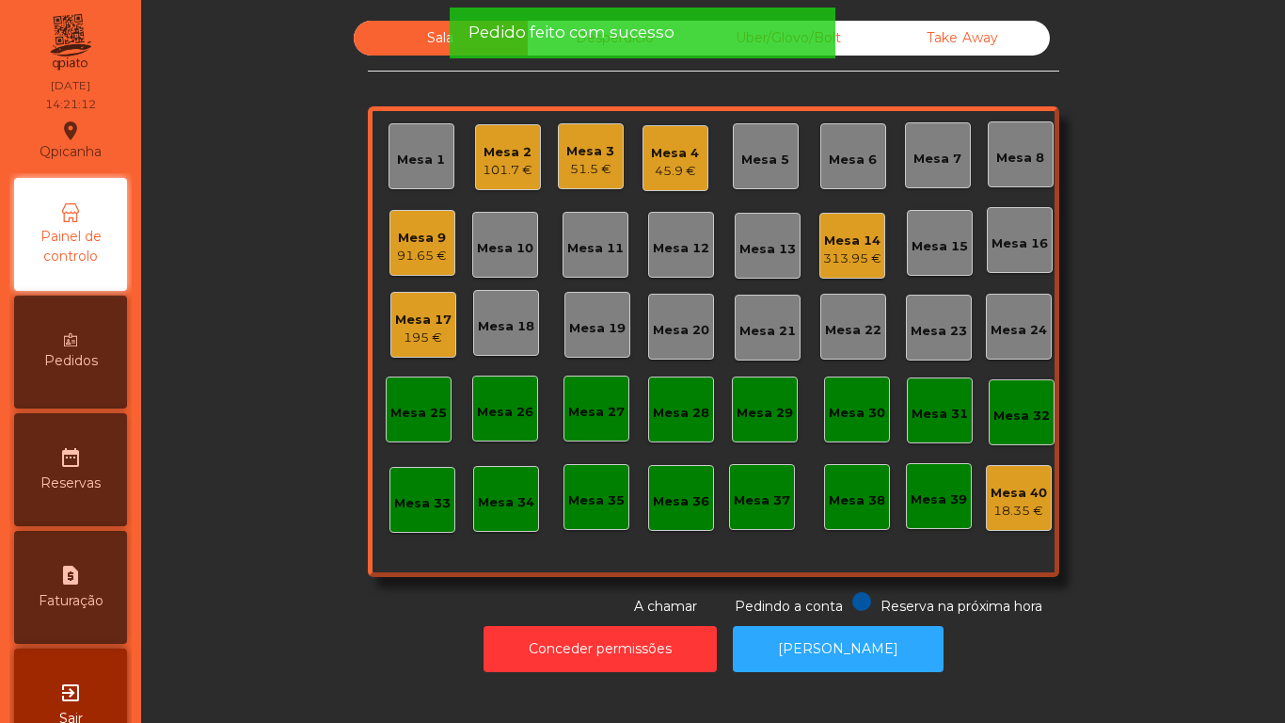
click at [440, 148] on div "Mesa 1" at bounding box center [422, 156] width 66 height 66
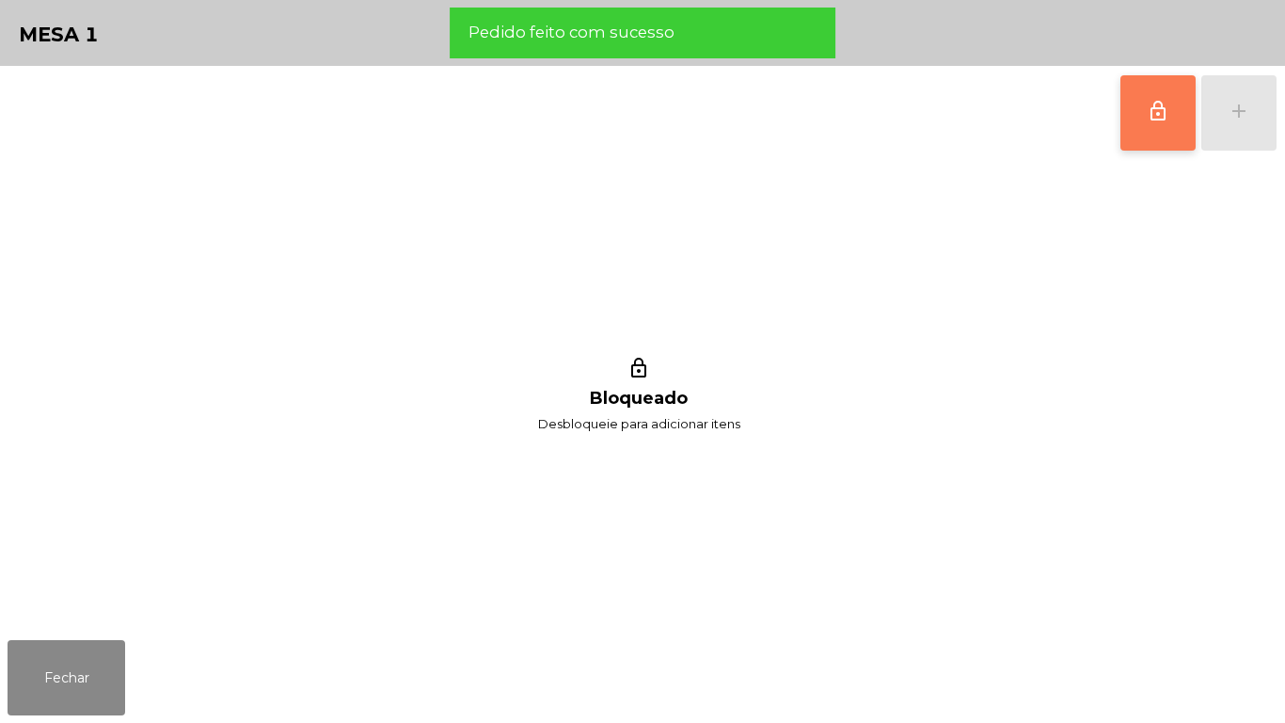
click at [1155, 112] on span "lock_outline" at bounding box center [1158, 111] width 23 height 23
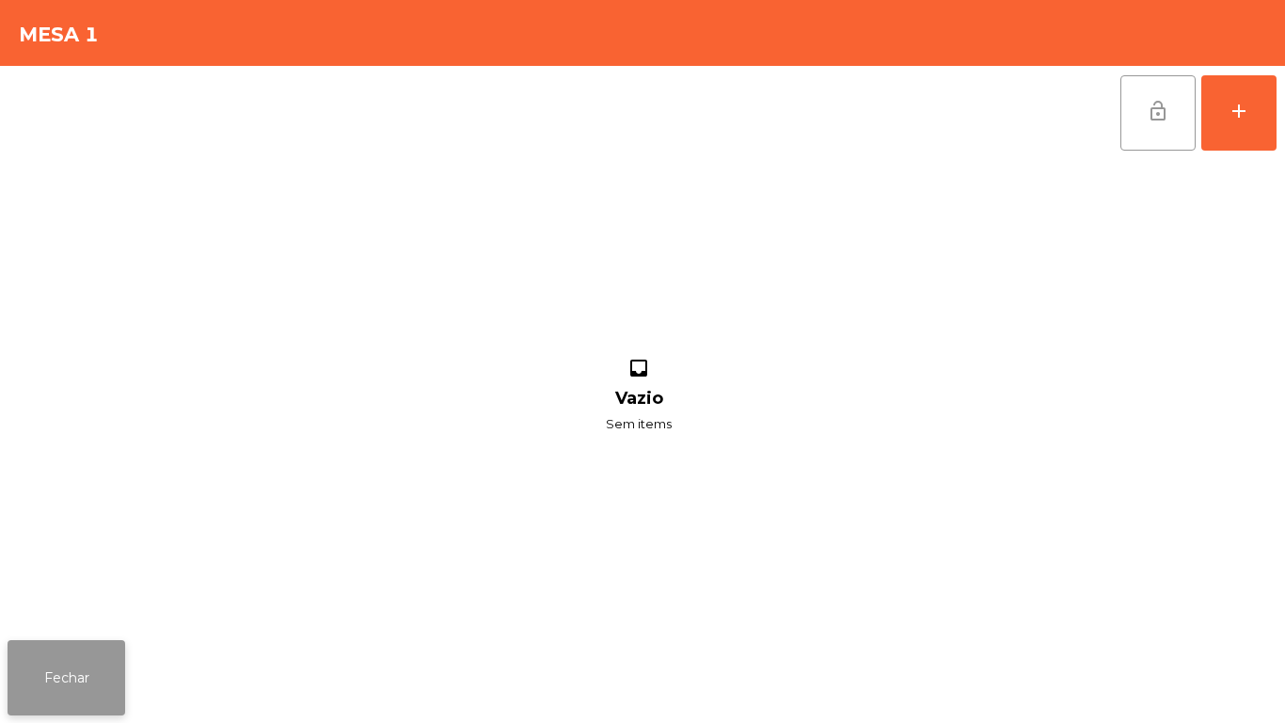
click at [100, 665] on button "Fechar" at bounding box center [67, 677] width 118 height 75
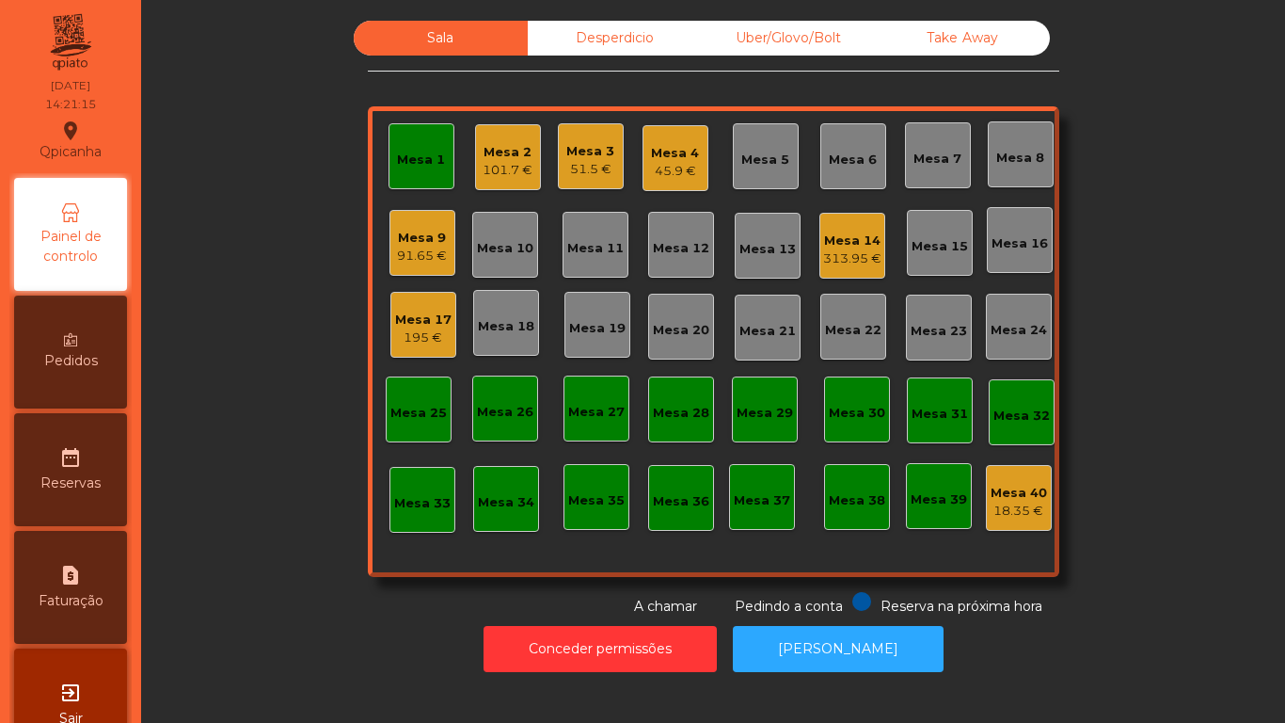
click at [580, 173] on div "51.5 €" at bounding box center [590, 169] width 48 height 19
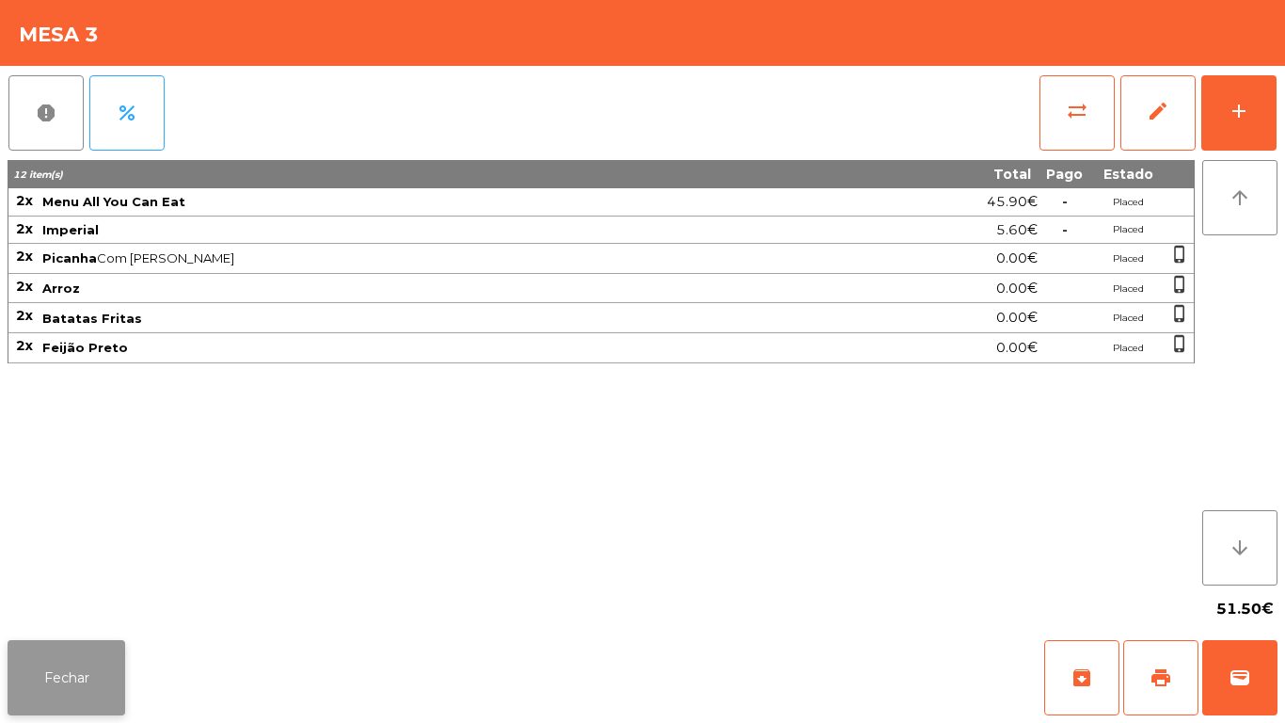
click at [88, 709] on button "Fechar" at bounding box center [67, 677] width 118 height 75
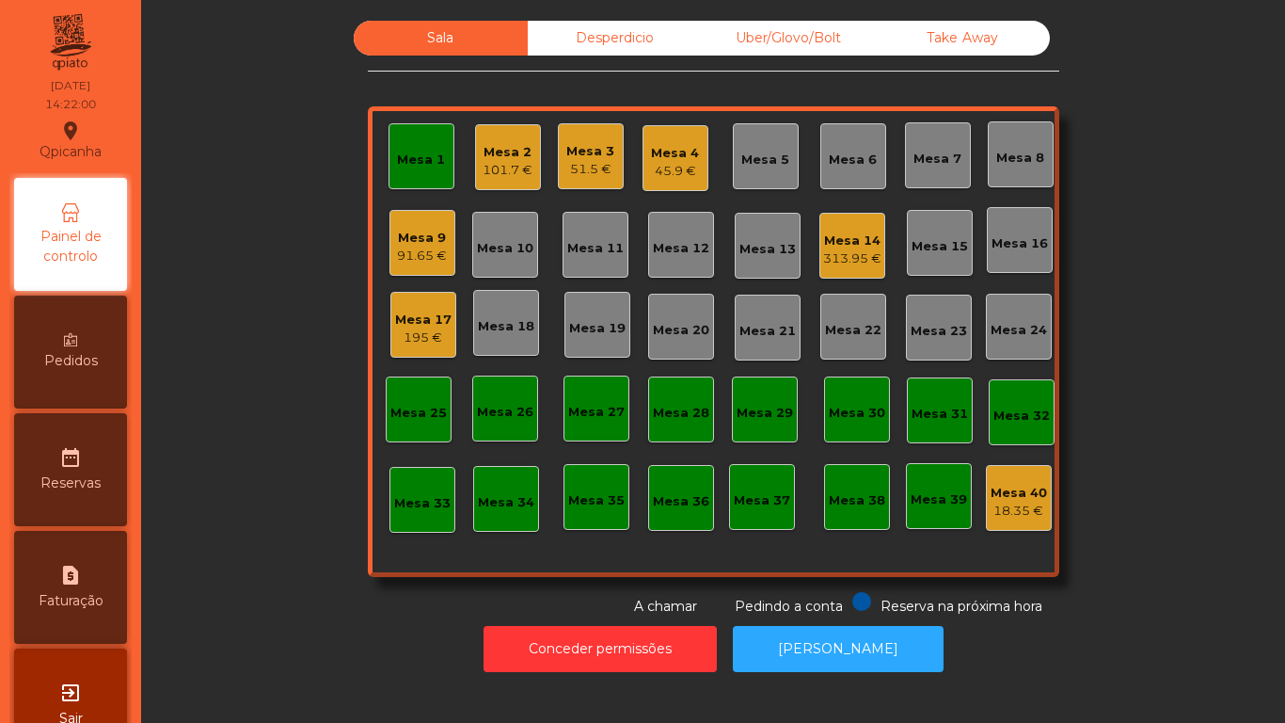
click at [418, 167] on div "Mesa 1" at bounding box center [421, 160] width 48 height 19
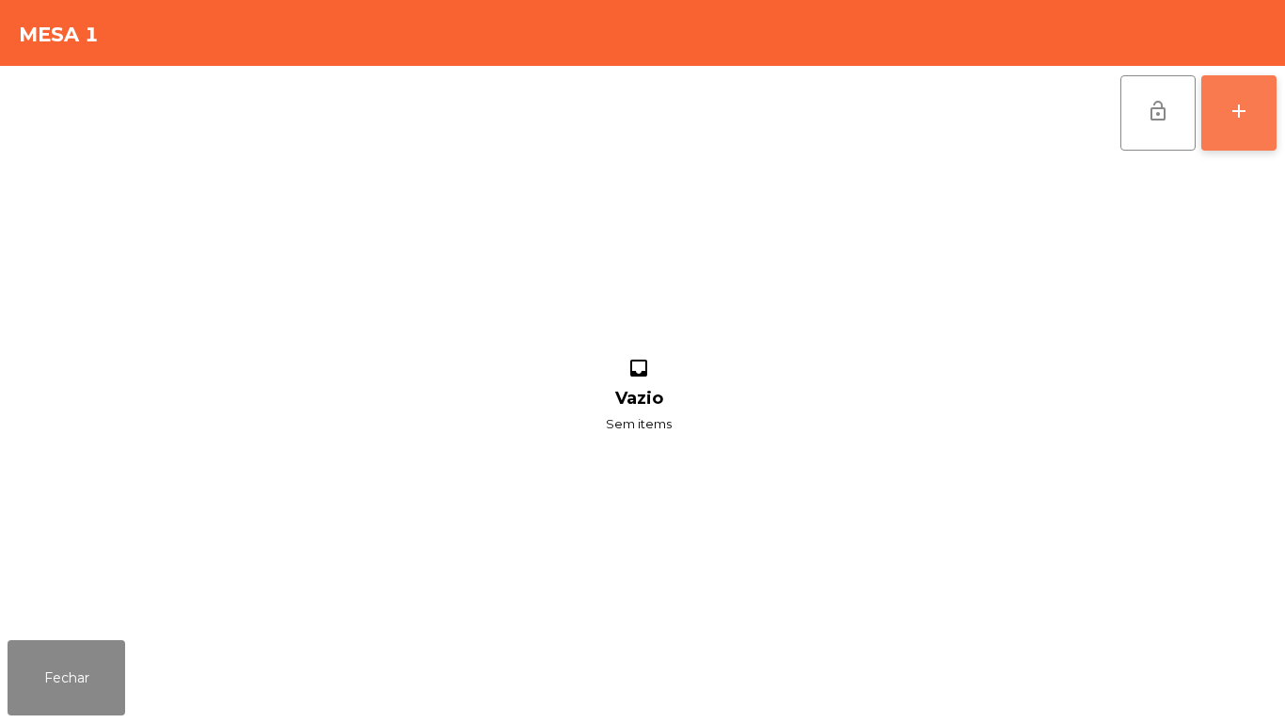
click at [1241, 118] on div "add" at bounding box center [1239, 111] width 23 height 23
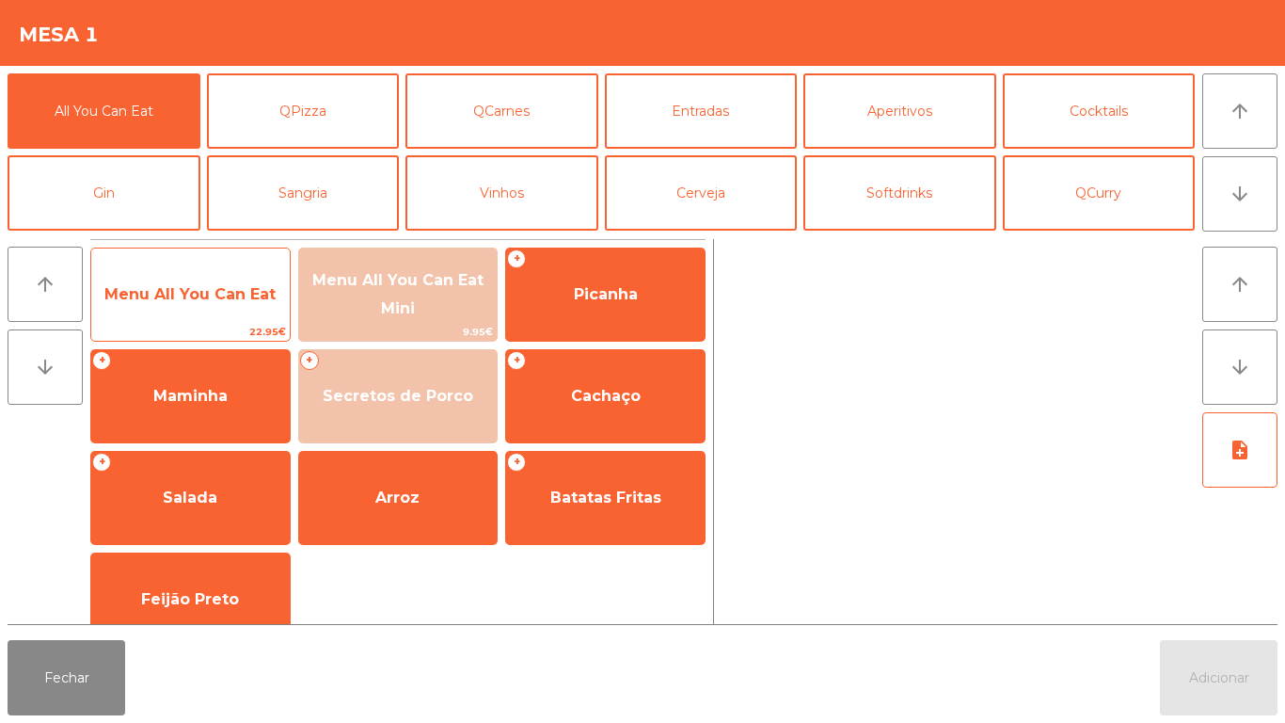
click at [214, 287] on span "Menu All You Can Eat" at bounding box center [189, 294] width 171 height 18
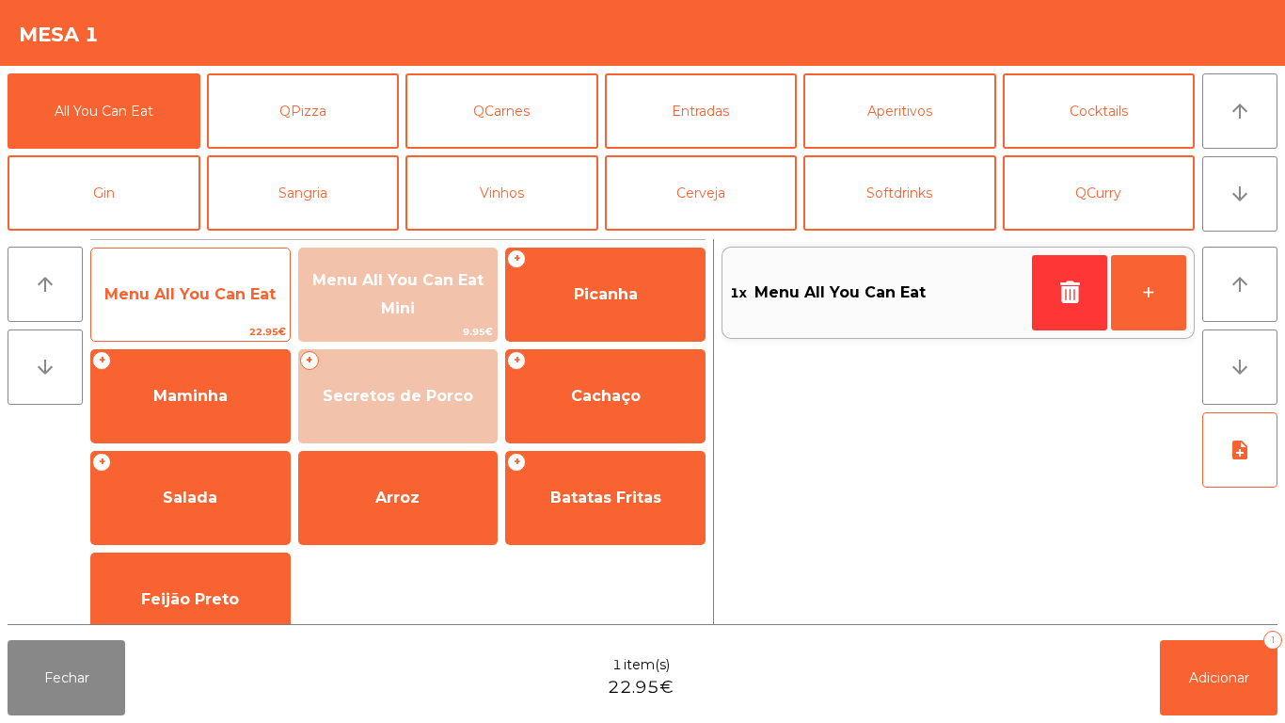
click at [199, 279] on span "Menu All You Can Eat" at bounding box center [190, 294] width 199 height 51
click at [190, 285] on span "Menu All You Can Eat" at bounding box center [189, 294] width 171 height 18
click at [209, 269] on span "Menu All You Can Eat" at bounding box center [190, 294] width 199 height 51
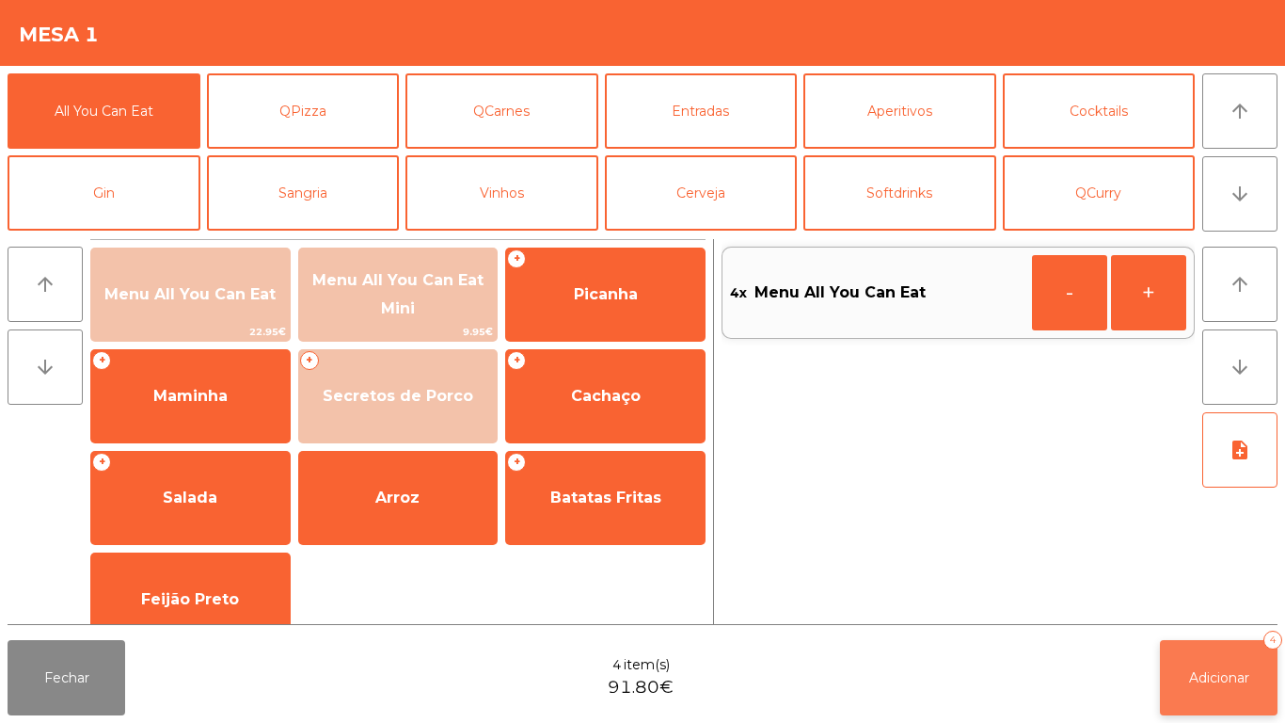
click at [1234, 667] on button "Adicionar 4" at bounding box center [1219, 677] width 118 height 75
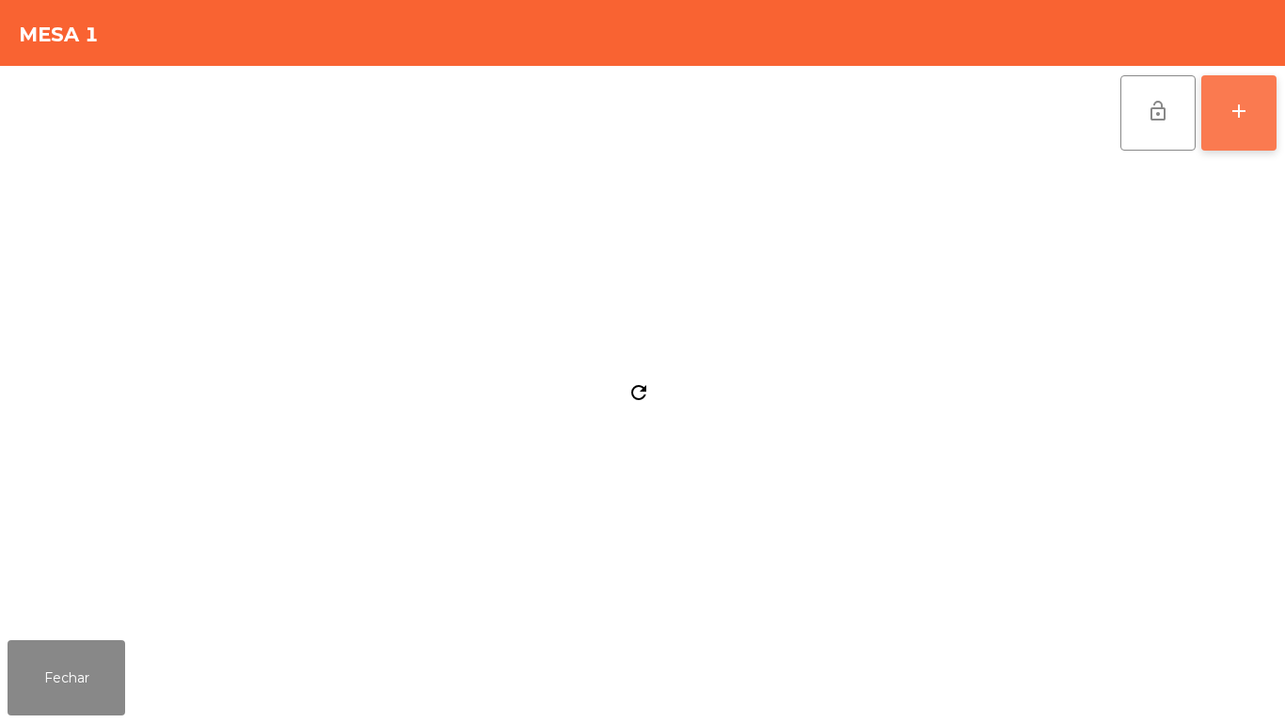
click at [1238, 117] on div "add" at bounding box center [1239, 111] width 23 height 23
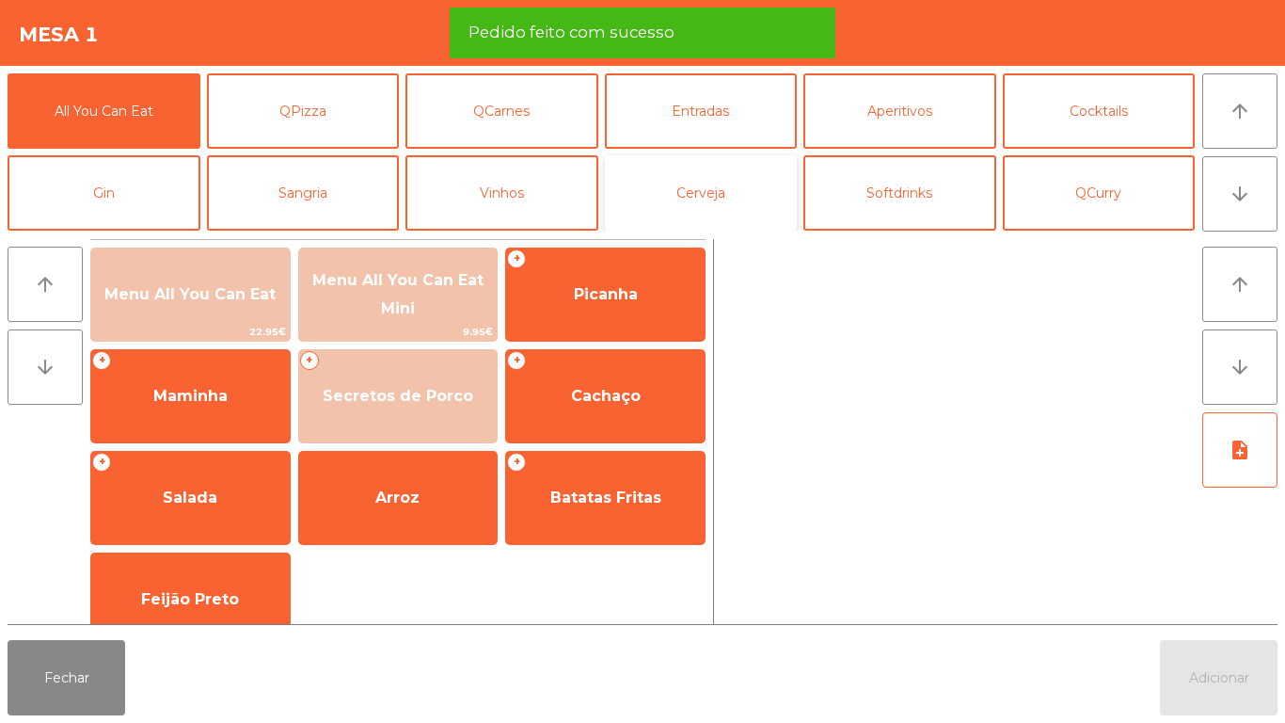
click at [711, 185] on button "Cerveja" at bounding box center [701, 192] width 193 height 75
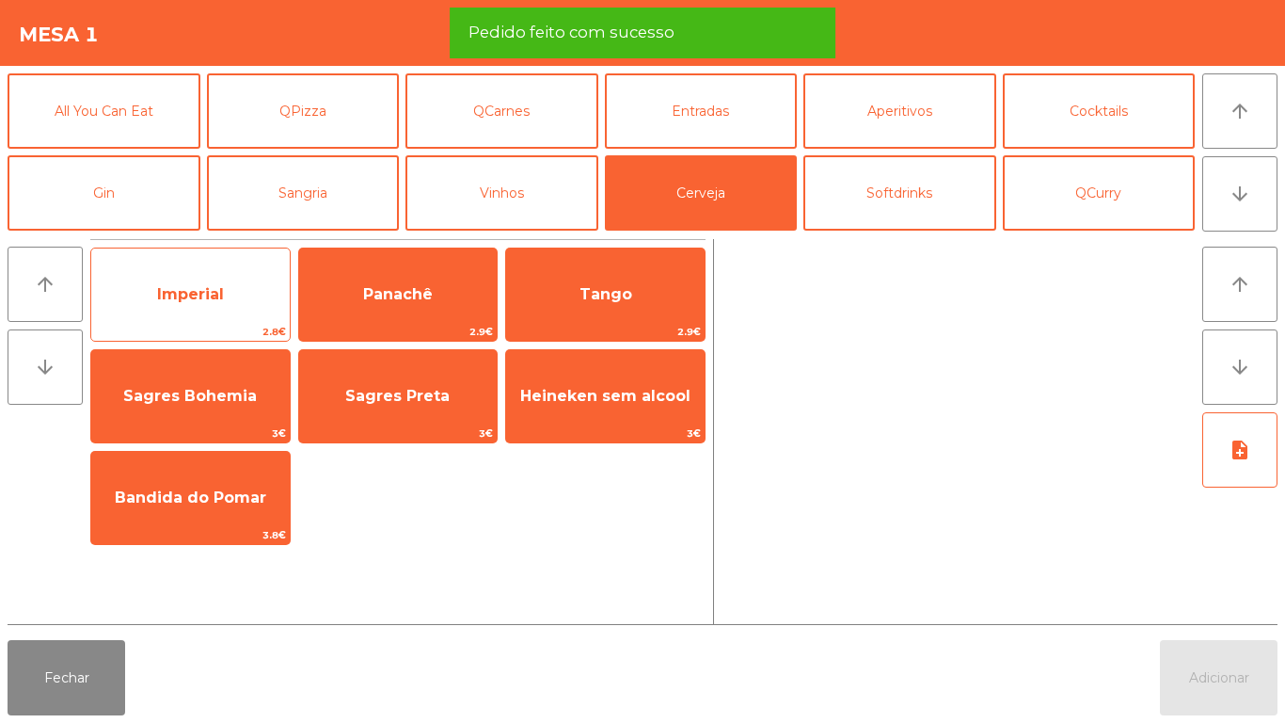
click at [230, 302] on span "Imperial" at bounding box center [190, 294] width 199 height 51
click at [234, 295] on span "Imperial" at bounding box center [190, 294] width 199 height 51
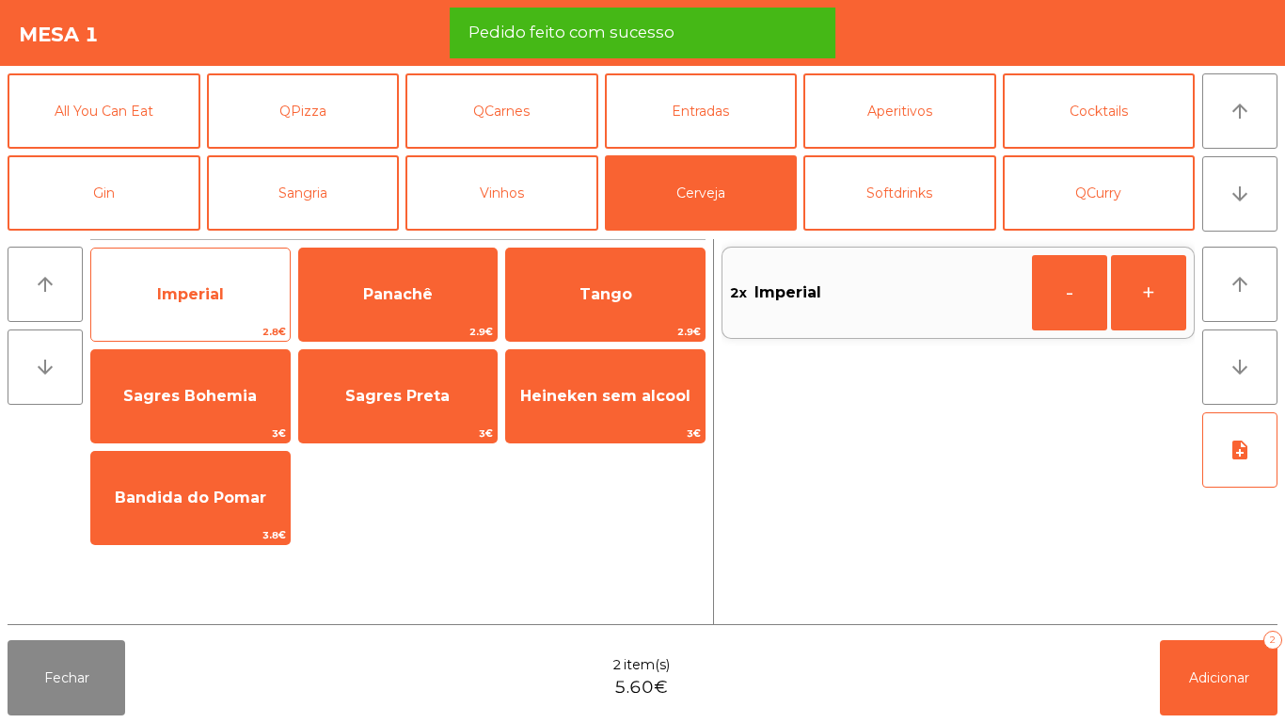
click at [243, 288] on span "Imperial" at bounding box center [190, 294] width 199 height 51
click at [240, 283] on span "Imperial" at bounding box center [190, 294] width 199 height 51
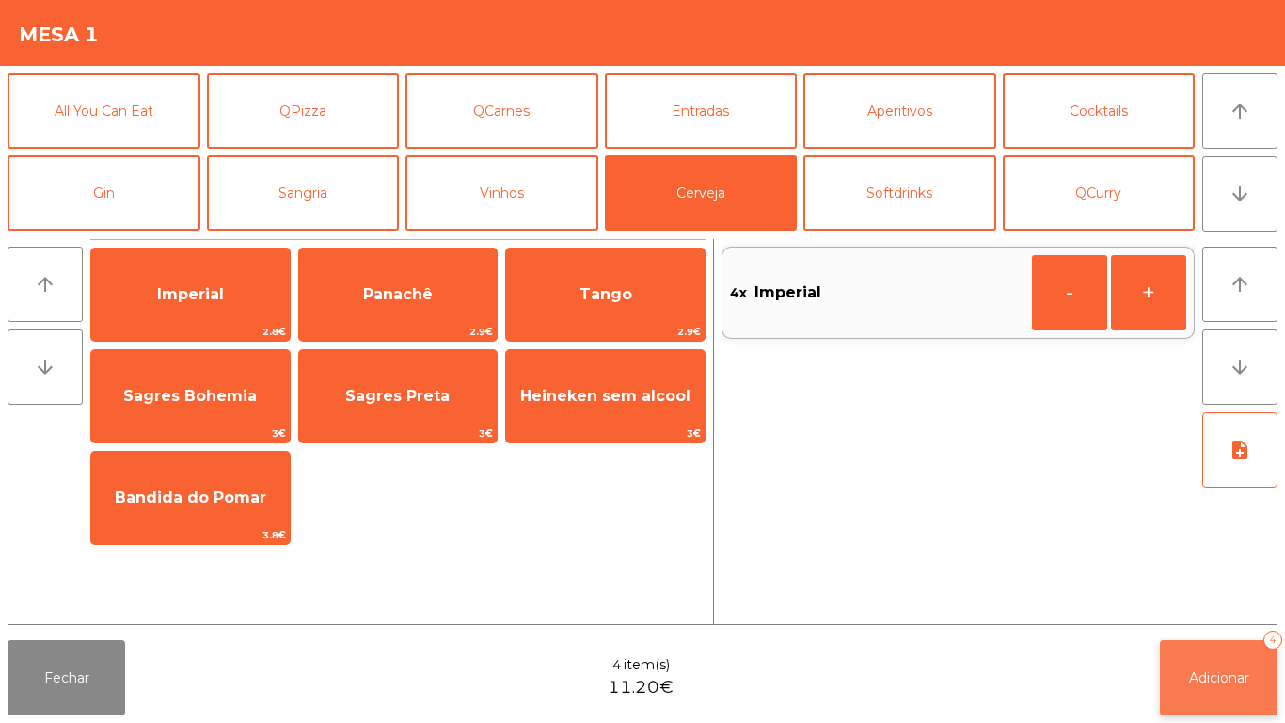
click at [1230, 662] on button "Adicionar 4" at bounding box center [1219, 677] width 118 height 75
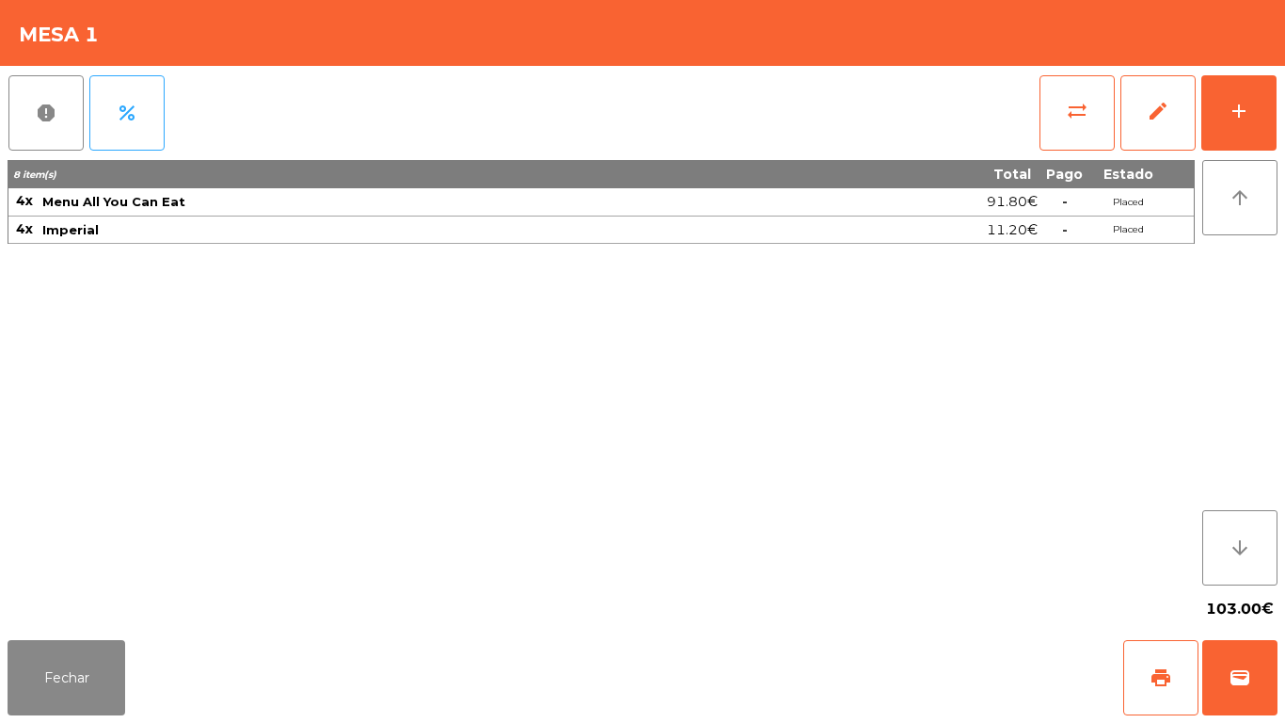
click at [66, 721] on div "Fechar print wallet" at bounding box center [642, 677] width 1285 height 90
click at [79, 643] on button "Fechar" at bounding box center [67, 677] width 118 height 75
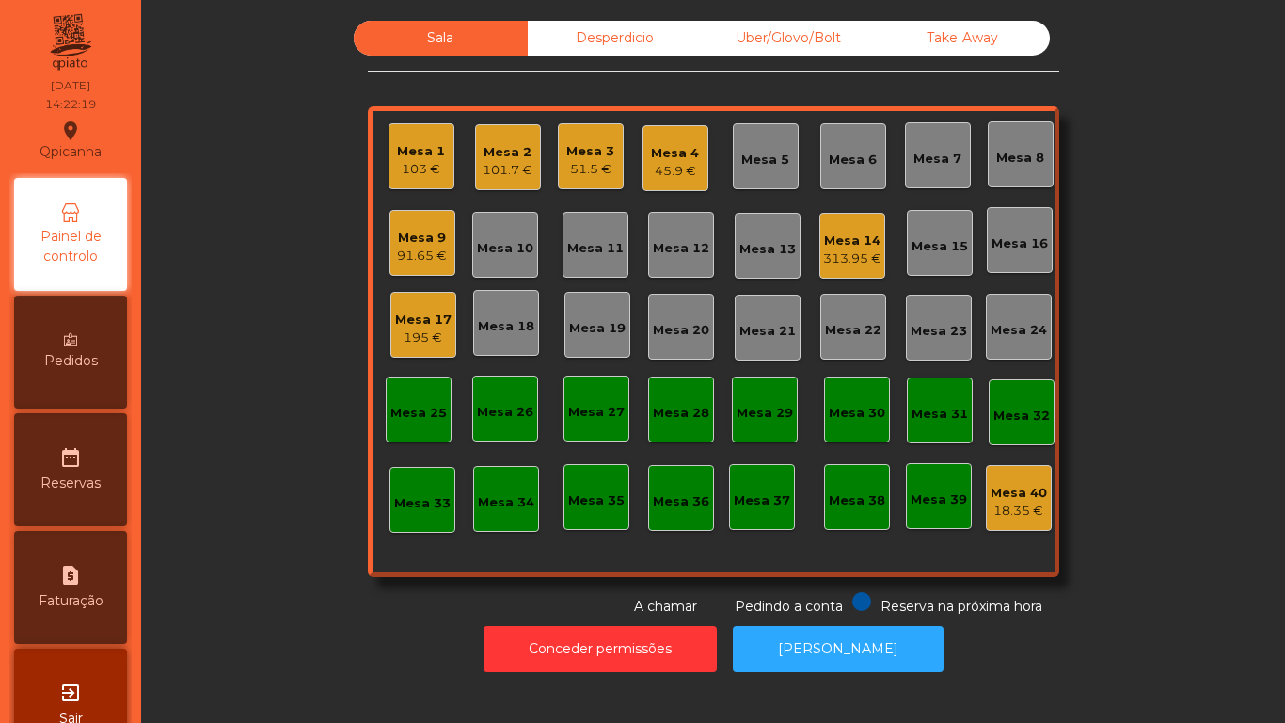
click at [854, 248] on div "Mesa 14" at bounding box center [852, 240] width 58 height 19
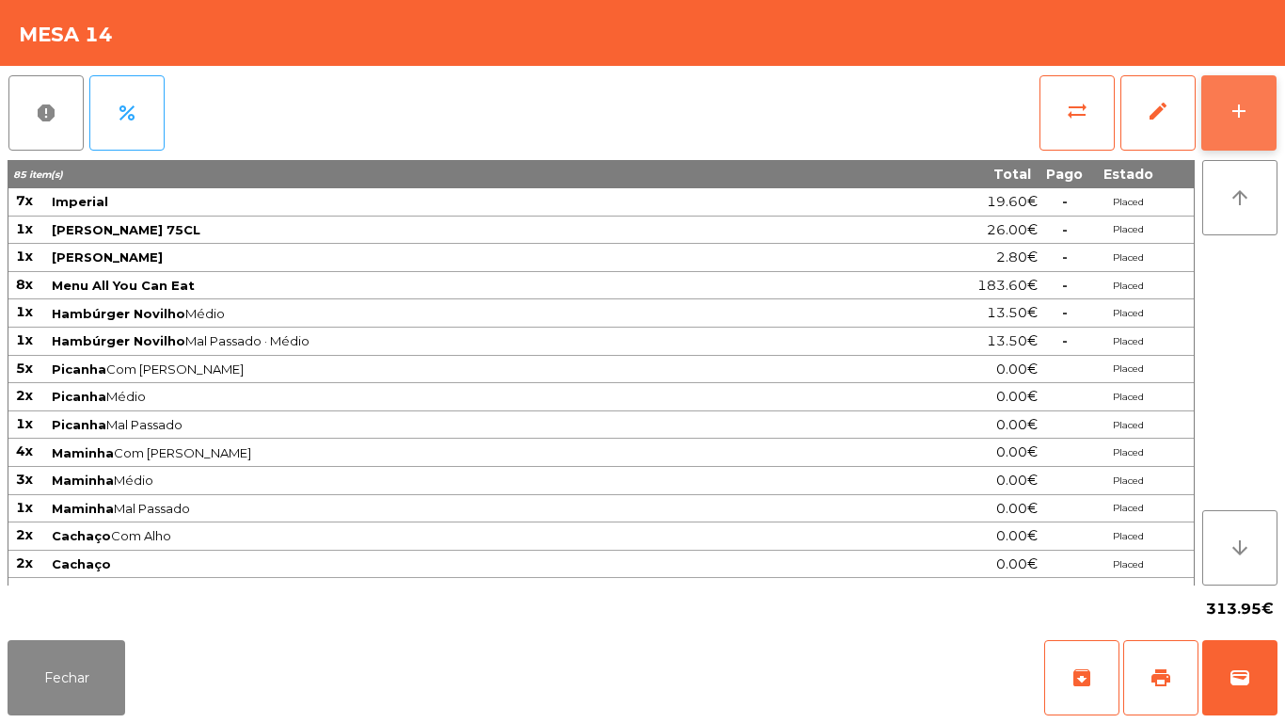
click at [1230, 135] on button "add" at bounding box center [1239, 112] width 75 height 75
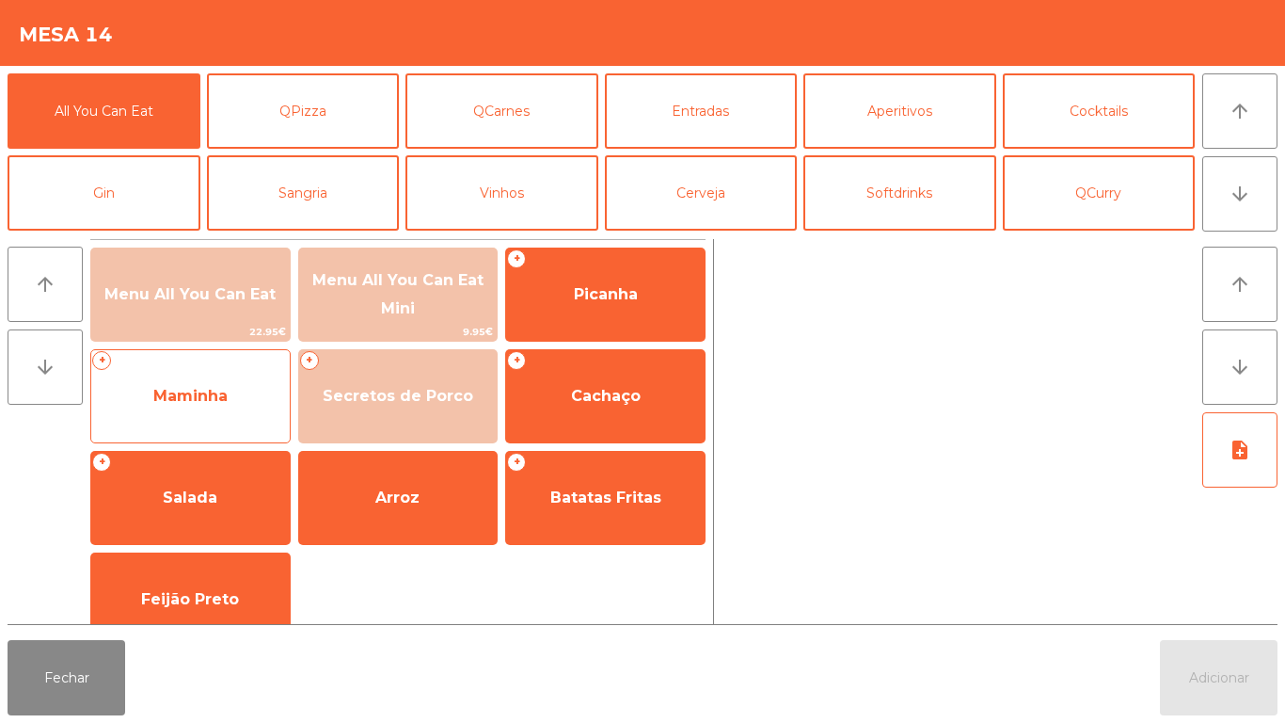
click at [184, 401] on span "Maminha" at bounding box center [190, 396] width 74 height 18
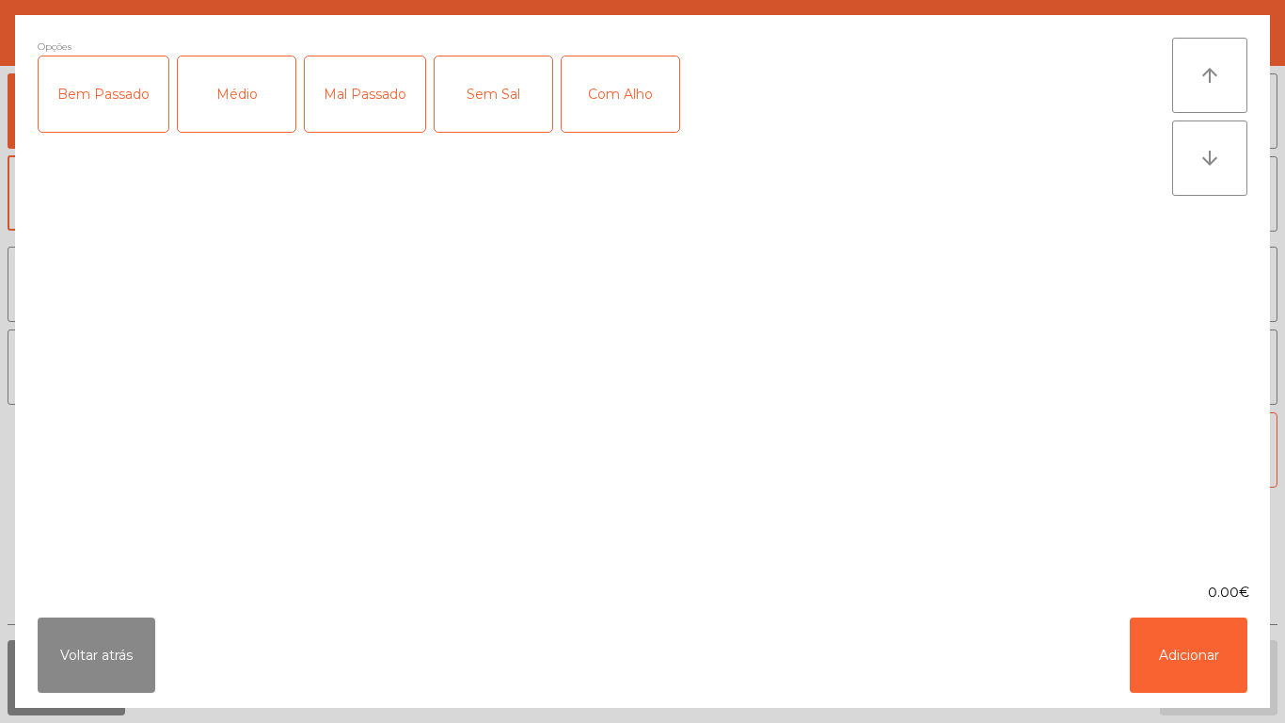
click at [381, 104] on div "Mal Passado" at bounding box center [365, 93] width 120 height 75
click at [633, 120] on div "Com Alho" at bounding box center [621, 93] width 118 height 75
click at [1181, 661] on button "Adicionar" at bounding box center [1189, 654] width 118 height 75
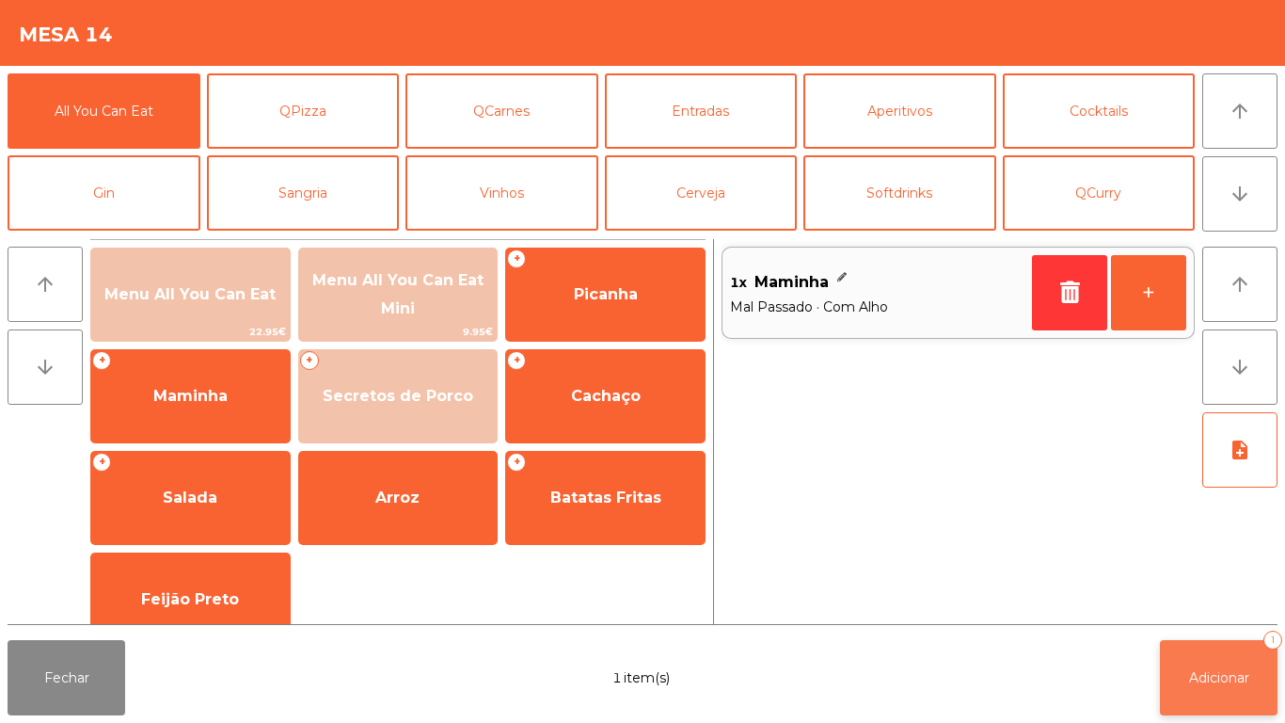
click at [1219, 658] on button "Adicionar 1" at bounding box center [1219, 677] width 118 height 75
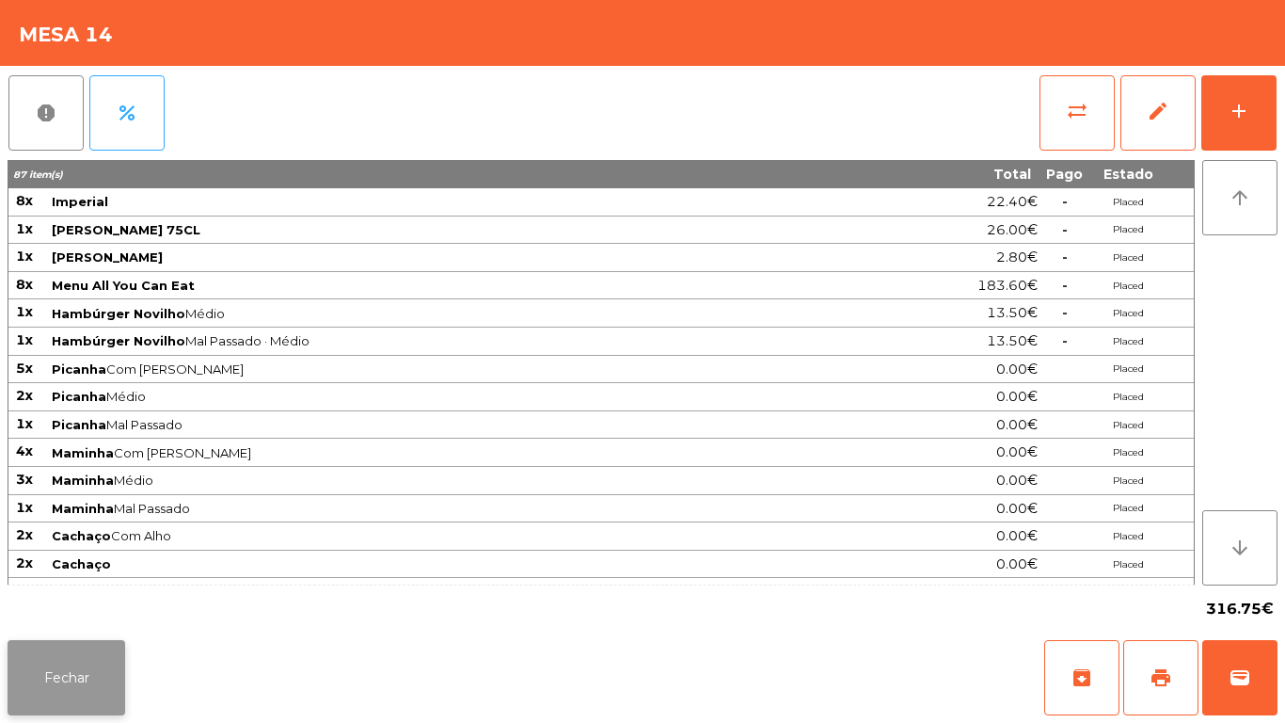
click at [87, 710] on button "Fechar" at bounding box center [67, 677] width 118 height 75
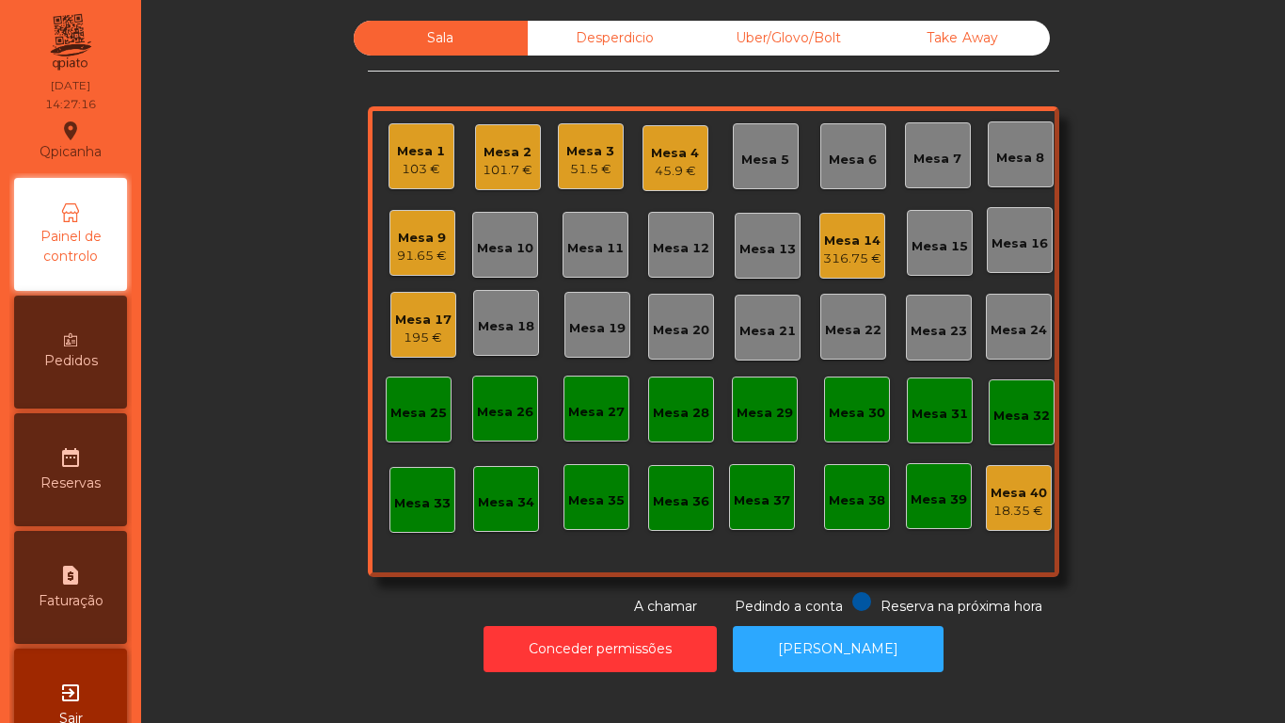
click at [570, 165] on div "51.5 €" at bounding box center [590, 169] width 48 height 19
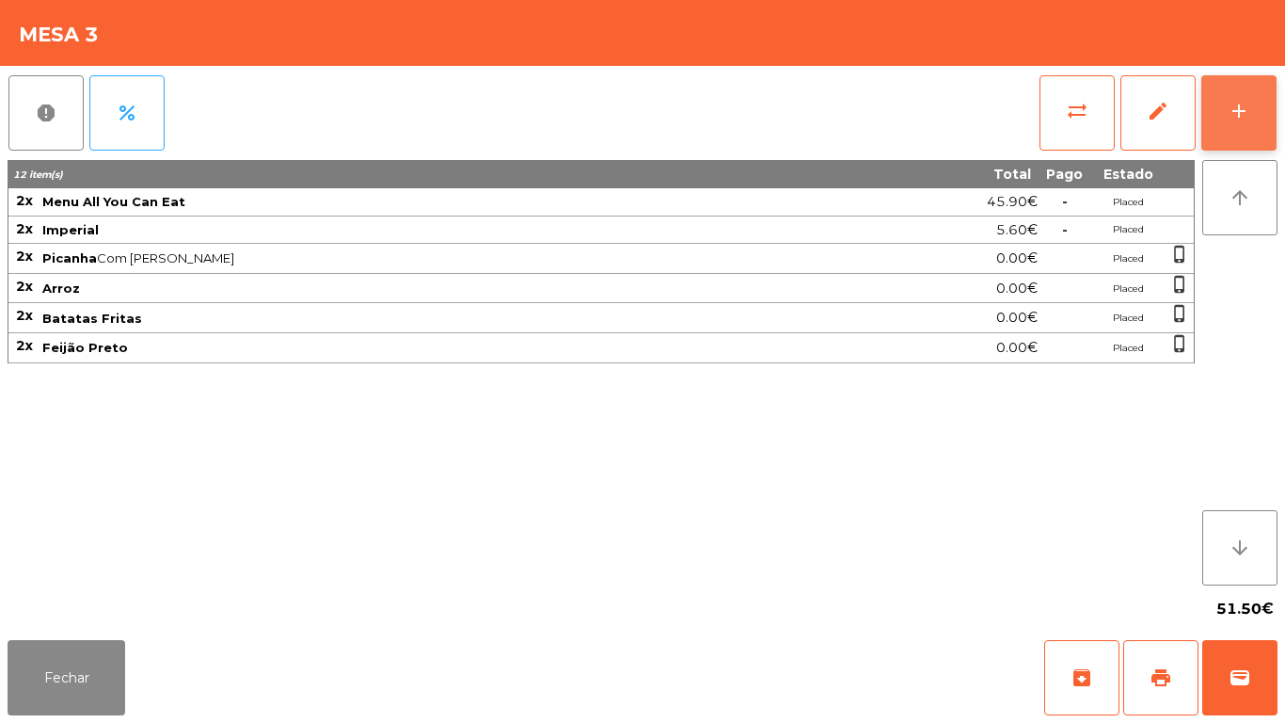
click at [1212, 140] on button "add" at bounding box center [1239, 112] width 75 height 75
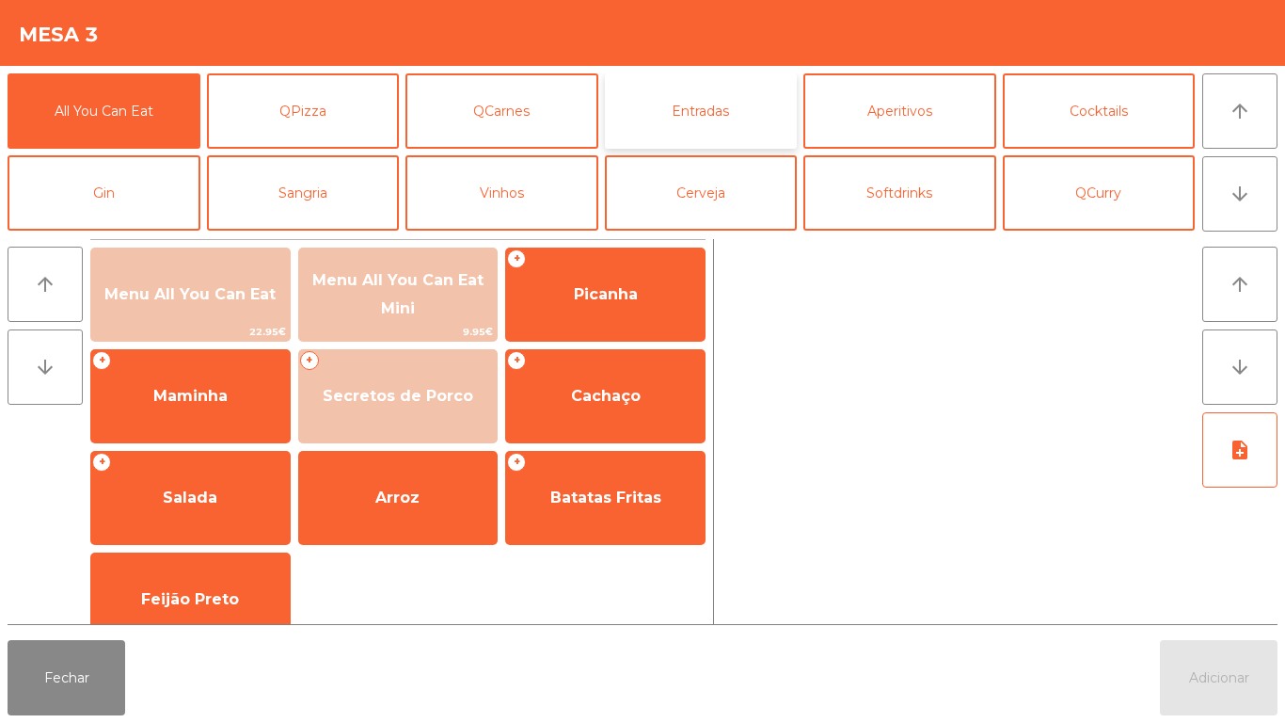
click at [745, 112] on button "Entradas" at bounding box center [701, 110] width 193 height 75
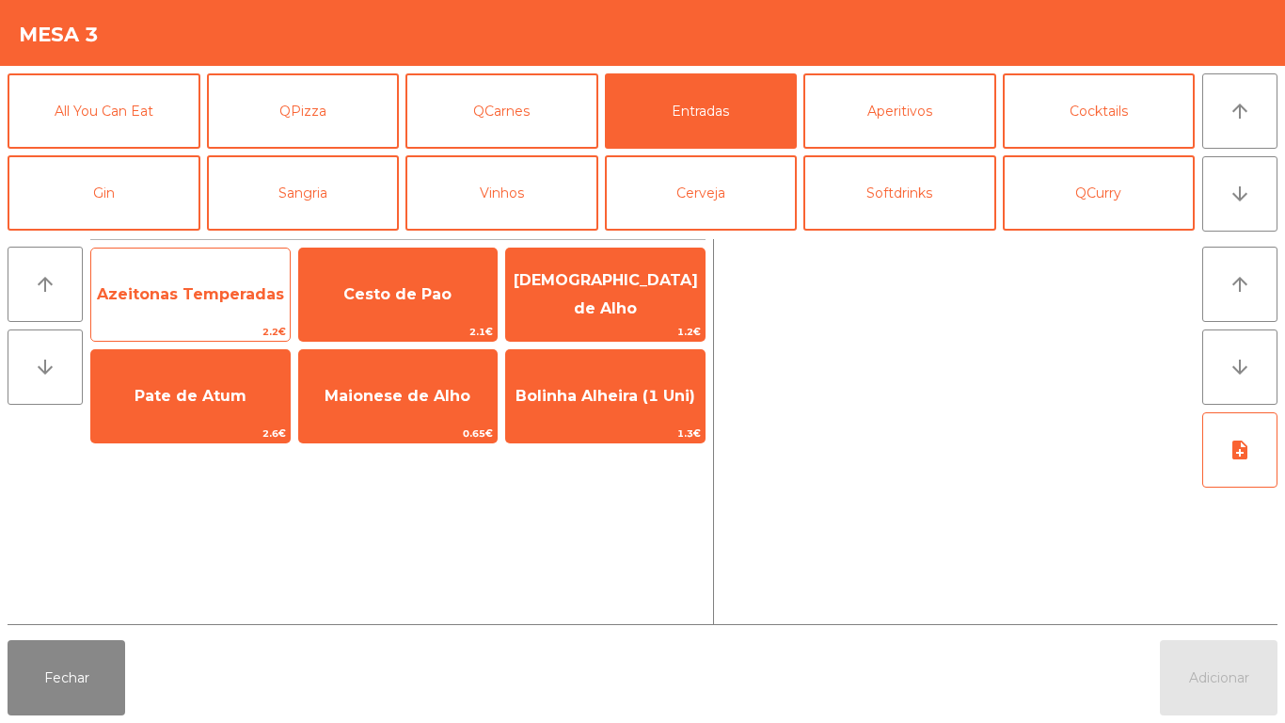
click at [224, 311] on span "Azeitonas Temperadas" at bounding box center [190, 294] width 199 height 51
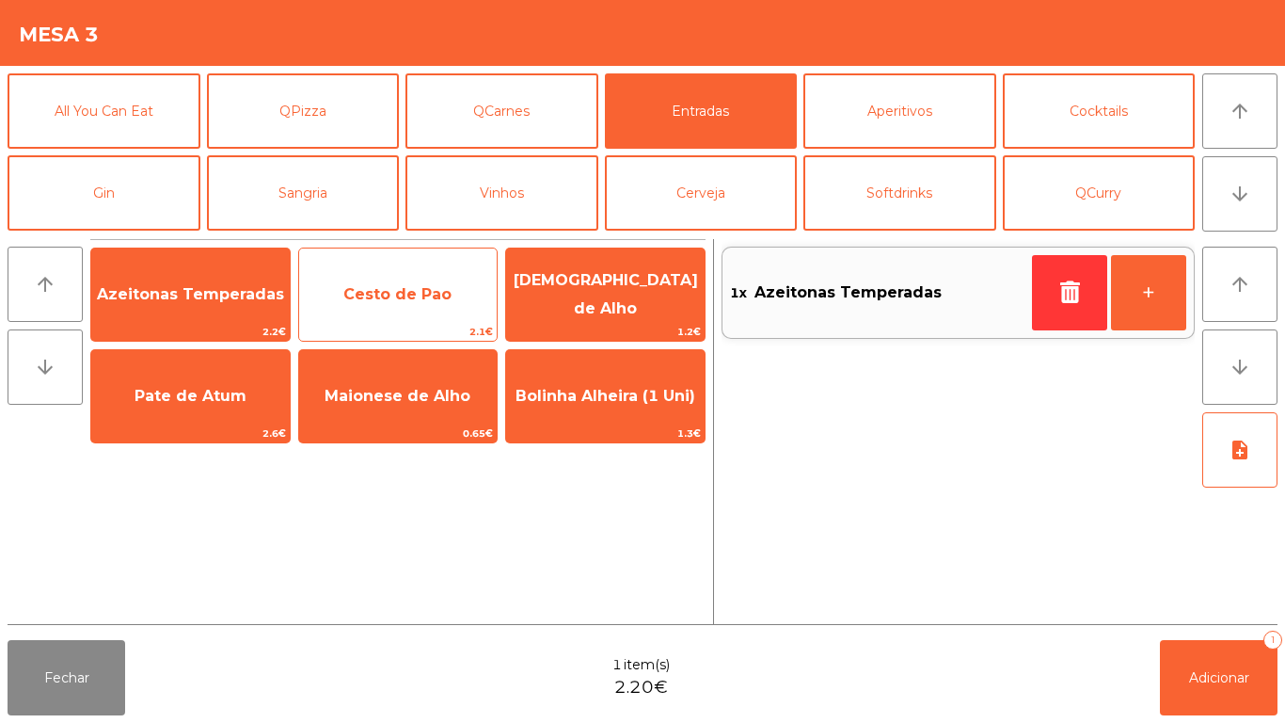
click at [418, 303] on span "Cesto de Pao" at bounding box center [398, 294] width 199 height 51
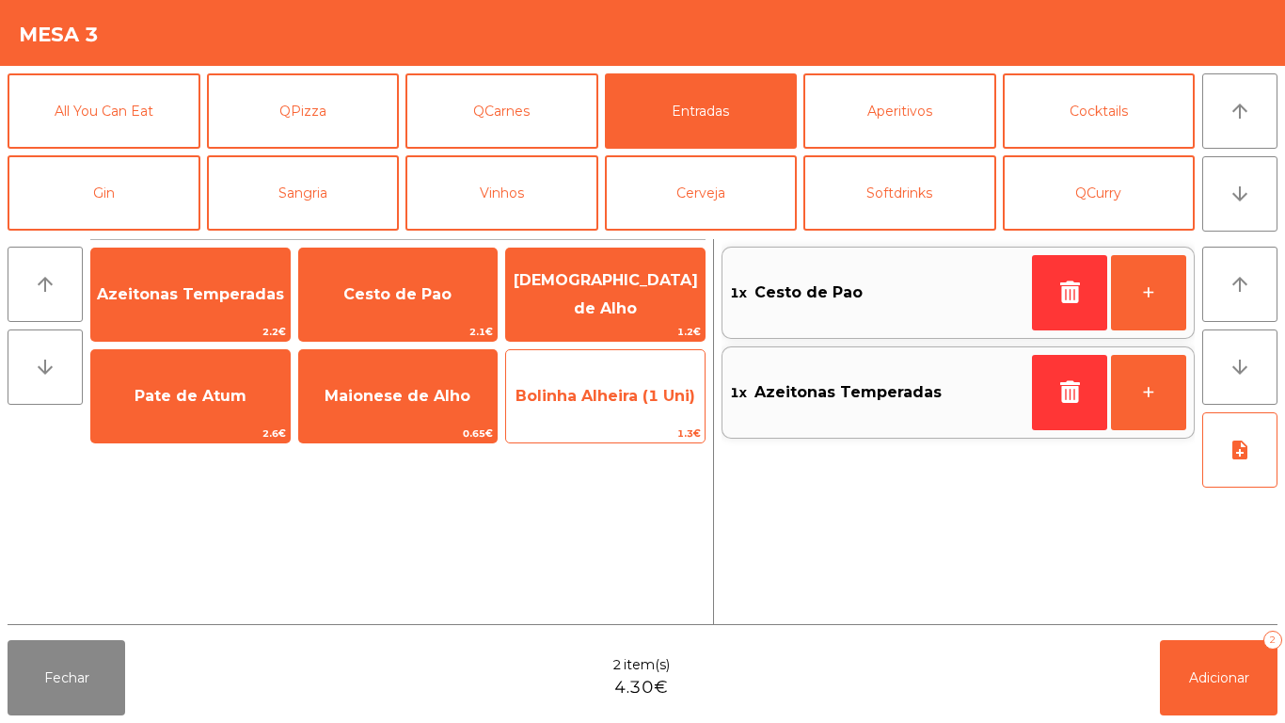
click at [620, 423] on div "Bolinha Alheira (1 Uni) 1.3€" at bounding box center [605, 396] width 200 height 94
click at [622, 423] on div "Bolinha Alheira (1 Uni) 1.3€" at bounding box center [605, 396] width 200 height 94
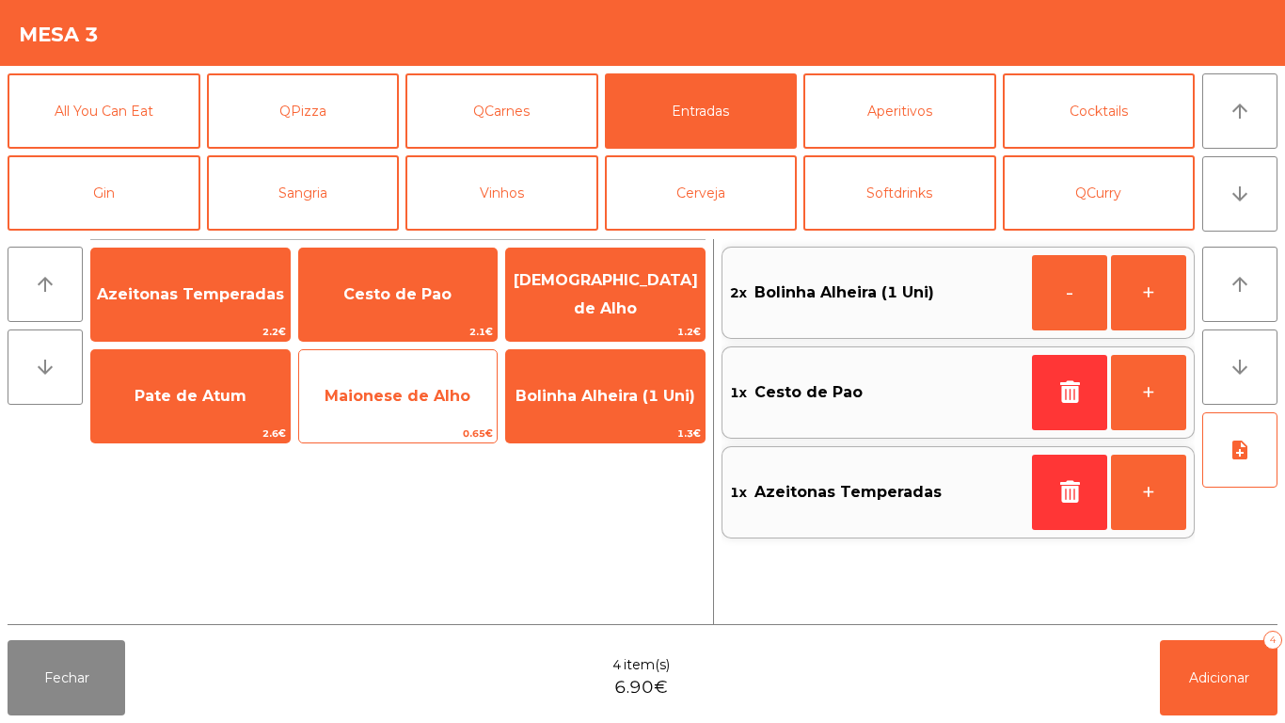
click at [413, 393] on span "Maionese de Alho" at bounding box center [398, 396] width 146 height 18
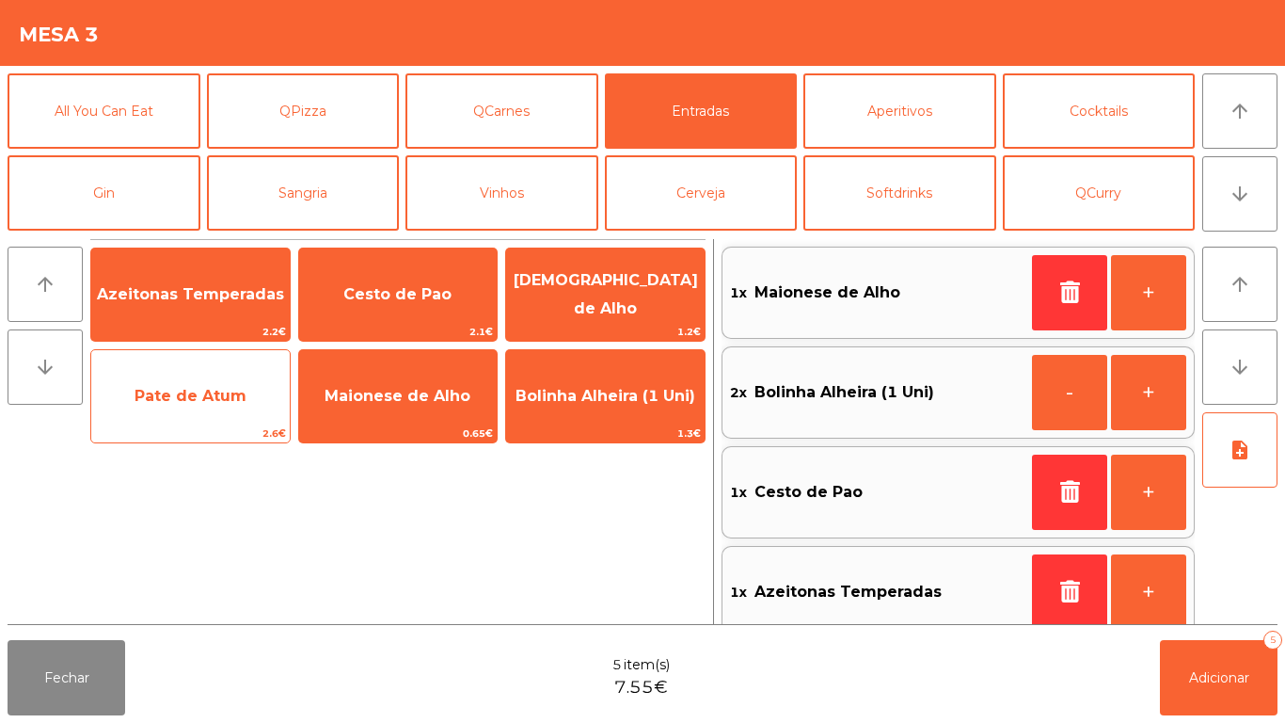
click at [206, 402] on span "Pate de Atum" at bounding box center [191, 396] width 112 height 18
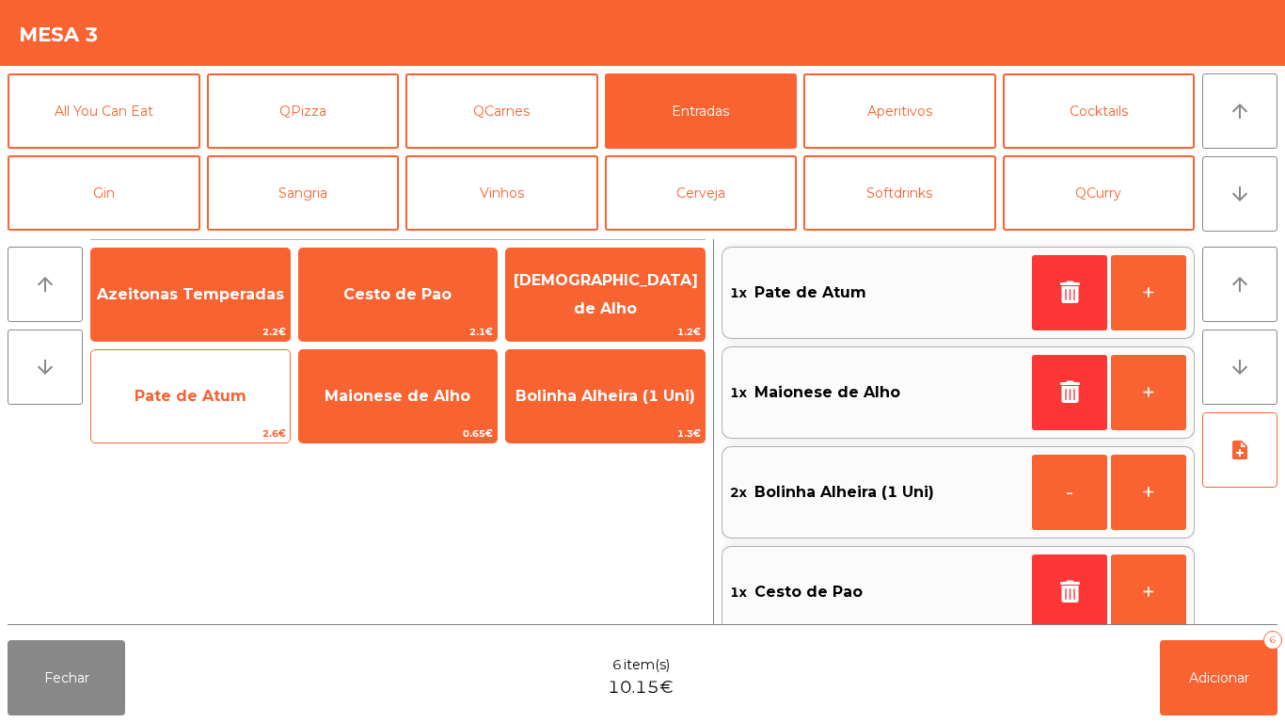
scroll to position [8, 0]
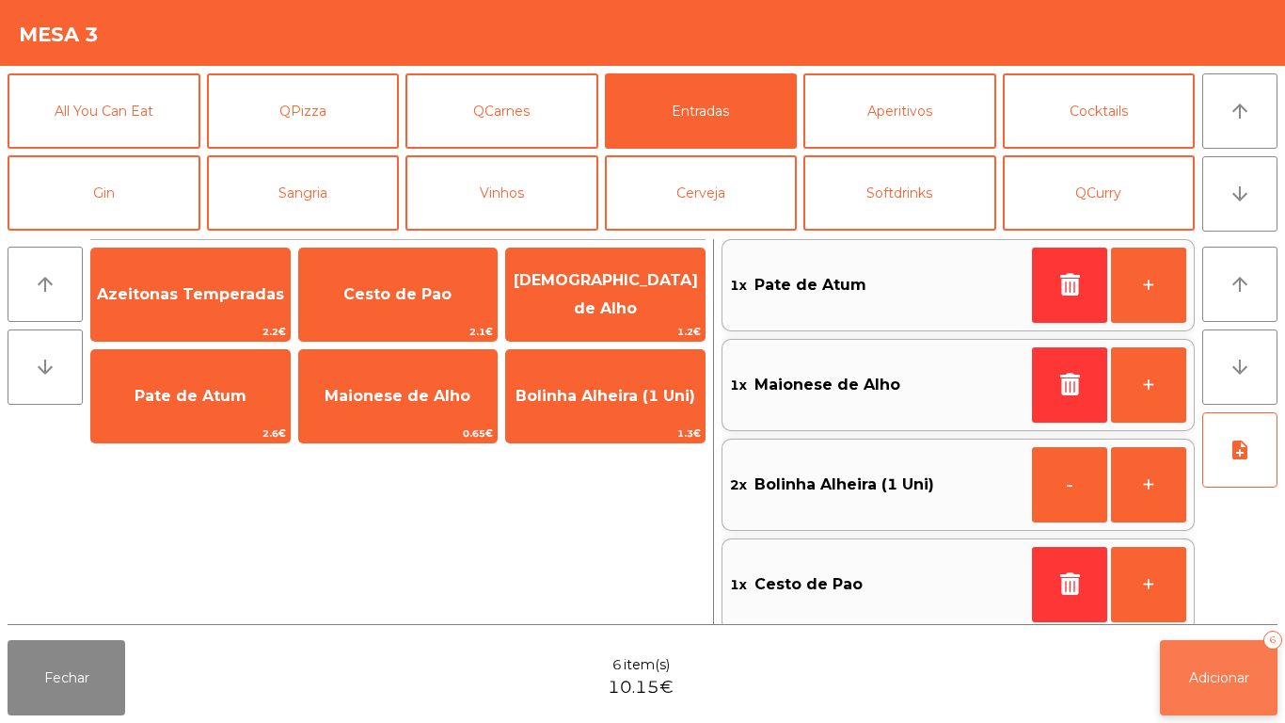
click at [1219, 667] on button "Adicionar 6" at bounding box center [1219, 677] width 118 height 75
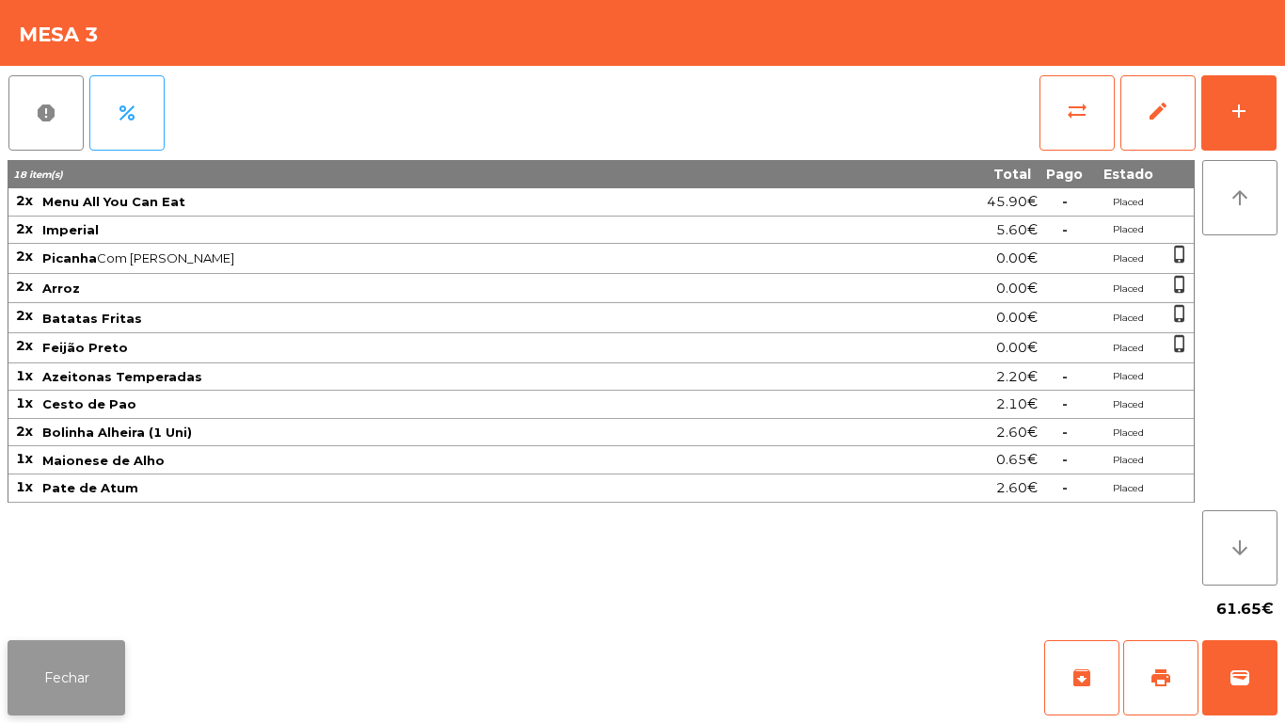
click at [74, 660] on button "Fechar" at bounding box center [67, 677] width 118 height 75
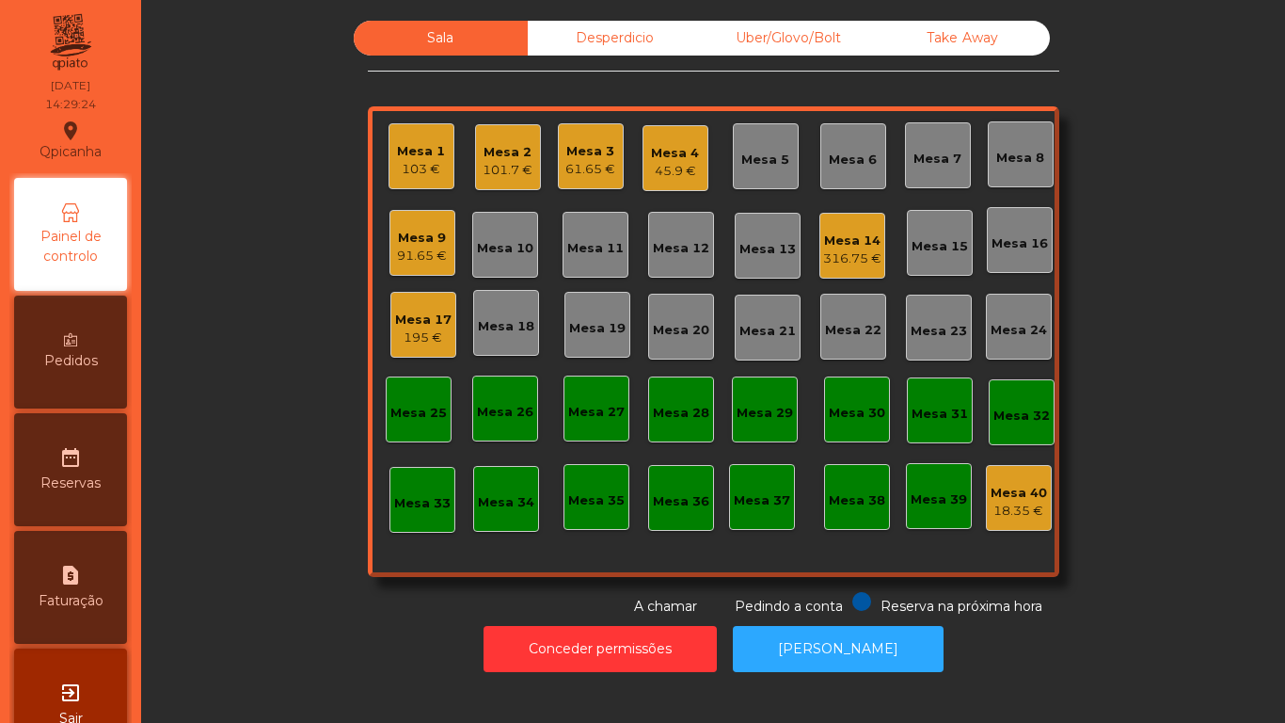
click at [683, 168] on div "45.9 €" at bounding box center [675, 171] width 48 height 19
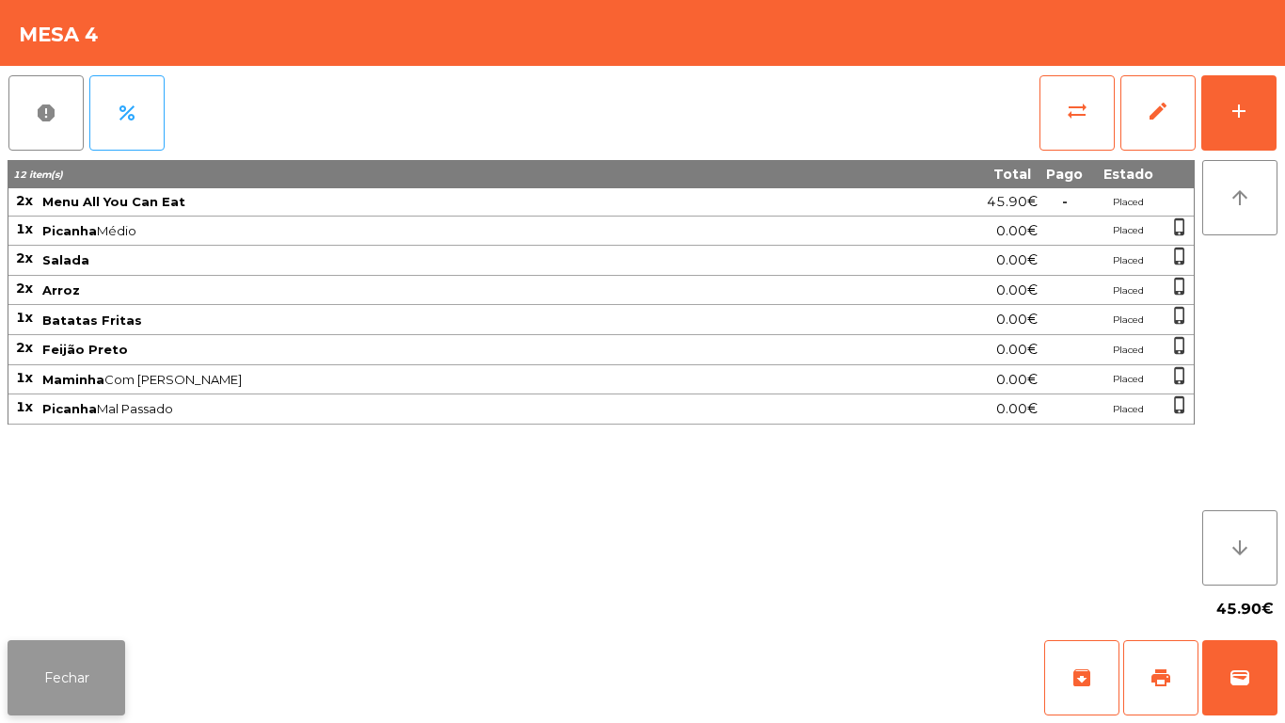
click at [84, 676] on button "Fechar" at bounding box center [67, 677] width 118 height 75
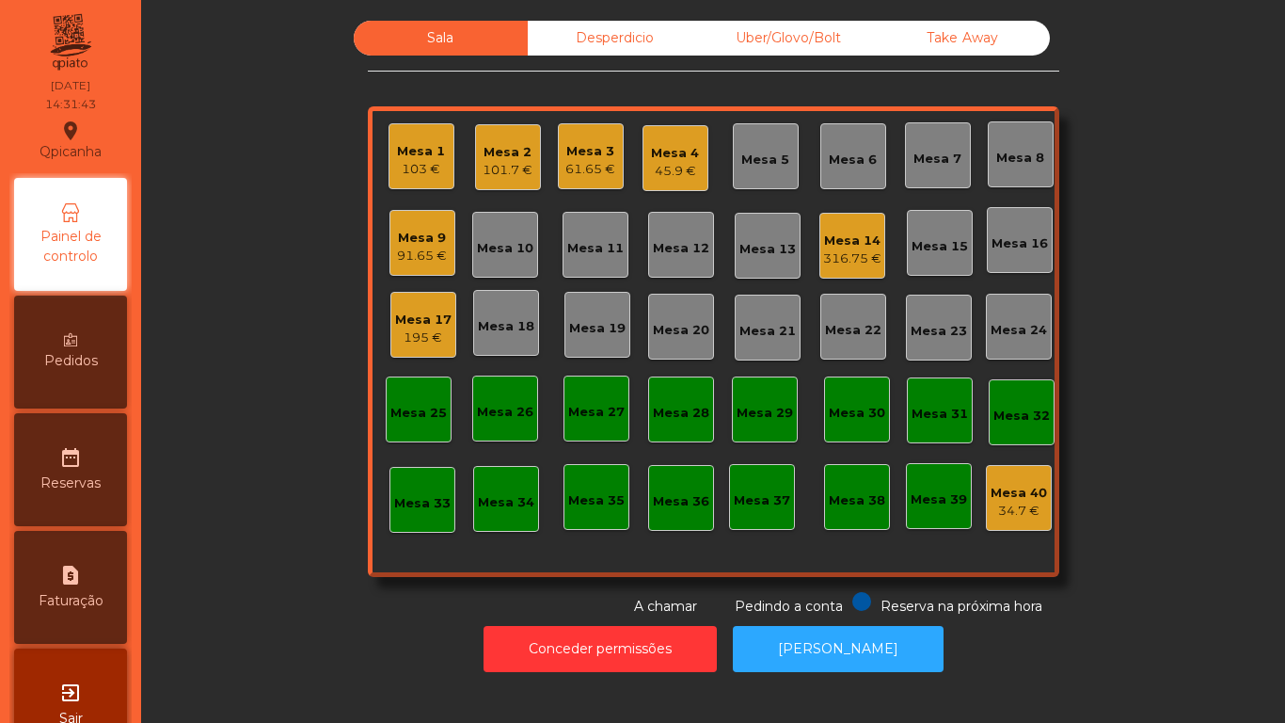
click at [418, 331] on div "195 €" at bounding box center [423, 337] width 56 height 19
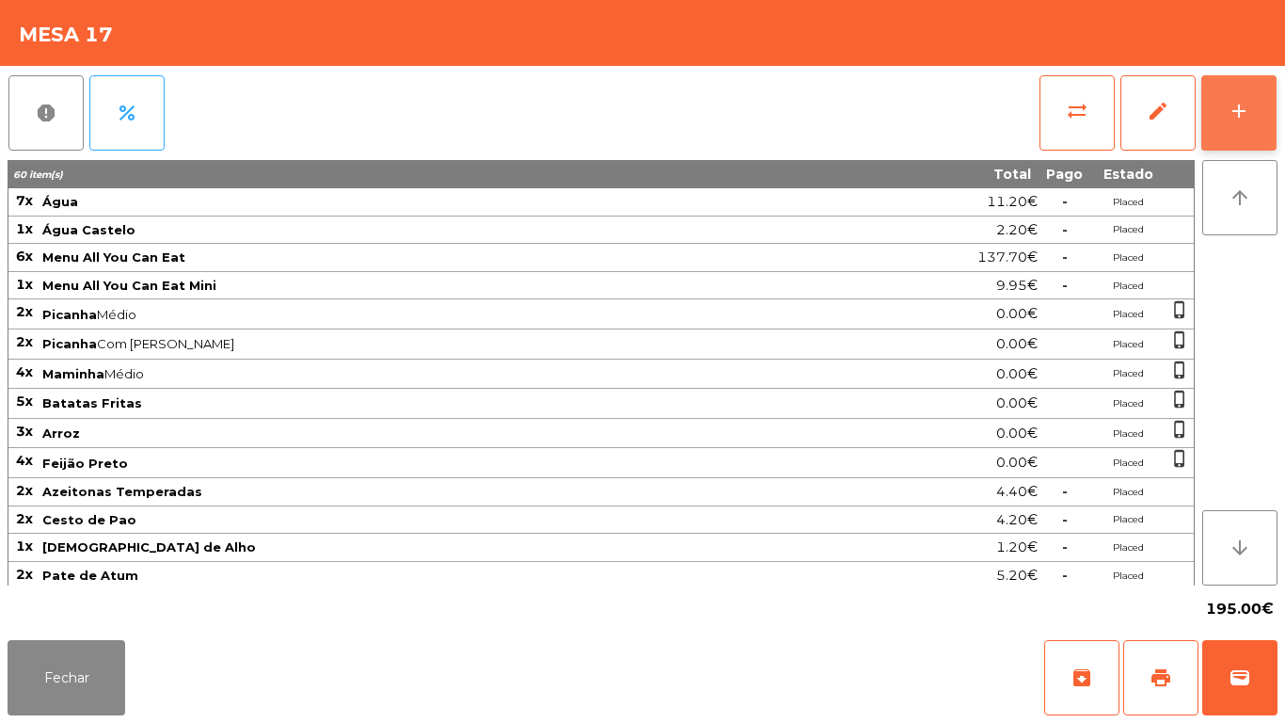
click at [1211, 122] on button "add" at bounding box center [1239, 112] width 75 height 75
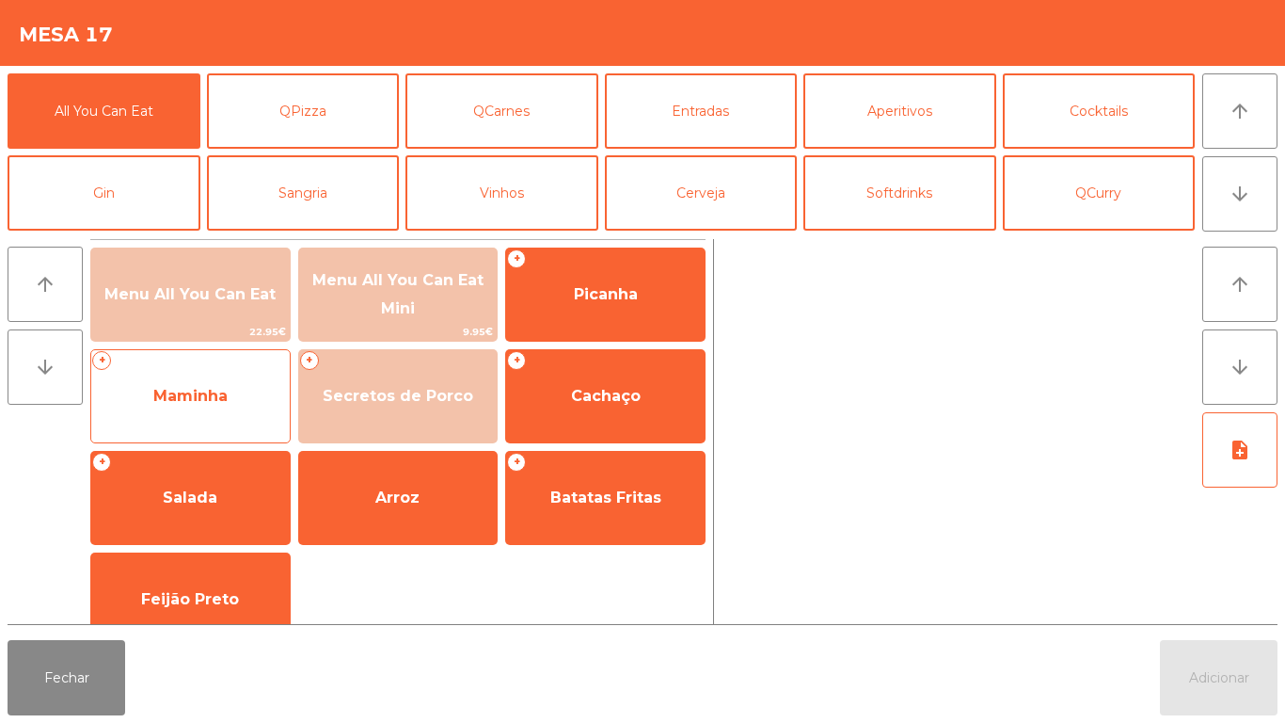
click at [230, 396] on span "Maminha" at bounding box center [190, 396] width 199 height 51
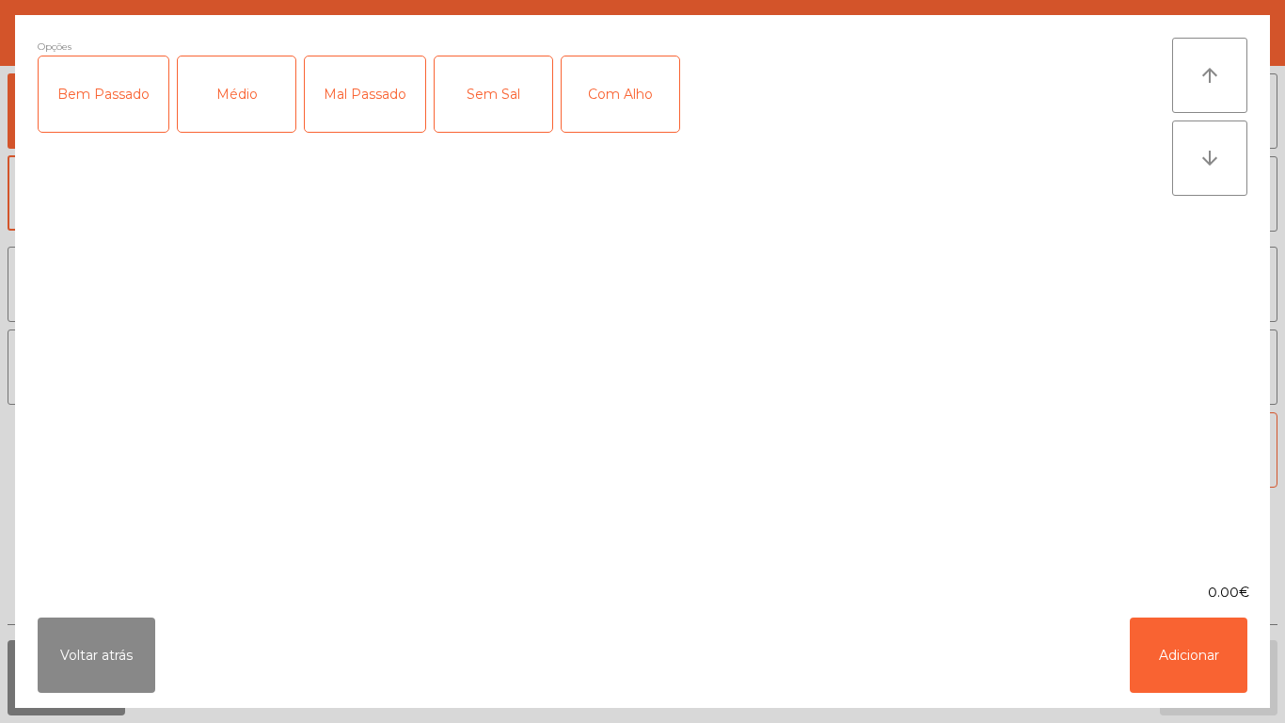
click at [255, 110] on div "Médio" at bounding box center [237, 93] width 118 height 75
click at [360, 108] on div "Mal Passado" at bounding box center [365, 93] width 120 height 75
click at [1205, 641] on button "Adicionar" at bounding box center [1189, 654] width 118 height 75
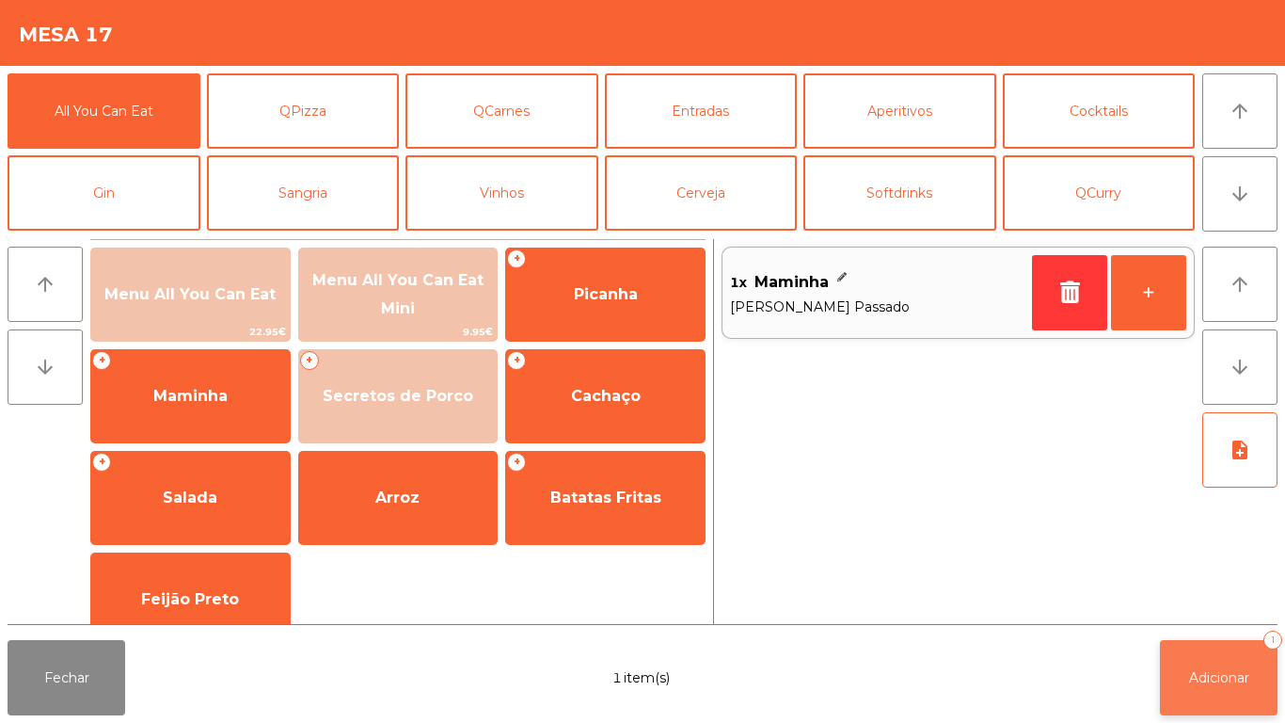
click at [1225, 701] on button "Adicionar 1" at bounding box center [1219, 677] width 118 height 75
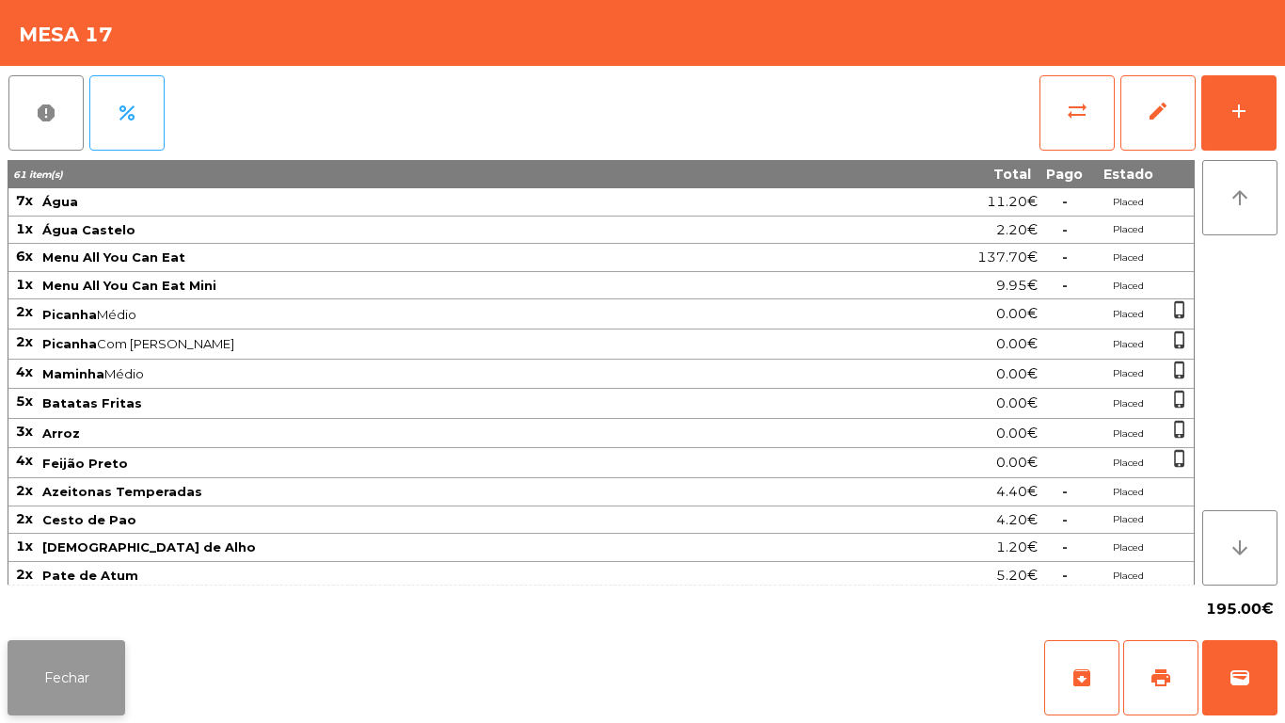
click at [78, 662] on button "Fechar" at bounding box center [67, 677] width 118 height 75
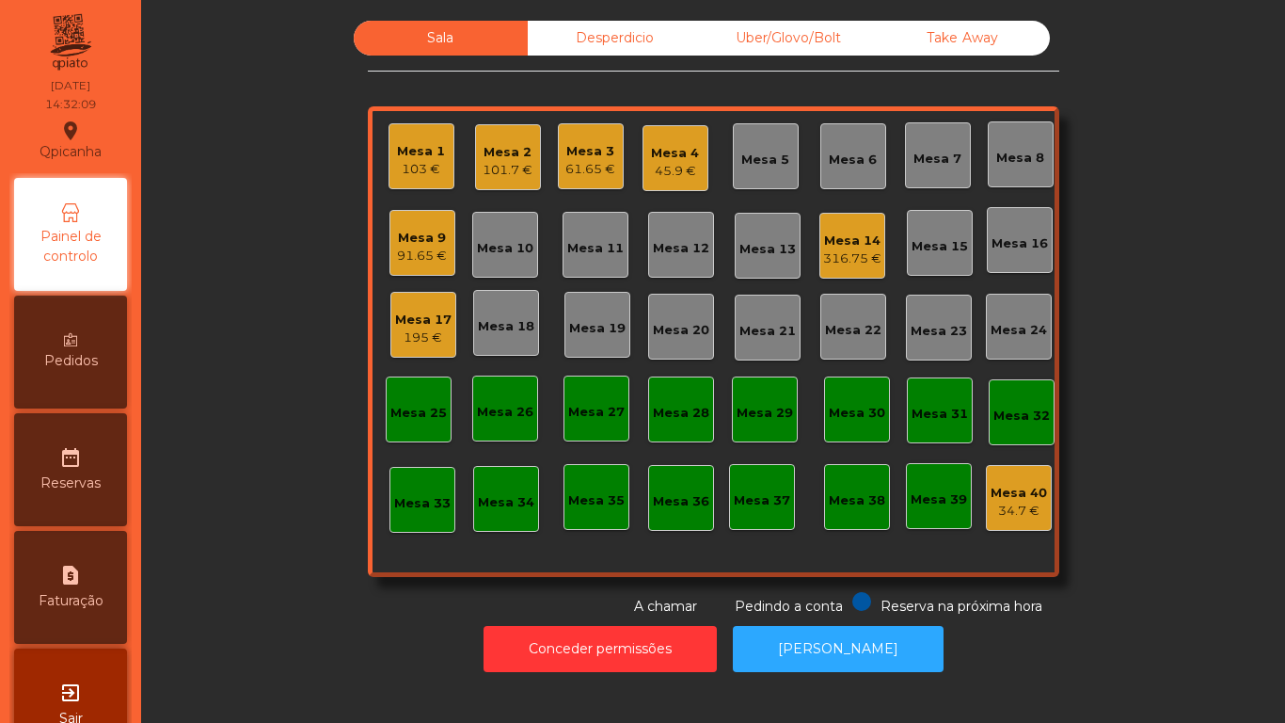
click at [486, 169] on div "101.7 €" at bounding box center [508, 170] width 50 height 19
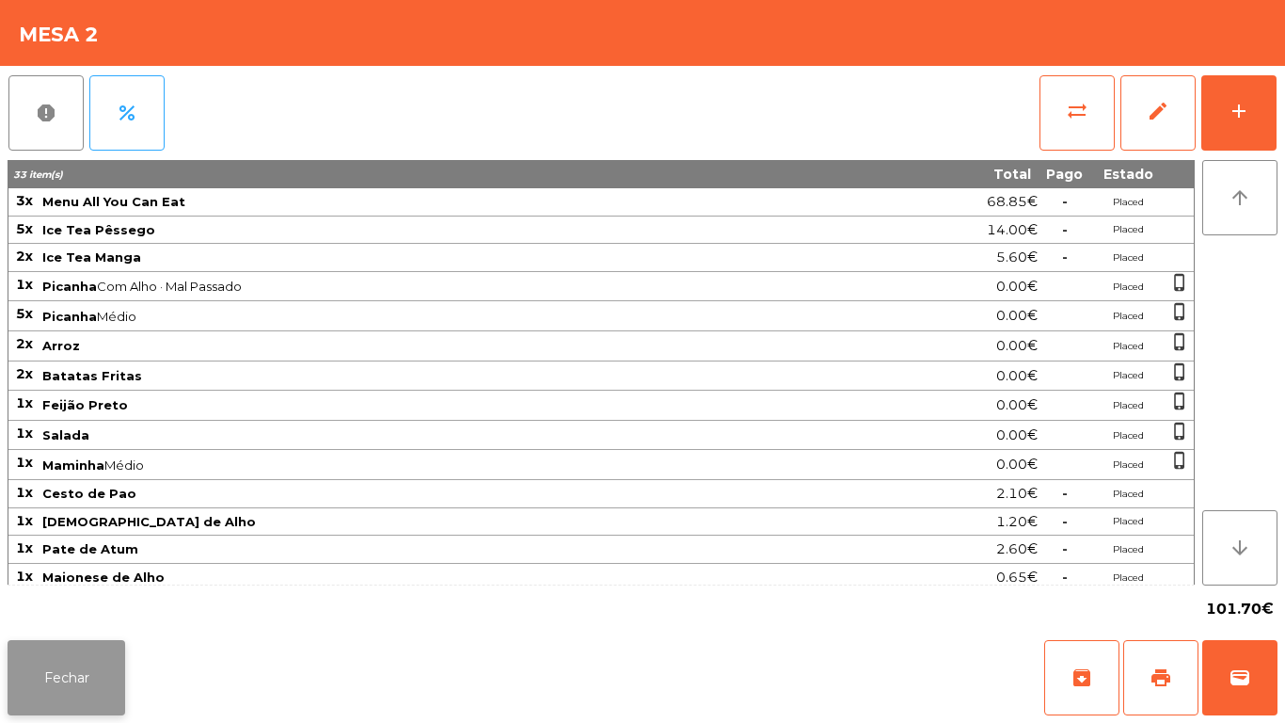
click at [90, 663] on button "Fechar" at bounding box center [67, 677] width 118 height 75
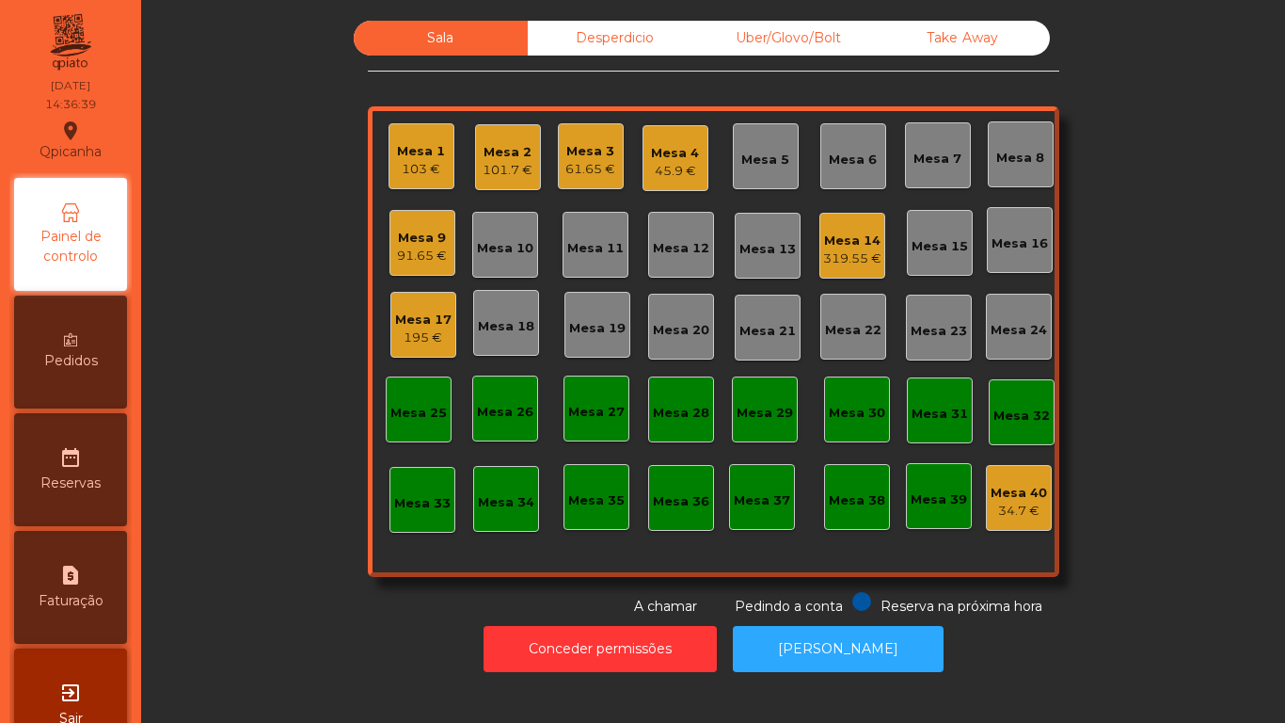
click at [684, 149] on div "Mesa 4" at bounding box center [675, 153] width 48 height 19
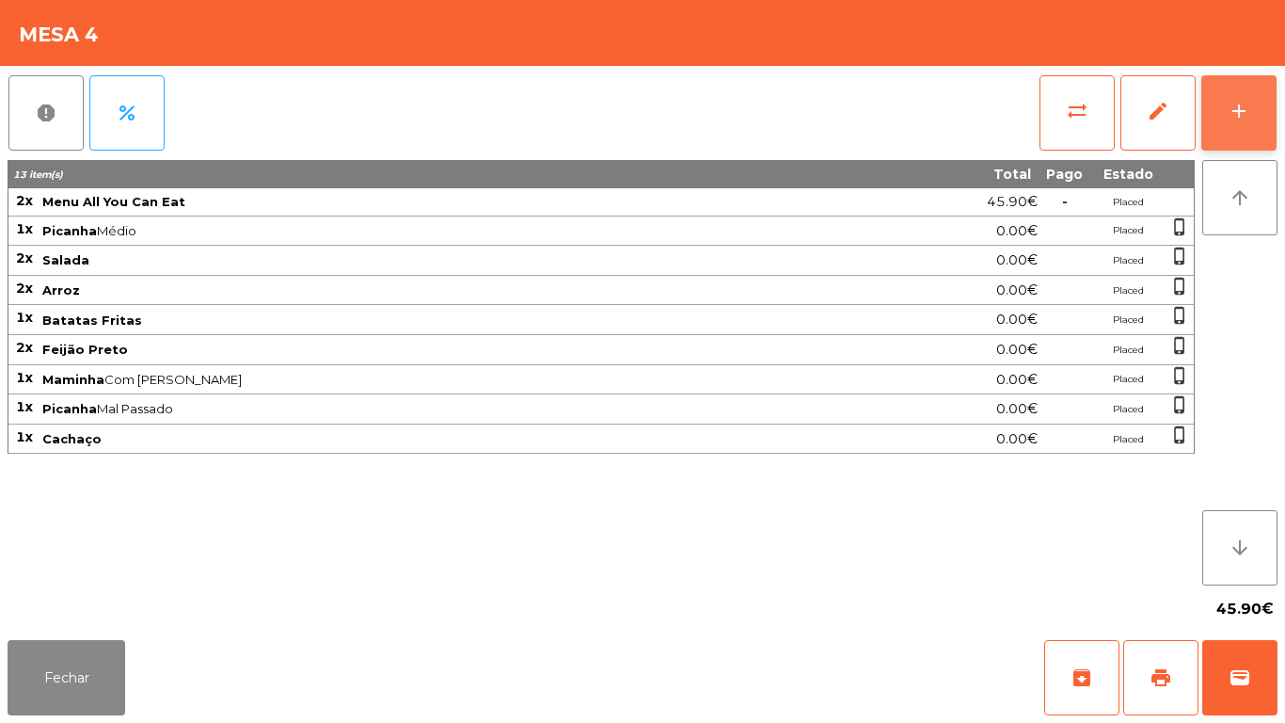
click at [1228, 107] on div "add" at bounding box center [1239, 111] width 23 height 23
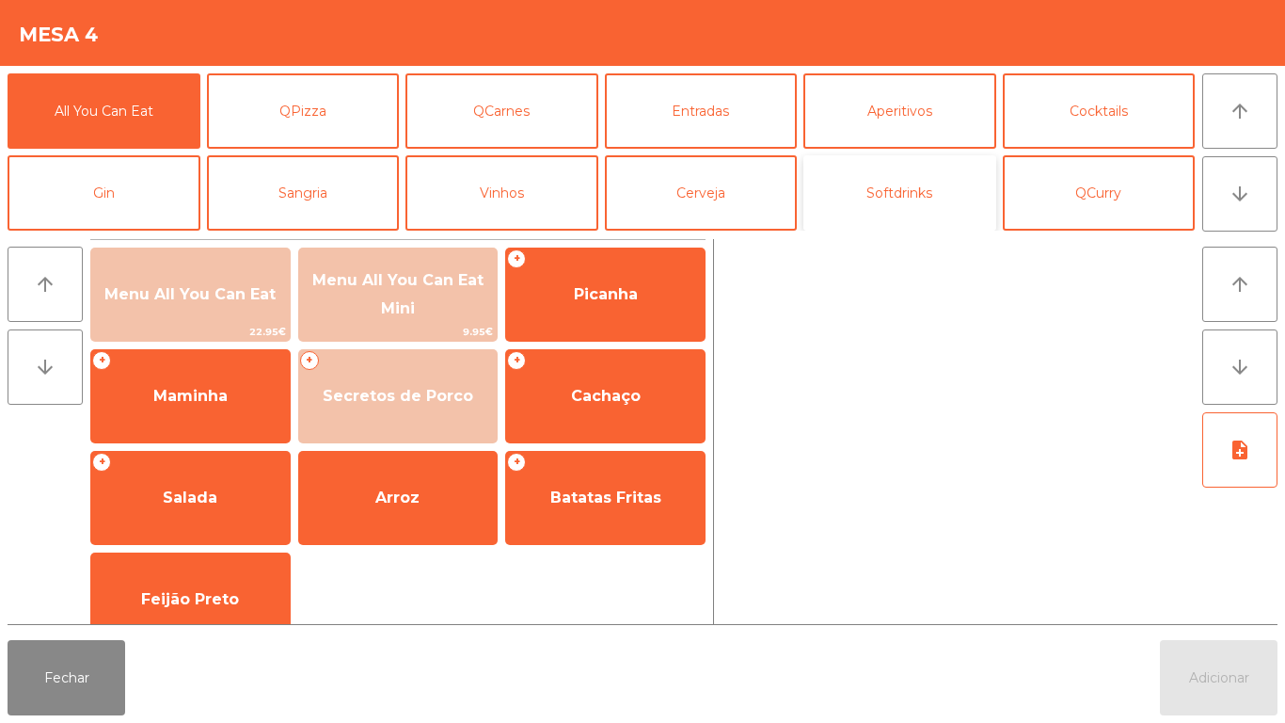
click at [922, 203] on button "Softdrinks" at bounding box center [900, 192] width 193 height 75
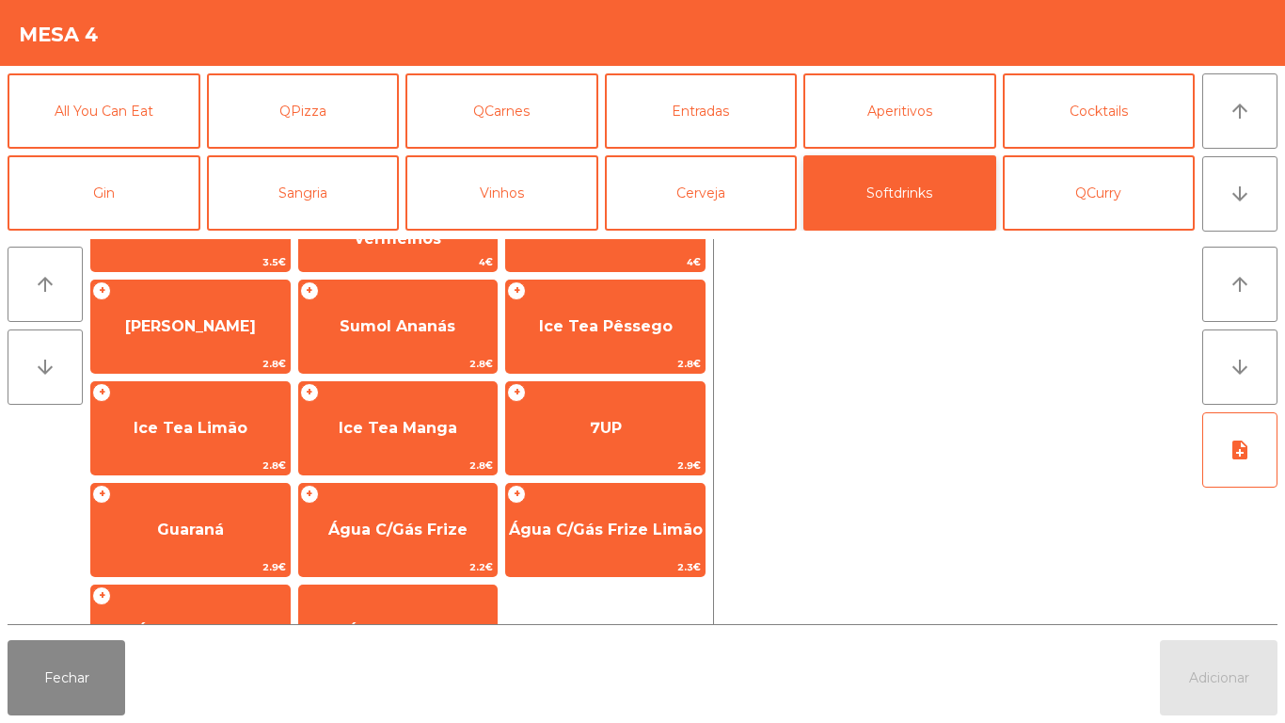
scroll to position [335, 0]
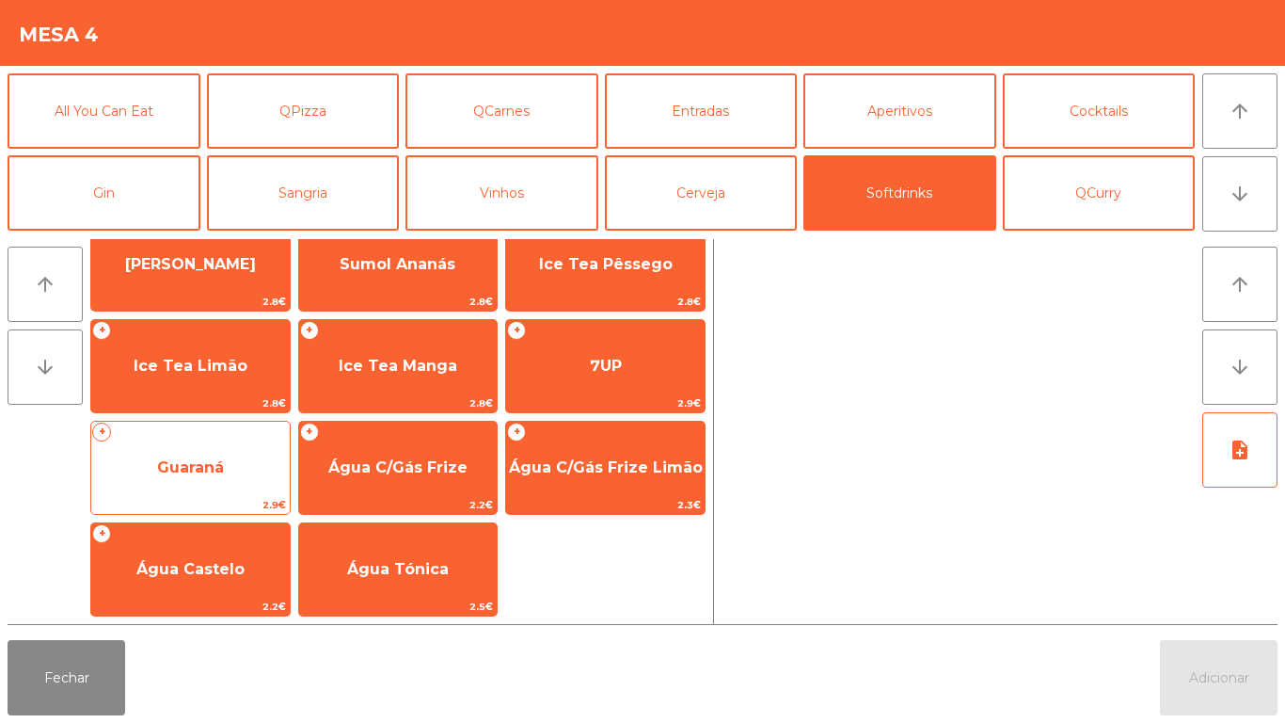
click at [254, 470] on span "Guaraná" at bounding box center [190, 467] width 199 height 51
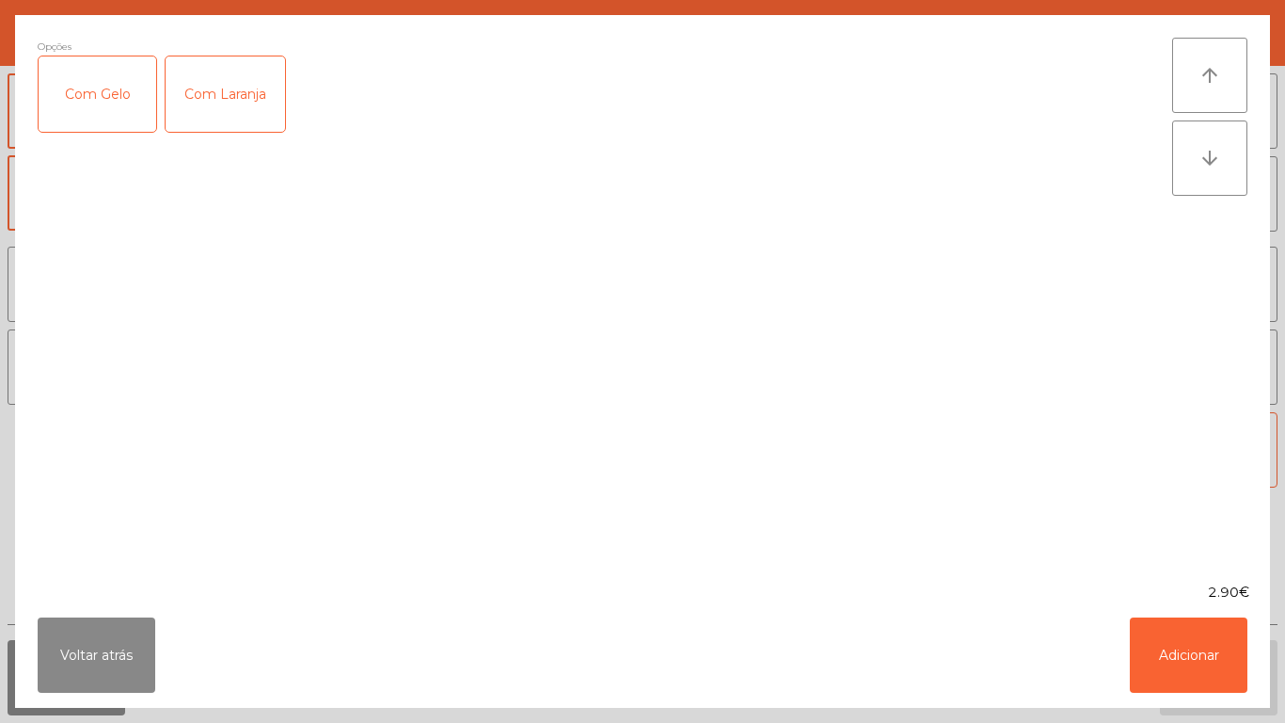
click at [117, 109] on div "Com Gelo" at bounding box center [98, 93] width 118 height 75
click at [227, 86] on div "Com Laranja" at bounding box center [226, 93] width 120 height 75
click at [1208, 630] on button "Adicionar" at bounding box center [1189, 654] width 118 height 75
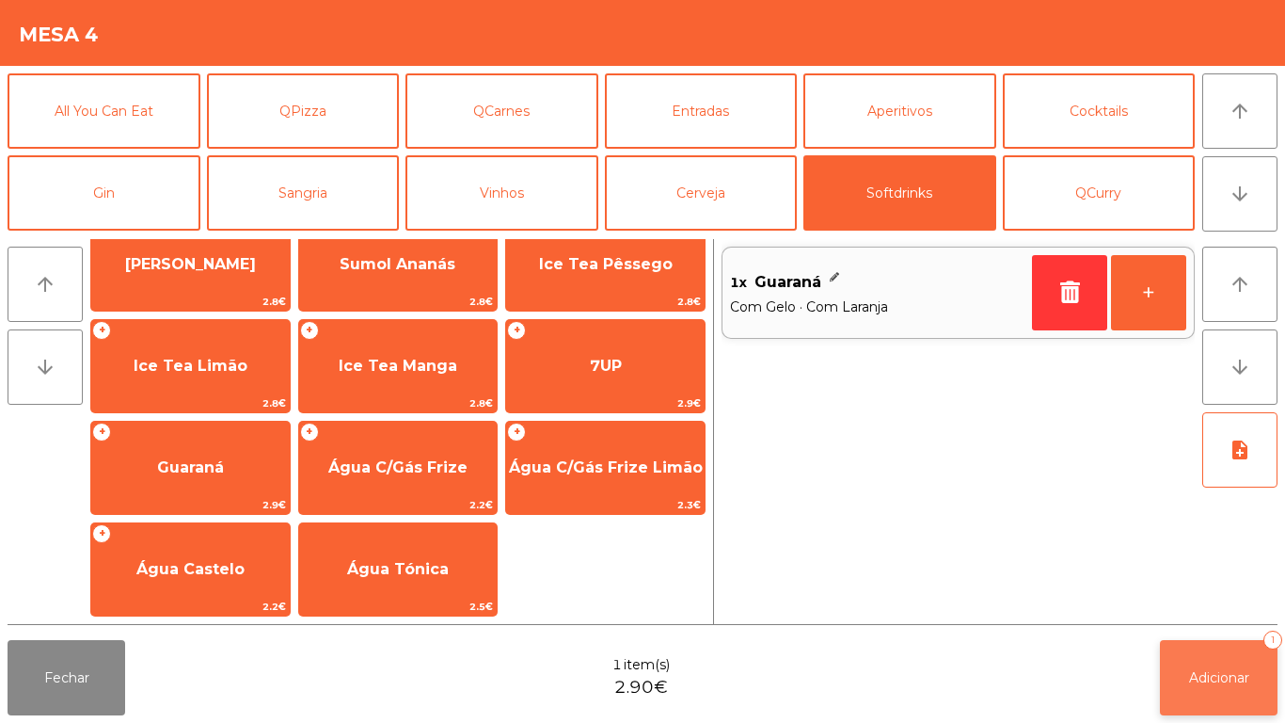
click at [1225, 678] on span "Adicionar" at bounding box center [1219, 677] width 60 height 17
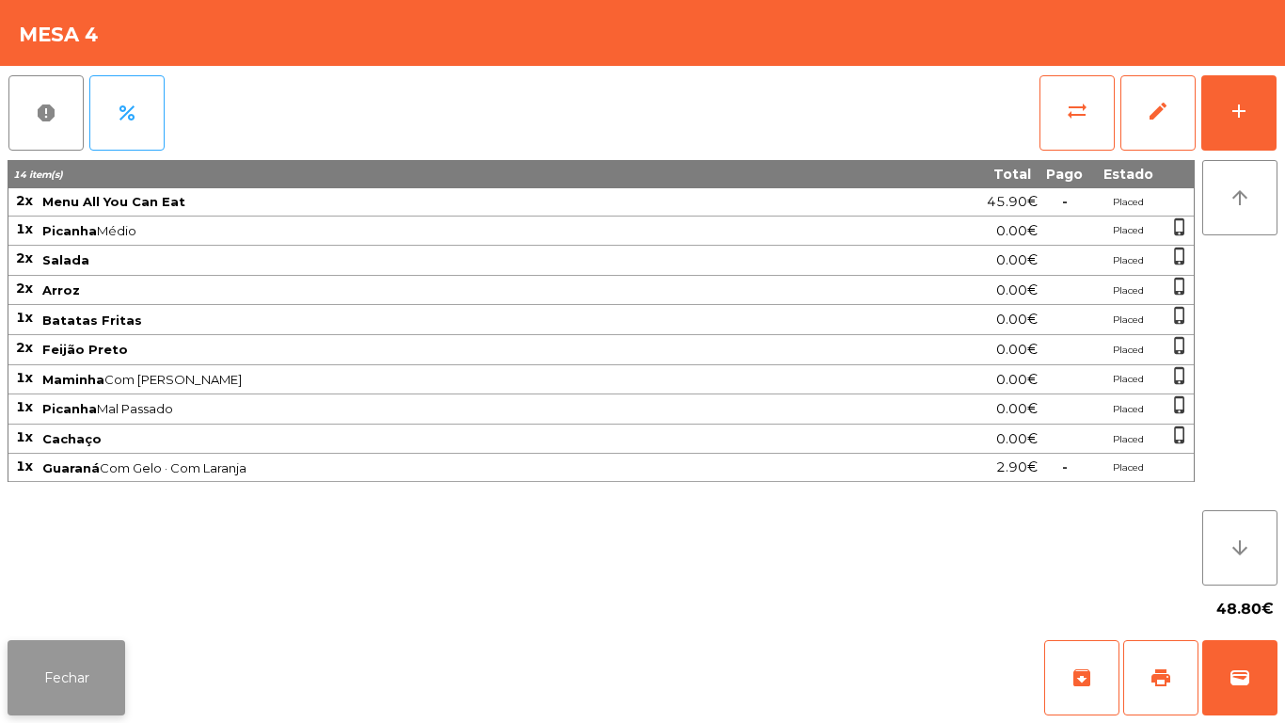
click at [77, 685] on button "Fechar" at bounding box center [67, 677] width 118 height 75
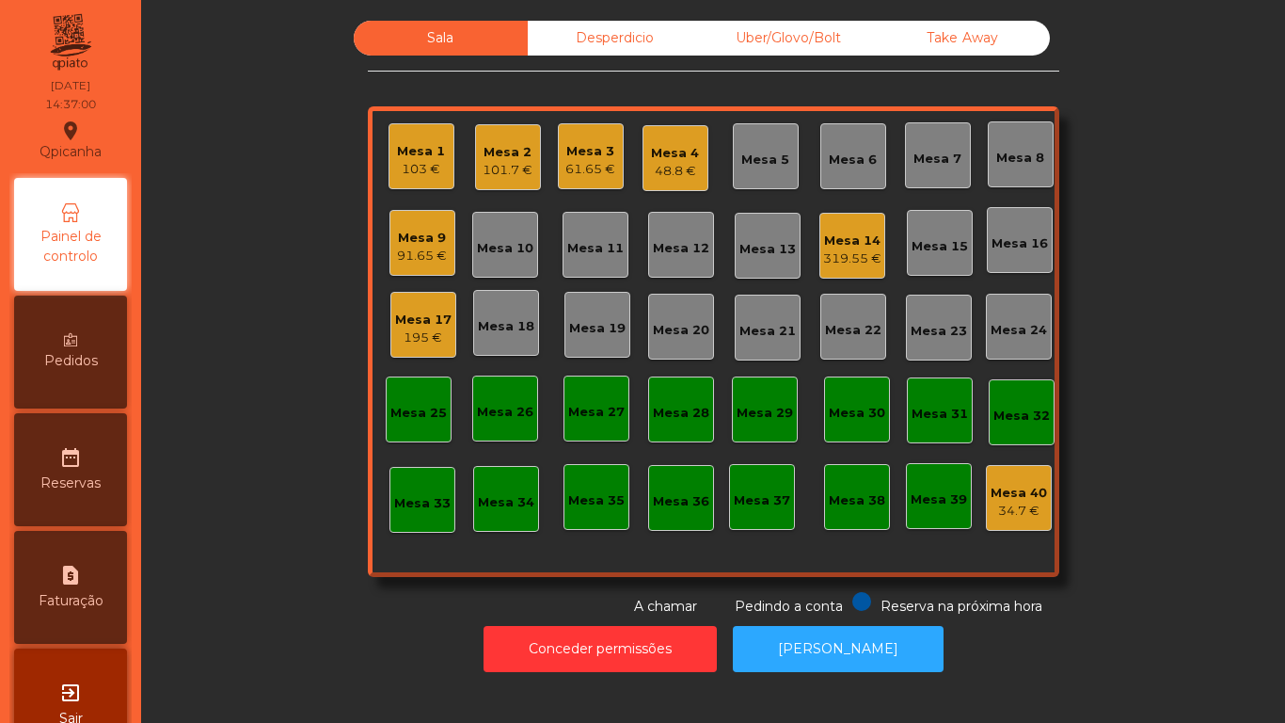
click at [497, 162] on div "101.7 €" at bounding box center [508, 170] width 50 height 19
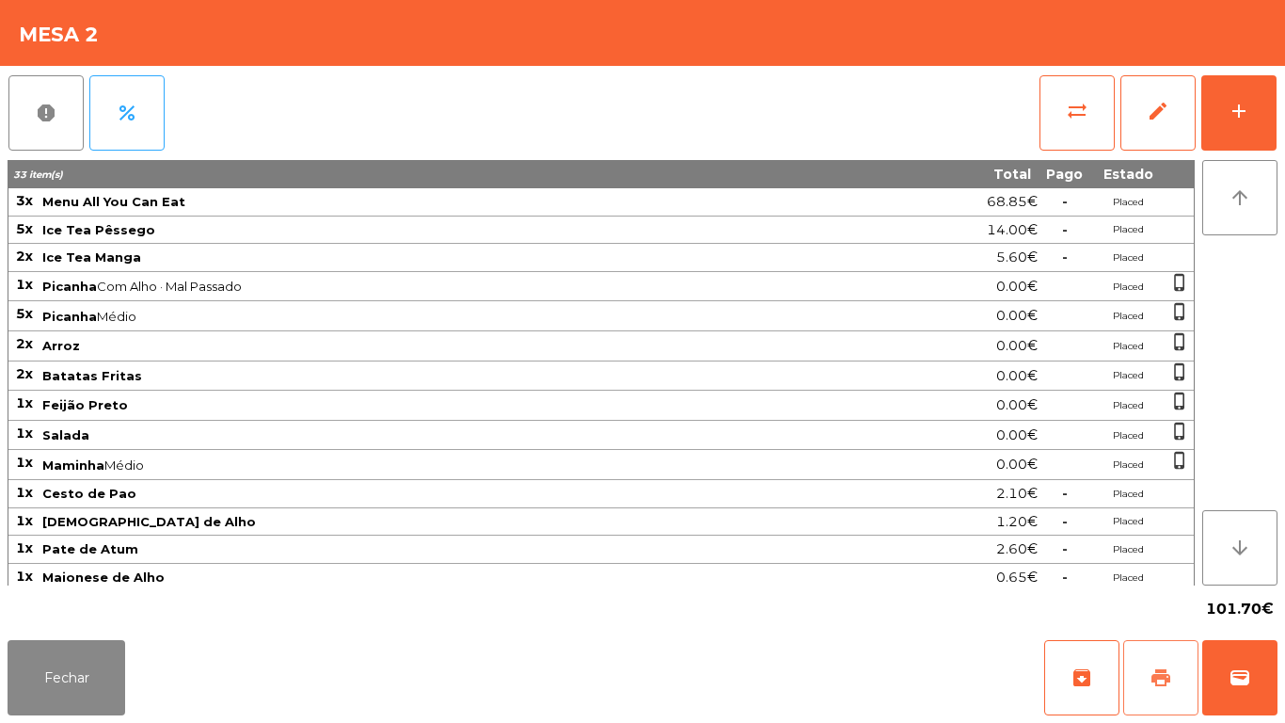
click at [1159, 680] on span "print" at bounding box center [1161, 677] width 23 height 23
click at [79, 675] on button "Fechar" at bounding box center [67, 677] width 118 height 75
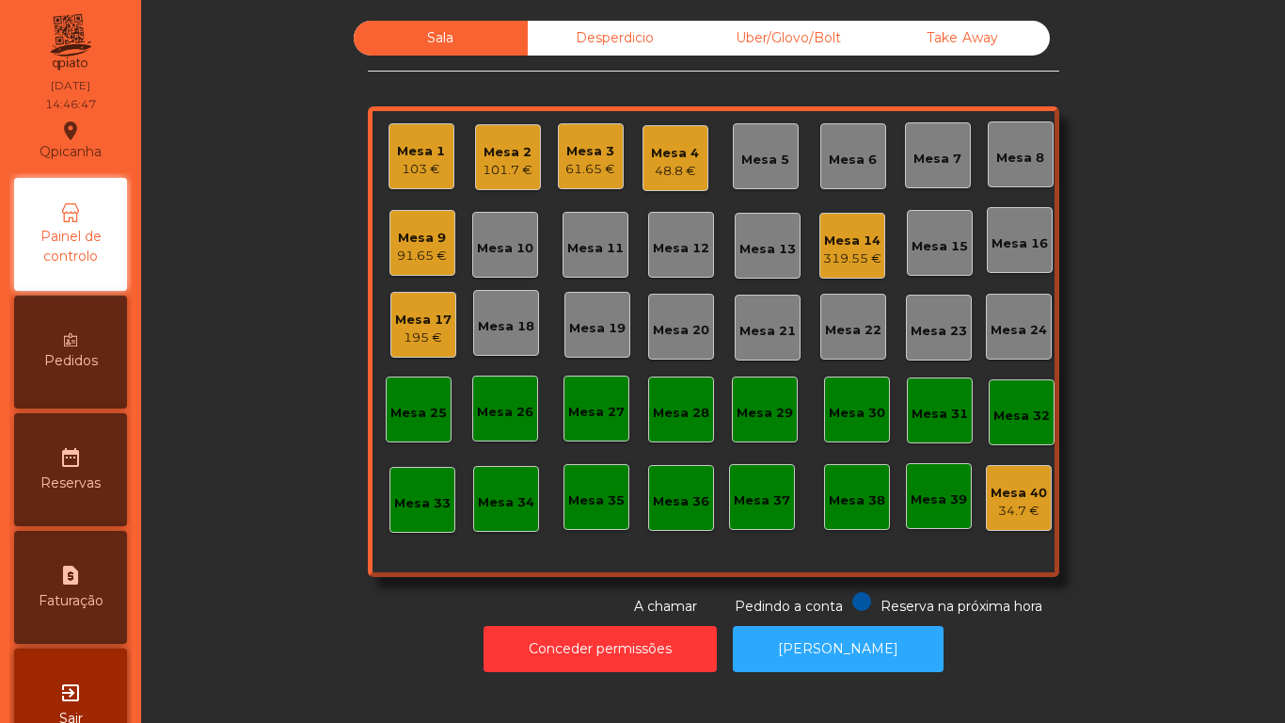
click at [441, 317] on div "Mesa 17" at bounding box center [423, 320] width 56 height 19
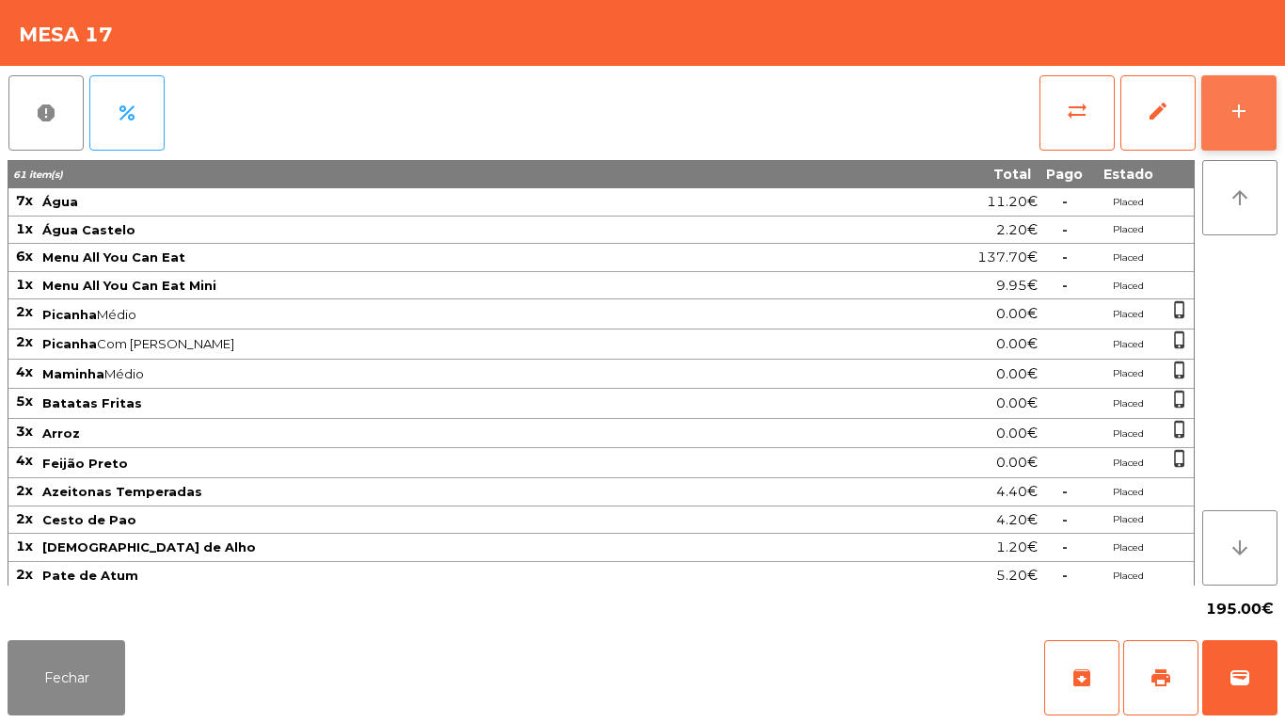
click at [1255, 120] on button "add" at bounding box center [1239, 112] width 75 height 75
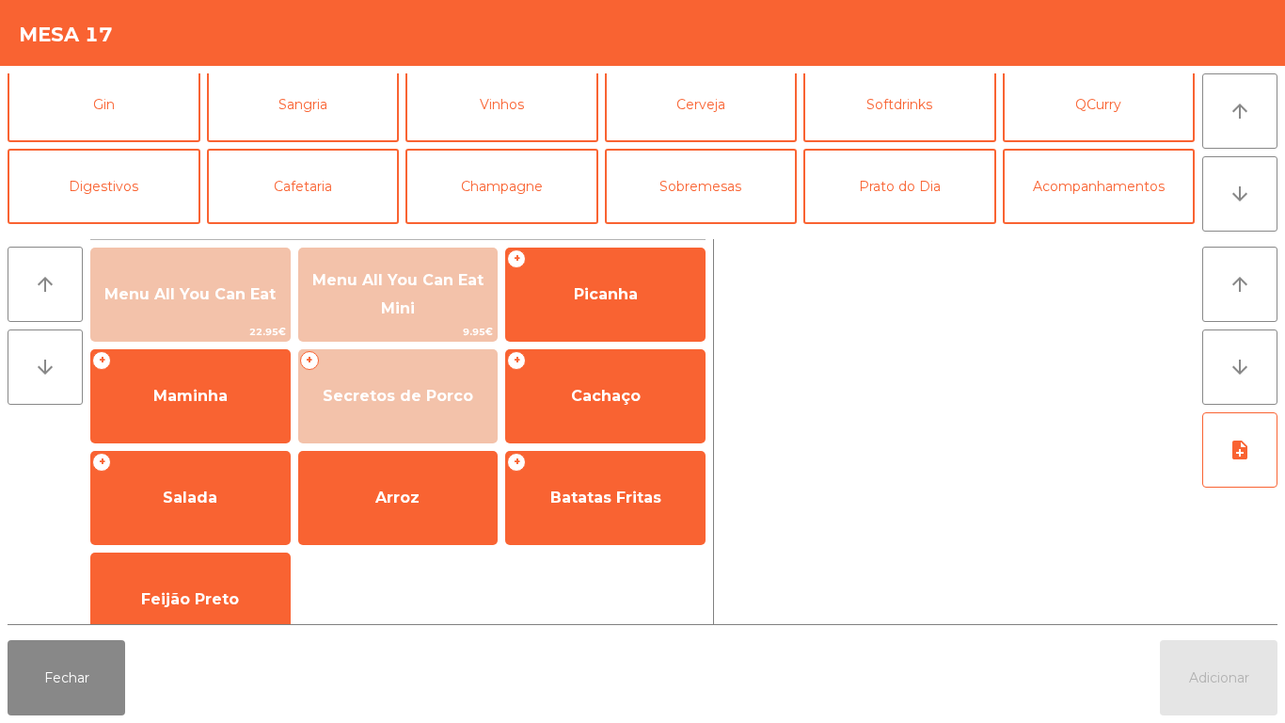
scroll to position [95, 0]
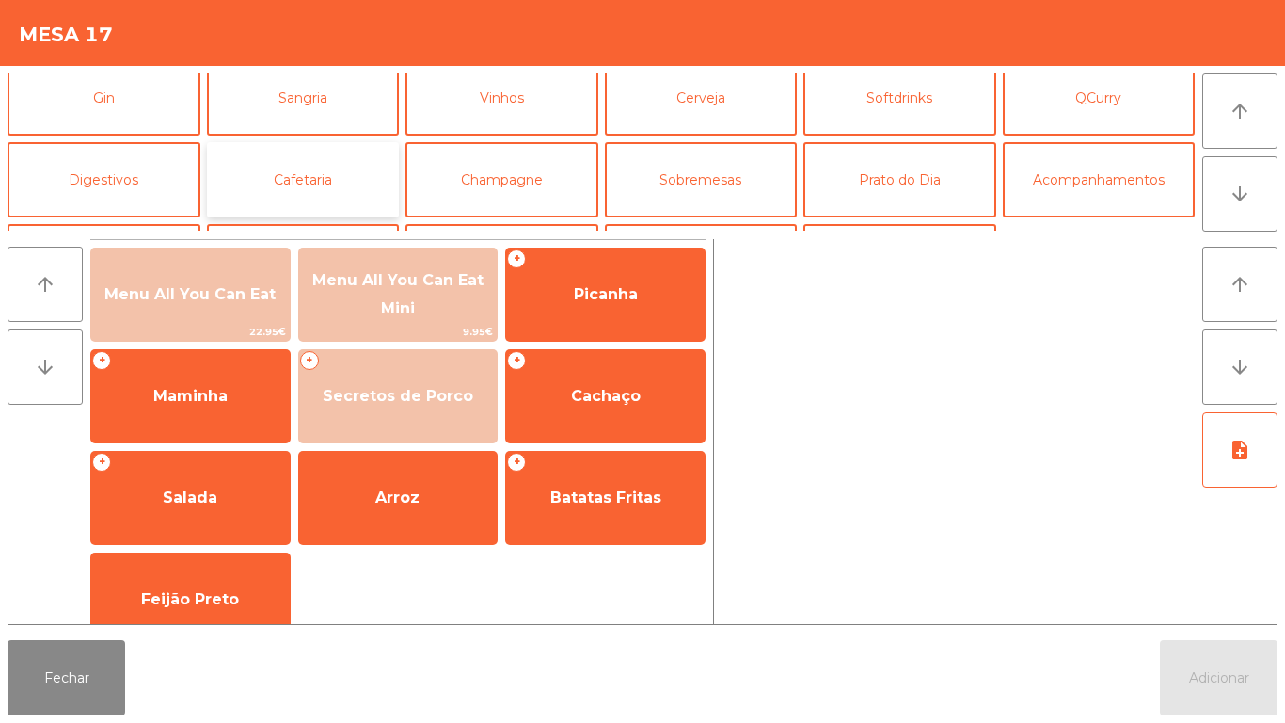
click at [311, 188] on button "Cafetaria" at bounding box center [303, 179] width 193 height 75
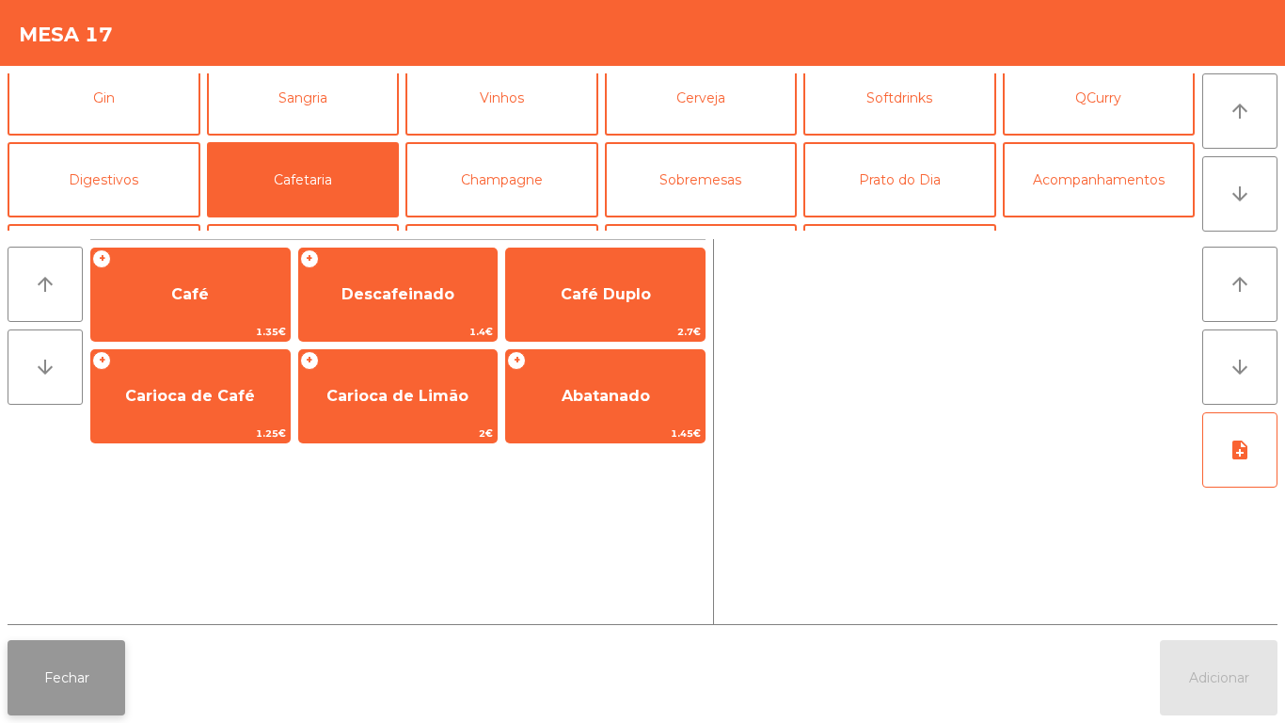
click at [92, 680] on button "Fechar" at bounding box center [67, 677] width 118 height 75
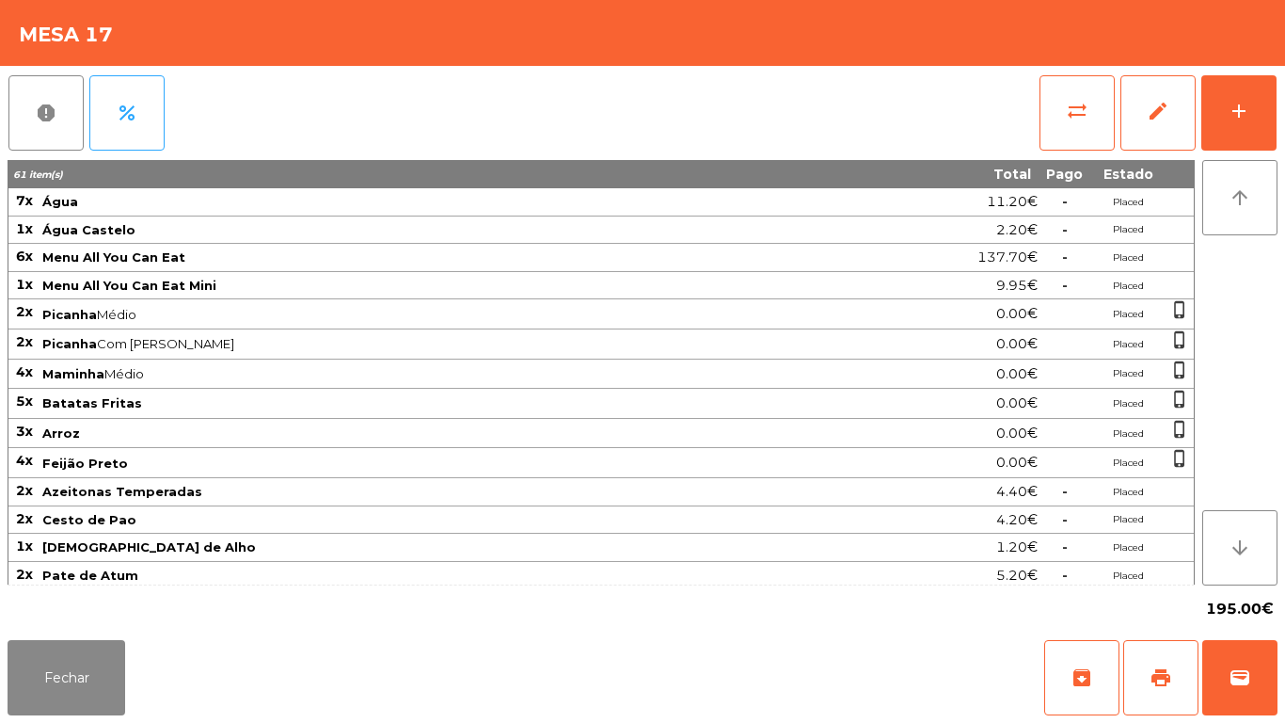
click at [101, 722] on div "Fechar archive print wallet" at bounding box center [642, 677] width 1285 height 90
click at [106, 676] on button "Fechar" at bounding box center [67, 677] width 118 height 75
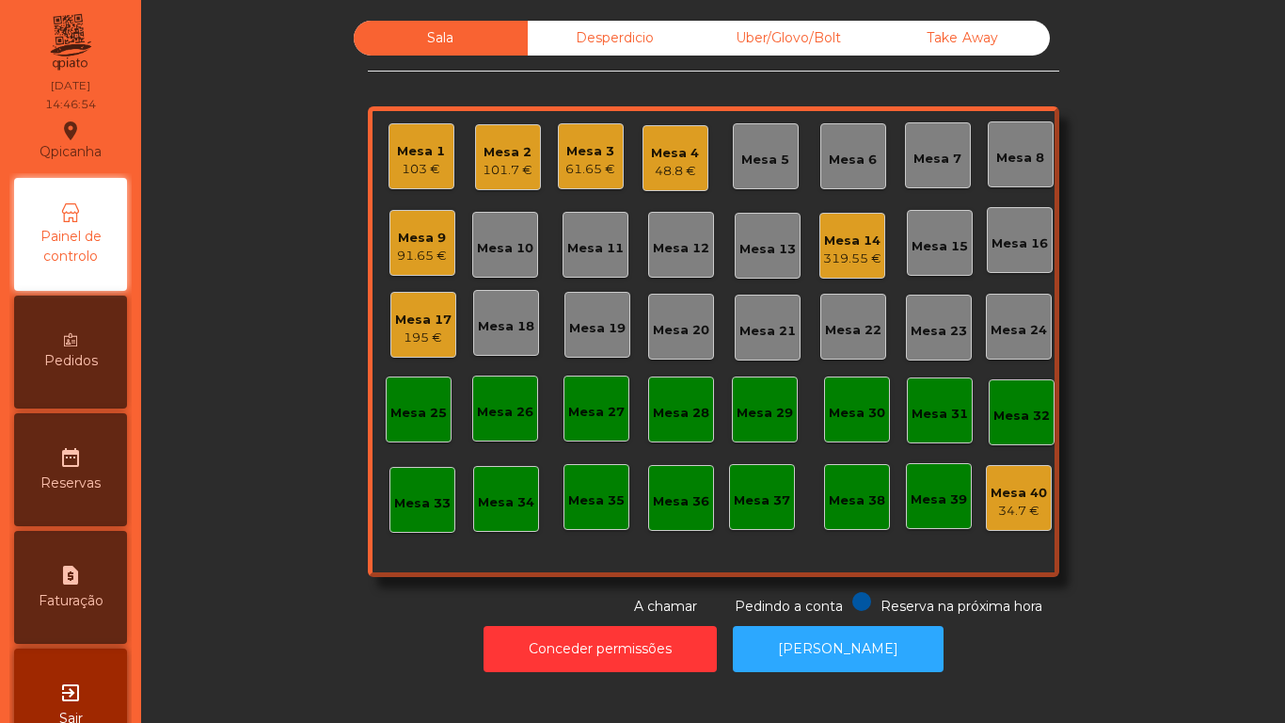
click at [837, 270] on div "Mesa 14 319.55 €" at bounding box center [853, 246] width 66 height 66
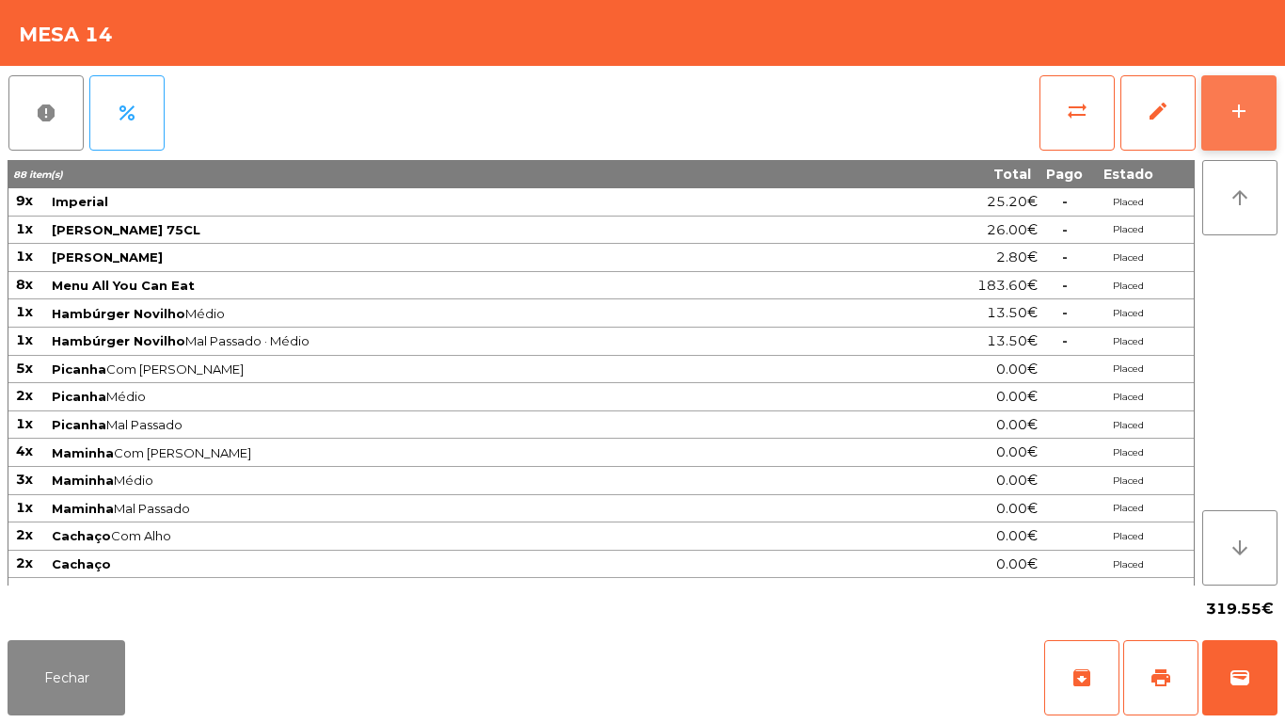
click at [1239, 129] on button "add" at bounding box center [1239, 112] width 75 height 75
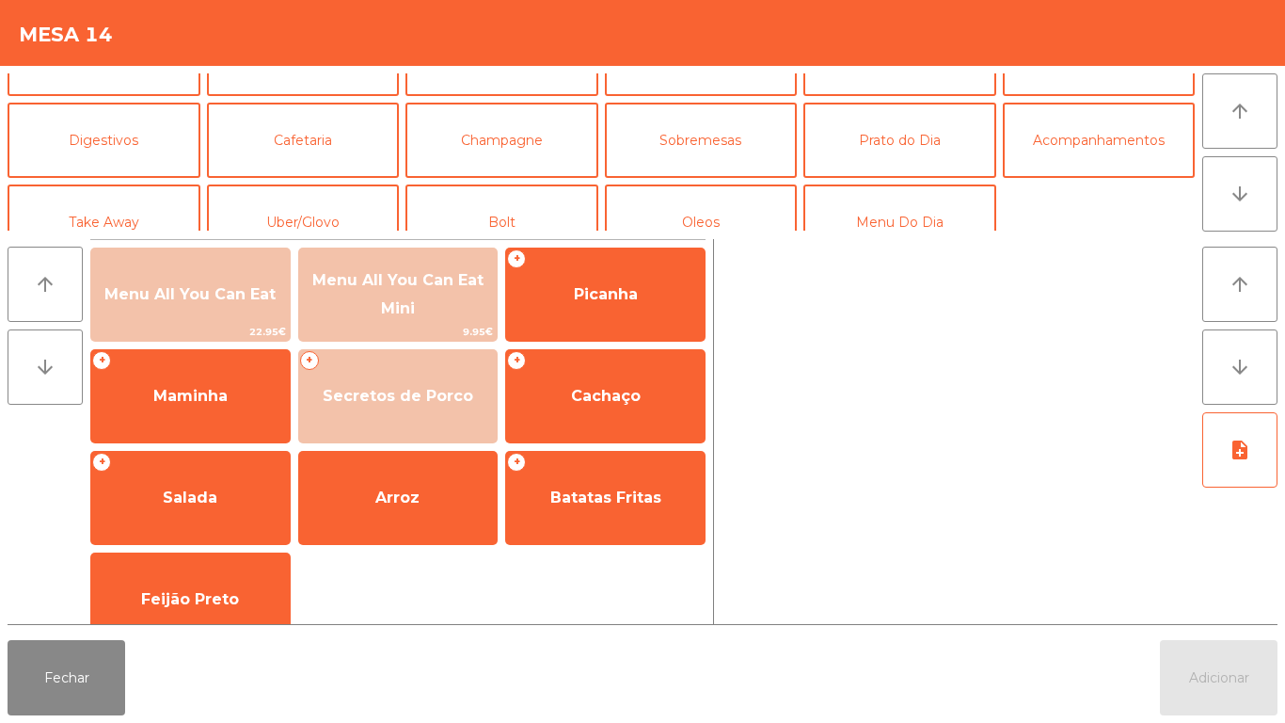
scroll to position [164, 0]
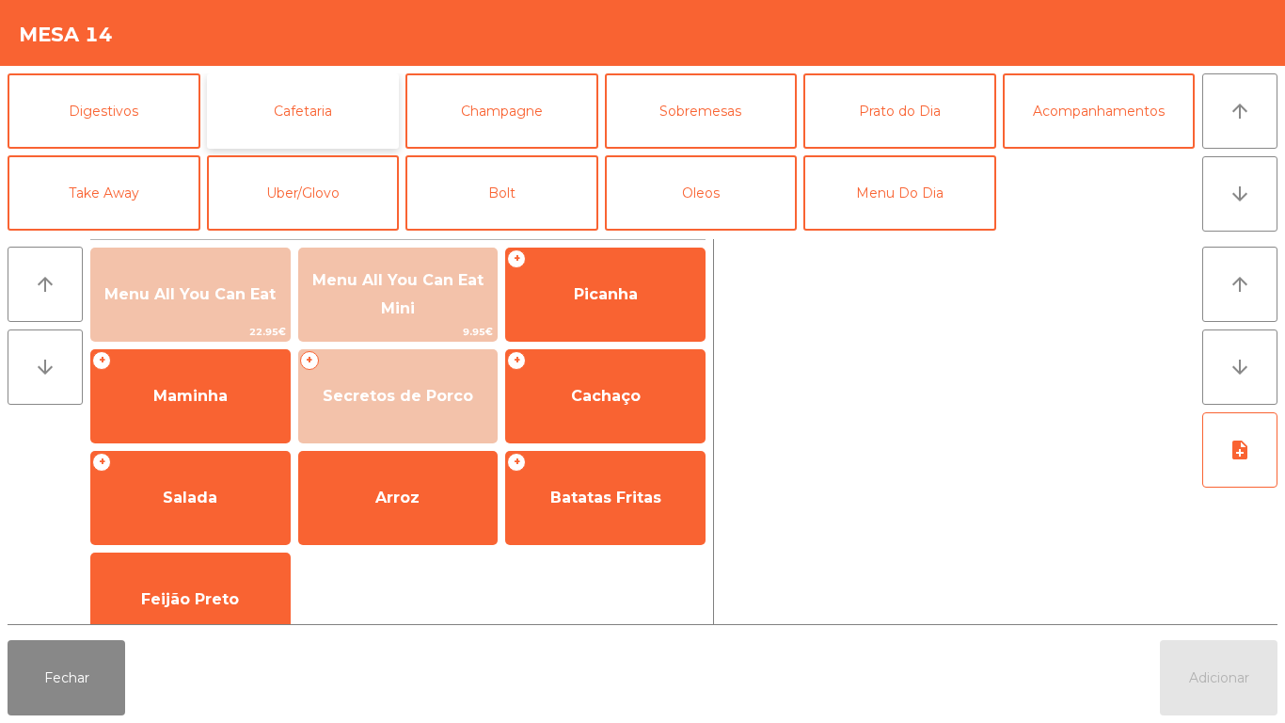
click at [294, 120] on button "Cafetaria" at bounding box center [303, 110] width 193 height 75
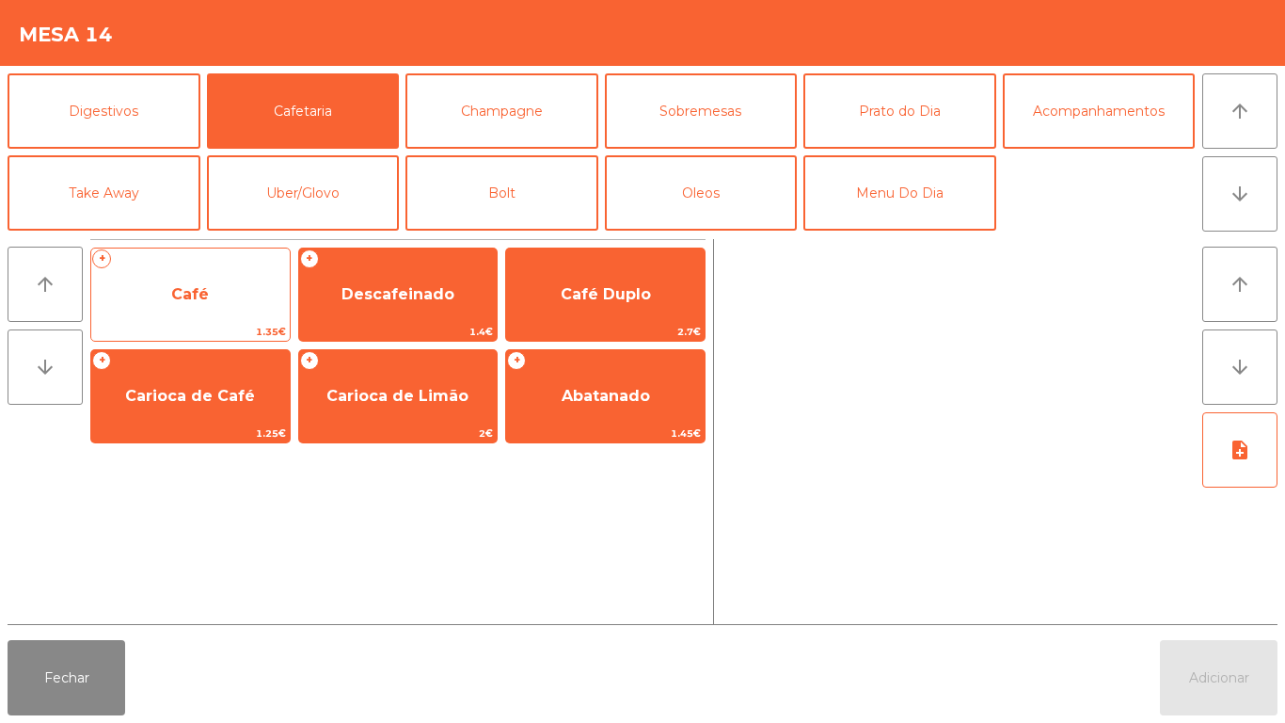
click at [212, 295] on span "Café" at bounding box center [190, 294] width 199 height 51
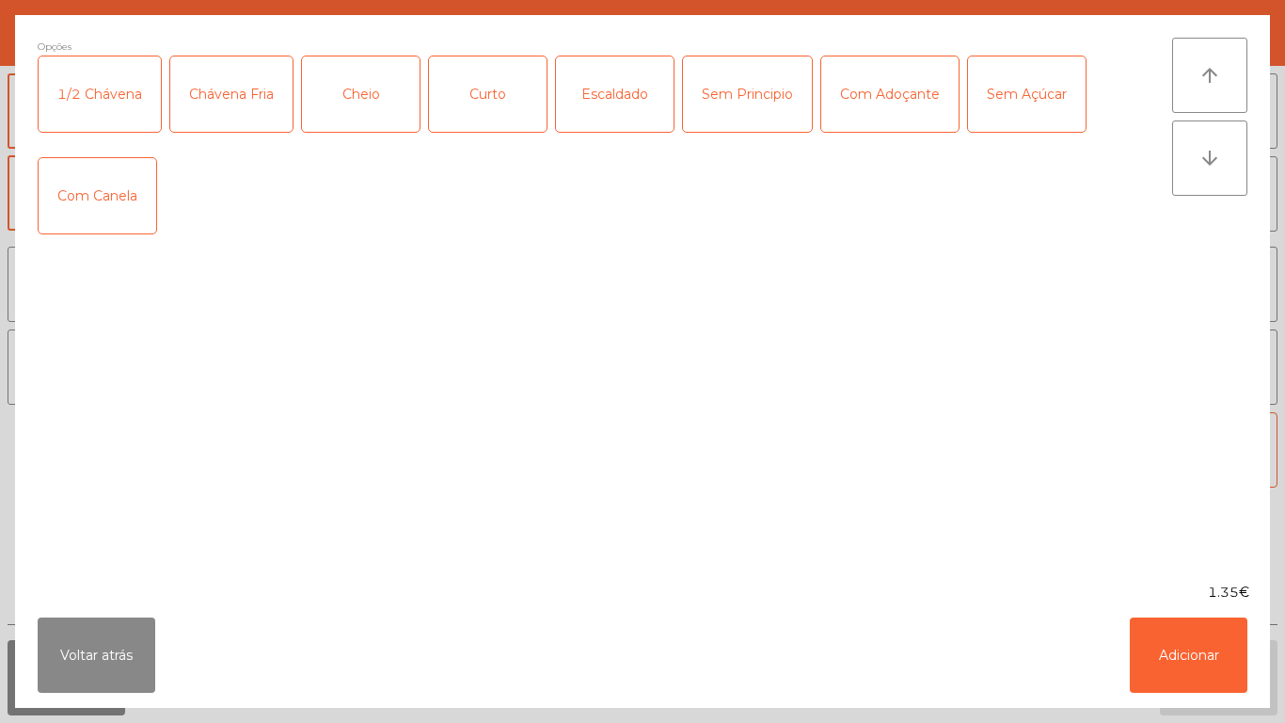
click at [247, 98] on div "Chávena Fria" at bounding box center [231, 93] width 122 height 75
click at [1183, 645] on button "Adicionar" at bounding box center [1189, 654] width 118 height 75
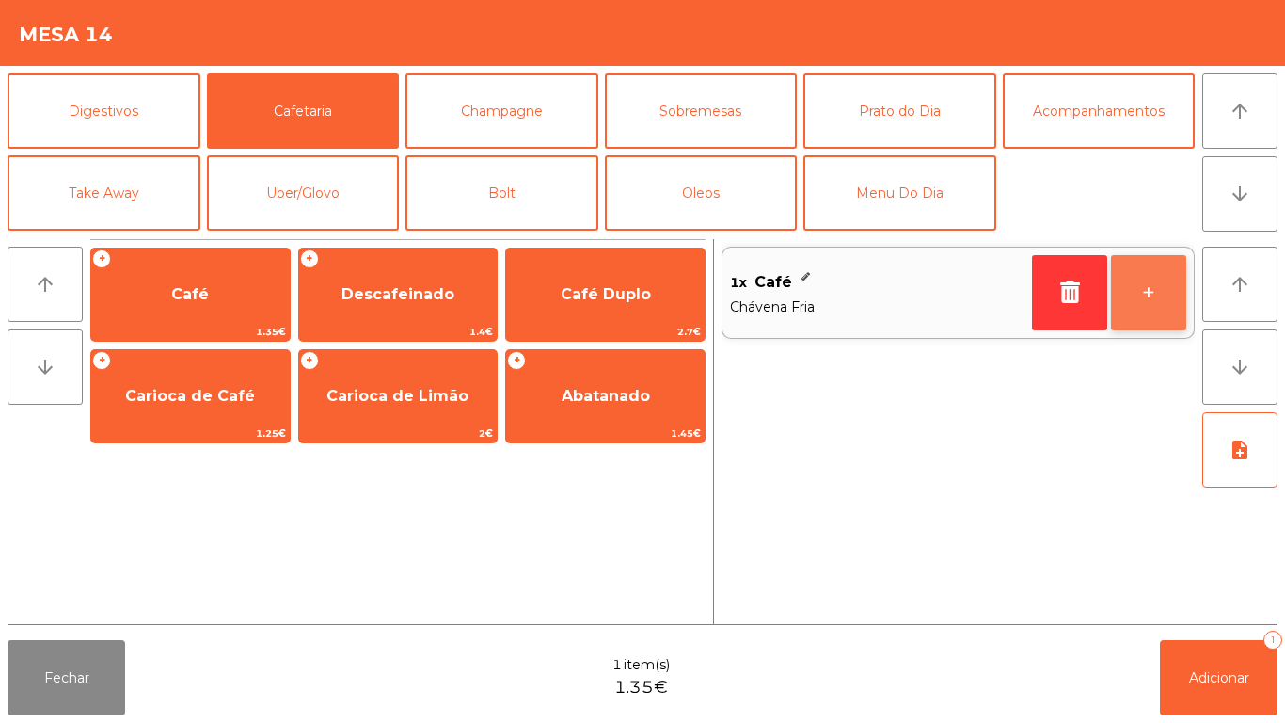
click at [1139, 280] on button "+" at bounding box center [1148, 292] width 75 height 75
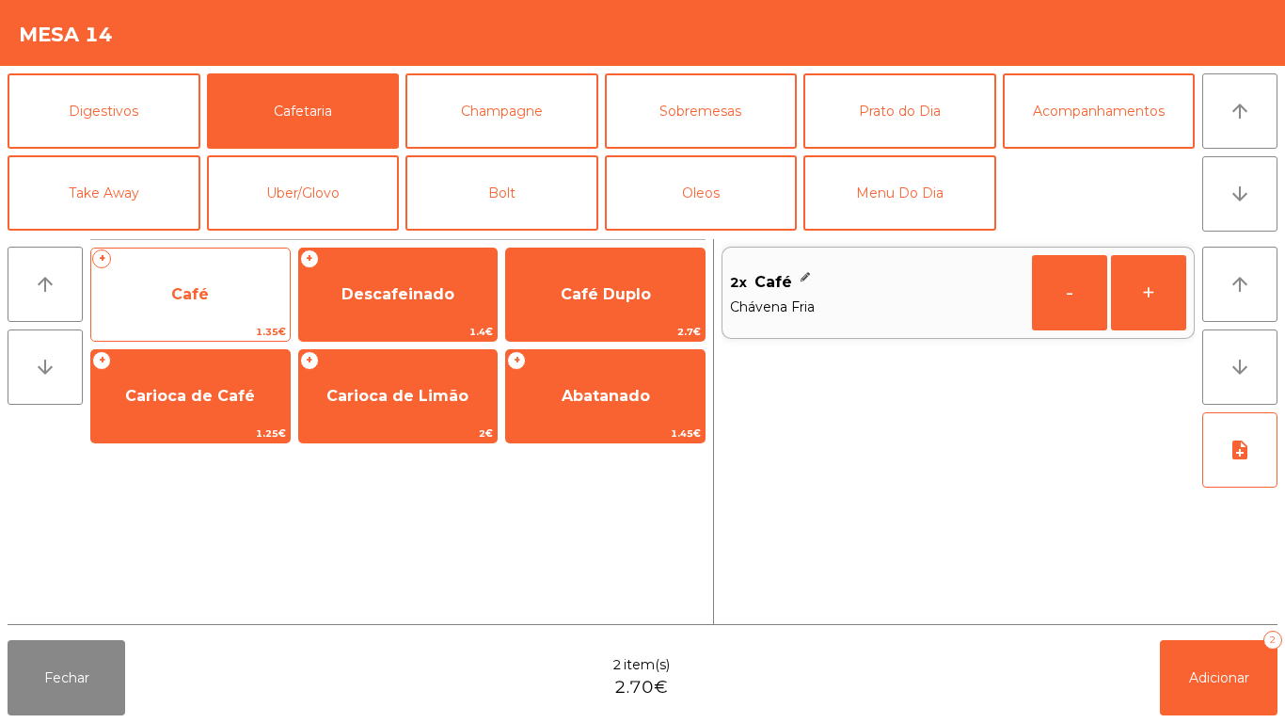
click at [204, 300] on span "Café" at bounding box center [190, 294] width 38 height 18
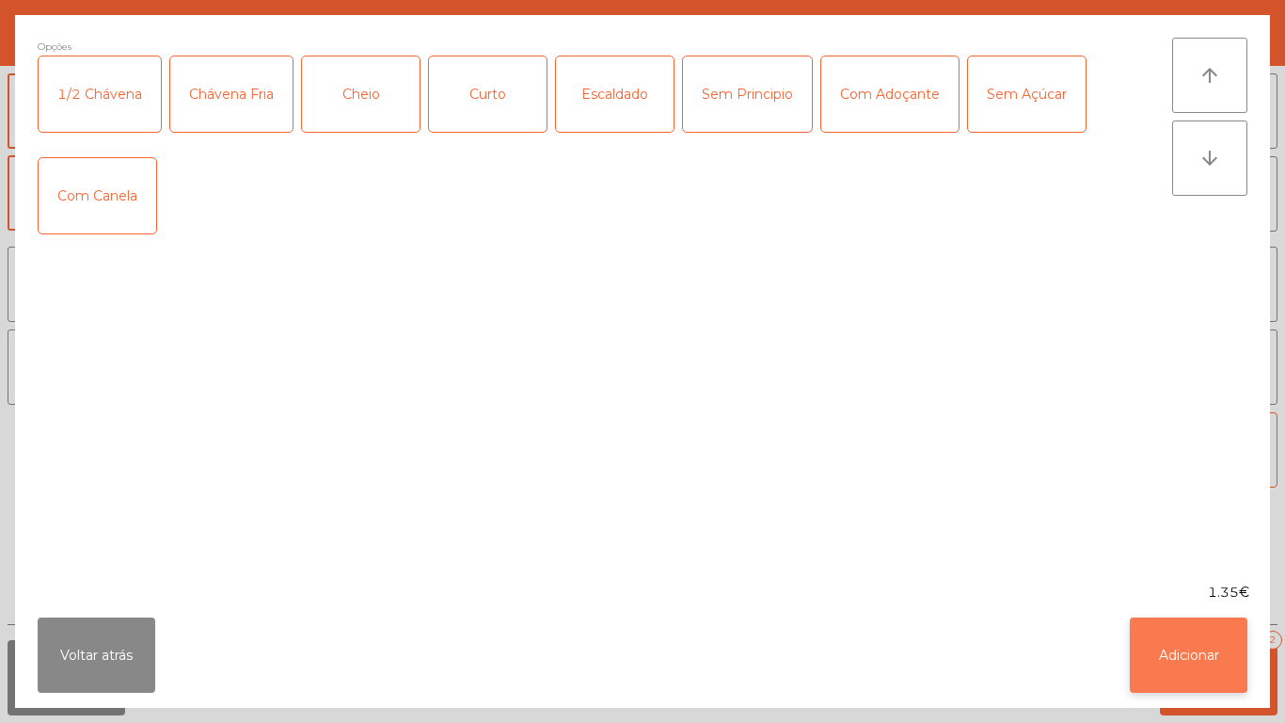
click at [1180, 658] on button "Adicionar" at bounding box center [1189, 654] width 118 height 75
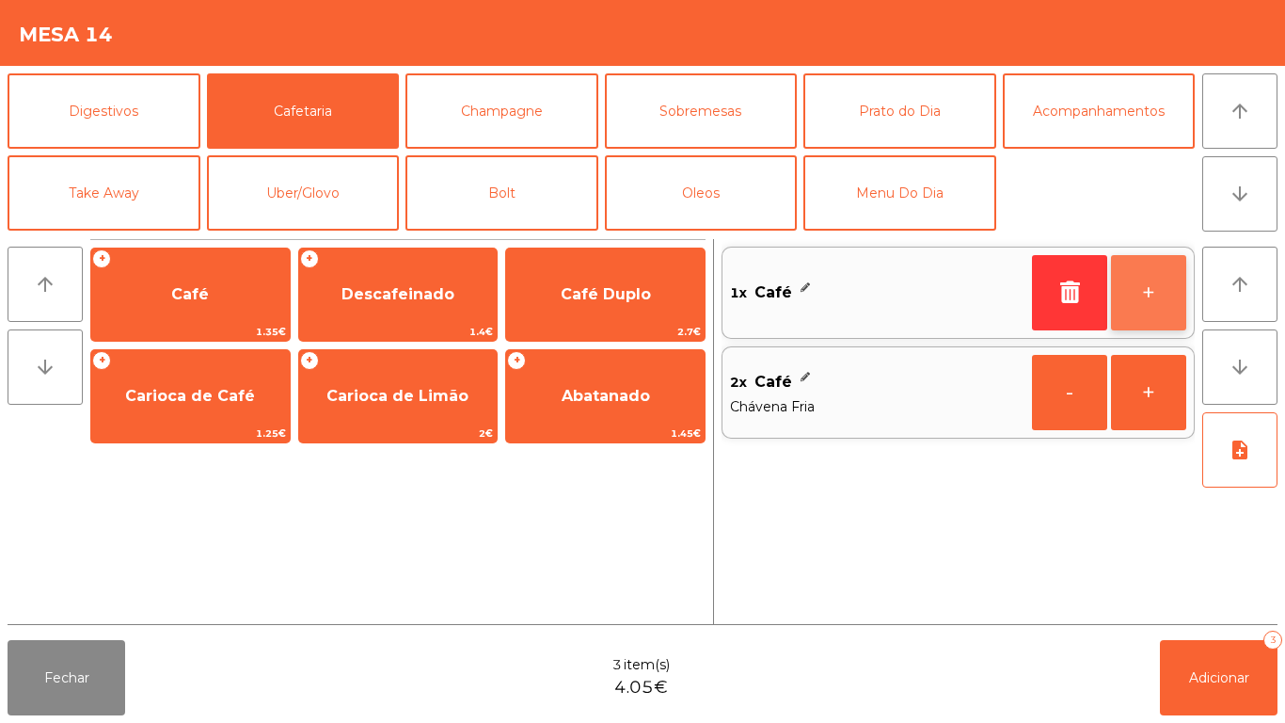
click at [1122, 287] on button "+" at bounding box center [1148, 292] width 75 height 75
click at [1123, 289] on button "+" at bounding box center [1148, 292] width 75 height 75
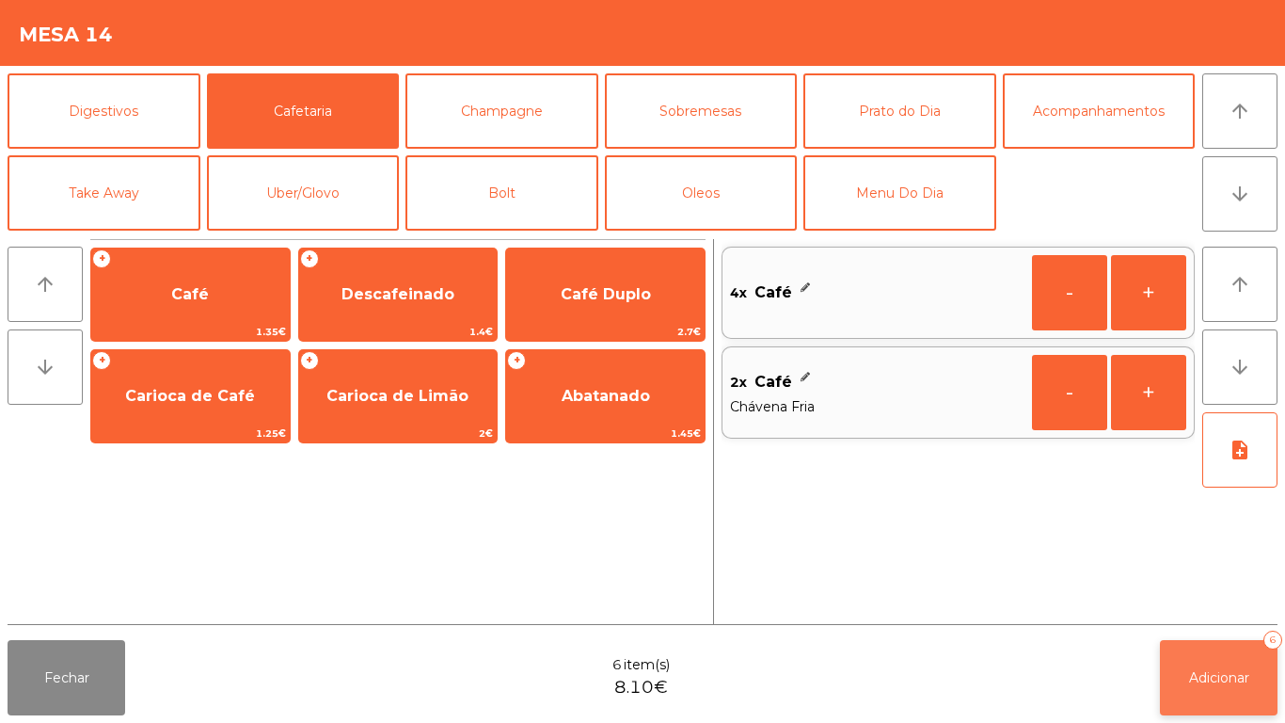
click at [1197, 695] on button "Adicionar 6" at bounding box center [1219, 677] width 118 height 75
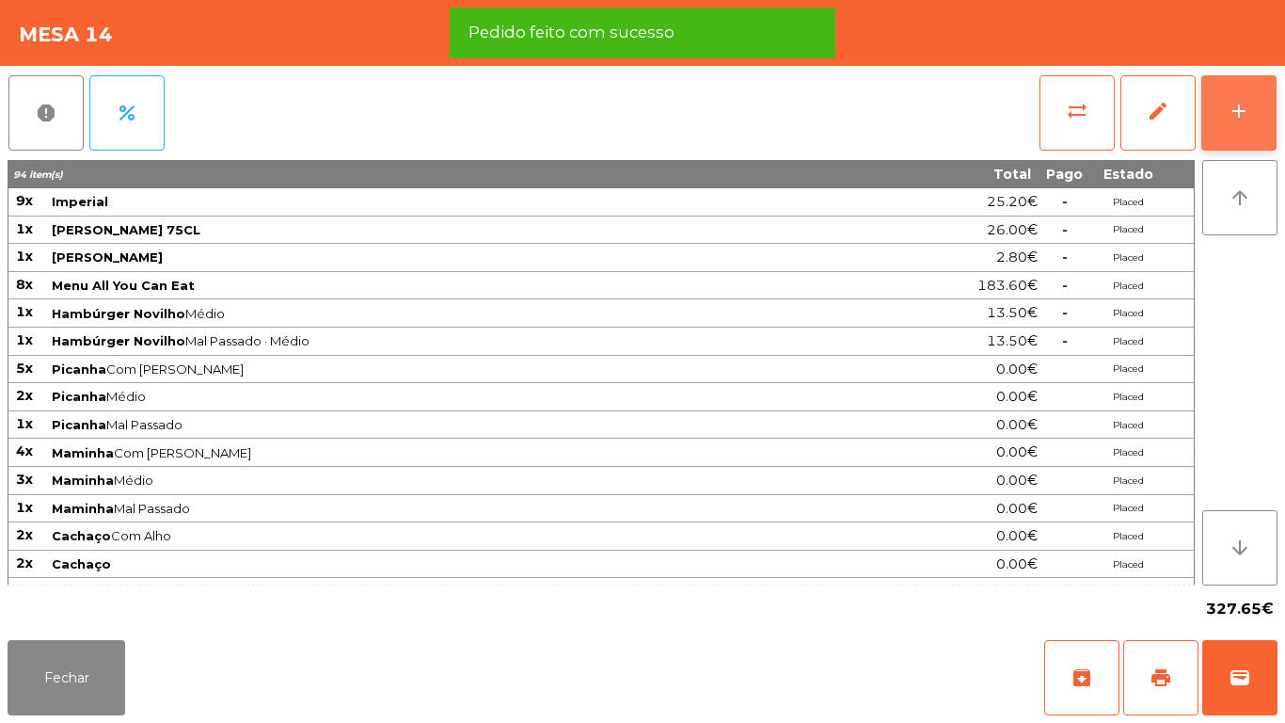
click at [1225, 122] on button "add" at bounding box center [1239, 112] width 75 height 75
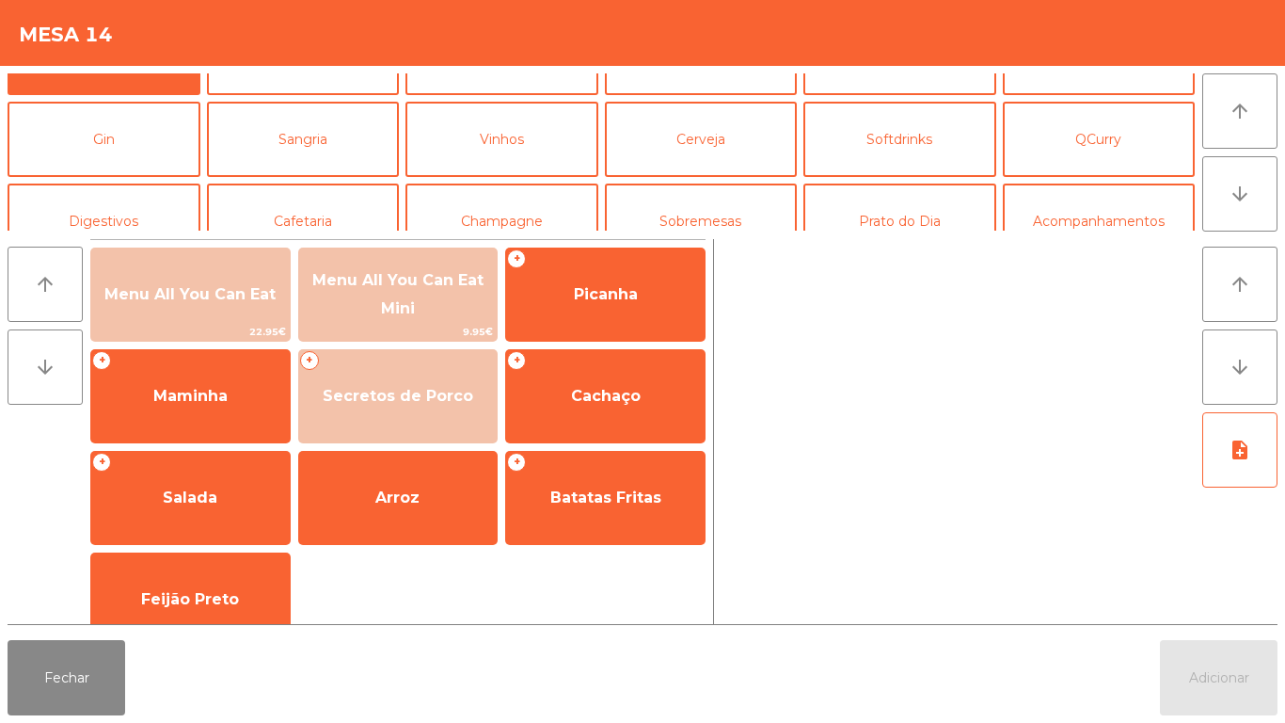
scroll to position [89, 0]
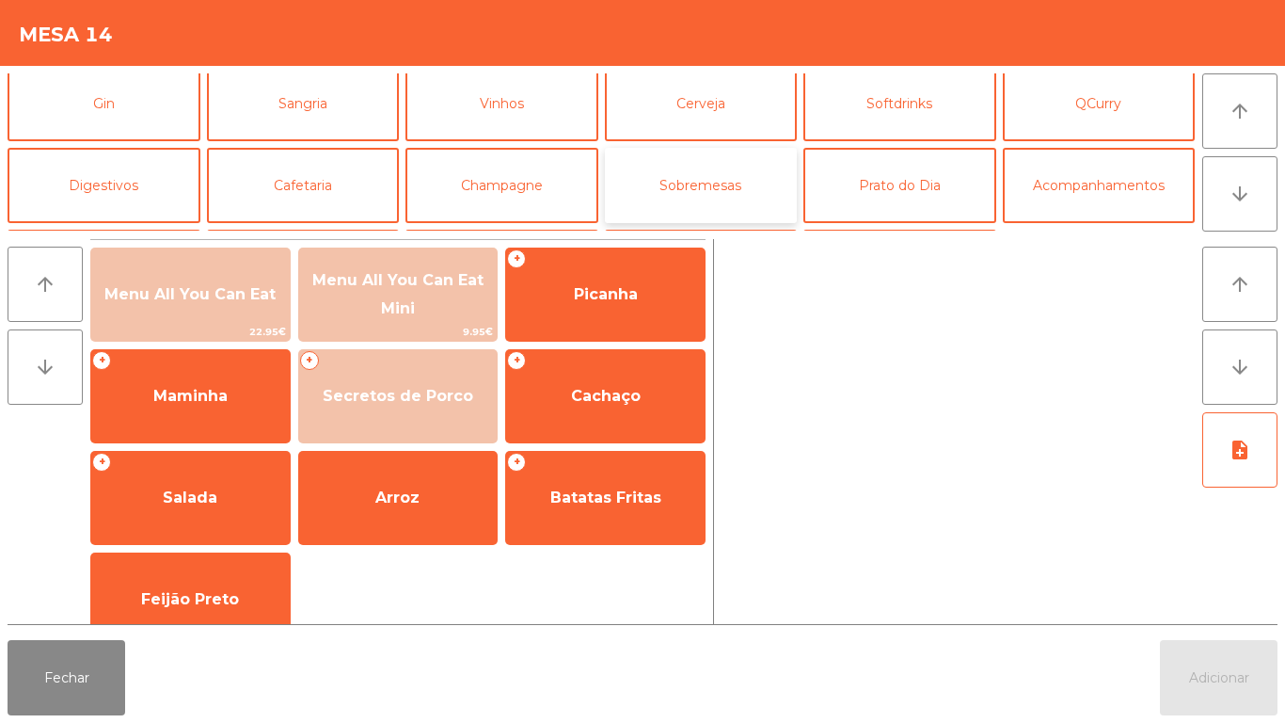
click at [700, 205] on button "Sobremesas" at bounding box center [701, 185] width 193 height 75
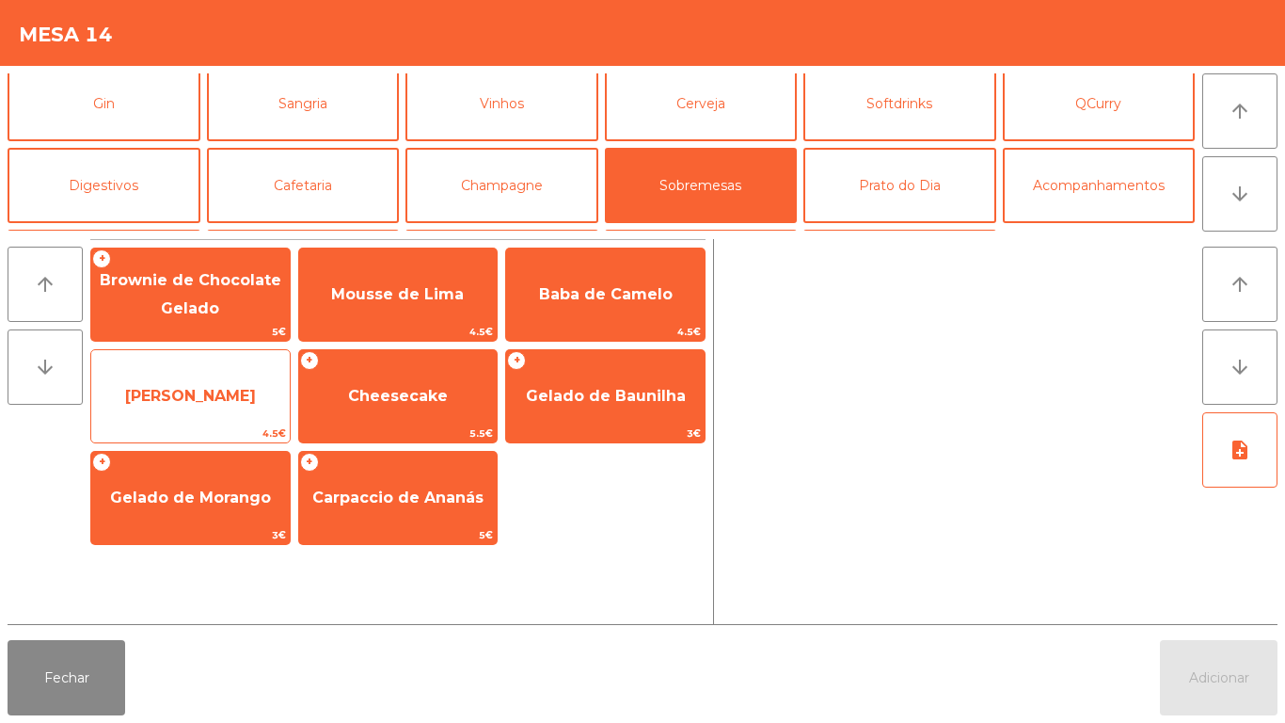
click at [204, 406] on span "Mousse Maracujá" at bounding box center [190, 396] width 199 height 51
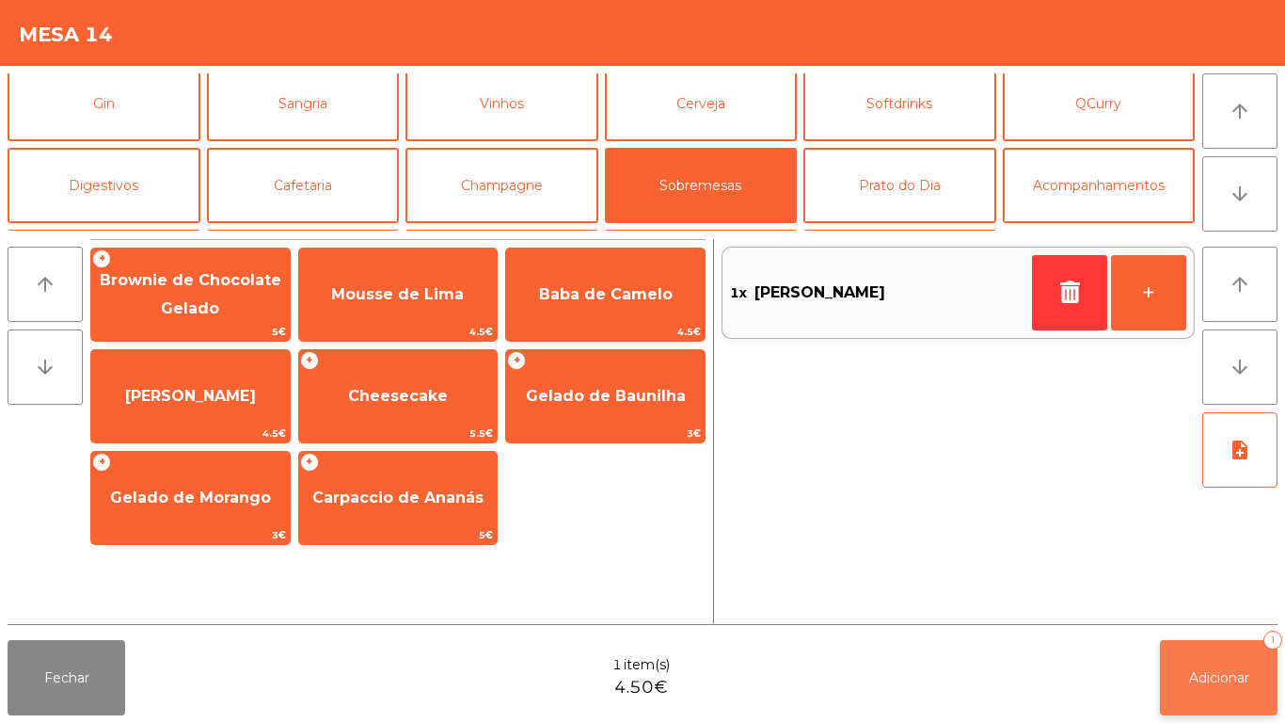
click at [1172, 675] on button "Adicionar 1" at bounding box center [1219, 677] width 118 height 75
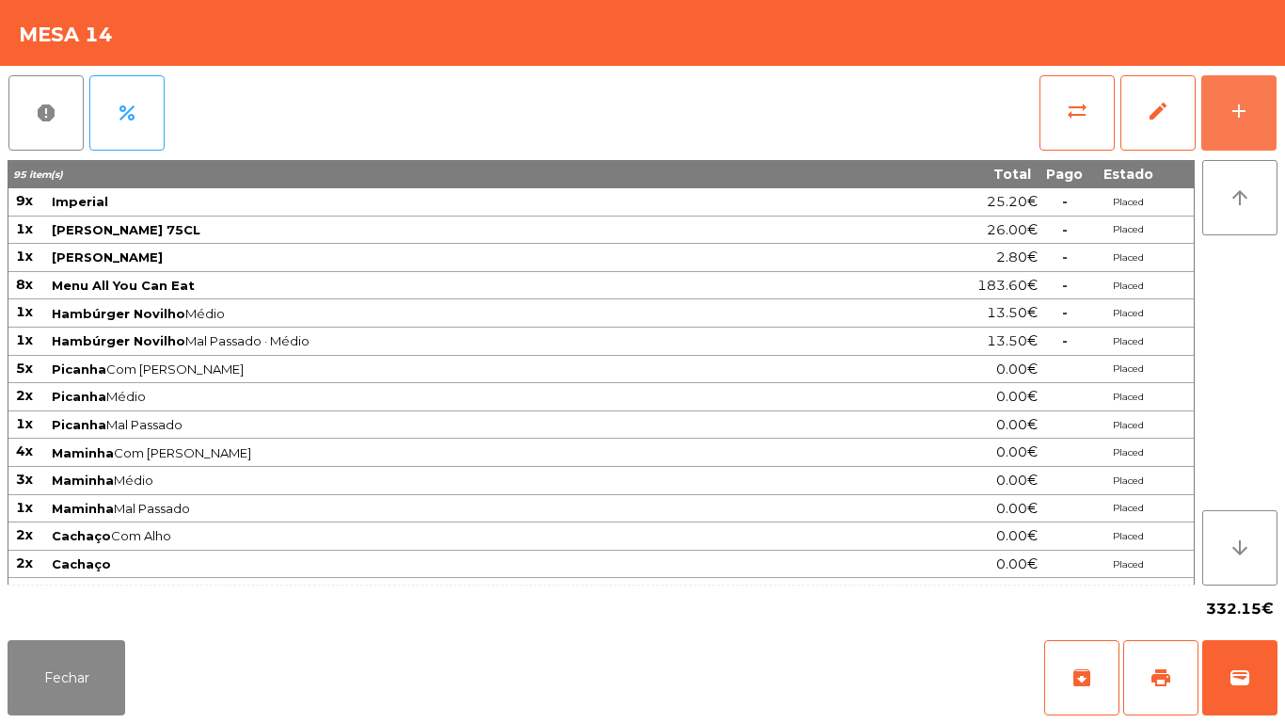
scroll to position [550, 0]
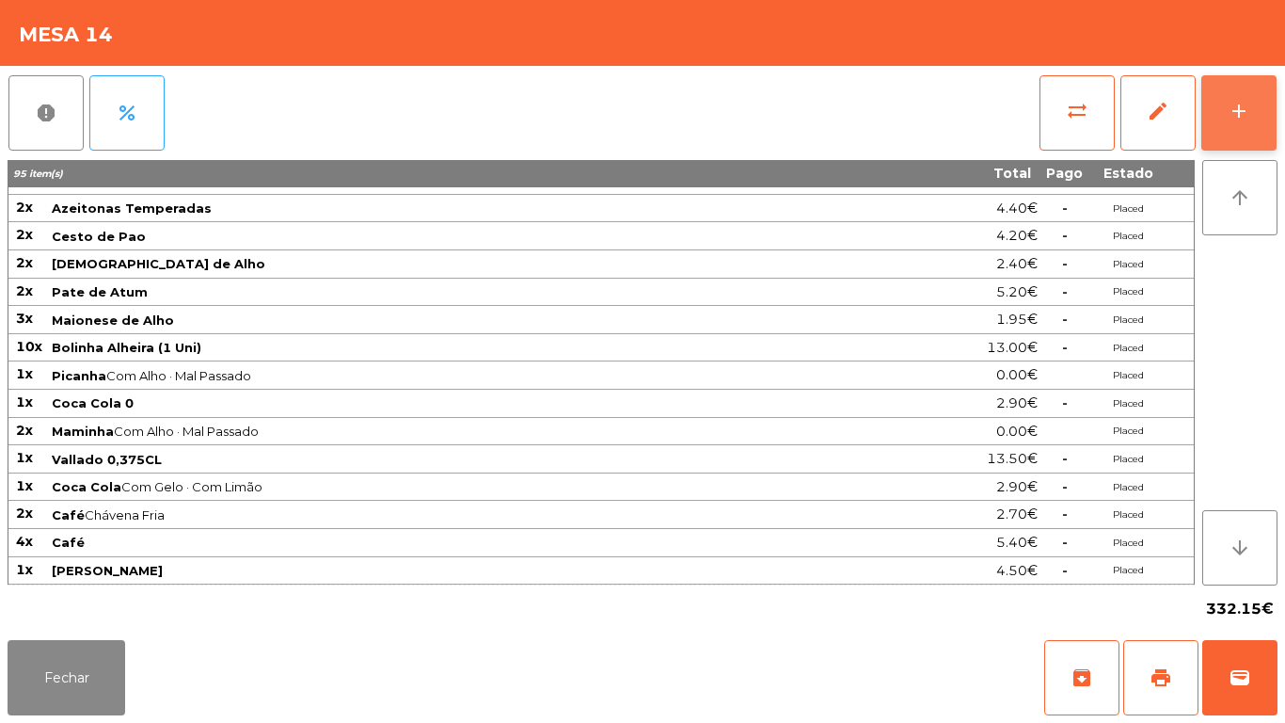
click at [1233, 125] on button "add" at bounding box center [1239, 112] width 75 height 75
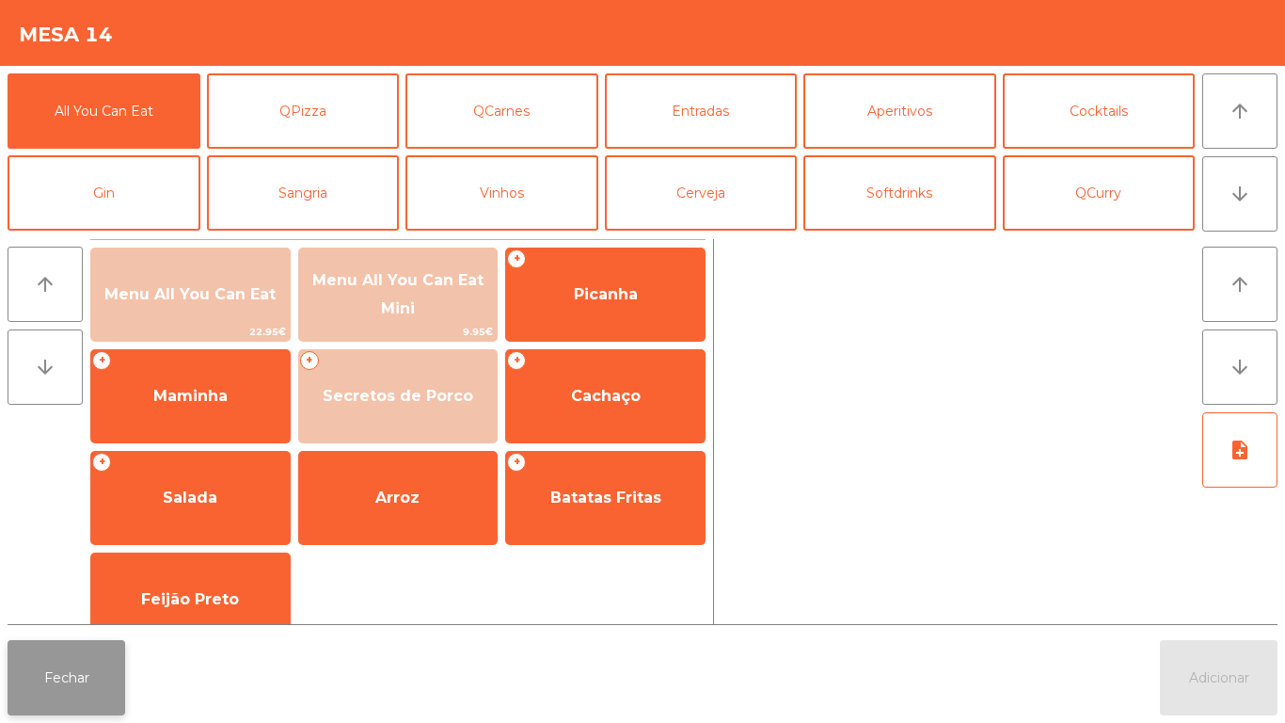
click at [72, 675] on button "Fechar" at bounding box center [67, 677] width 118 height 75
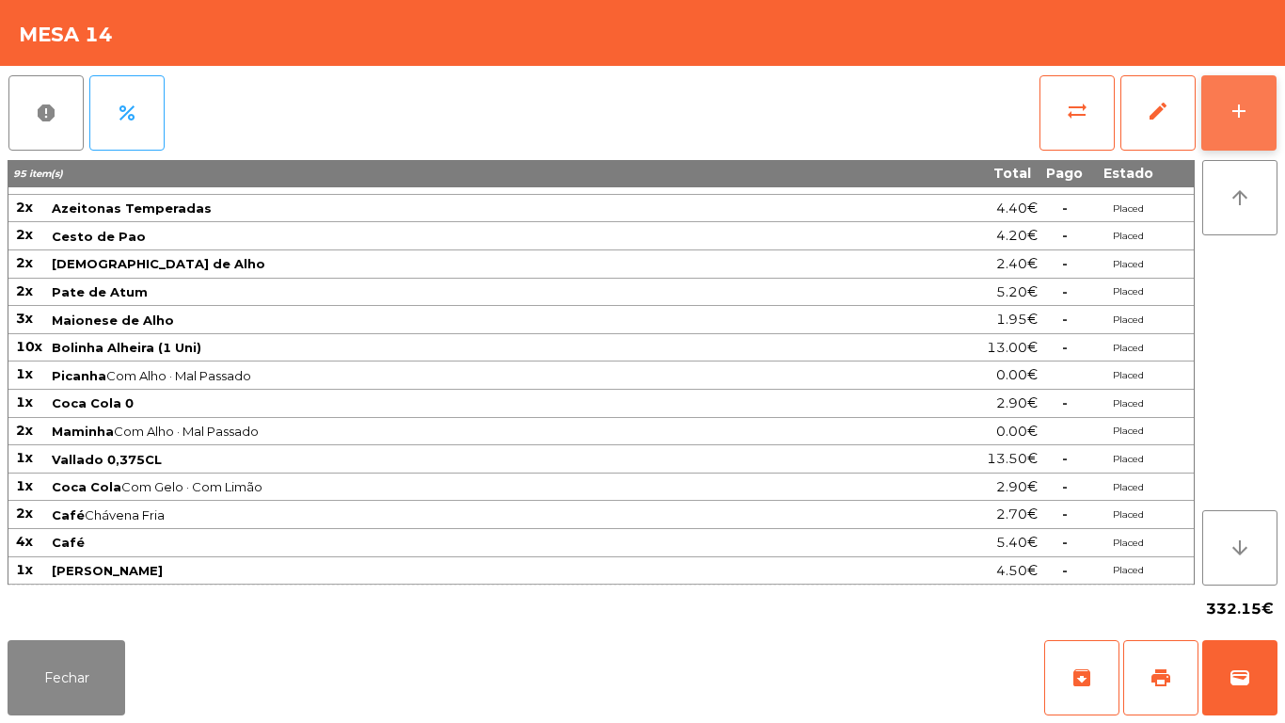
click at [1234, 114] on div "add" at bounding box center [1239, 111] width 23 height 23
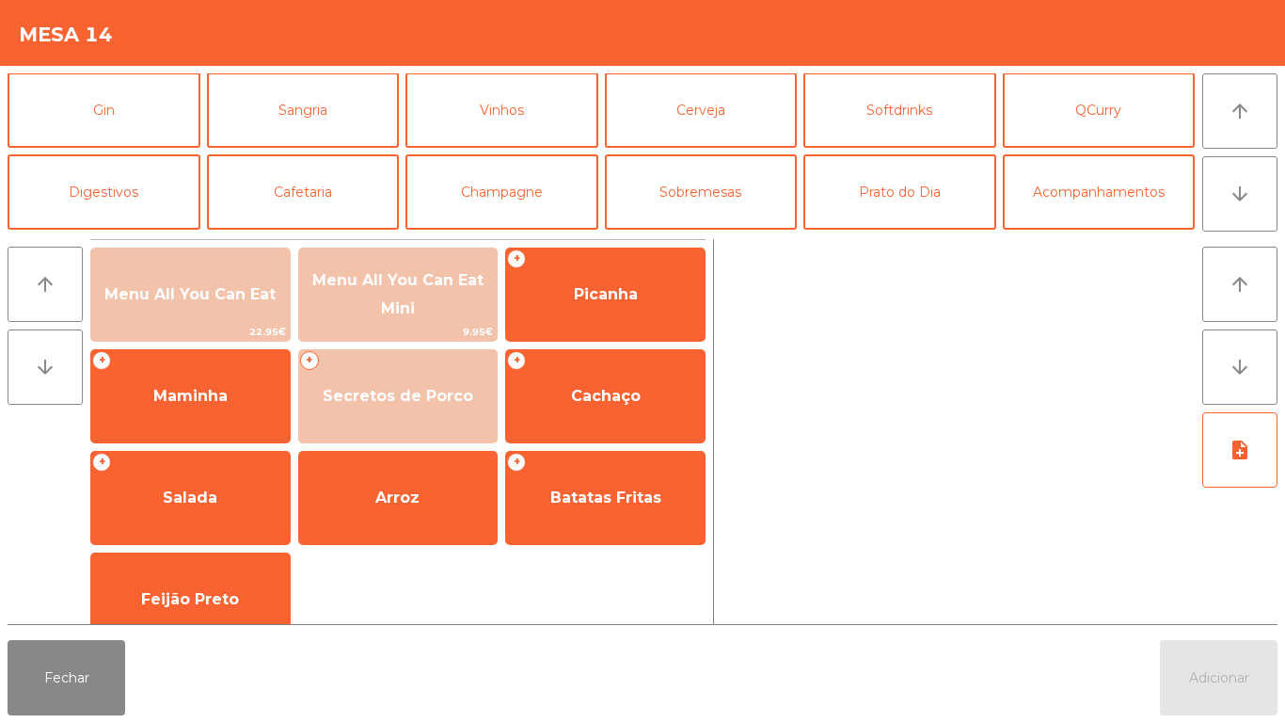
scroll to position [86, 0]
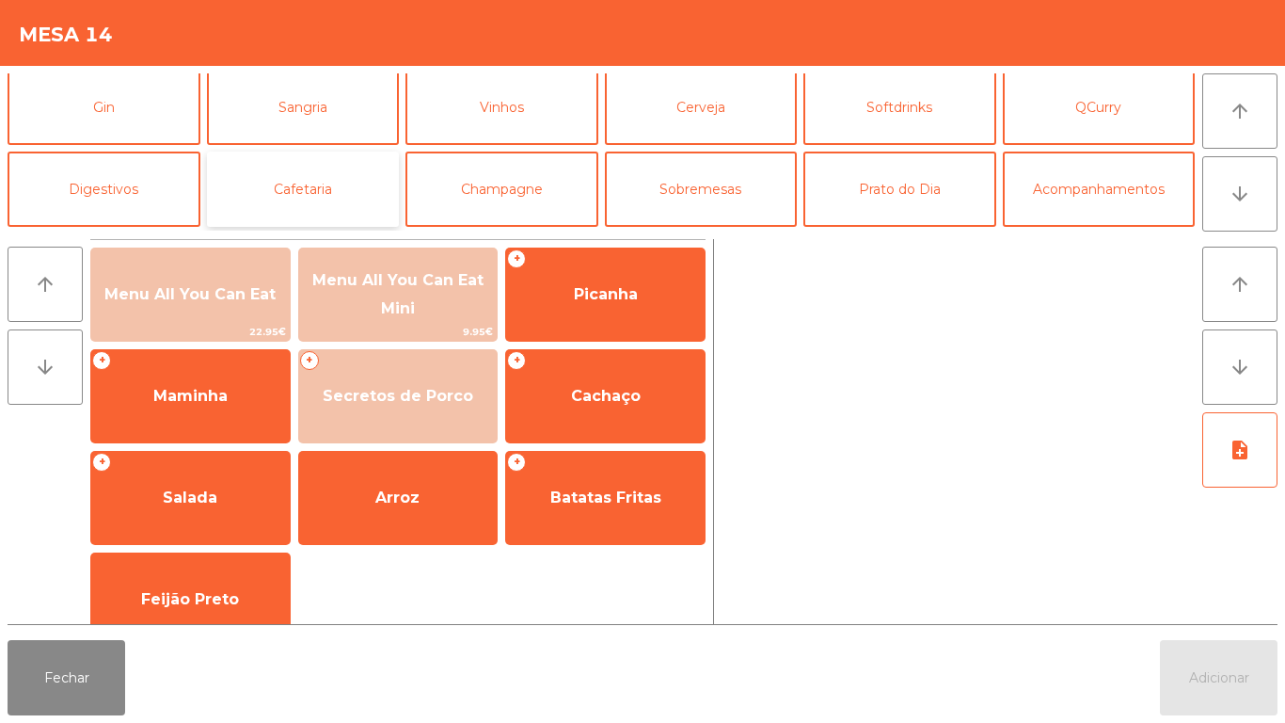
click at [319, 206] on button "Cafetaria" at bounding box center [303, 188] width 193 height 75
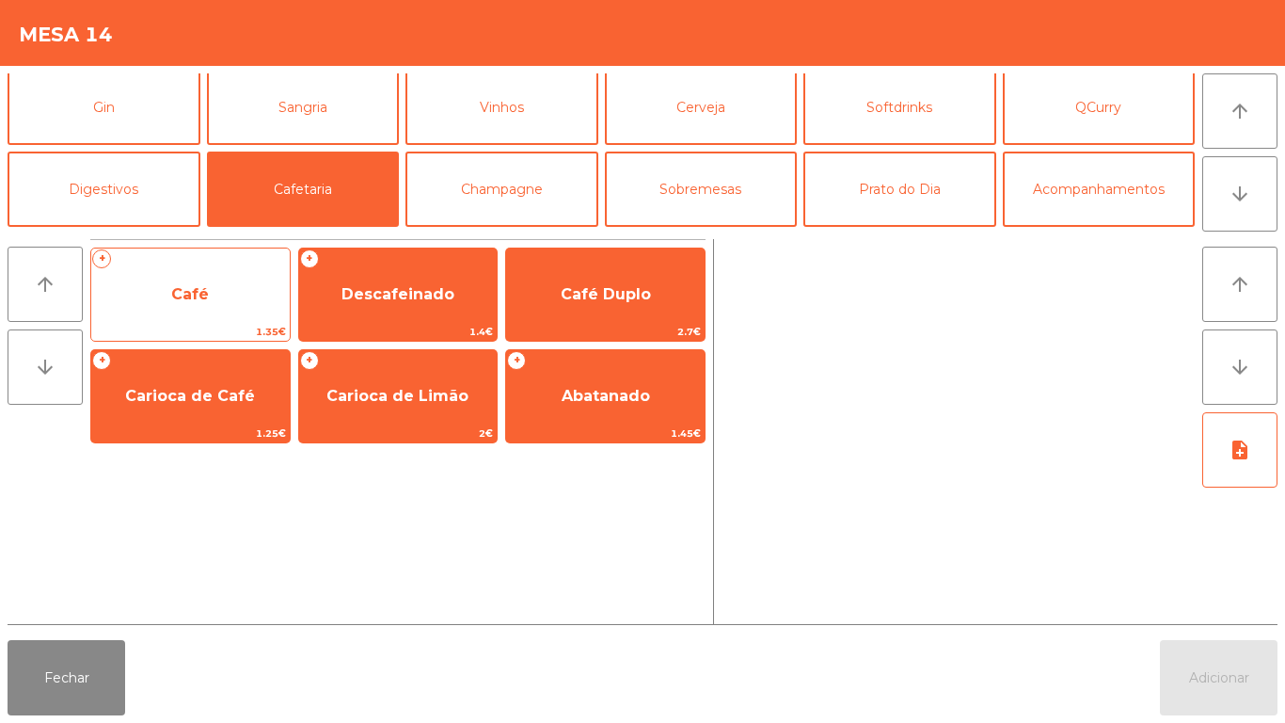
click at [183, 296] on span "Café" at bounding box center [190, 294] width 38 height 18
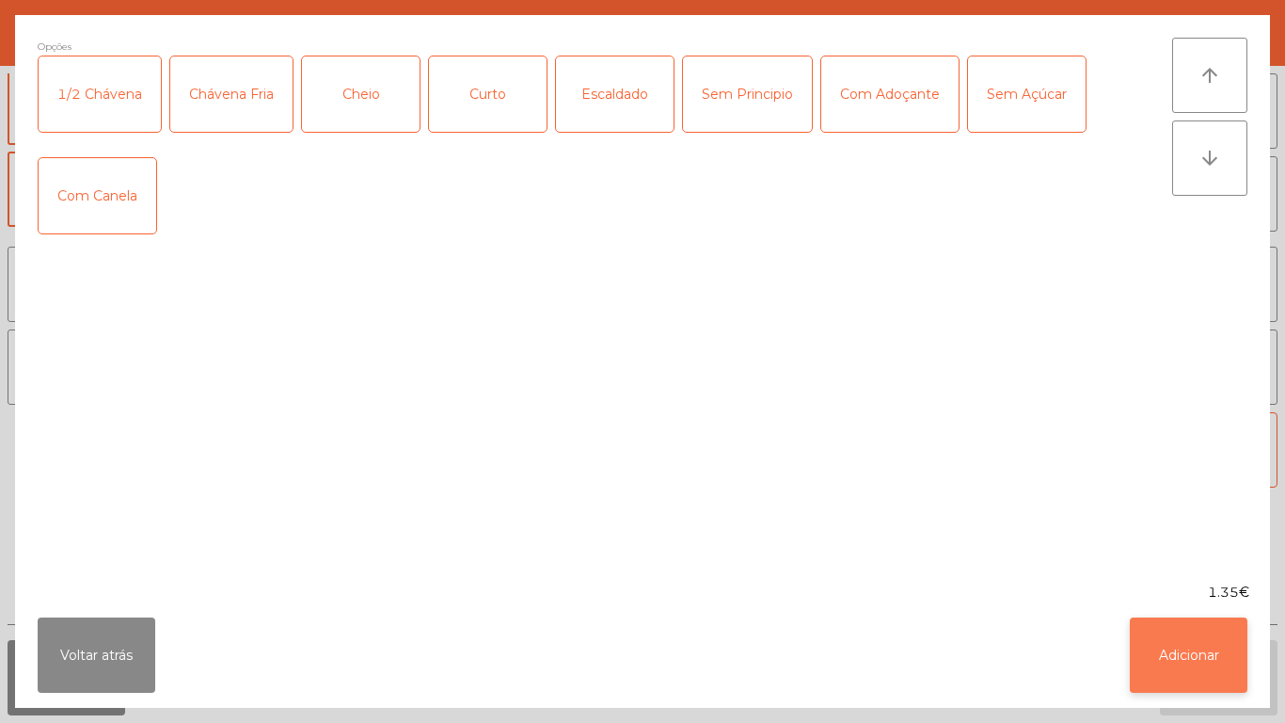
click at [1189, 672] on button "Adicionar" at bounding box center [1189, 654] width 118 height 75
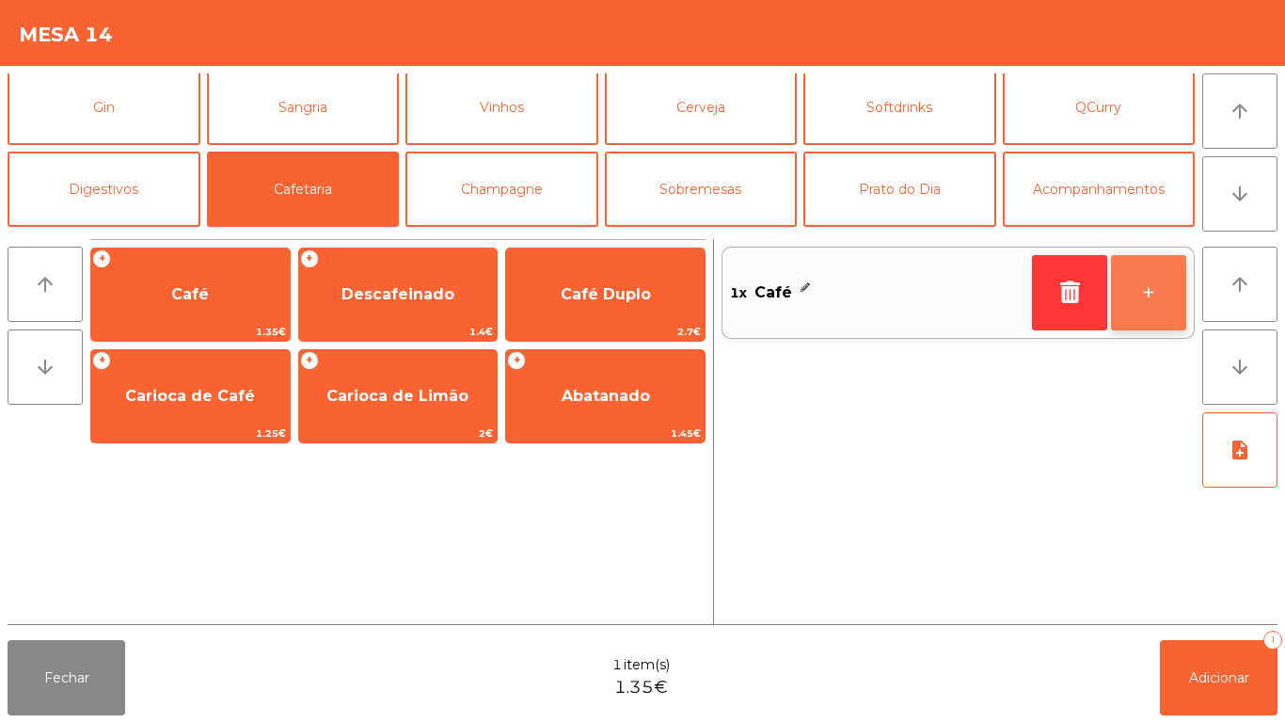
click at [1132, 299] on button "+" at bounding box center [1148, 292] width 75 height 75
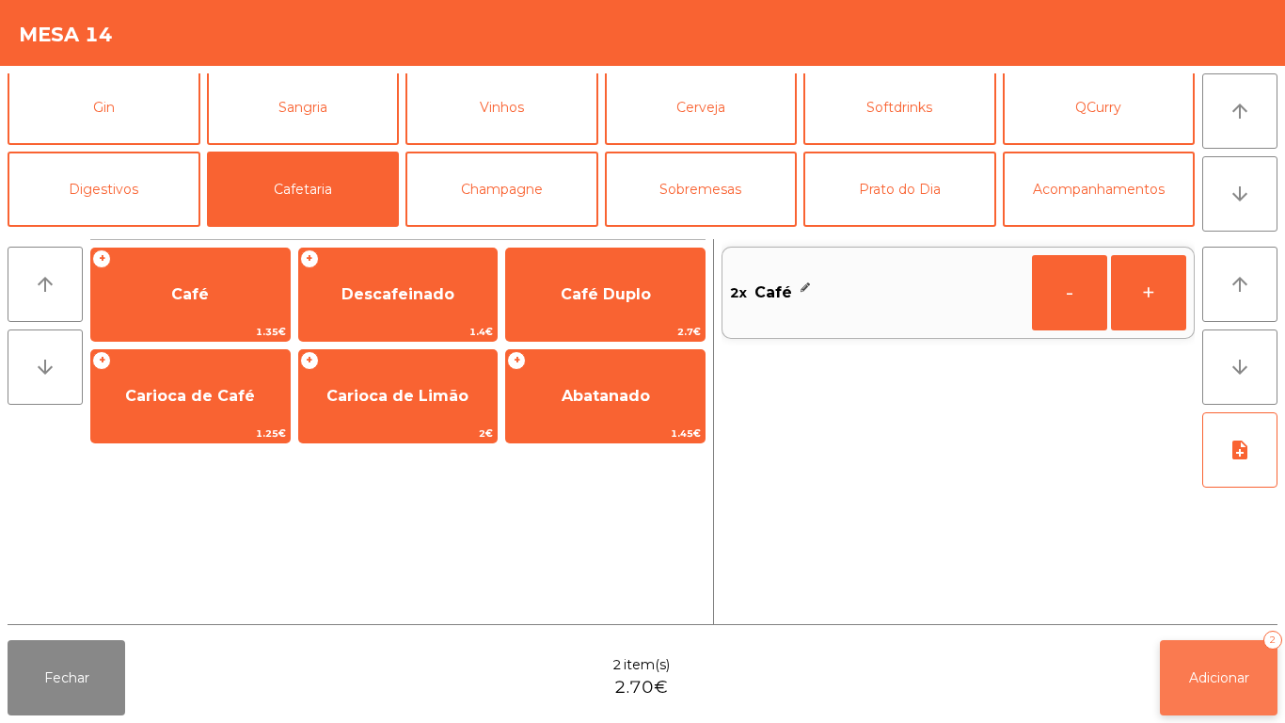
click at [1188, 689] on button "Adicionar 2" at bounding box center [1219, 677] width 118 height 75
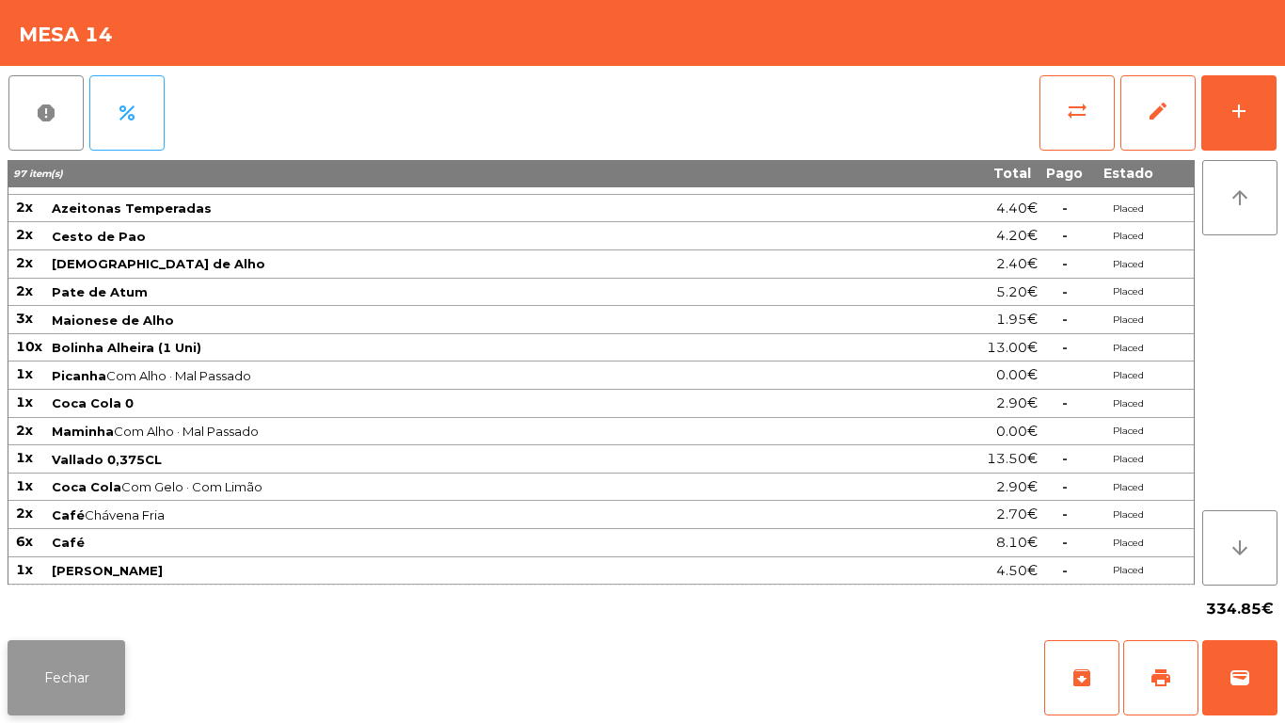
click at [54, 680] on button "Fechar" at bounding box center [67, 677] width 118 height 75
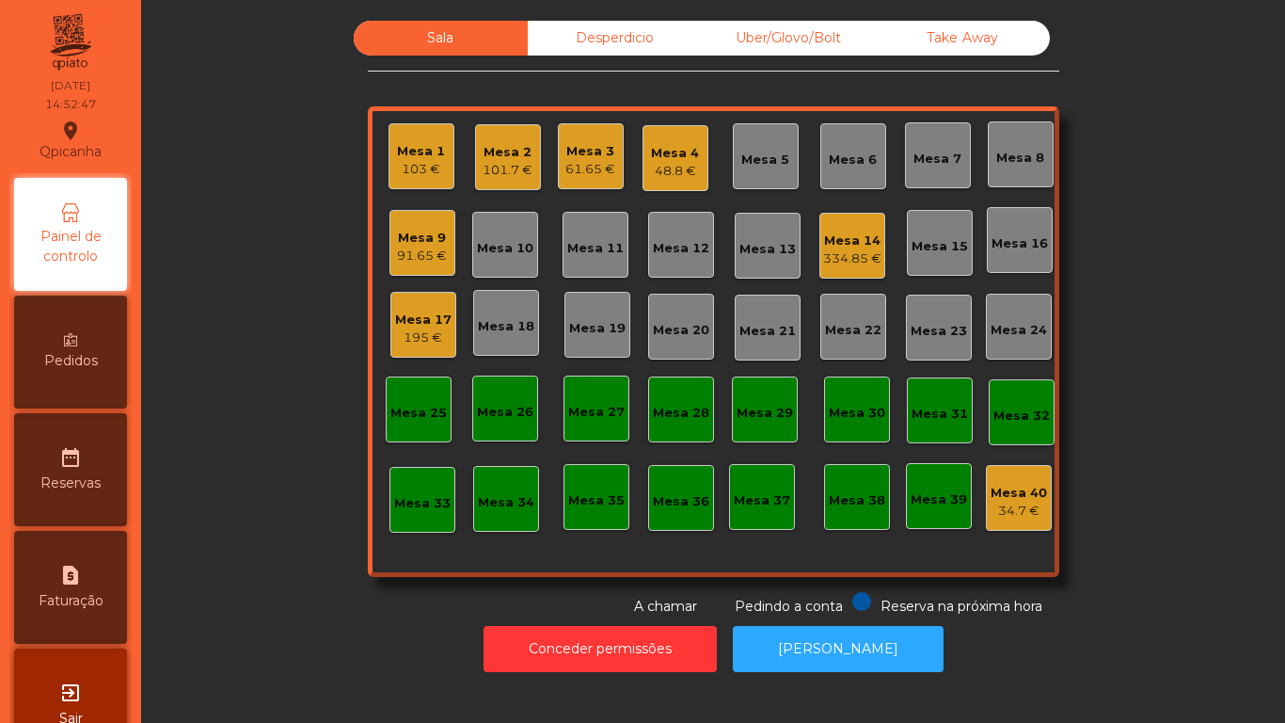
click at [434, 339] on div "195 €" at bounding box center [423, 337] width 56 height 19
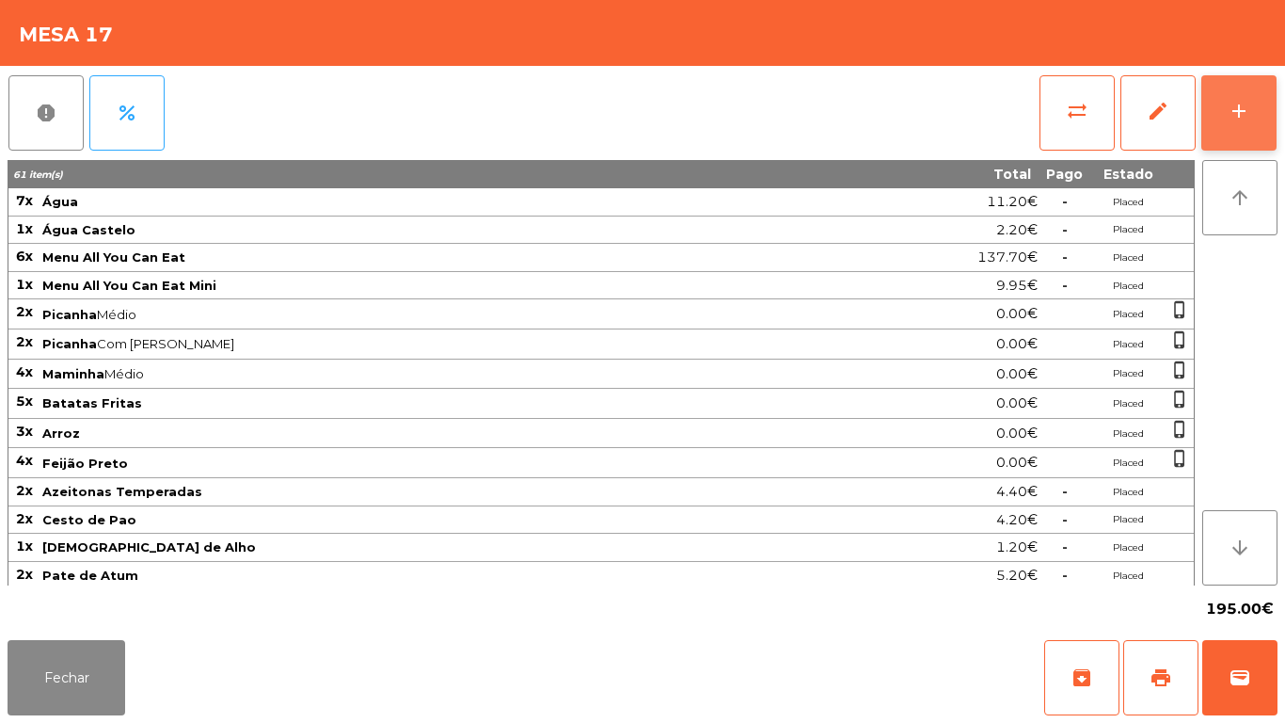
click at [1240, 144] on button "add" at bounding box center [1239, 112] width 75 height 75
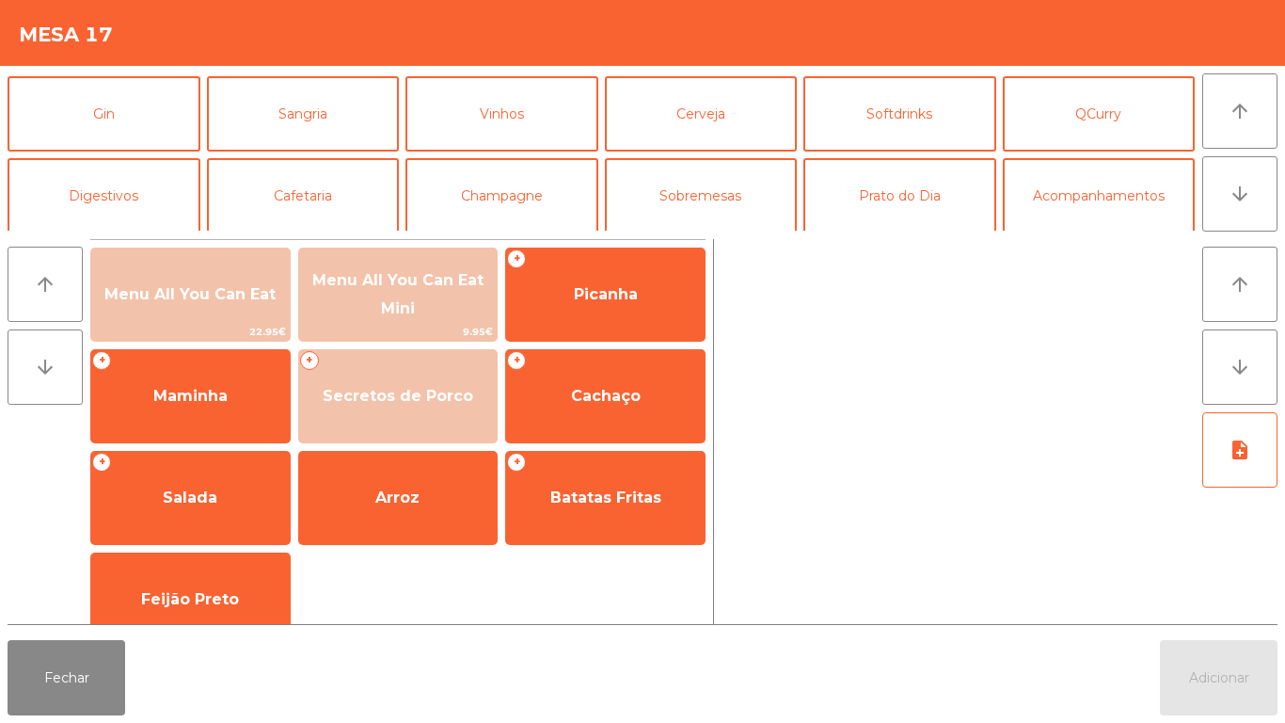
scroll to position [78, 0]
click at [303, 196] on button "Cafetaria" at bounding box center [303, 196] width 193 height 75
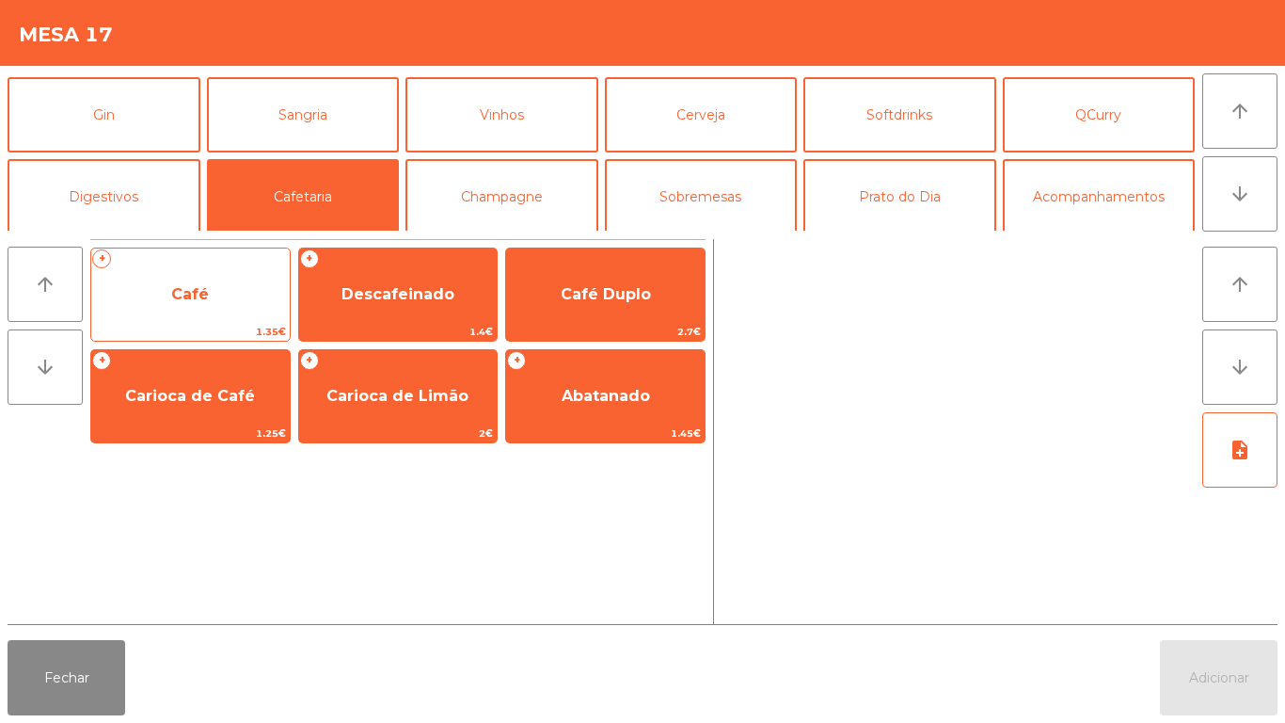
click at [192, 295] on span "Café" at bounding box center [190, 294] width 38 height 18
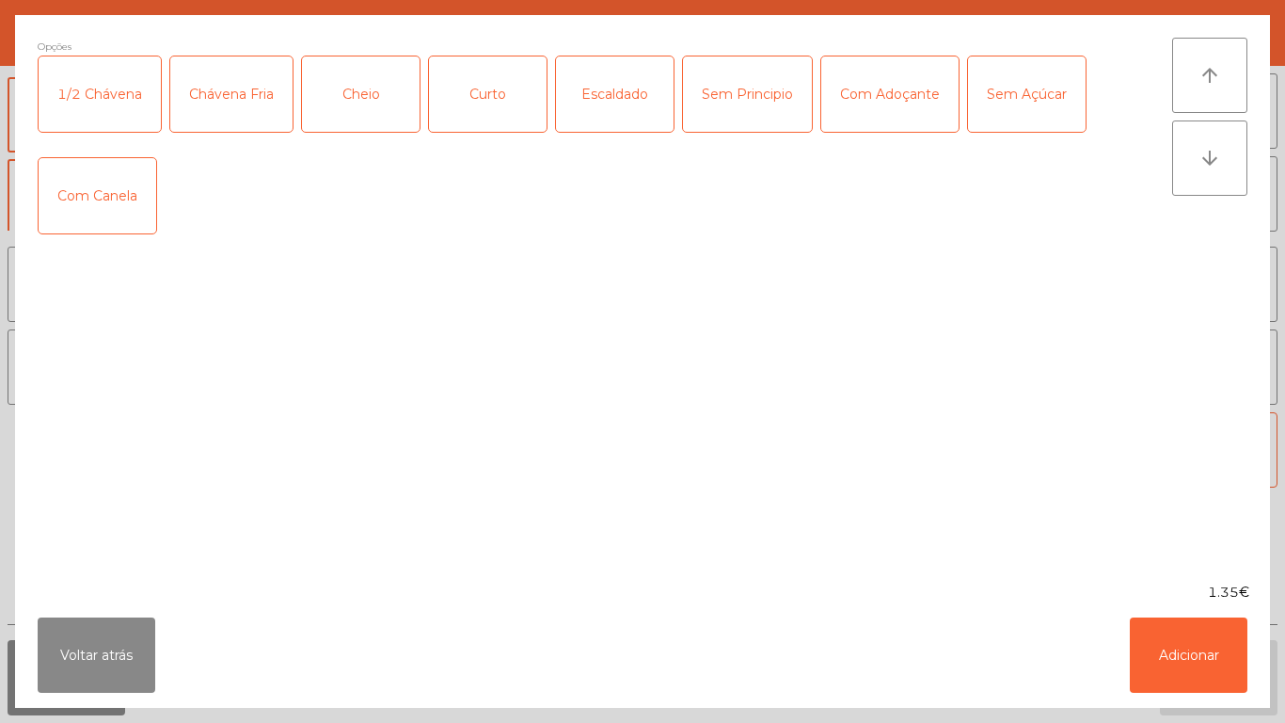
click at [371, 103] on div "Cheio" at bounding box center [361, 93] width 118 height 75
click at [1170, 645] on button "Adicionar" at bounding box center [1189, 654] width 118 height 75
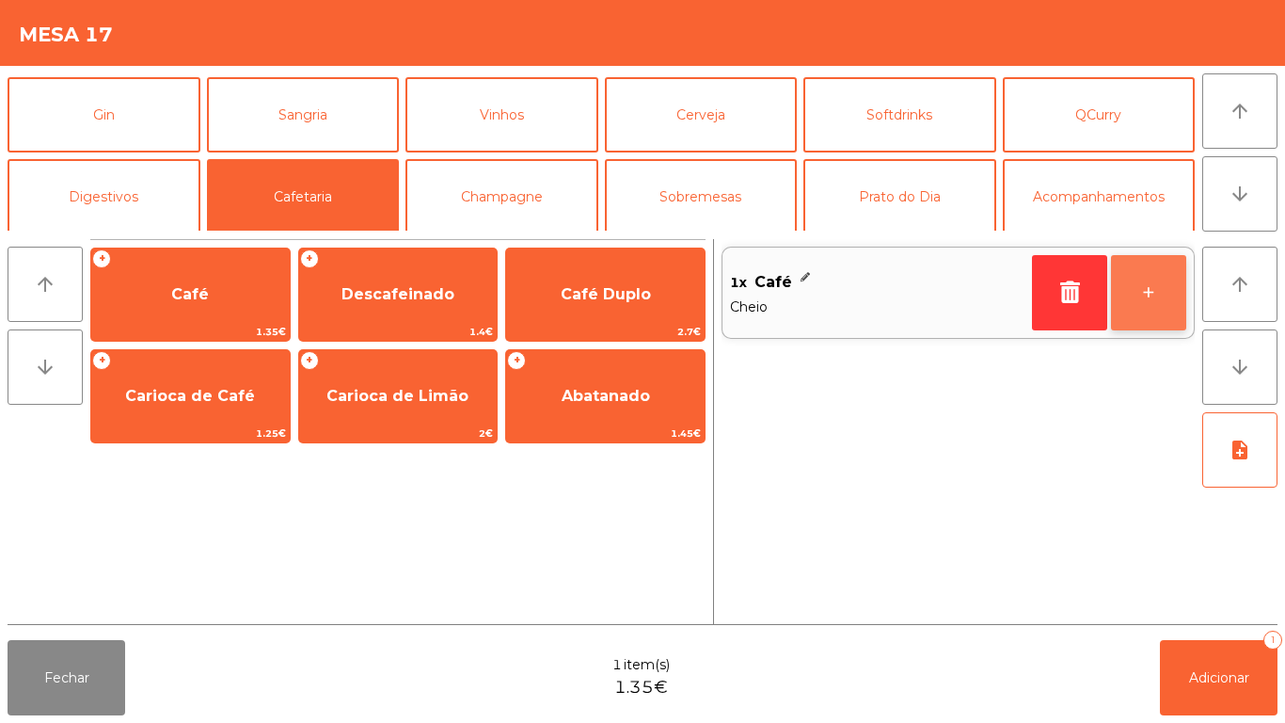
click at [1139, 297] on button "+" at bounding box center [1148, 292] width 75 height 75
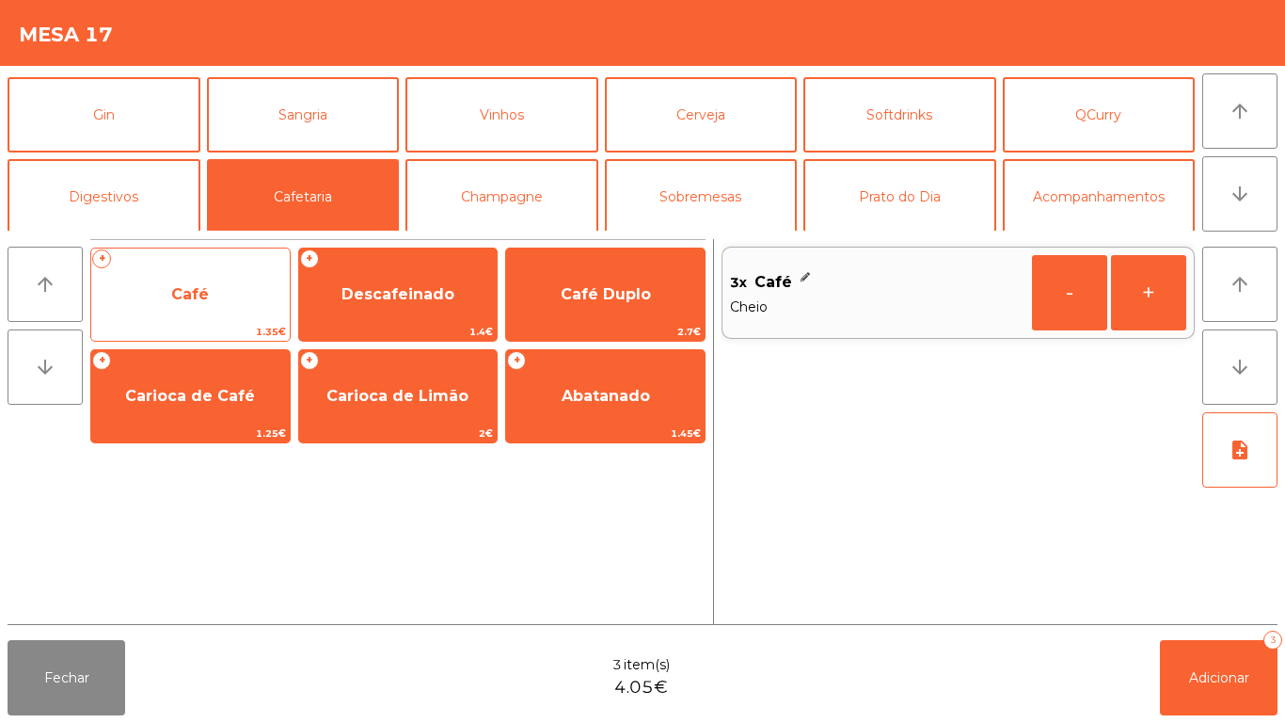
click at [194, 301] on span "Café" at bounding box center [190, 294] width 38 height 18
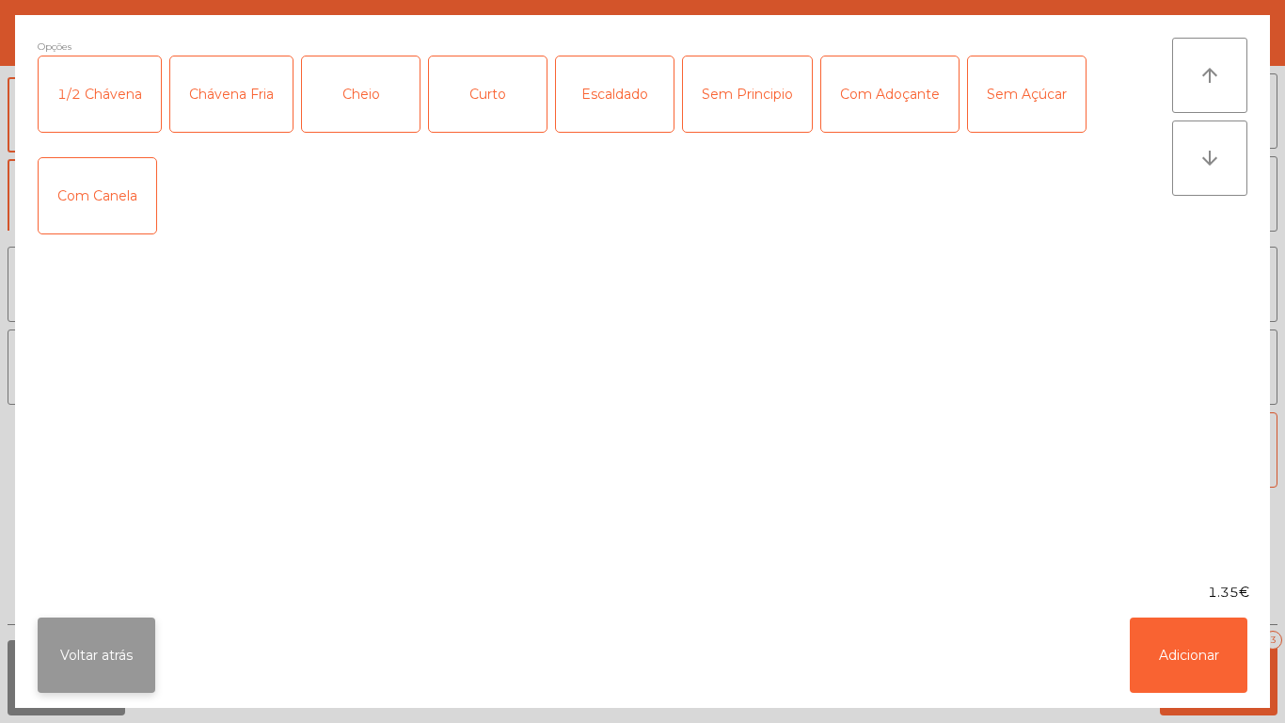
click at [111, 637] on button "Voltar atrás" at bounding box center [97, 654] width 118 height 75
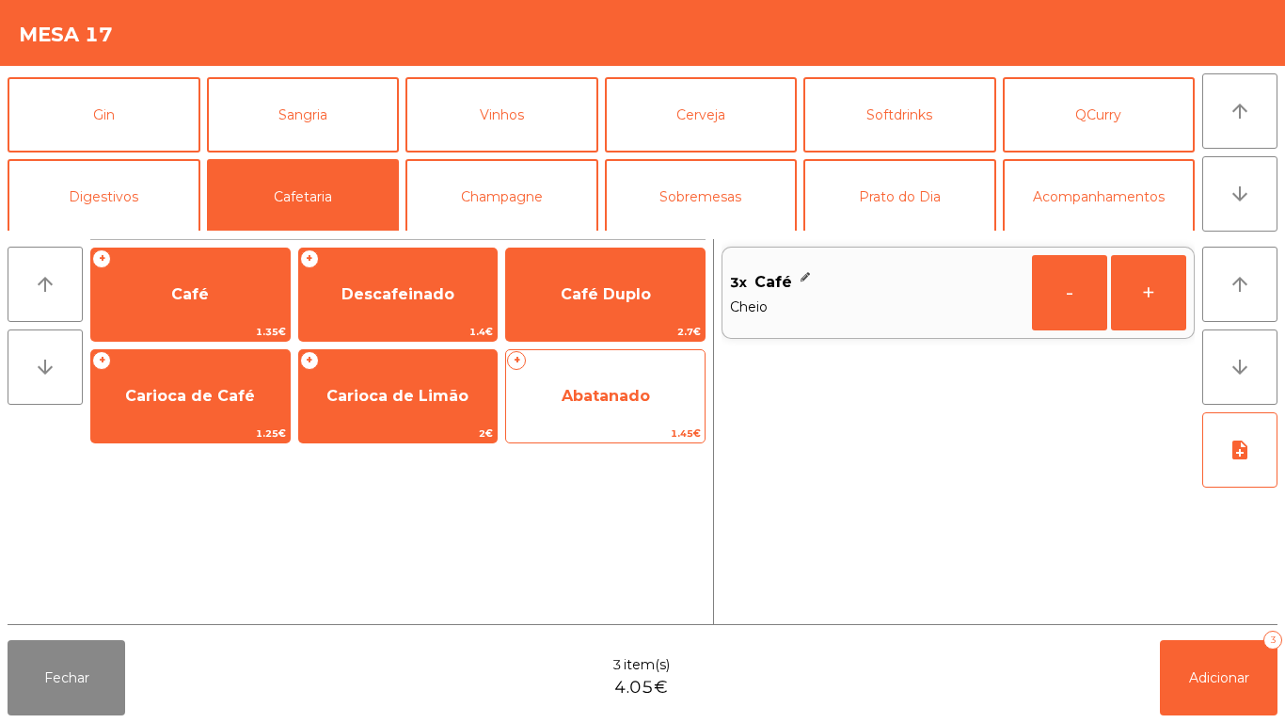
click at [595, 399] on span "Abatanado" at bounding box center [606, 396] width 88 height 18
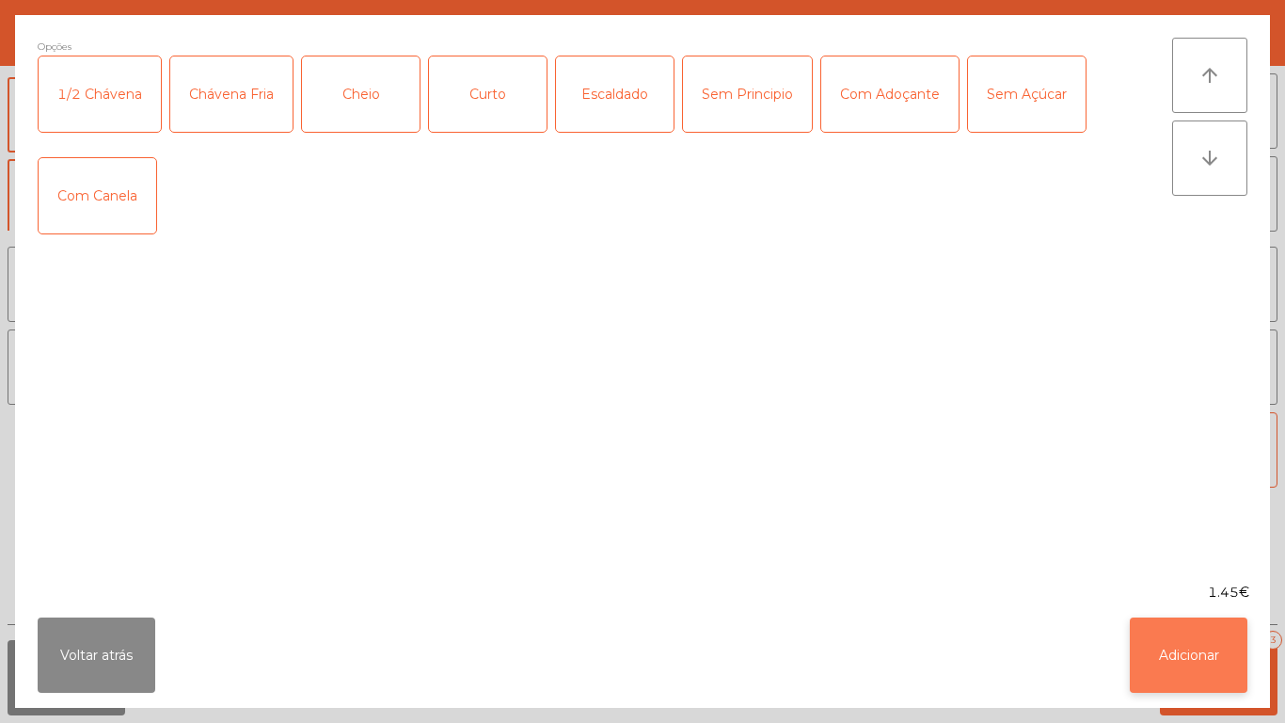
click at [1155, 651] on button "Adicionar" at bounding box center [1189, 654] width 118 height 75
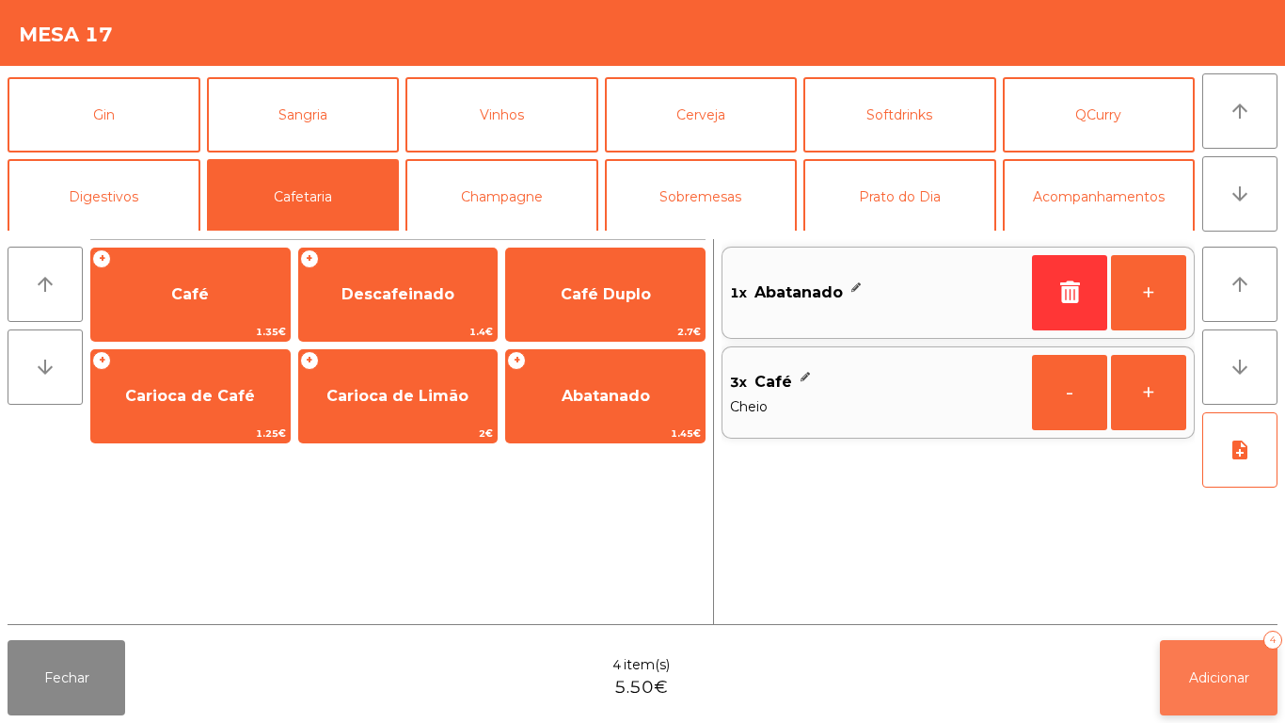
click at [1172, 652] on button "Adicionar 4" at bounding box center [1219, 677] width 118 height 75
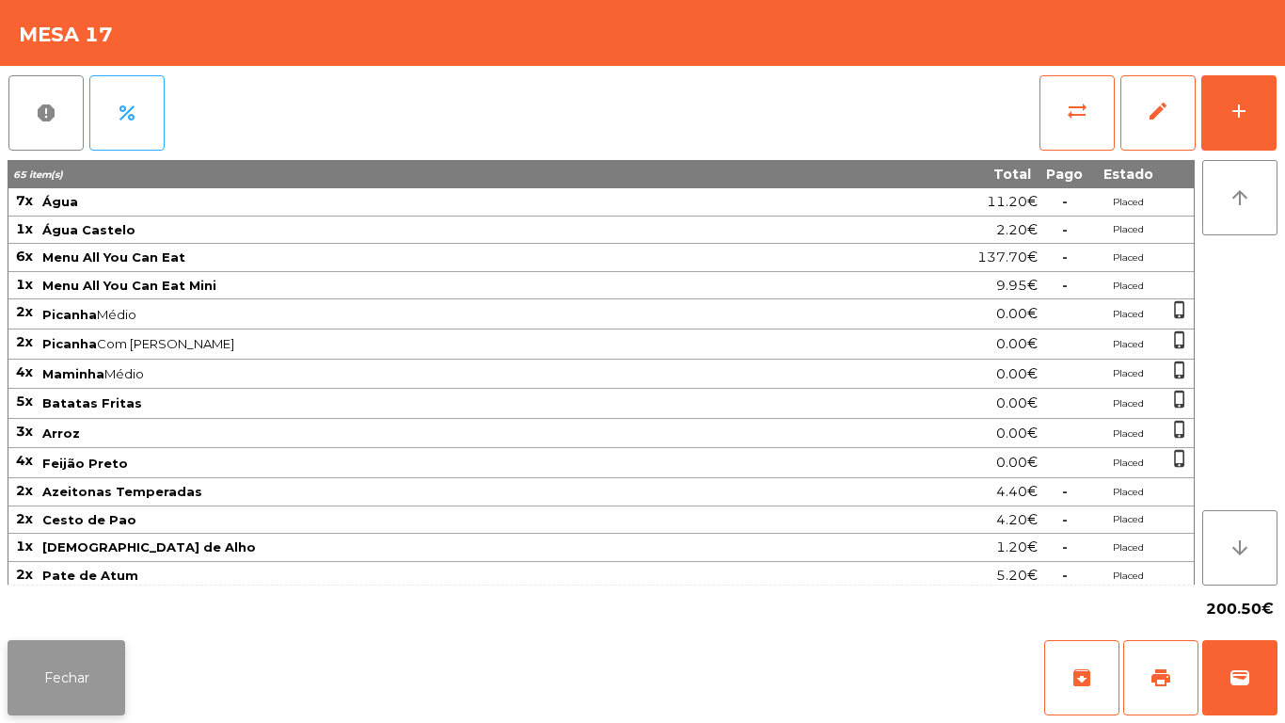
click at [85, 650] on button "Fechar" at bounding box center [67, 677] width 118 height 75
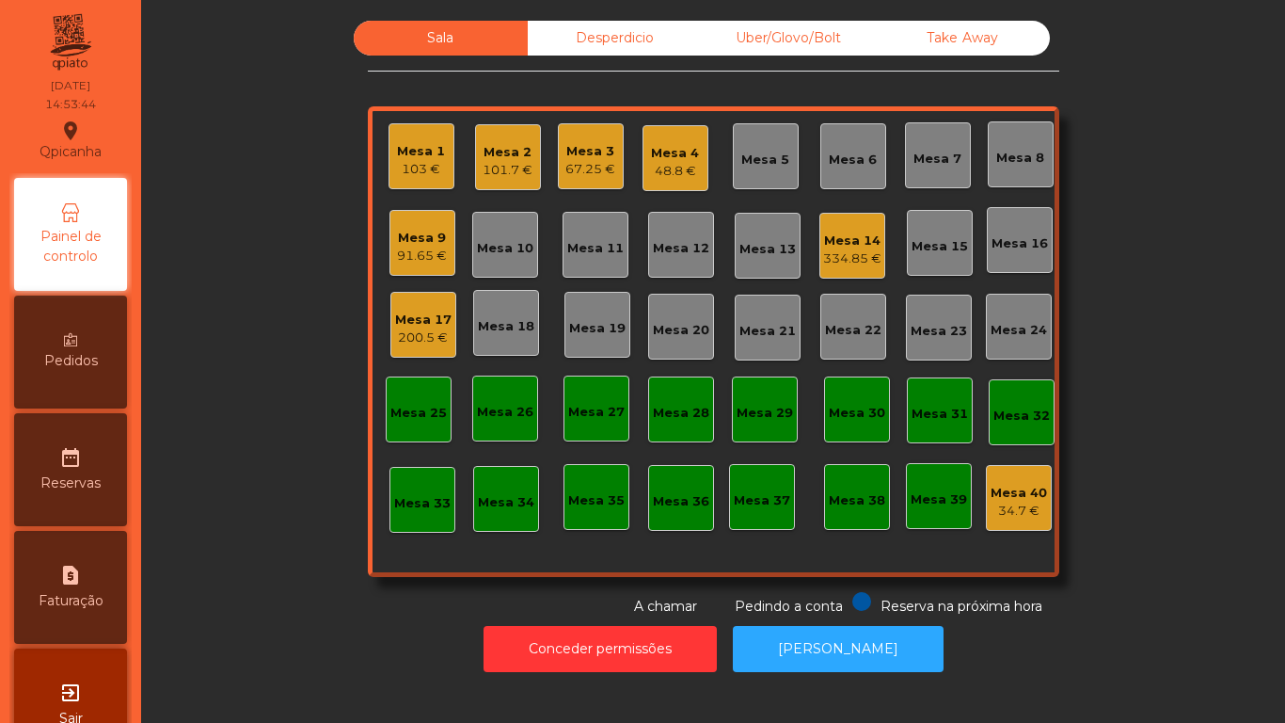
click at [434, 246] on div "Mesa 9" at bounding box center [422, 238] width 50 height 19
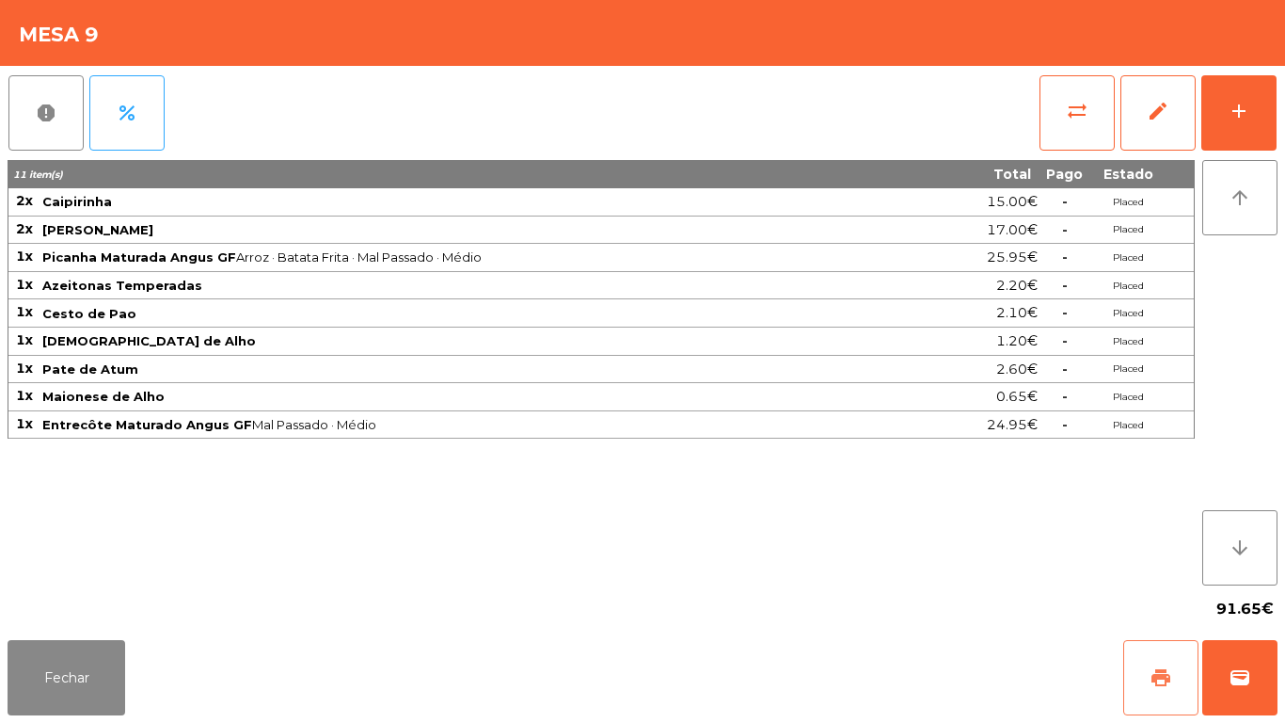
click at [1143, 659] on button "print" at bounding box center [1160, 677] width 75 height 75
click at [115, 649] on button "Fechar" at bounding box center [67, 677] width 118 height 75
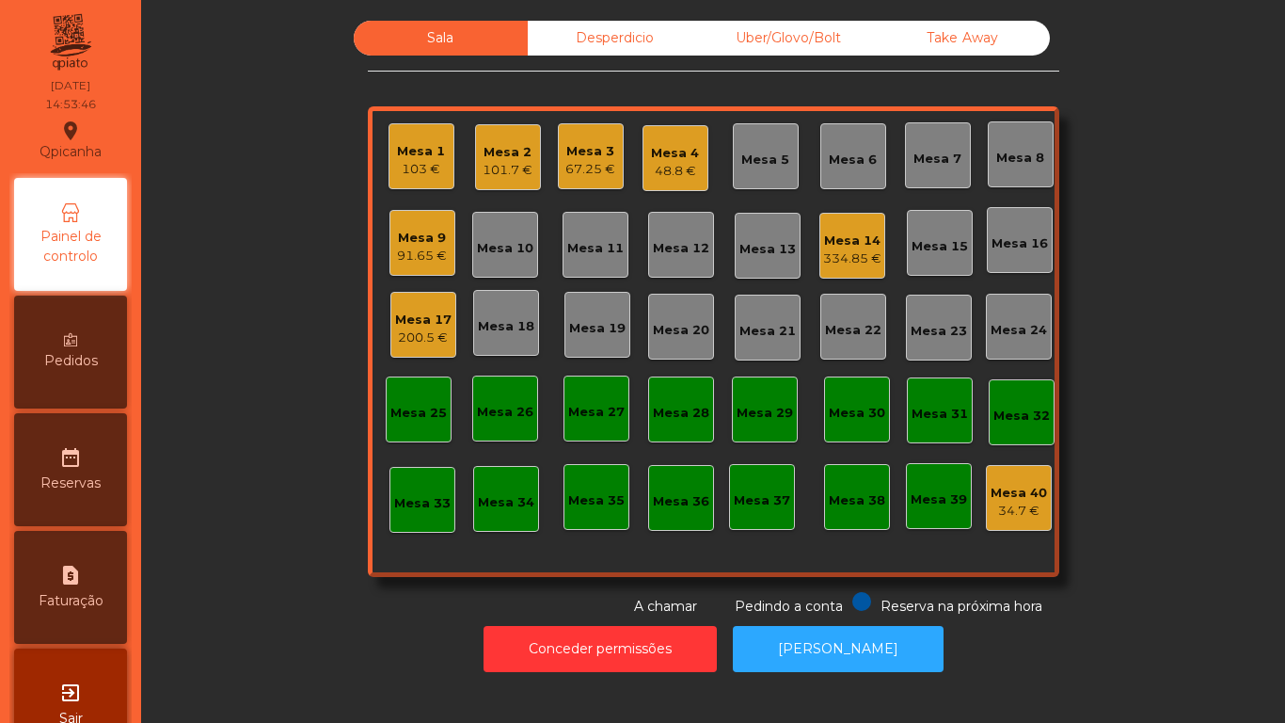
click at [496, 161] on div "101.7 €" at bounding box center [508, 170] width 50 height 19
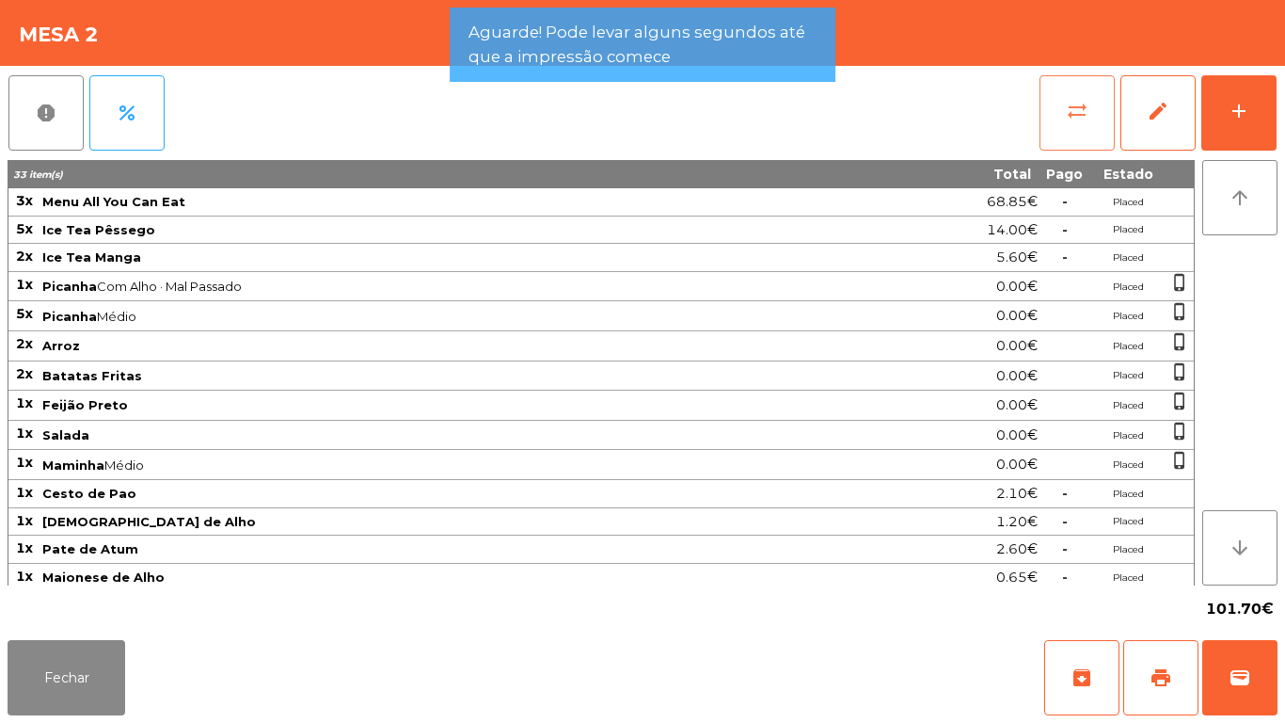
click at [1062, 138] on button "sync_alt" at bounding box center [1077, 112] width 75 height 75
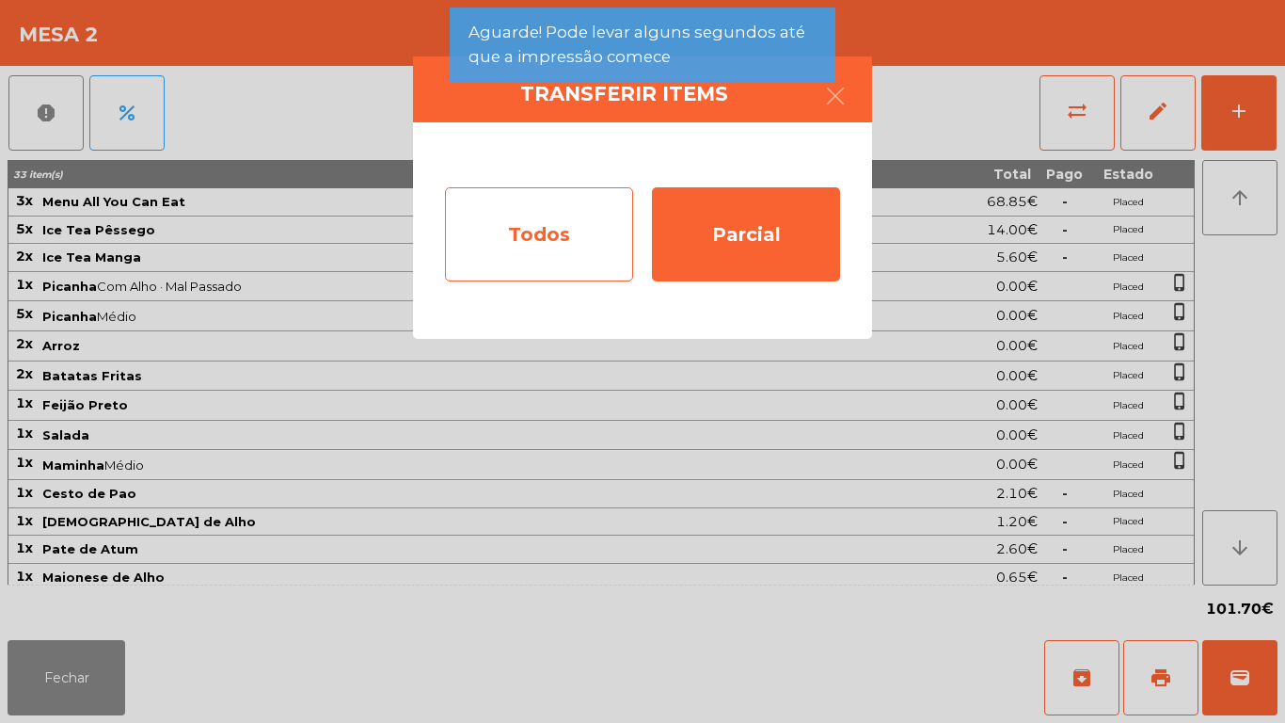
click at [550, 258] on div "Todos" at bounding box center [539, 234] width 188 height 94
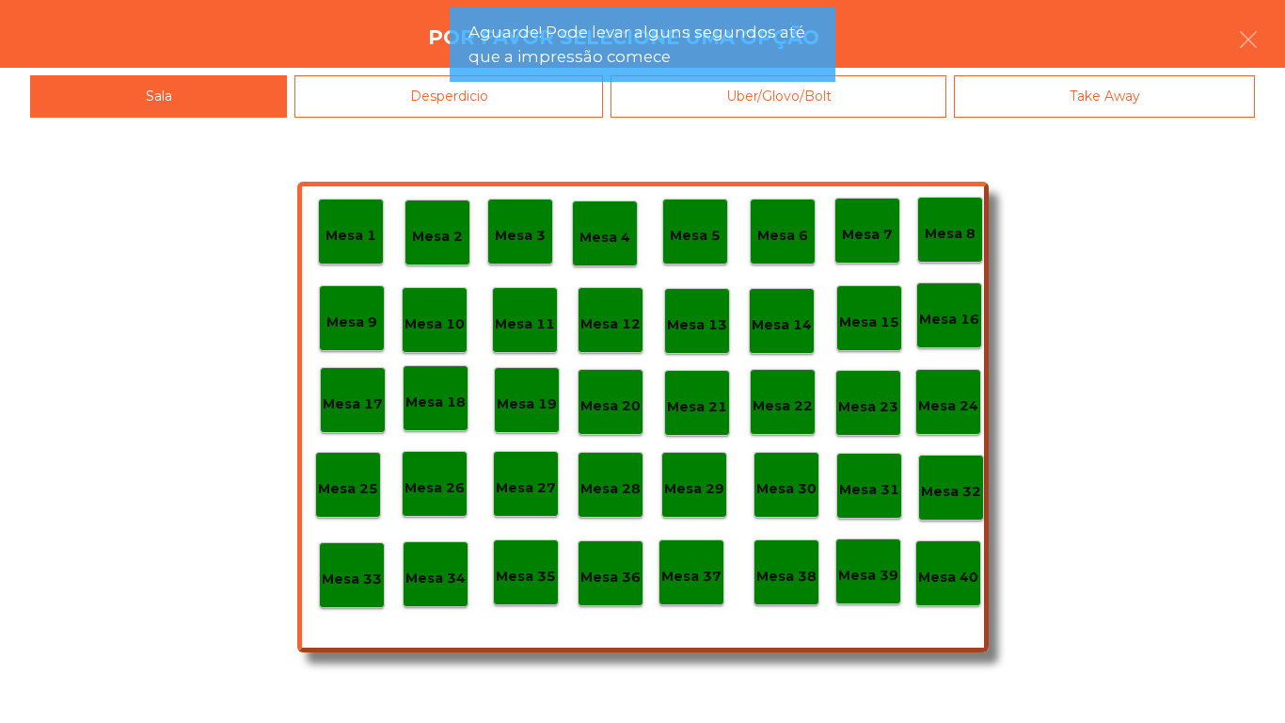
click at [947, 582] on p "Mesa 40" at bounding box center [948, 577] width 60 height 22
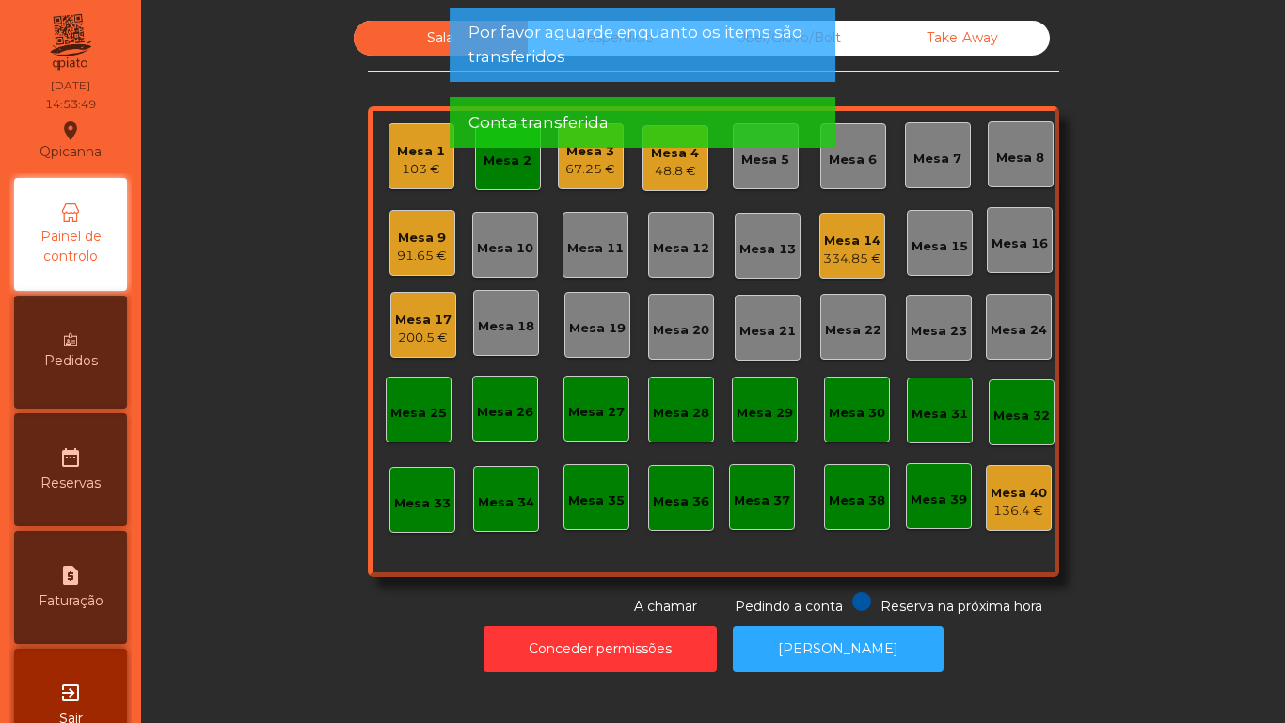
click at [506, 173] on div "Mesa 2" at bounding box center [508, 157] width 66 height 66
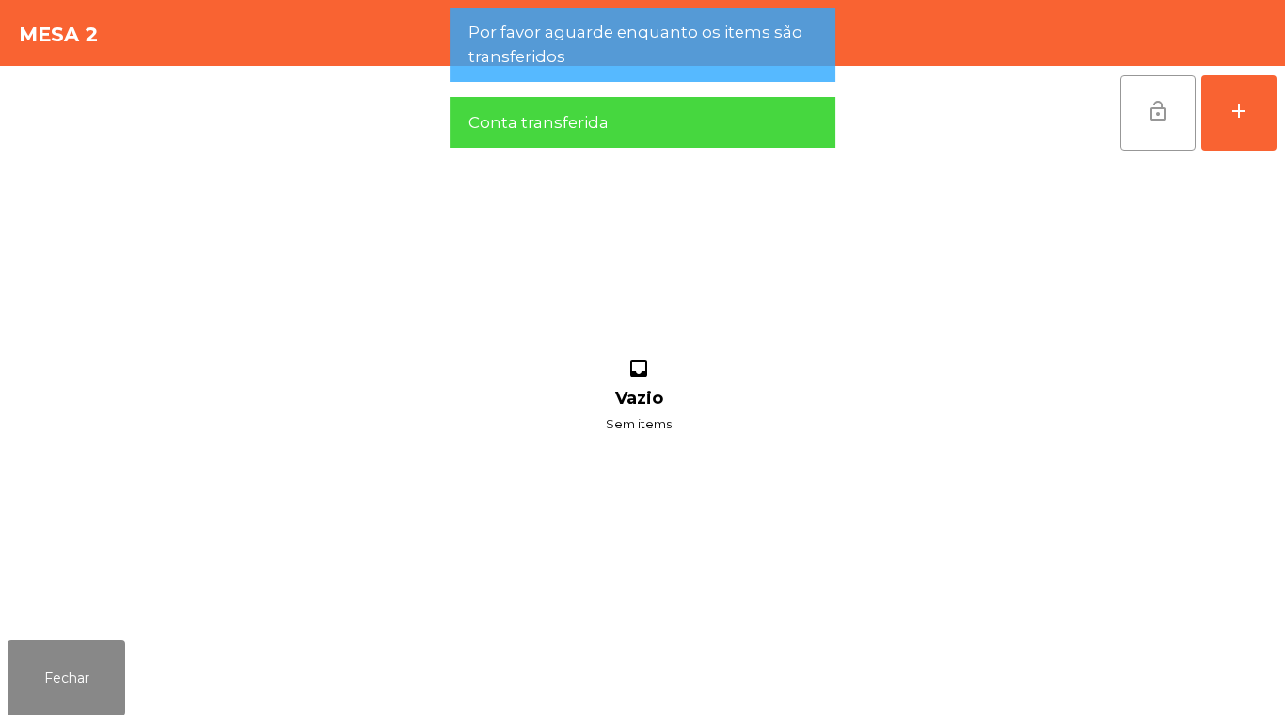
click at [1159, 119] on span "lock_open" at bounding box center [1158, 111] width 23 height 23
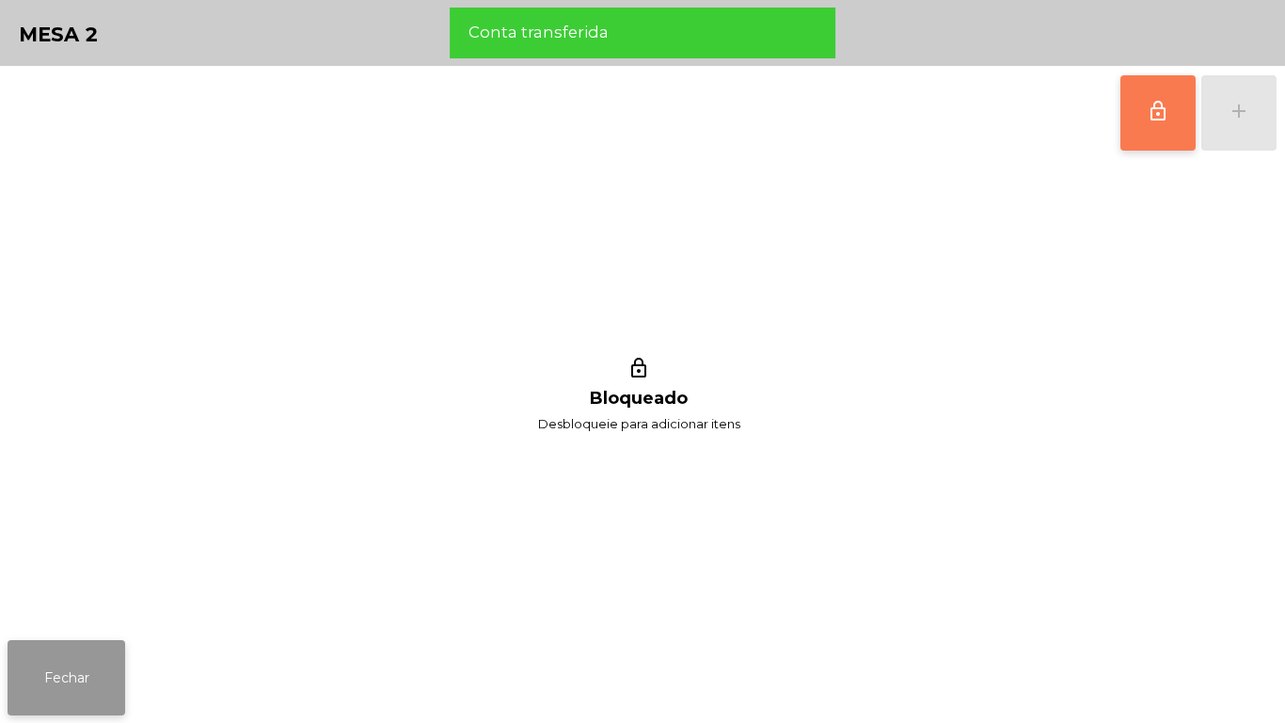
click at [97, 661] on button "Fechar" at bounding box center [67, 677] width 118 height 75
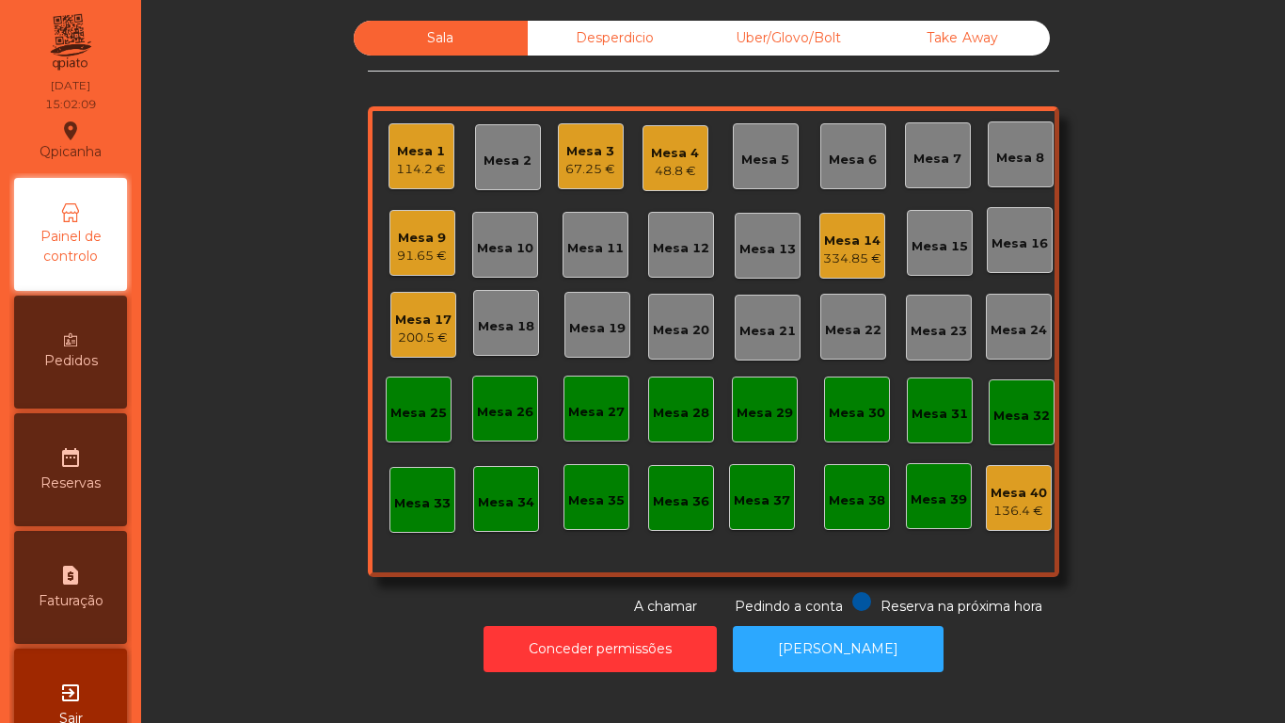
click at [410, 231] on div "Mesa 9" at bounding box center [422, 238] width 50 height 19
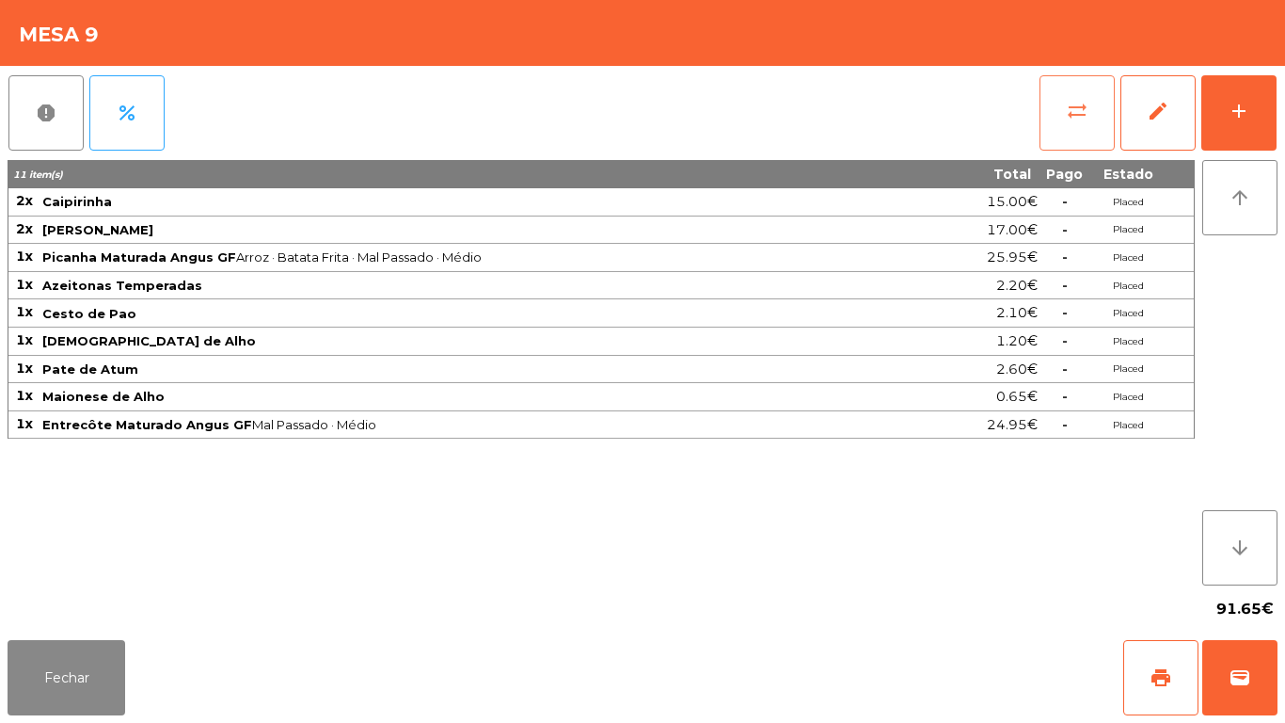
click at [1072, 137] on button "sync_alt" at bounding box center [1077, 112] width 75 height 75
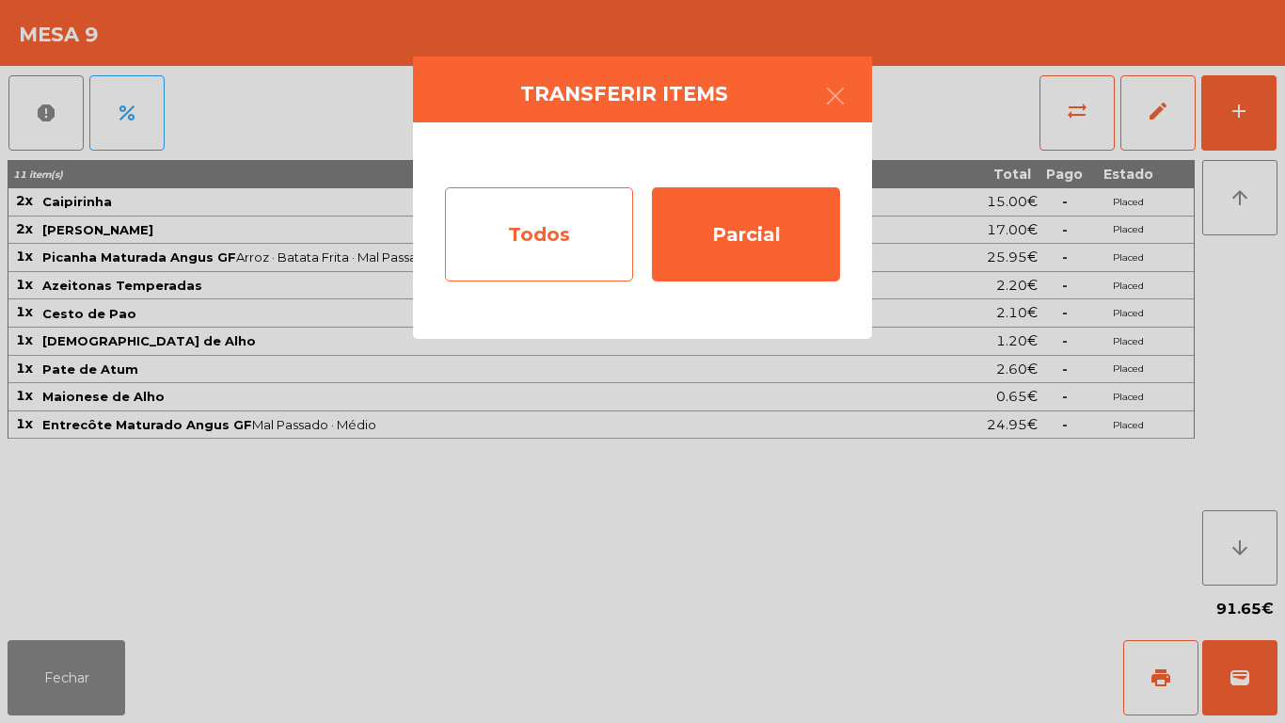
click at [547, 229] on div "Todos" at bounding box center [539, 234] width 188 height 94
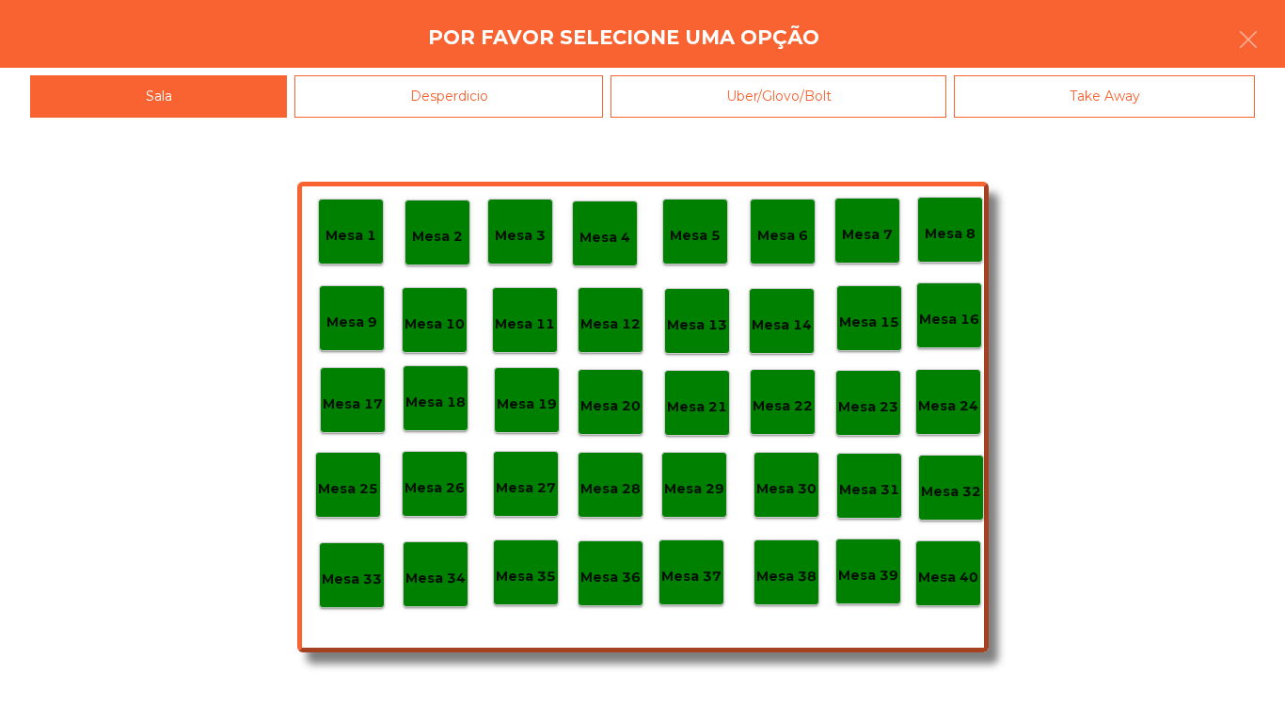
click at [932, 565] on div "Mesa 40" at bounding box center [948, 573] width 60 height 29
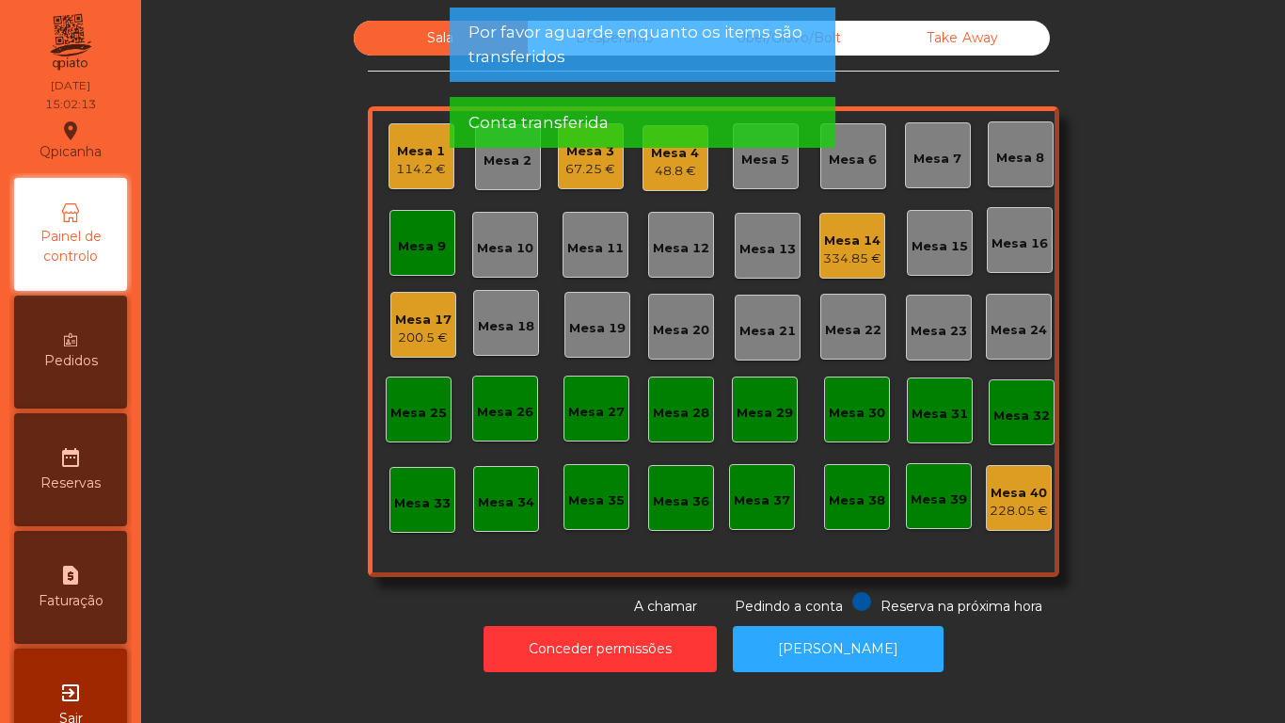
click at [414, 244] on div "Mesa 9" at bounding box center [422, 246] width 48 height 19
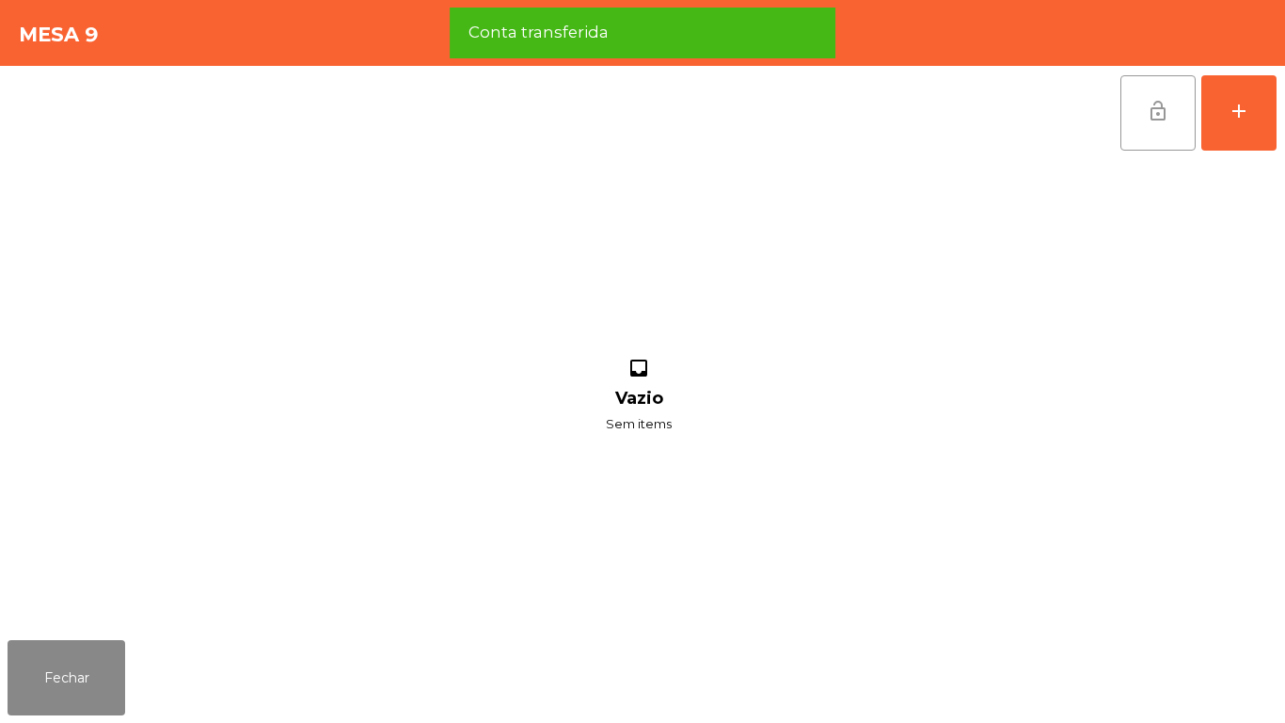
click at [1143, 133] on button "lock_open" at bounding box center [1158, 112] width 75 height 75
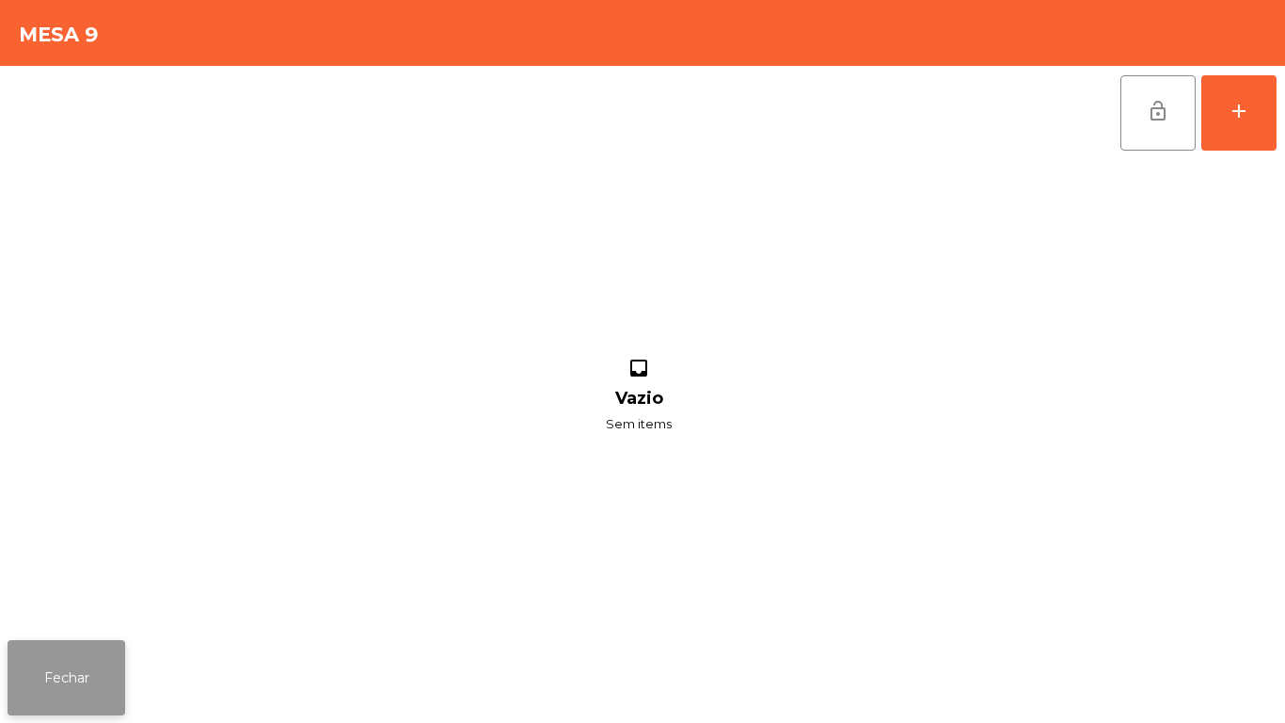
click at [114, 654] on button "Fechar" at bounding box center [67, 677] width 118 height 75
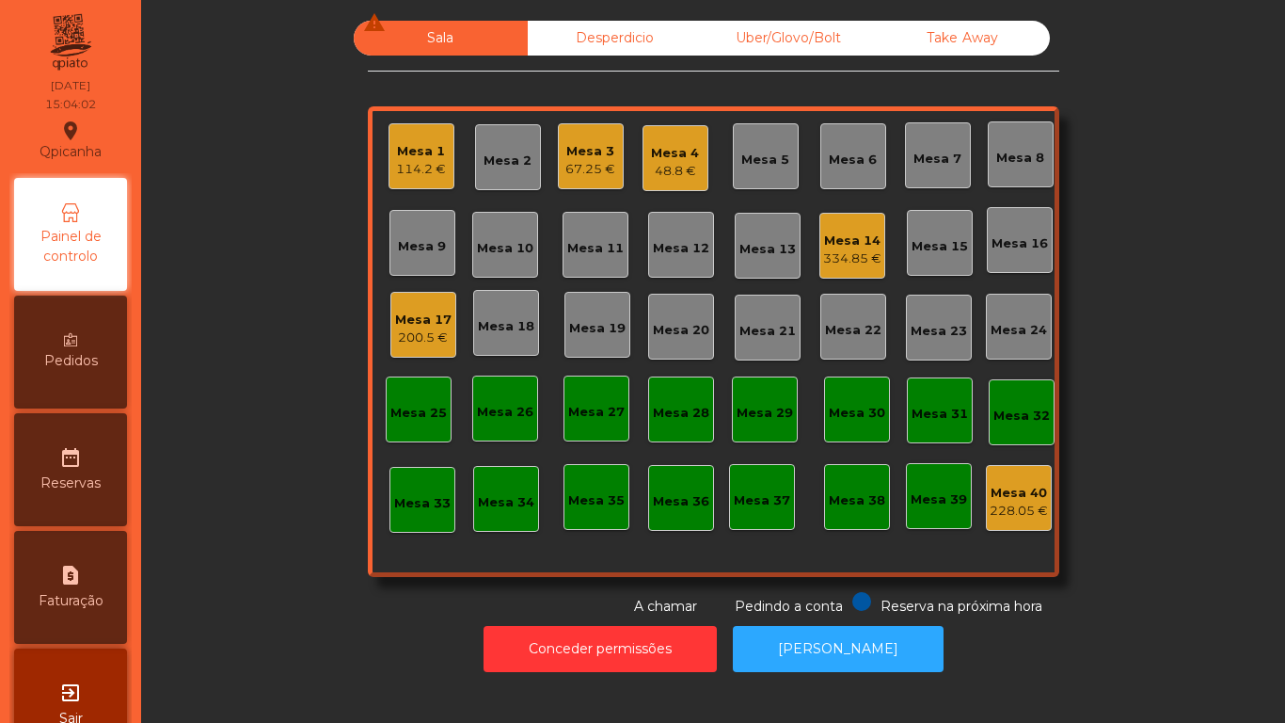
click at [593, 168] on div "67.25 €" at bounding box center [591, 169] width 50 height 19
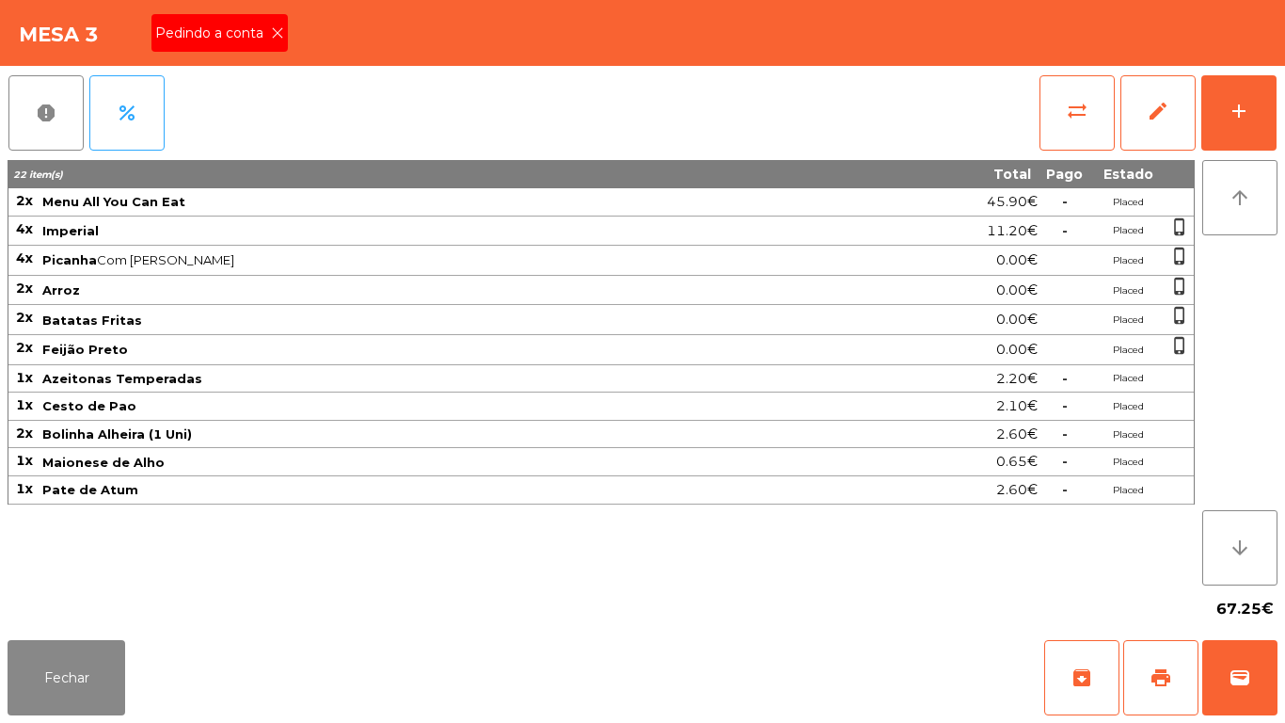
click at [262, 18] on div "Pedindo a conta" at bounding box center [219, 33] width 136 height 38
click at [1158, 670] on span "print" at bounding box center [1161, 677] width 23 height 23
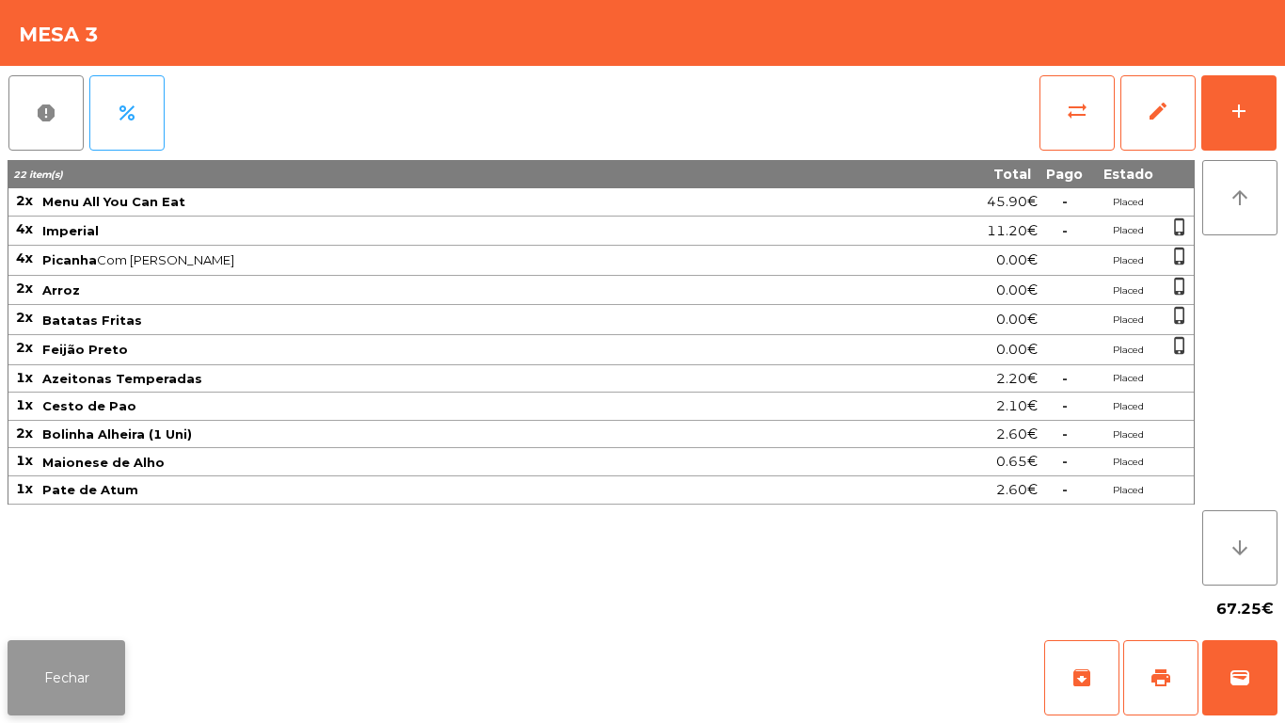
click at [84, 685] on button "Fechar" at bounding box center [67, 677] width 118 height 75
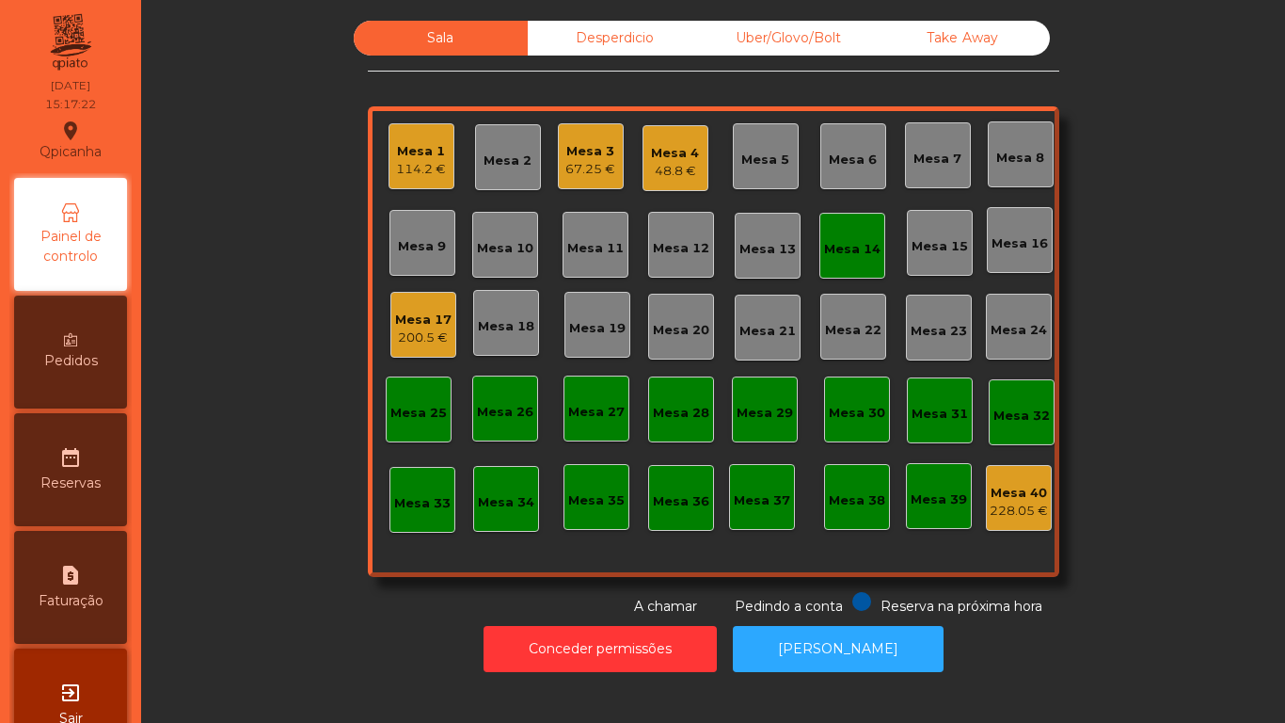
click at [843, 256] on div "Mesa 14" at bounding box center [852, 249] width 56 height 19
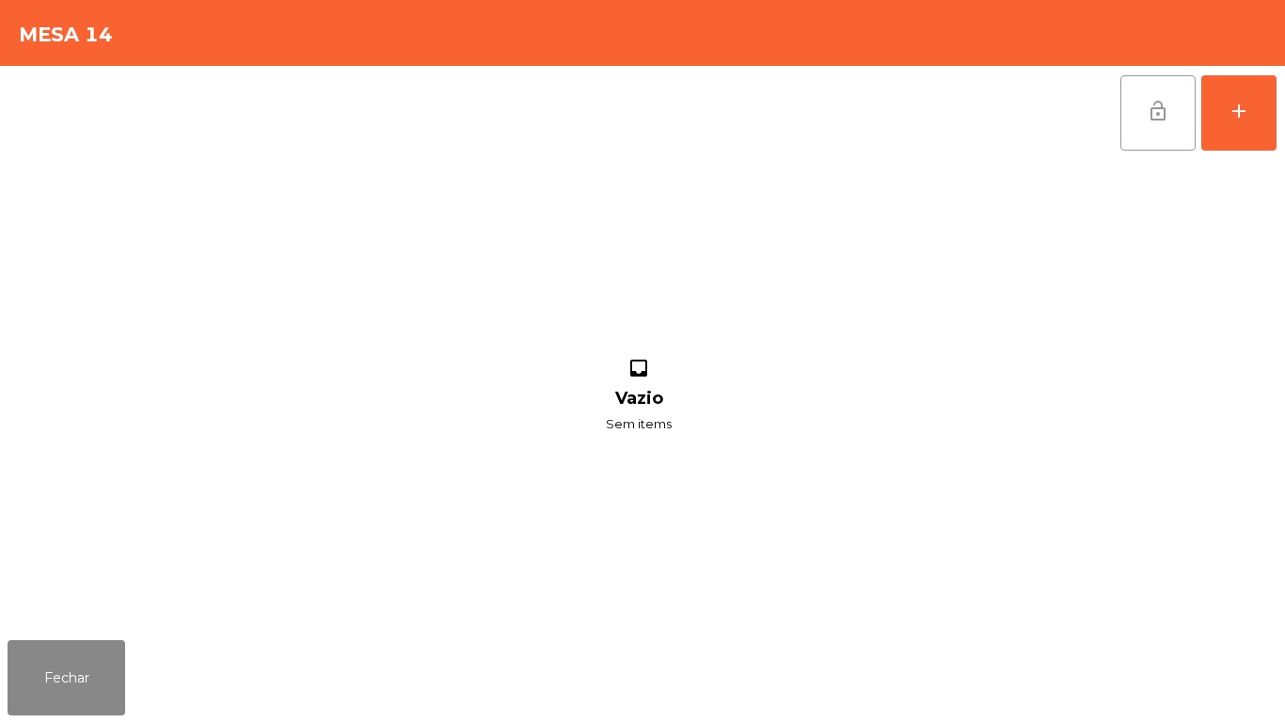
click at [1150, 119] on span "lock_open" at bounding box center [1158, 111] width 23 height 23
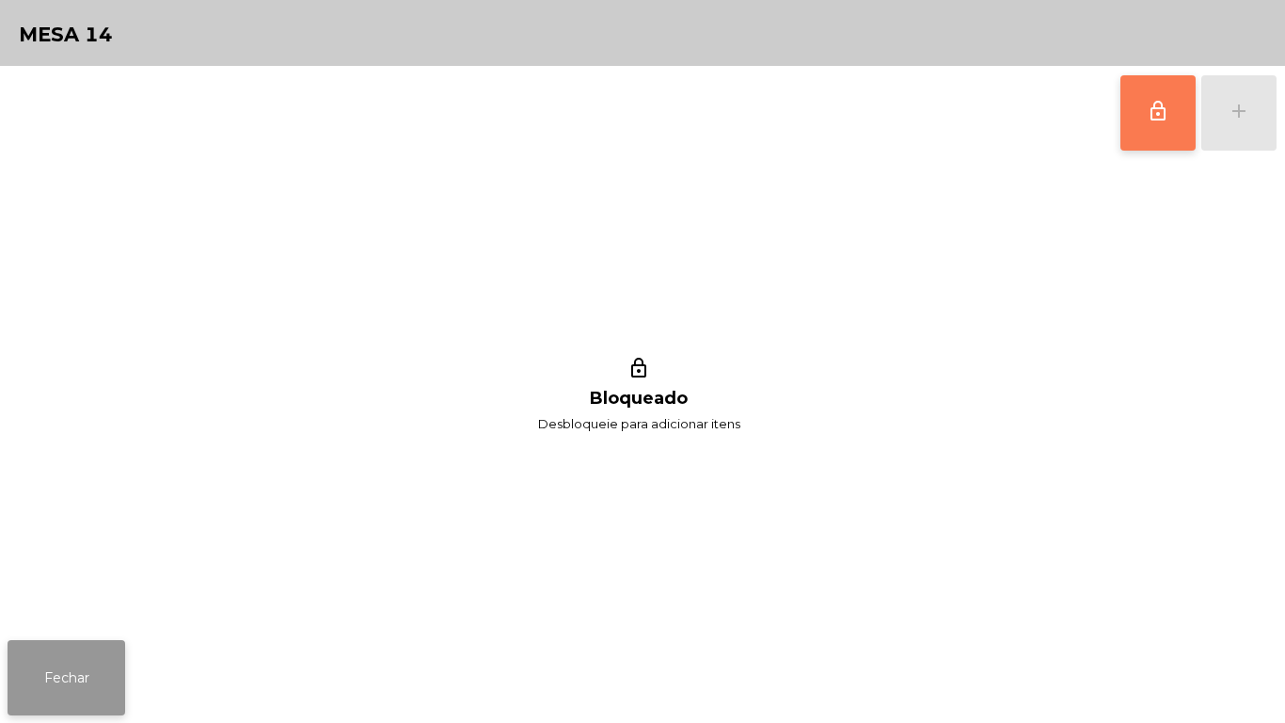
click at [121, 692] on button "Fechar" at bounding box center [67, 677] width 118 height 75
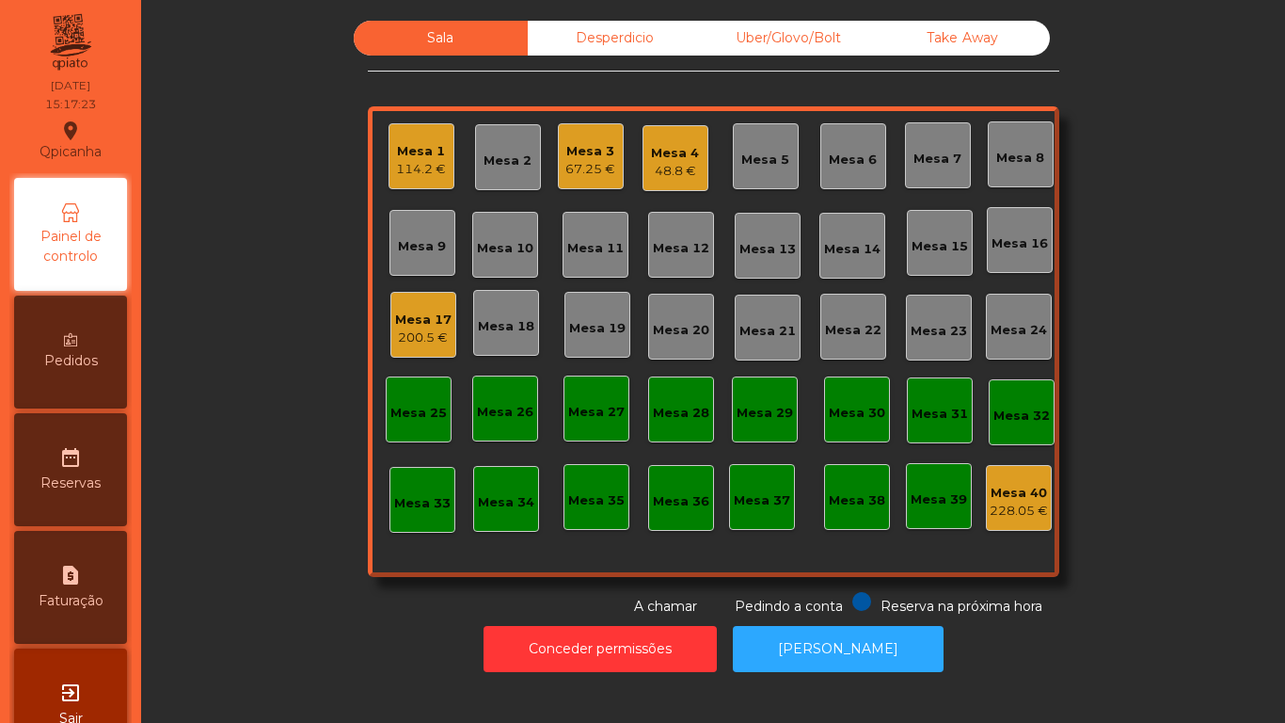
click at [575, 173] on div "67.25 €" at bounding box center [591, 169] width 50 height 19
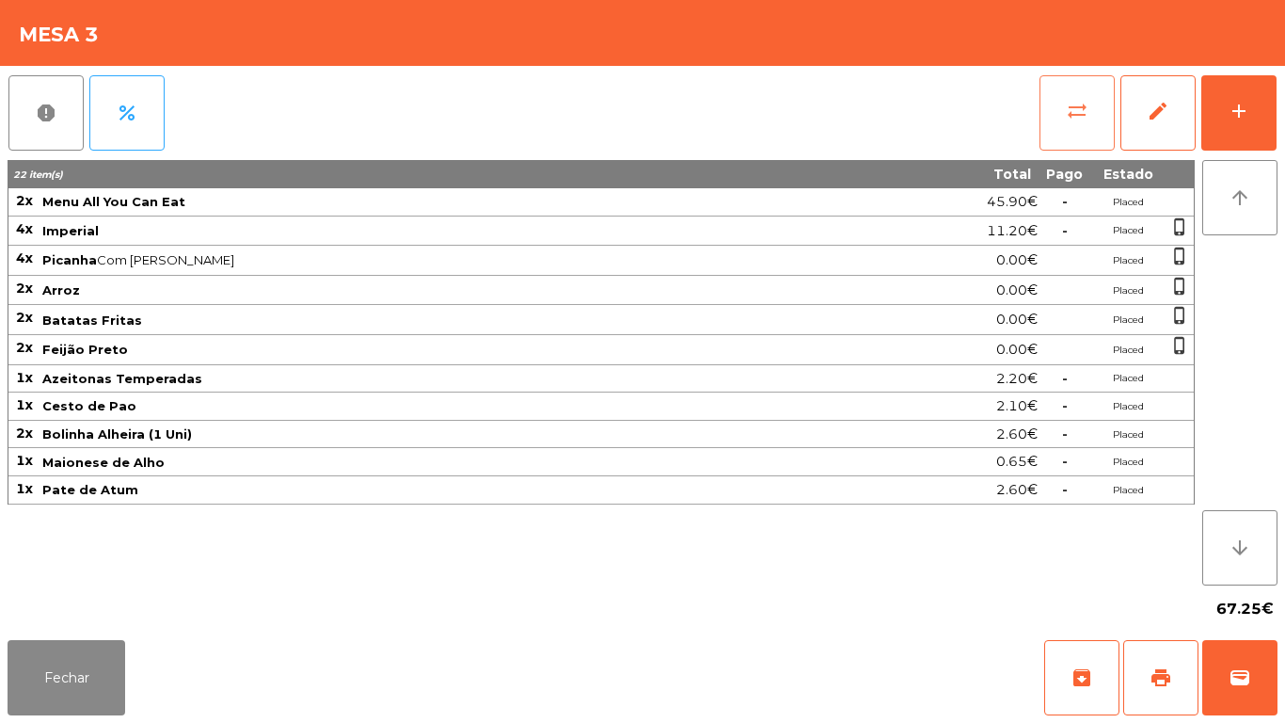
click at [1086, 108] on span "sync_alt" at bounding box center [1077, 111] width 23 height 23
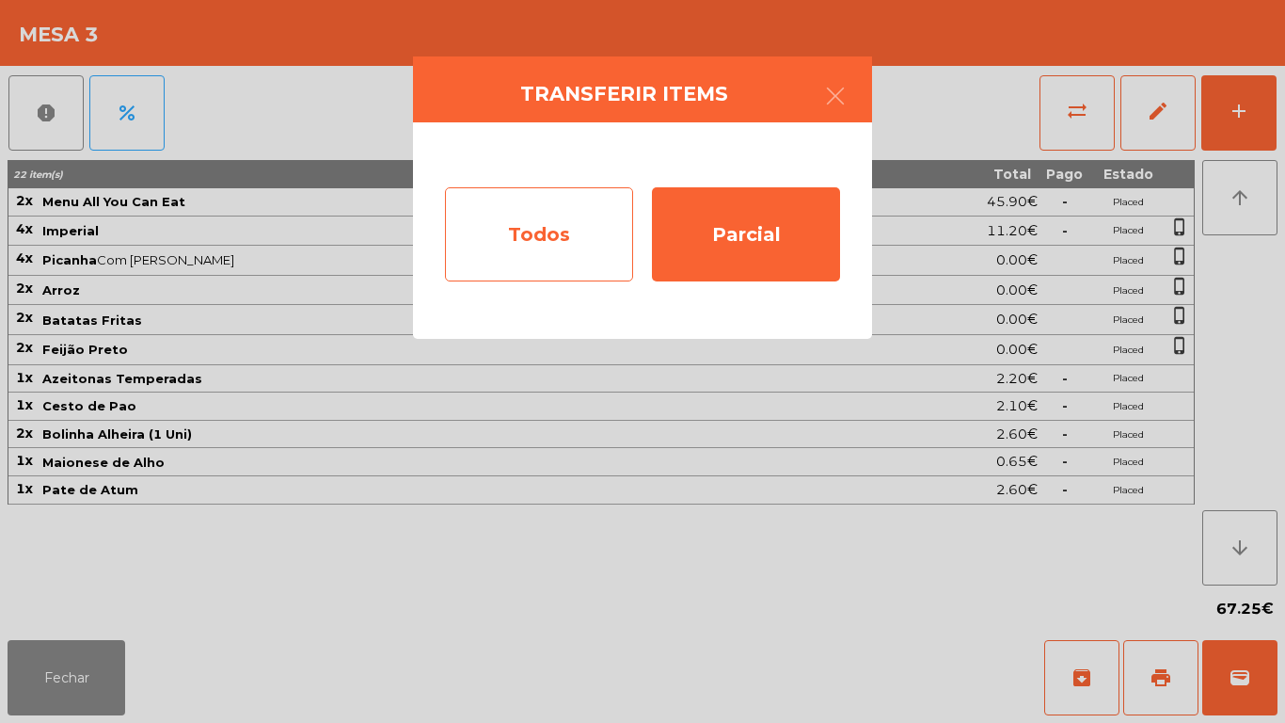
click at [507, 221] on div "Todos" at bounding box center [539, 234] width 188 height 94
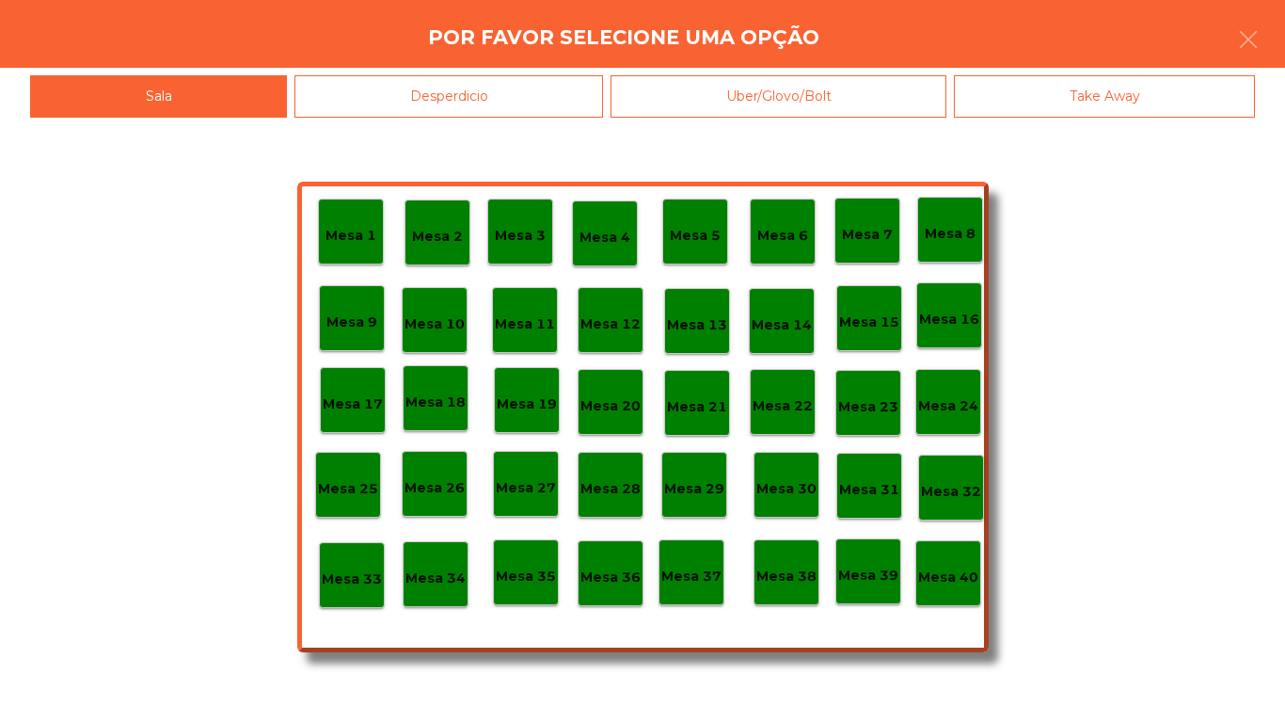
click at [959, 566] on p "Mesa 40" at bounding box center [948, 577] width 60 height 22
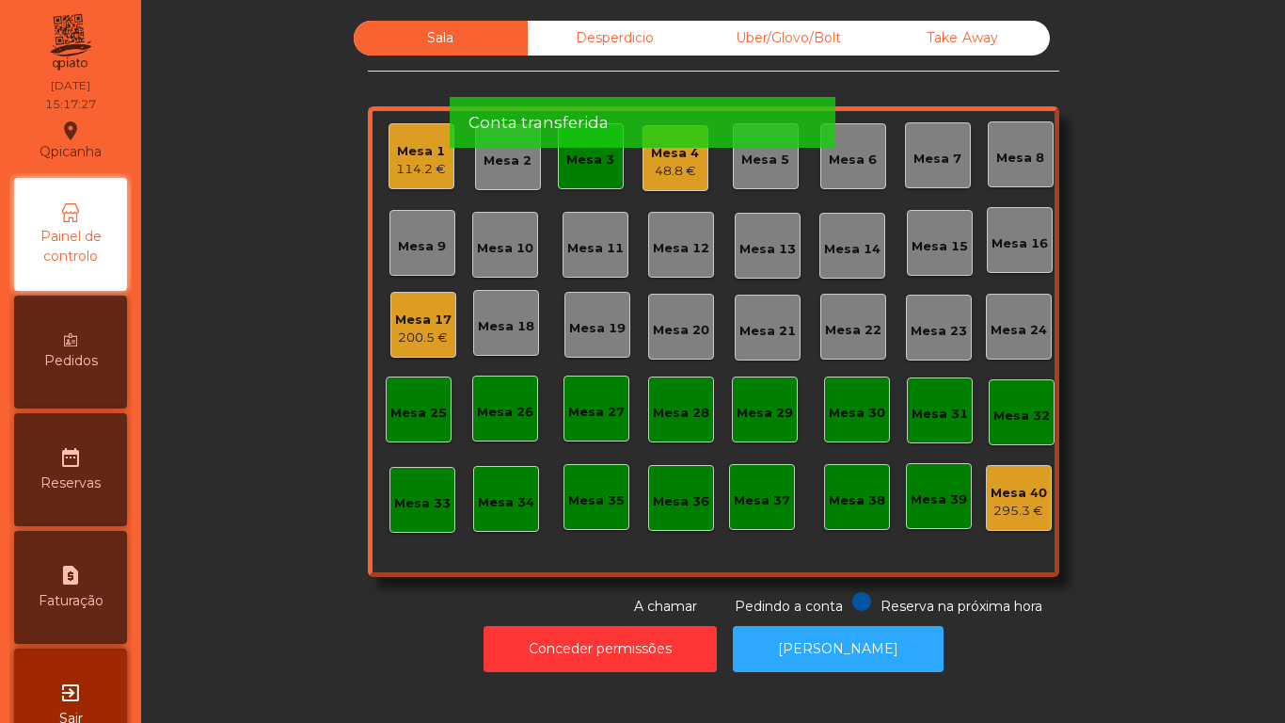
click at [589, 174] on div "Mesa 3" at bounding box center [591, 156] width 66 height 66
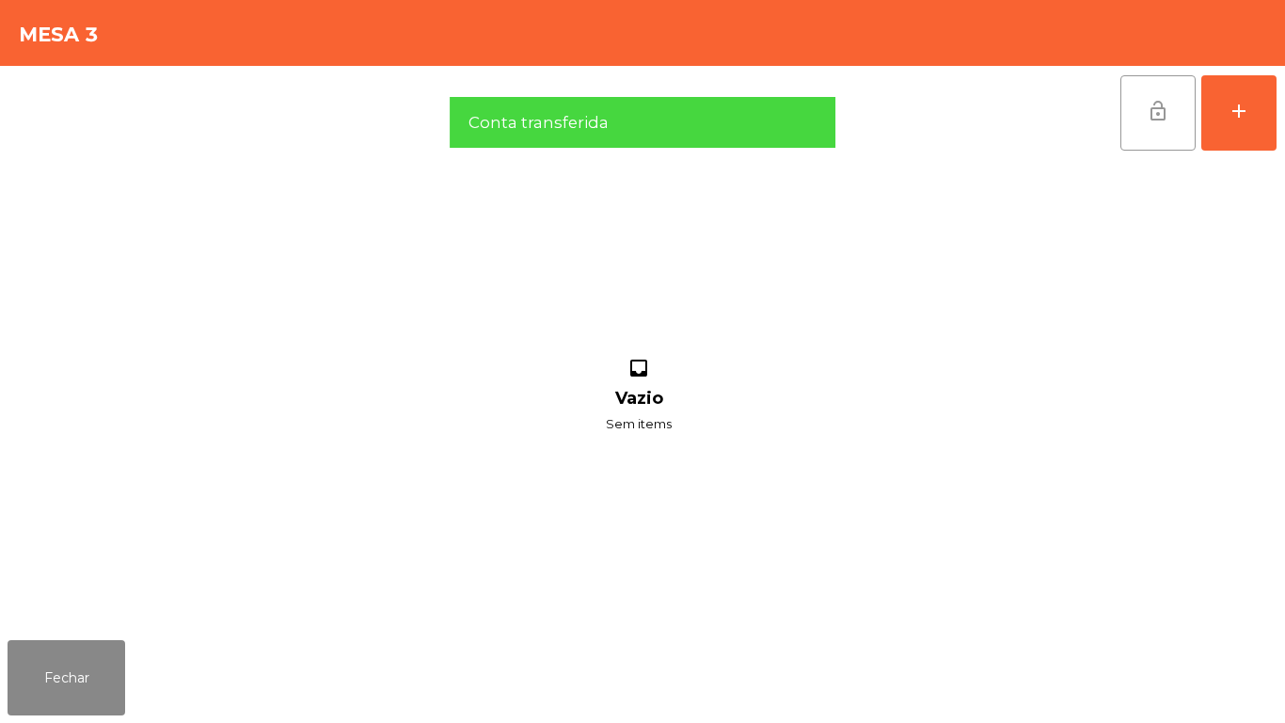
click at [1162, 116] on span "lock_open" at bounding box center [1158, 111] width 23 height 23
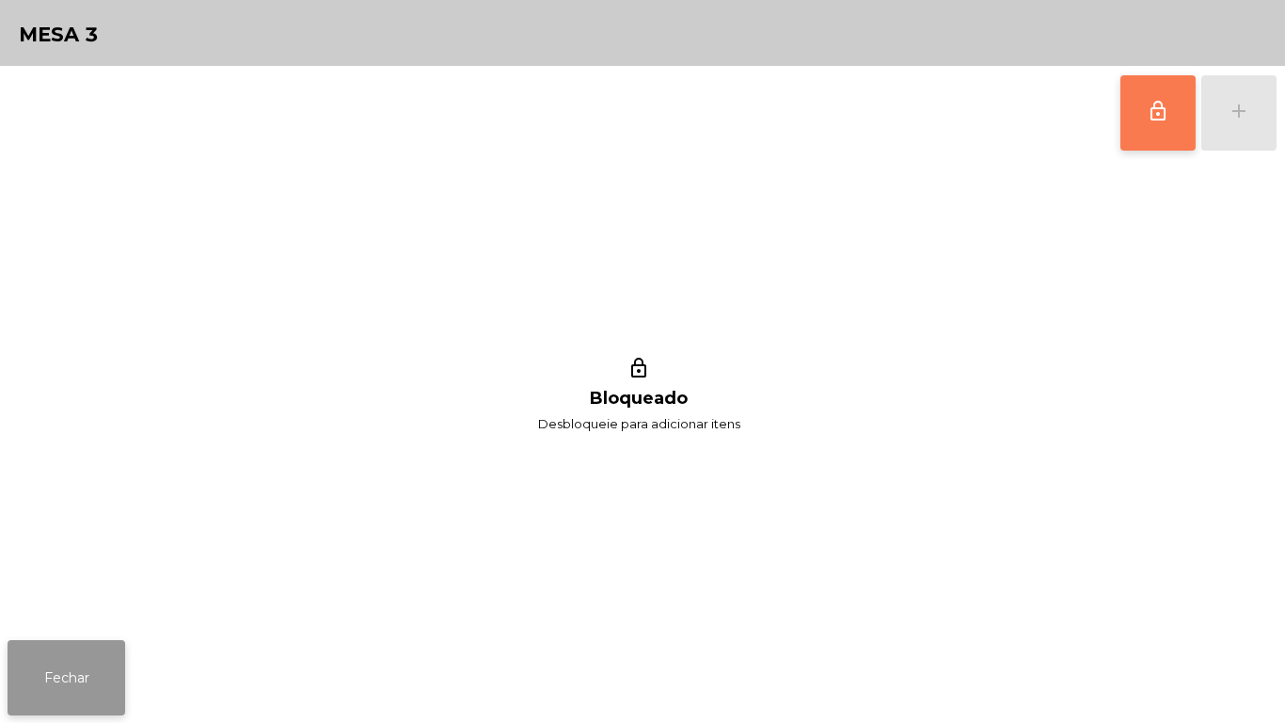
click at [93, 677] on button "Fechar" at bounding box center [67, 677] width 118 height 75
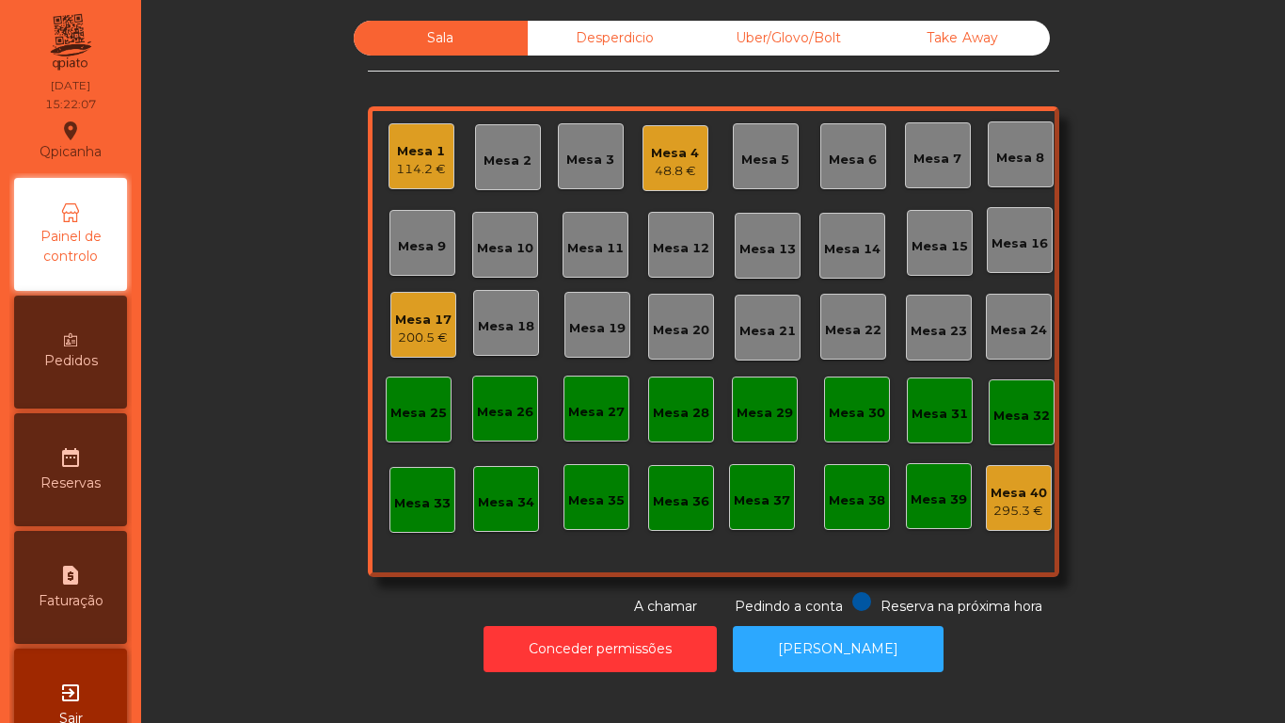
click at [443, 328] on div "Mesa 17 200.5 €" at bounding box center [423, 325] width 66 height 66
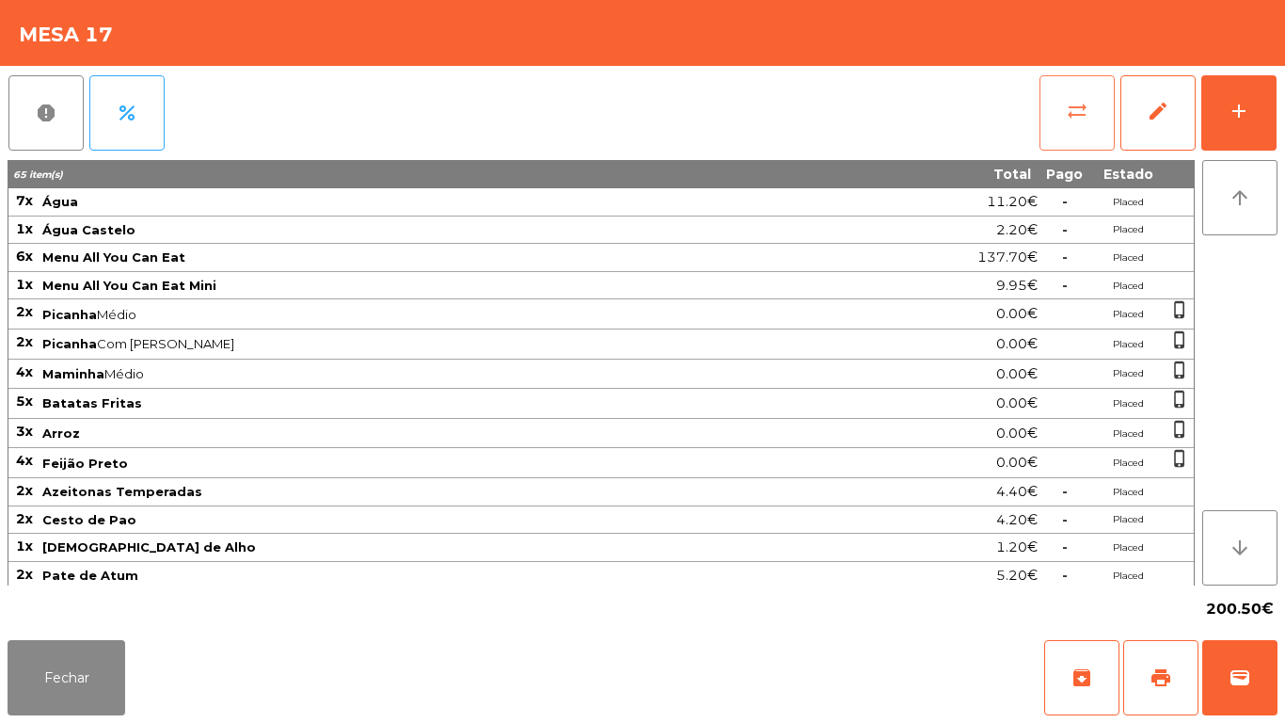
click at [1057, 136] on button "sync_alt" at bounding box center [1077, 112] width 75 height 75
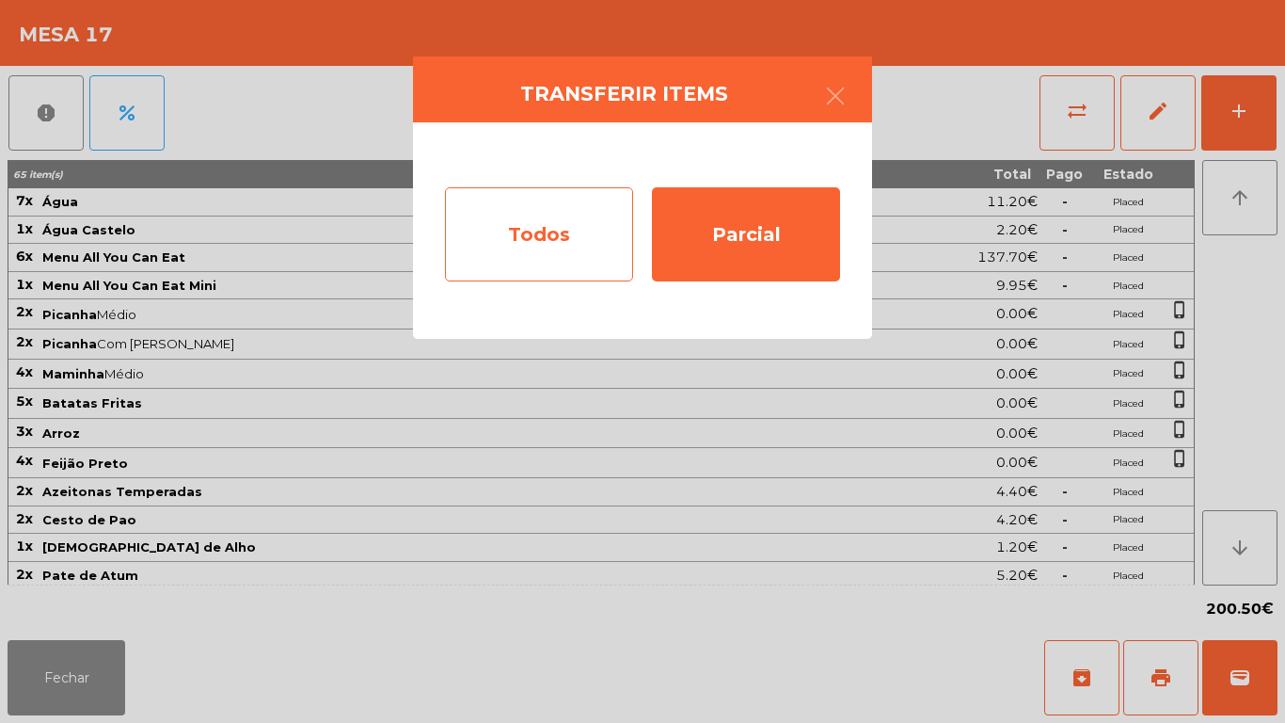
click at [578, 237] on div "Todos" at bounding box center [539, 234] width 188 height 94
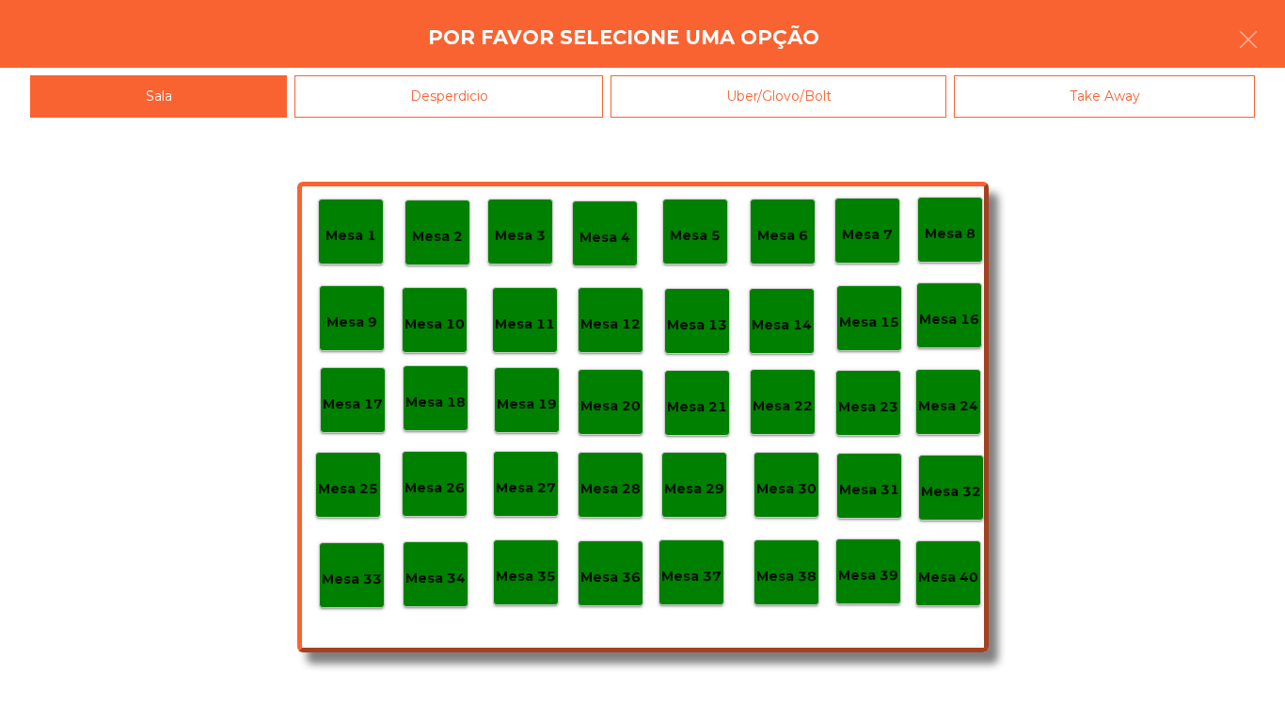
click at [964, 566] on p "Mesa 40" at bounding box center [948, 577] width 60 height 22
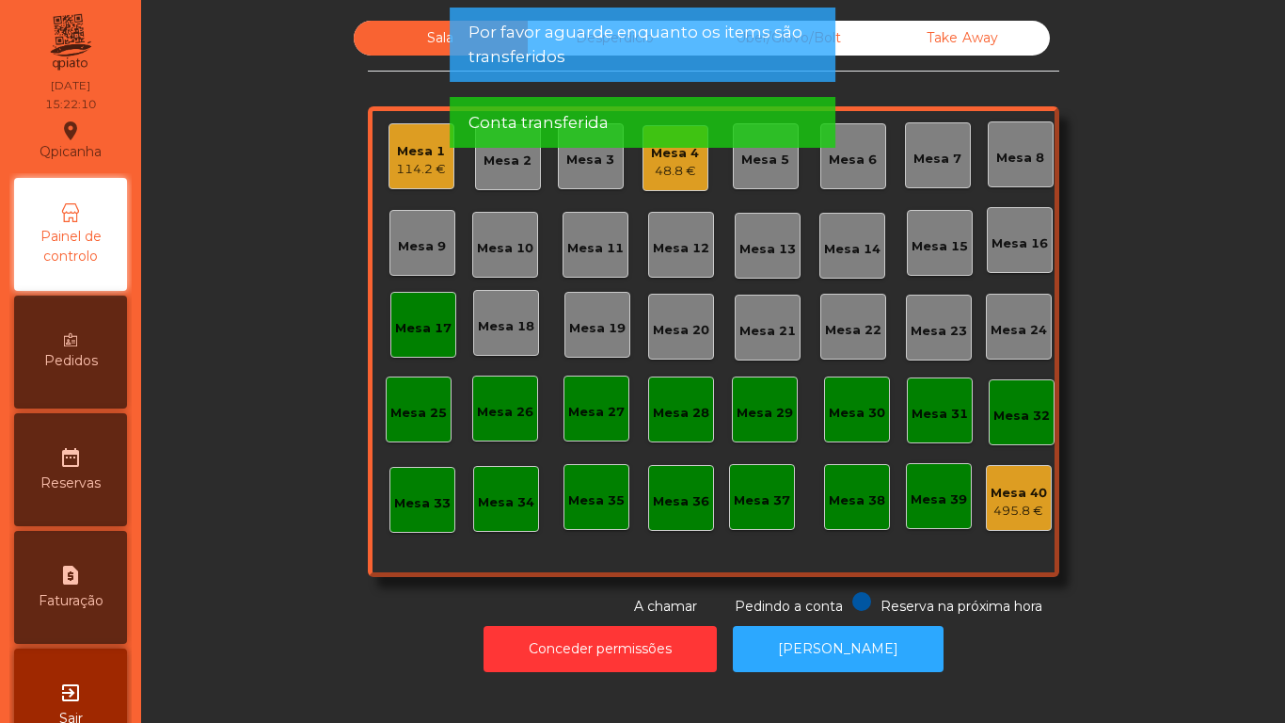
click at [444, 315] on div "Mesa 17" at bounding box center [423, 325] width 66 height 66
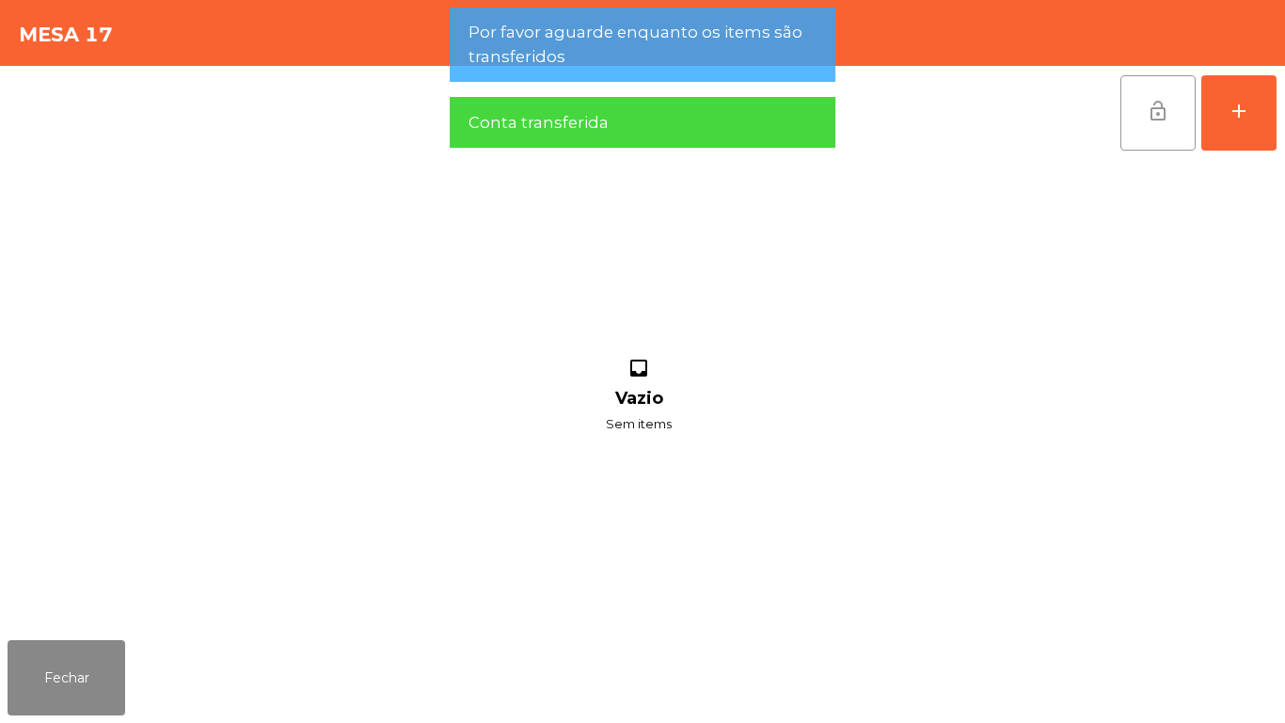
click at [1155, 125] on button "lock_open" at bounding box center [1158, 112] width 75 height 75
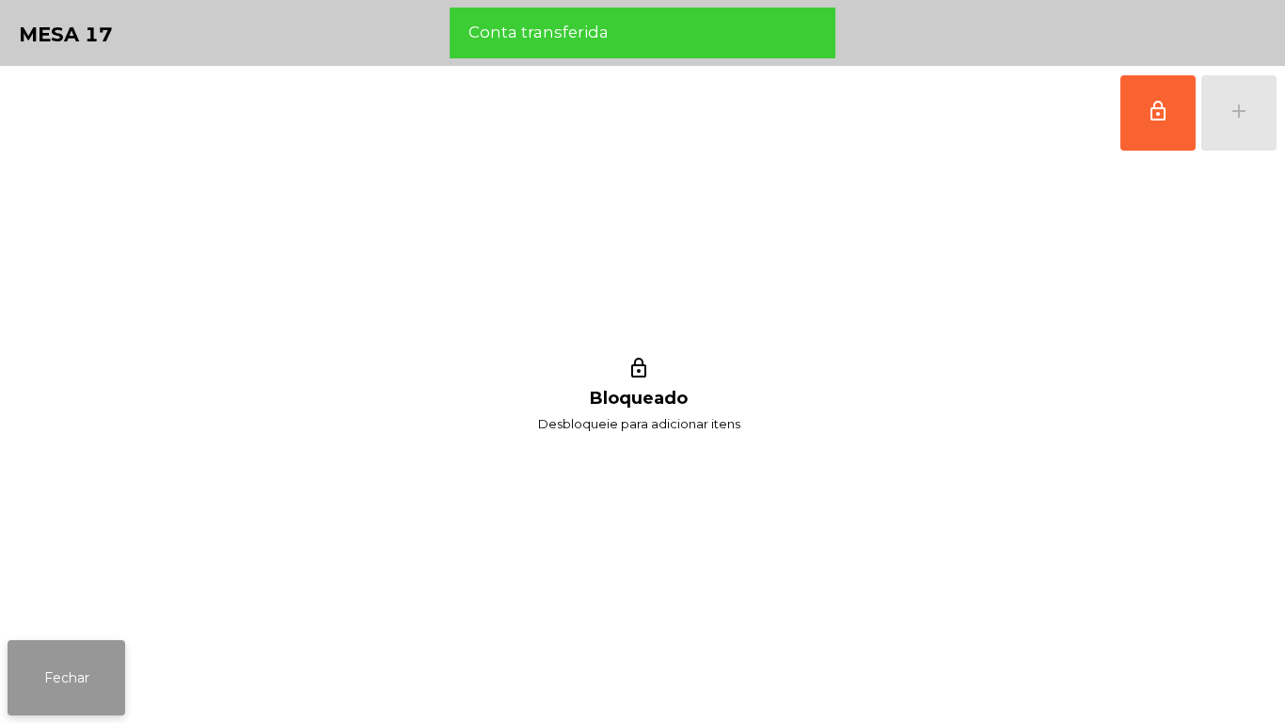
click at [96, 669] on button "Fechar" at bounding box center [67, 677] width 118 height 75
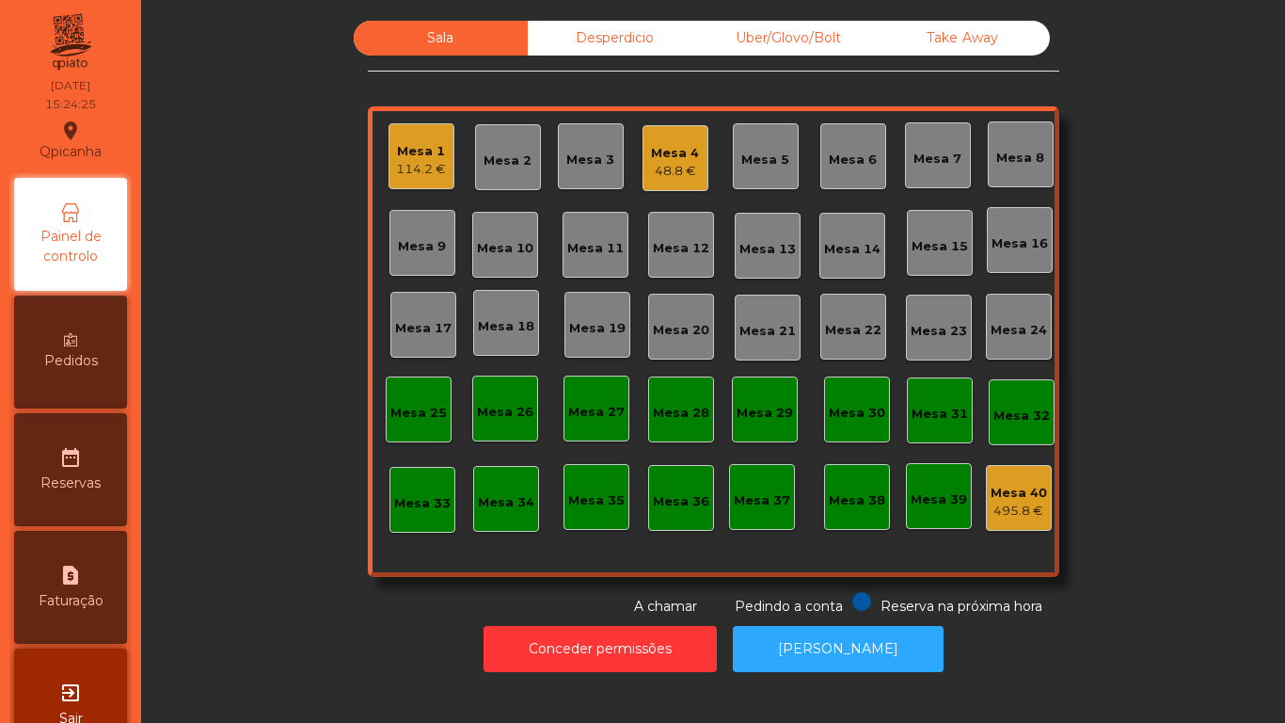
click at [433, 173] on div "114.2 €" at bounding box center [421, 169] width 50 height 19
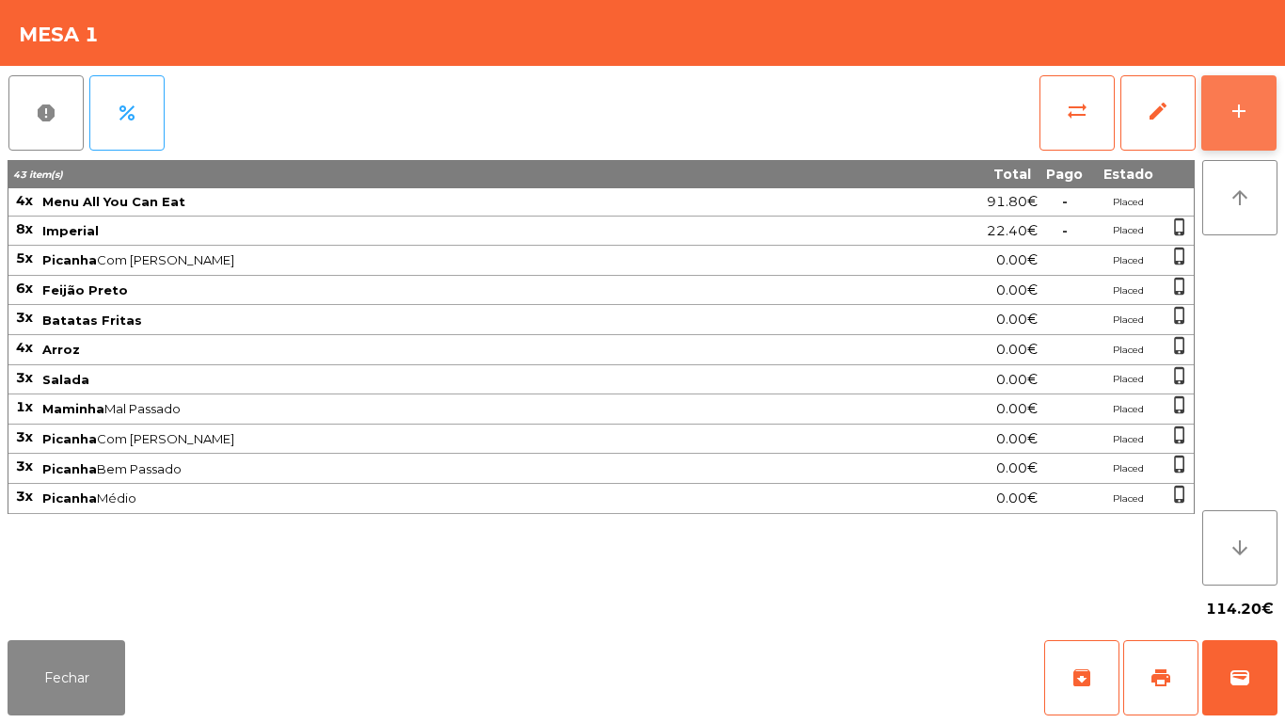
click at [1241, 110] on div "add" at bounding box center [1239, 111] width 23 height 23
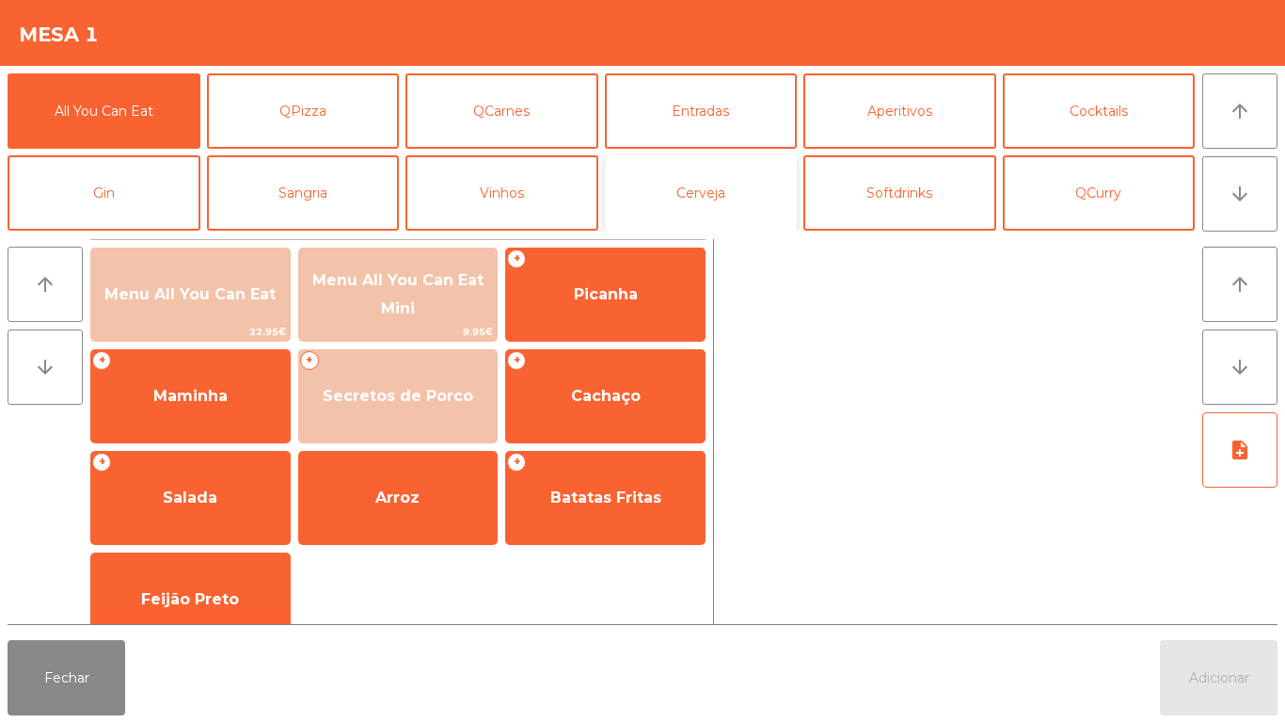
click at [691, 219] on button "Cerveja" at bounding box center [701, 192] width 193 height 75
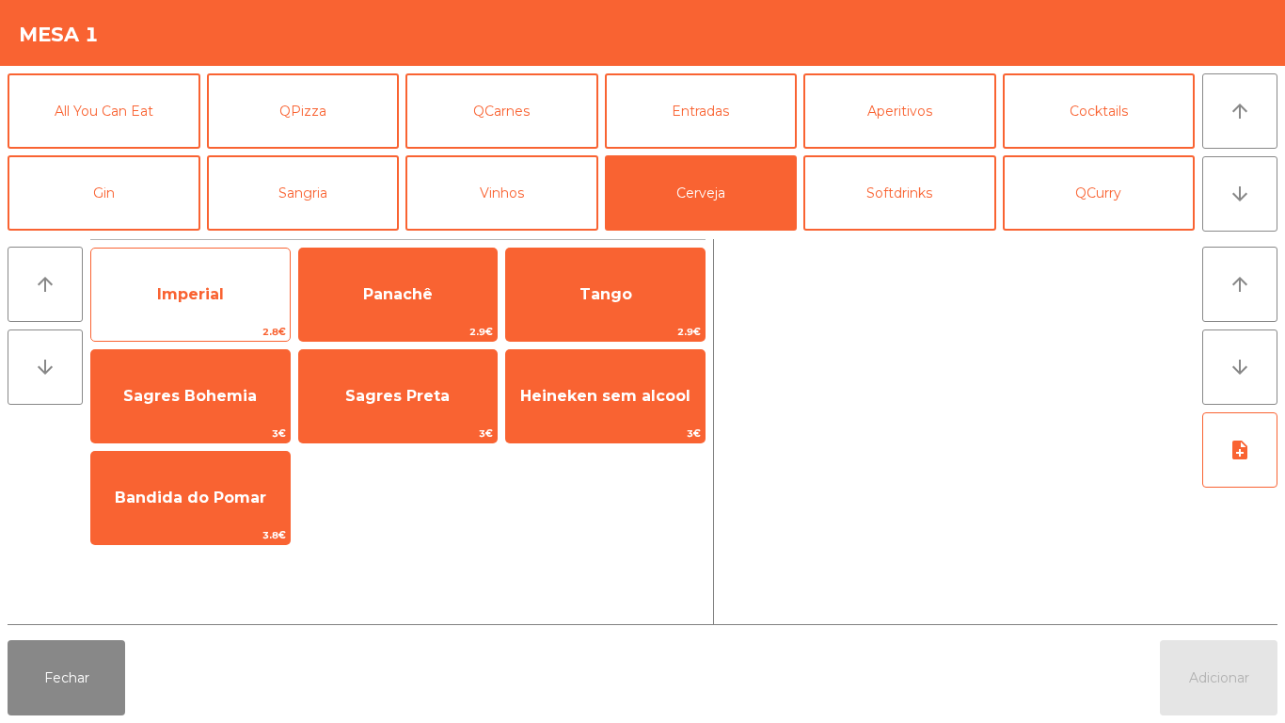
click at [233, 311] on span "Imperial" at bounding box center [190, 294] width 199 height 51
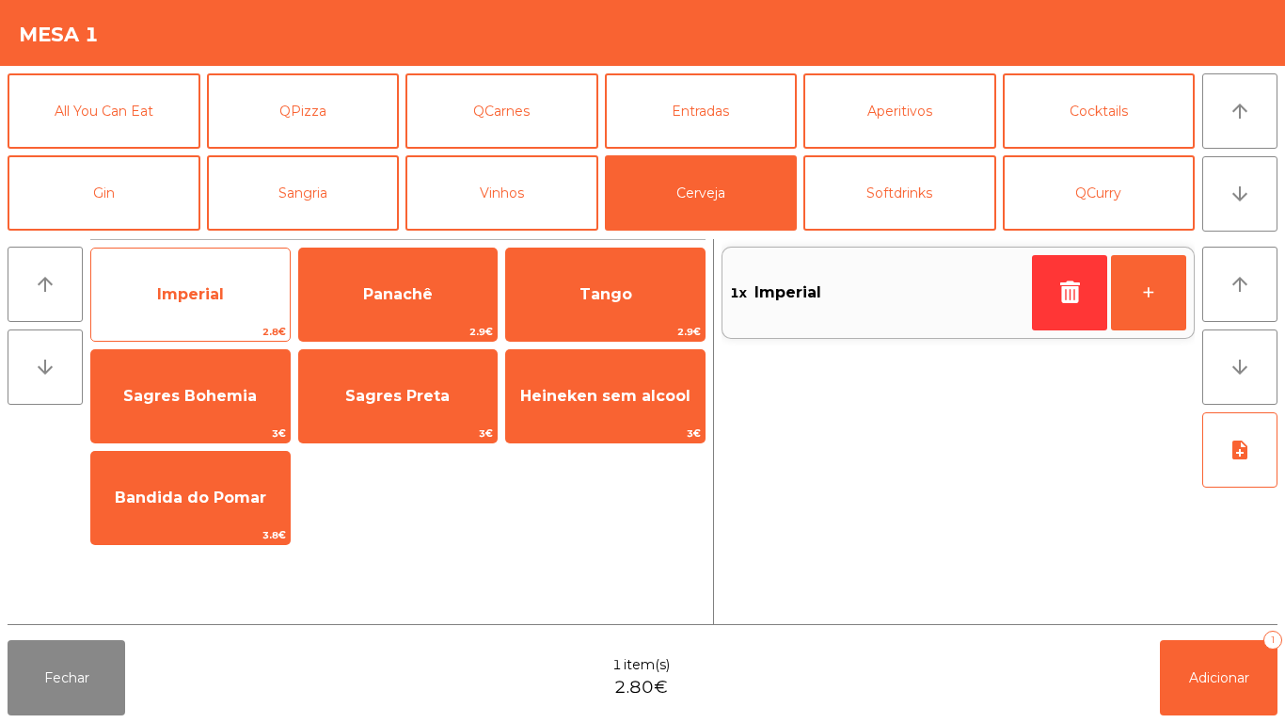
click at [231, 310] on span "Imperial" at bounding box center [190, 294] width 199 height 51
click at [224, 295] on span "Imperial" at bounding box center [190, 294] width 199 height 51
click at [205, 263] on div "Imperial 2.8€" at bounding box center [190, 294] width 200 height 94
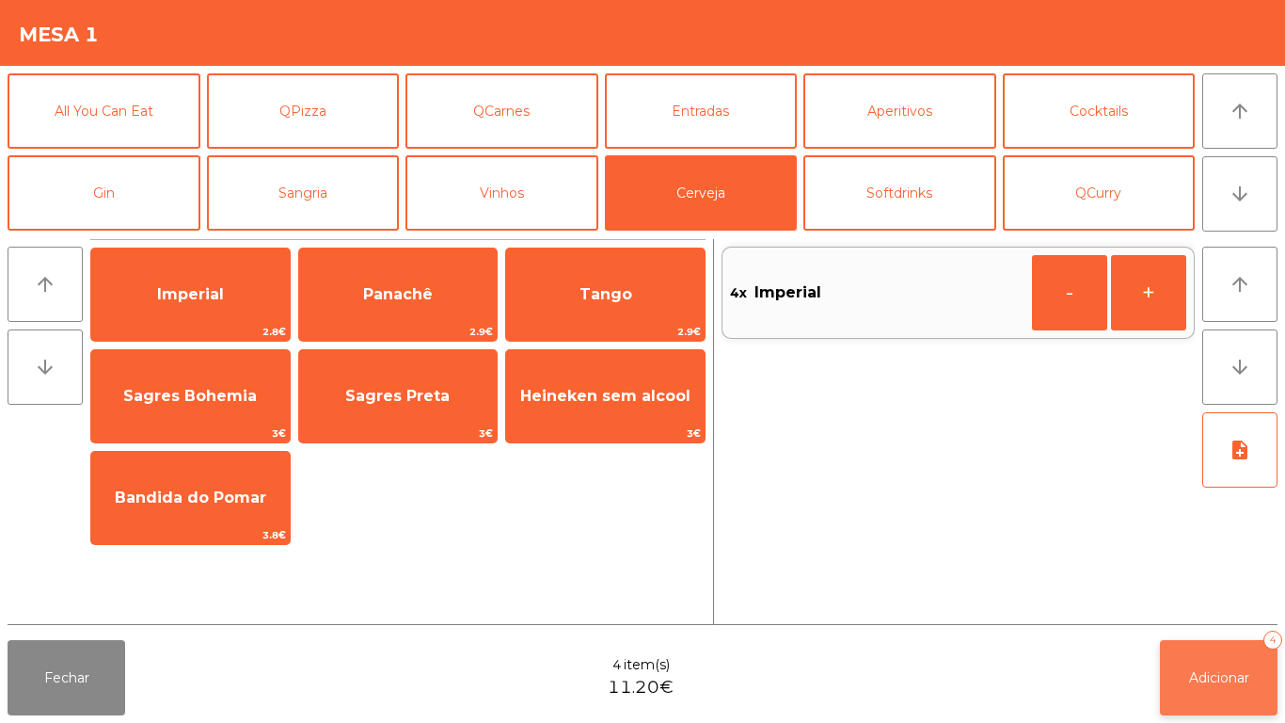
click at [1209, 643] on button "Adicionar 4" at bounding box center [1219, 677] width 118 height 75
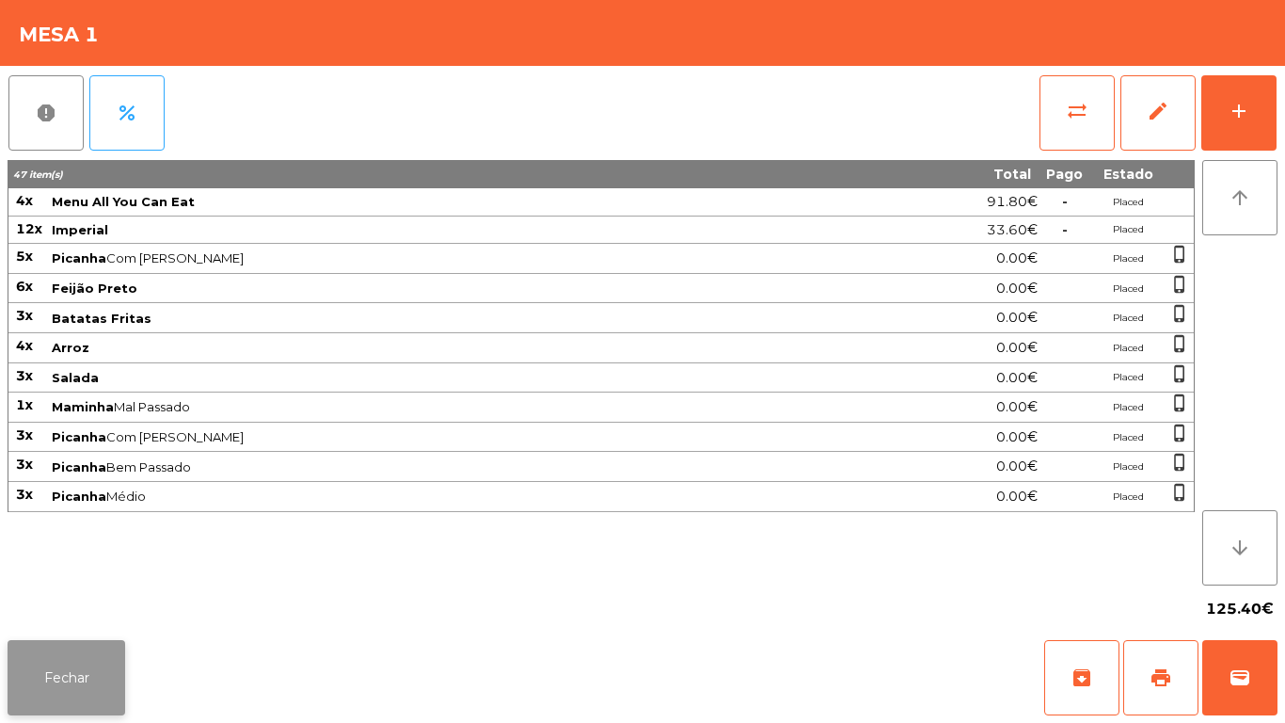
click at [83, 684] on button "Fechar" at bounding box center [67, 677] width 118 height 75
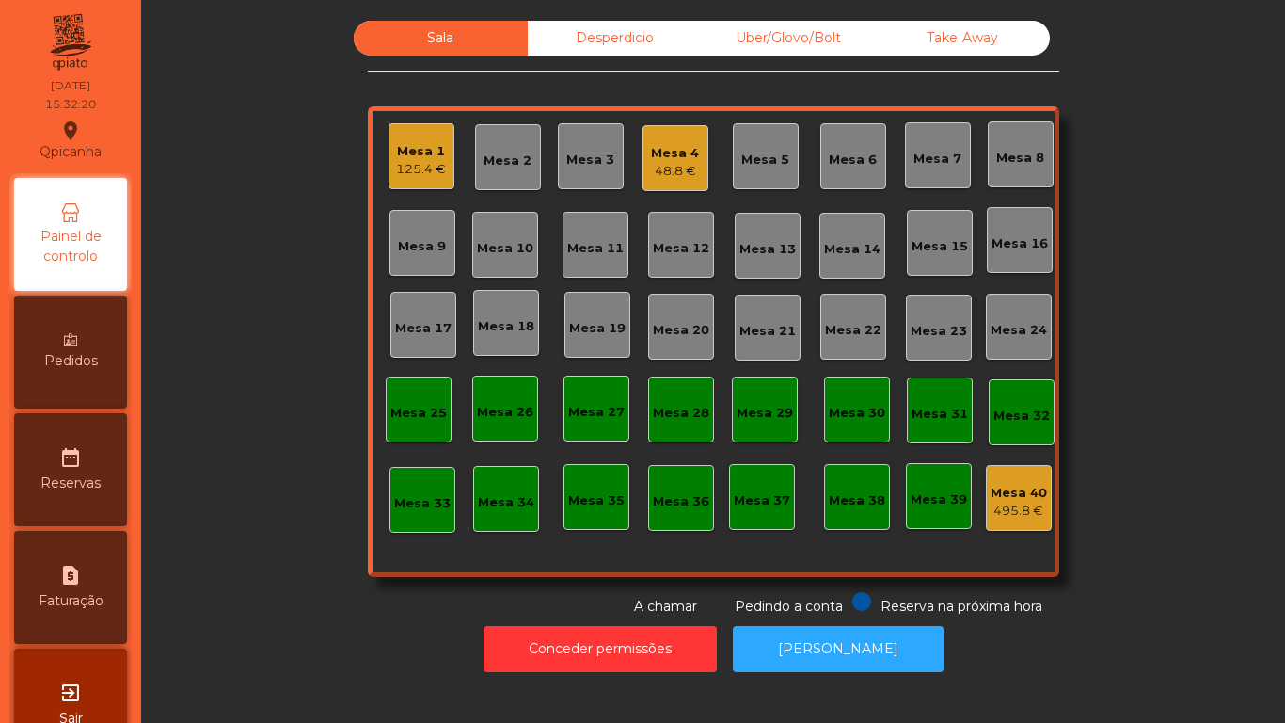
click at [655, 152] on div "Mesa 4" at bounding box center [675, 153] width 48 height 19
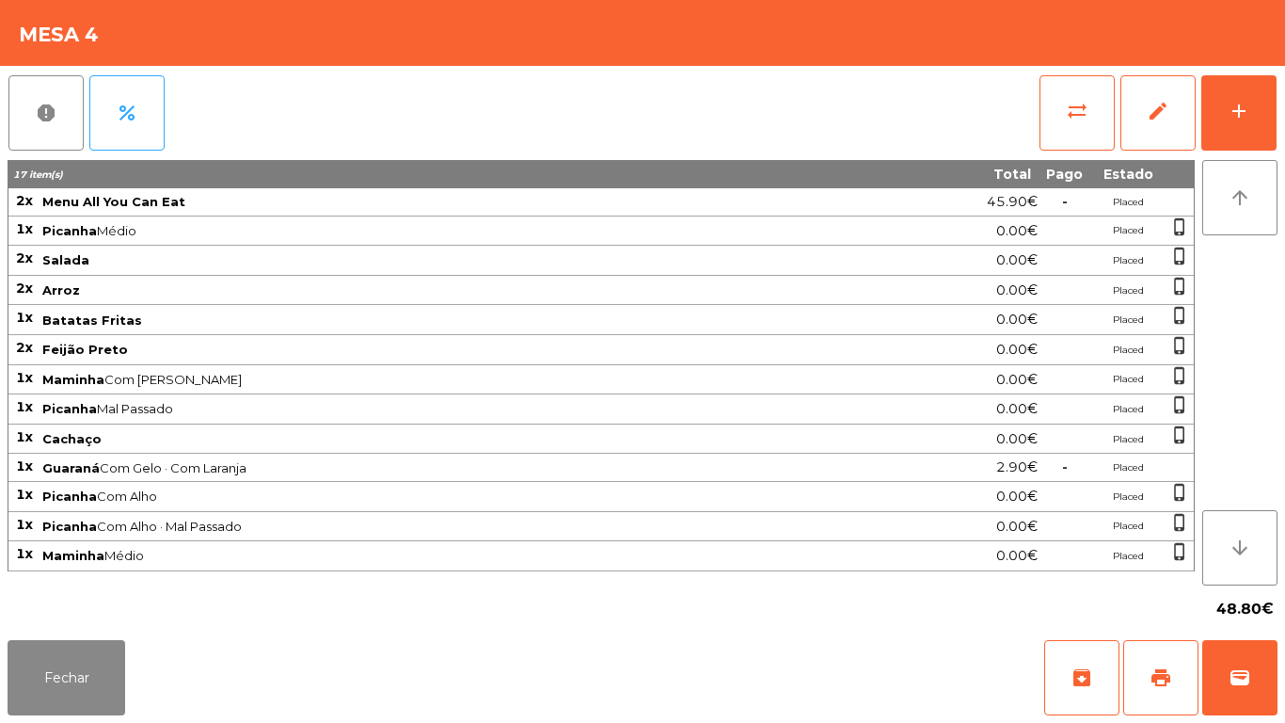
click at [1284, 122] on div "report percent sync_alt edit add 17 item(s) Total Pago Estado 2x Menu All You C…" at bounding box center [642, 349] width 1285 height 566
click at [1238, 126] on button "add" at bounding box center [1239, 112] width 75 height 75
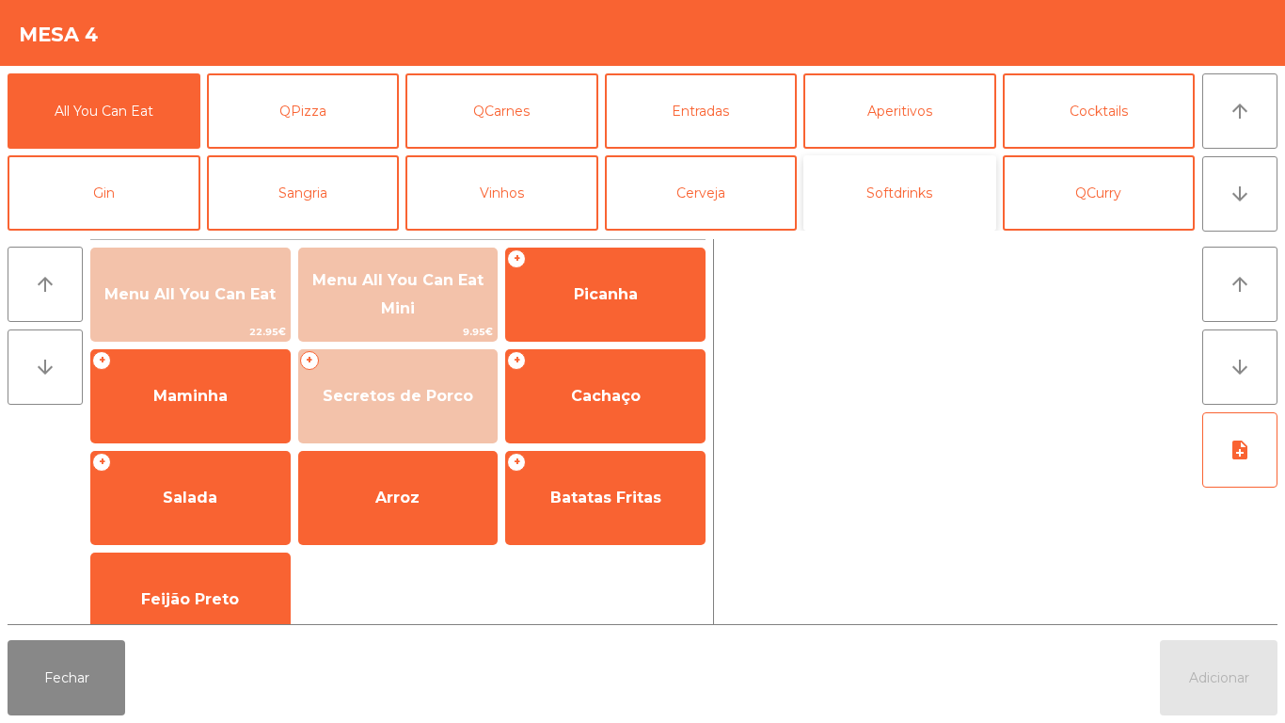
click at [900, 176] on button "Softdrinks" at bounding box center [900, 192] width 193 height 75
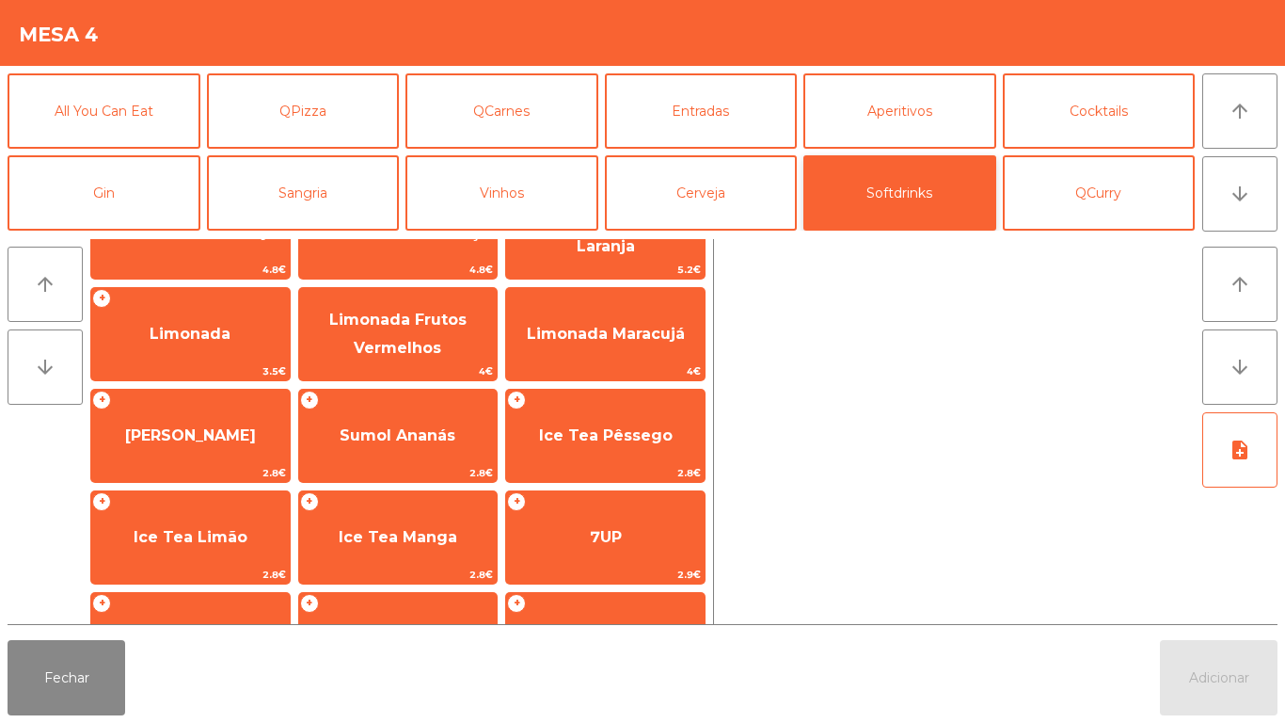
scroll to position [335, 0]
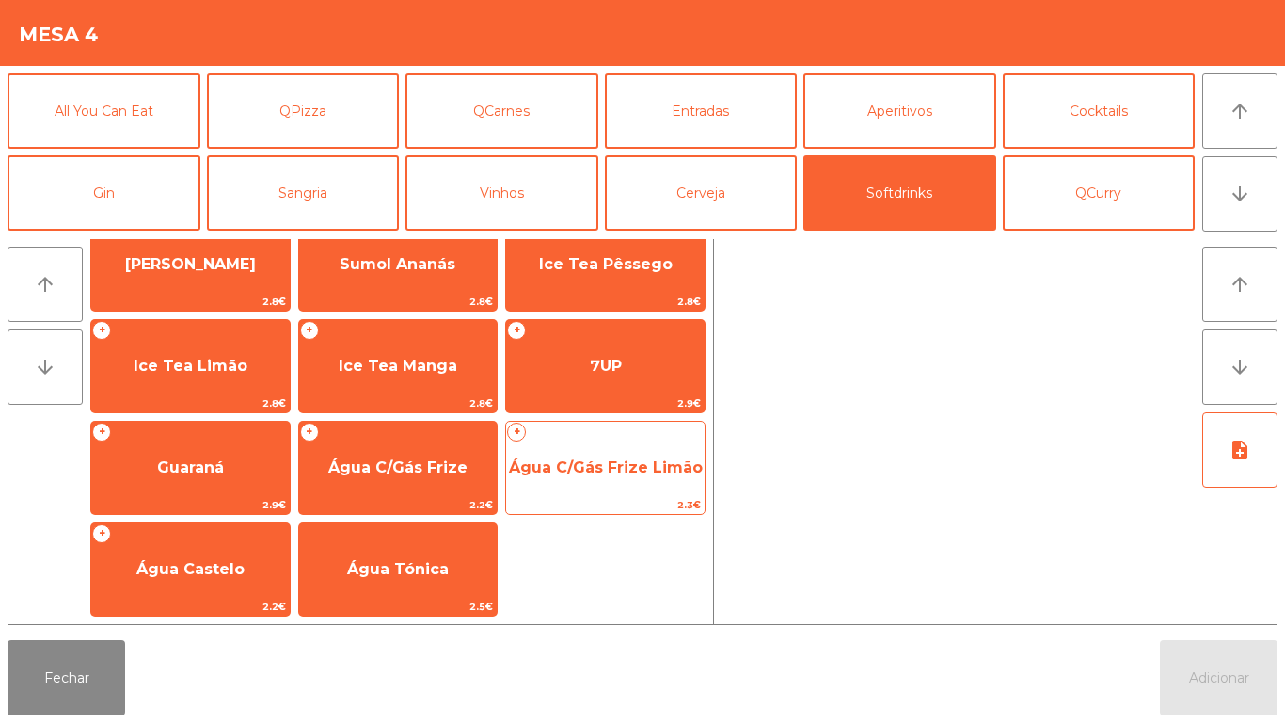
click at [606, 454] on span "Água C/Gás Frize Limão" at bounding box center [605, 467] width 199 height 51
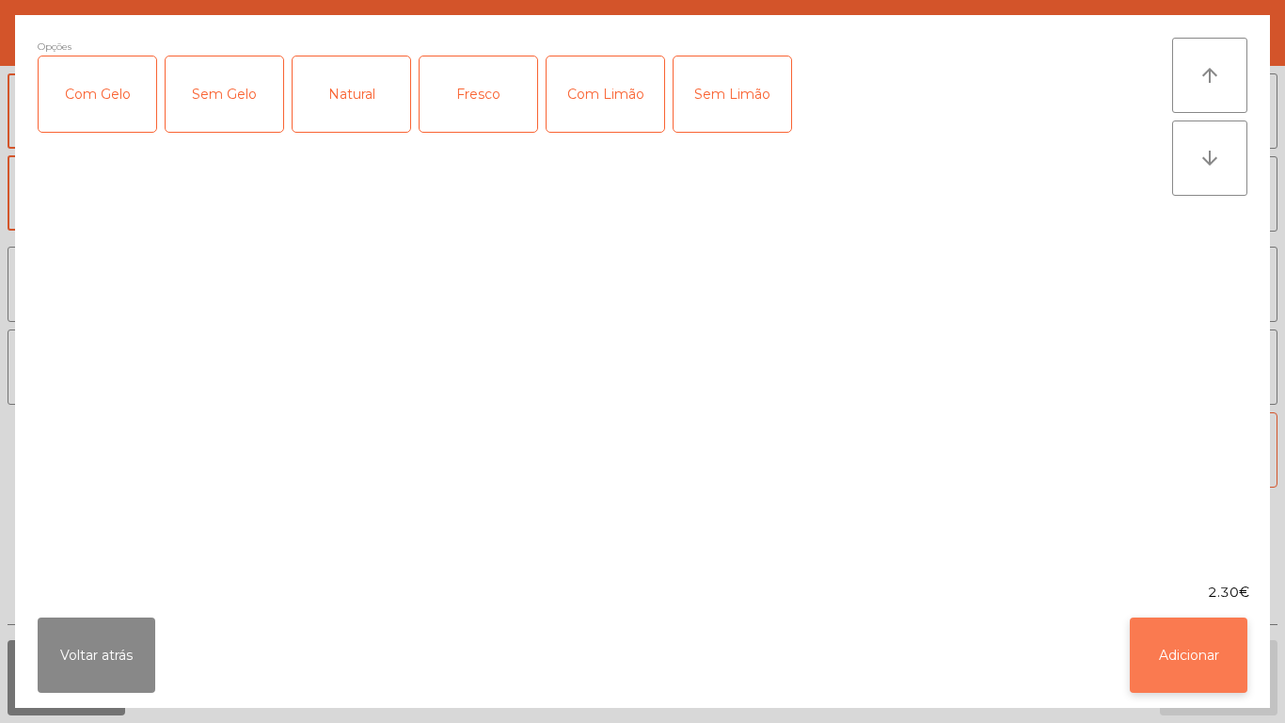
click at [1175, 645] on button "Adicionar" at bounding box center [1189, 654] width 118 height 75
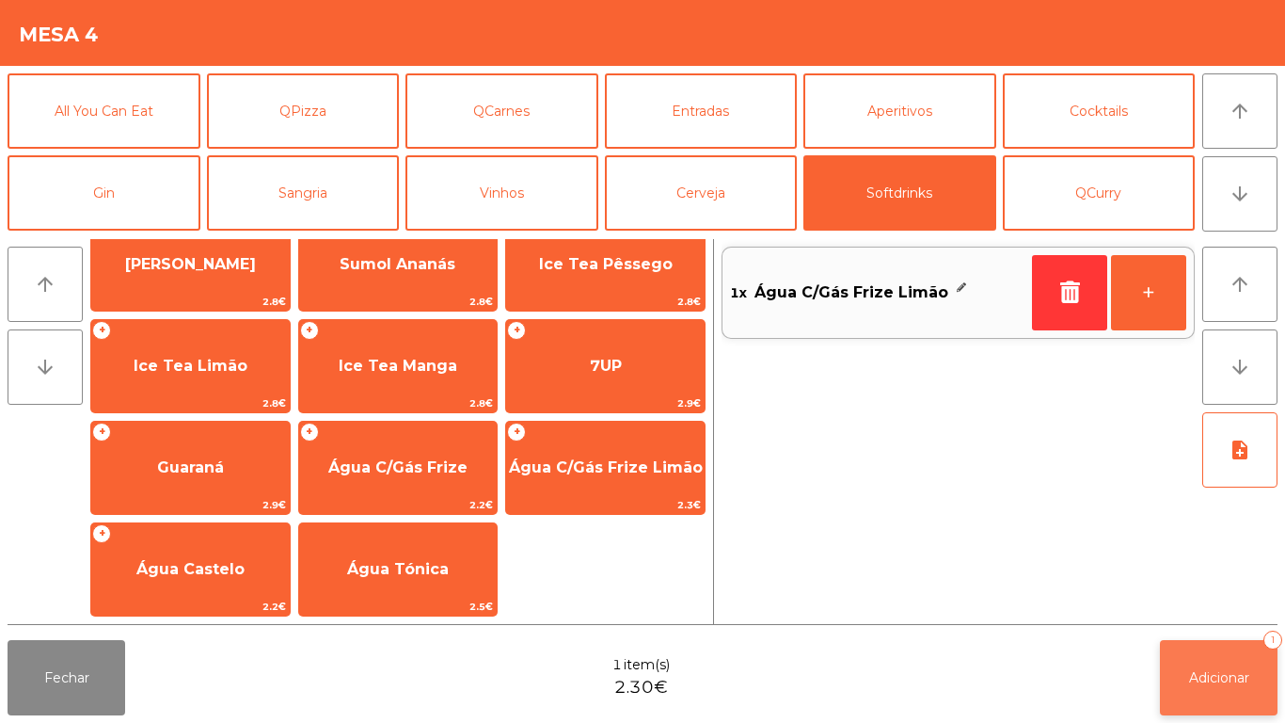
click at [1205, 664] on button "Adicionar 1" at bounding box center [1219, 677] width 118 height 75
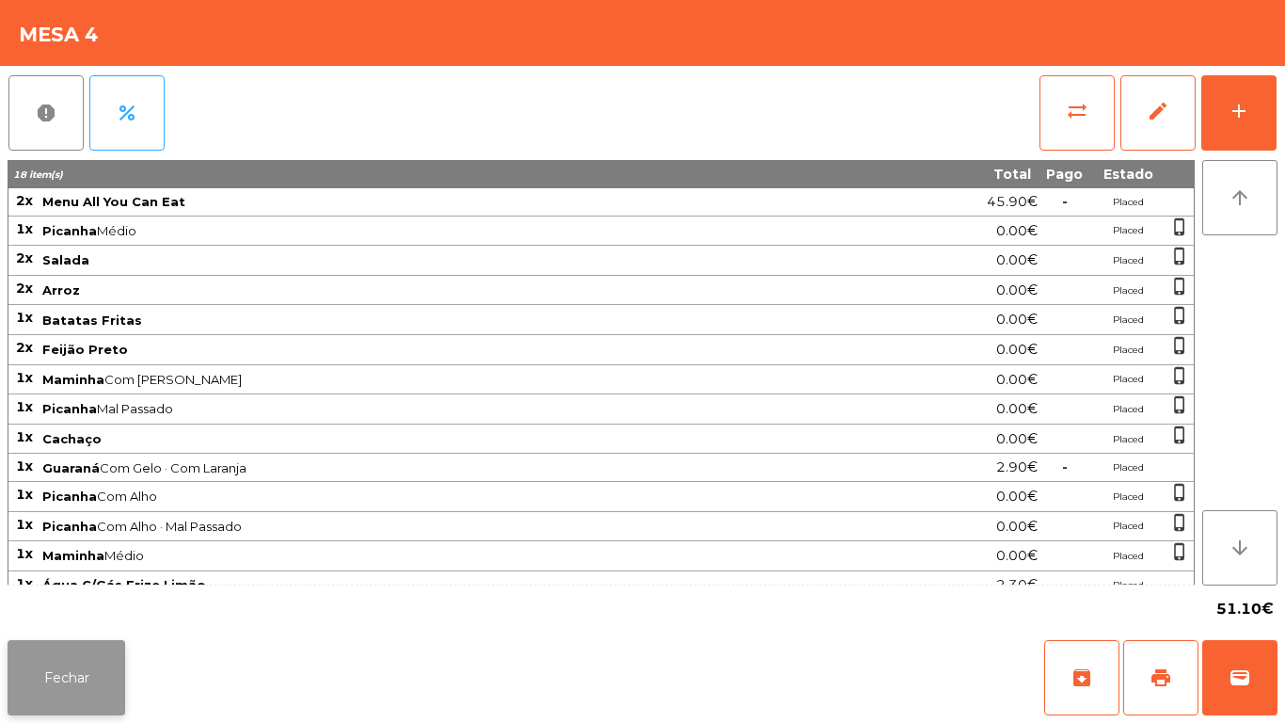
click at [76, 674] on button "Fechar" at bounding box center [67, 677] width 118 height 75
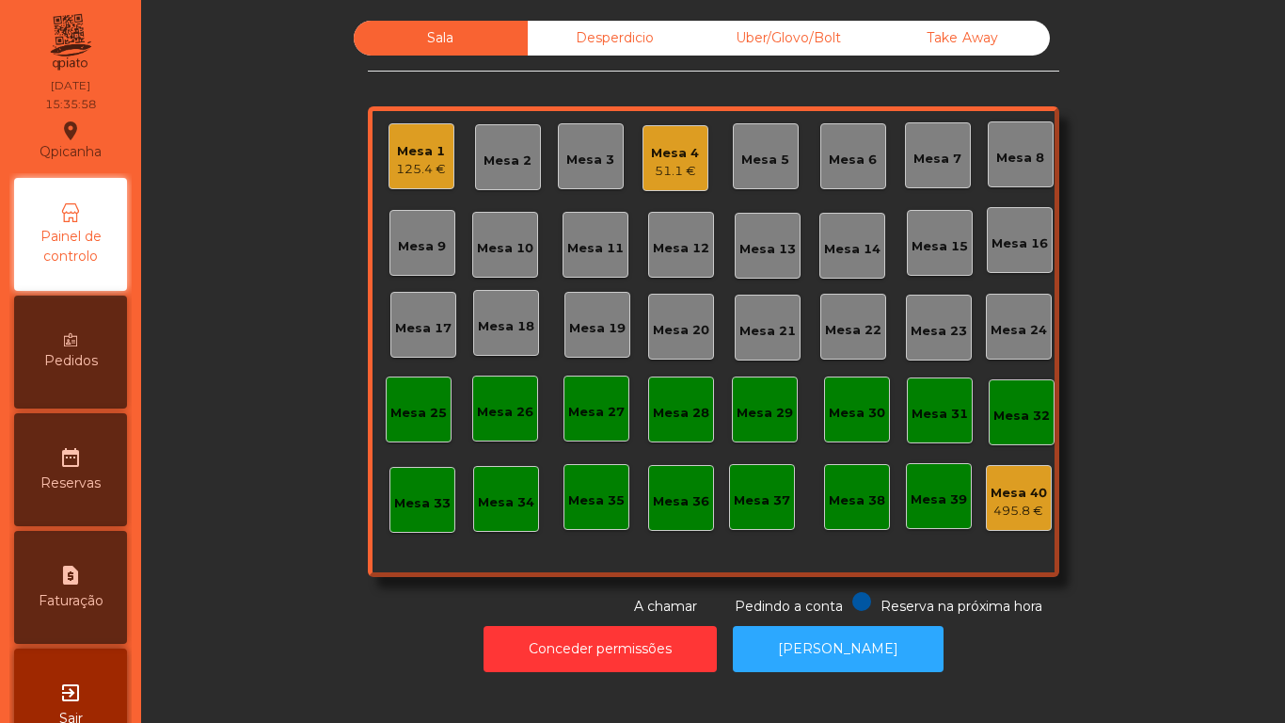
click at [412, 173] on div "125.4 €" at bounding box center [421, 169] width 50 height 19
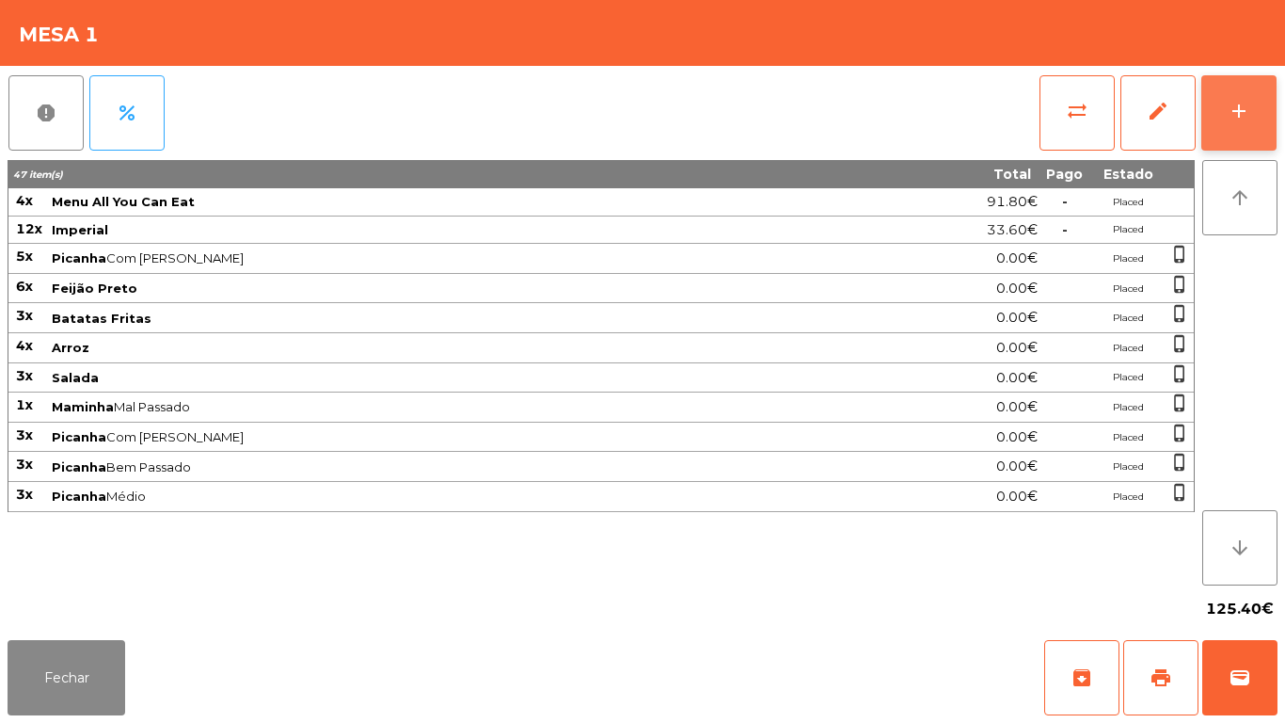
click at [1246, 135] on button "add" at bounding box center [1239, 112] width 75 height 75
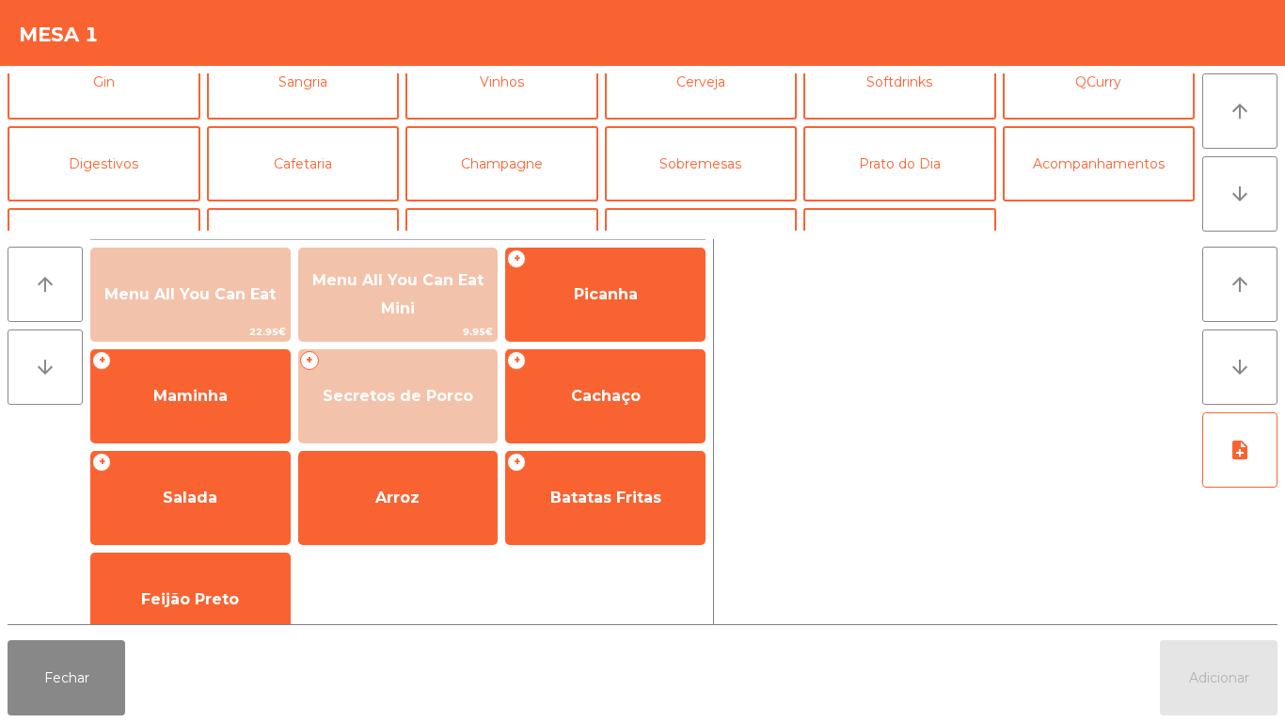
scroll to position [113, 0]
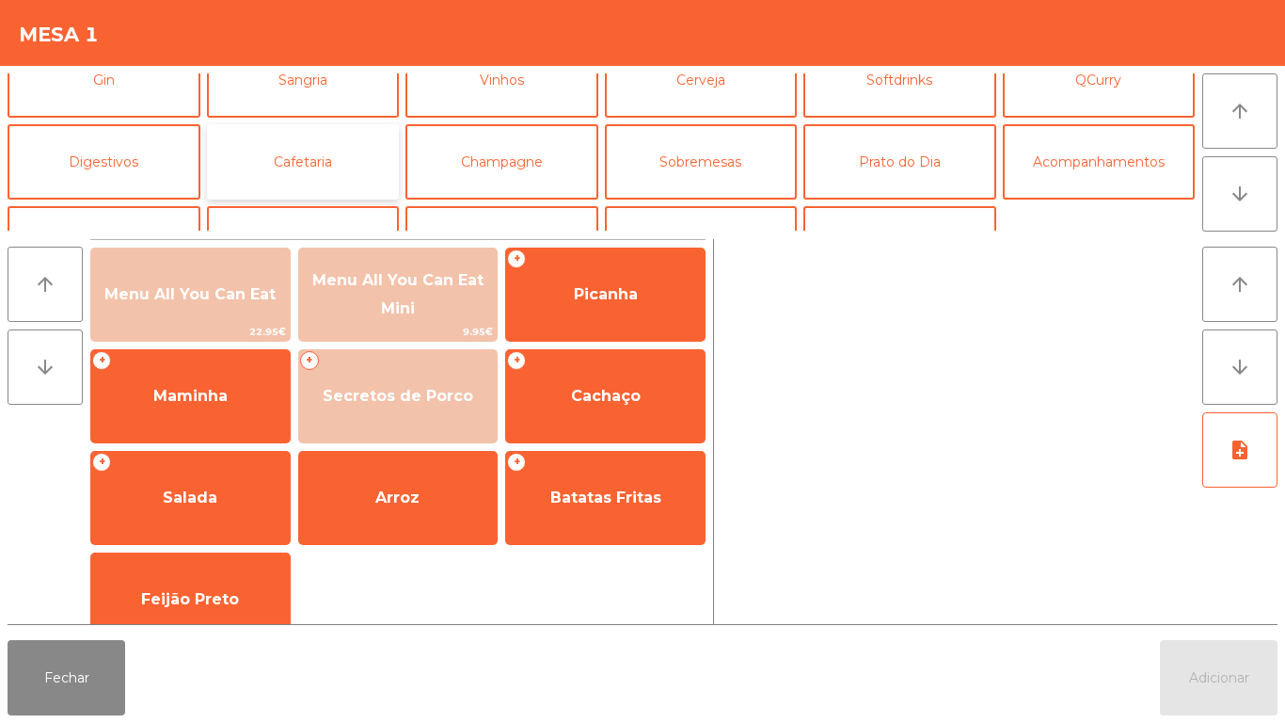
click at [350, 179] on button "Cafetaria" at bounding box center [303, 161] width 193 height 75
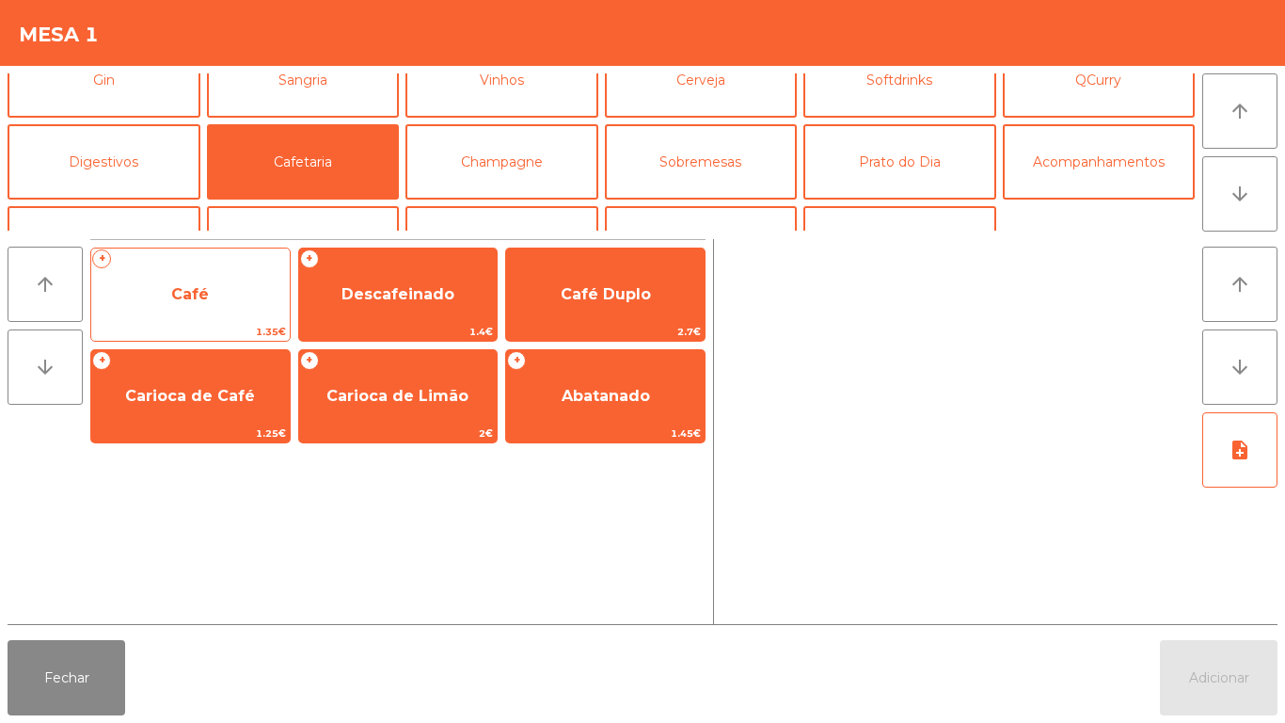
click at [205, 313] on span "Café" at bounding box center [190, 294] width 199 height 51
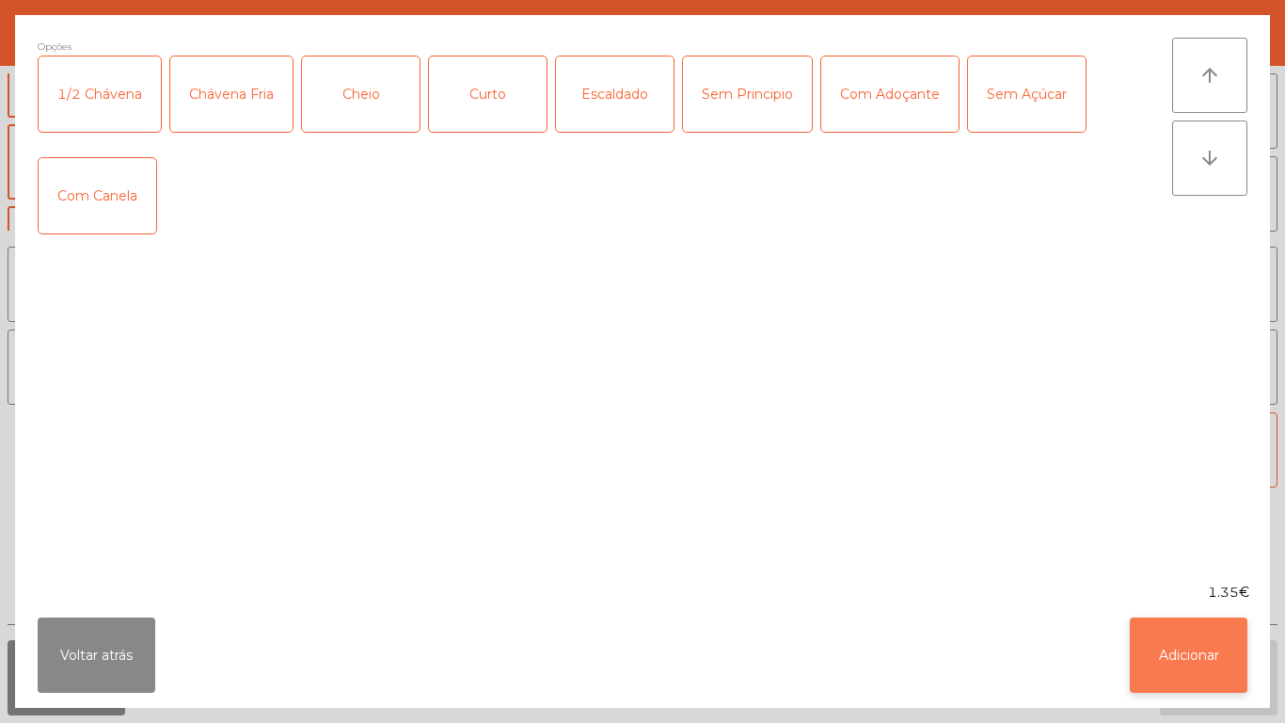
click at [1159, 678] on button "Adicionar" at bounding box center [1189, 654] width 118 height 75
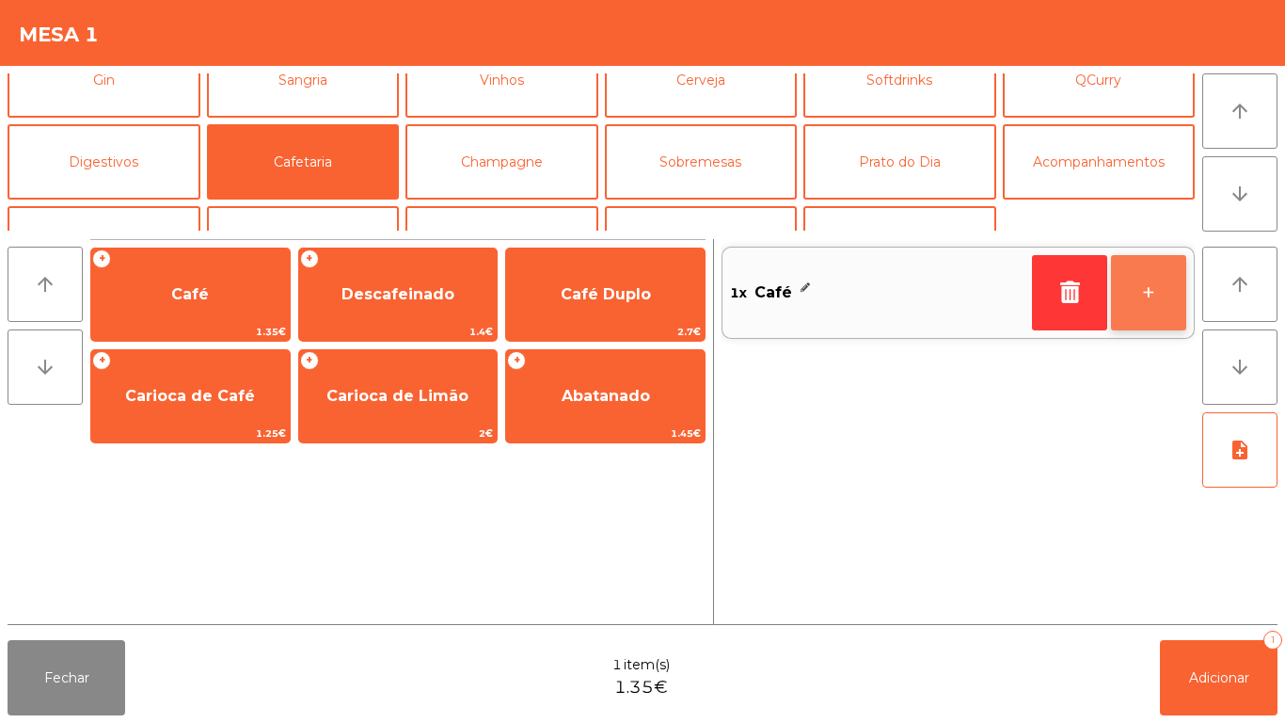
click at [1139, 311] on button "+" at bounding box center [1148, 292] width 75 height 75
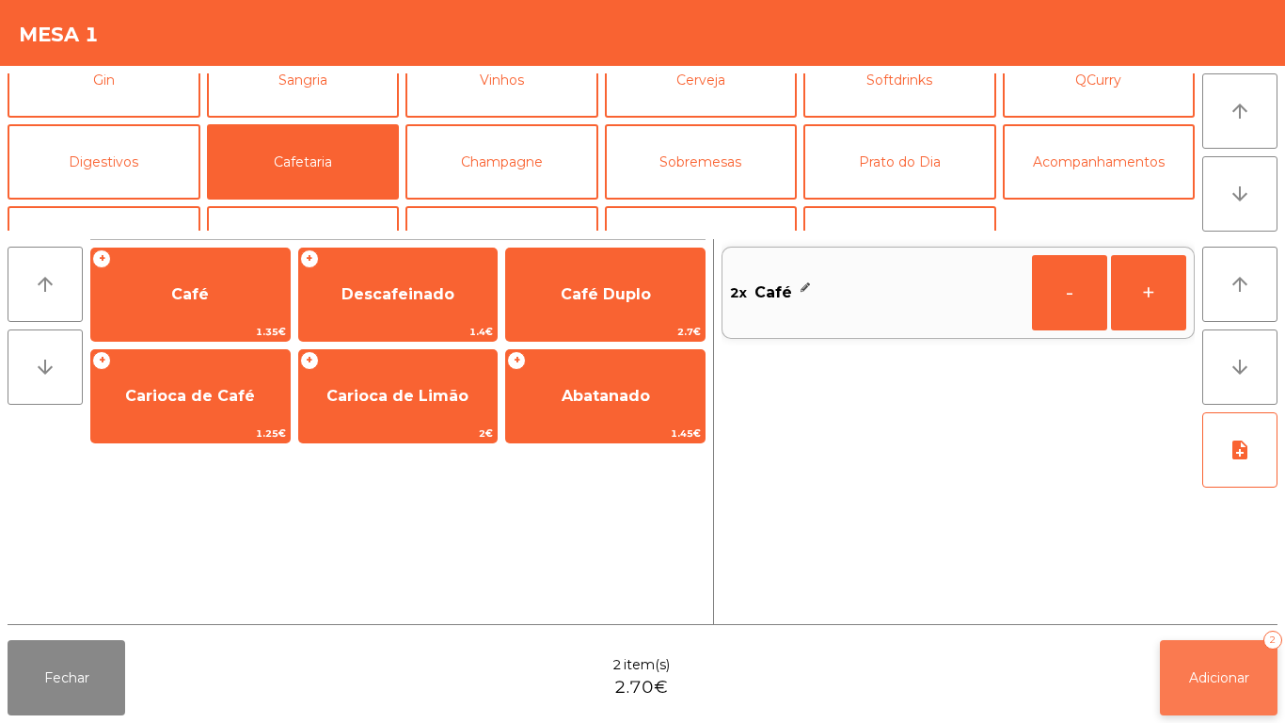
click at [1199, 699] on button "Adicionar 2" at bounding box center [1219, 677] width 118 height 75
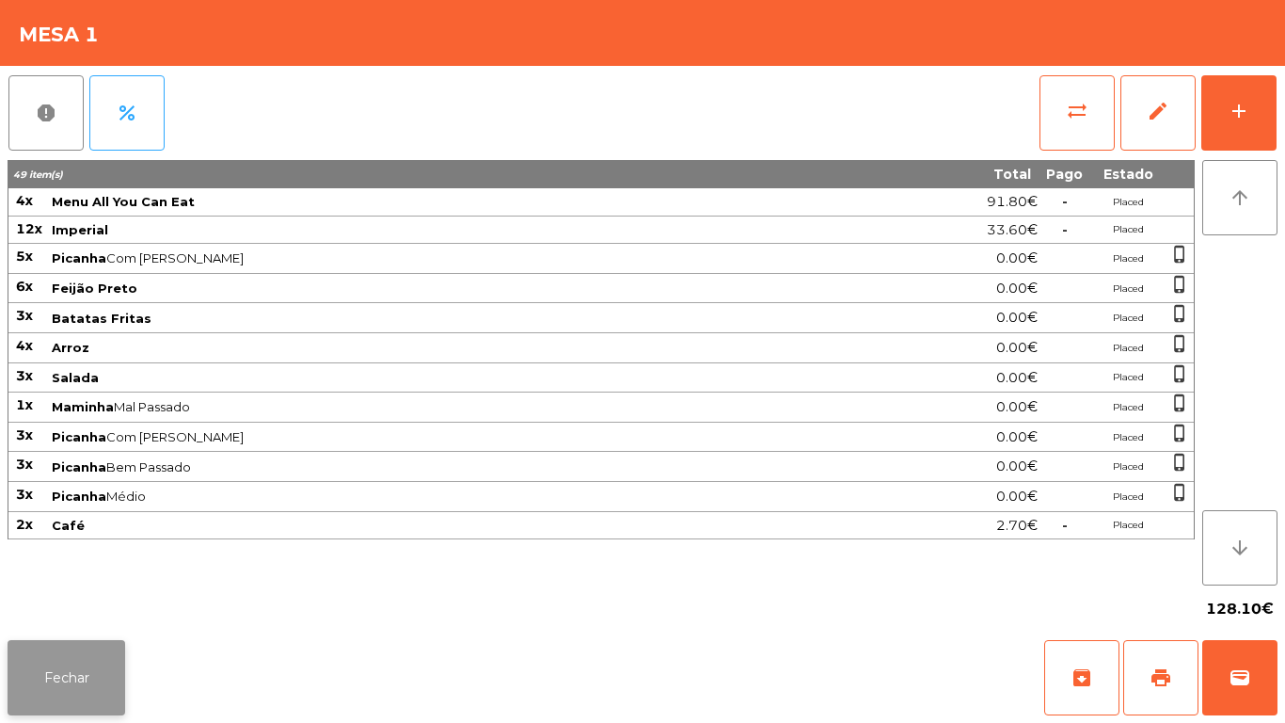
click at [68, 677] on button "Fechar" at bounding box center [67, 677] width 118 height 75
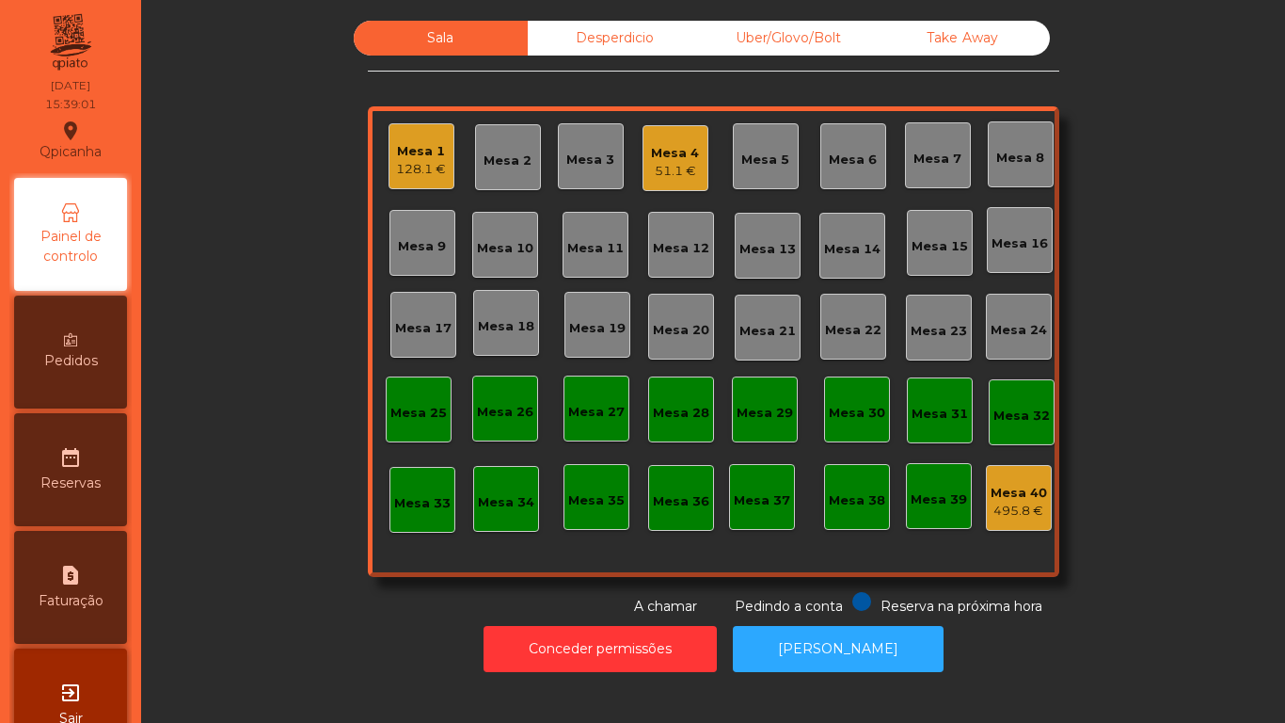
click at [698, 171] on div "Mesa 4 51.1 €" at bounding box center [676, 158] width 66 height 66
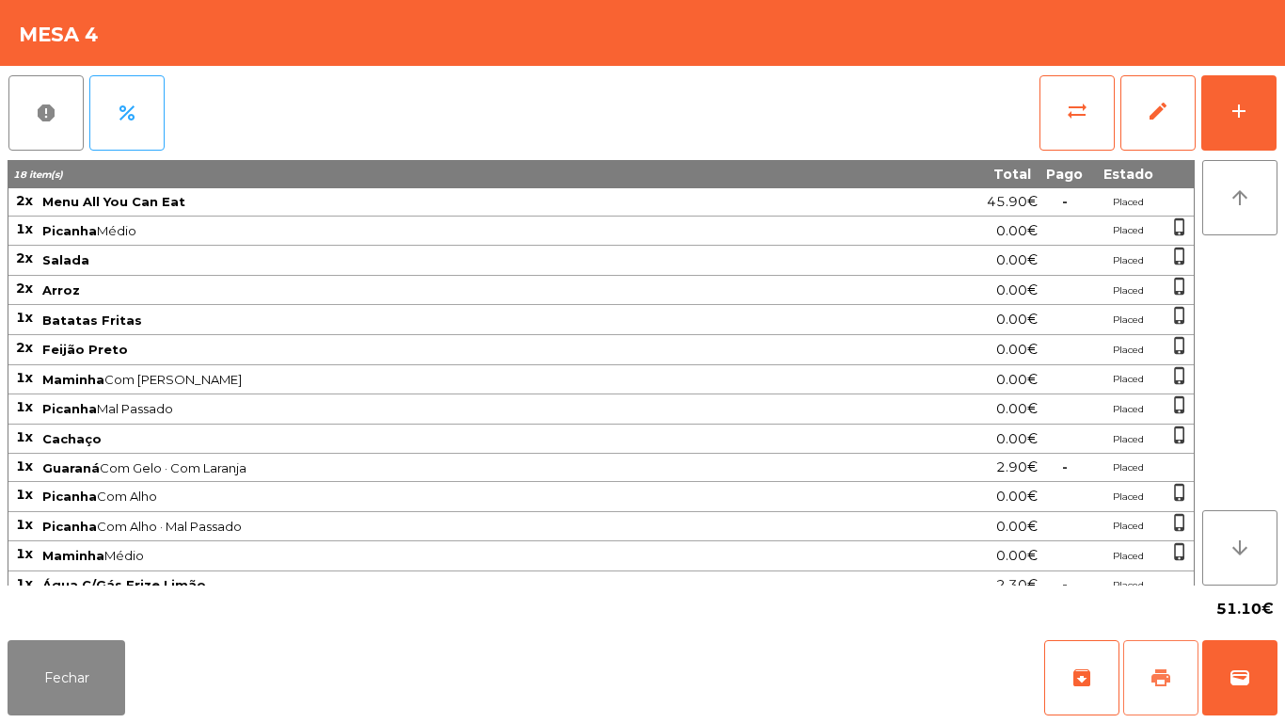
click at [1146, 661] on button "print" at bounding box center [1160, 677] width 75 height 75
click at [79, 666] on button "Fechar" at bounding box center [67, 677] width 118 height 75
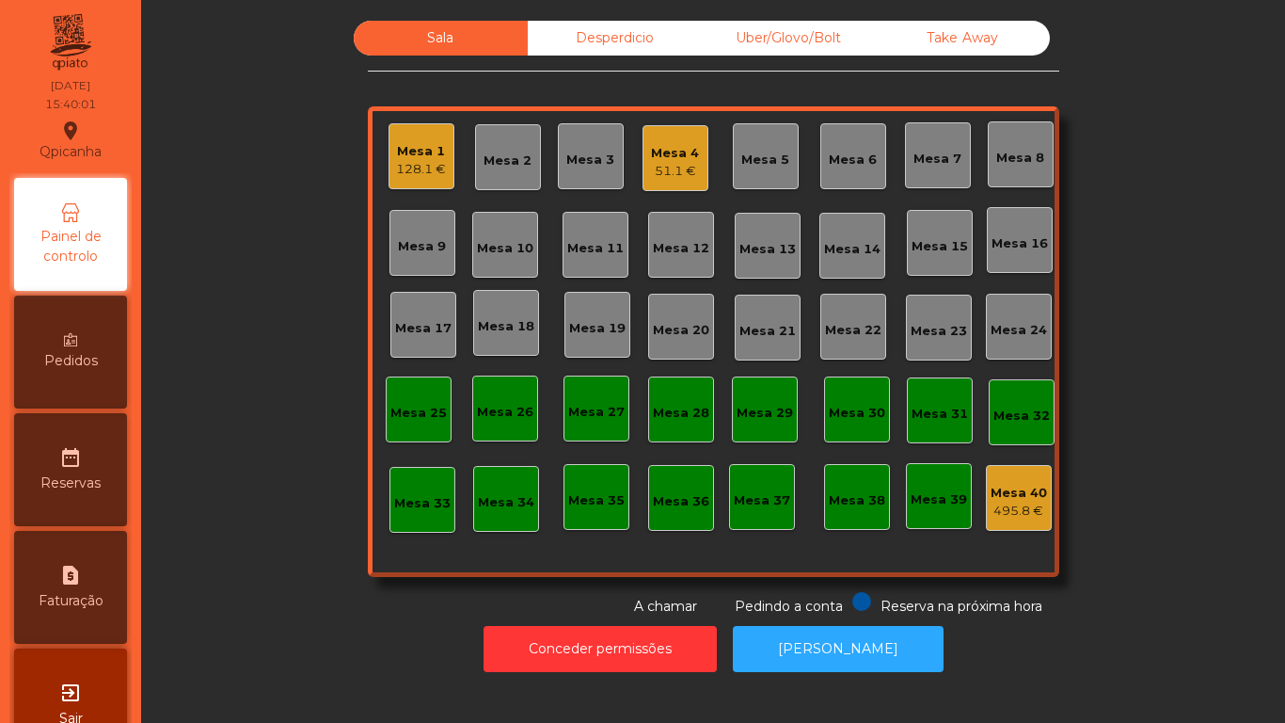
click at [682, 168] on div "51.1 €" at bounding box center [675, 171] width 48 height 19
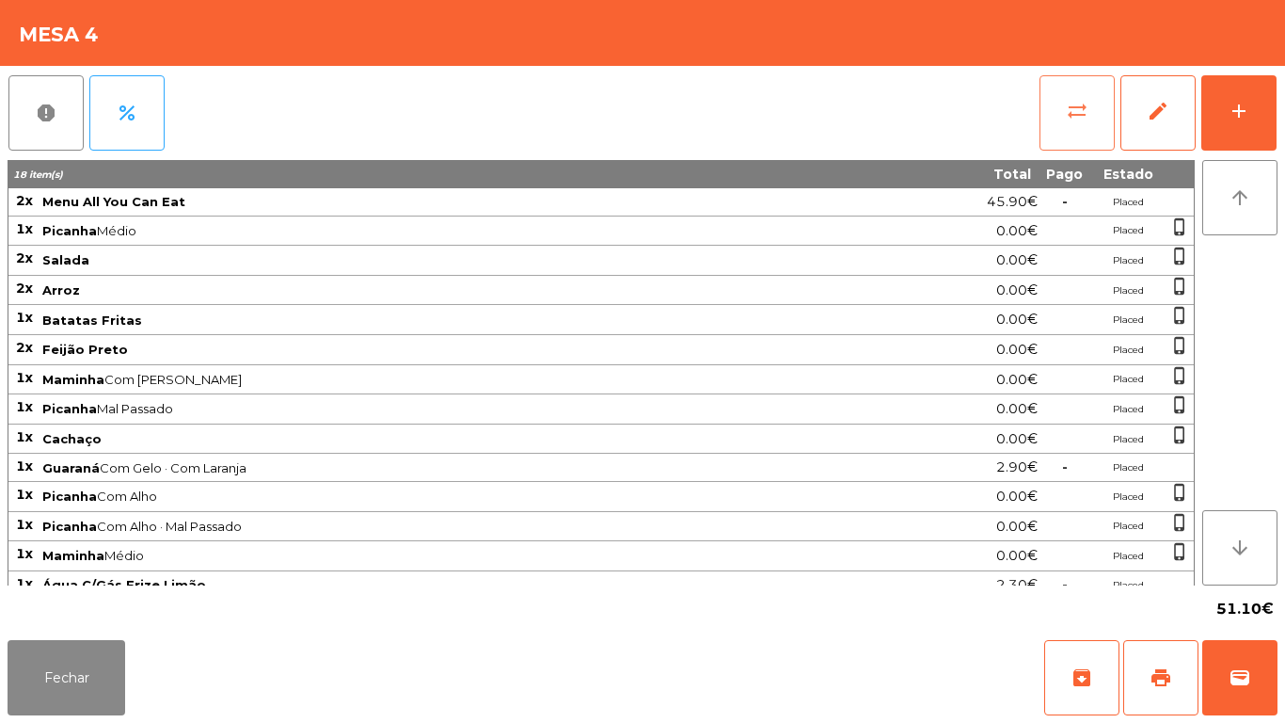
click at [1065, 116] on button "sync_alt" at bounding box center [1077, 112] width 75 height 75
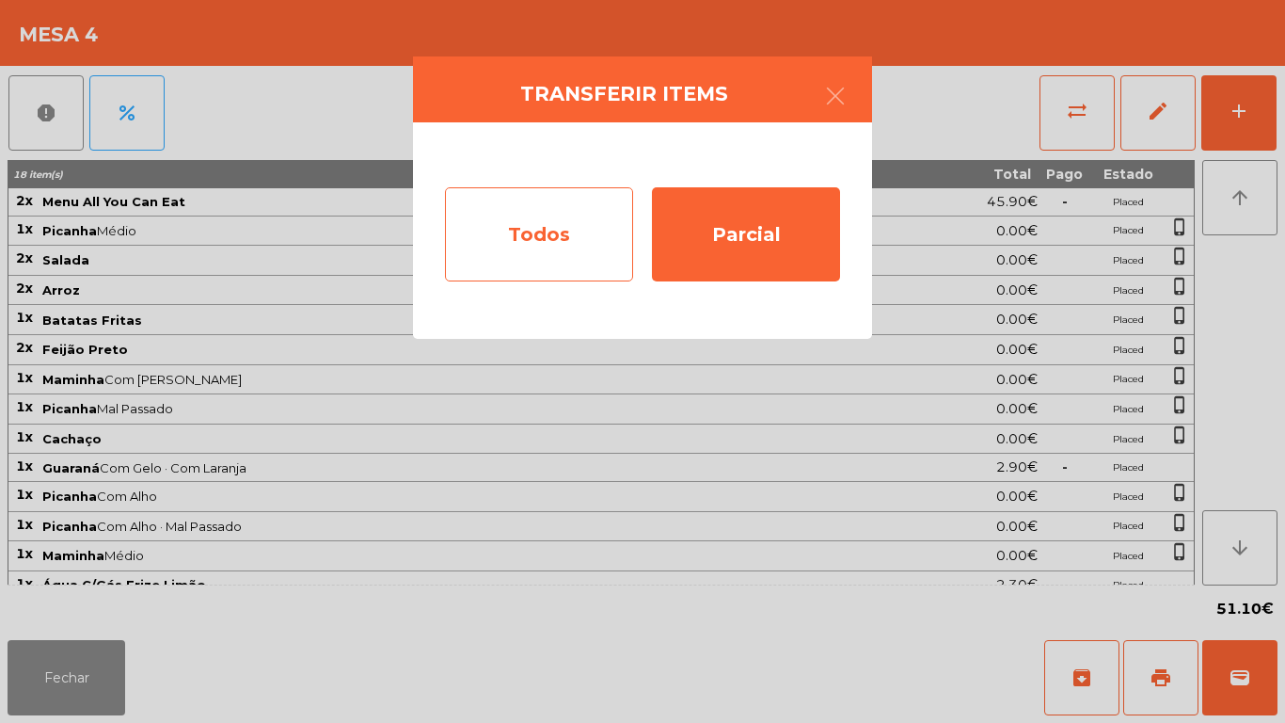
click at [540, 229] on div "Todos" at bounding box center [539, 234] width 188 height 94
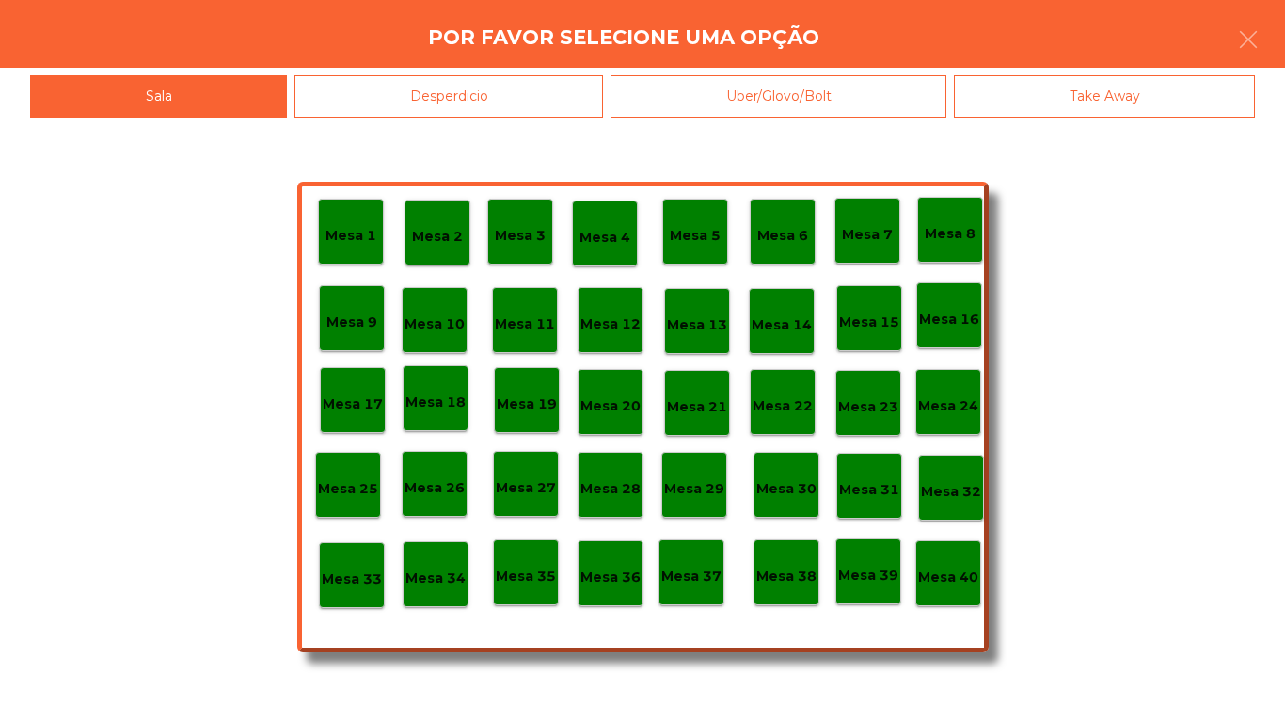
click at [951, 567] on p "Mesa 40" at bounding box center [948, 577] width 60 height 22
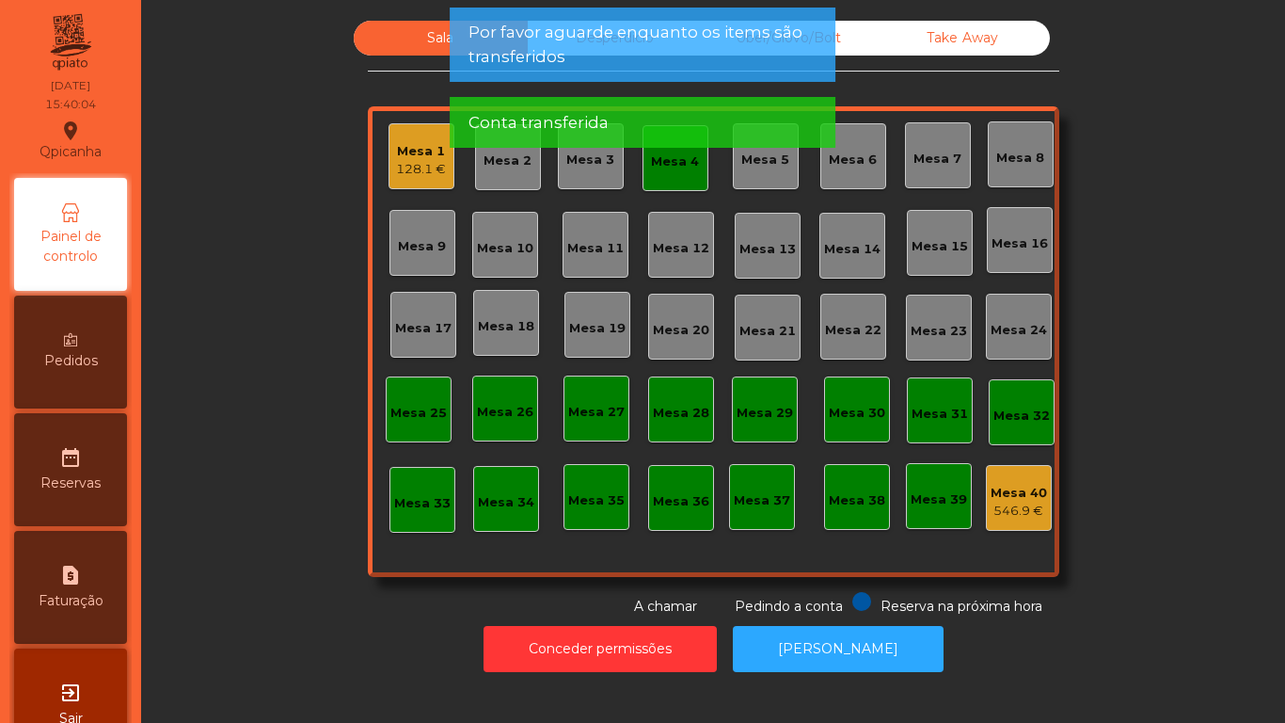
click at [658, 167] on div "Mesa 4" at bounding box center [675, 161] width 48 height 19
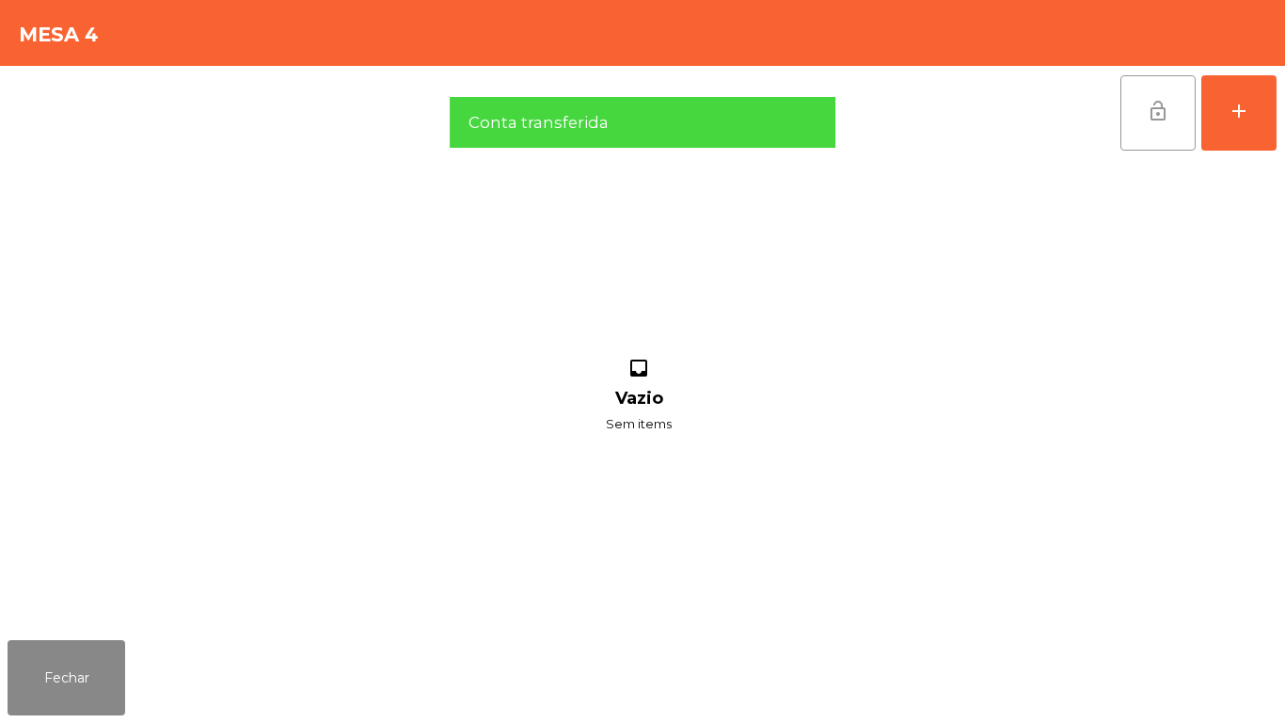
click at [1153, 122] on button "lock_open" at bounding box center [1158, 112] width 75 height 75
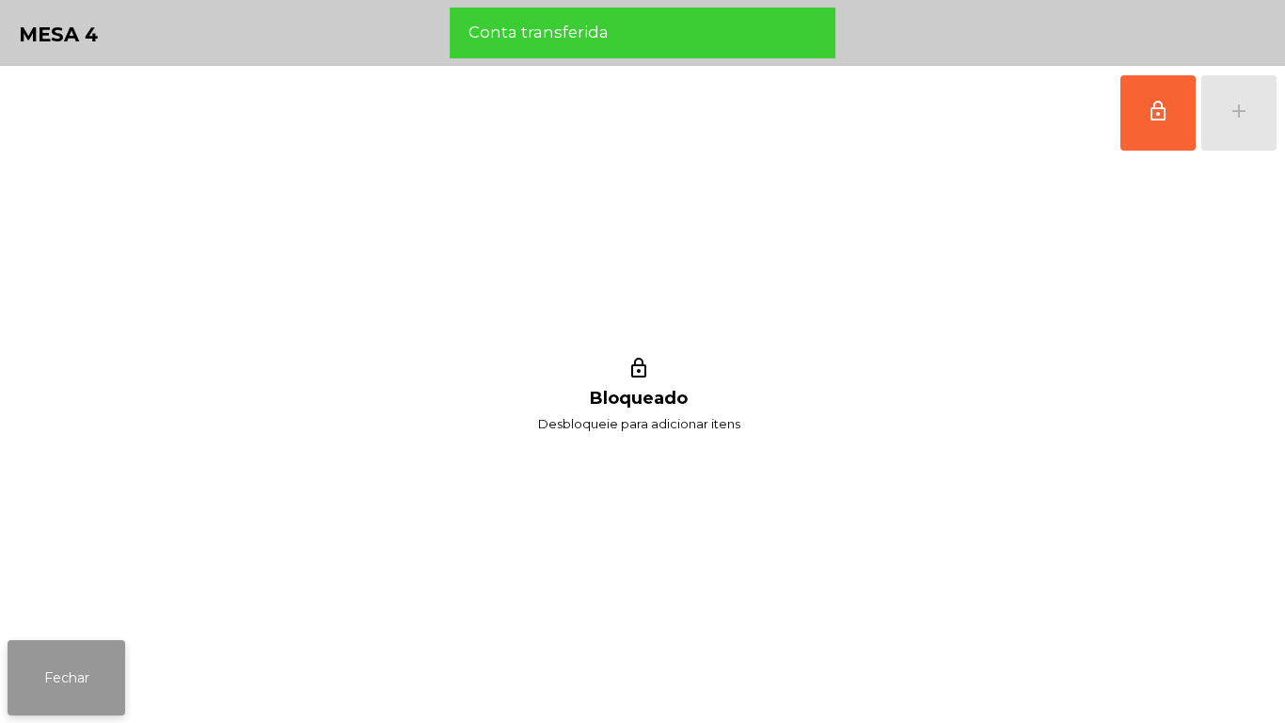
click at [107, 644] on button "Fechar" at bounding box center [67, 677] width 118 height 75
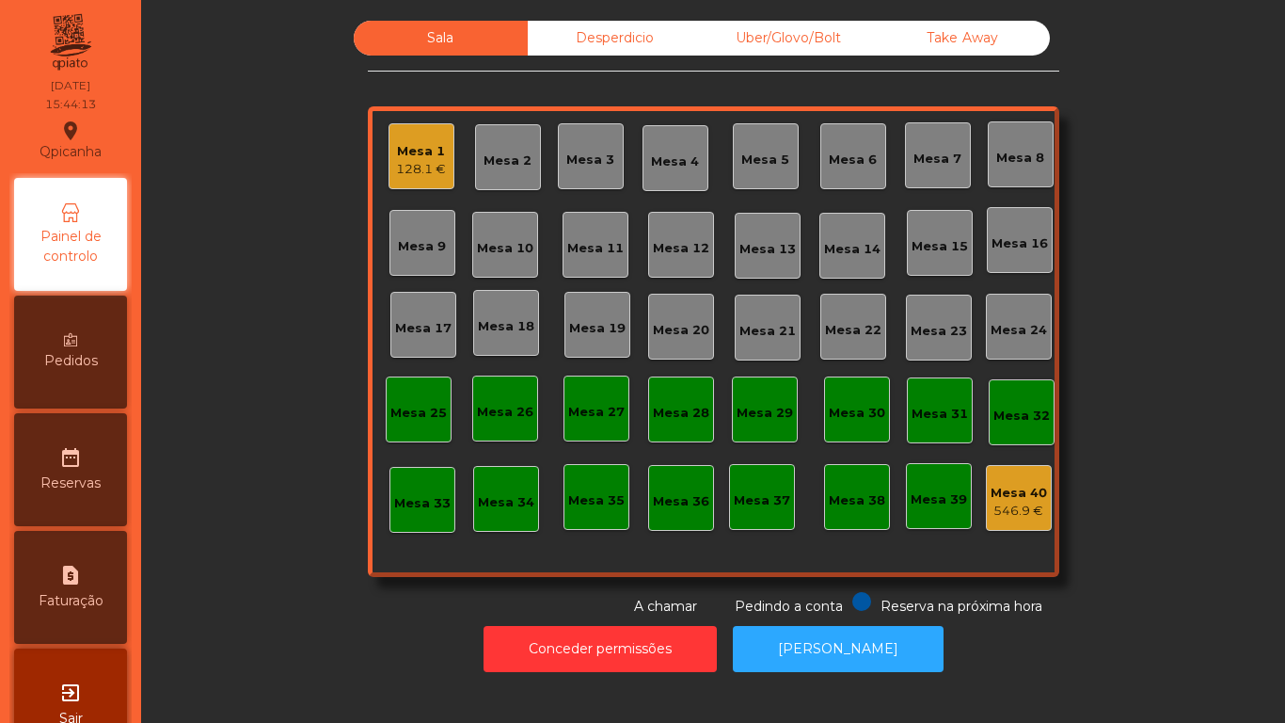
click at [439, 174] on div "Mesa 1 128.1 €" at bounding box center [422, 156] width 66 height 66
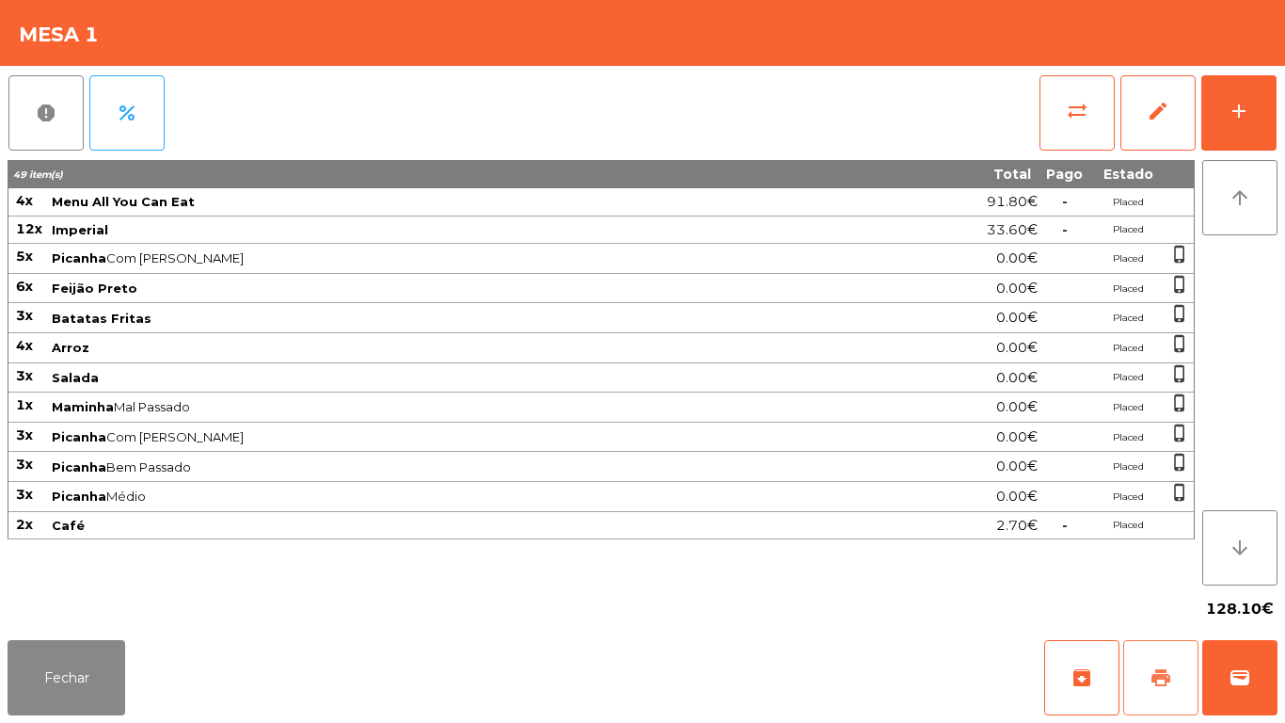
click at [1152, 675] on span "print" at bounding box center [1161, 677] width 23 height 23
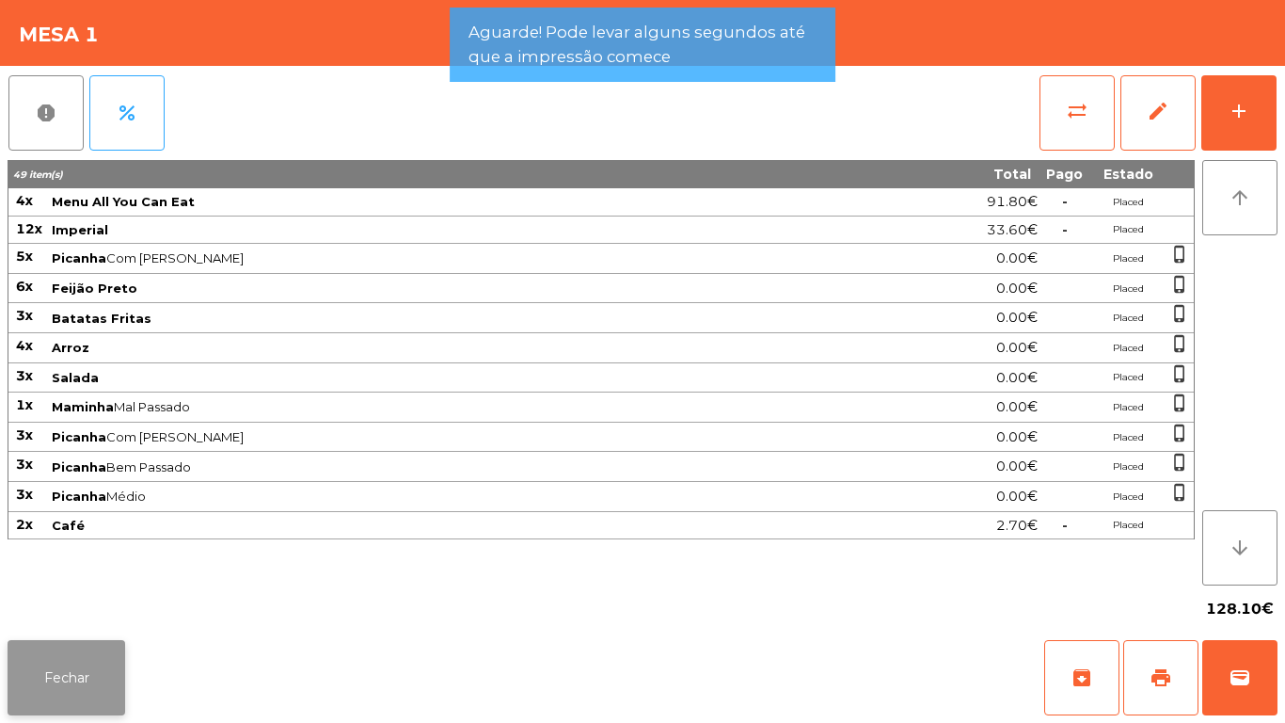
click at [107, 661] on button "Fechar" at bounding box center [67, 677] width 118 height 75
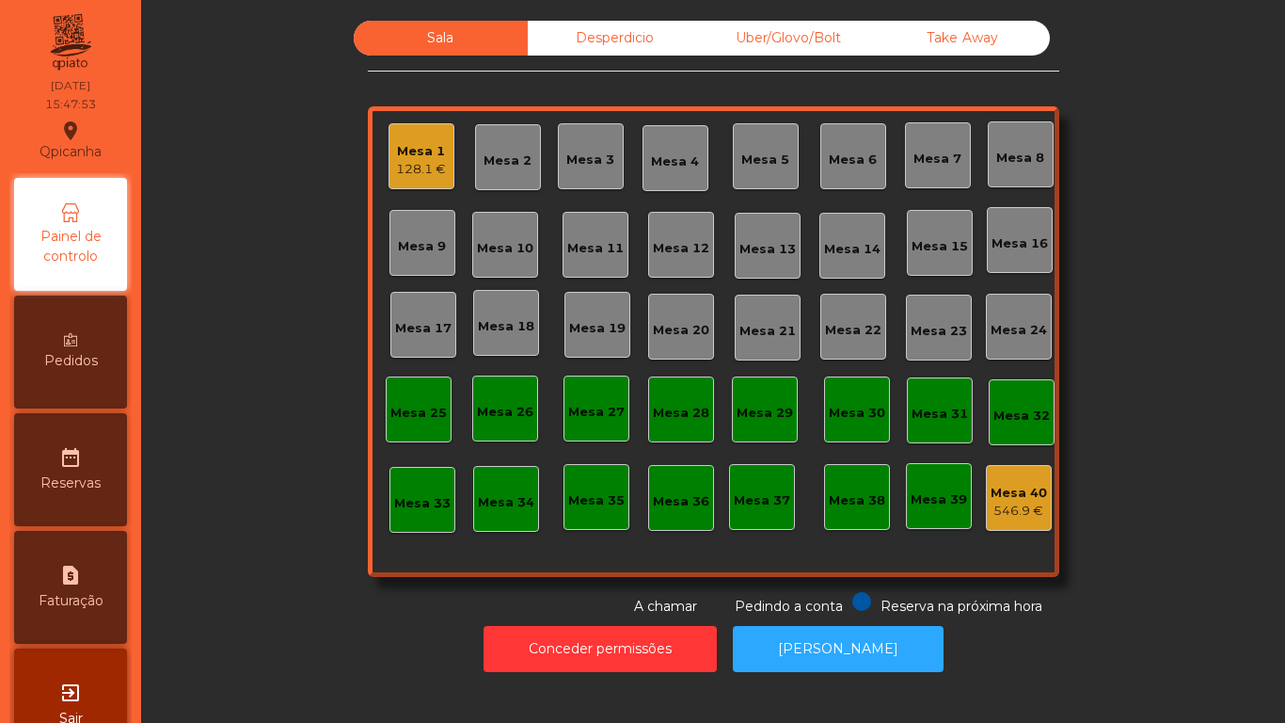
click at [430, 167] on div "128.1 €" at bounding box center [421, 169] width 50 height 19
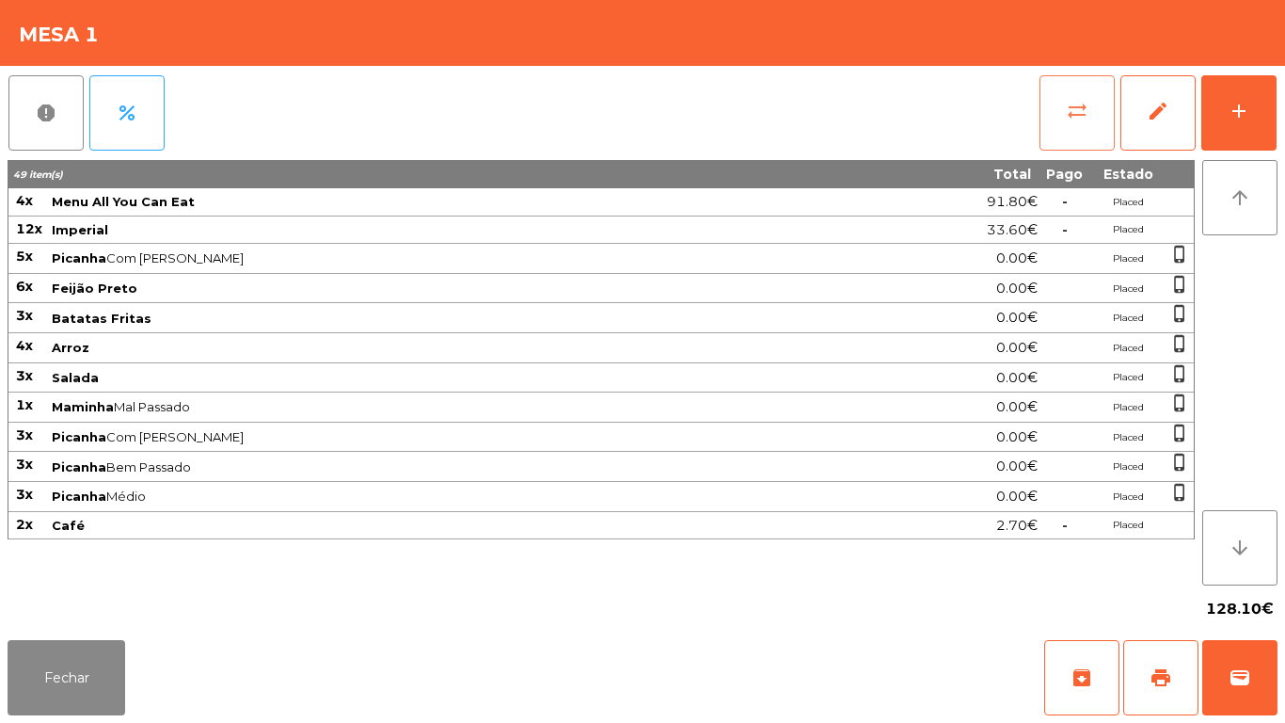
click at [1084, 142] on button "sync_alt" at bounding box center [1077, 112] width 75 height 75
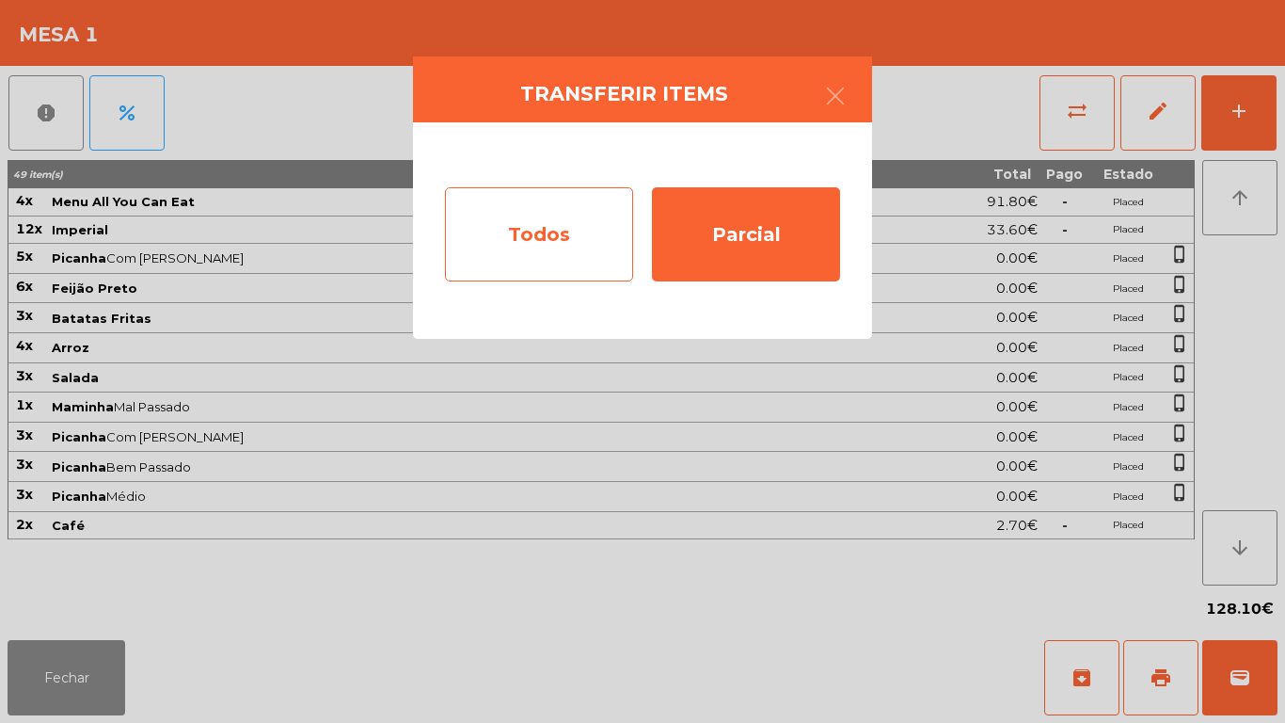
click at [535, 236] on div "Todos" at bounding box center [539, 234] width 188 height 94
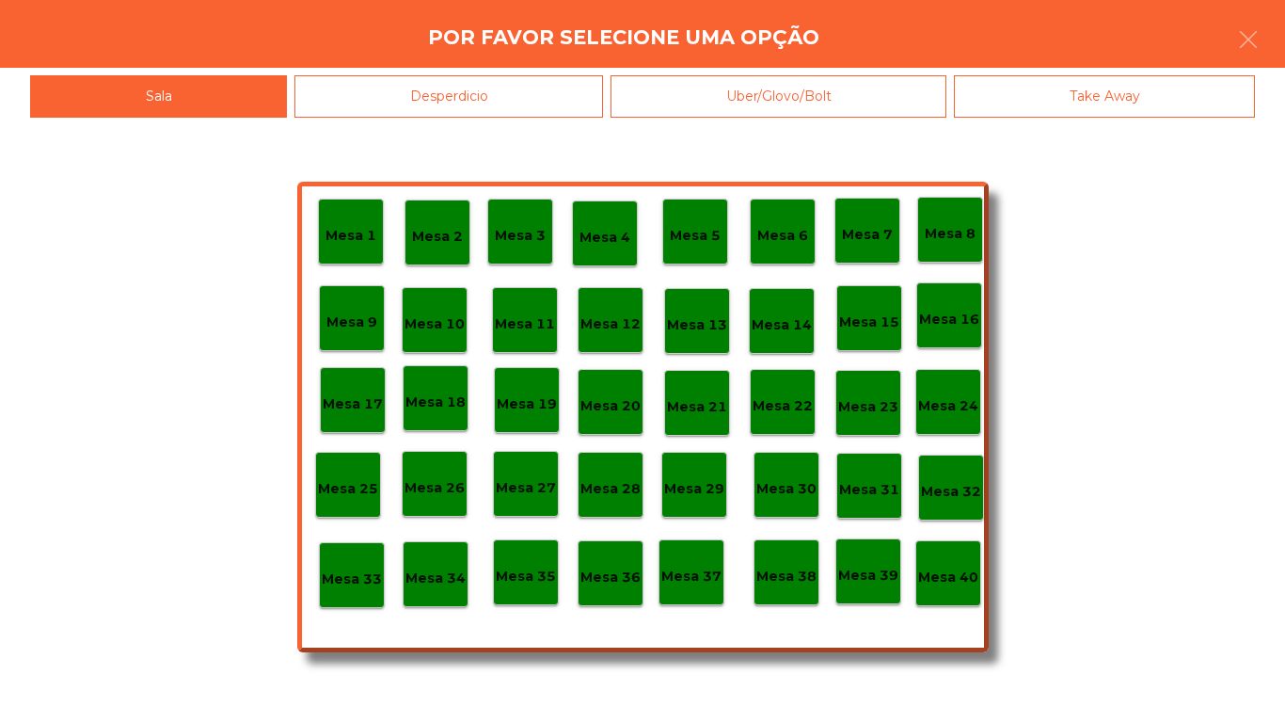
click at [948, 582] on p "Mesa 40" at bounding box center [948, 577] width 60 height 22
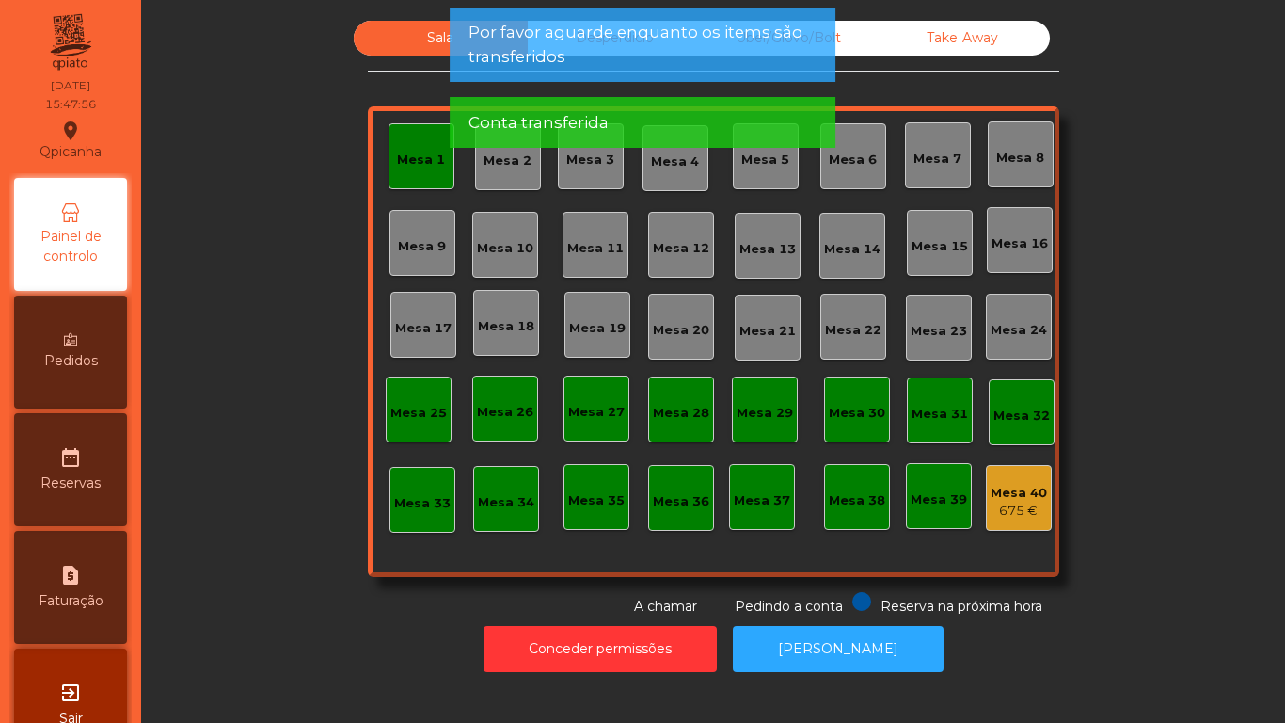
click at [418, 177] on div "Mesa 1" at bounding box center [422, 156] width 66 height 66
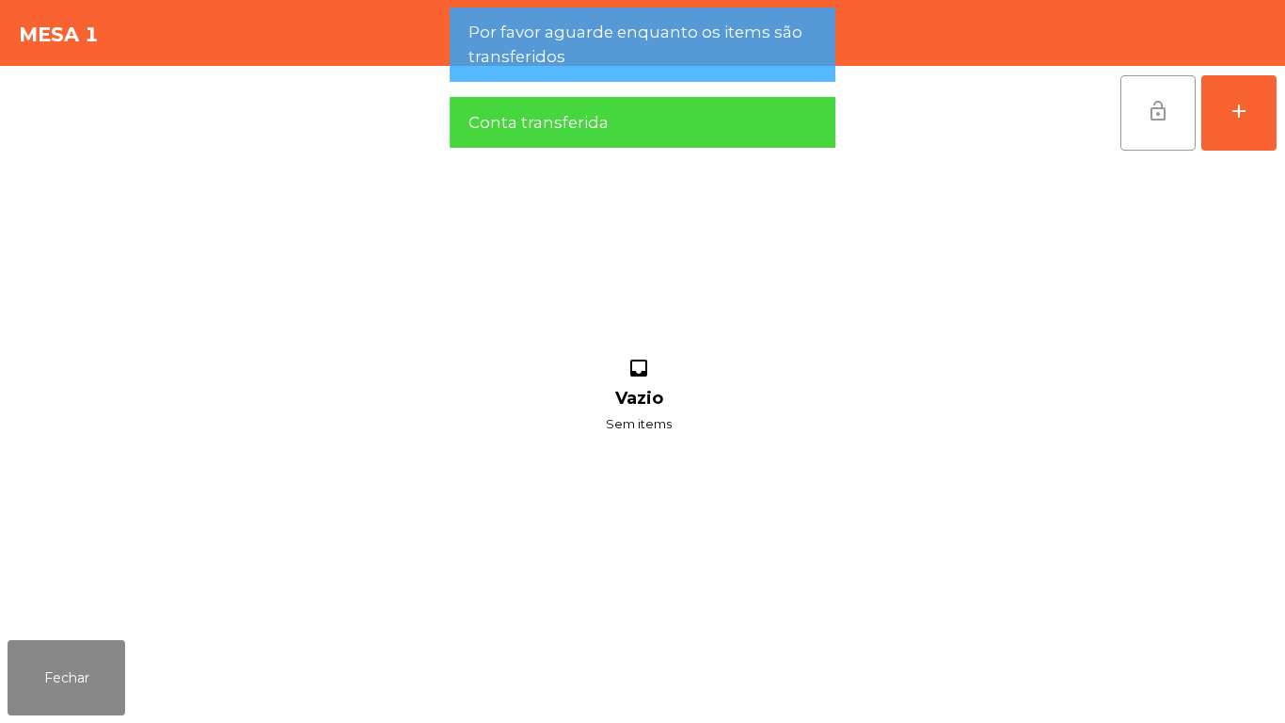
click at [1156, 110] on span "lock_open" at bounding box center [1158, 111] width 23 height 23
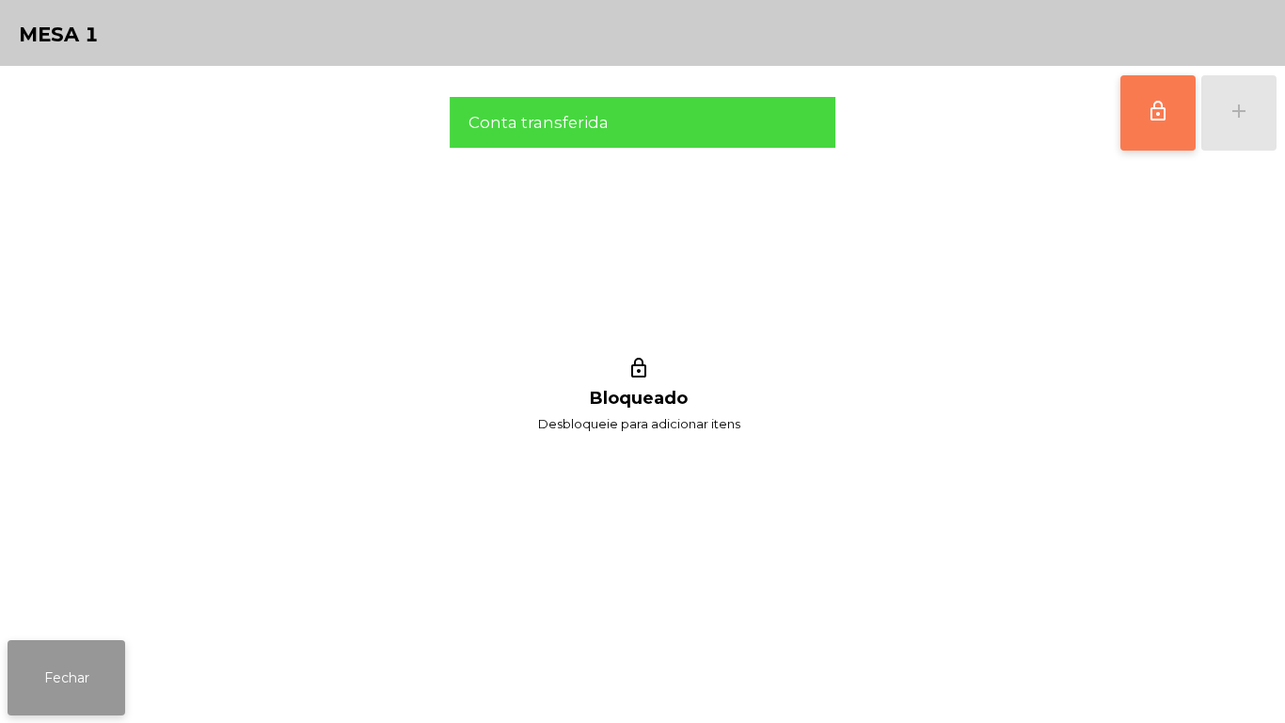
click at [105, 649] on button "Fechar" at bounding box center [67, 677] width 118 height 75
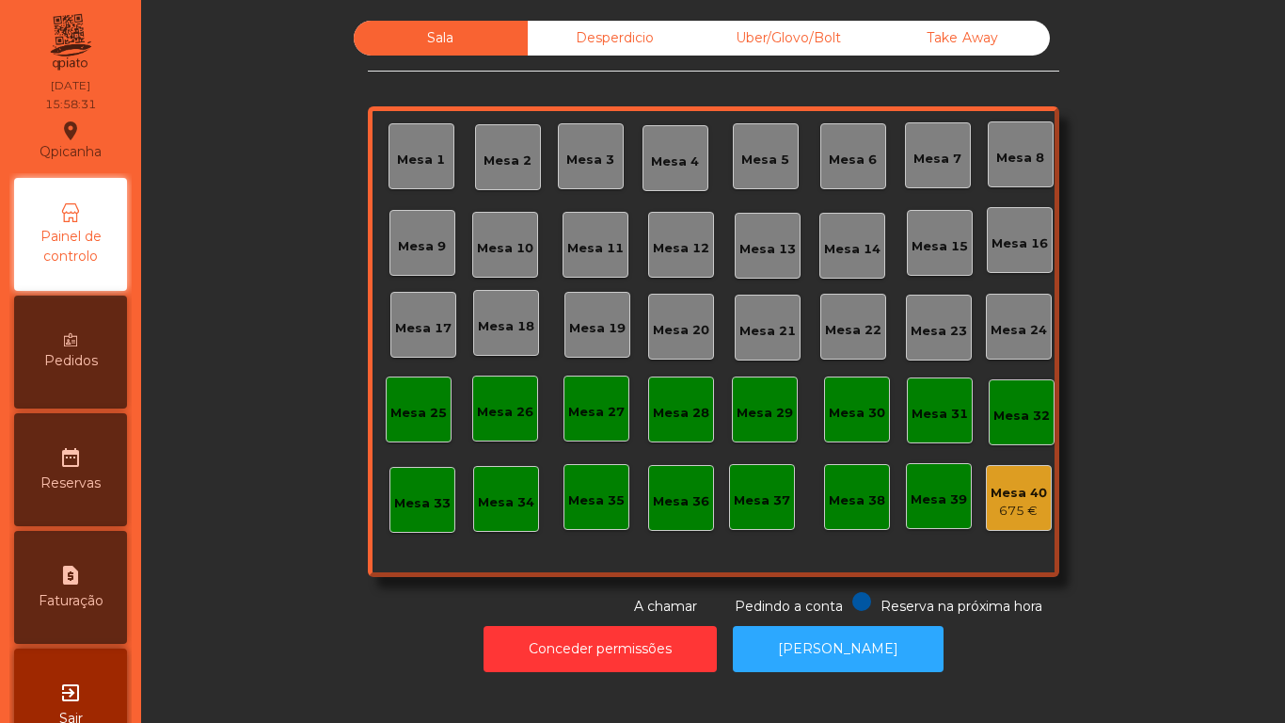
click at [653, 110] on div "Mesa 1 Mesa 2 Mesa 3 Mesa 4 Mesa 5 Mesa 6 Mesa 7 Mesa 8 Mesa 9 Mesa 10 Mesa 11 …" at bounding box center [714, 341] width 692 height 470
click at [657, 49] on div "Desperdicio" at bounding box center [615, 38] width 174 height 35
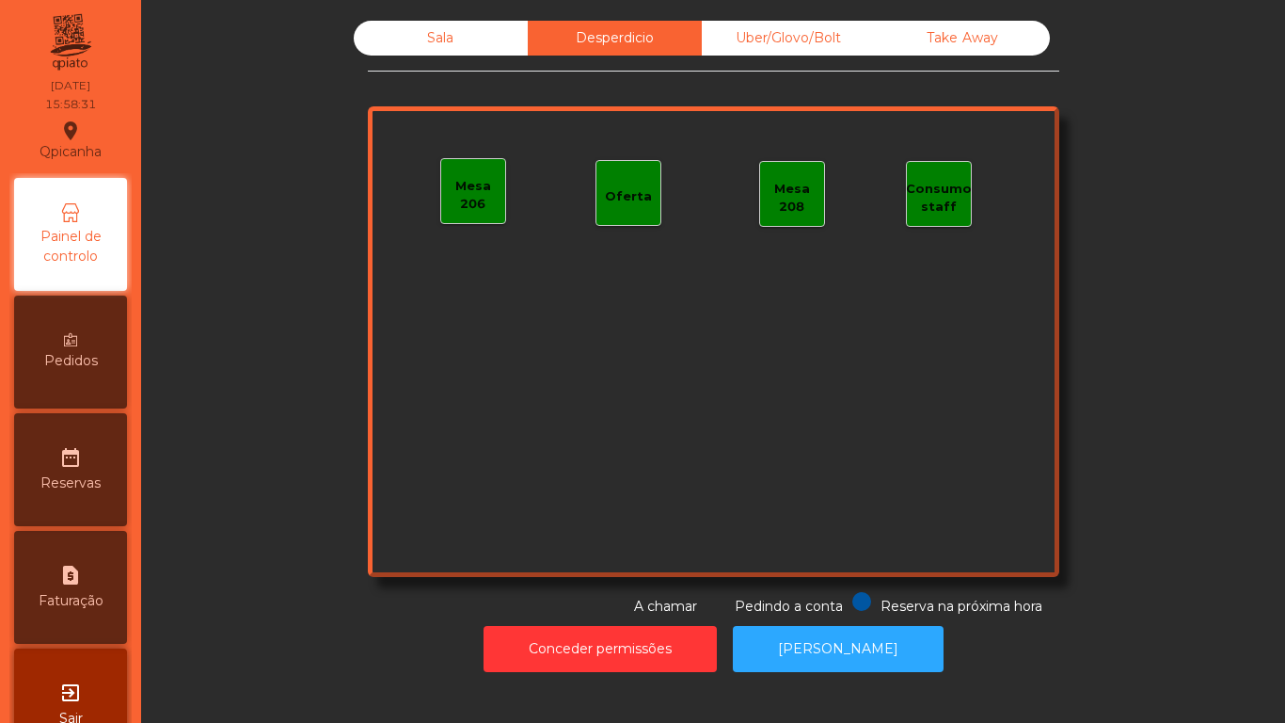
click at [780, 40] on div "Uber/Glovo/Bolt" at bounding box center [789, 38] width 174 height 35
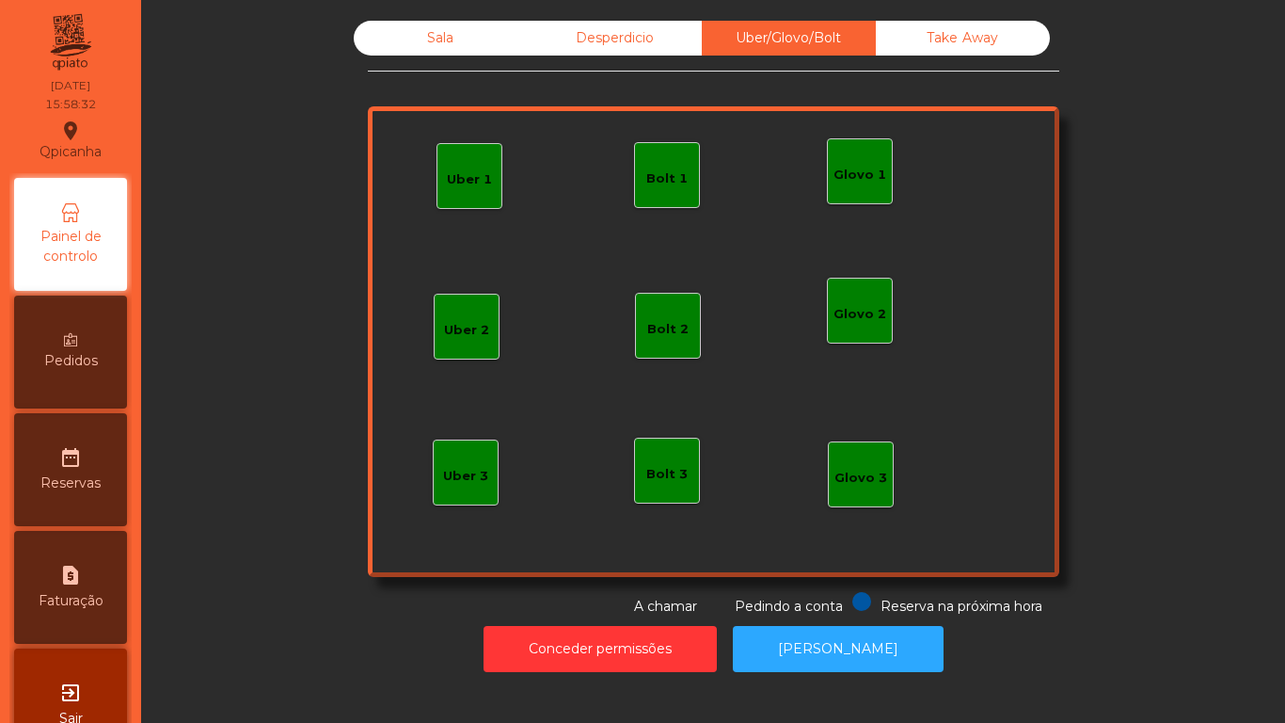
click at [908, 49] on div "Take Away" at bounding box center [963, 38] width 174 height 35
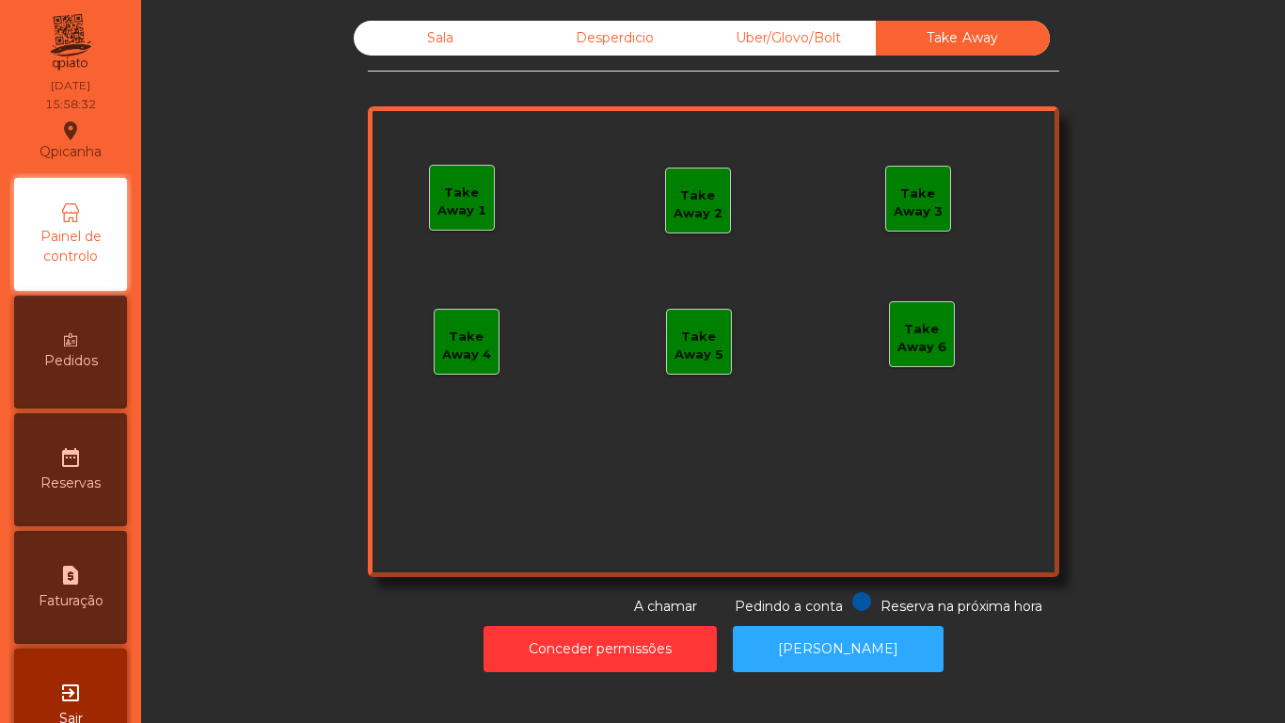
click at [848, 34] on div "Uber/Glovo/Bolt" at bounding box center [789, 38] width 174 height 35
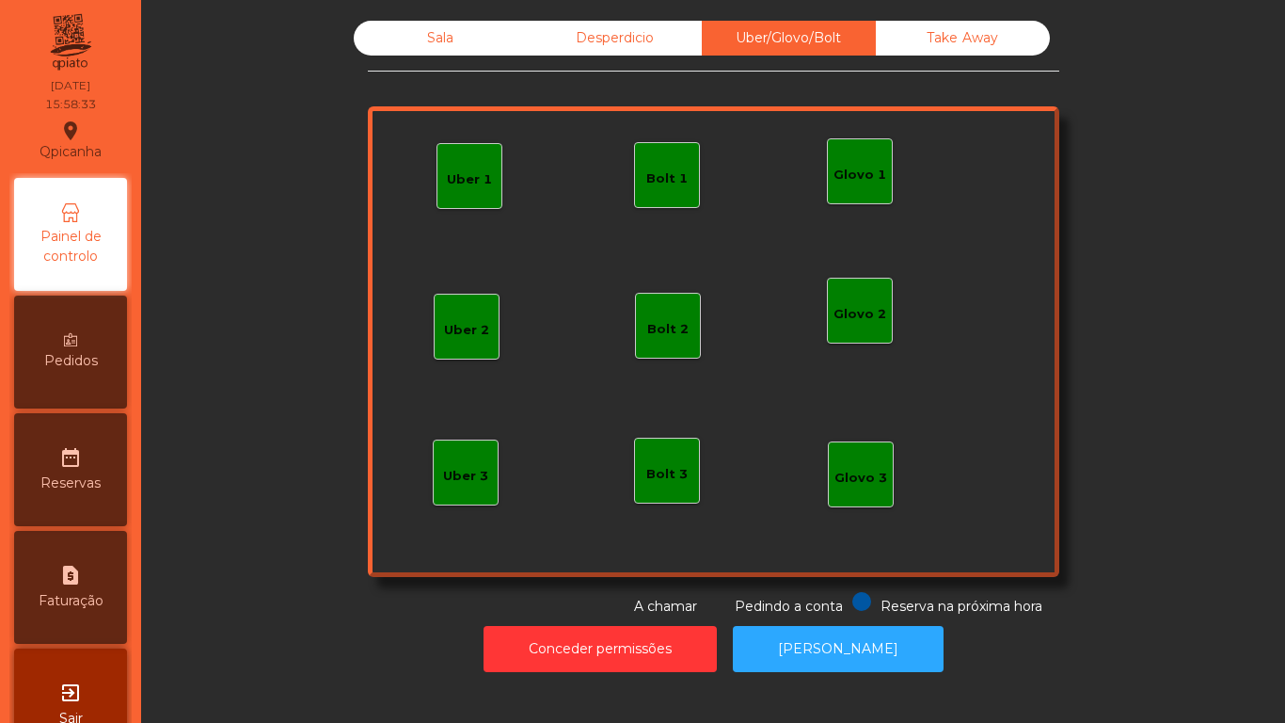
click at [608, 53] on div "Desperdicio" at bounding box center [615, 38] width 174 height 35
click at [530, 40] on div "Desperdicio" at bounding box center [615, 38] width 174 height 35
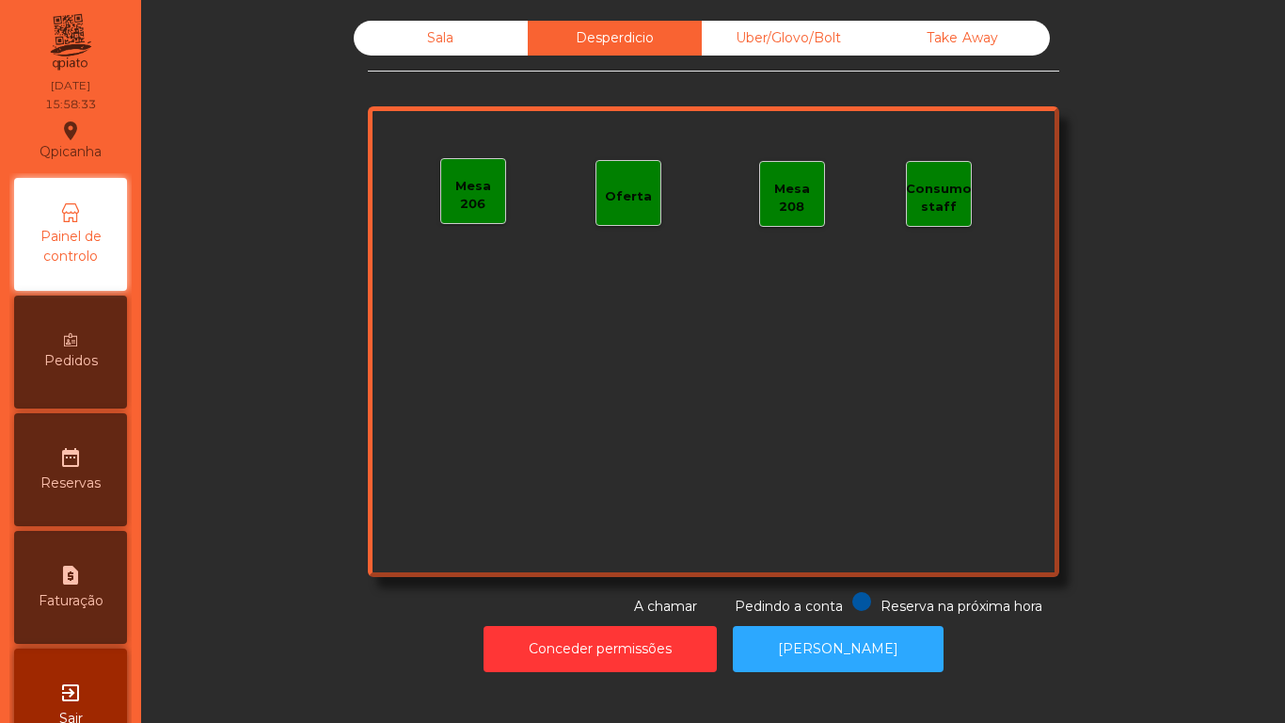
click at [465, 54] on div "Sala" at bounding box center [441, 38] width 174 height 35
